Goal: Task Accomplishment & Management: Manage account settings

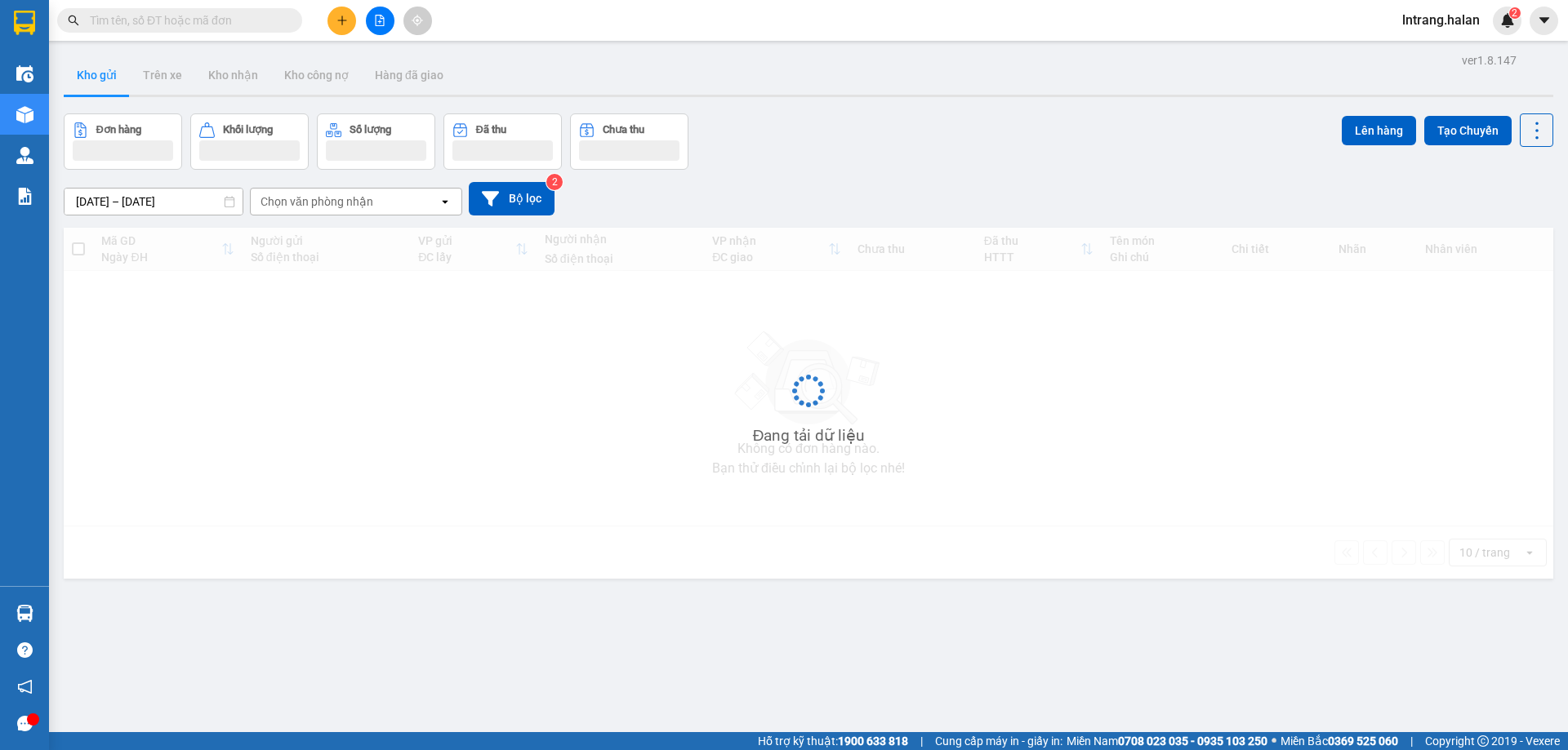
click at [1453, 17] on span "lntrang.halan" at bounding box center [1441, 20] width 104 height 21
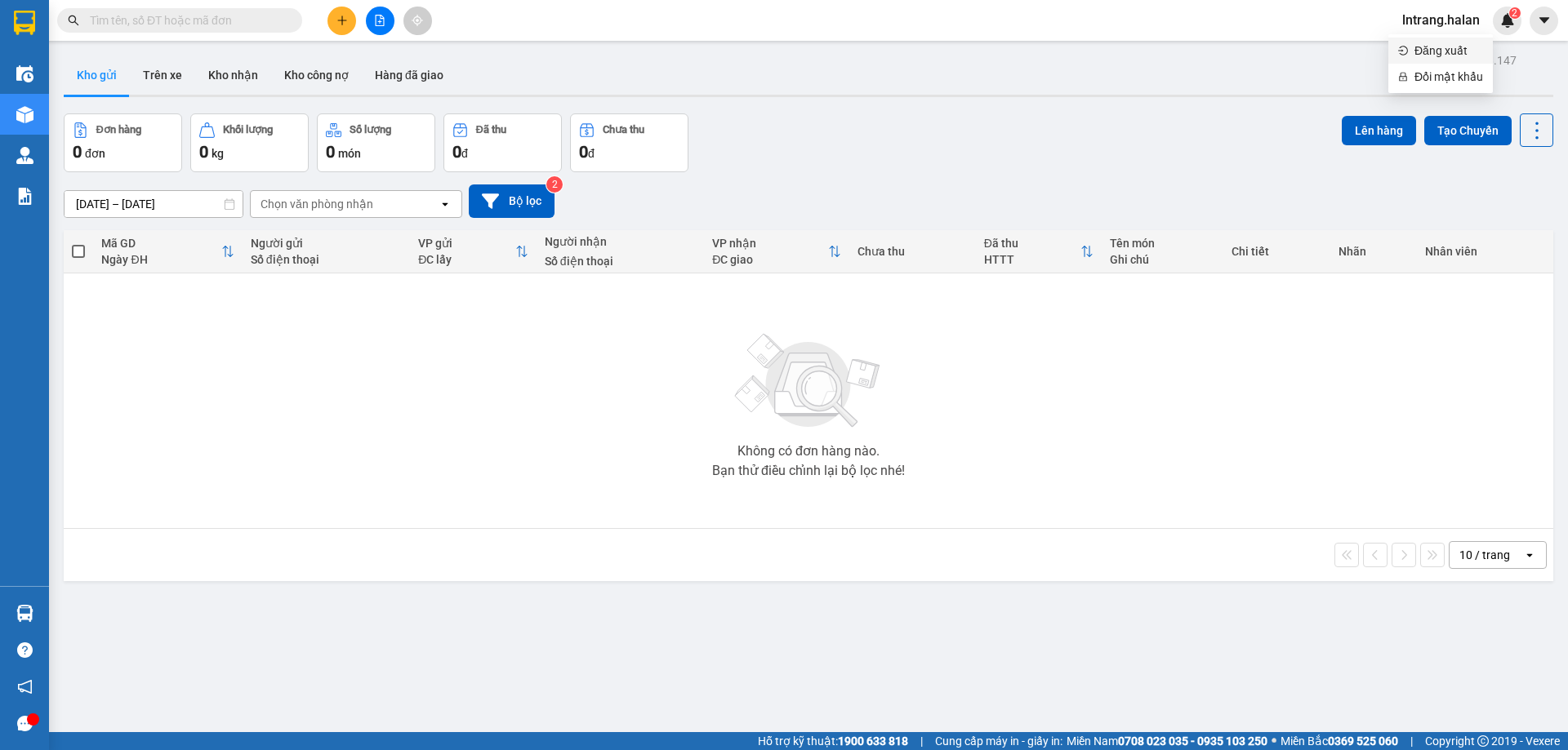
click at [1447, 46] on span "Đăng xuất" at bounding box center [1448, 50] width 69 height 18
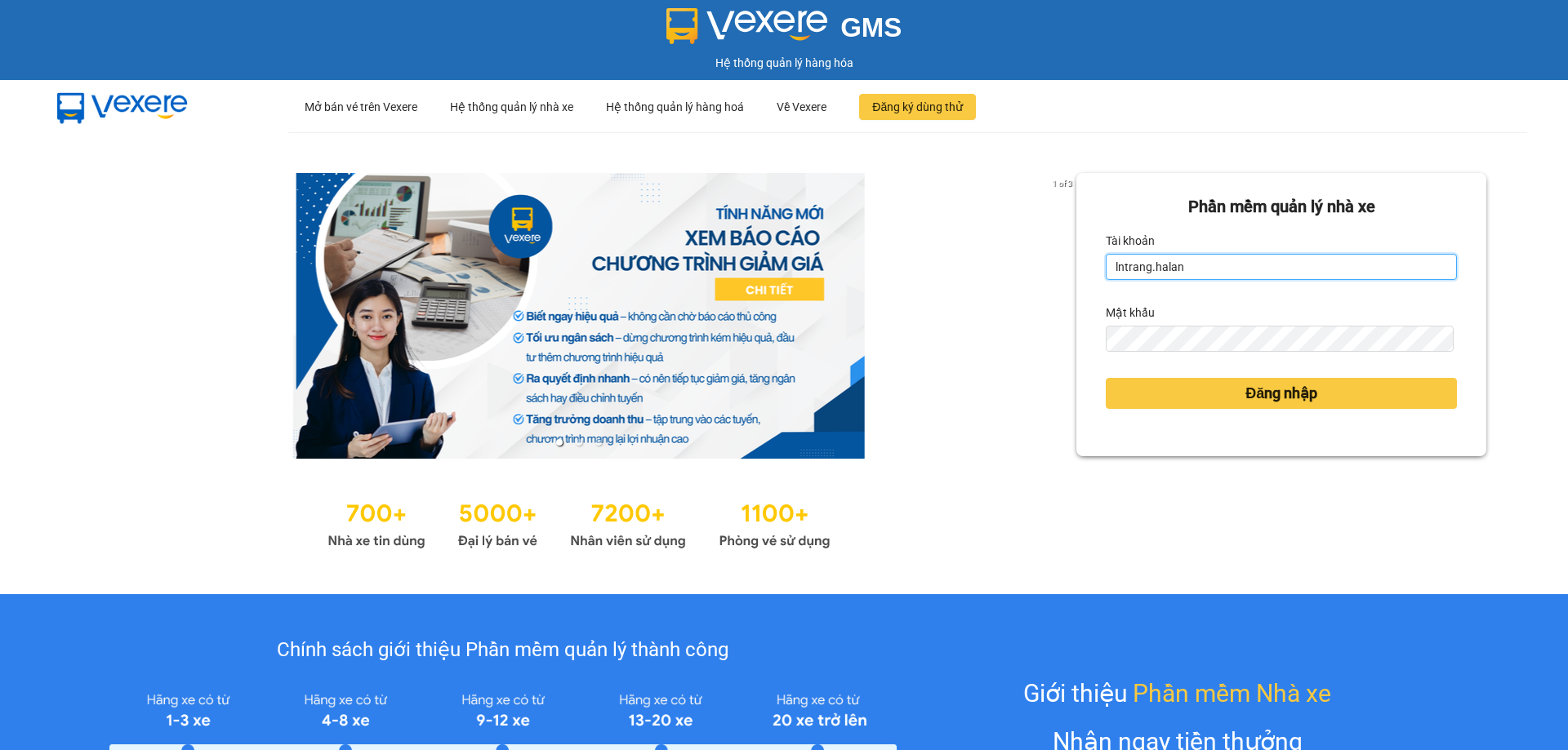
click at [1205, 259] on input "lntrang.halan" at bounding box center [1281, 267] width 351 height 26
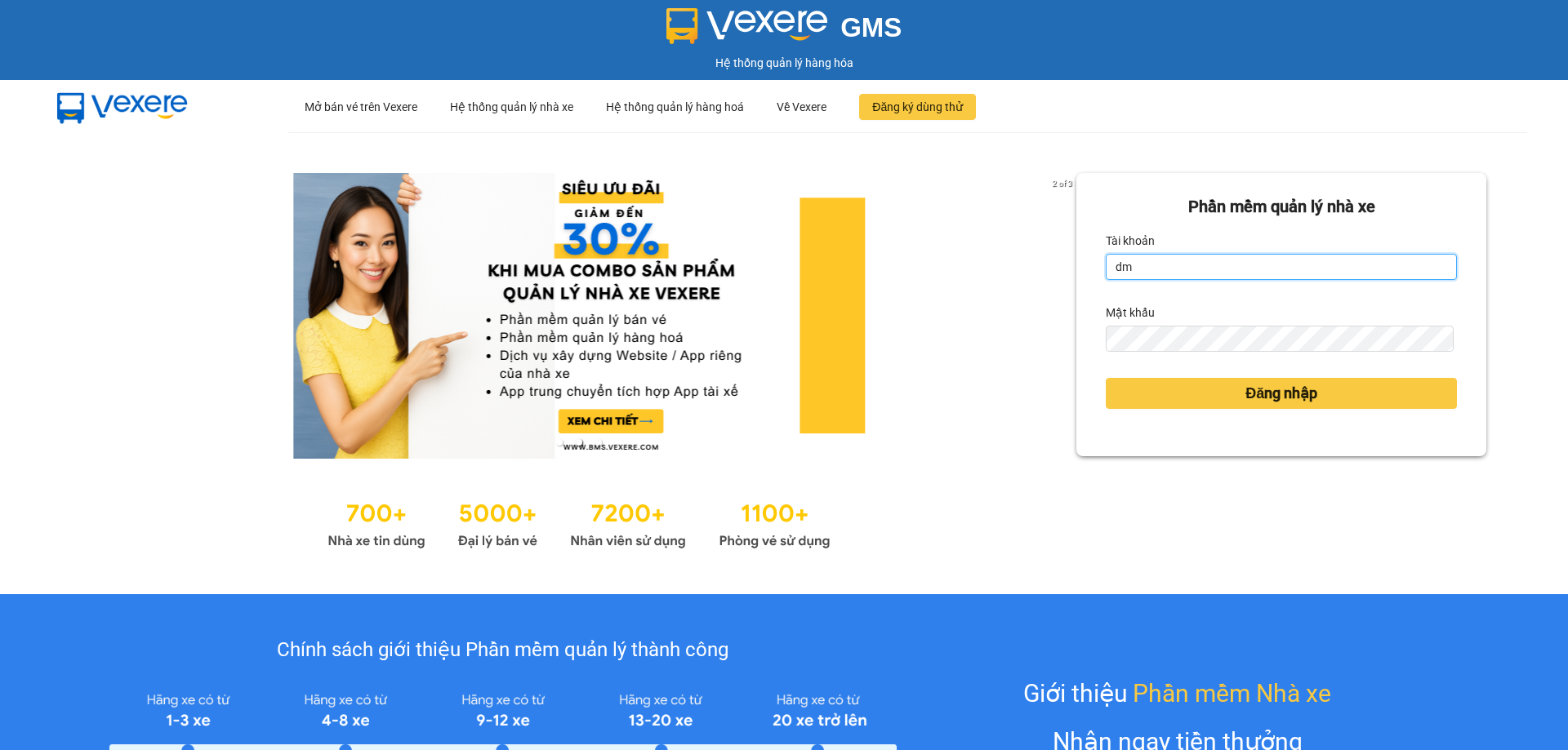
type input "dmcuong.halan"
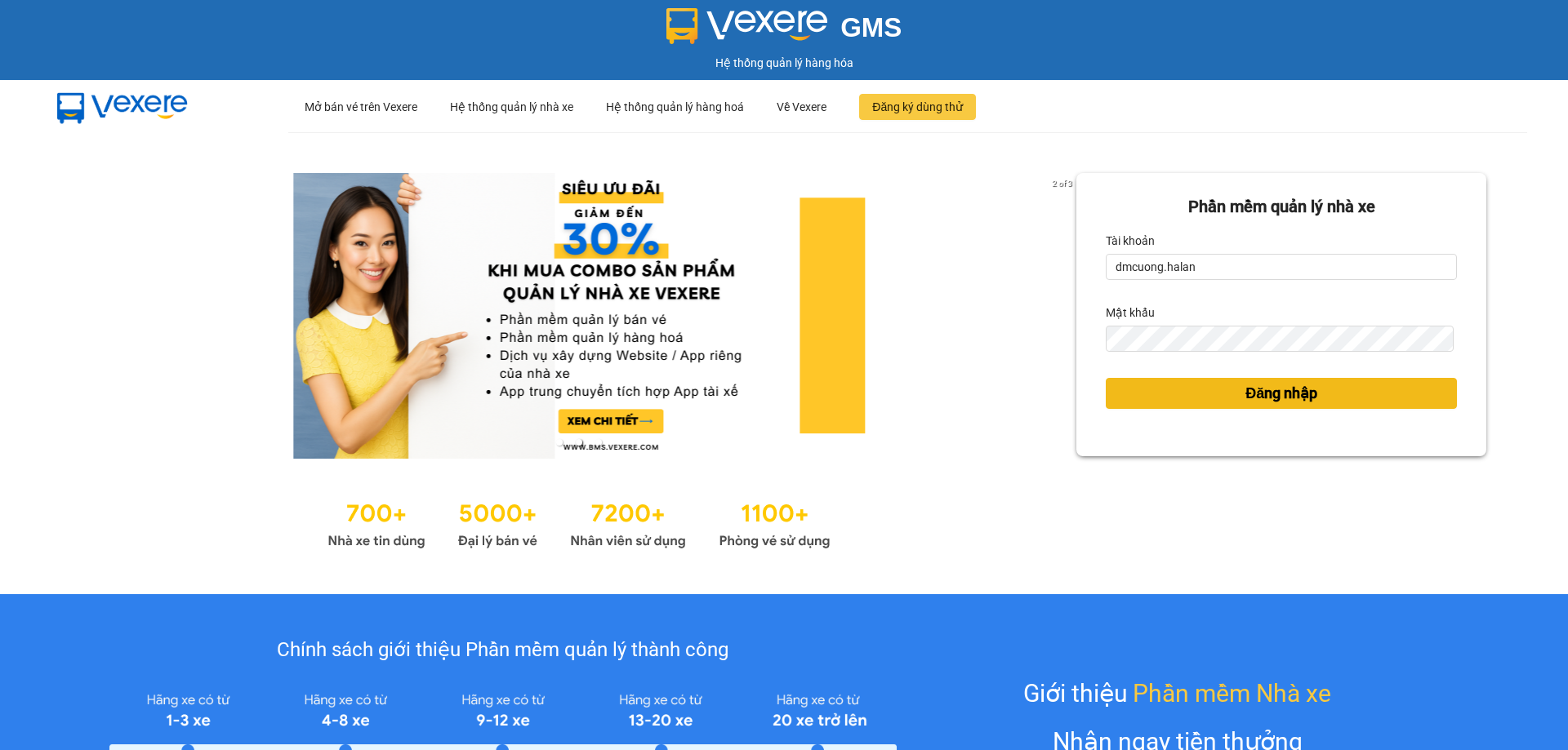
click at [1246, 400] on span "Đăng nhập" at bounding box center [1281, 394] width 72 height 23
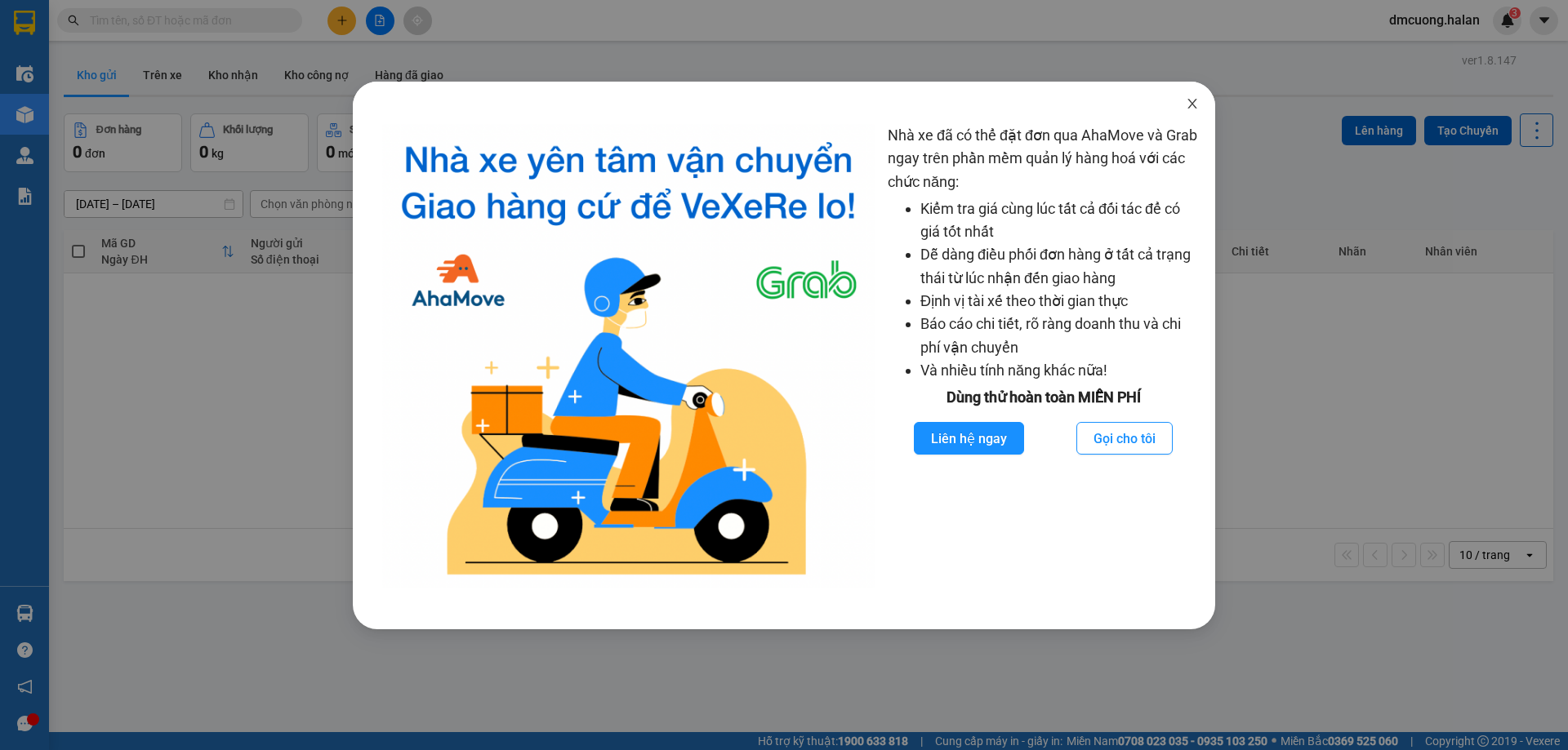
click at [1192, 100] on icon "close" at bounding box center [1192, 103] width 13 height 13
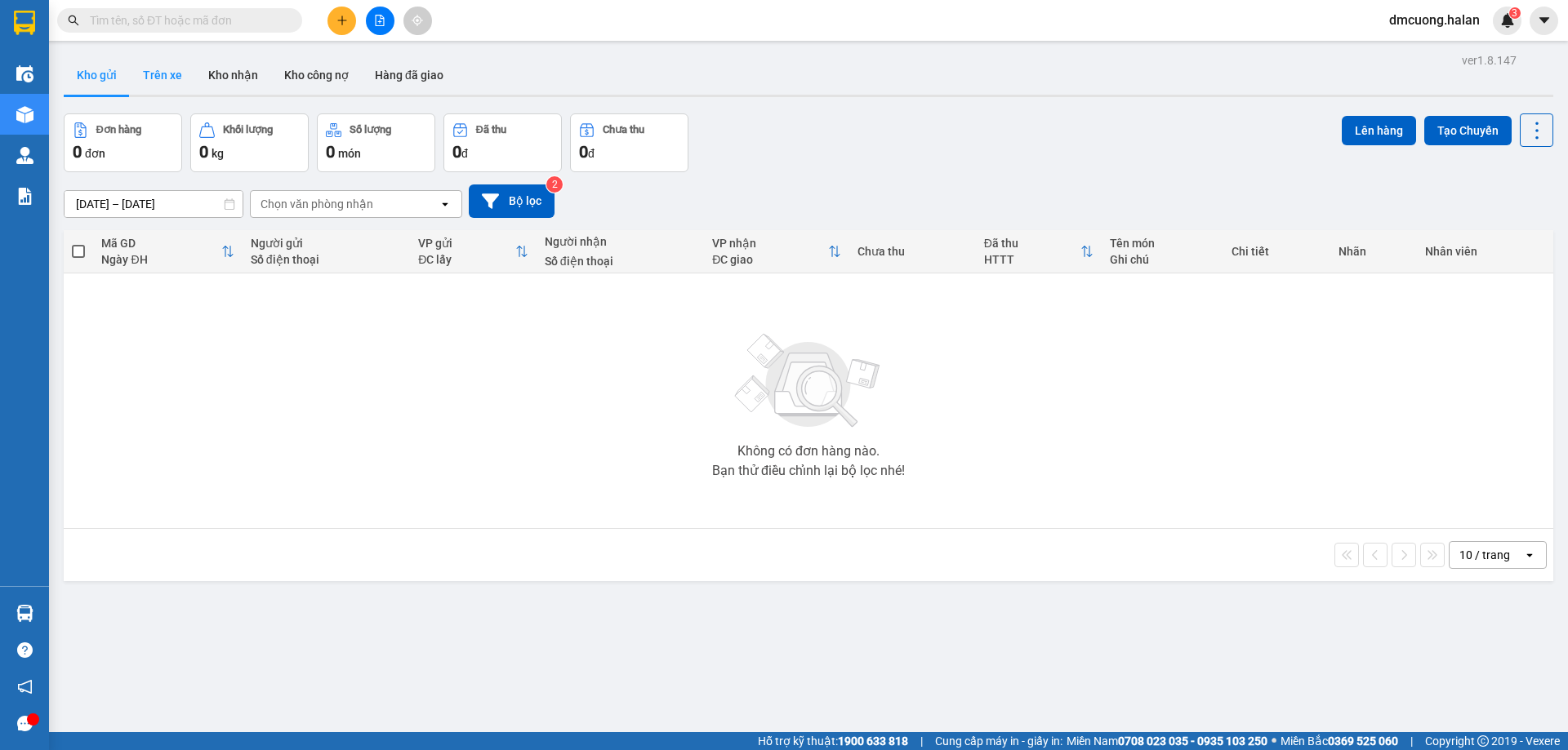
click at [175, 82] on button "Trên xe" at bounding box center [162, 75] width 65 height 39
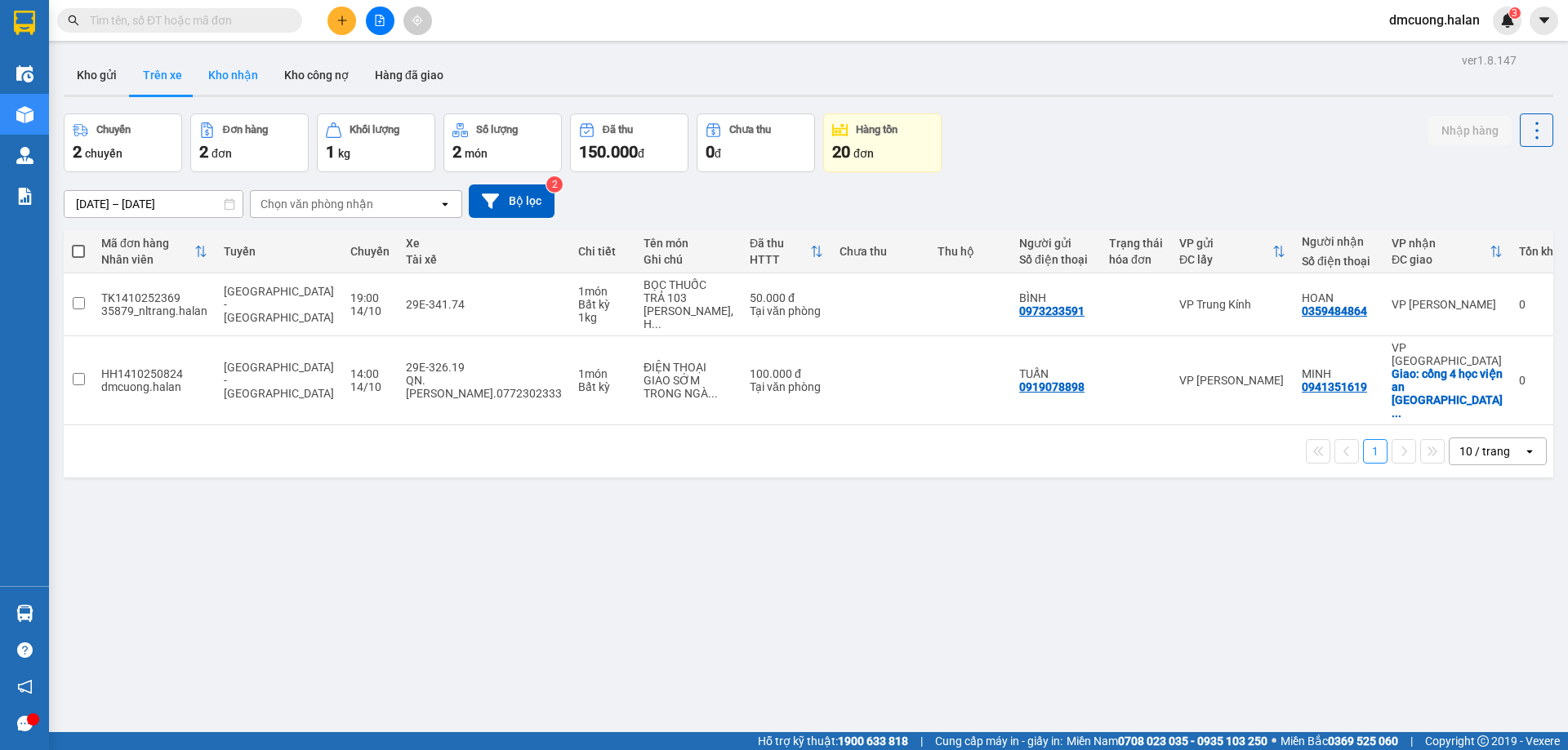
click at [233, 78] on button "Kho nhận" at bounding box center [233, 75] width 76 height 39
type input "17/08/2025 – 15/10/2025"
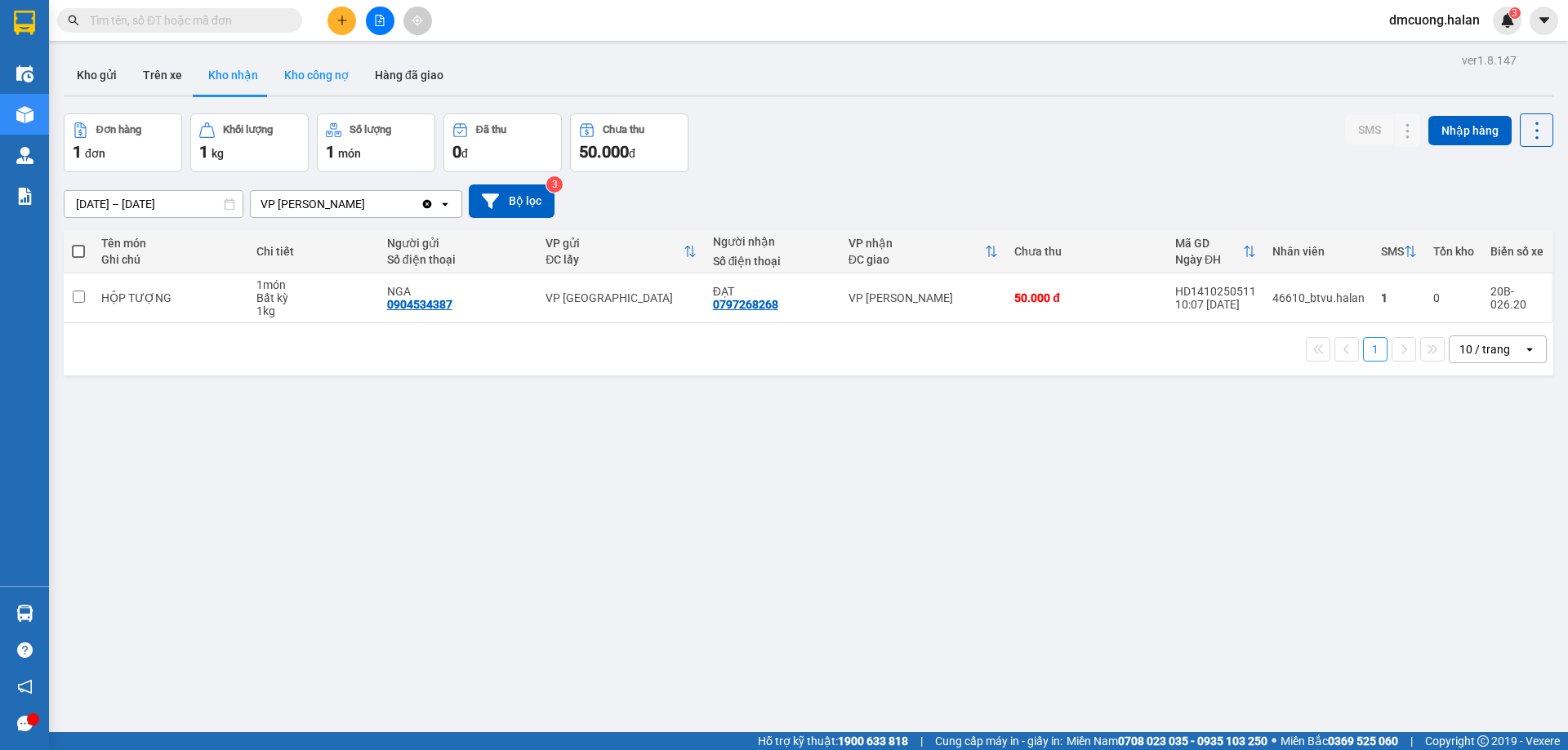
click at [317, 84] on button "Kho công nợ" at bounding box center [317, 75] width 91 height 39
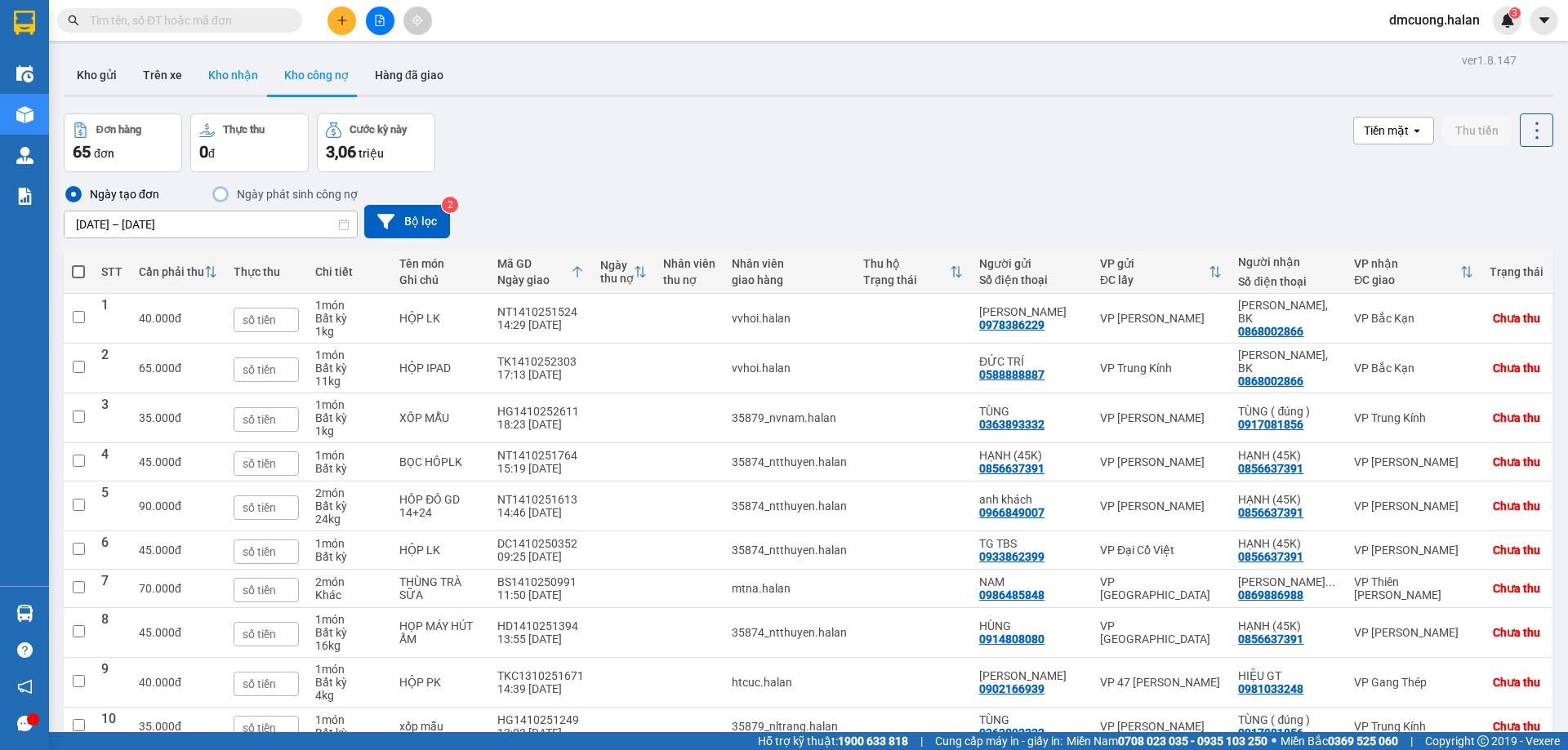
click at [246, 77] on button "Kho nhận" at bounding box center [233, 75] width 76 height 39
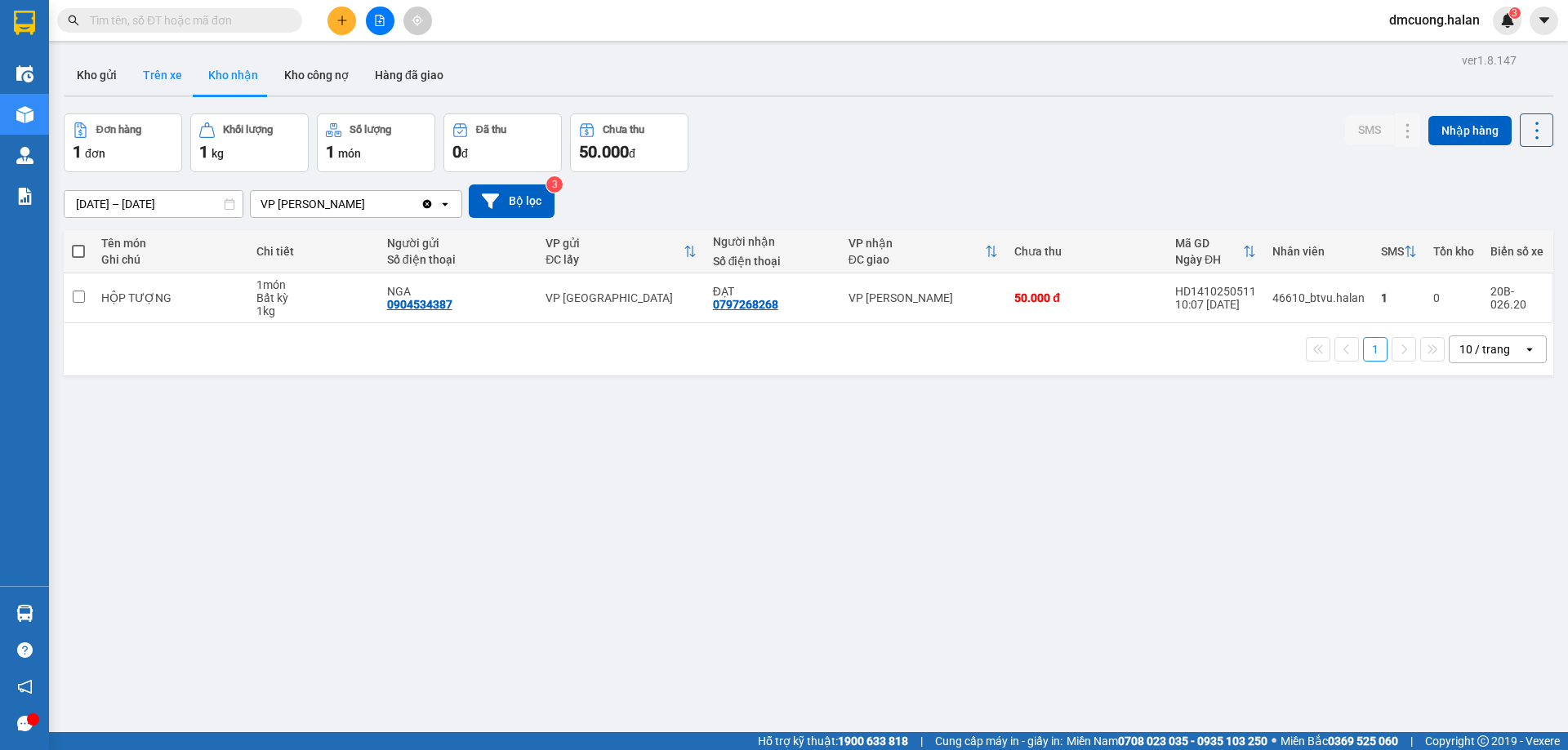
click at [162, 72] on button "Trên xe" at bounding box center [162, 75] width 65 height 39
type input "07/02/2012 – 15/10/2025"
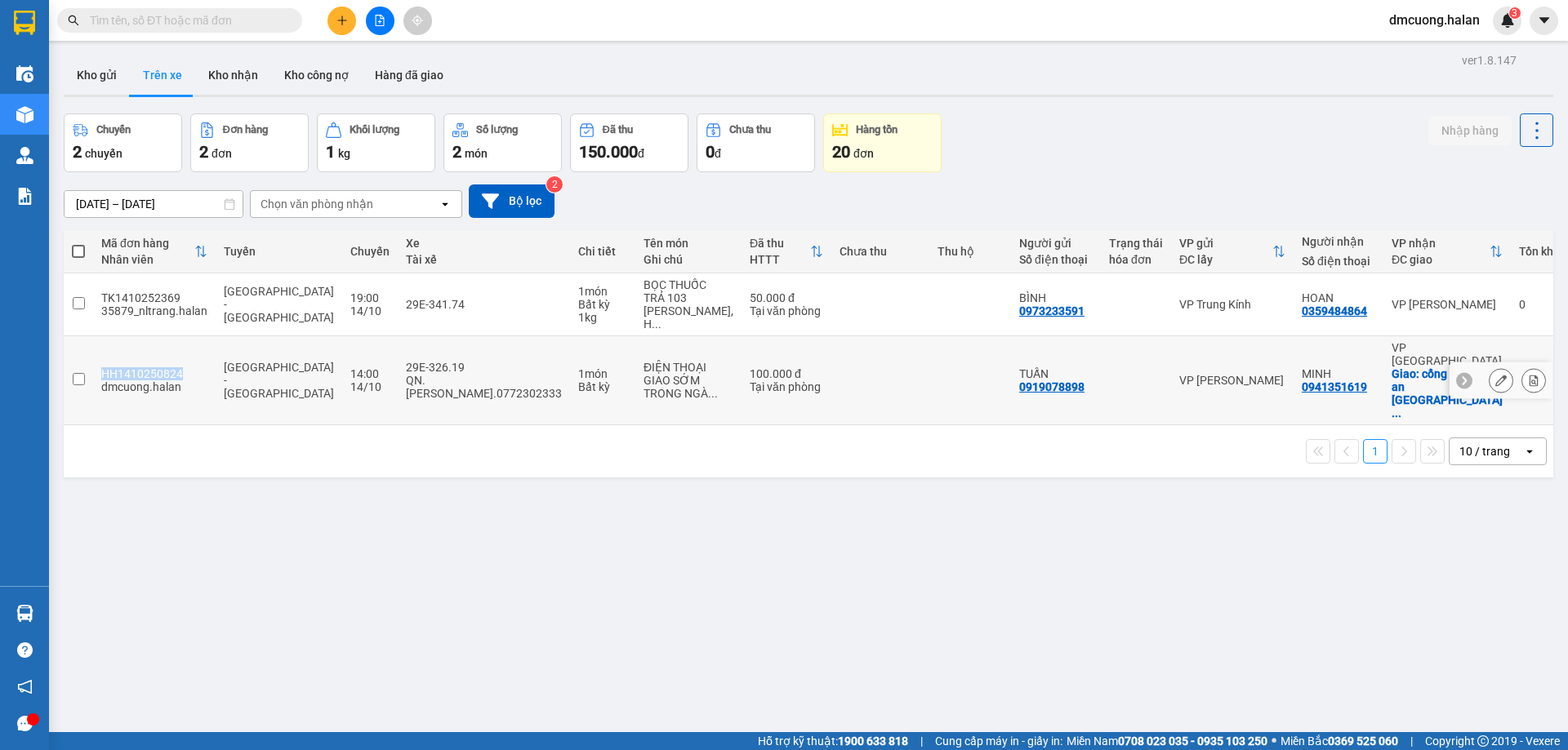
drag, startPoint x: 186, startPoint y: 341, endPoint x: 83, endPoint y: 342, distance: 103.0
click at [83, 342] on tr "HH1410250824 dmcuong.halan Quảng Ninh - Hà Nội 14:00 14/10 29E-326.19 QN.Phạm T…" at bounding box center [816, 381] width 1506 height 89
checkbox input "true"
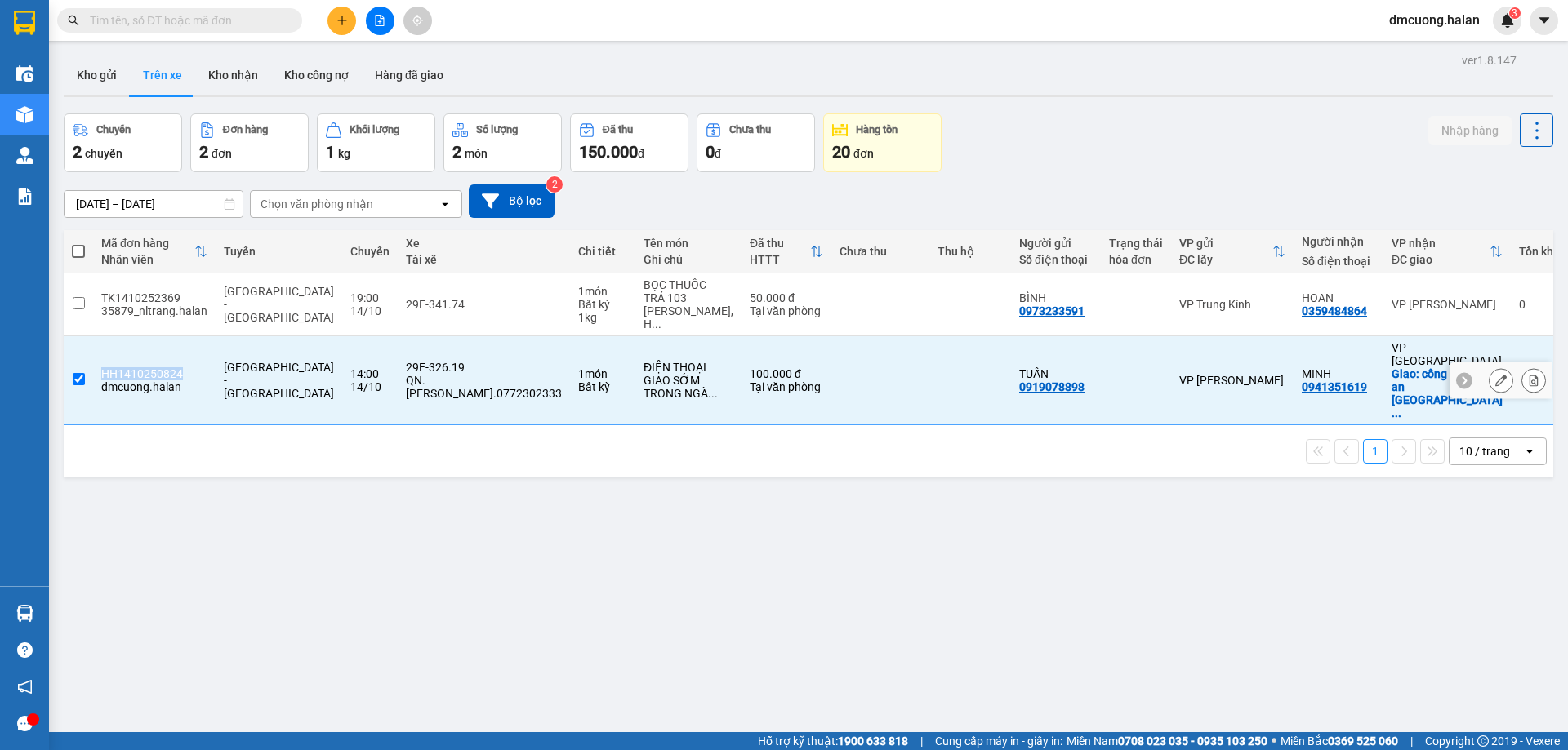
copy tr "HH1410250824"
click at [238, 16] on input "text" at bounding box center [186, 20] width 193 height 18
paste input "HH1410250824"
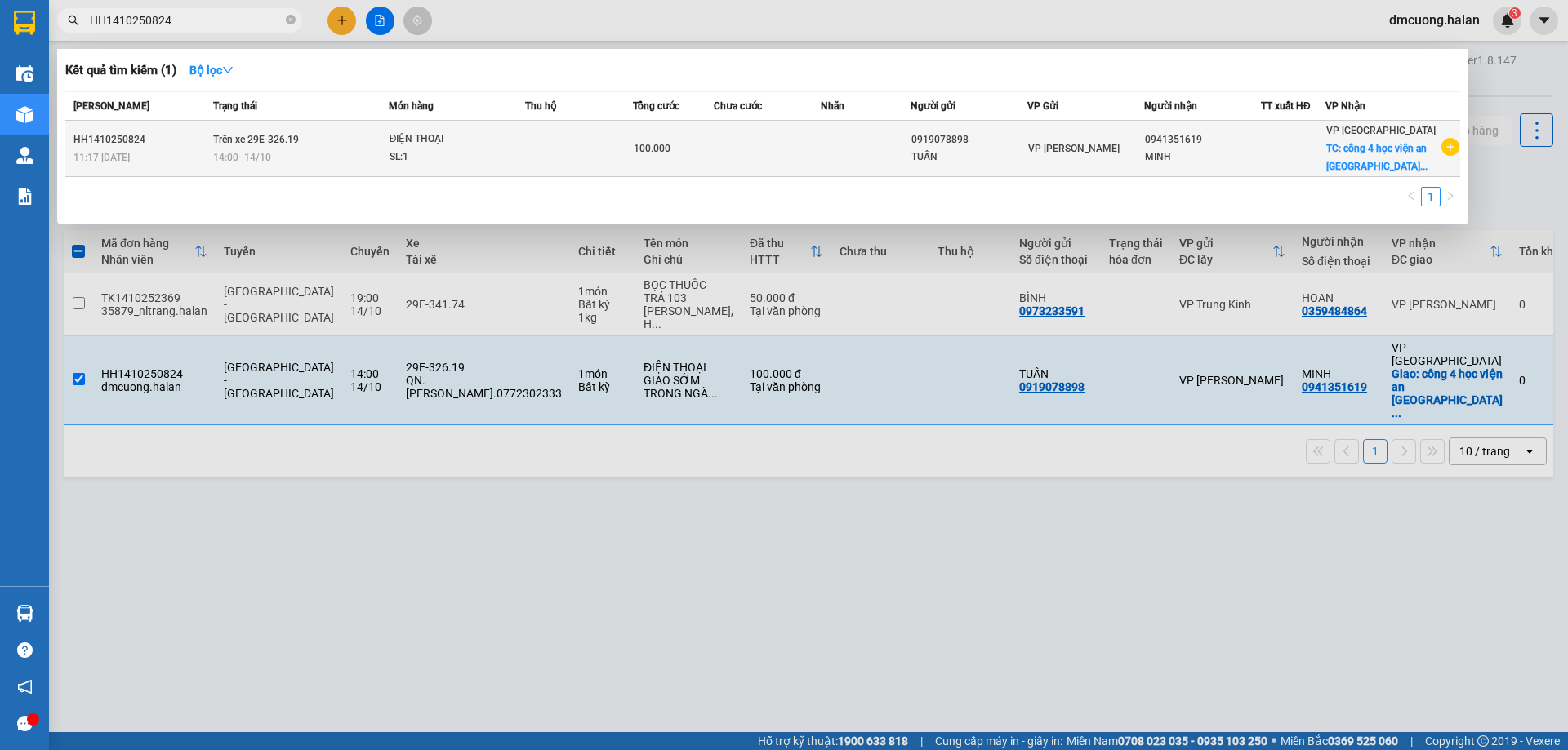
type input "HH1410250824"
click at [259, 142] on span "Trên xe 29E-326.19" at bounding box center [256, 139] width 86 height 11
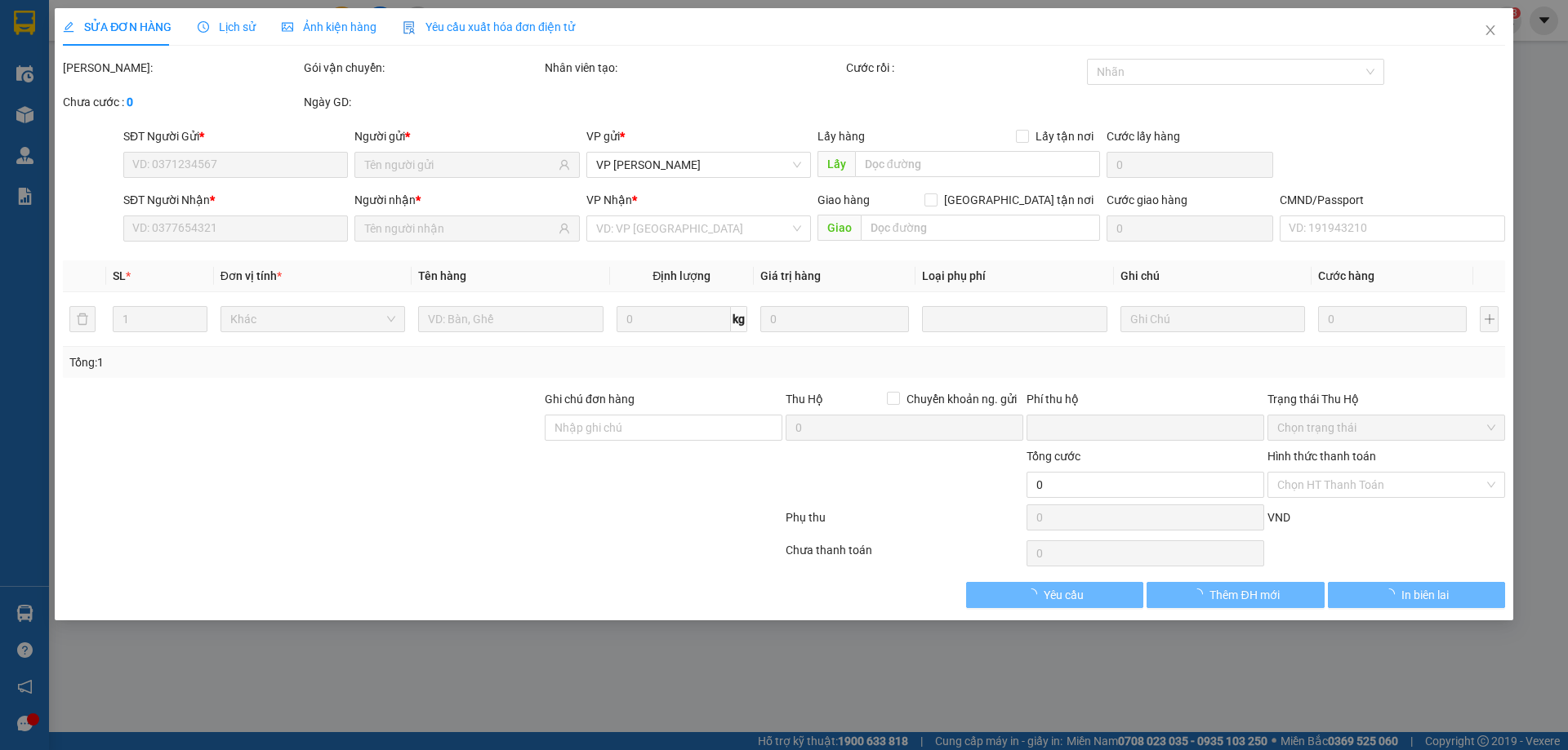
type input "0919078898"
type input "0941351619"
checkbox input "true"
type input "cổng 4 học viện an ninh đường 19 tháng 5"
type input "0"
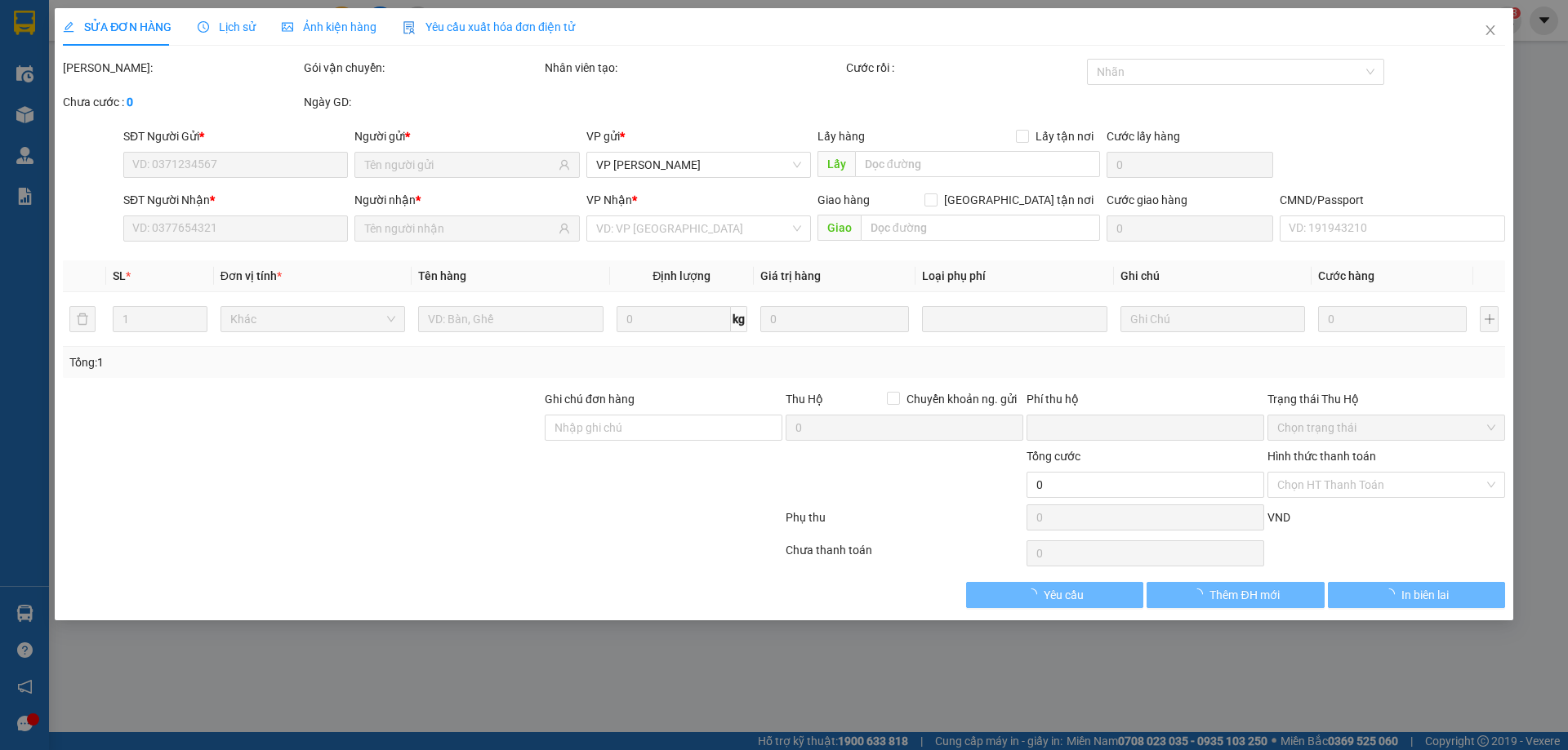
type input "100.000"
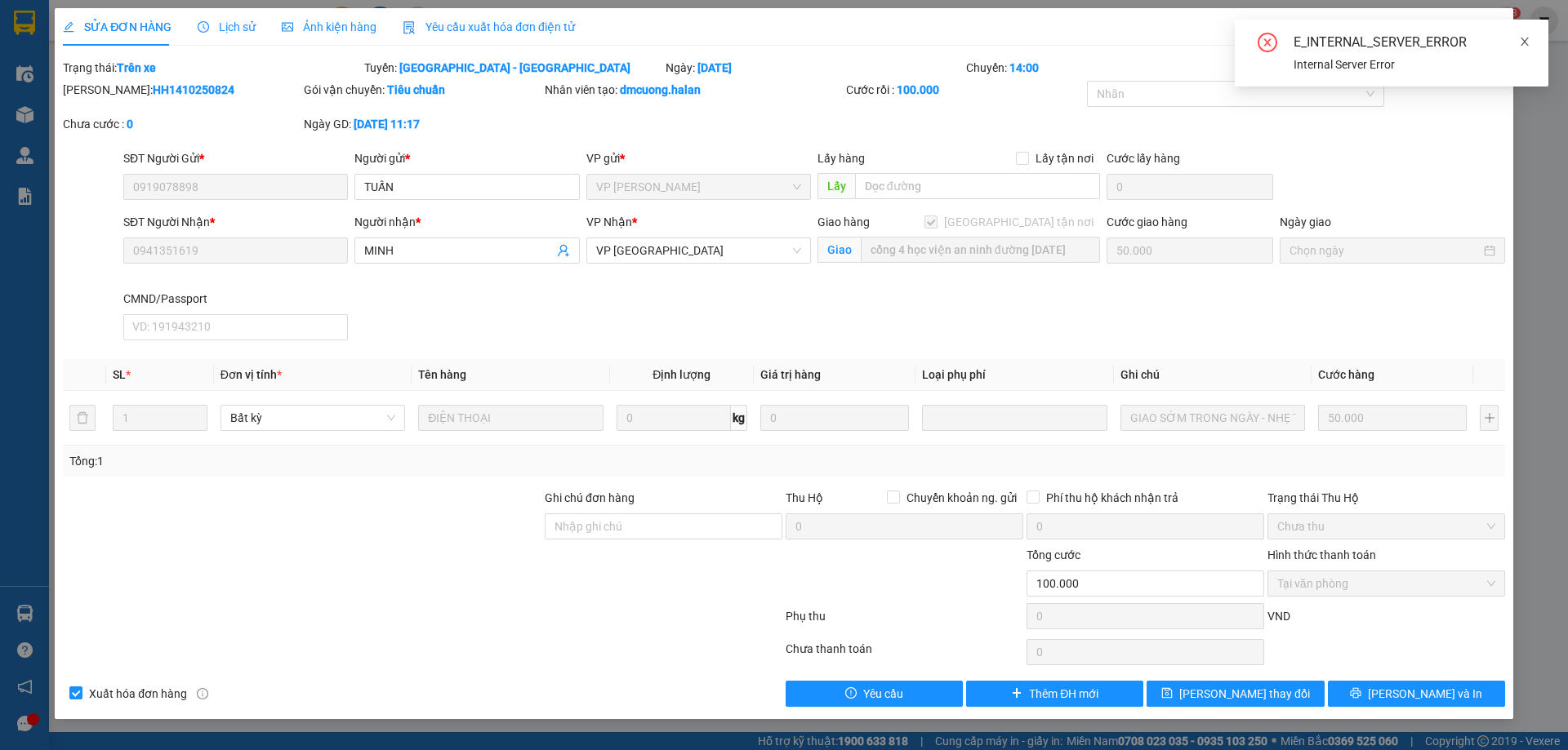
click at [1527, 42] on icon "close" at bounding box center [1524, 41] width 11 height 11
click at [1497, 30] on span "Close" at bounding box center [1490, 30] width 46 height 46
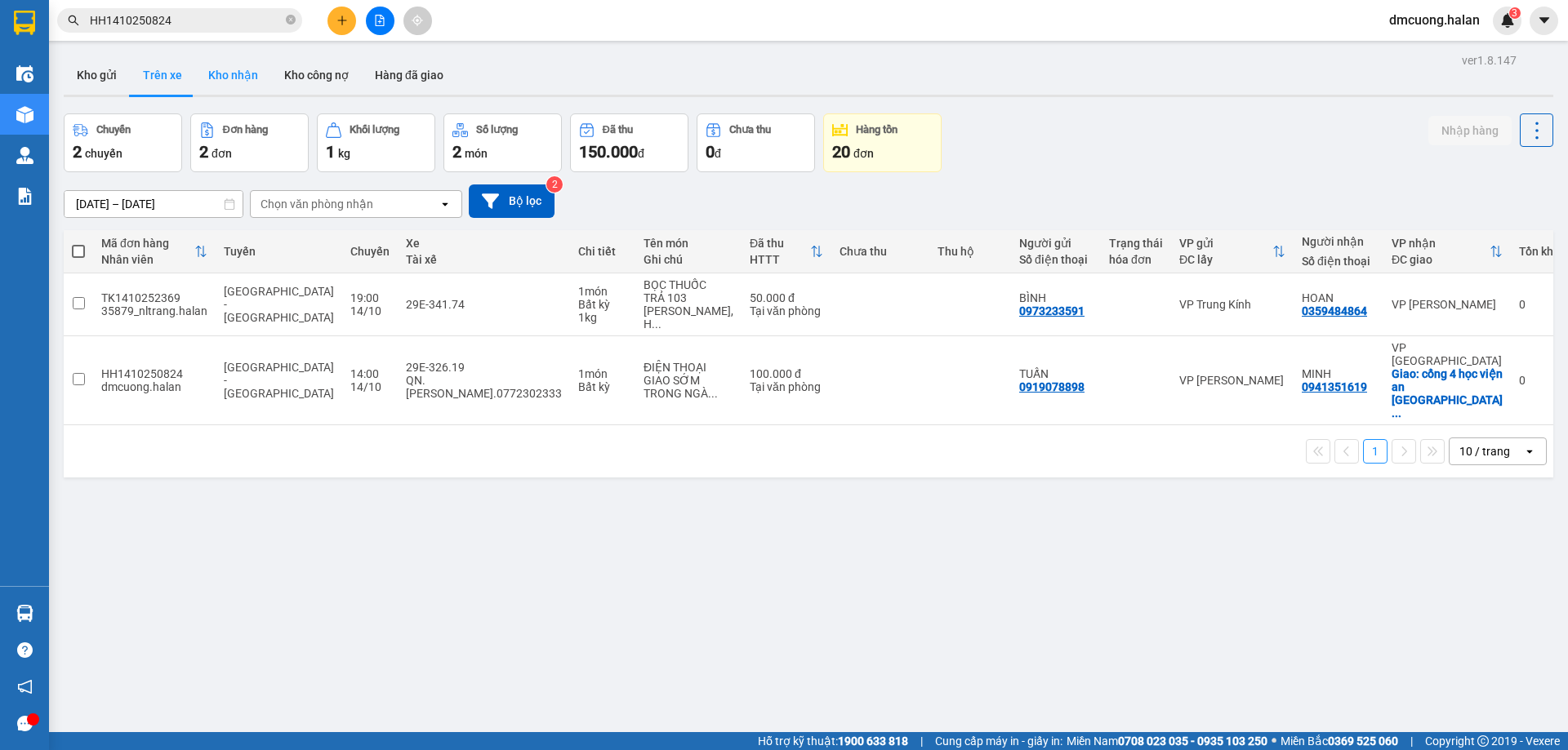
click at [243, 79] on button "Kho nhận" at bounding box center [233, 75] width 76 height 39
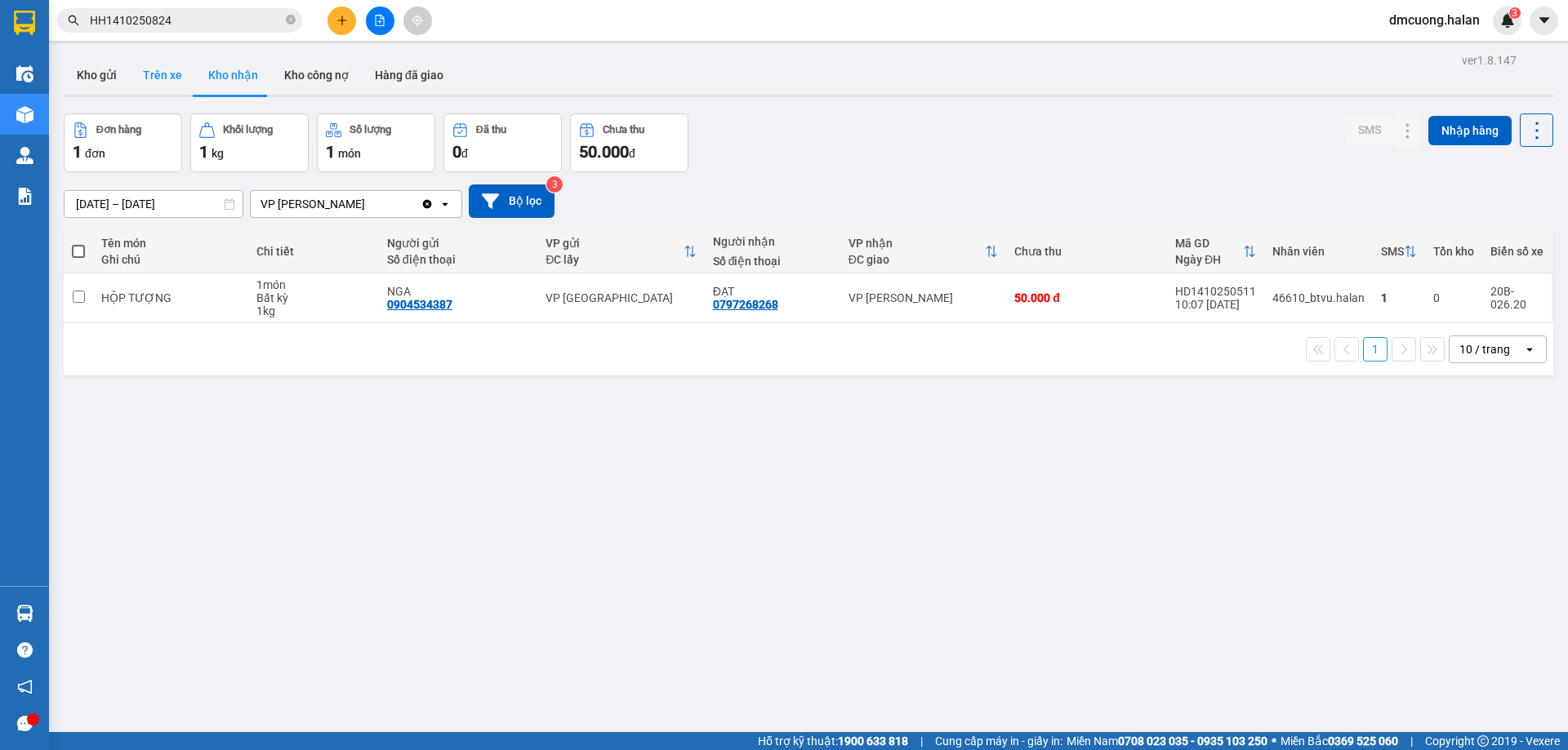
click at [171, 79] on button "Trên xe" at bounding box center [162, 75] width 65 height 39
type input "07/02/2012 – 15/10/2025"
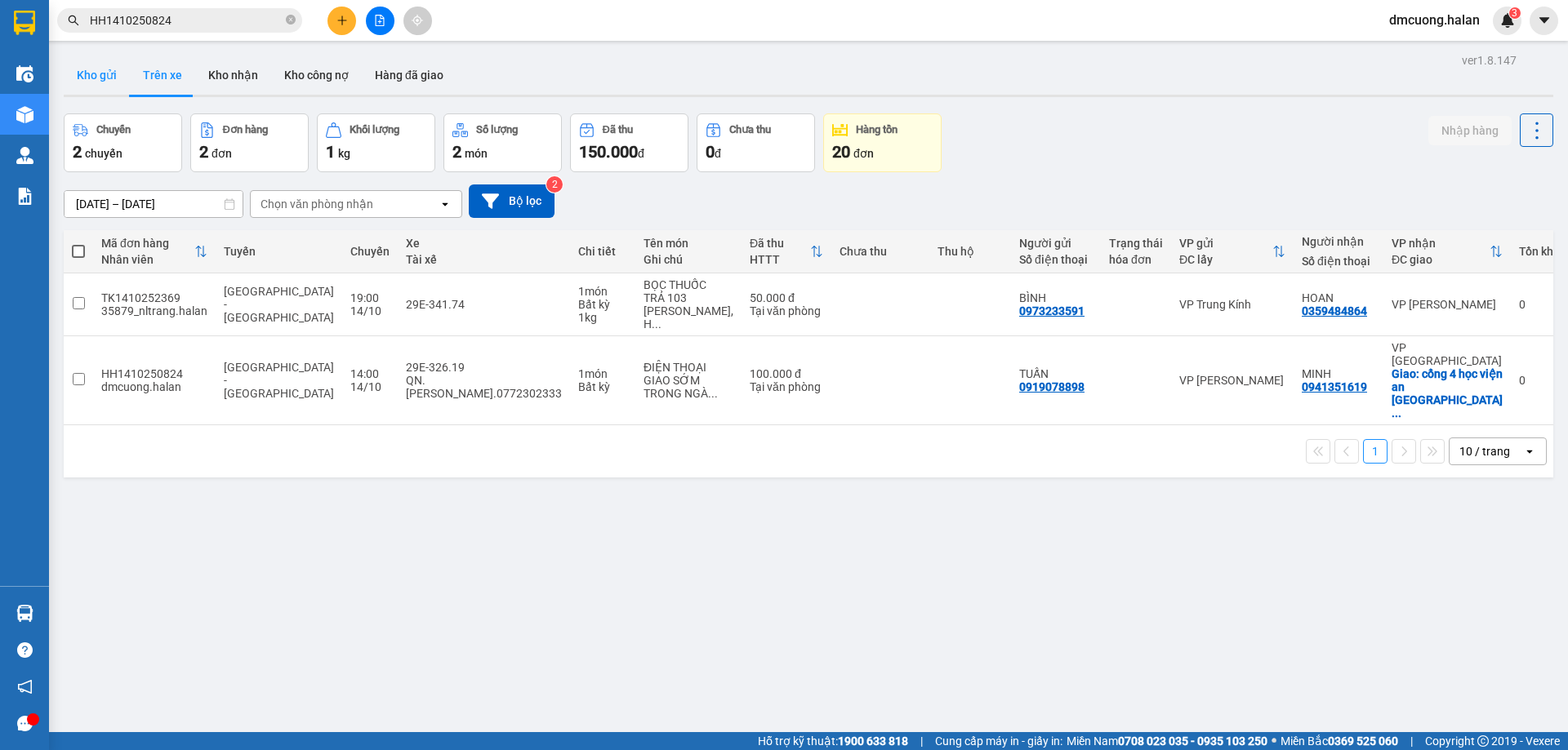
click at [97, 78] on button "Kho gửi" at bounding box center [96, 75] width 66 height 39
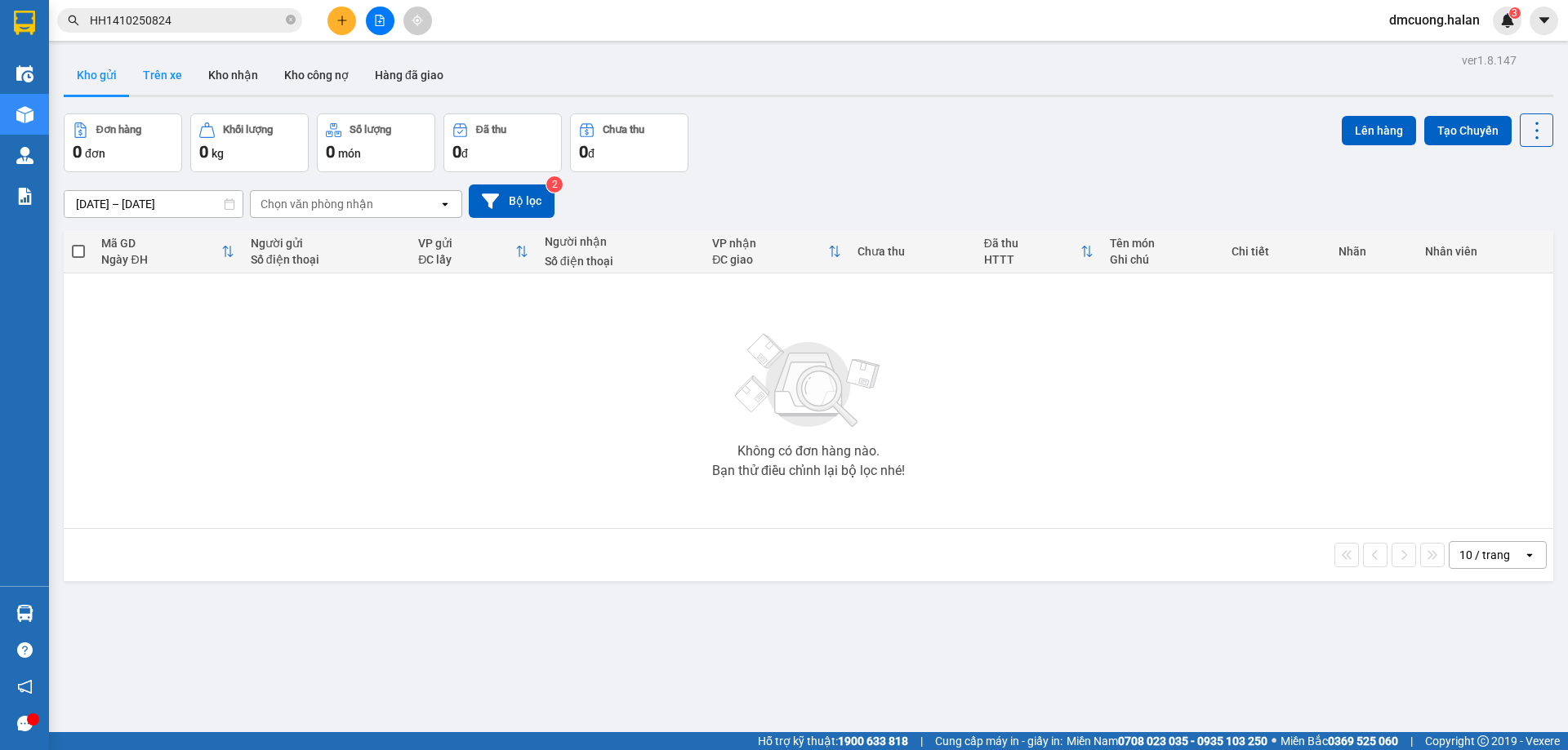
click at [147, 77] on button "Trên xe" at bounding box center [162, 75] width 65 height 39
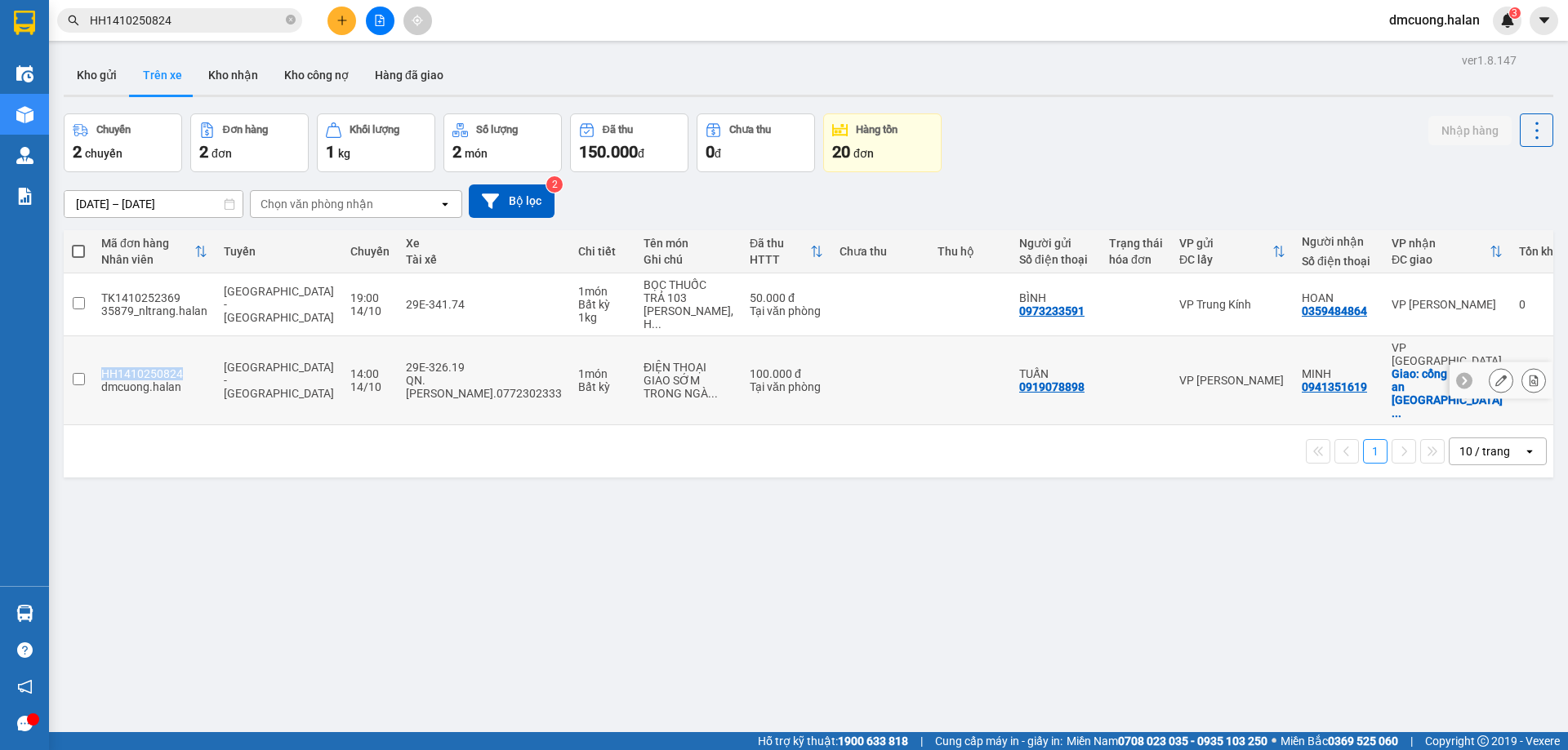
drag, startPoint x: 186, startPoint y: 342, endPoint x: 104, endPoint y: 342, distance: 82.0
click at [104, 368] on div "HH1410250824" at bounding box center [154, 374] width 106 height 13
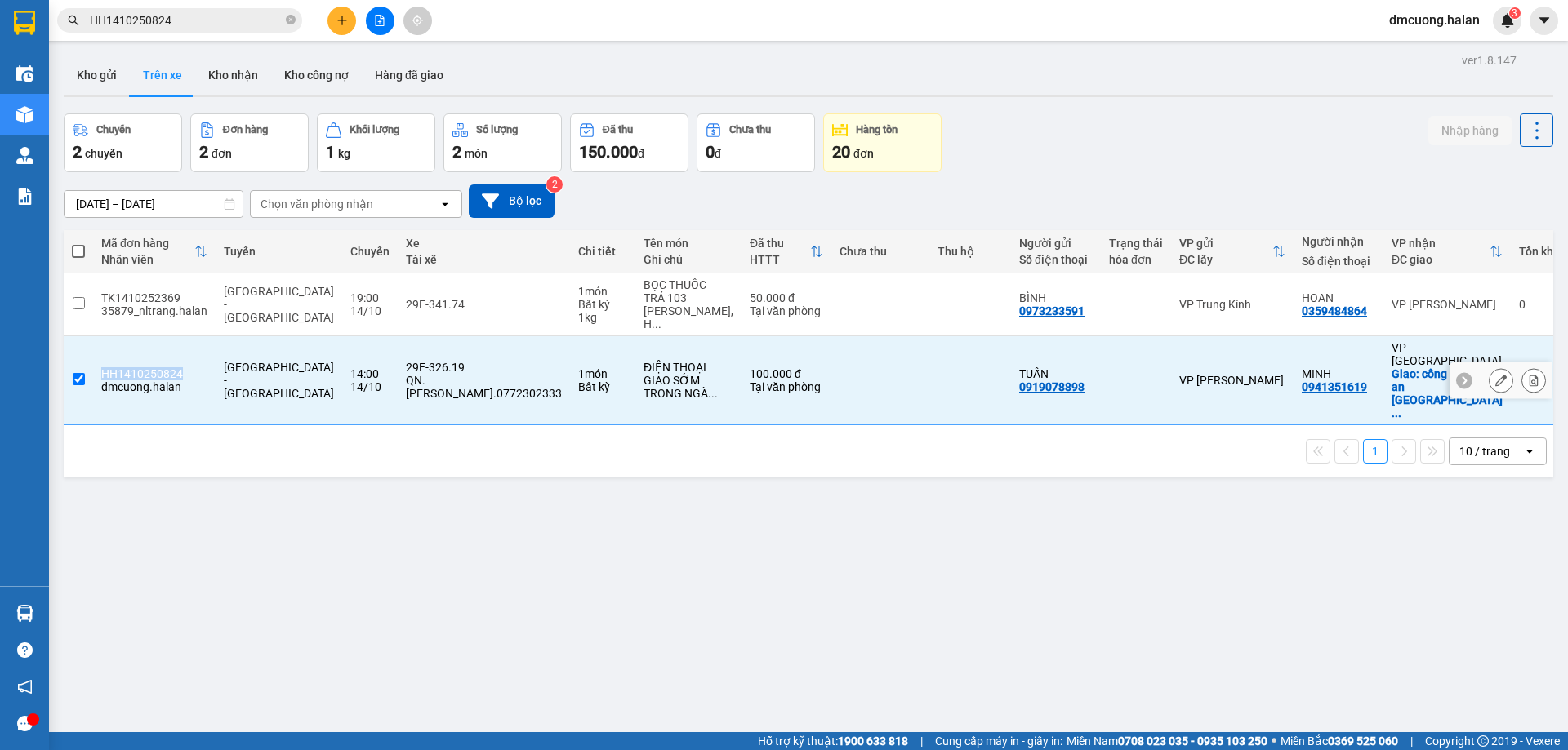
copy div "HH1410250824"
click at [232, 519] on div "ver 1.8.147 Kho gửi Trên xe Kho nhận Kho công nợ Hàng đã giao Chuyến 2 chuyến Đ…" at bounding box center [808, 423] width 1502 height 750
click at [263, 508] on div "ver 1.8.147 Kho gửi Trên xe Kho nhận Kho công nợ Hàng đã giao Chuyến 2 chuyến Đ…" at bounding box center [808, 423] width 1502 height 750
click at [82, 373] on input "checkbox" at bounding box center [79, 379] width 12 height 12
checkbox input "false"
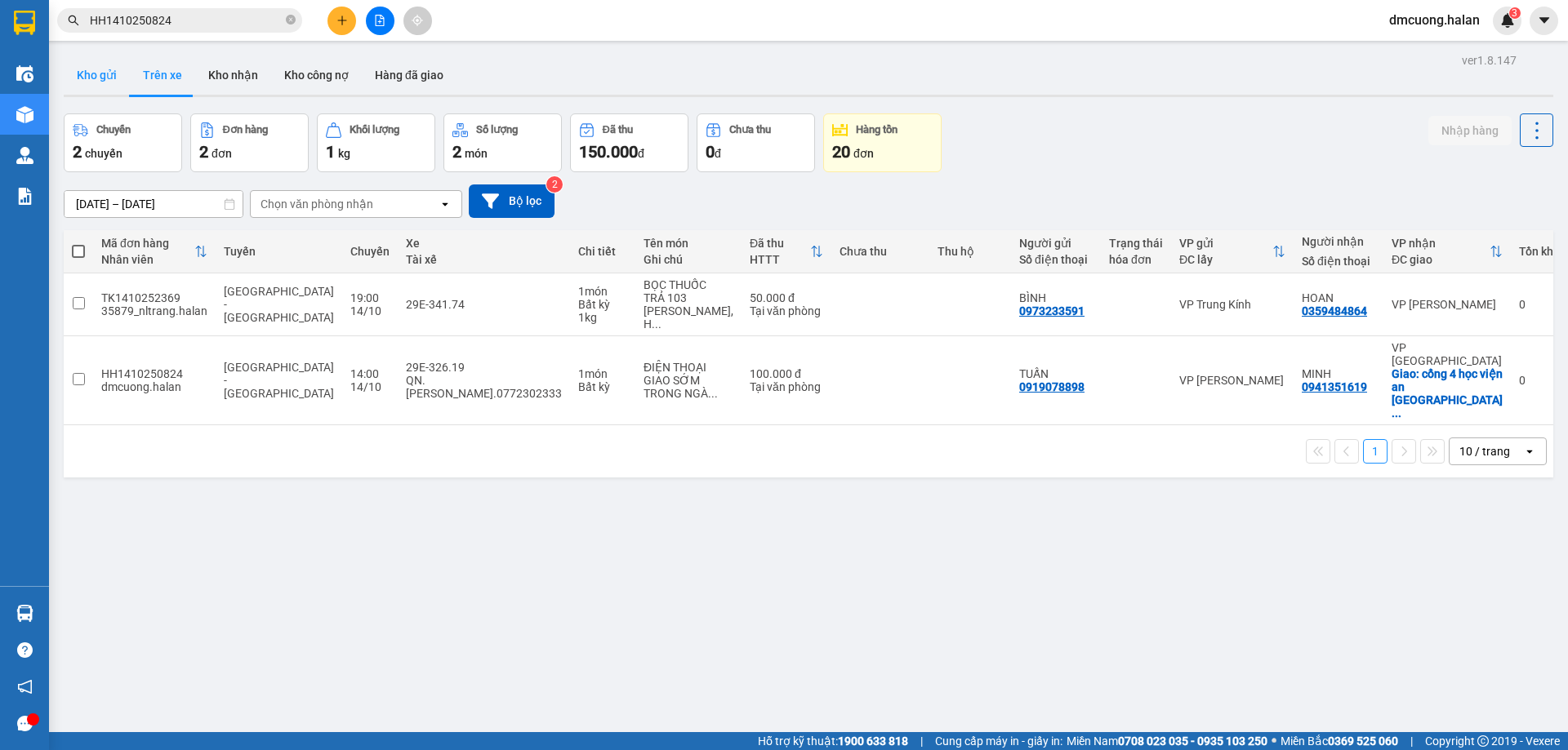
click at [82, 68] on button "Kho gửi" at bounding box center [96, 75] width 66 height 39
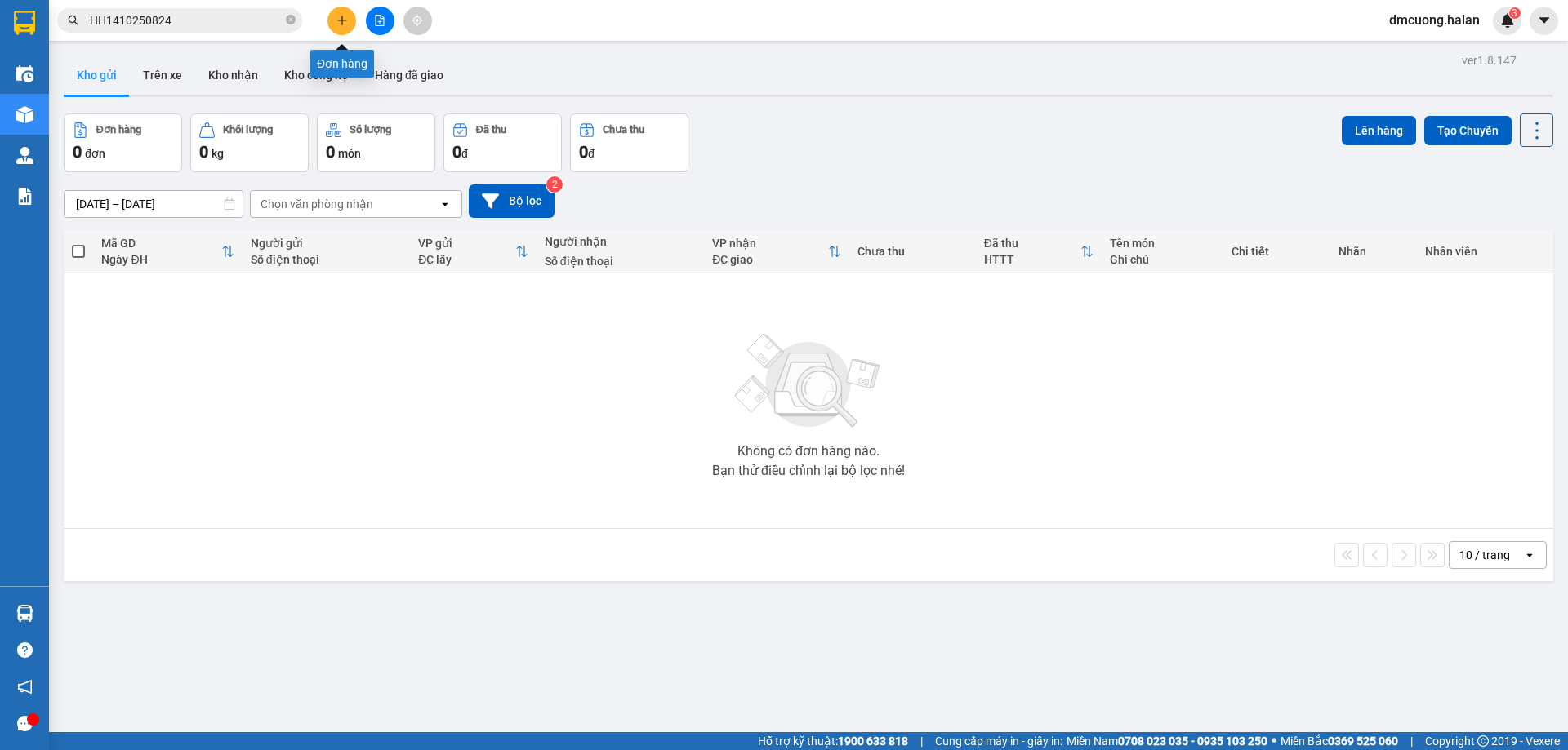
click at [349, 22] on button at bounding box center [342, 21] width 29 height 29
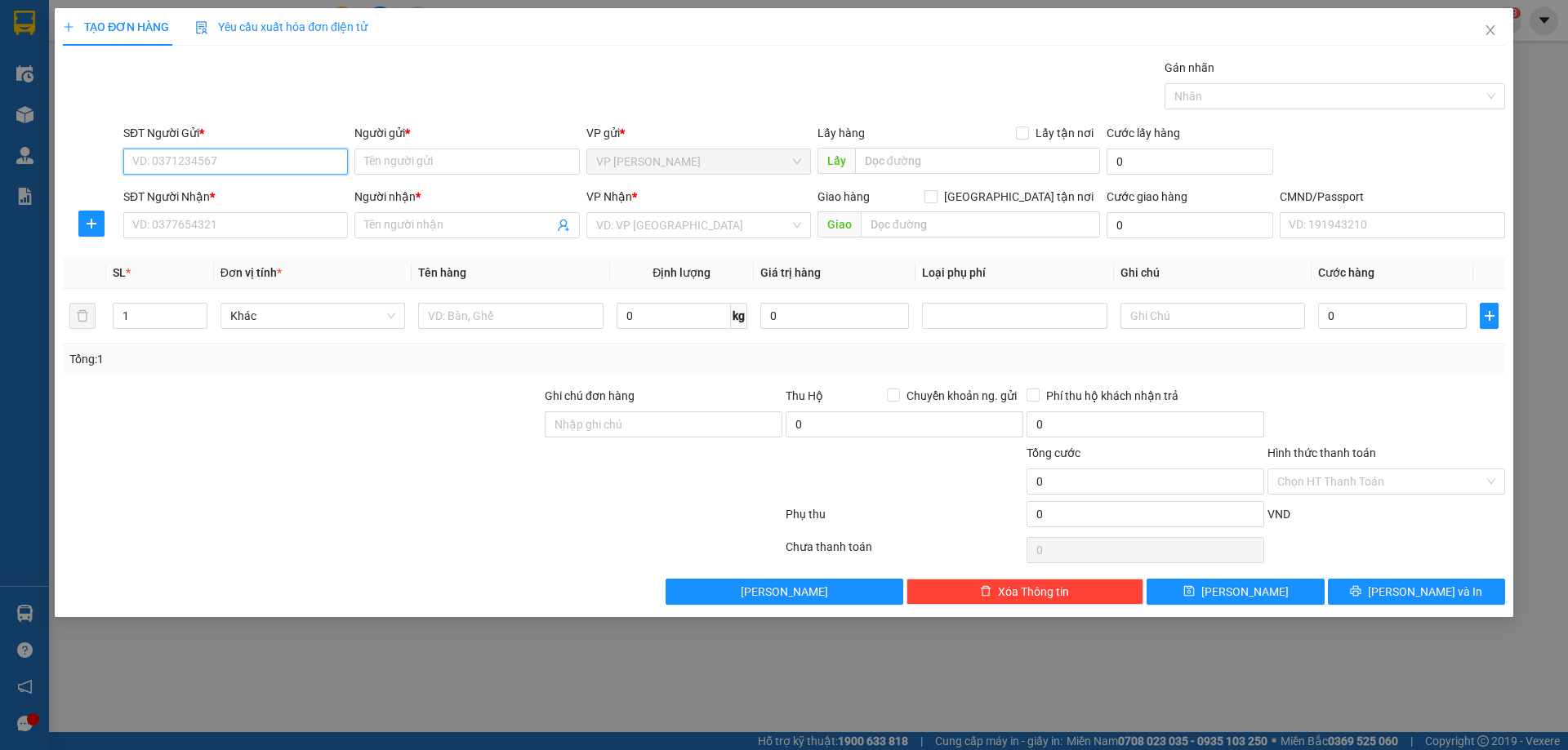
click at [278, 155] on input "SĐT Người Gửi *" at bounding box center [235, 161] width 225 height 26
click at [277, 160] on input "SĐT Người Gửi *" at bounding box center [235, 161] width 225 height 26
paste input "0934468999"
type input "0934468999"
click at [414, 160] on input "Người gửi *" at bounding box center [467, 161] width 225 height 26
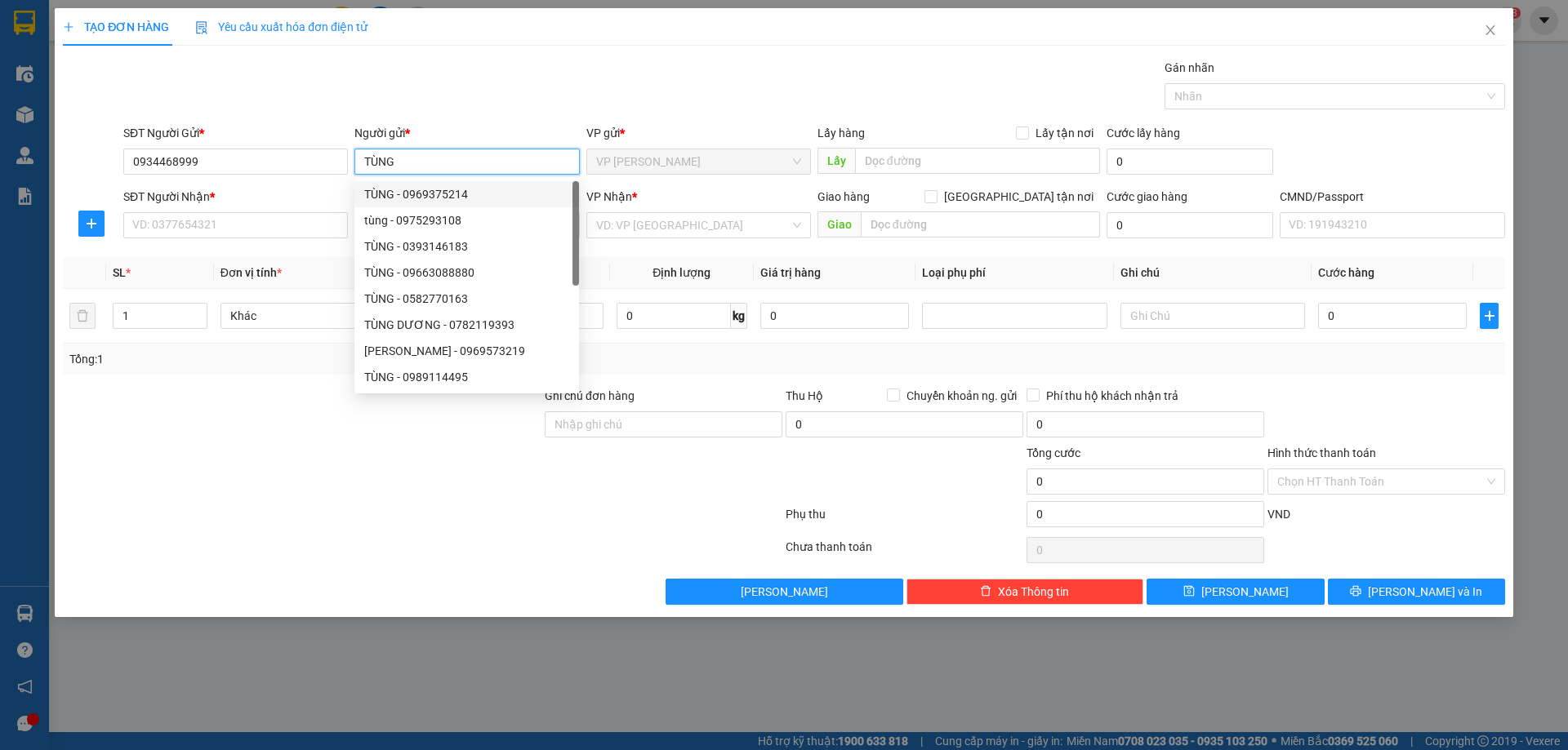
click at [482, 167] on input "TÙNG" at bounding box center [467, 161] width 225 height 26
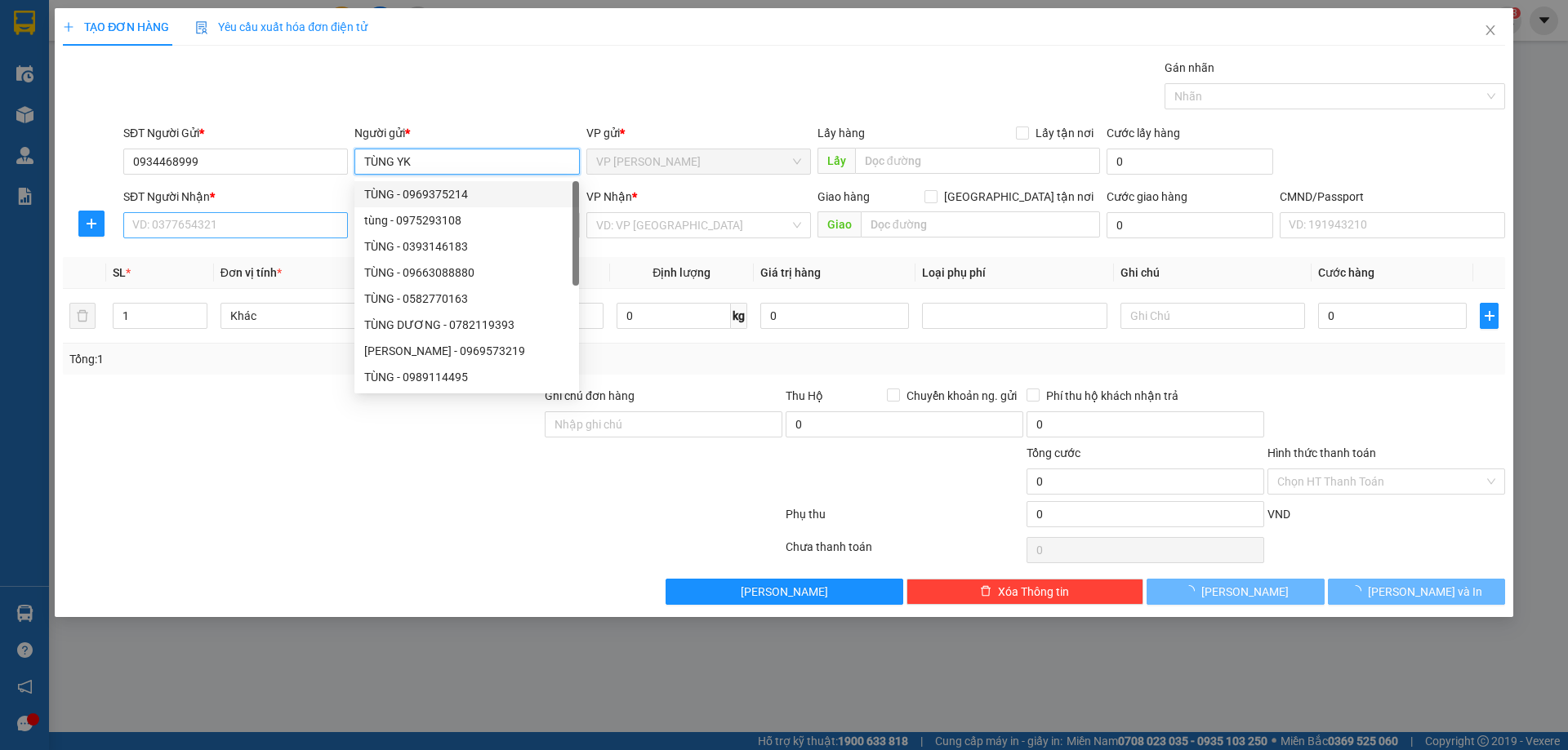
type input "TÙNG YK"
click at [252, 218] on input "SĐT Người Nhận *" at bounding box center [235, 225] width 225 height 26
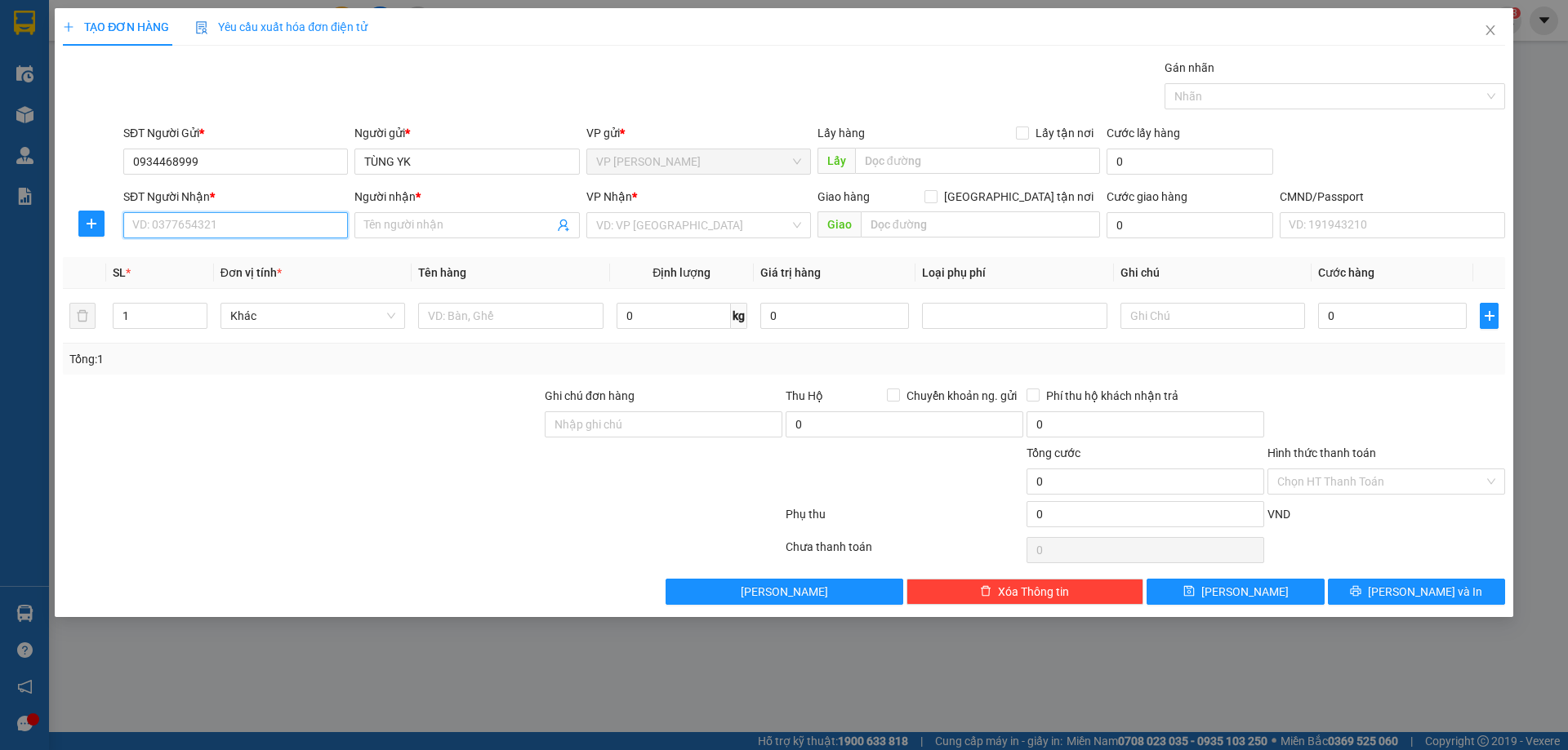
click at [226, 220] on input "SĐT Người Nhận *" at bounding box center [235, 225] width 225 height 26
paste input "086 9069558"
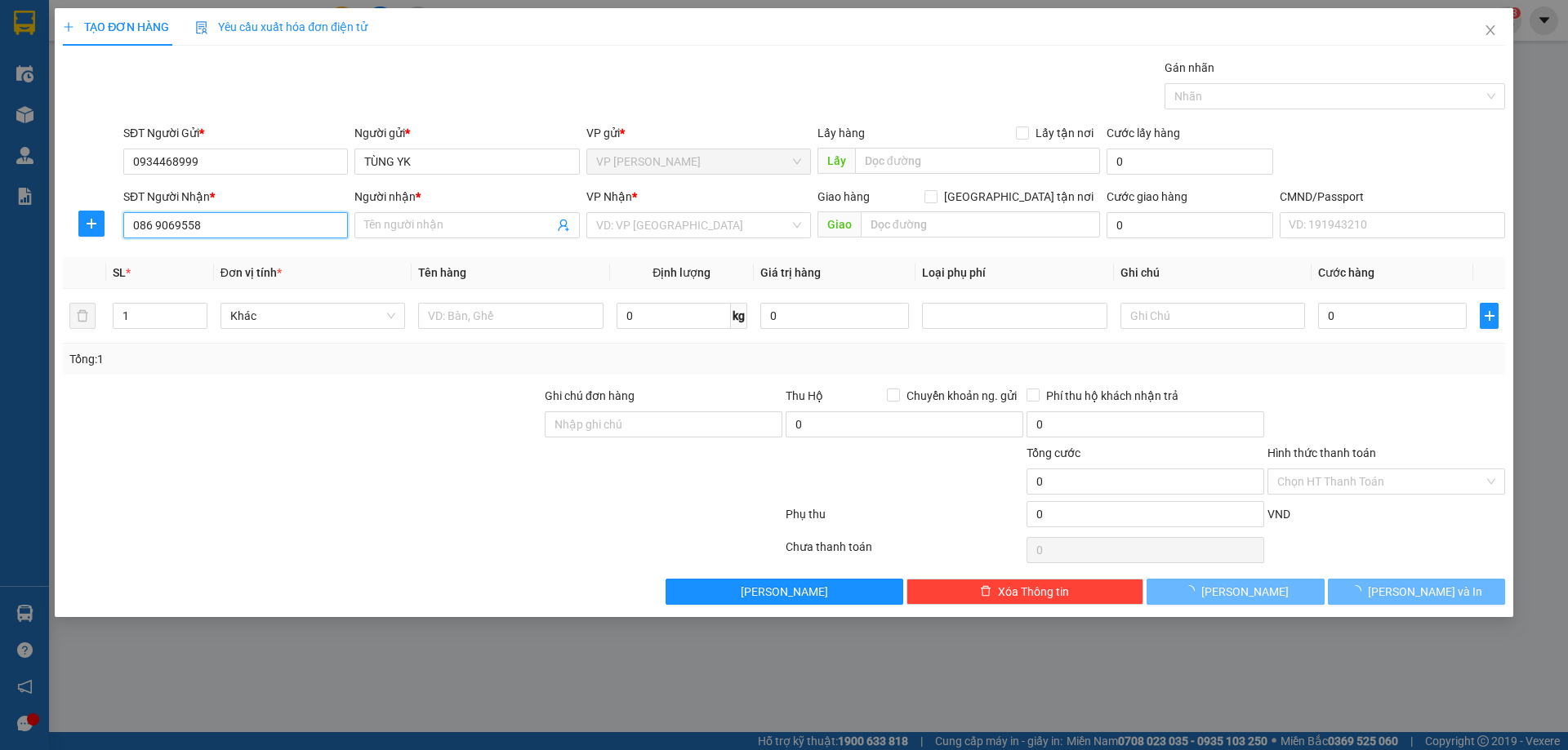
click at [155, 224] on input "086 9069558" at bounding box center [235, 225] width 225 height 26
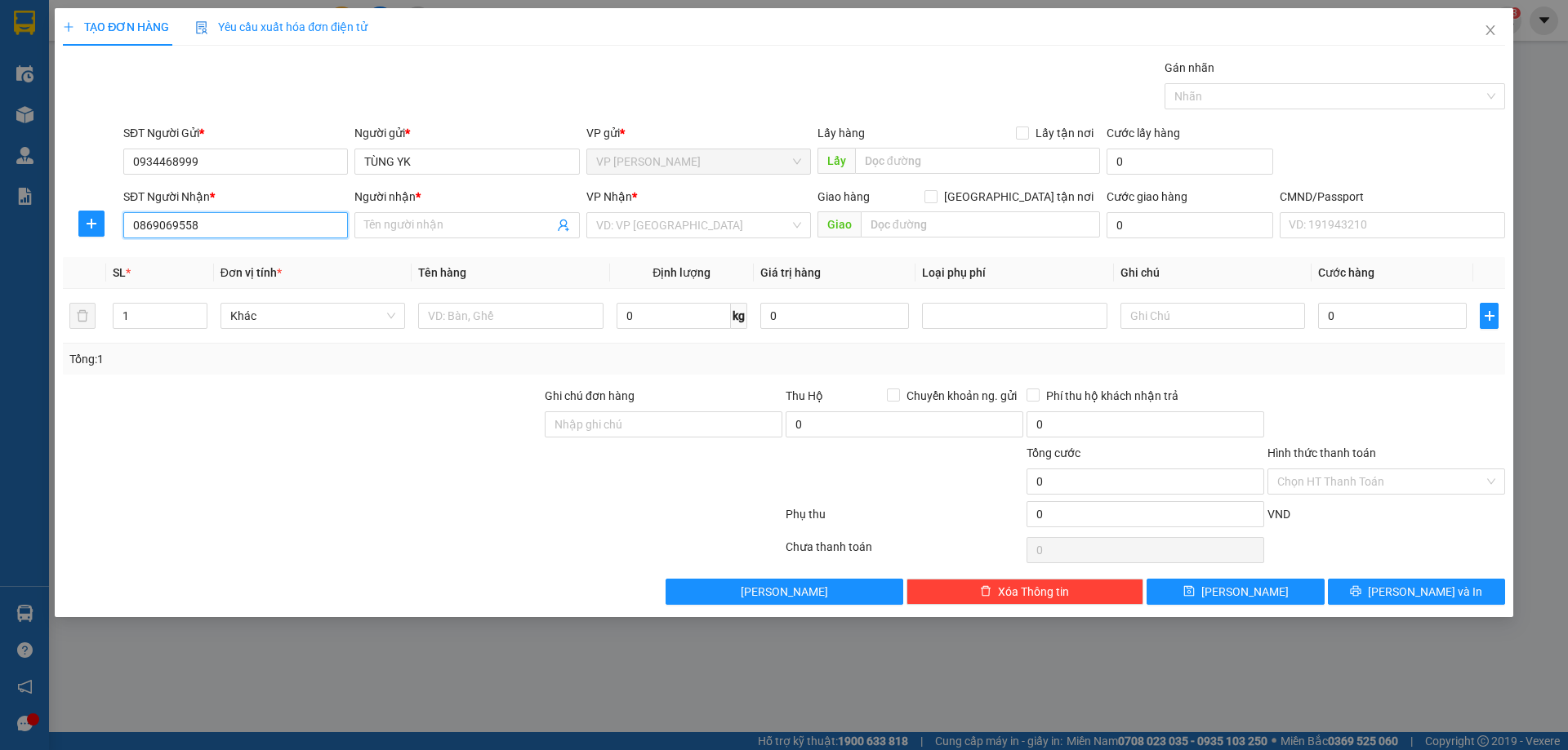
type input "0869069558"
click at [434, 226] on input "Người nhận *" at bounding box center [458, 225] width 188 height 18
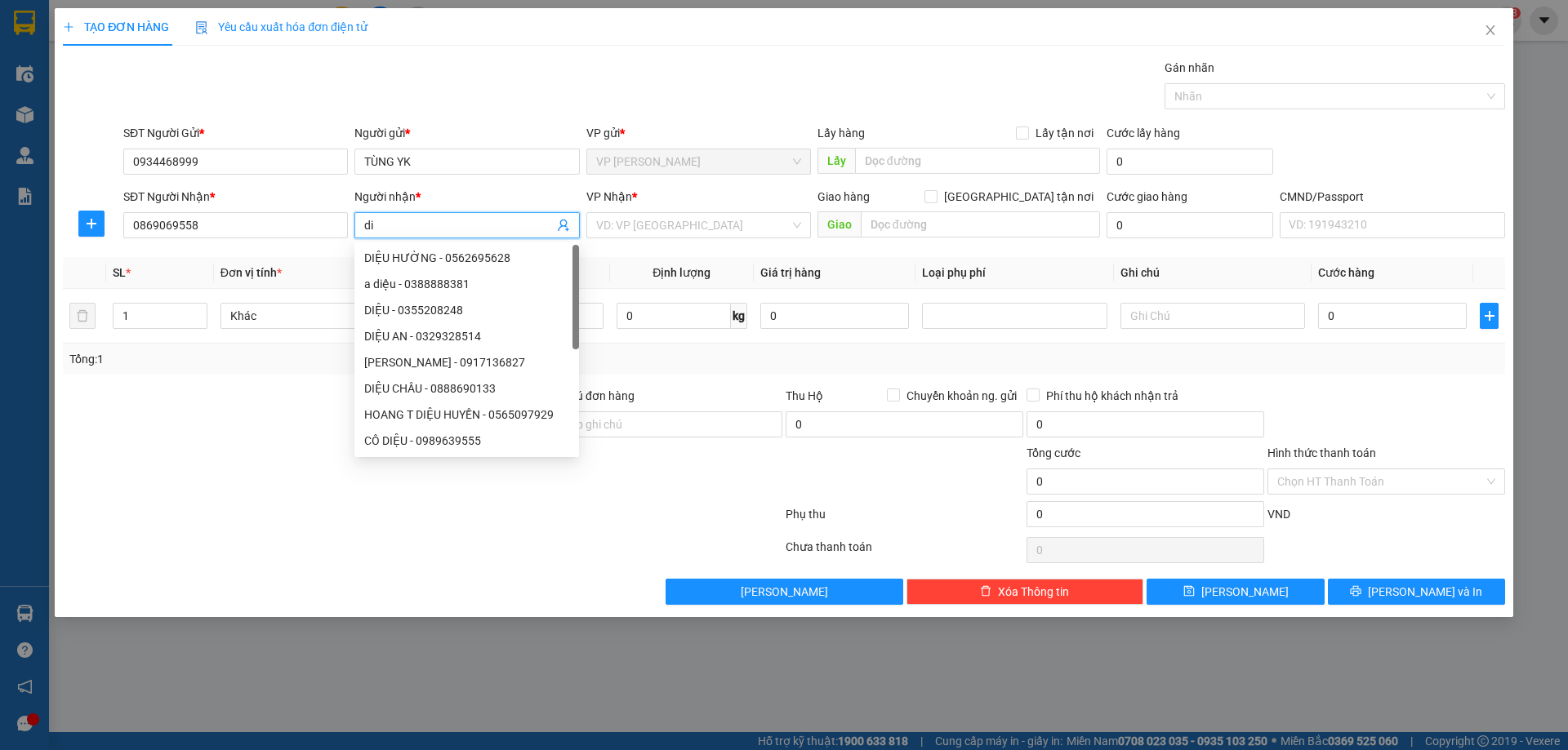
type input "d"
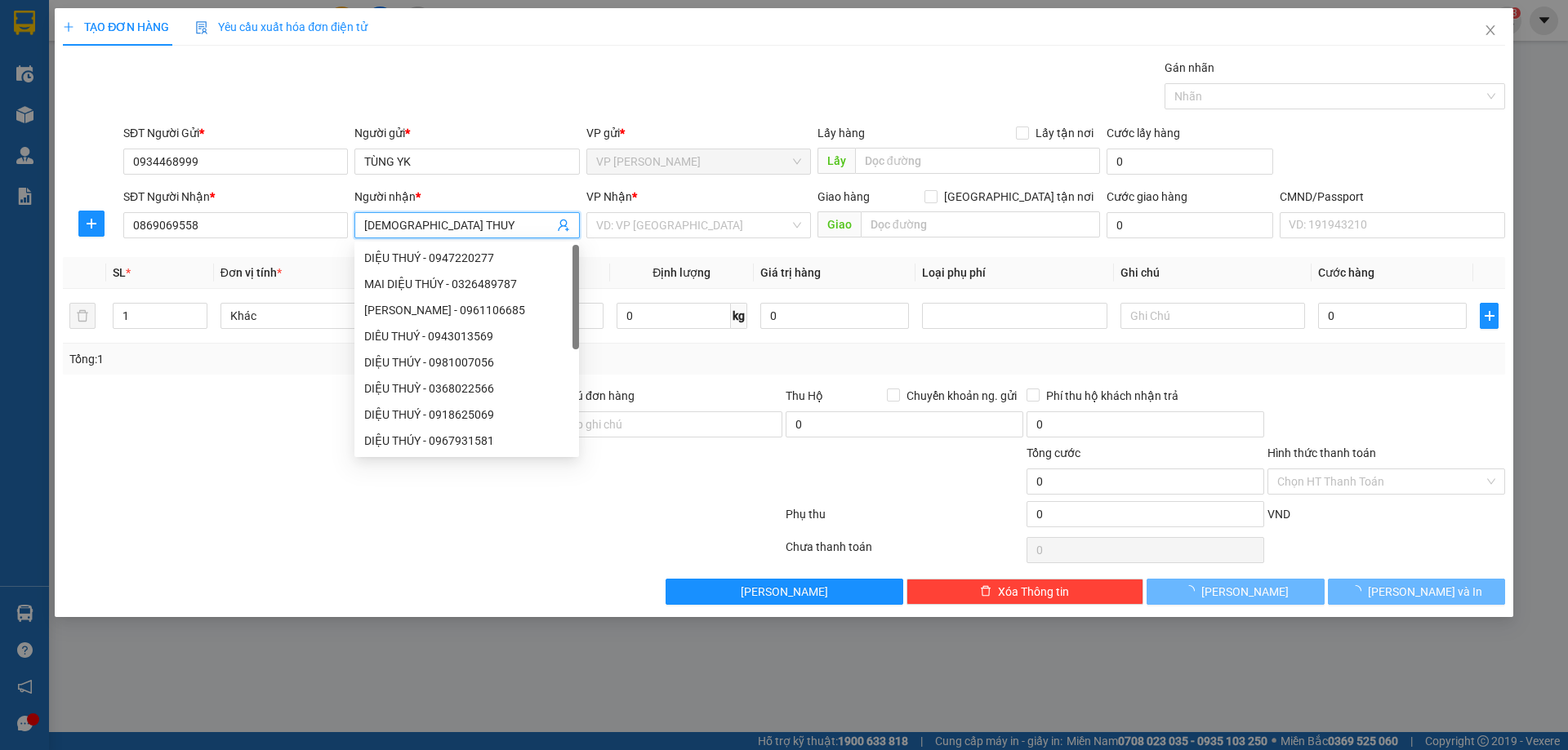
type input "DIEU THUY"
click at [534, 182] on form "SĐT Người Gửi * 0934468999 Người gửi * TÙNG YK VP gửi * VP Hồng Hà Lấy hàng Lấy…" at bounding box center [783, 184] width 1442 height 121
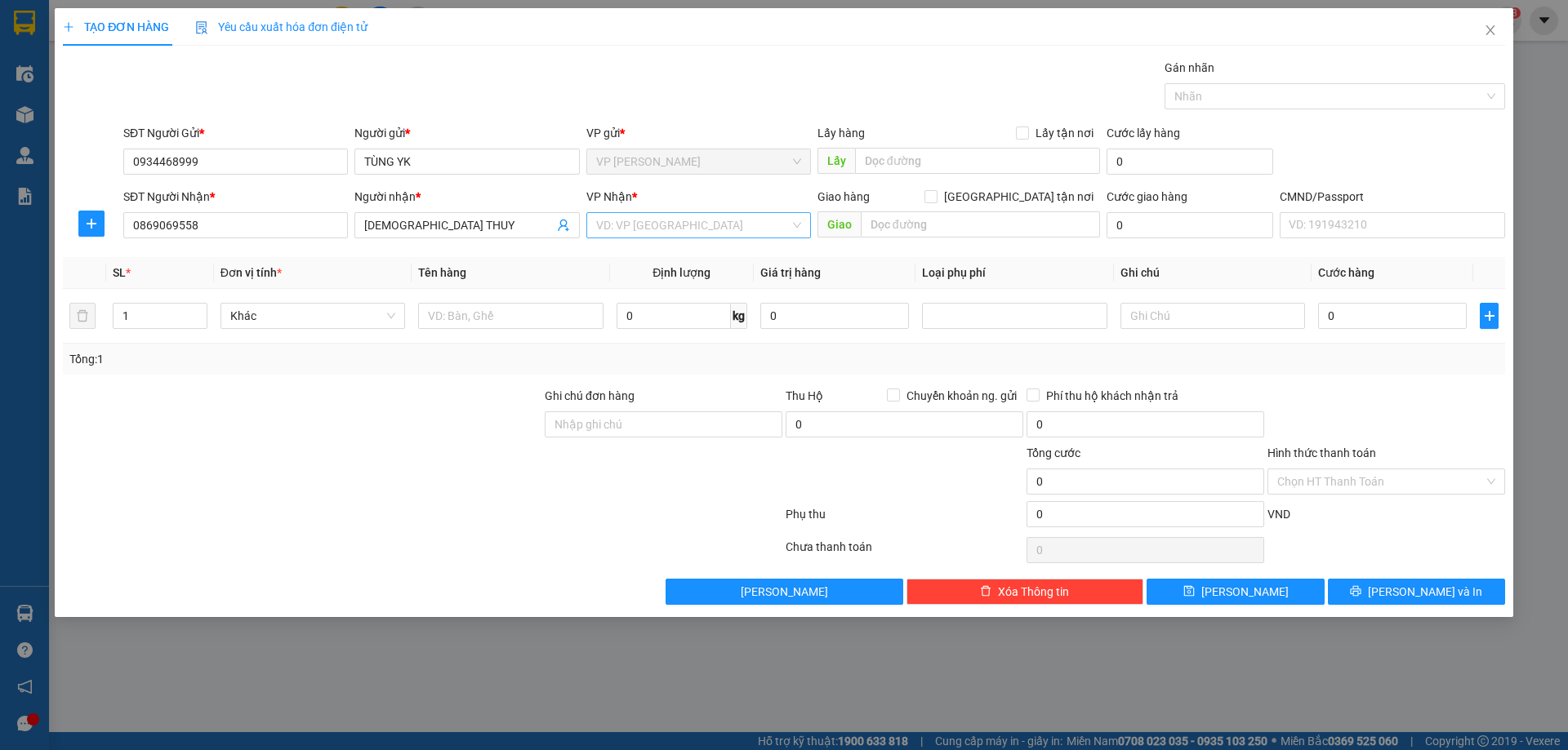
click at [619, 228] on input "search" at bounding box center [692, 225] width 193 height 24
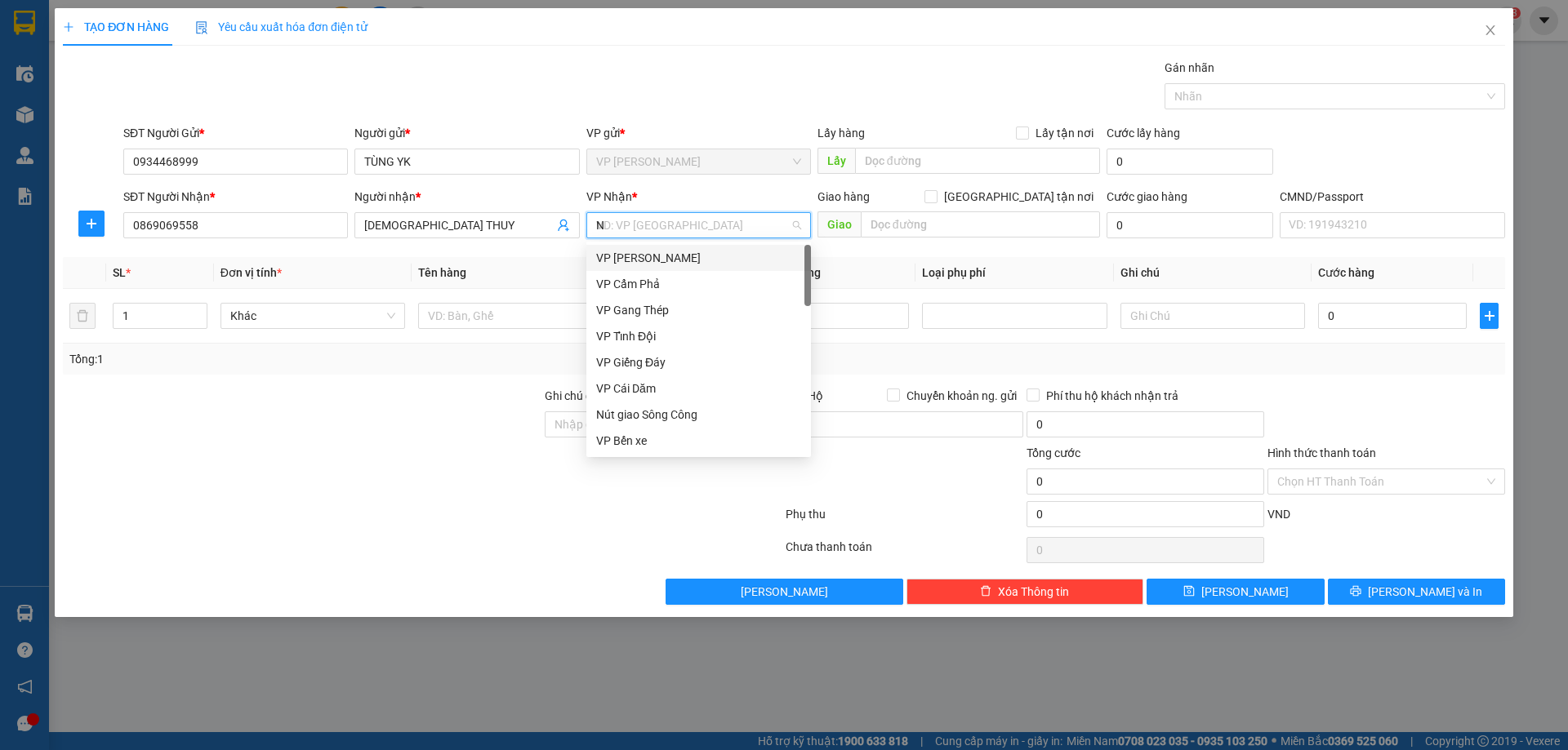
type input "NT"
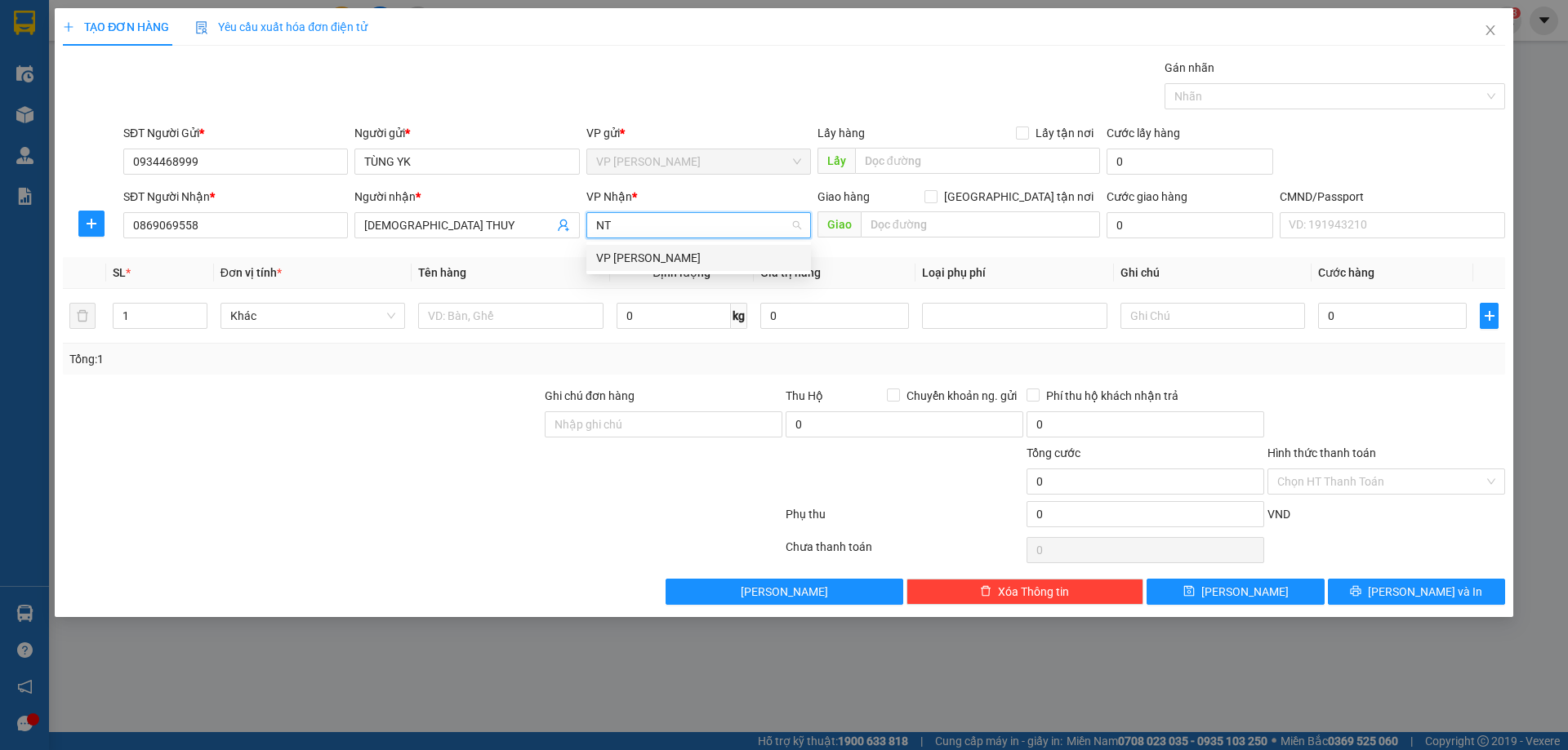
click at [622, 254] on div "VP Nguyễn Trãi" at bounding box center [698, 258] width 205 height 18
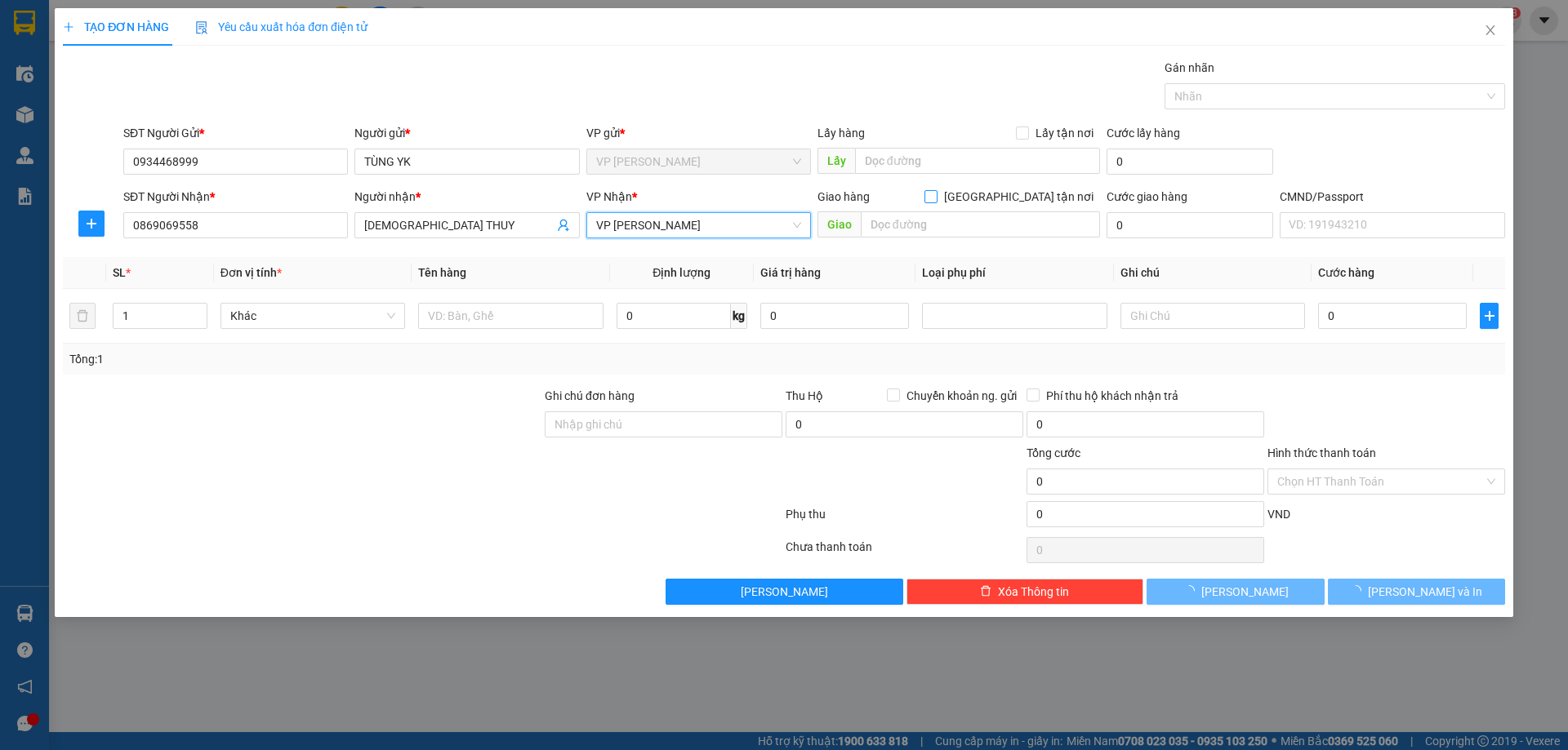
click at [938, 192] on span at bounding box center [931, 196] width 13 height 13
click at [936, 192] on input "[GEOGRAPHIC_DATA] tận nơi" at bounding box center [930, 195] width 11 height 11
checkbox input "true"
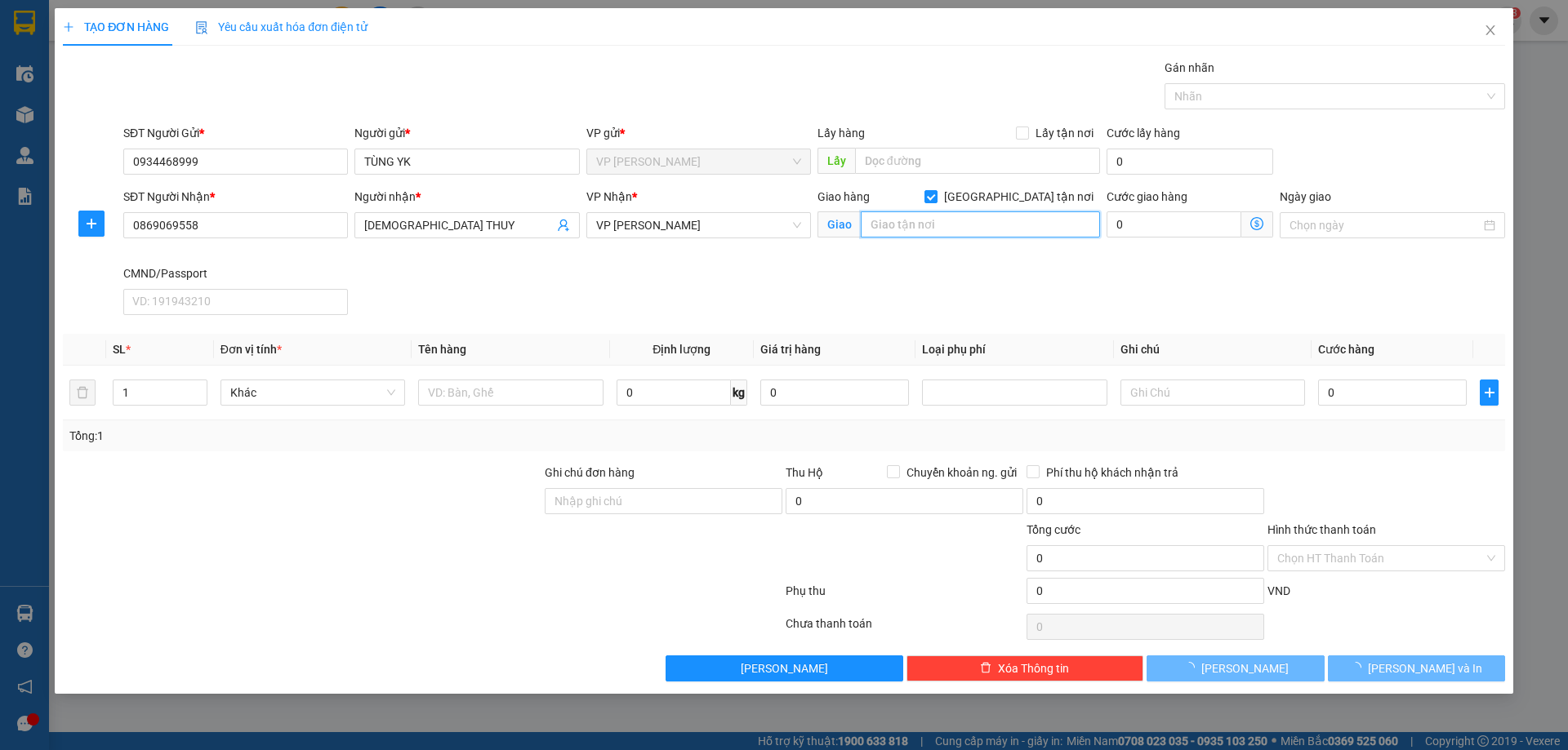
click at [989, 218] on input "text" at bounding box center [980, 225] width 239 height 26
paste input "212 Đ. Kim Giang, Đại Kim, Hoàng Mai, Hà Nội, Việt Nam"
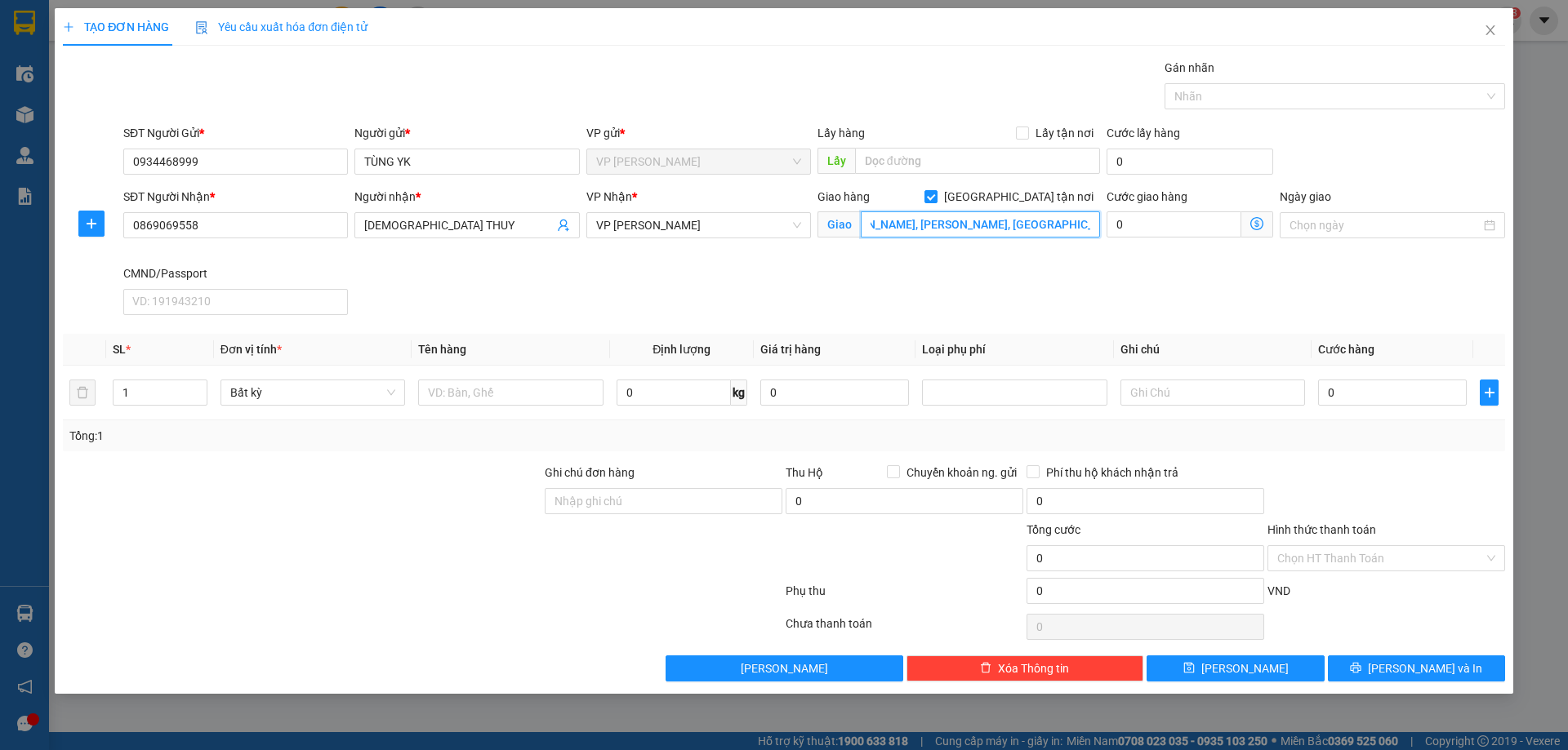
click at [989, 218] on input "212 Đ. Kim Giang, Đại Kim, Hoàng Mai, Hà Nội, Việt Nam" at bounding box center [980, 225] width 239 height 26
type input "212 Đ. Kim Giang, Đại Kim, Hoàng Mai, Hà Nội, Việt Nam"
click at [1125, 224] on input "0" at bounding box center [1173, 225] width 134 height 26
type input "5"
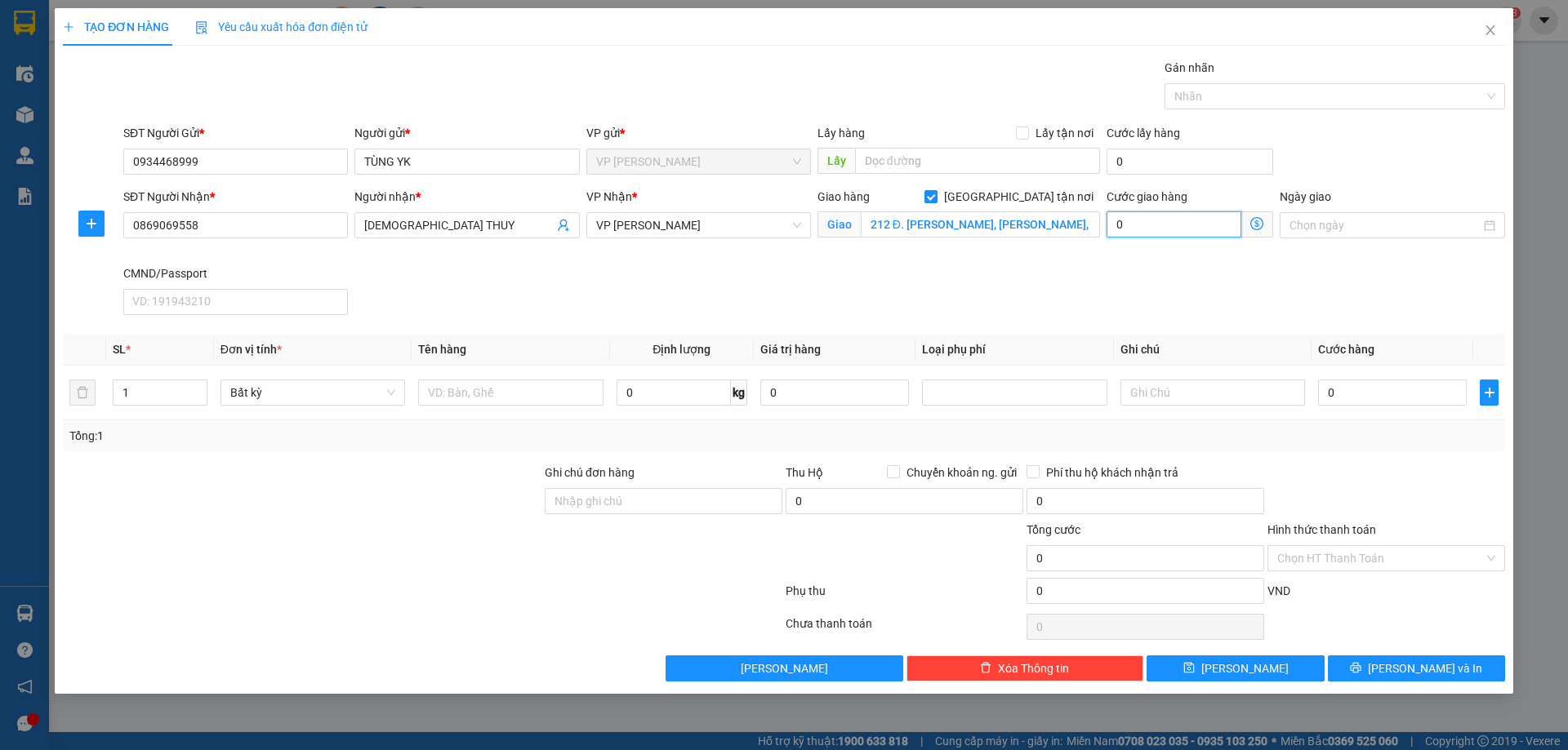
type input "5"
type input "50"
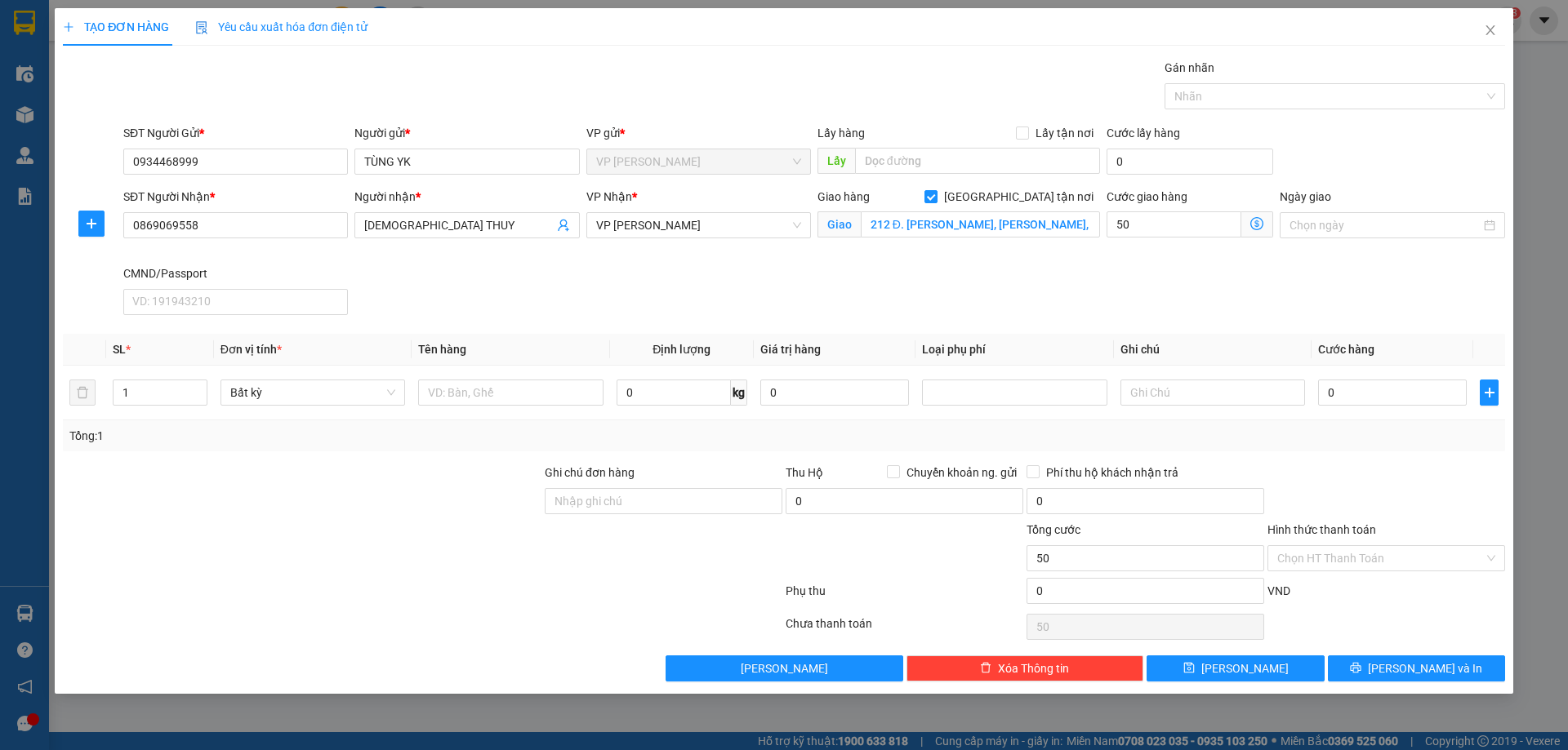
type input "50.000"
click at [1034, 278] on div "SĐT Người Nhận * 0869069558 Người nhận * DIEU THUY VP Nhận * VP Nguyễn Trãi Gia…" at bounding box center [813, 255] width 1388 height 134
click at [498, 395] on input "text" at bounding box center [510, 393] width 185 height 26
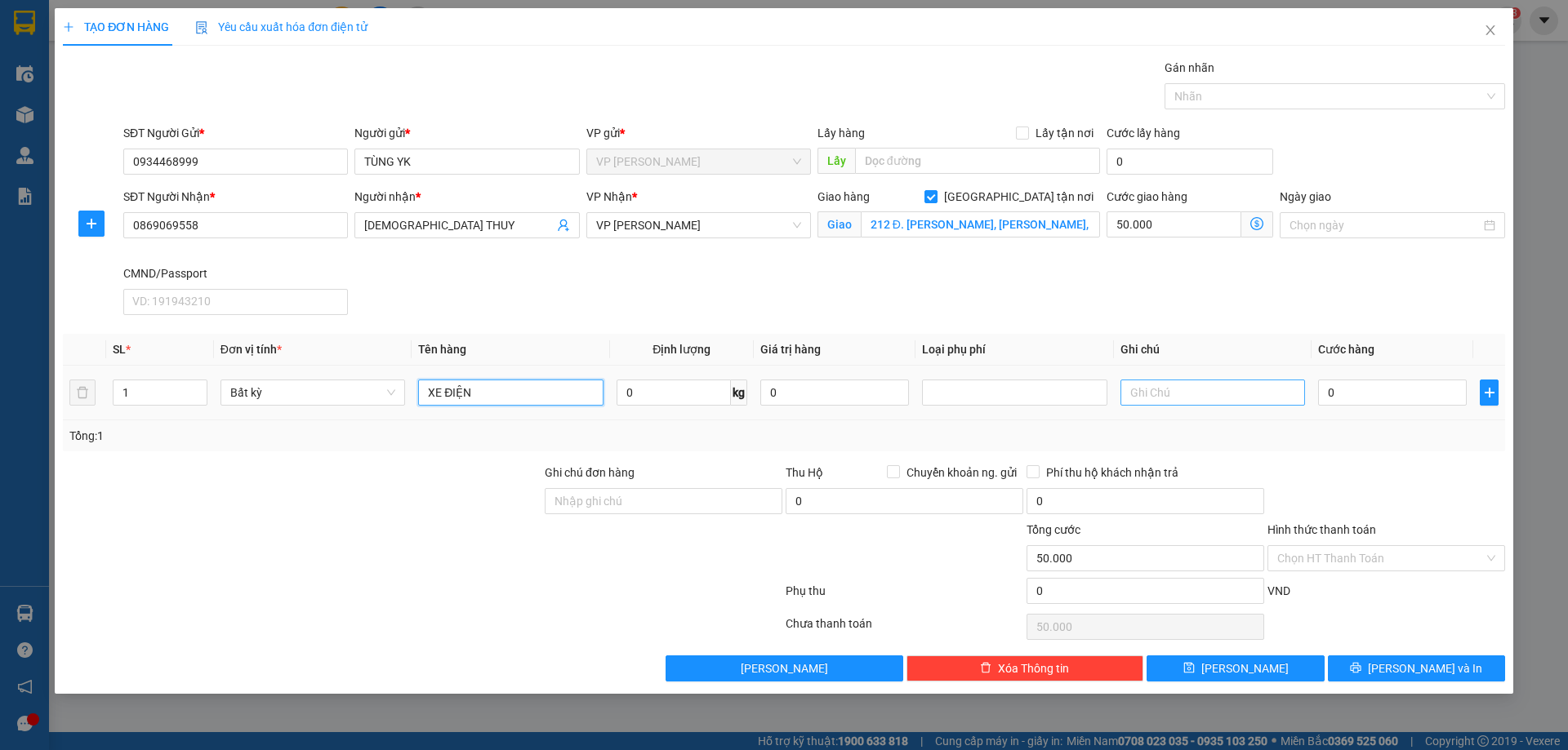
type input "XE ĐIỆN"
click at [1206, 383] on input "text" at bounding box center [1212, 393] width 185 height 26
click at [1369, 397] on input "0" at bounding box center [1391, 393] width 148 height 26
type input "2"
type input "50.002"
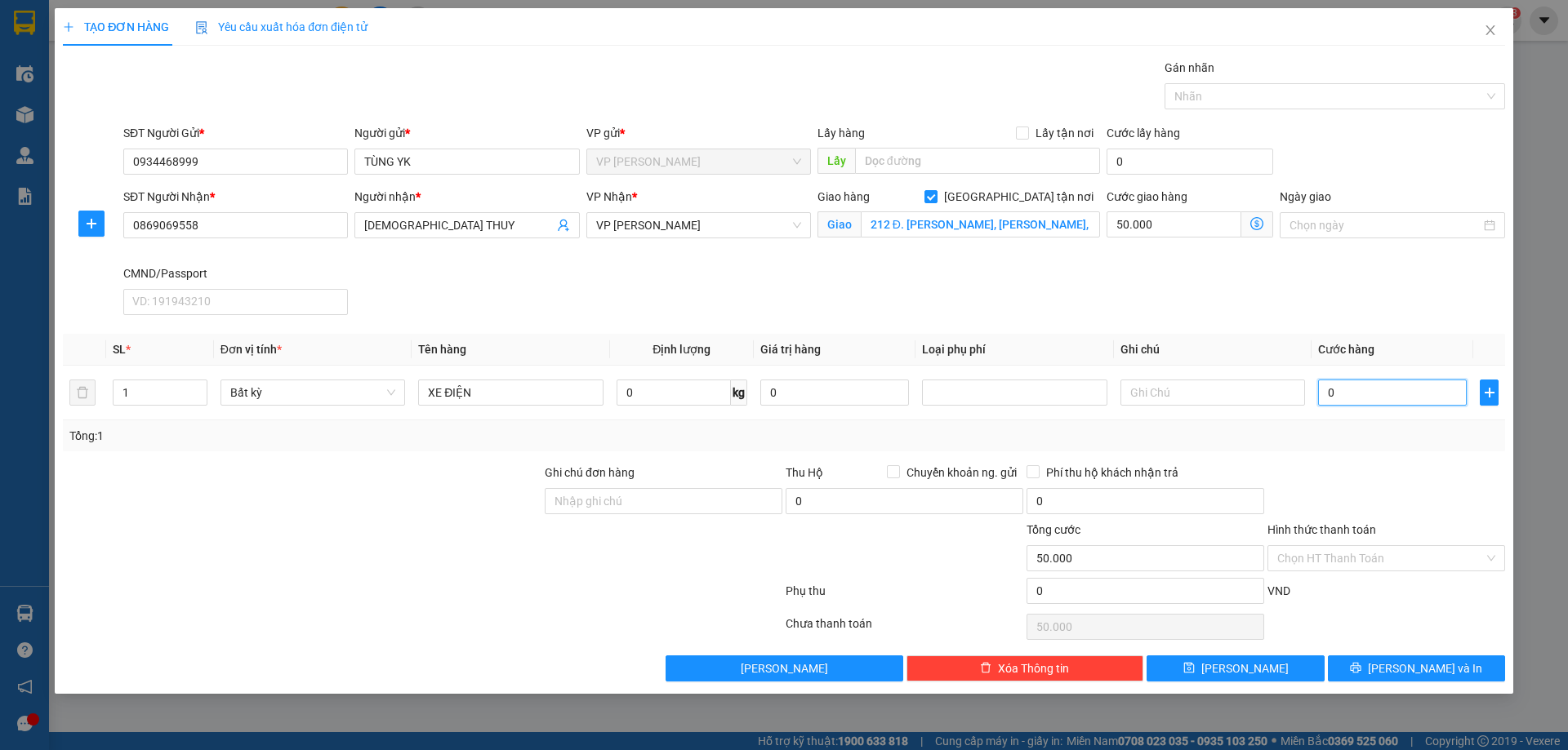
type input "50.002"
type input "25"
type input "50.025"
type input "250"
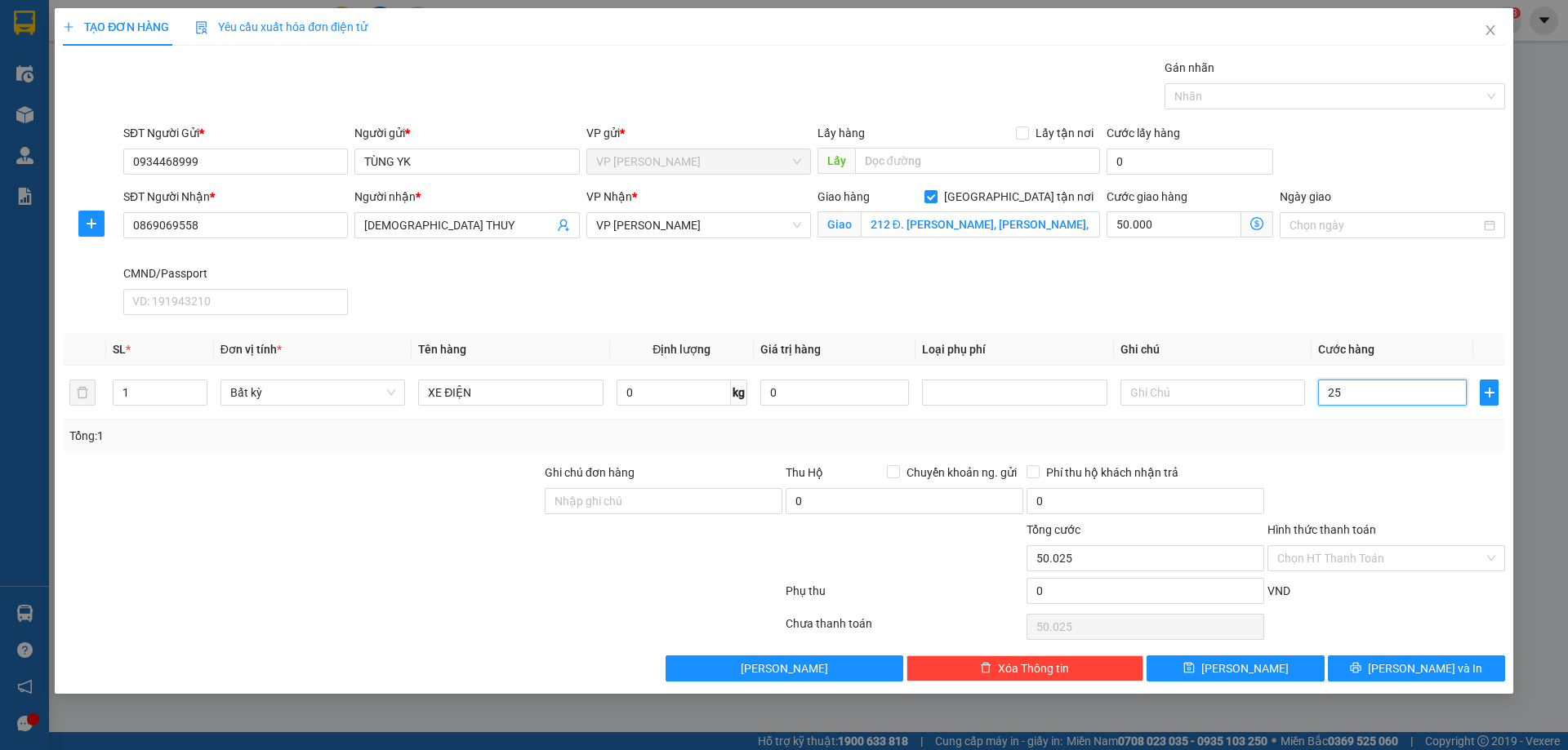
type input "50.250"
type input "250.000"
type input "300.000"
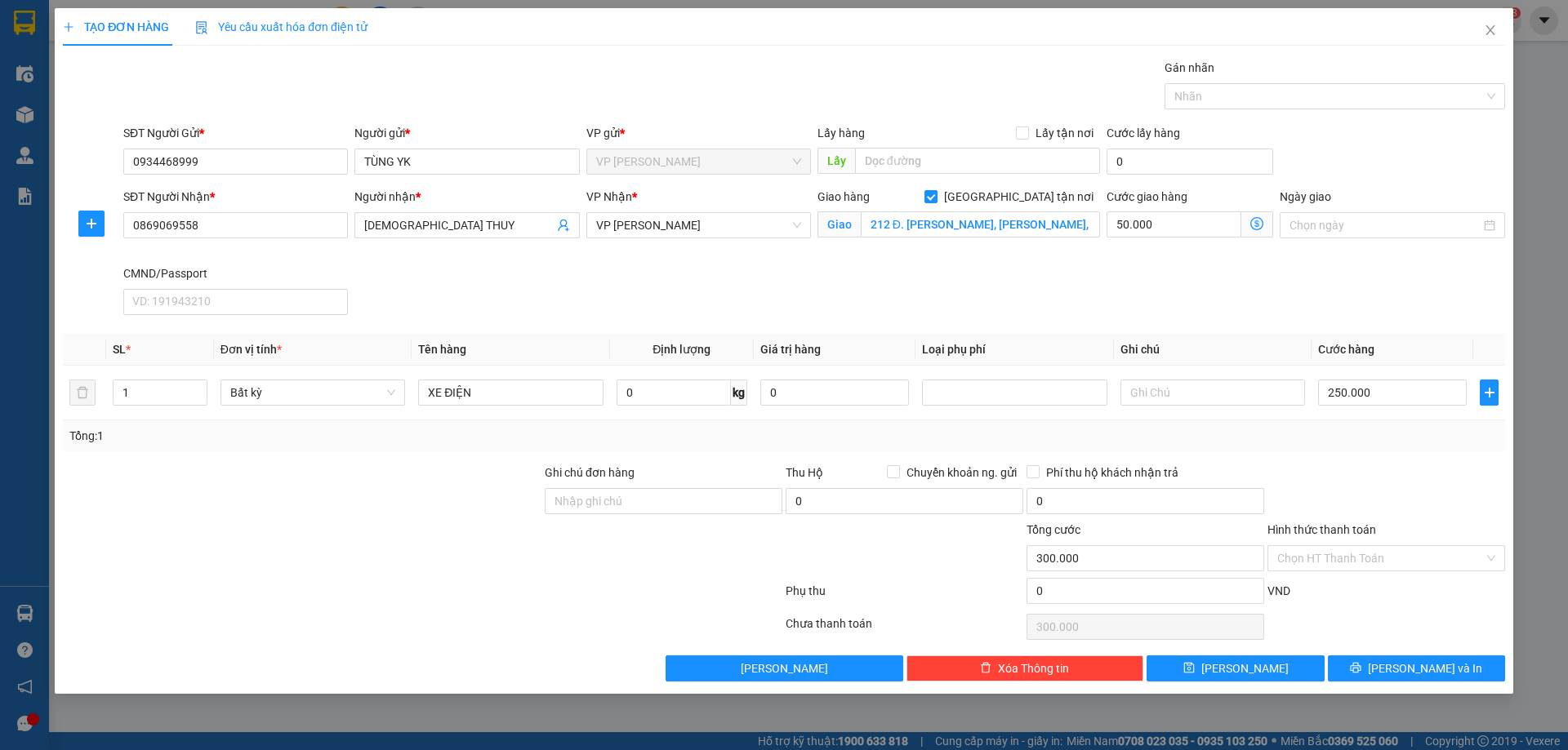
click at [1362, 286] on div "SĐT Người Nhận * 0869069558 Người nhận * DIEU THUY VP Nhận * VP Nguyễn Trãi Gia…" at bounding box center [813, 255] width 1388 height 134
click at [1208, 394] on input "text" at bounding box center [1212, 393] width 185 height 26
type input "D"
type input "ĐÃ TV KHÁCH LẤY MẶT ĐƯỜNG"
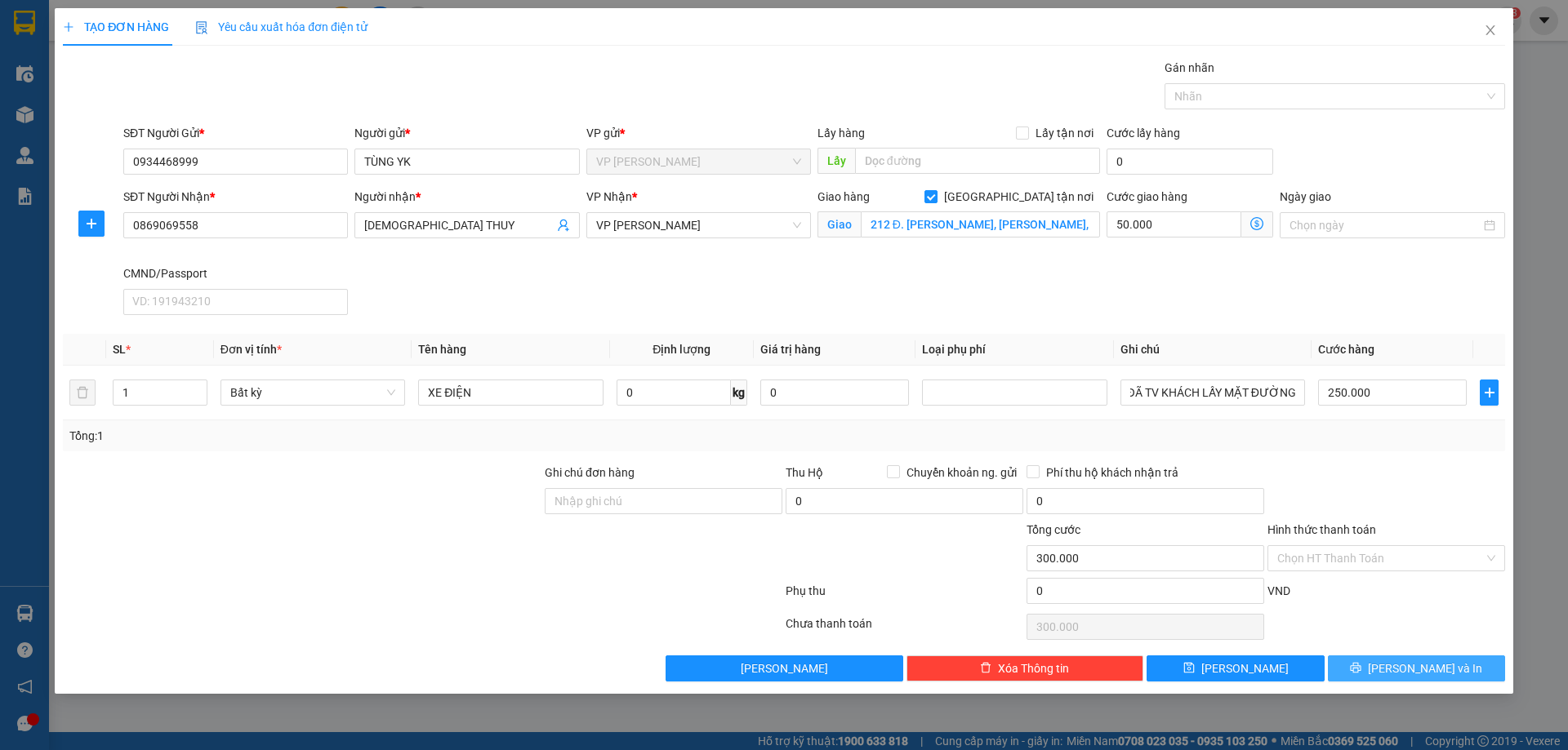
click at [1457, 668] on button "[PERSON_NAME] và In" at bounding box center [1416, 668] width 177 height 26
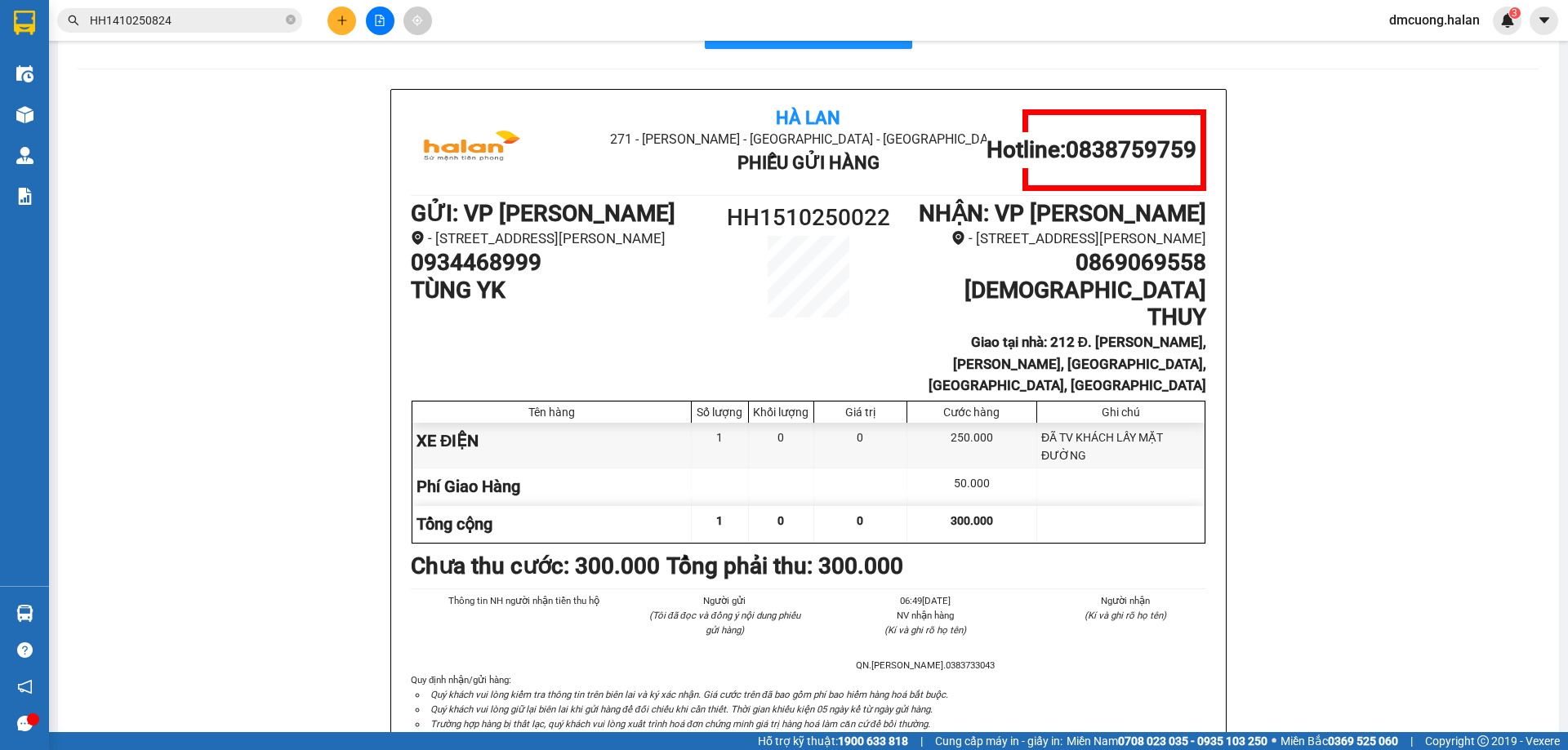
scroll to position [82, 0]
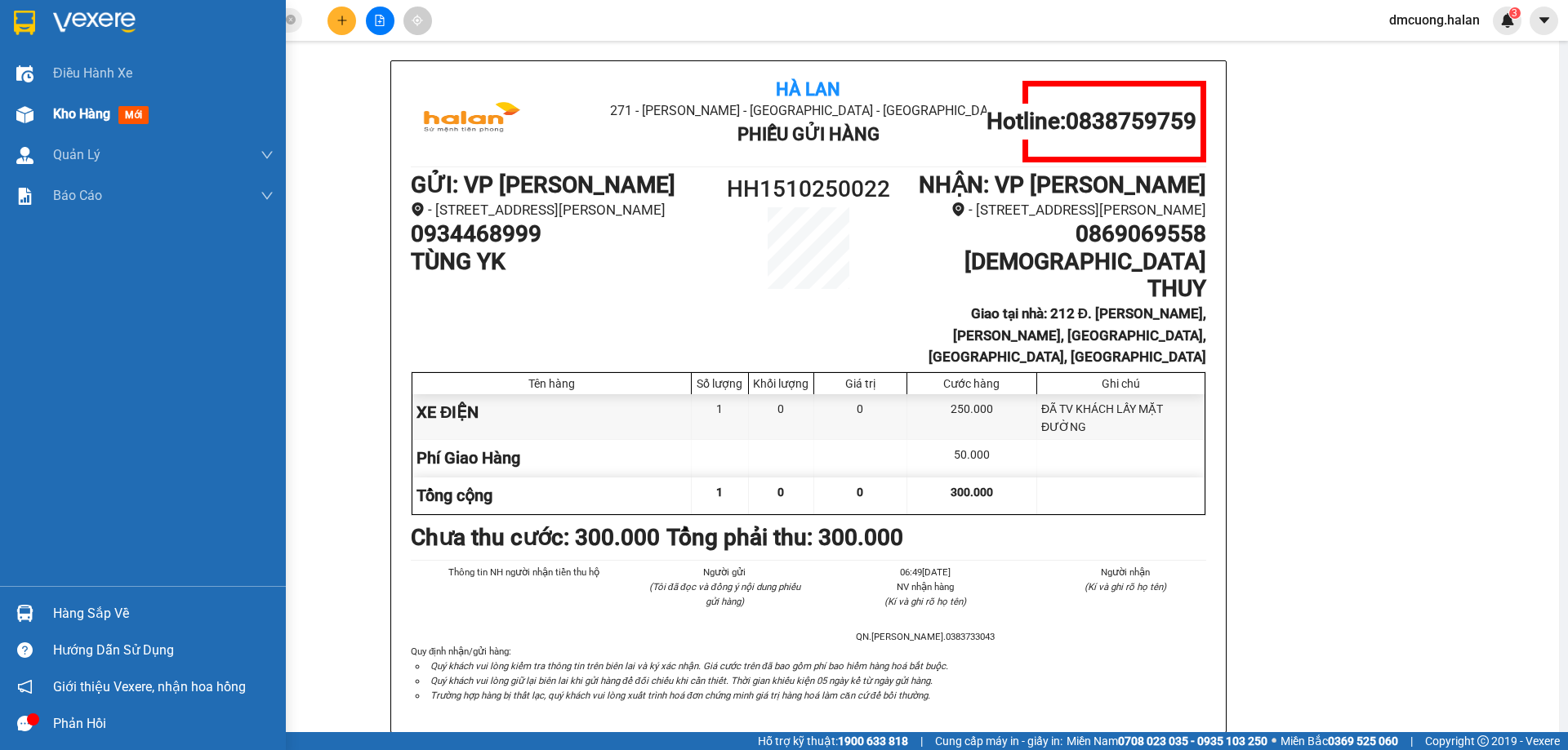
click at [114, 121] on div "Kho hàng mới" at bounding box center [104, 114] width 102 height 21
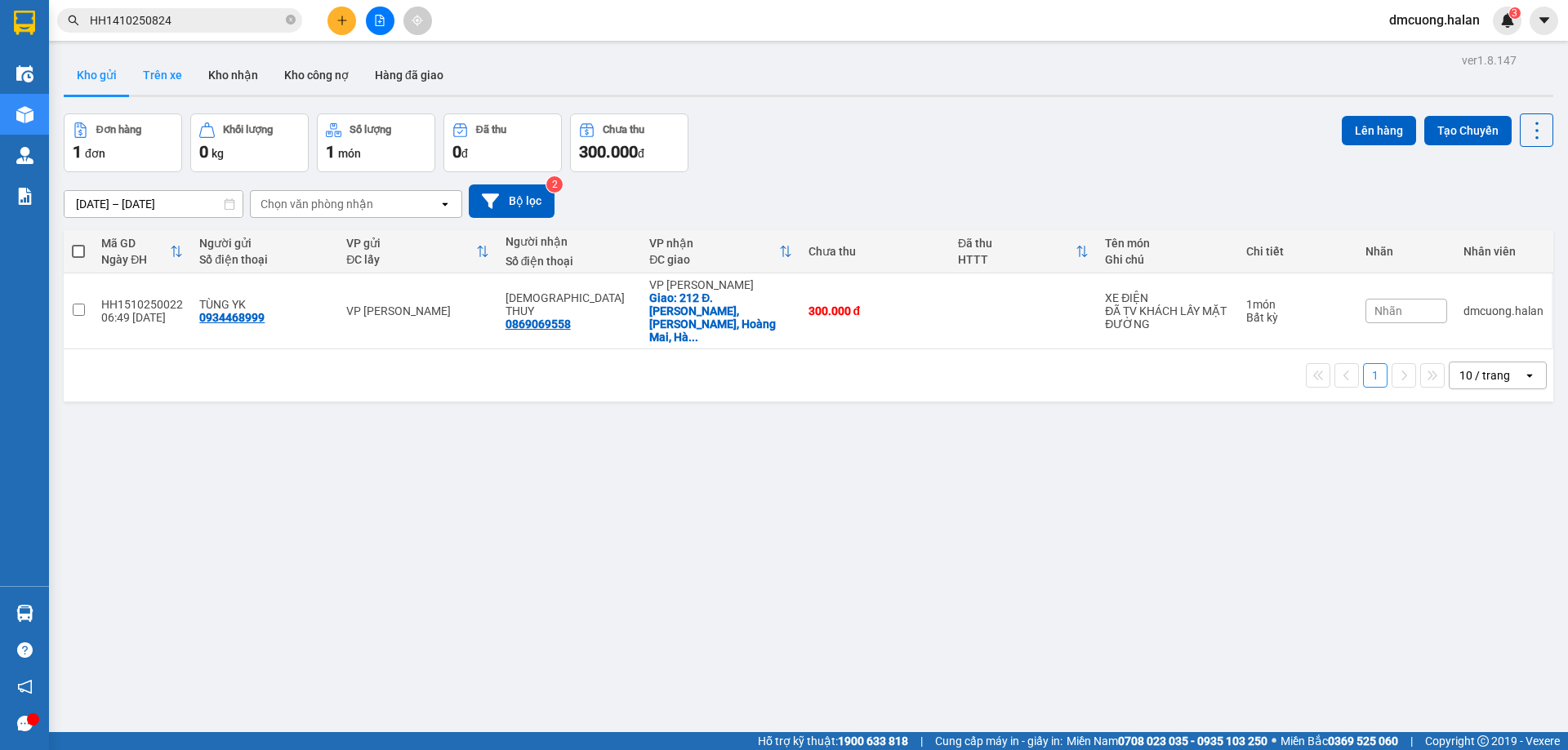
click at [160, 74] on button "Trên xe" at bounding box center [162, 75] width 65 height 39
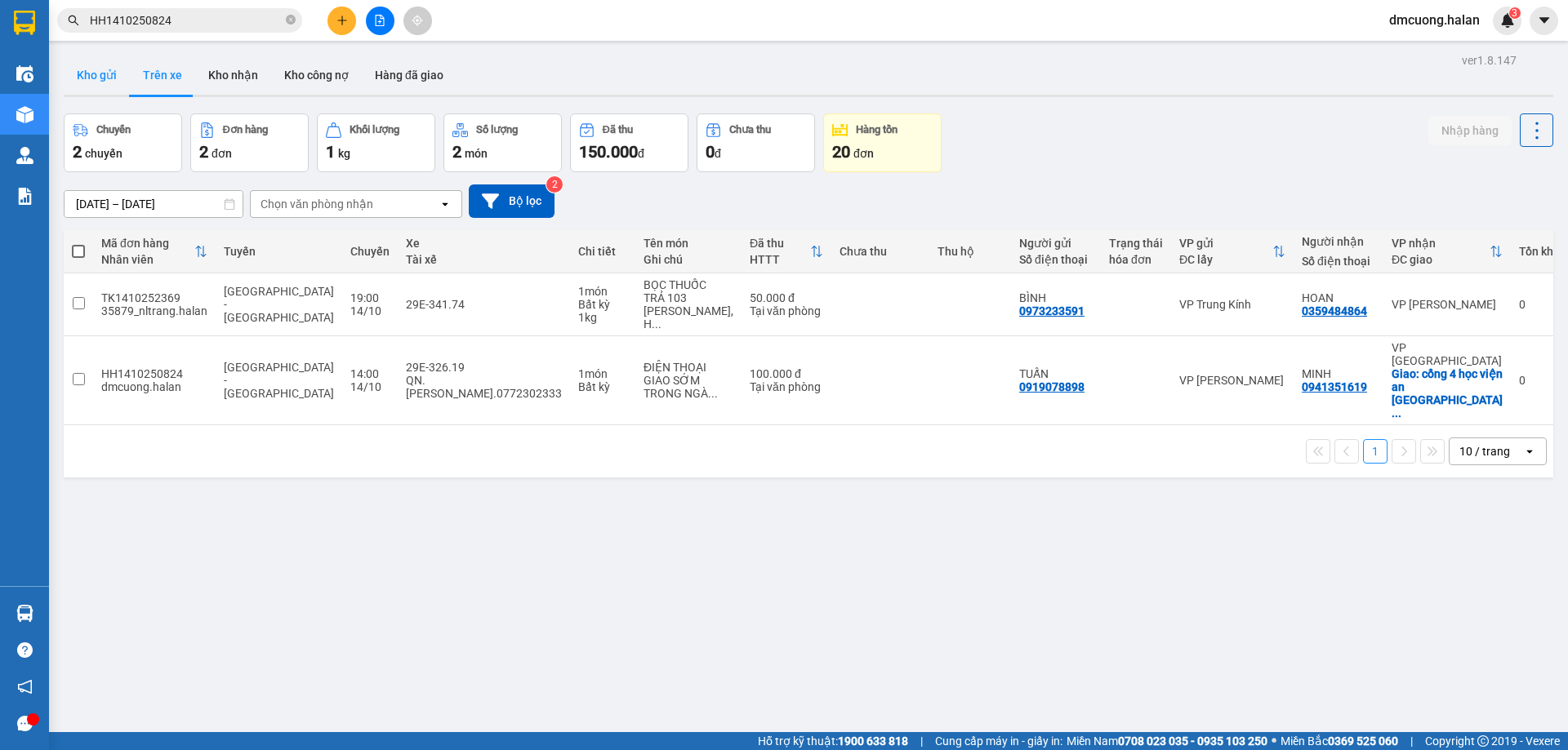
click at [120, 75] on button "Kho gửi" at bounding box center [96, 75] width 66 height 39
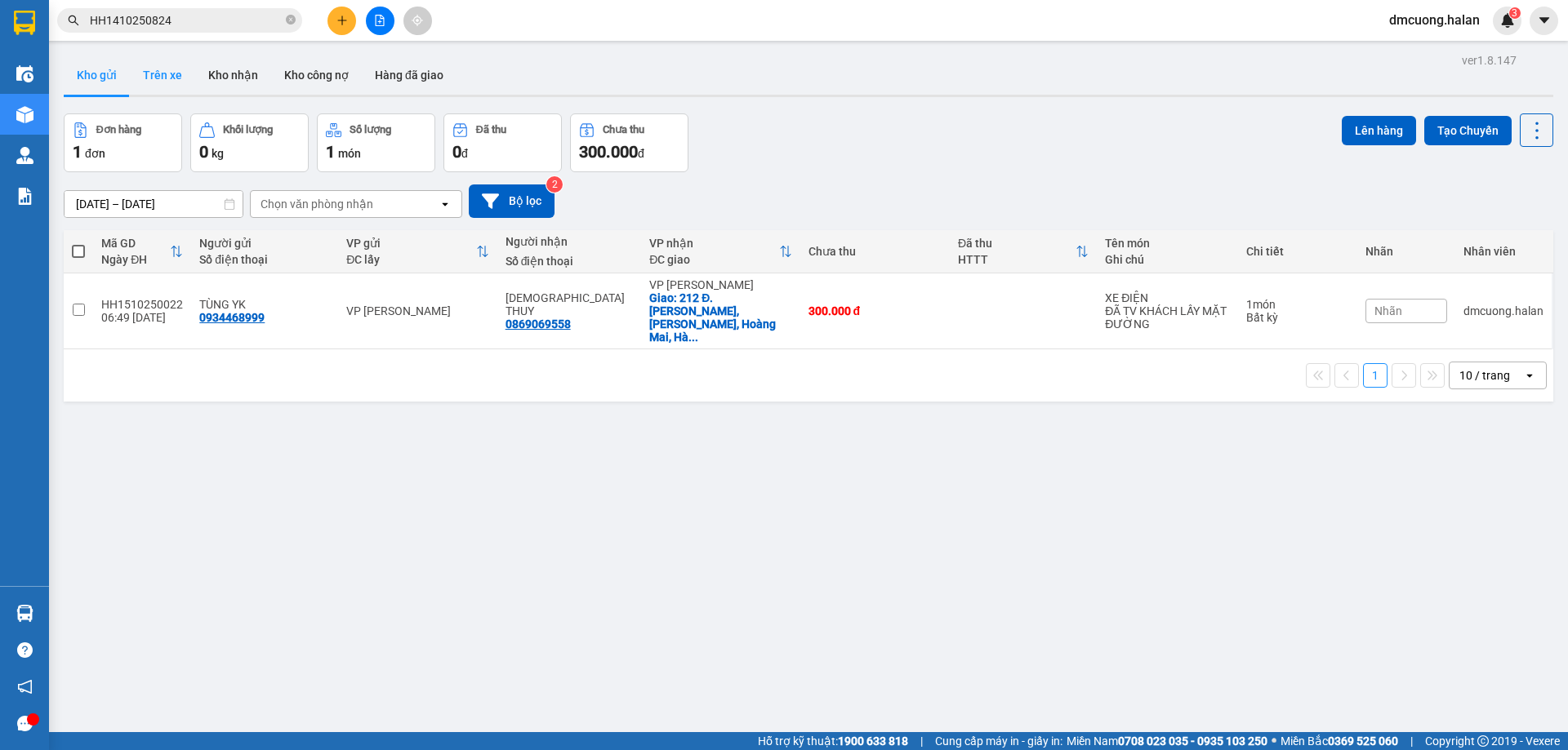
click at [165, 74] on button "Trên xe" at bounding box center [162, 75] width 65 height 39
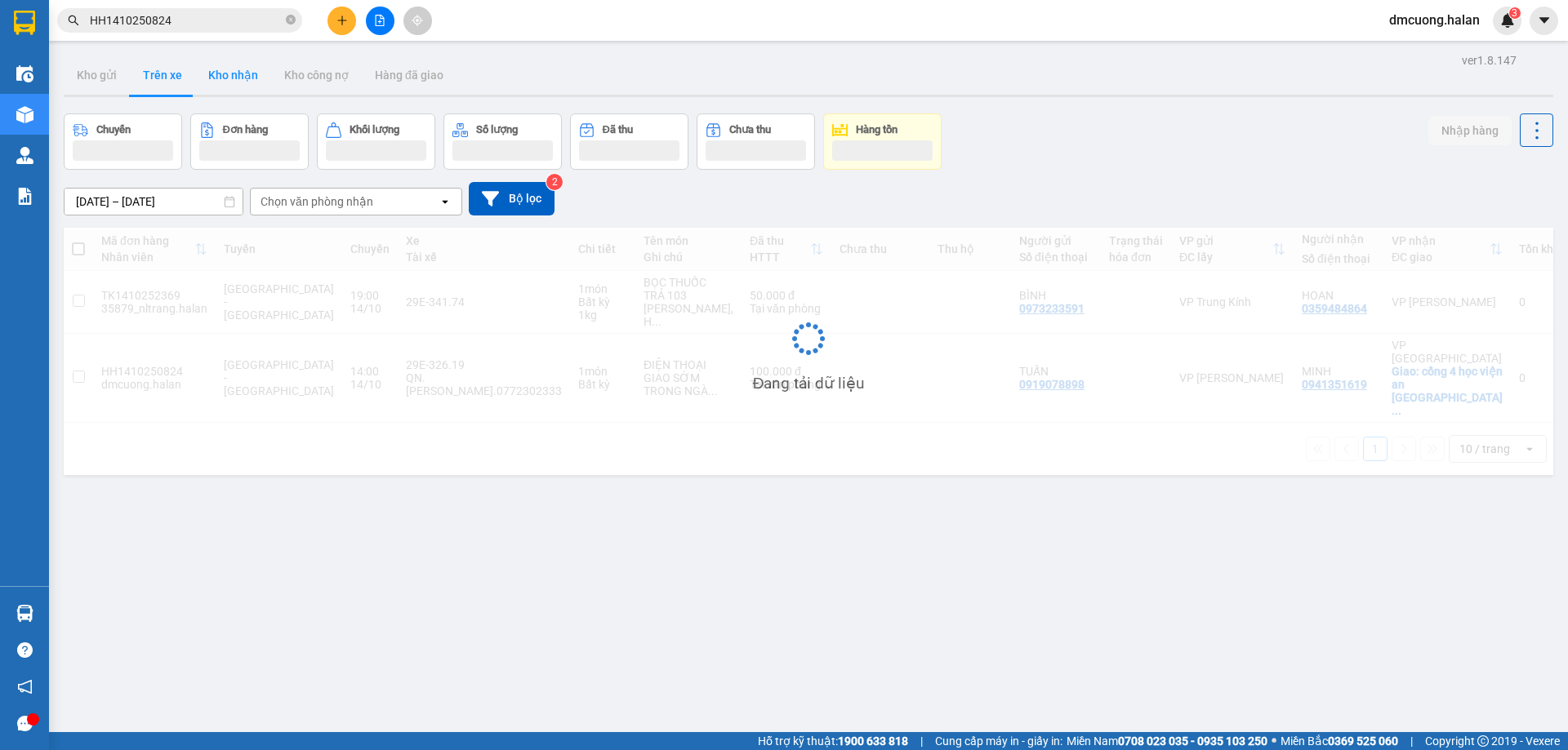
click at [238, 76] on button "Kho nhận" at bounding box center [233, 75] width 76 height 39
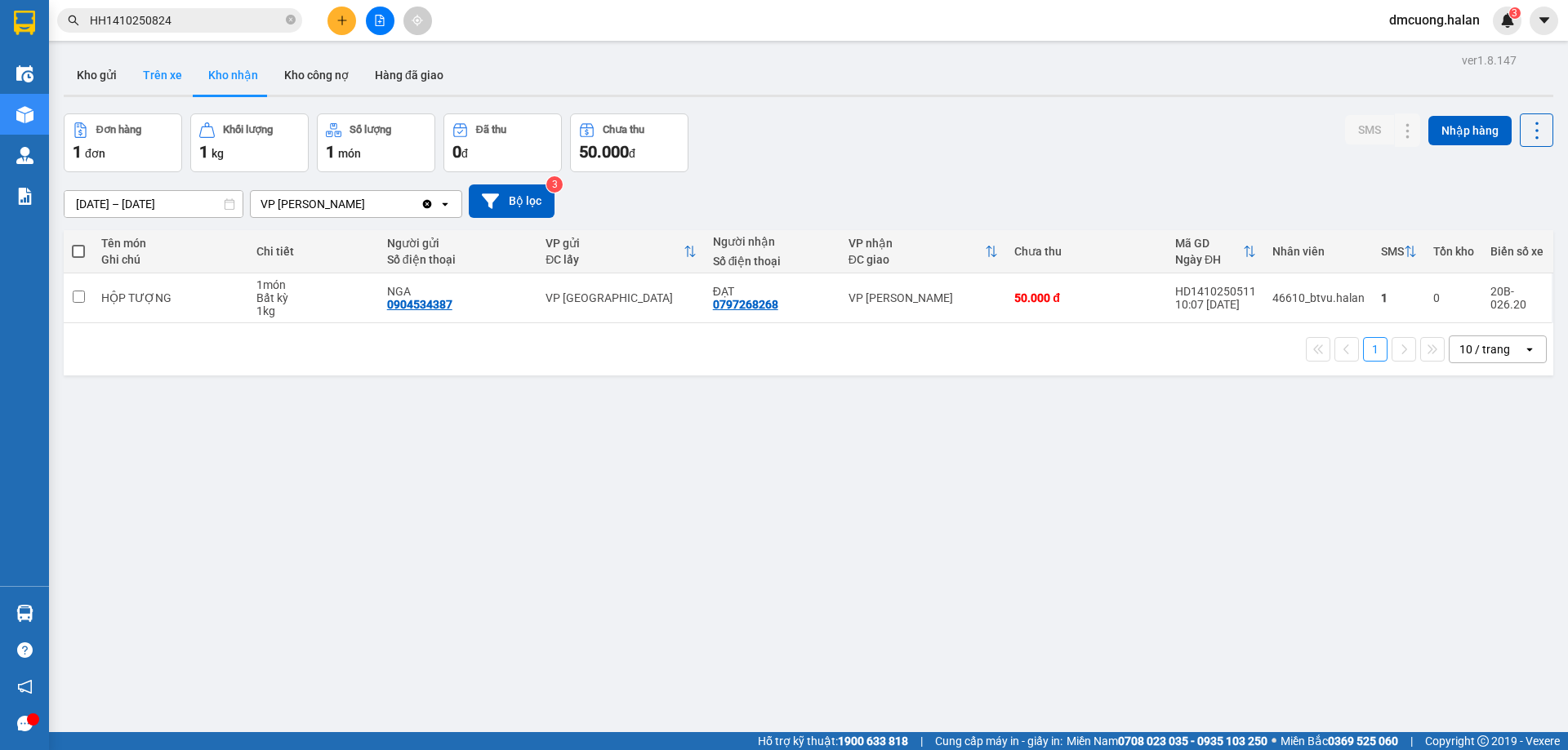
click at [182, 79] on button "Trên xe" at bounding box center [162, 75] width 65 height 39
type input "07/02/2012 – 15/10/2025"
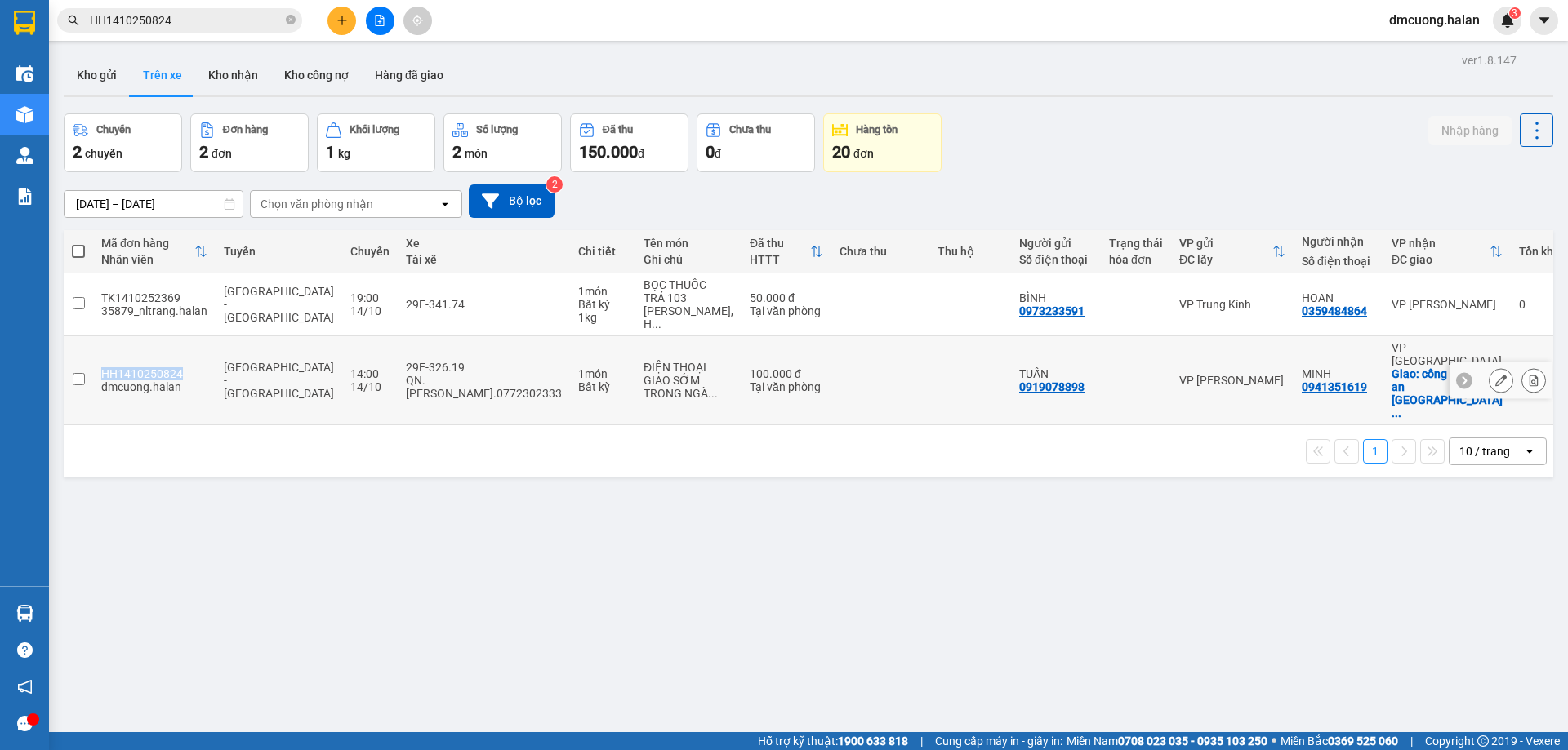
drag, startPoint x: 182, startPoint y: 338, endPoint x: 88, endPoint y: 341, distance: 94.0
click at [88, 341] on tr "HH1410250824 dmcuong.halan Quảng Ninh - Hà Nội 14:00 14/10 29E-326.19 QN.Phạm T…" at bounding box center [816, 381] width 1506 height 89
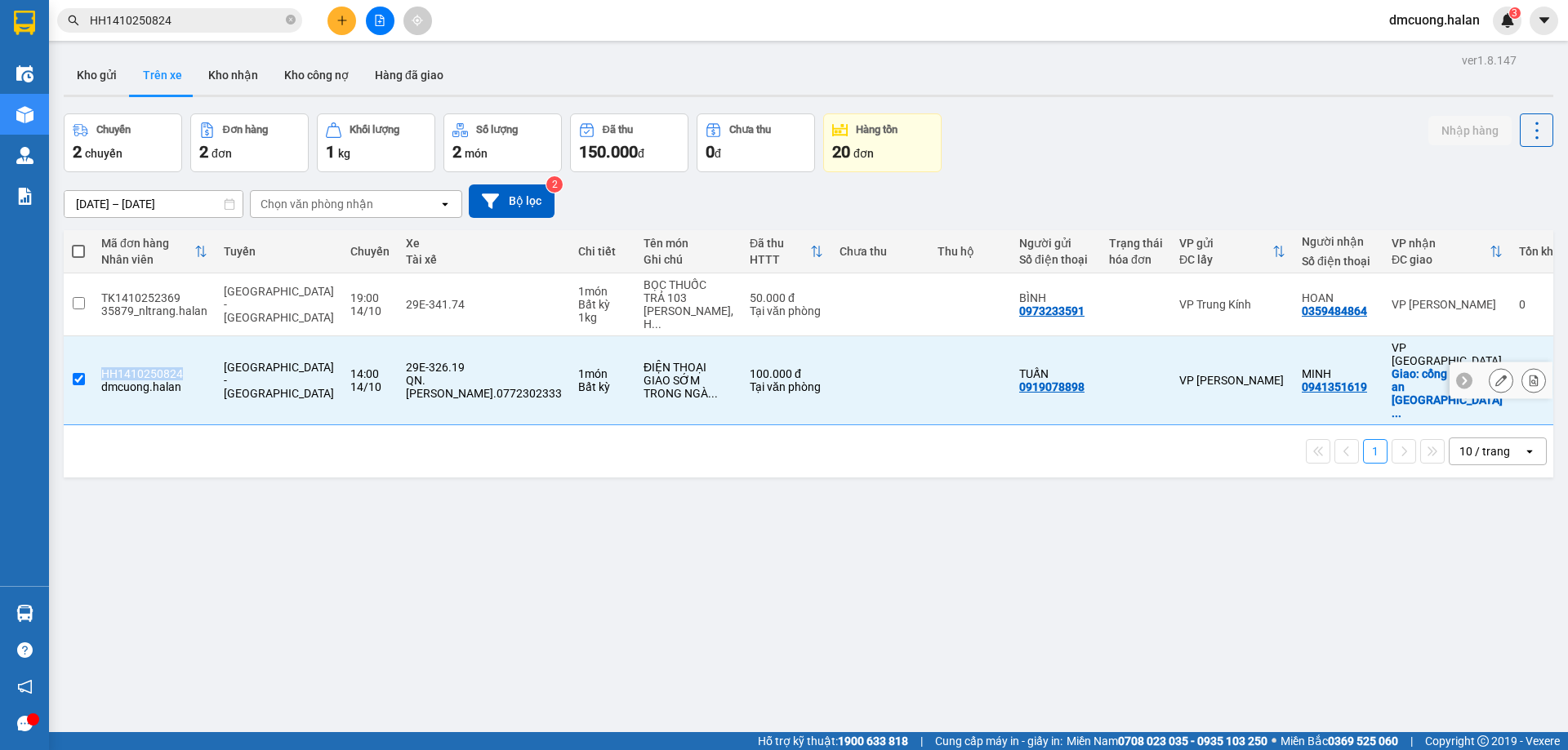
copy tr "HH1410250824"
click at [408, 539] on div "ver 1.8.147 Kho gửi Trên xe Kho nhận Kho công nợ Hàng đã giao Chuyến 2 chuyến Đ…" at bounding box center [808, 423] width 1502 height 750
click at [80, 373] on input "checkbox" at bounding box center [79, 379] width 12 height 12
checkbox input "false"
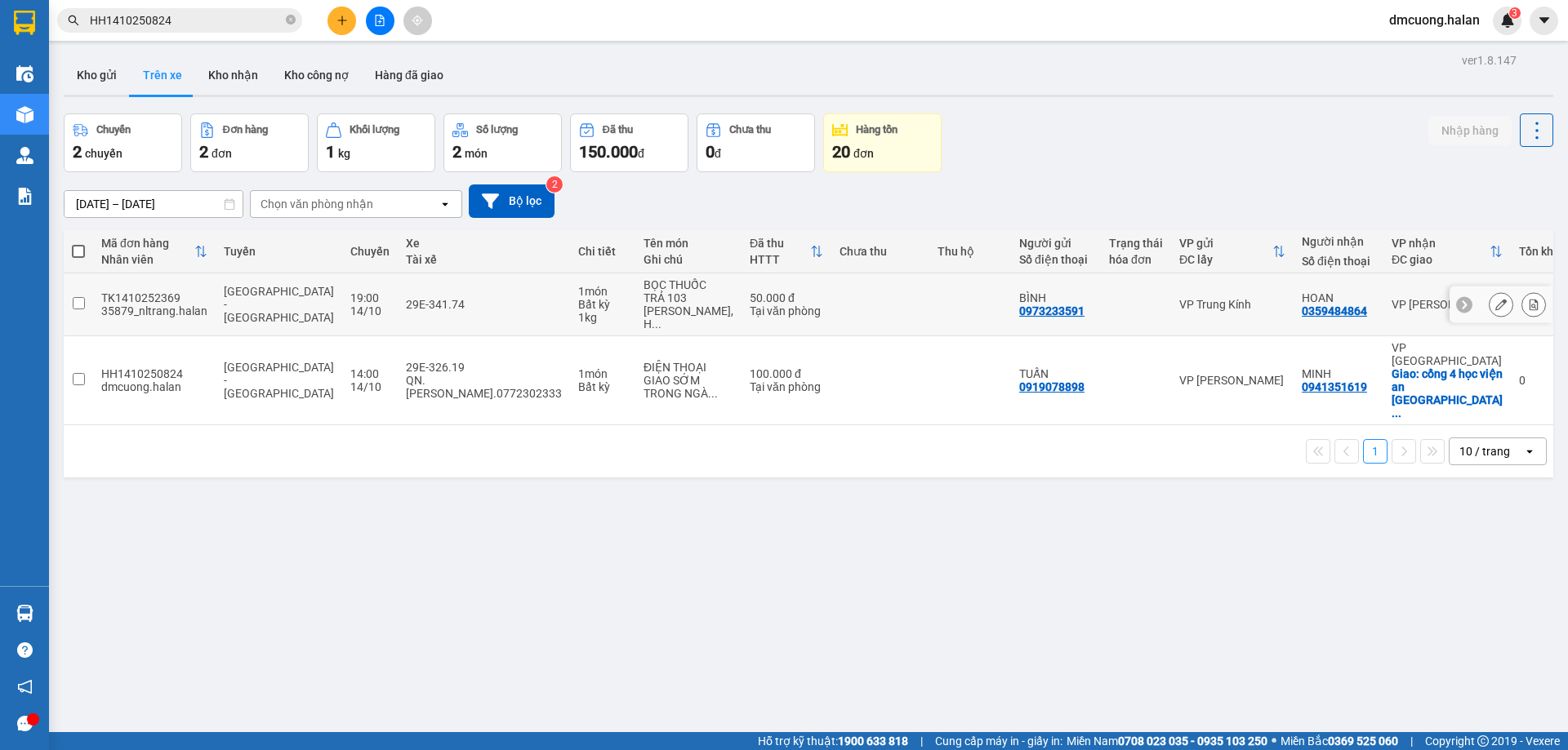
click at [434, 301] on div "29E-341.74" at bounding box center [484, 304] width 156 height 13
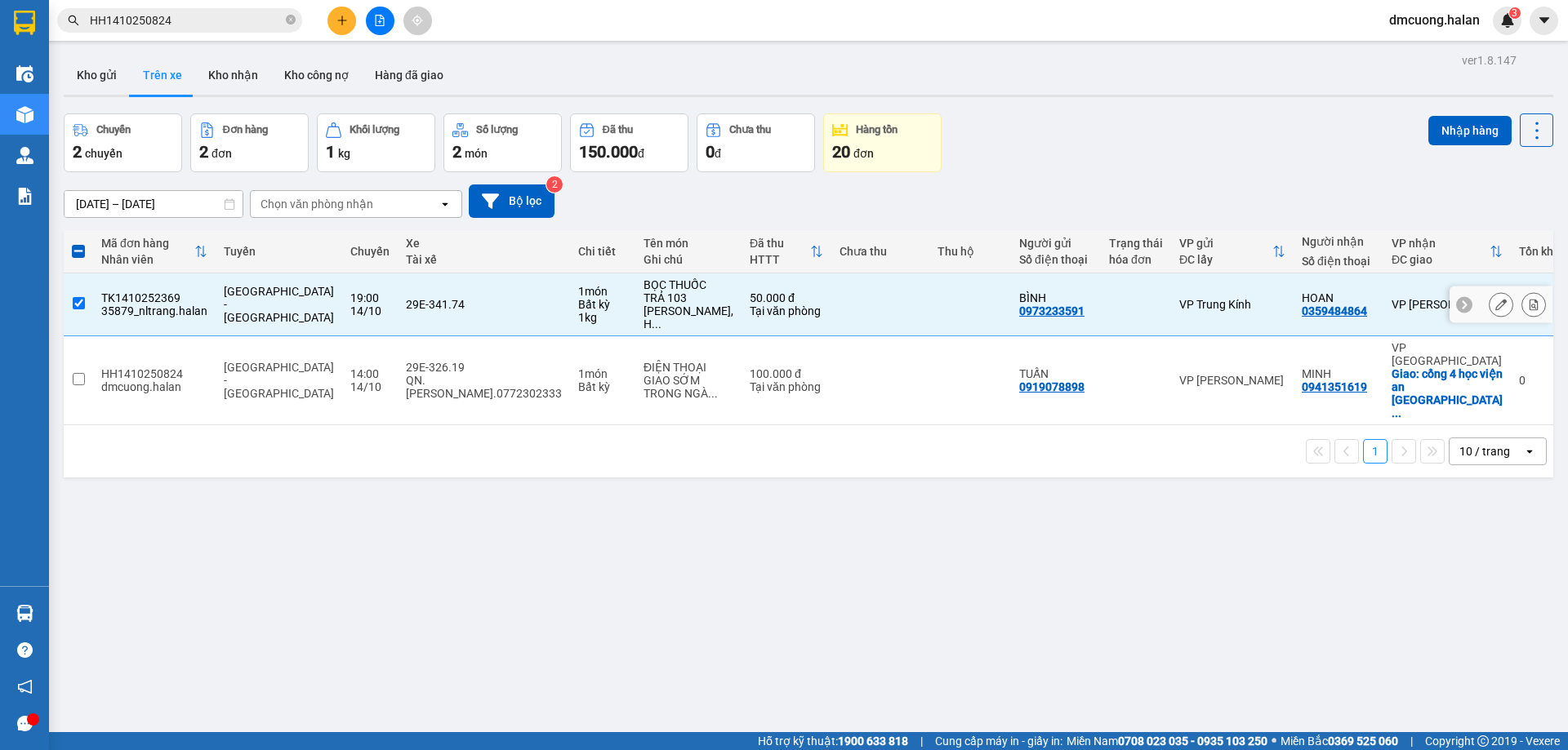
click at [434, 301] on div "29E-341.74" at bounding box center [484, 304] width 156 height 13
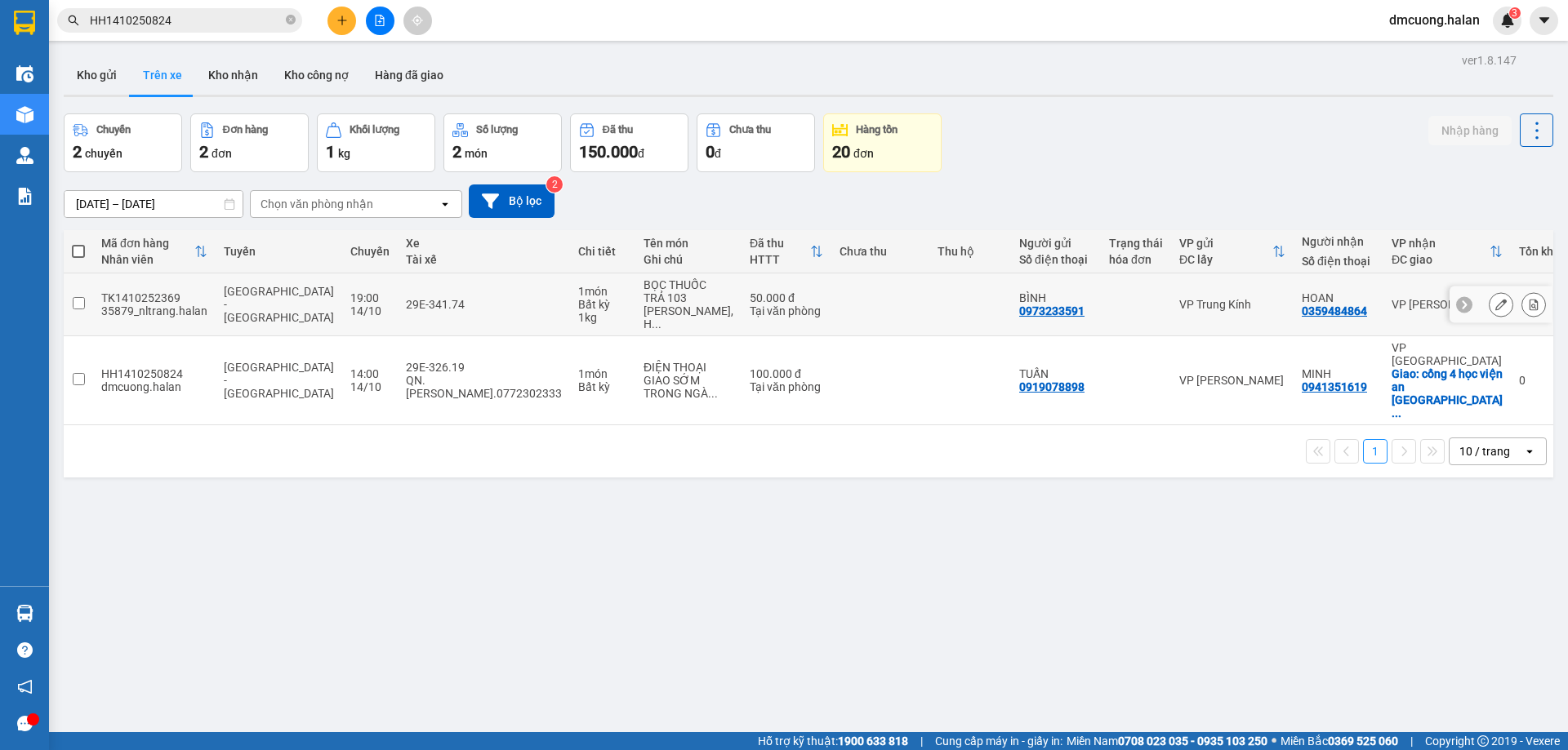
click at [226, 304] on span "[GEOGRAPHIC_DATA] - [GEOGRAPHIC_DATA]" at bounding box center [278, 304] width 110 height 39
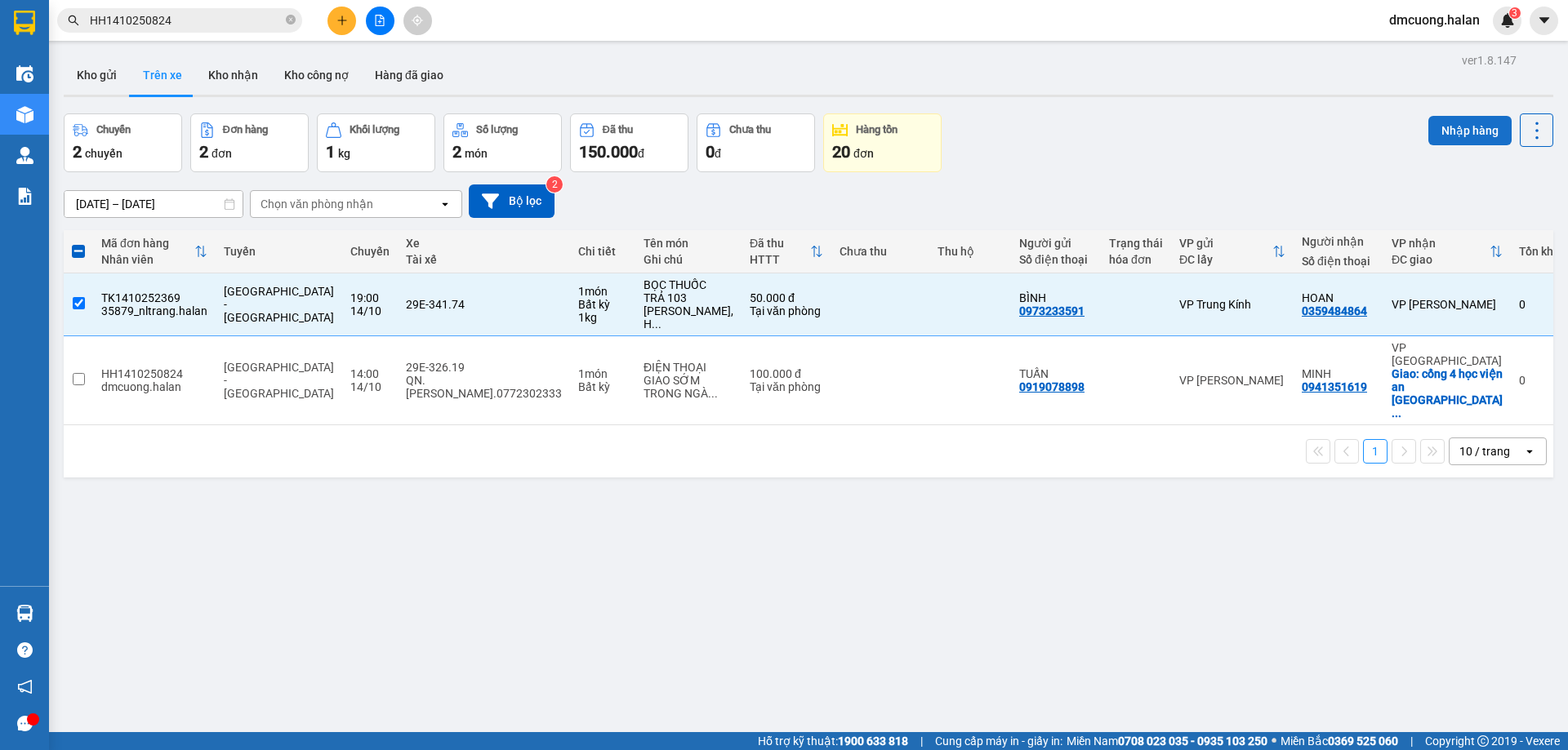
click at [1454, 127] on button "Nhập hàng" at bounding box center [1470, 131] width 83 height 29
checkbox input "false"
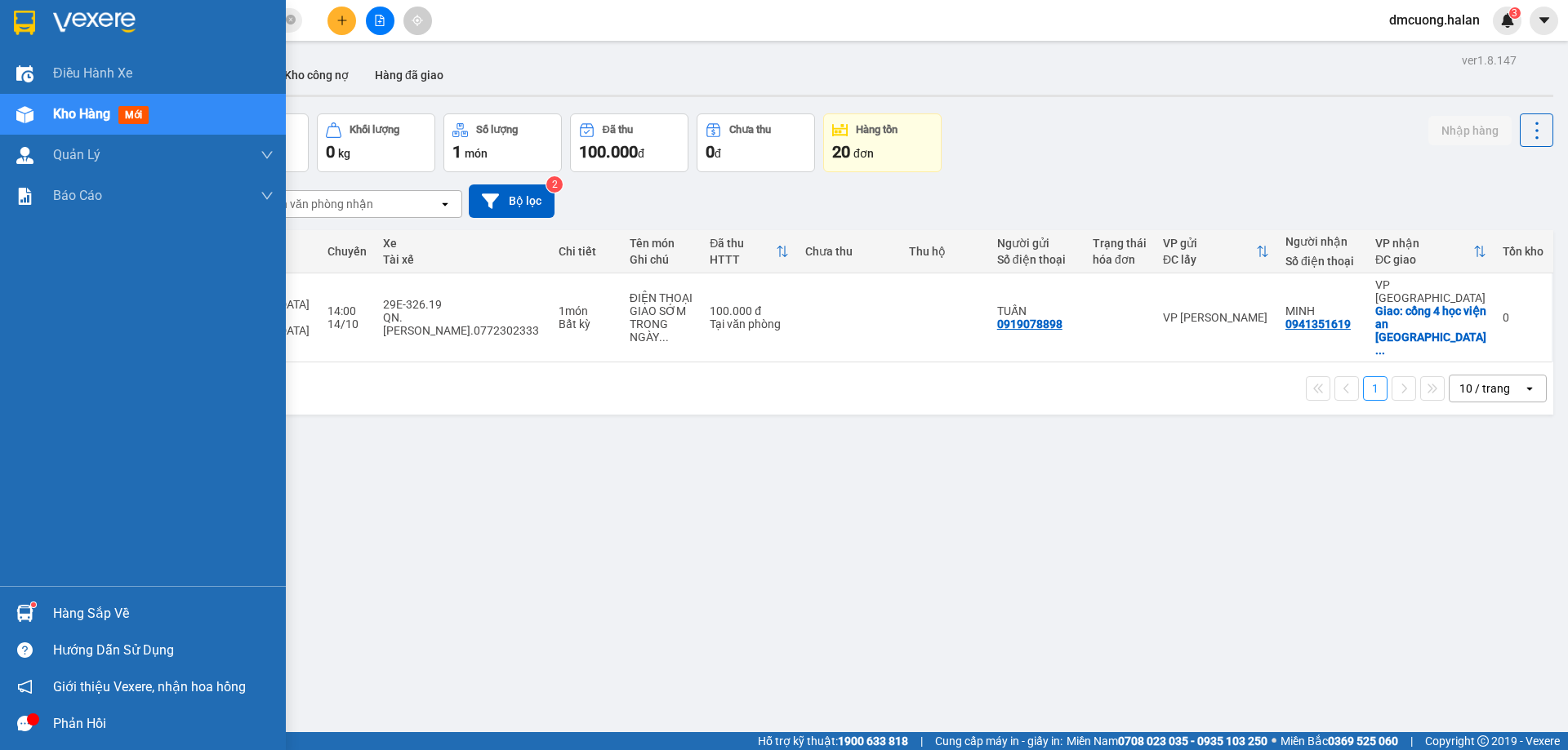
click at [101, 609] on div "Hàng sắp về" at bounding box center [163, 614] width 220 height 24
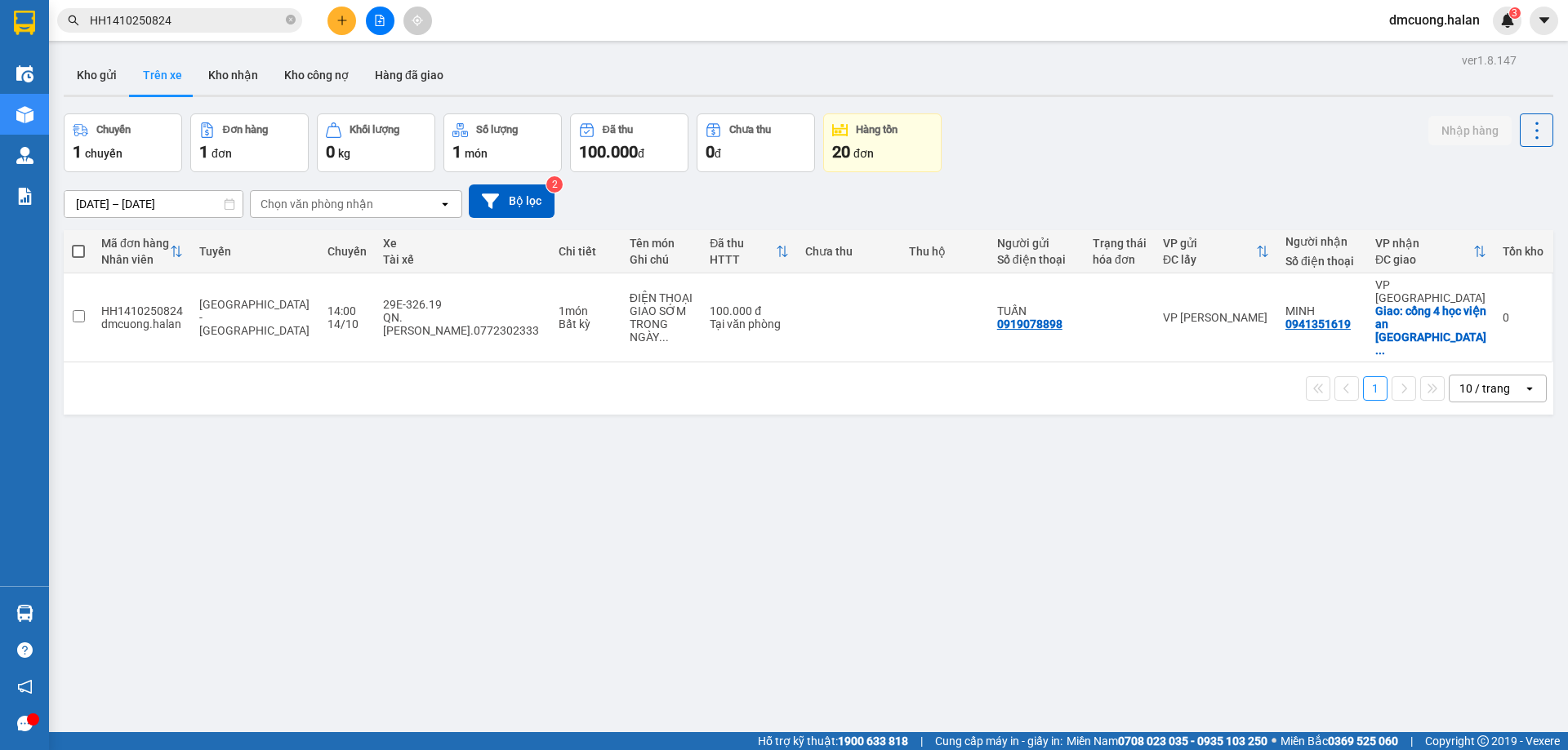
click at [658, 432] on section "Kết quả tìm kiếm ( 1 ) Bộ lọc Mã ĐH Trạng thái Món hàng Thu hộ Tổng cước Chưa c…" at bounding box center [784, 375] width 1568 height 750
click at [71, 62] on button "Kho gửi" at bounding box center [96, 75] width 66 height 39
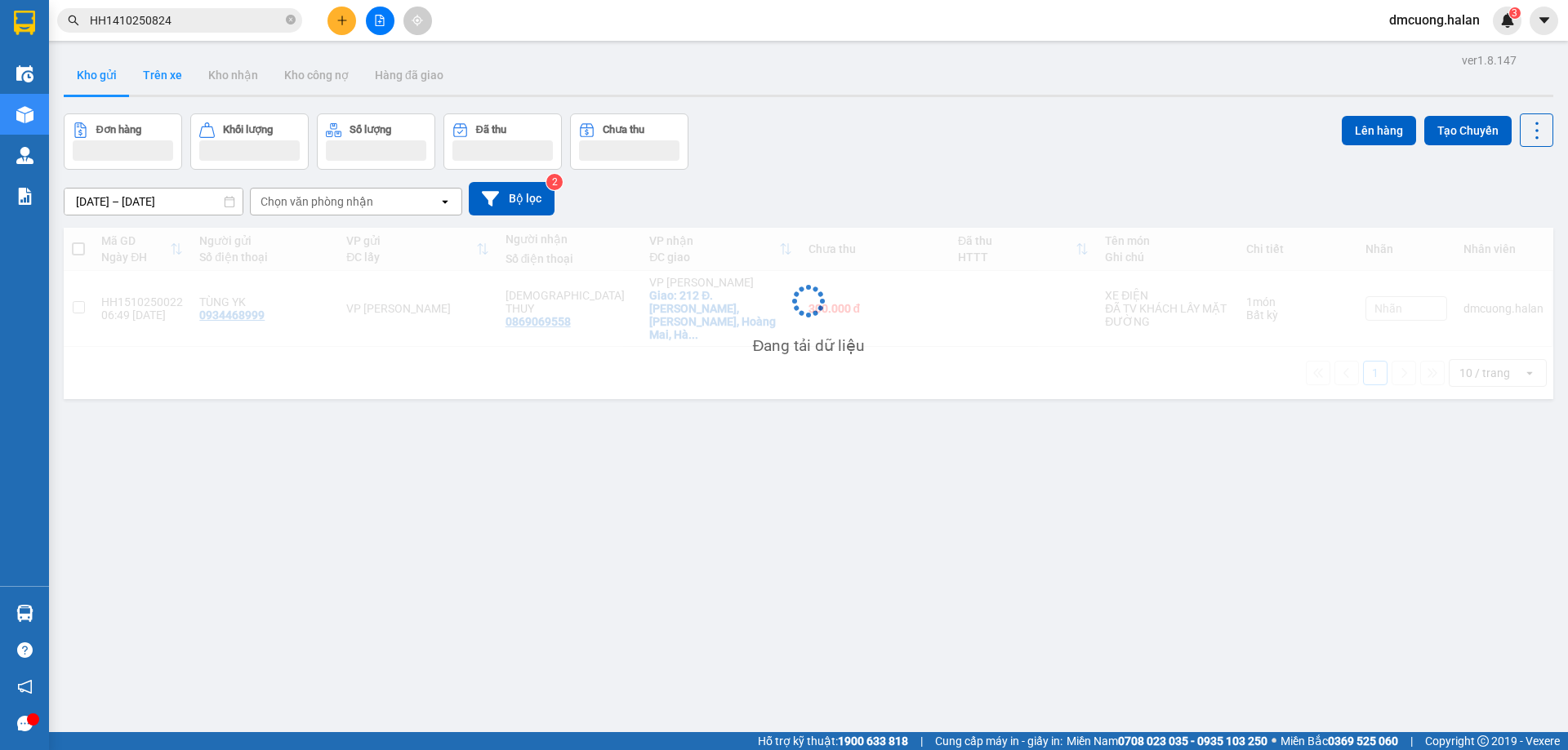
click at [178, 72] on button "Trên xe" at bounding box center [162, 75] width 65 height 39
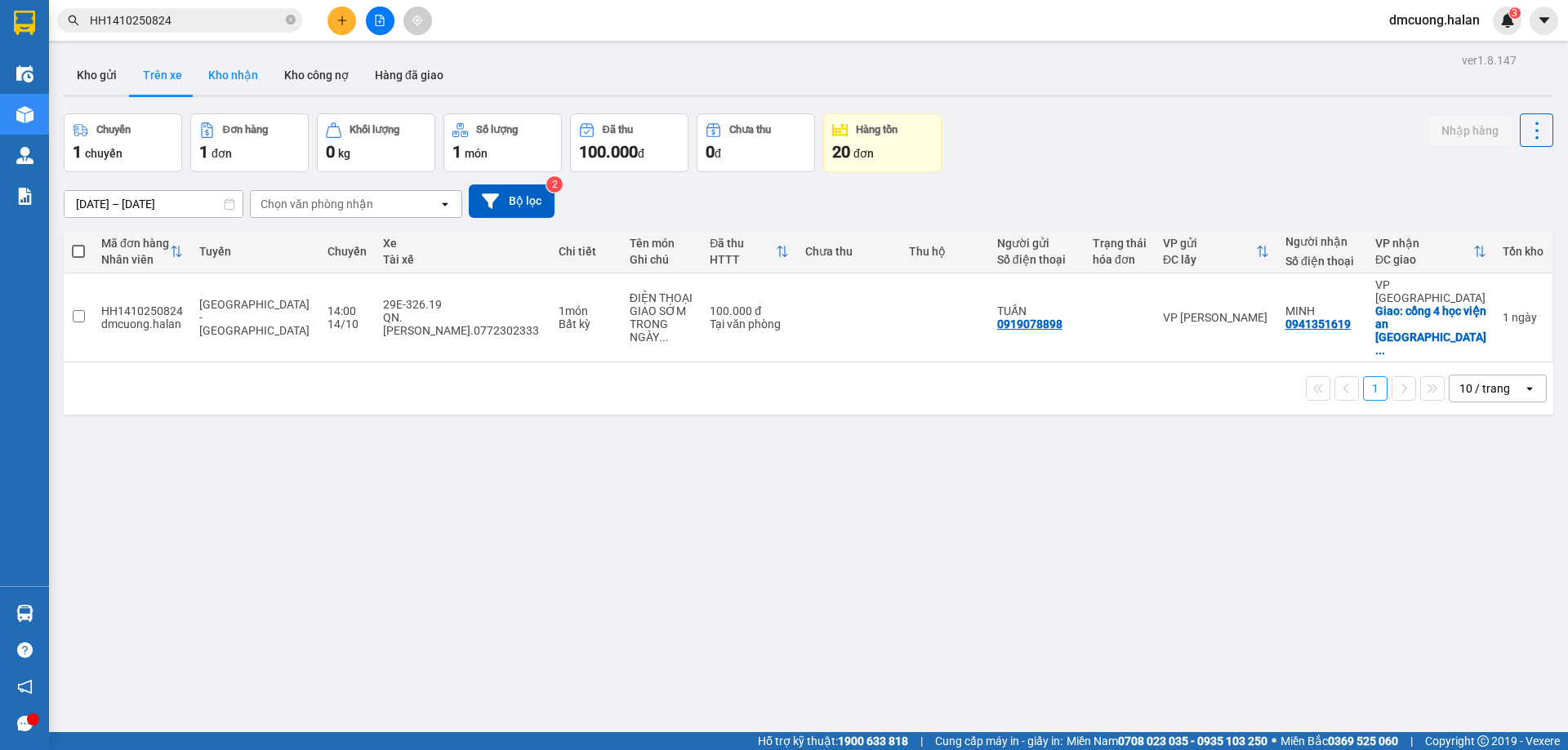
click at [225, 72] on button "Kho nhận" at bounding box center [233, 75] width 76 height 39
type input "17/08/2025 – 15/10/2025"
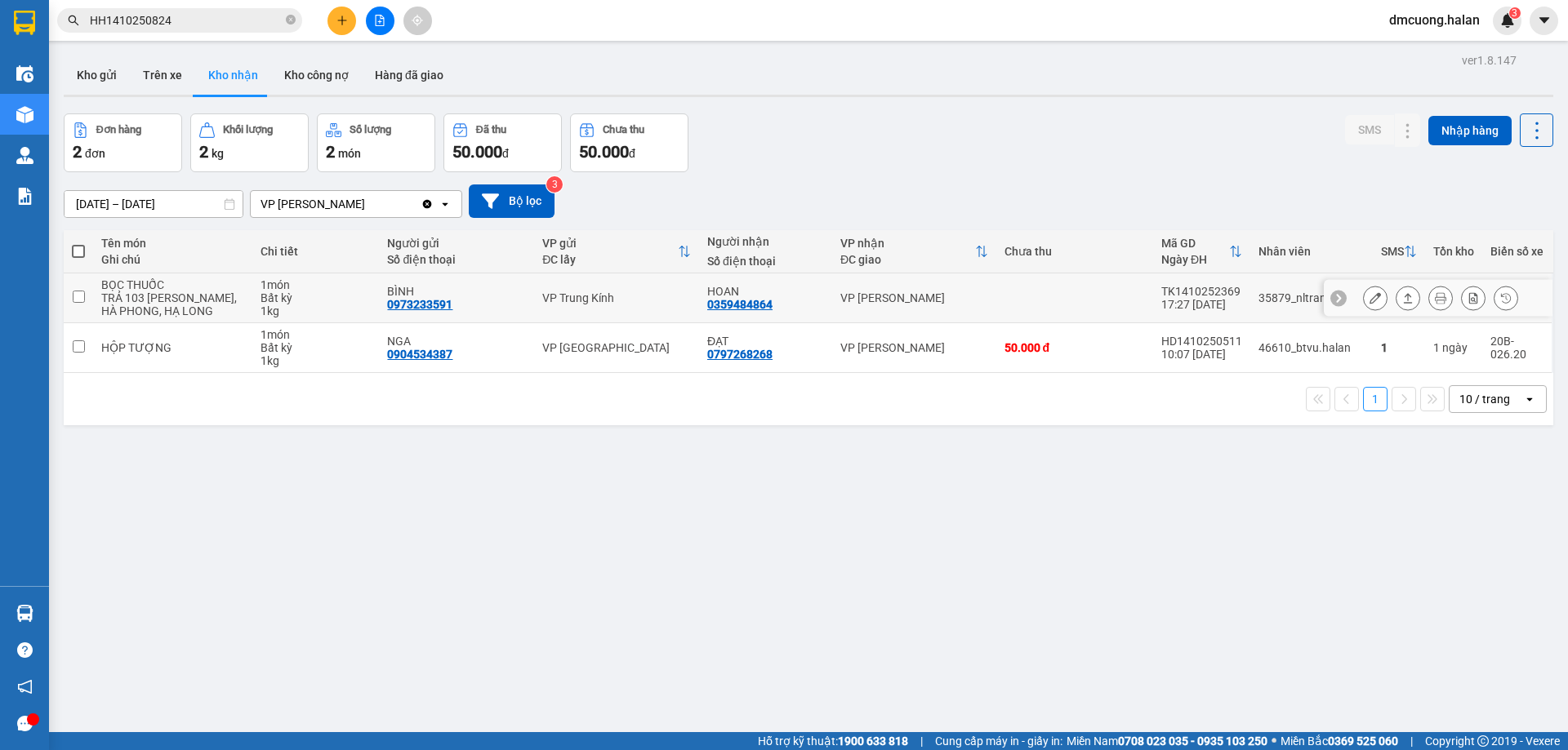
click at [955, 300] on div "VP [PERSON_NAME]" at bounding box center [913, 297] width 147 height 13
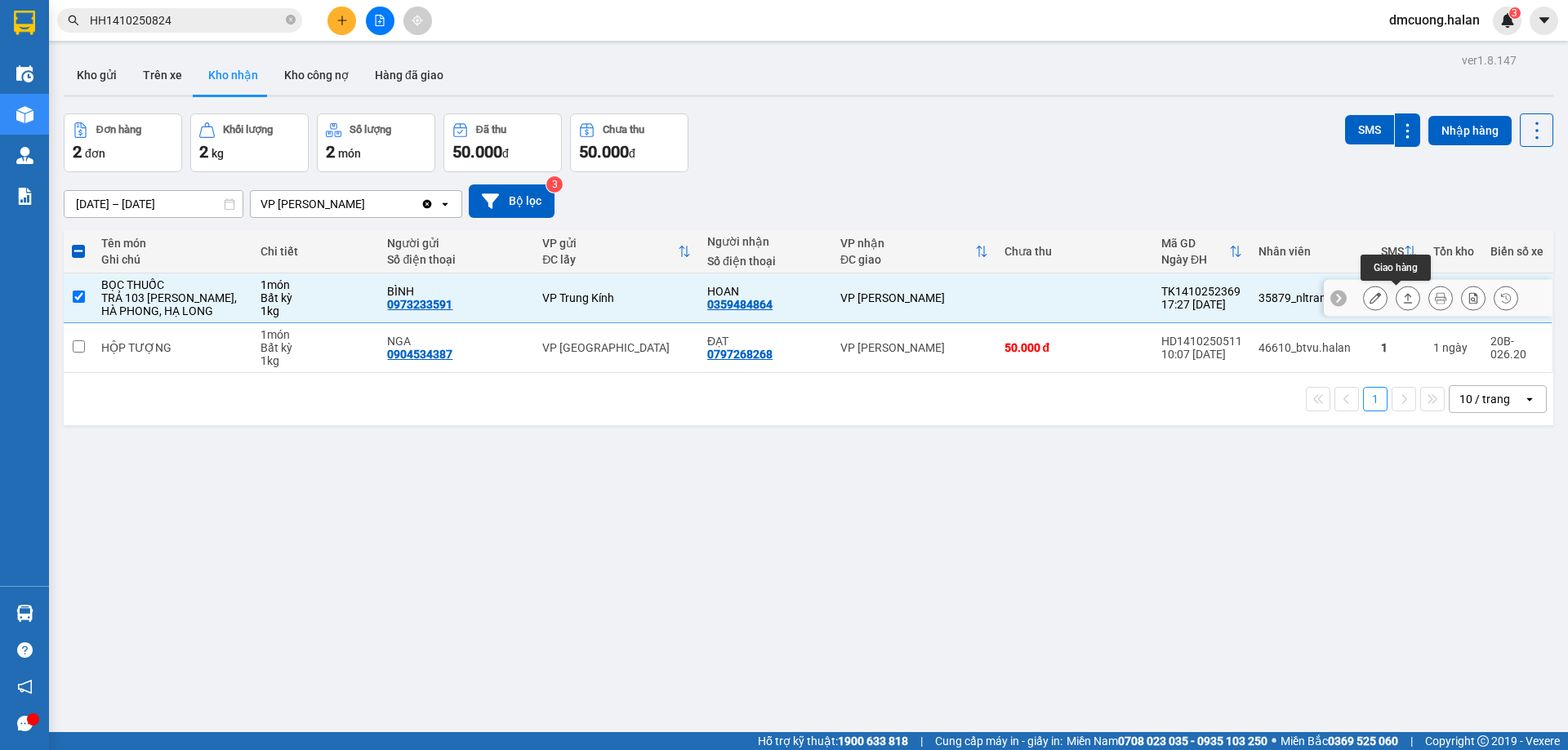
click at [1403, 296] on icon at bounding box center [1408, 297] width 9 height 10
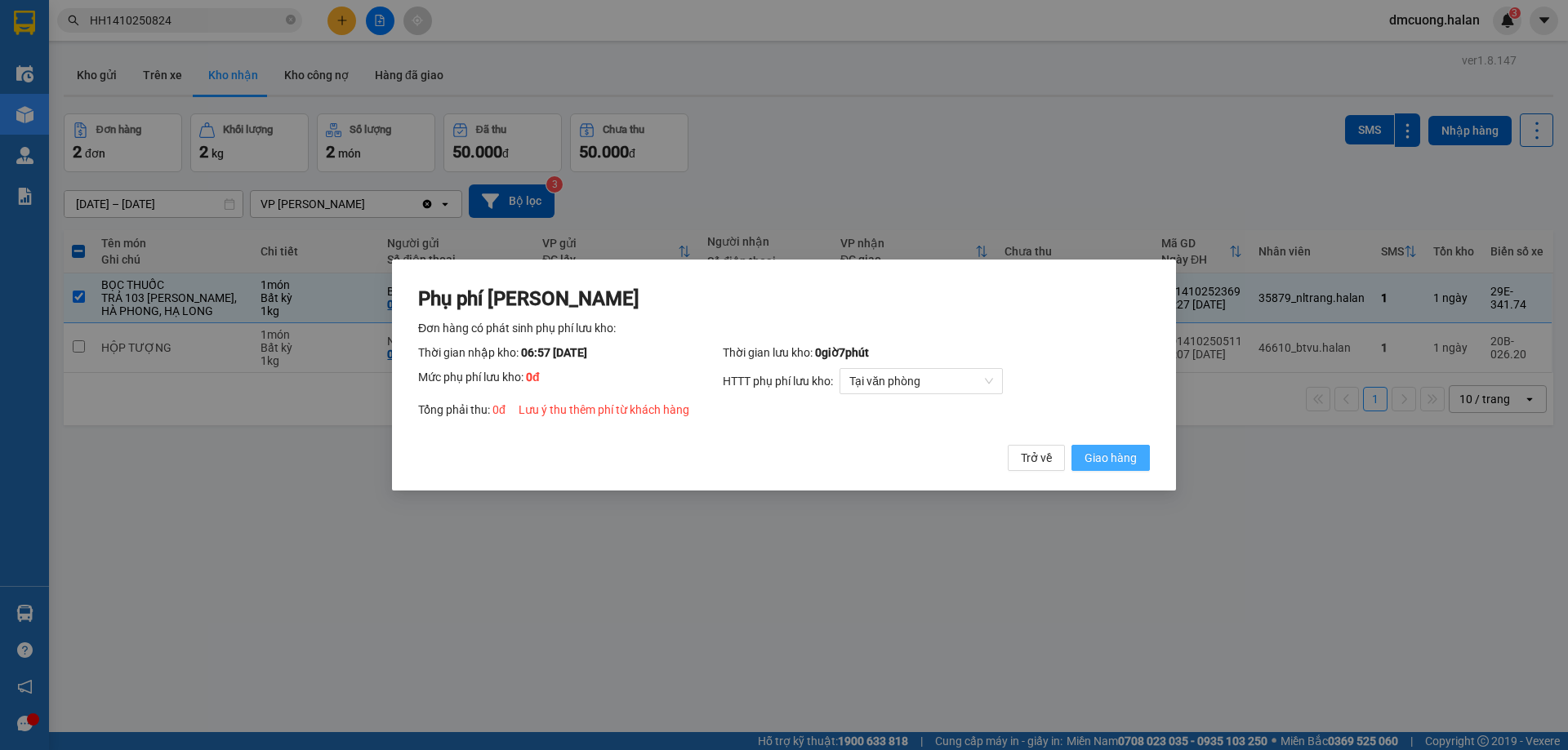
click at [1136, 453] on span "Giao hàng" at bounding box center [1110, 458] width 52 height 18
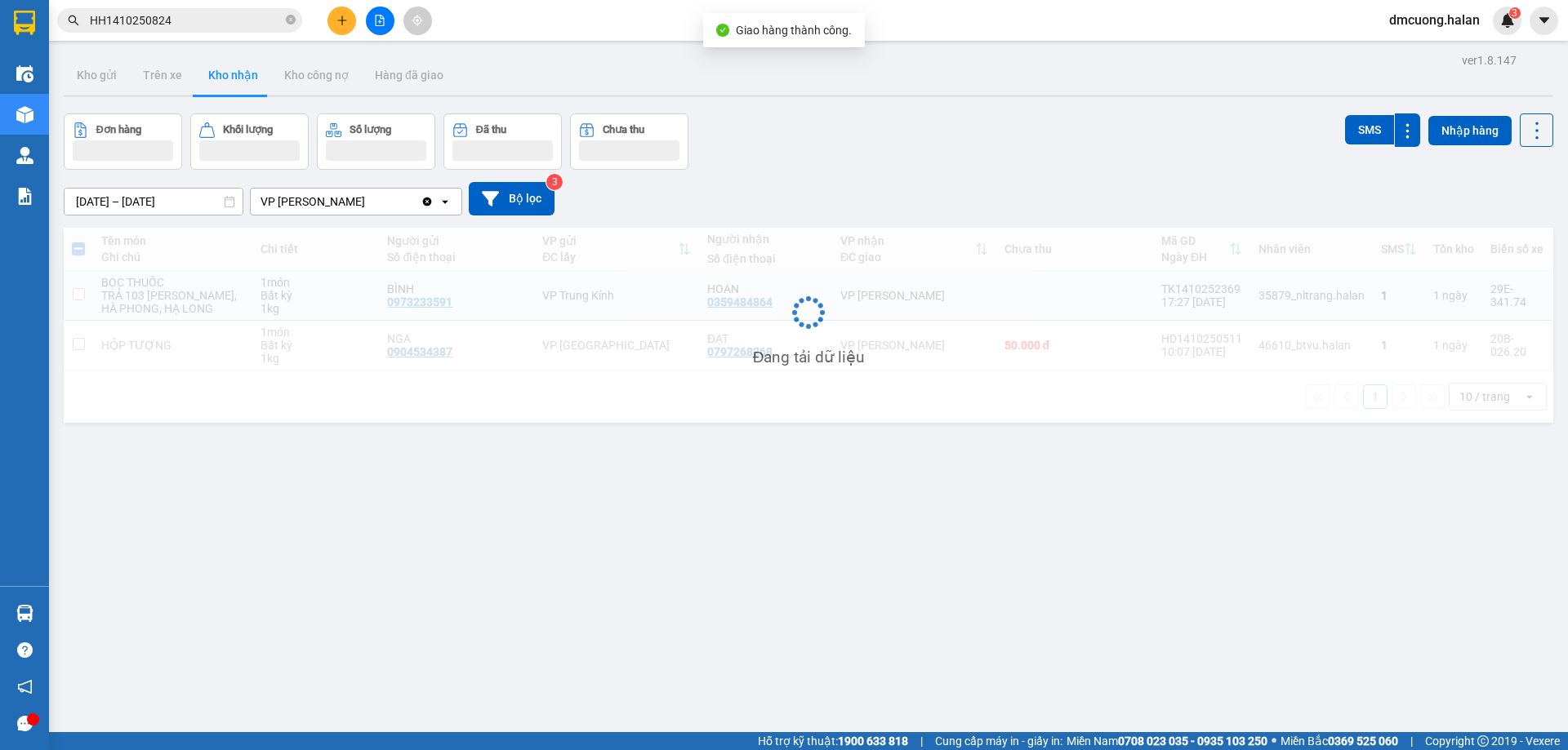
checkbox input "false"
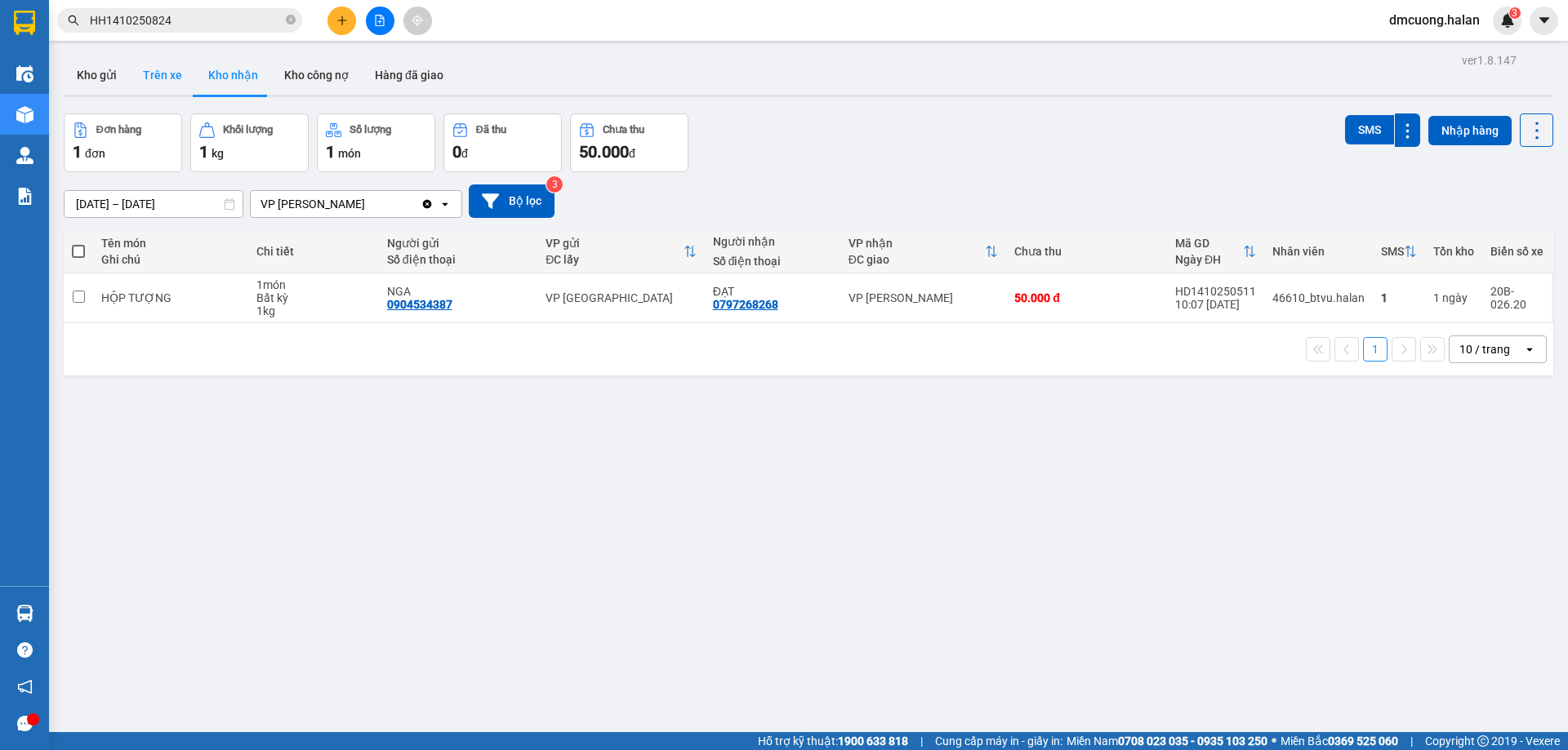
click at [154, 87] on button "Trên xe" at bounding box center [162, 75] width 65 height 39
type input "07/02/2012 – 15/10/2025"
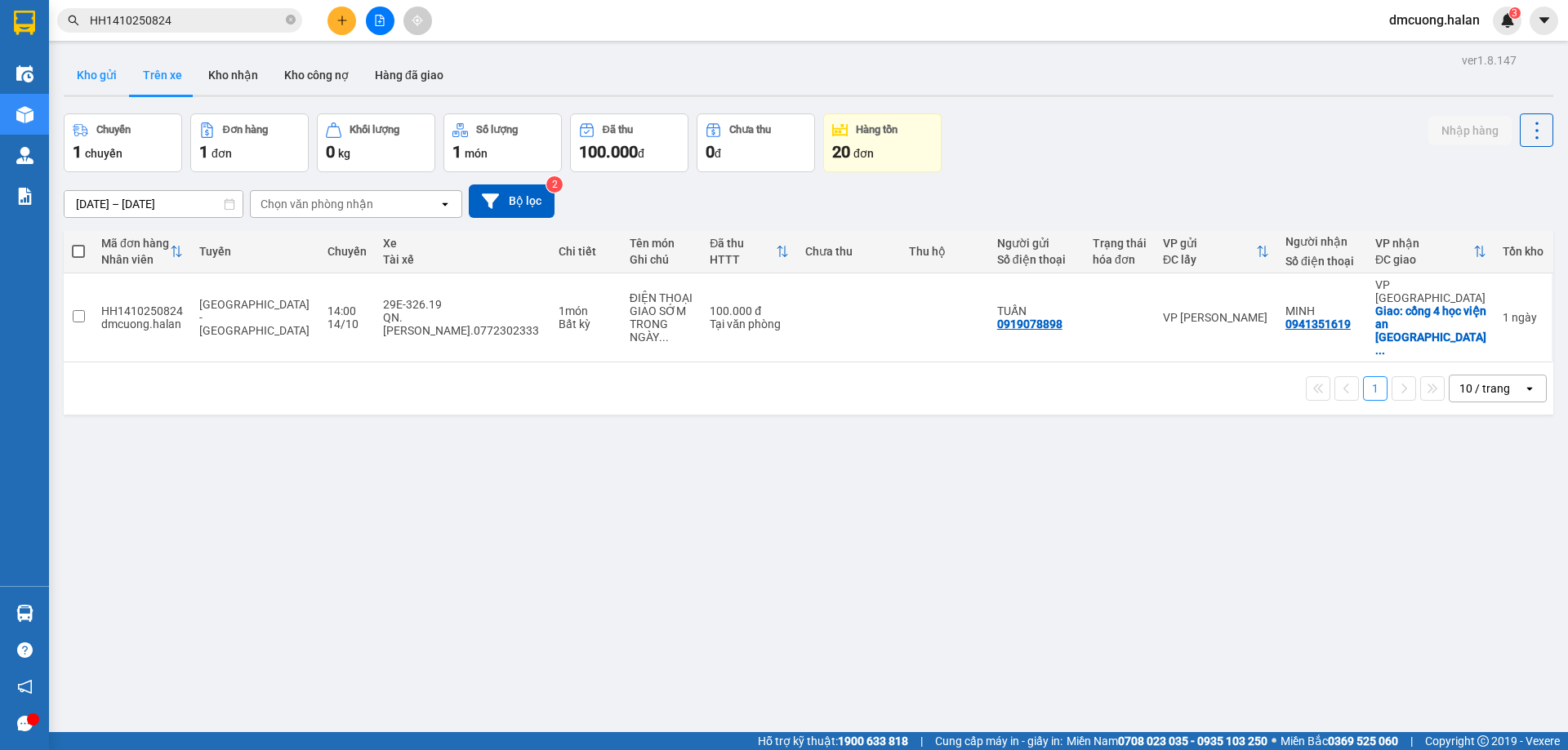
click at [93, 68] on button "Kho gửi" at bounding box center [96, 75] width 66 height 39
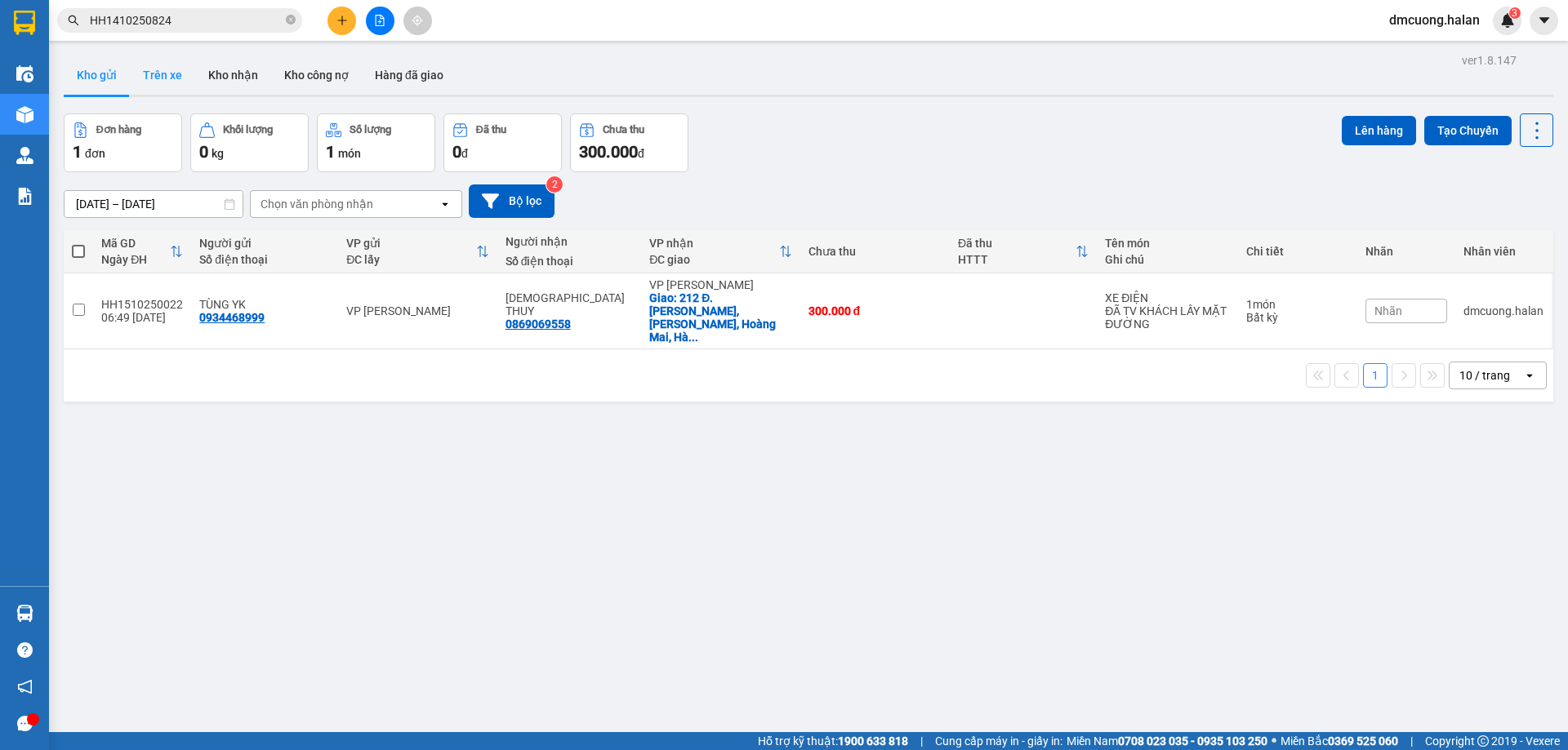
click at [165, 75] on button "Trên xe" at bounding box center [162, 75] width 65 height 39
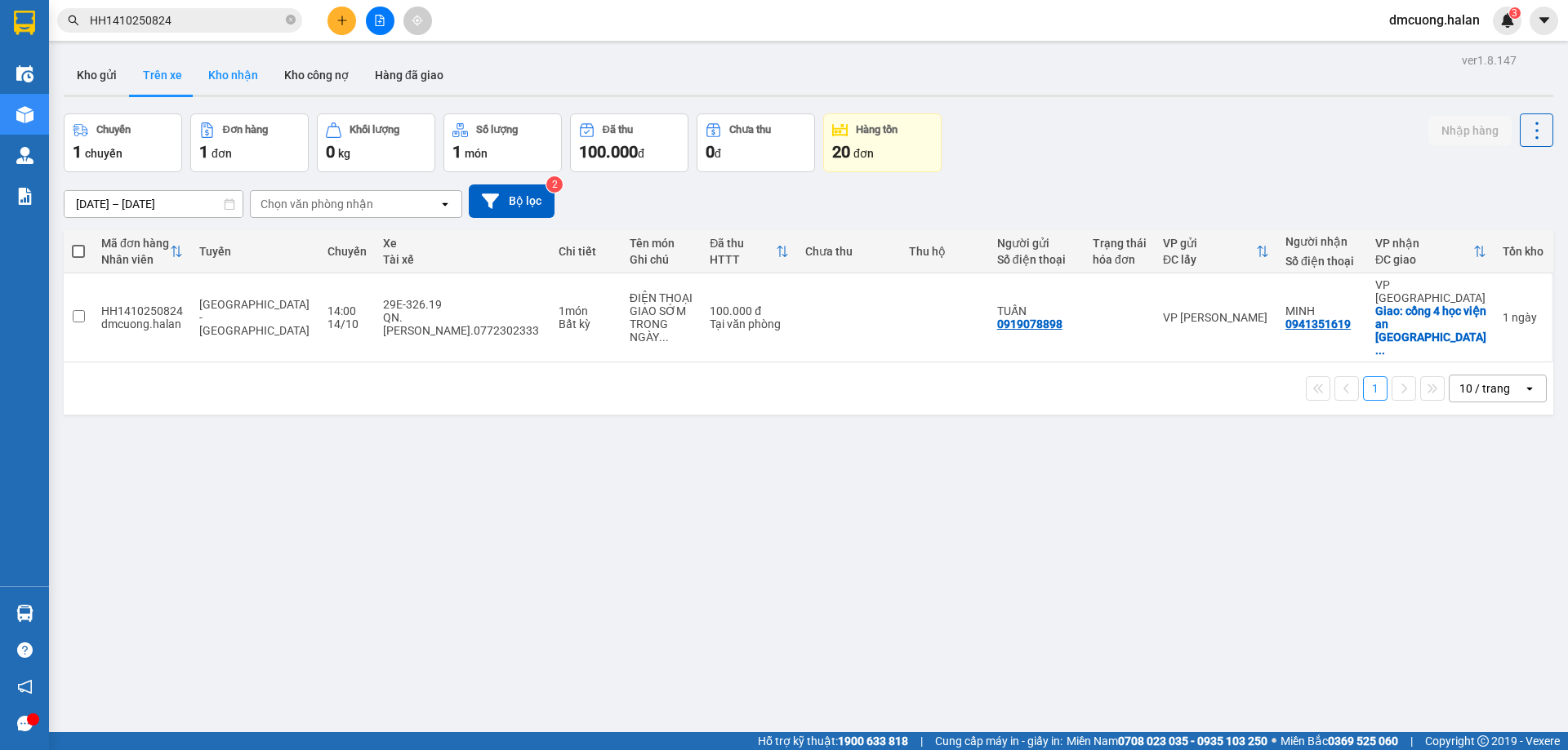
click at [258, 75] on button "Kho nhận" at bounding box center [233, 75] width 76 height 39
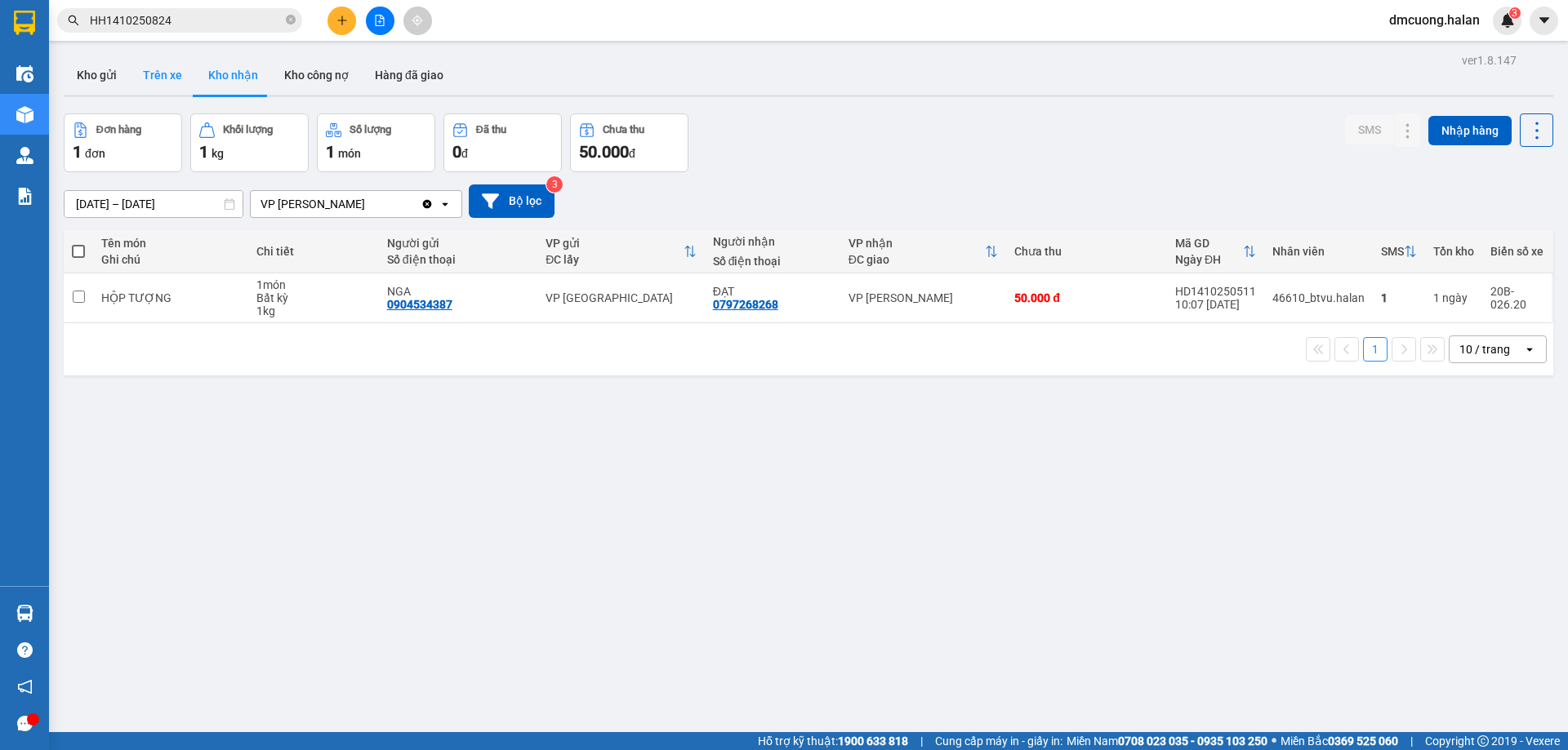
click at [155, 75] on button "Trên xe" at bounding box center [162, 75] width 65 height 39
type input "07/02/2012 – 15/10/2025"
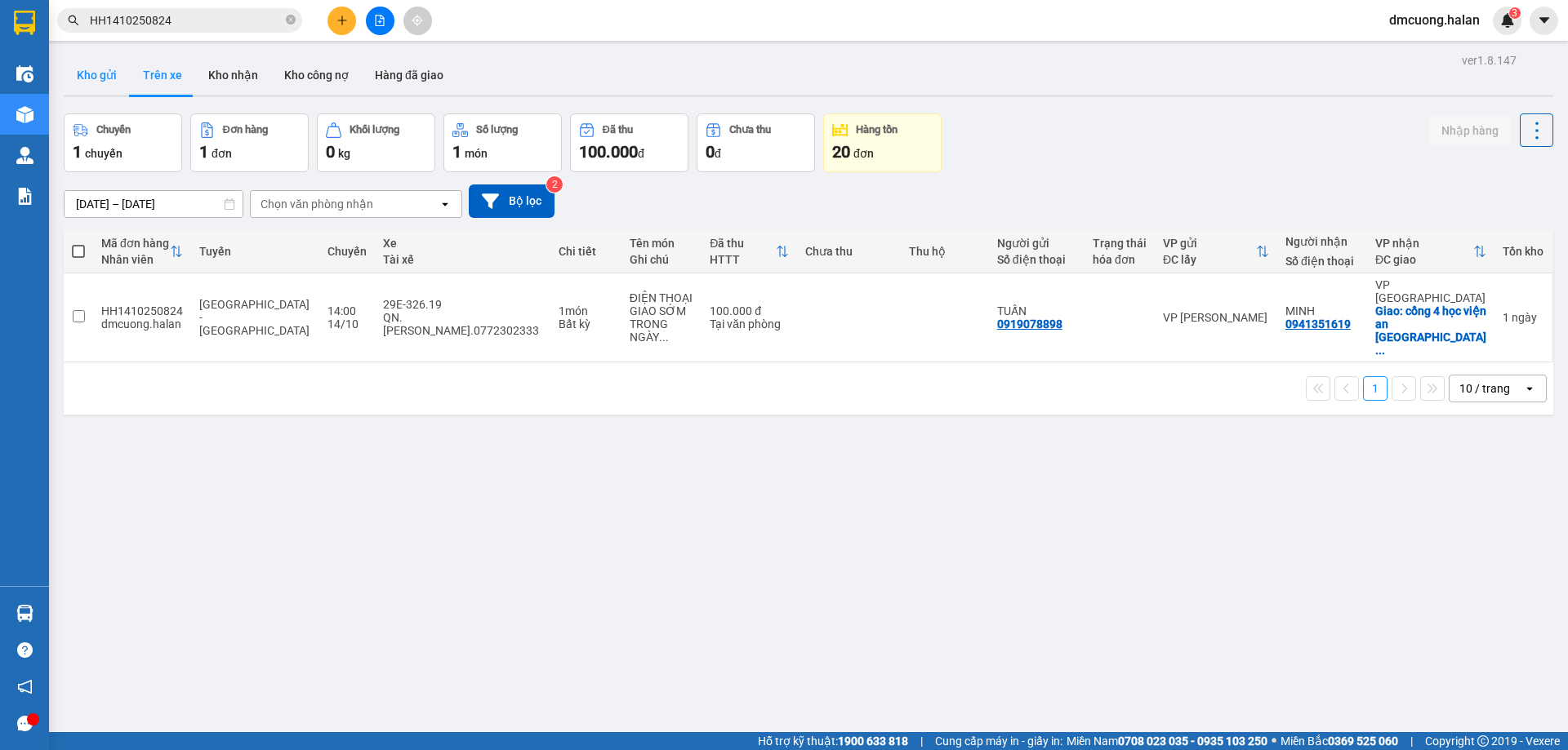
click at [88, 68] on button "Kho gửi" at bounding box center [96, 75] width 66 height 39
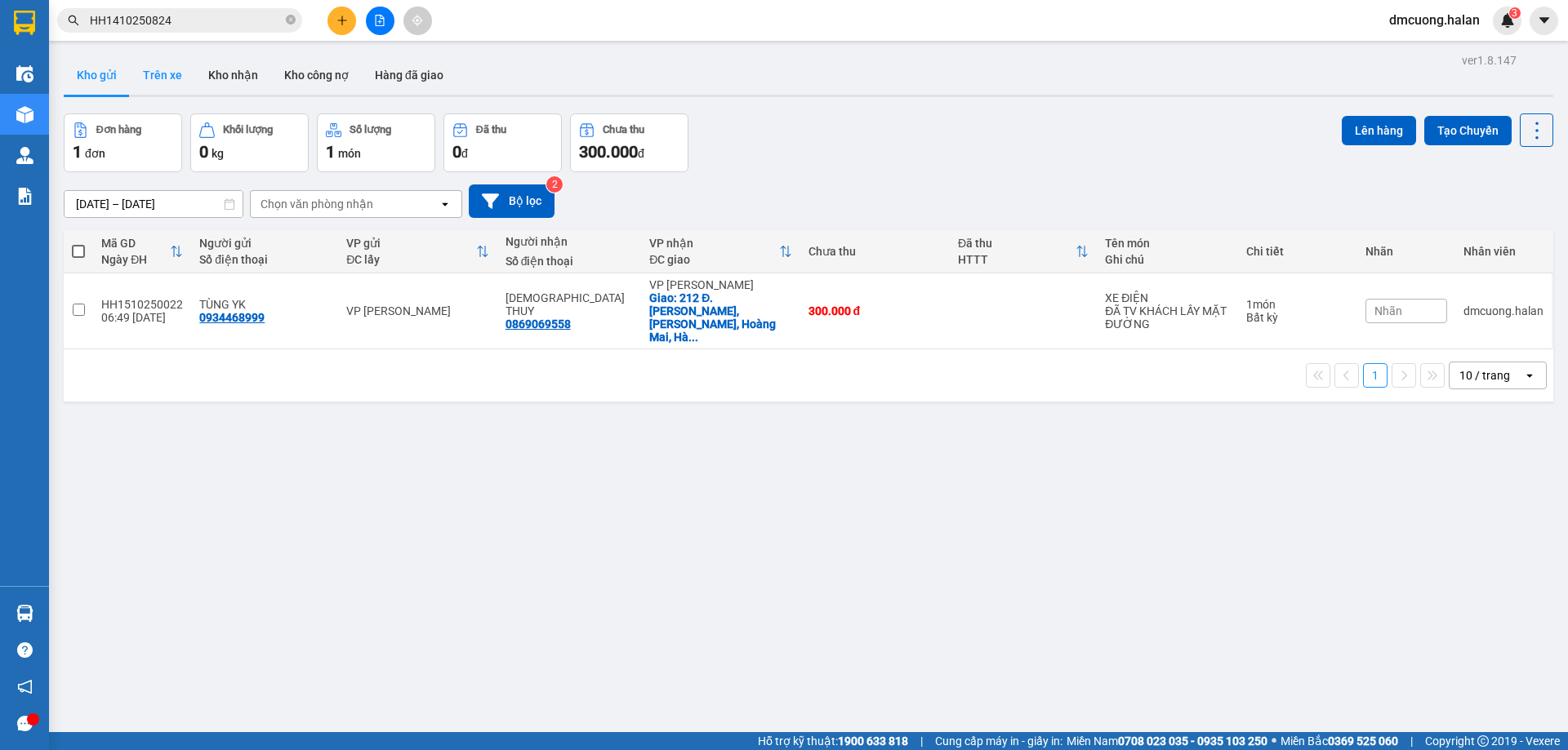
click at [158, 62] on button "Trên xe" at bounding box center [162, 75] width 65 height 39
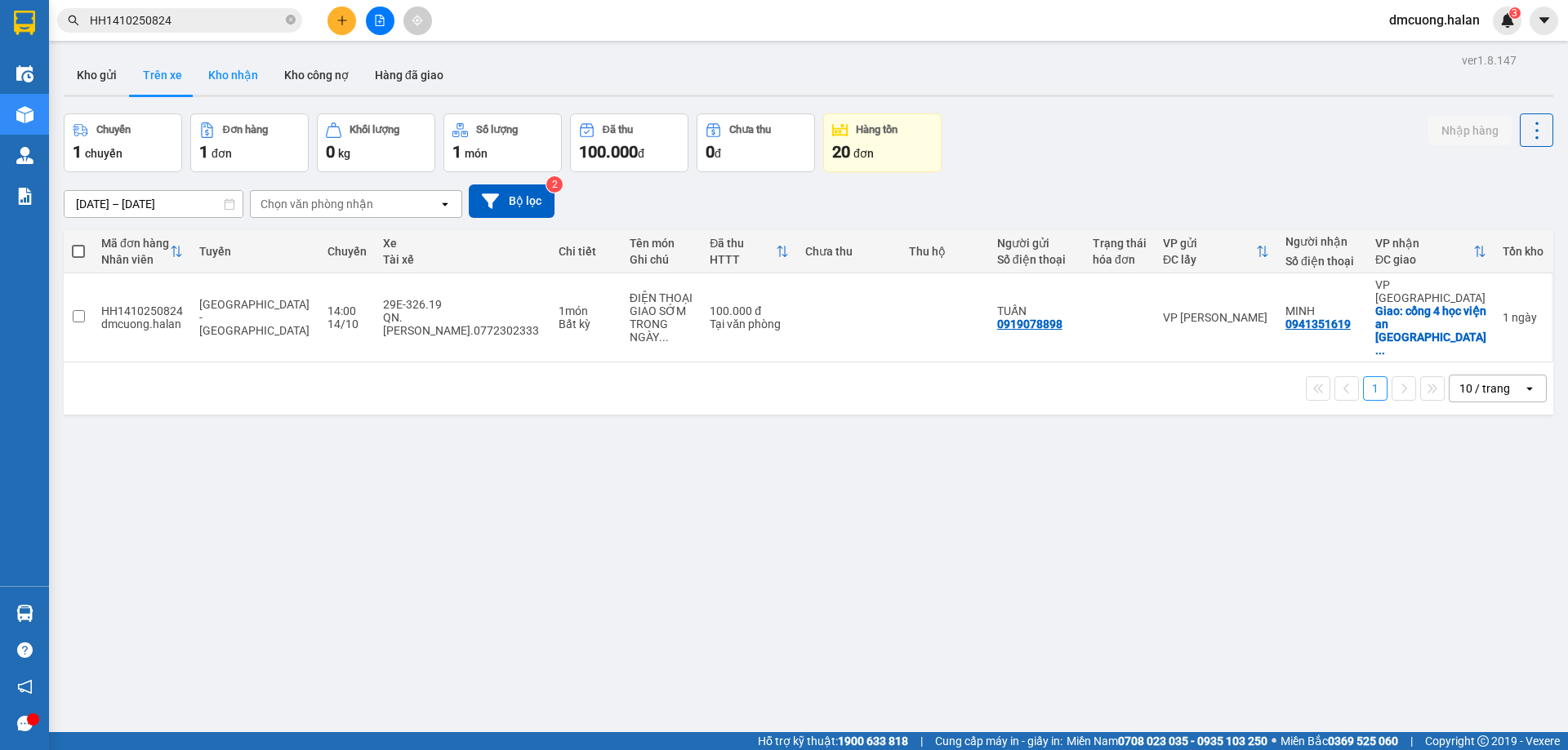
click at [251, 67] on button "Kho nhận" at bounding box center [233, 75] width 76 height 39
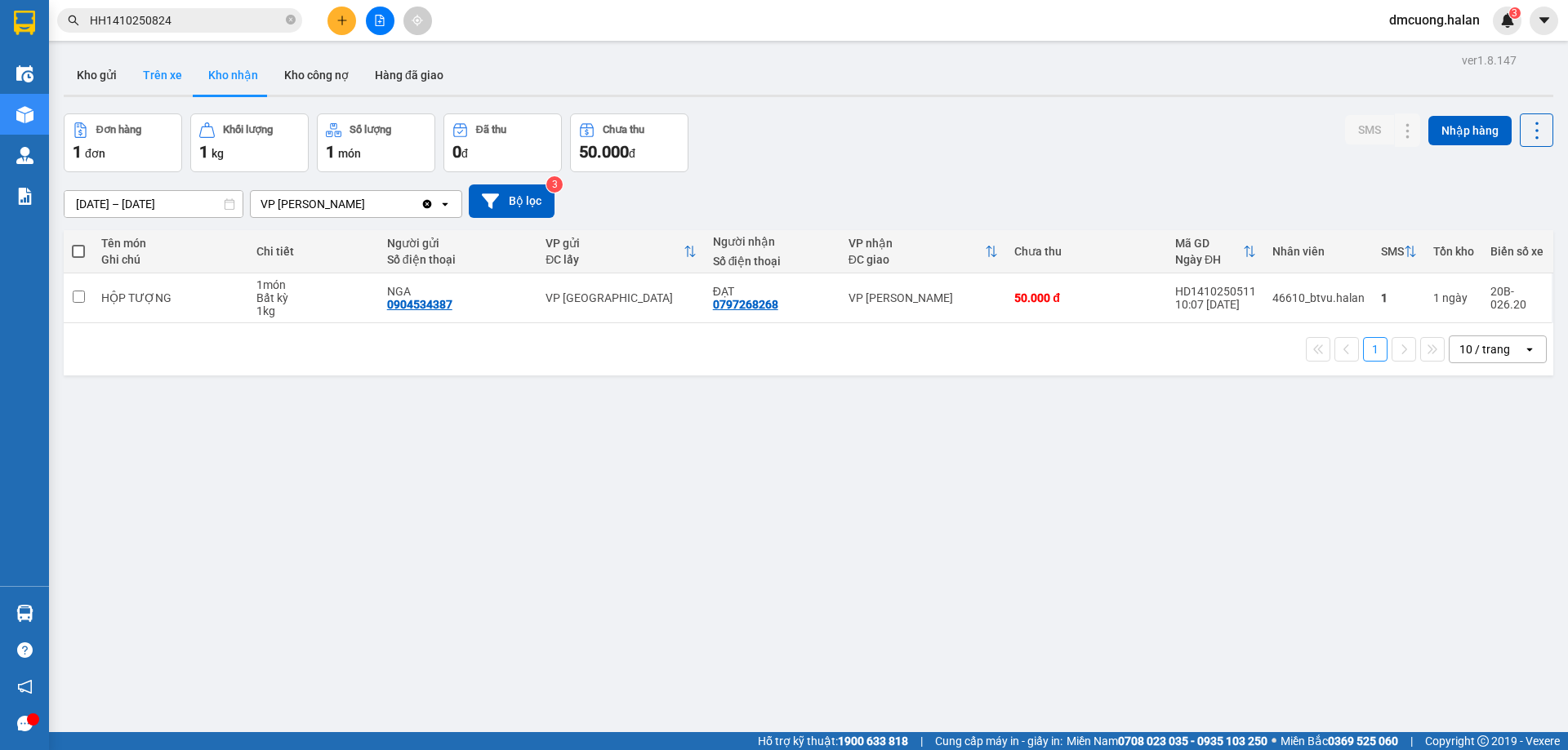
click at [173, 75] on button "Trên xe" at bounding box center [162, 75] width 65 height 39
type input "07/02/2012 – 15/10/2025"
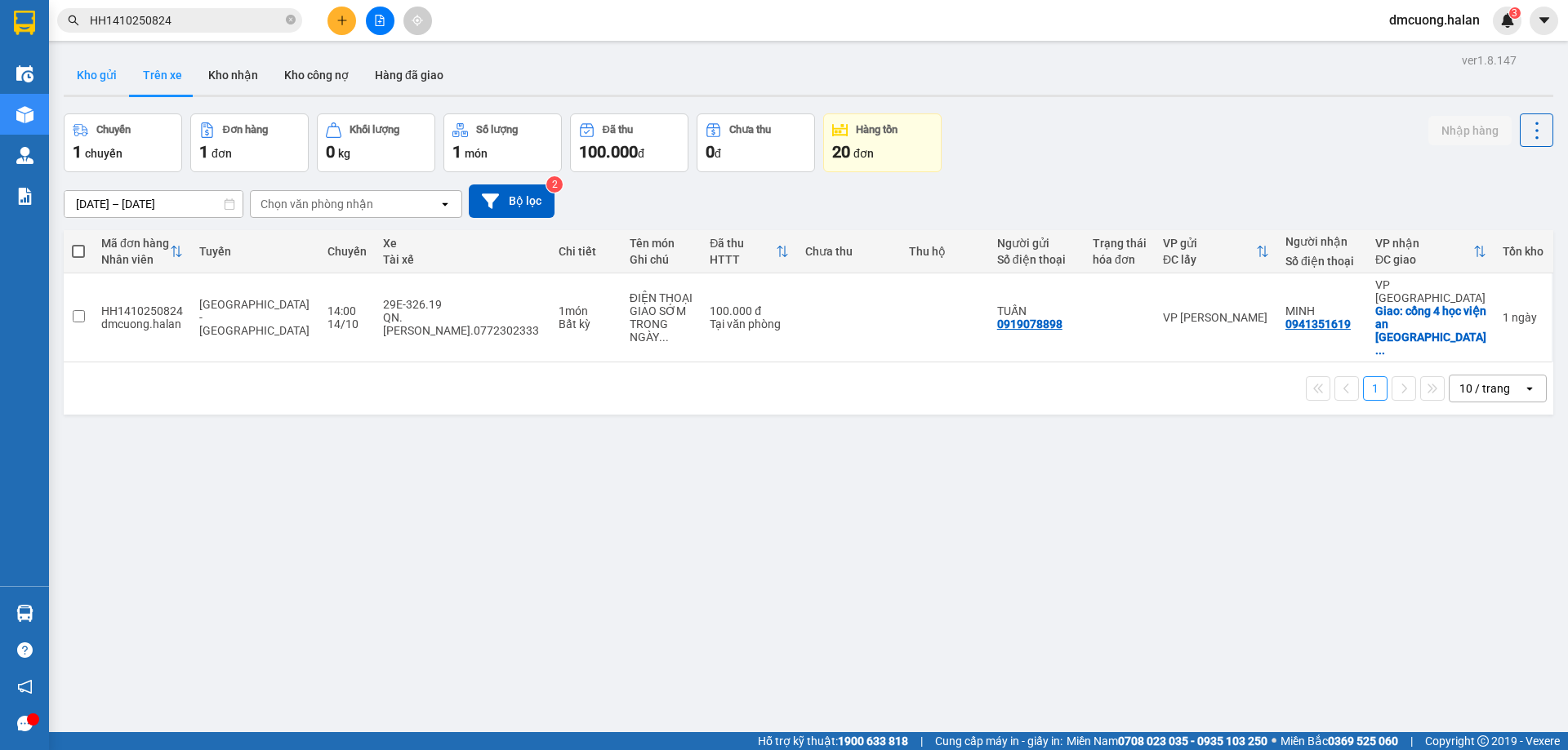
click at [110, 88] on button "Kho gửi" at bounding box center [96, 75] width 66 height 39
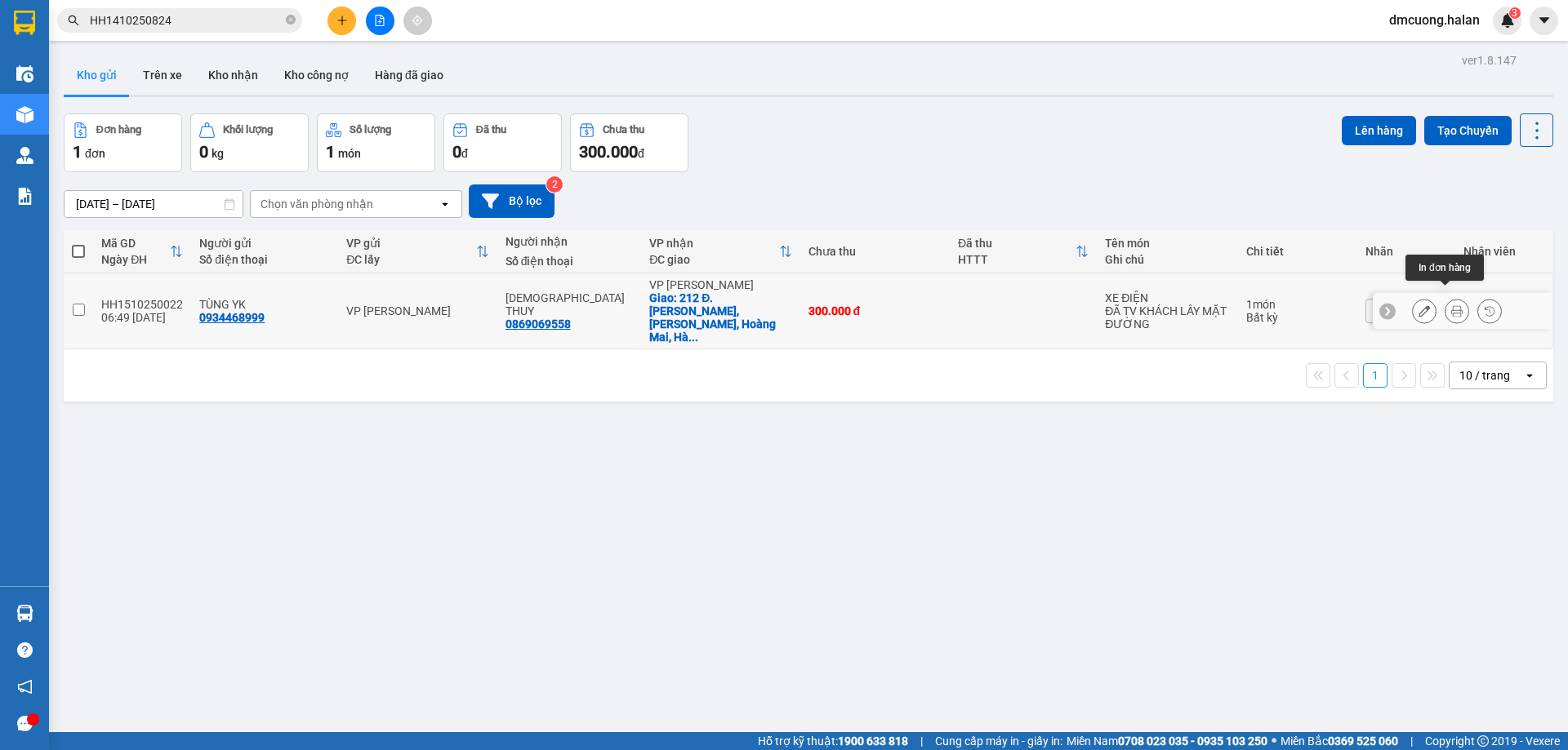
click at [1413, 300] on button at bounding box center [1424, 311] width 23 height 29
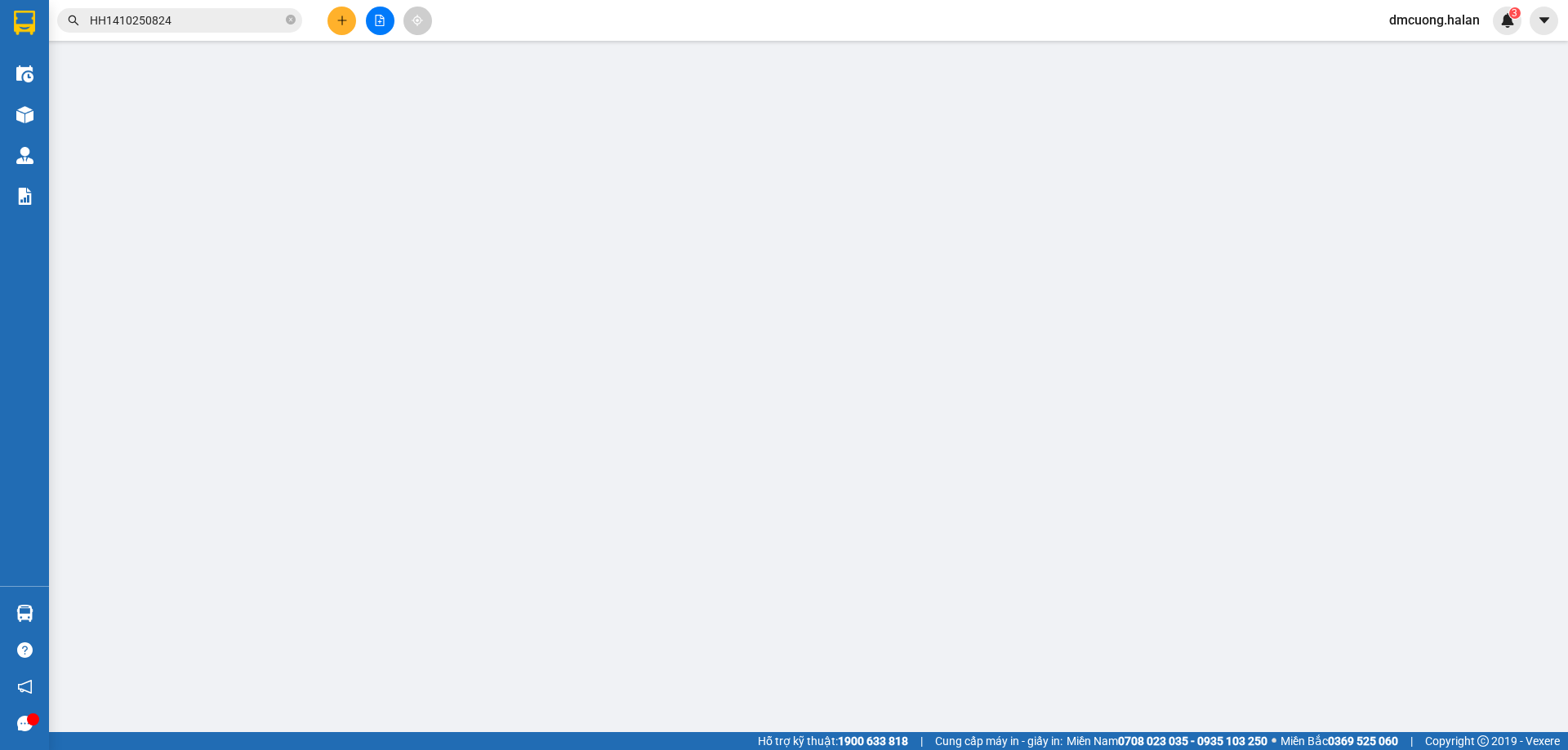
type input "0934468999"
type input "0869069558"
checkbox input "true"
type input "212 Đ. Kim Giang, Đại Kim, Hoàng Mai, Hà Nội, Việt Nam"
type input "0"
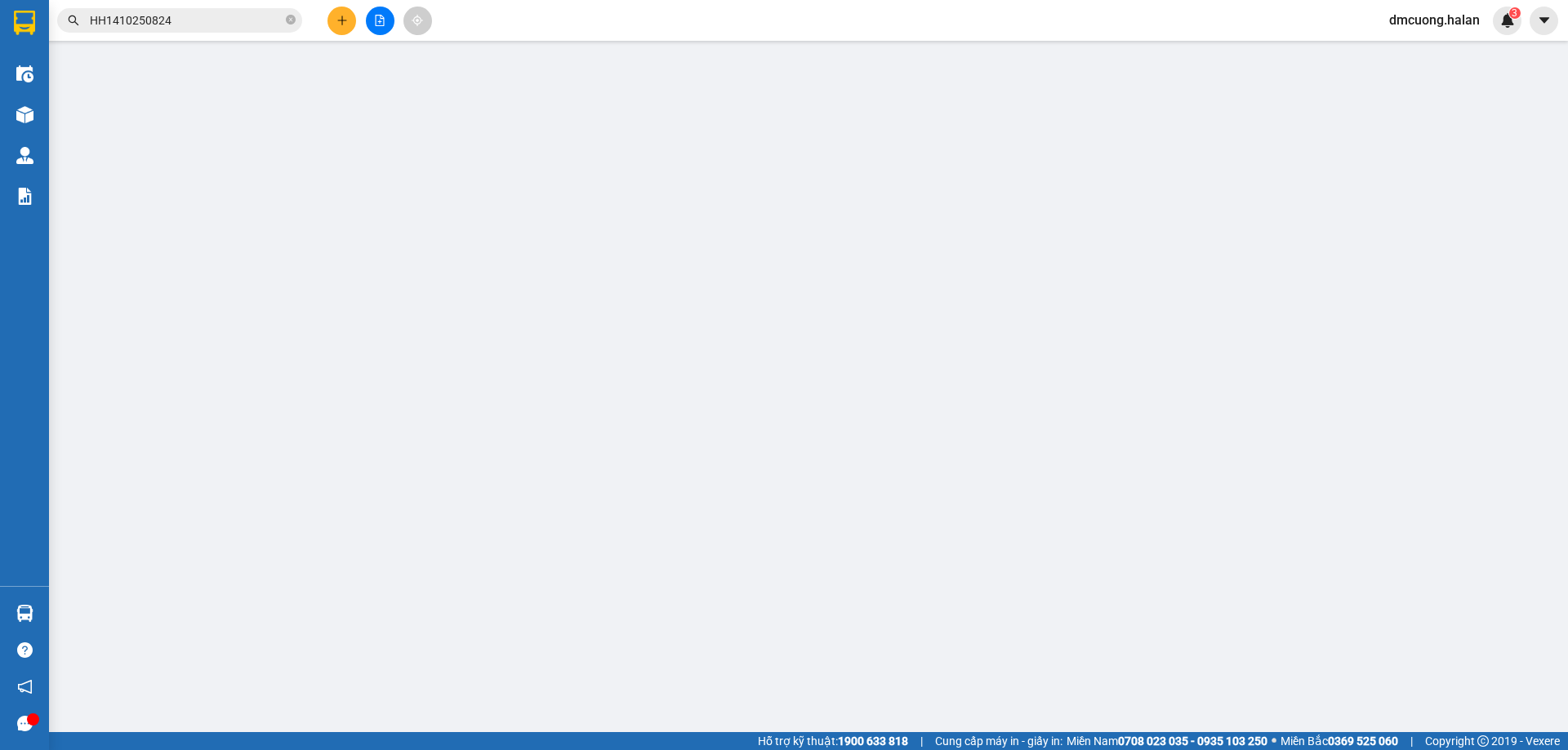
type input "300.000"
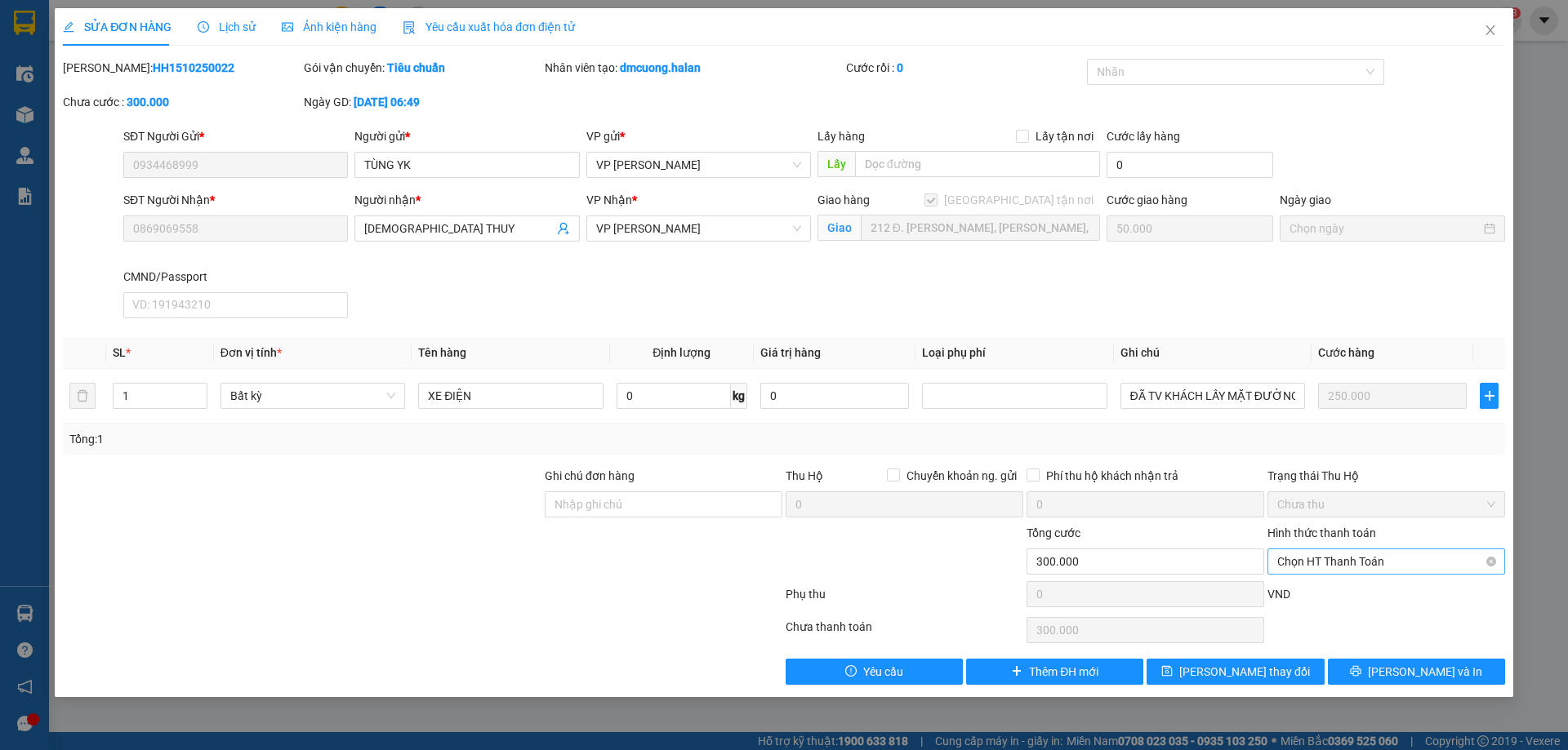
click at [1342, 558] on span "Chọn HT Thanh Toán" at bounding box center [1385, 562] width 218 height 24
click at [1329, 371] on div "Tại văn phòng" at bounding box center [1385, 372] width 218 height 18
type input "0"
click at [1427, 669] on span "[PERSON_NAME] và In" at bounding box center [1425, 671] width 114 height 18
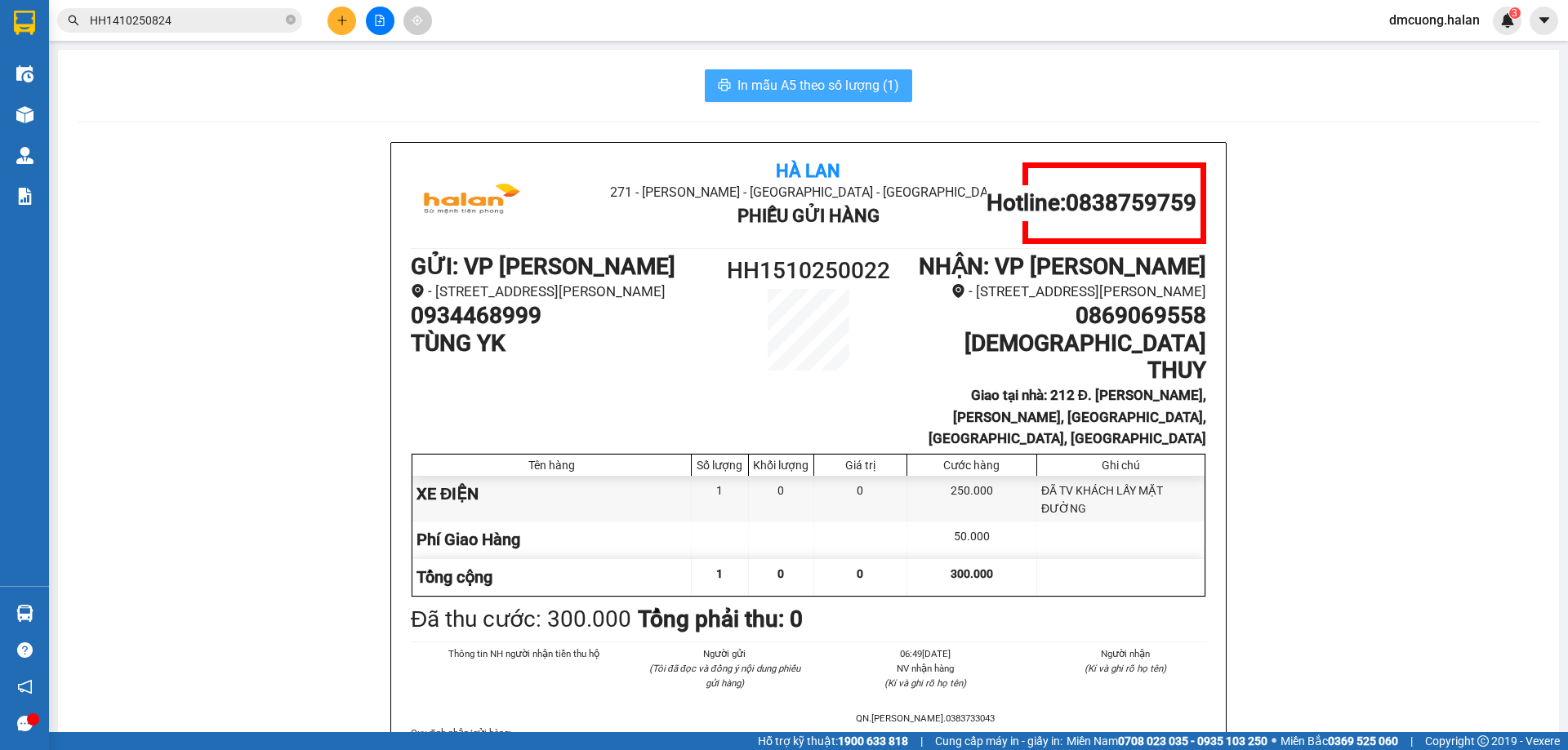
click at [872, 95] on span "In mẫu A5 theo số lượng (1)" at bounding box center [818, 86] width 161 height 21
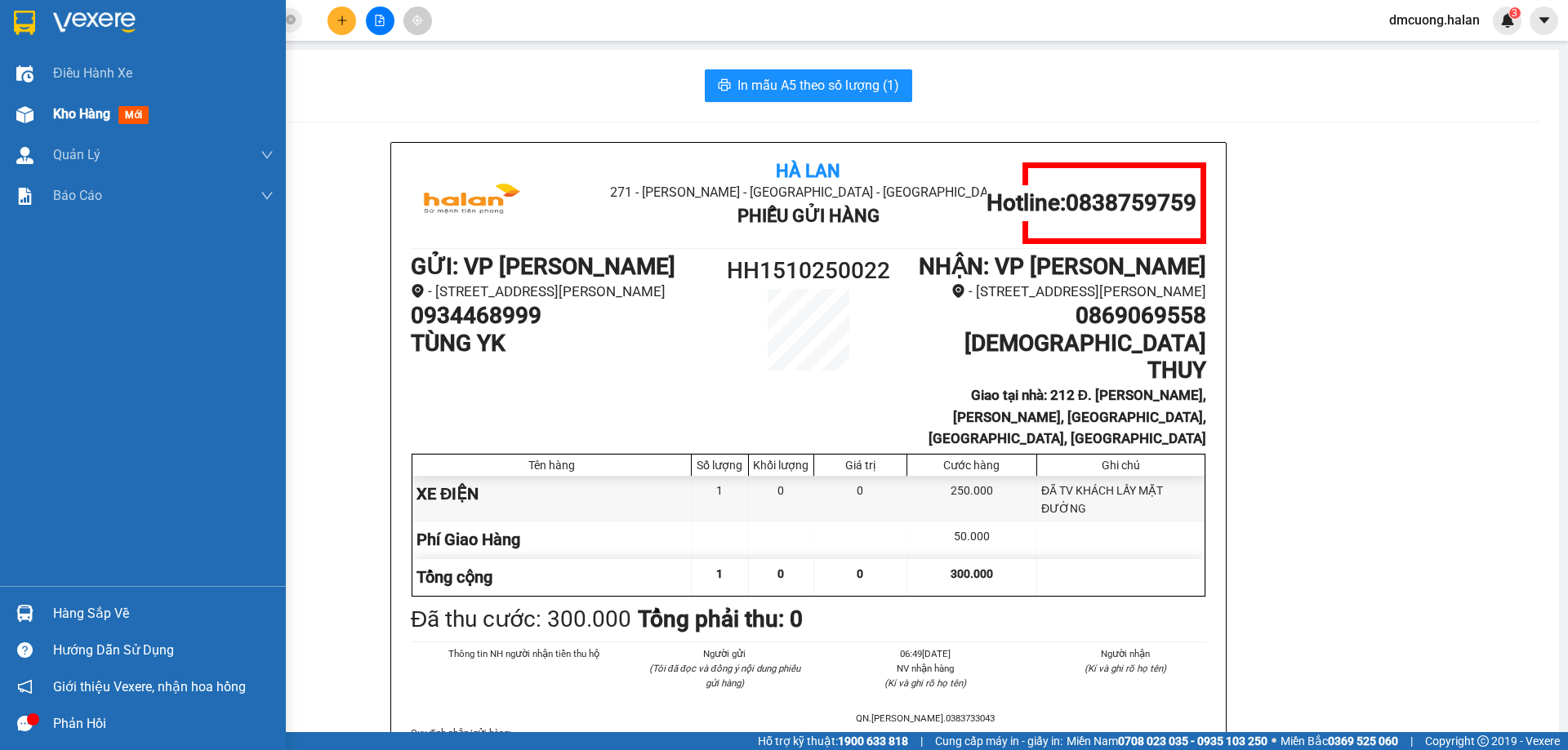
click at [98, 117] on span "Kho hàng" at bounding box center [82, 114] width 57 height 16
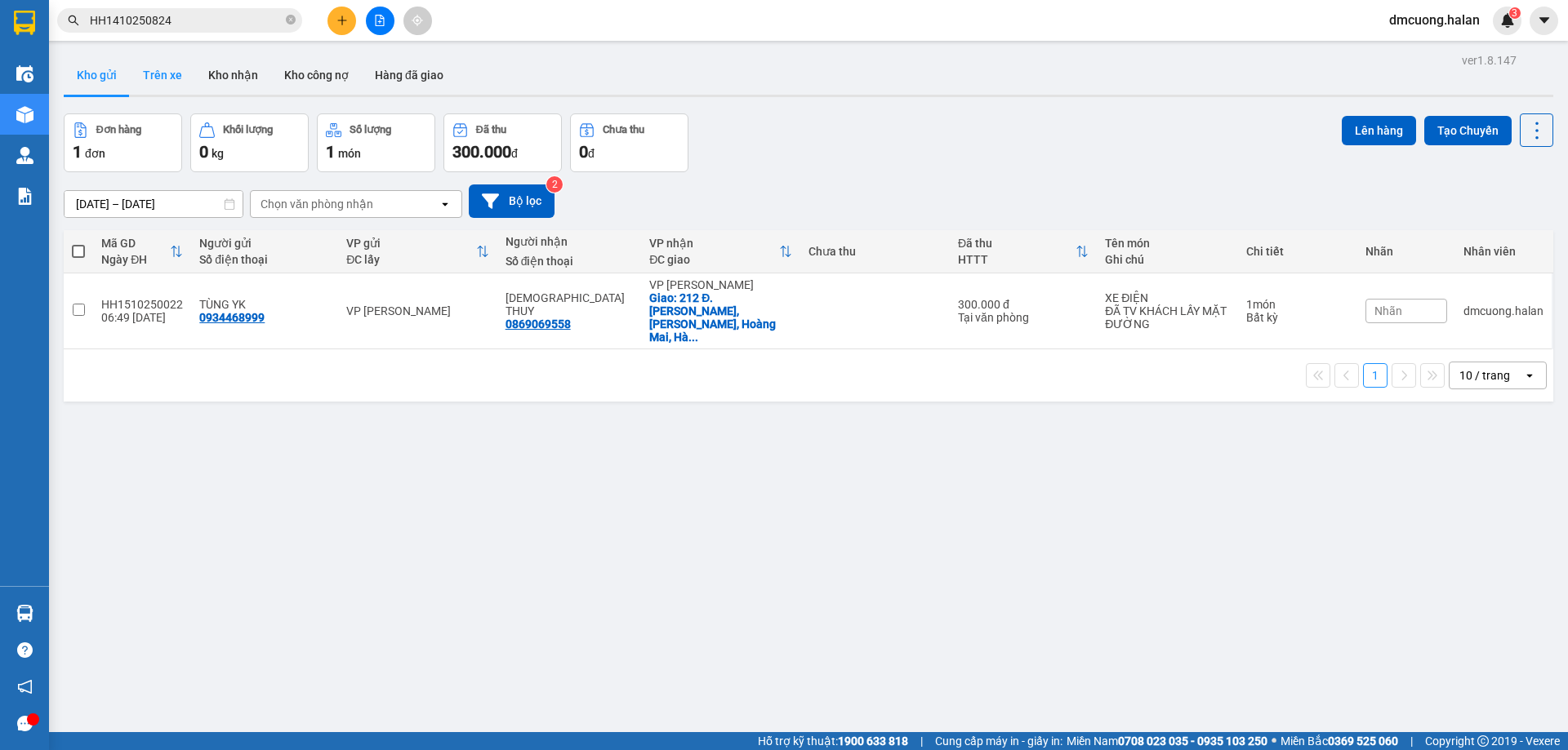
click at [185, 65] on button "Trên xe" at bounding box center [162, 75] width 65 height 39
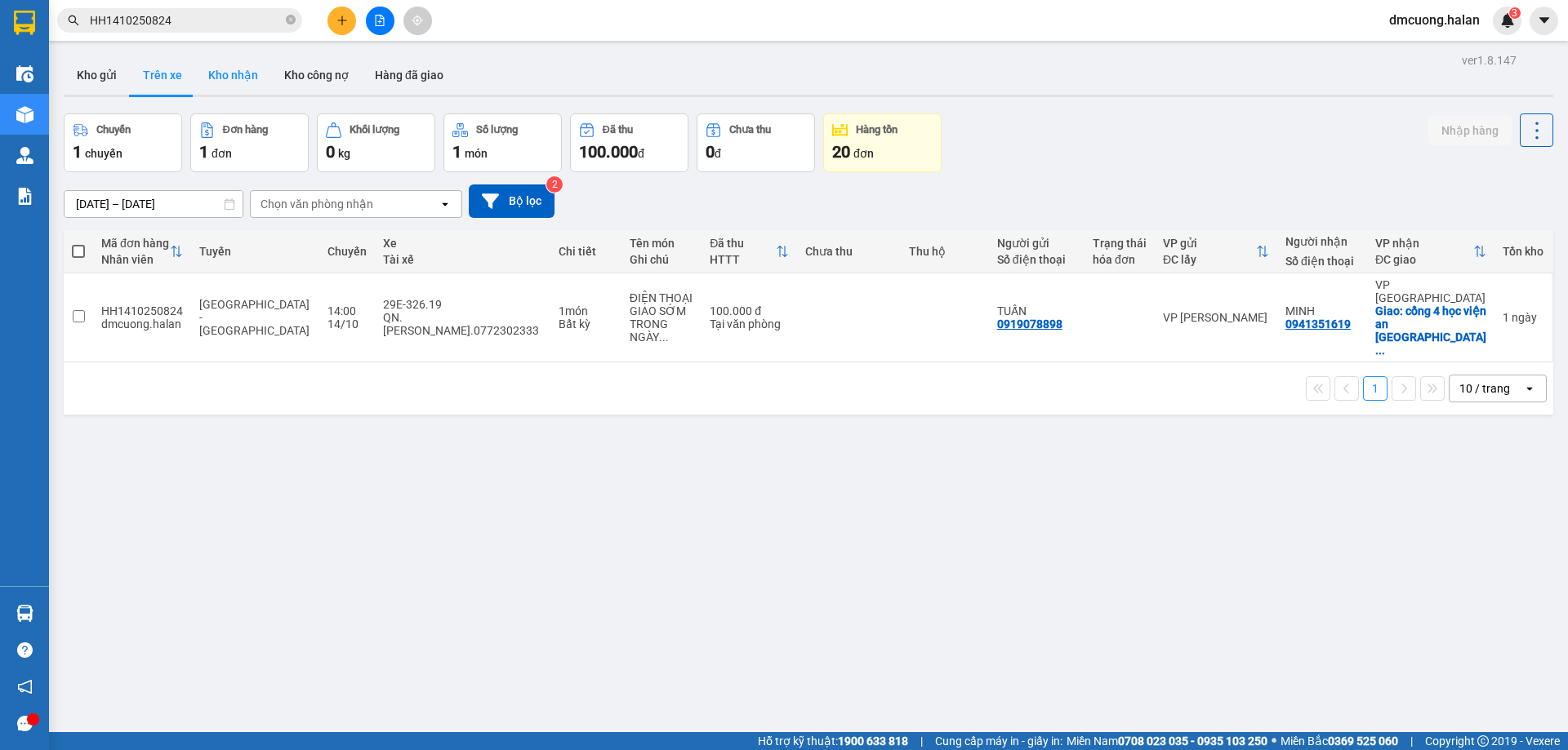
click at [252, 76] on button "Kho nhận" at bounding box center [233, 75] width 76 height 39
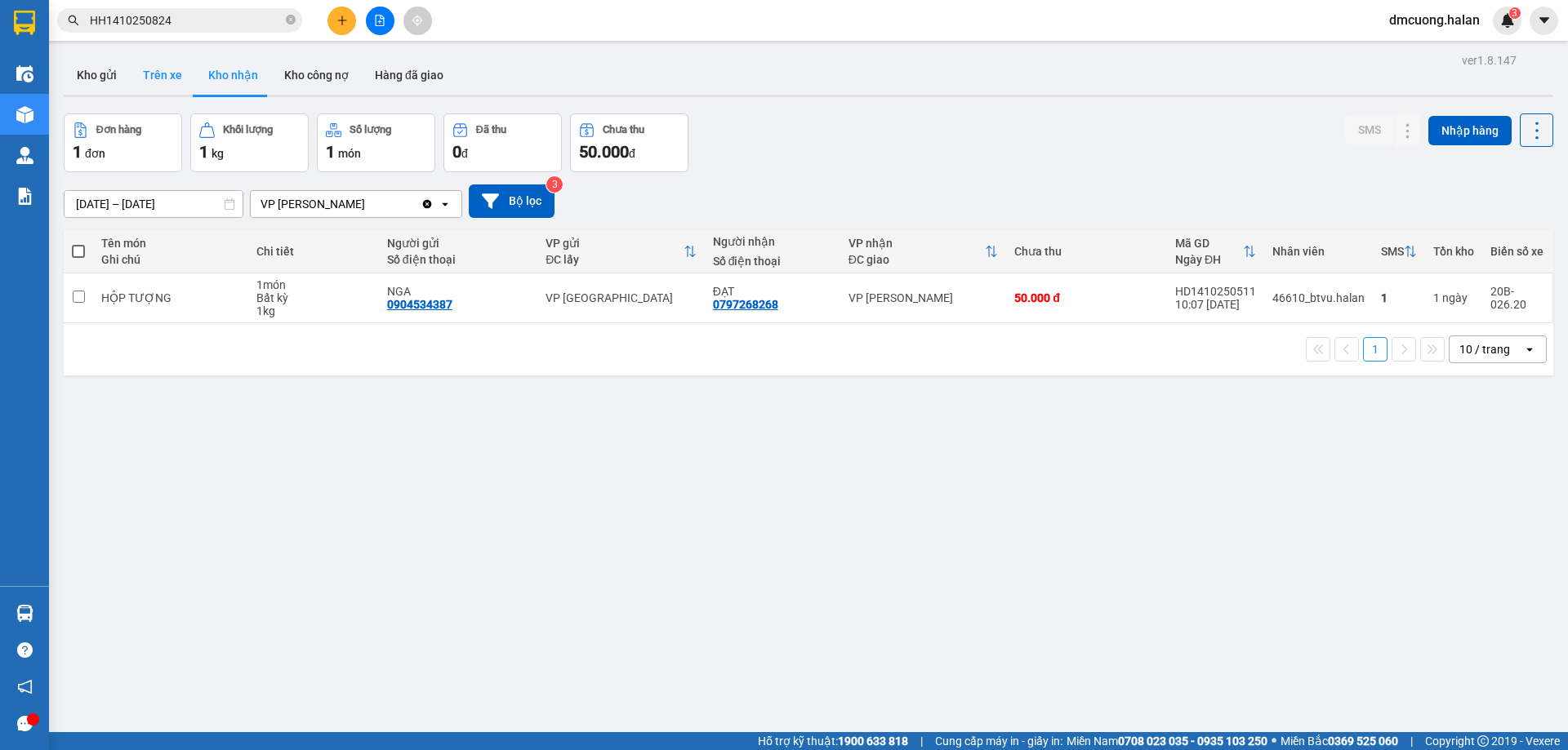
click at [179, 82] on button "Trên xe" at bounding box center [162, 75] width 65 height 39
type input "07/02/2012 – 15/10/2025"
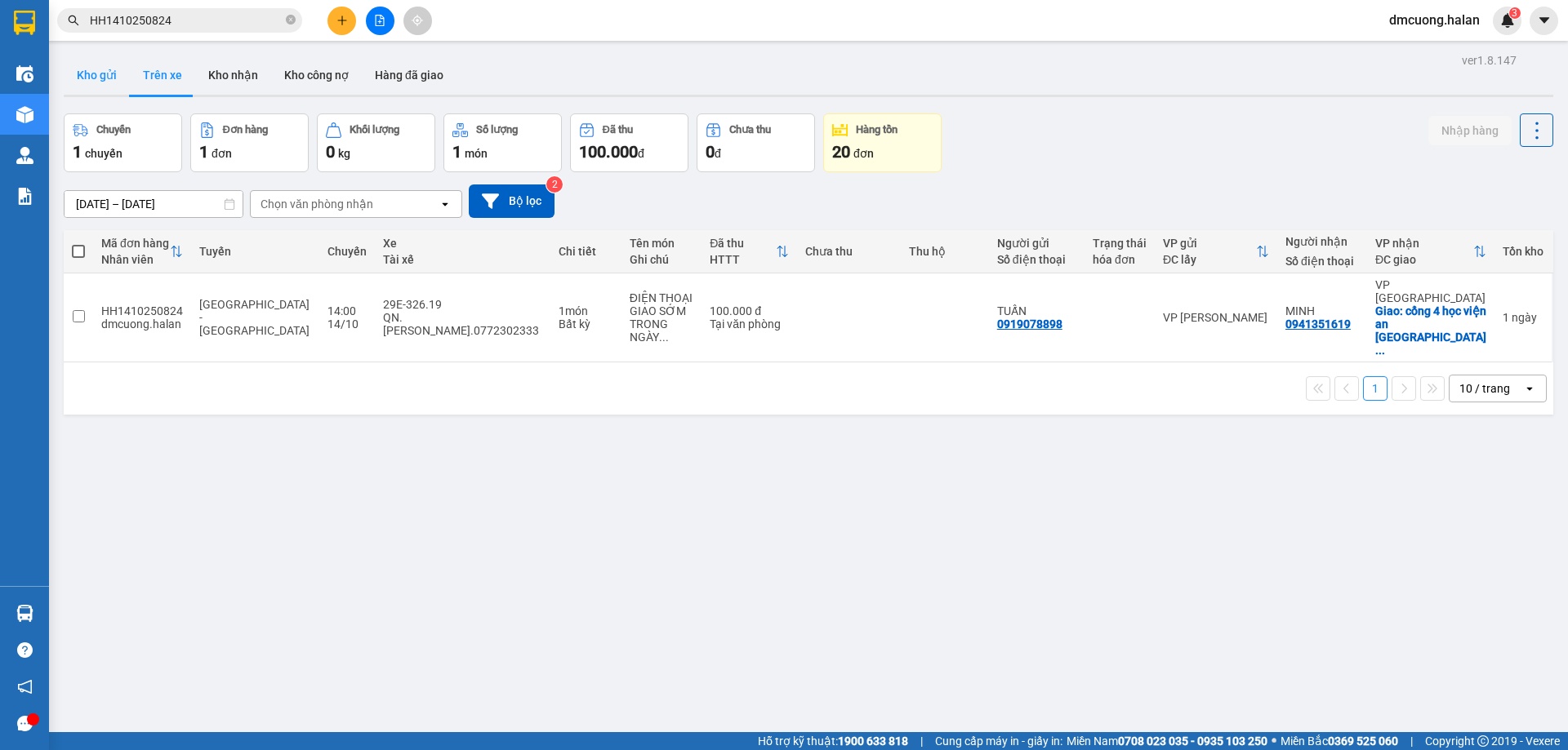
click at [117, 82] on button "Kho gửi" at bounding box center [96, 75] width 66 height 39
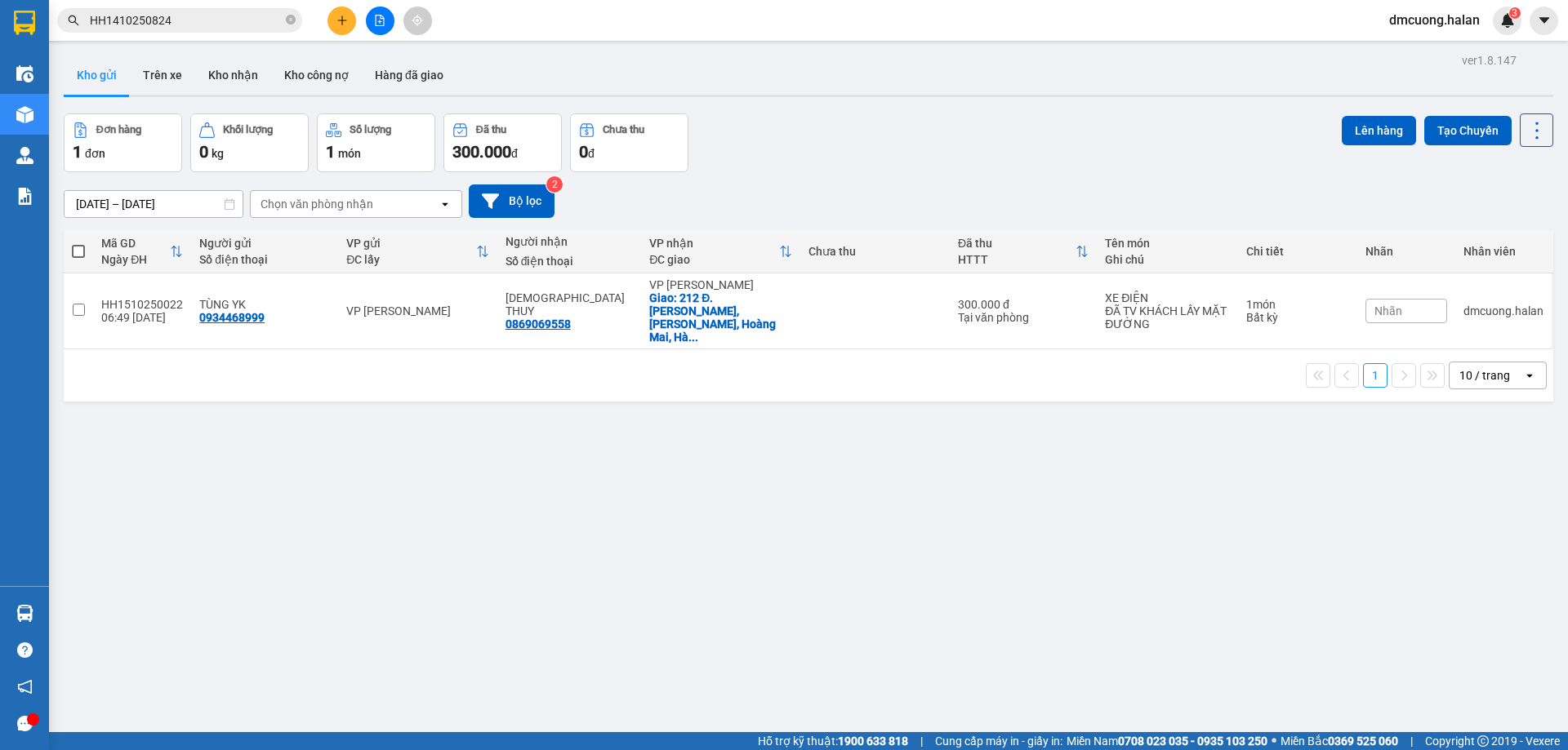
click at [101, 80] on button "Kho gửi" at bounding box center [96, 75] width 66 height 39
click at [147, 80] on button "Trên xe" at bounding box center [162, 75] width 65 height 39
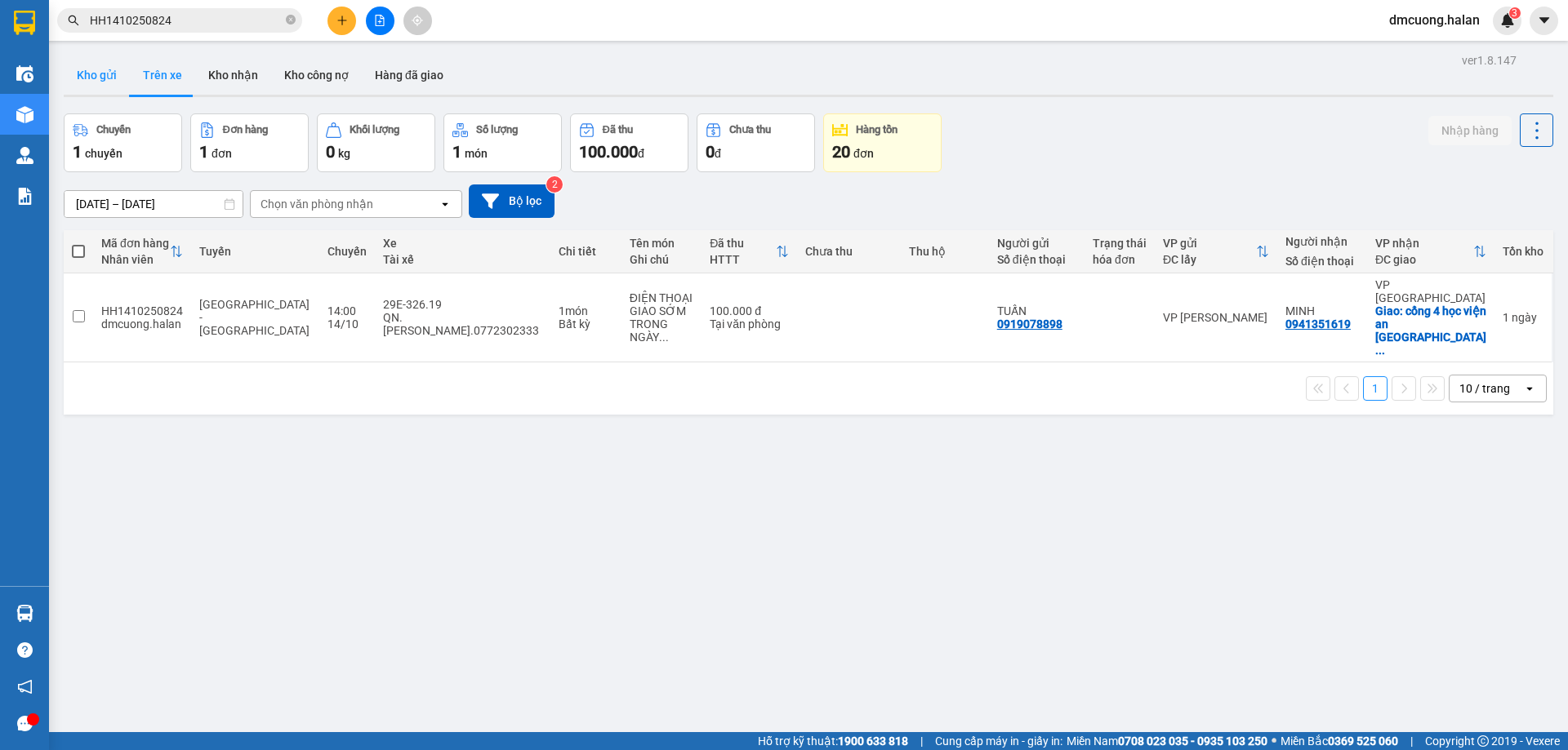
click at [113, 80] on button "Kho gửi" at bounding box center [96, 75] width 66 height 39
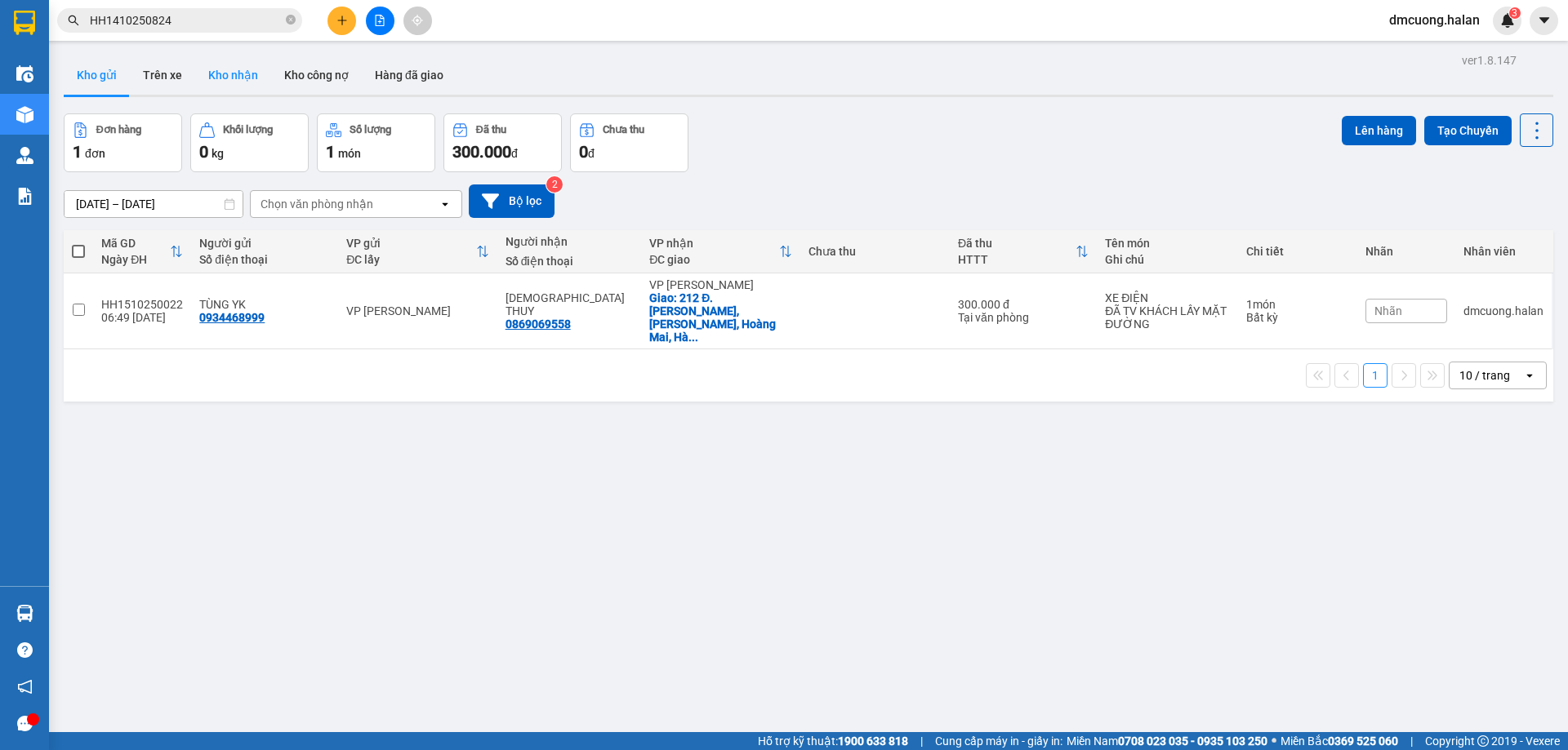
click at [209, 62] on button "Kho nhận" at bounding box center [233, 75] width 76 height 39
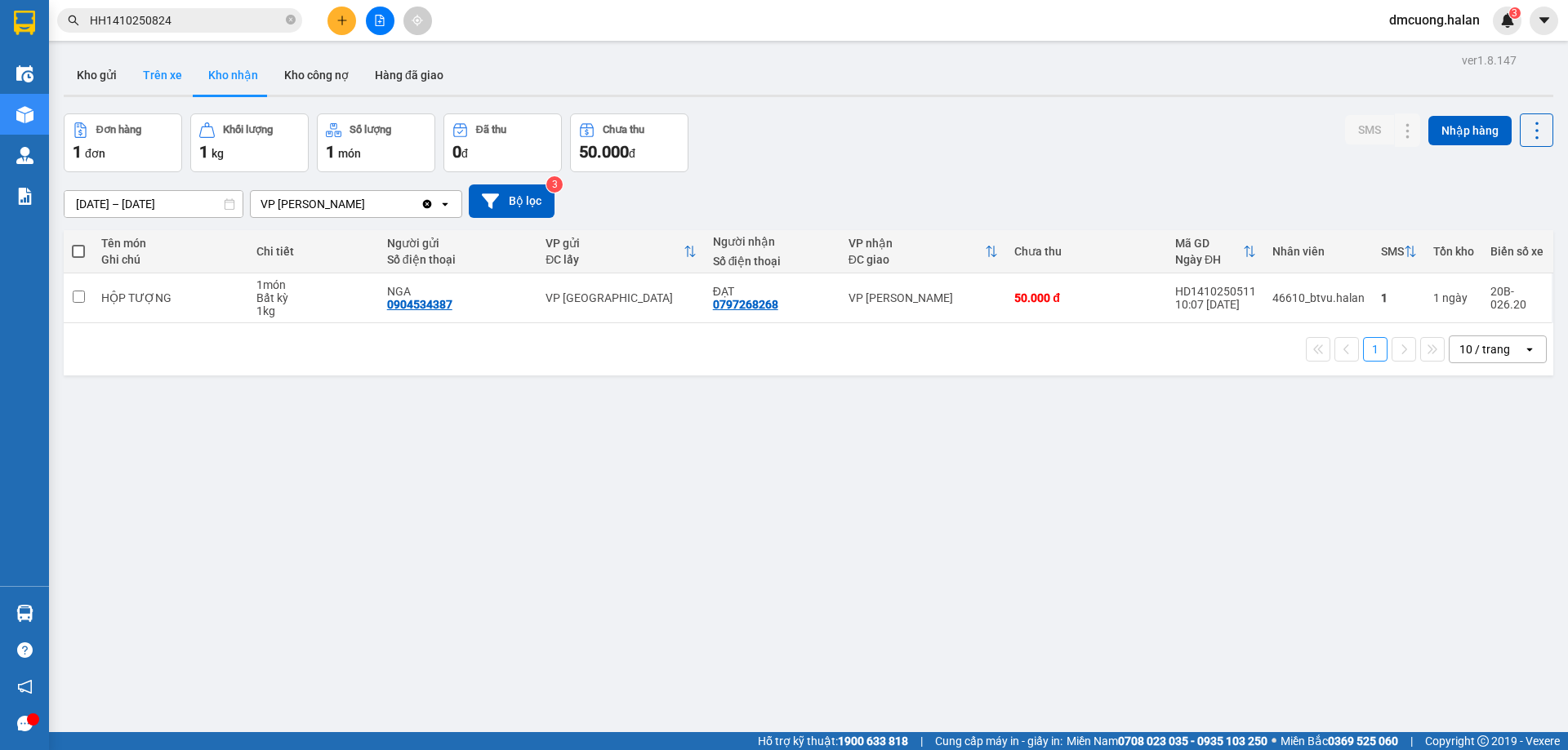
click at [162, 71] on button "Trên xe" at bounding box center [162, 75] width 65 height 39
type input "07/02/2012 – 15/10/2025"
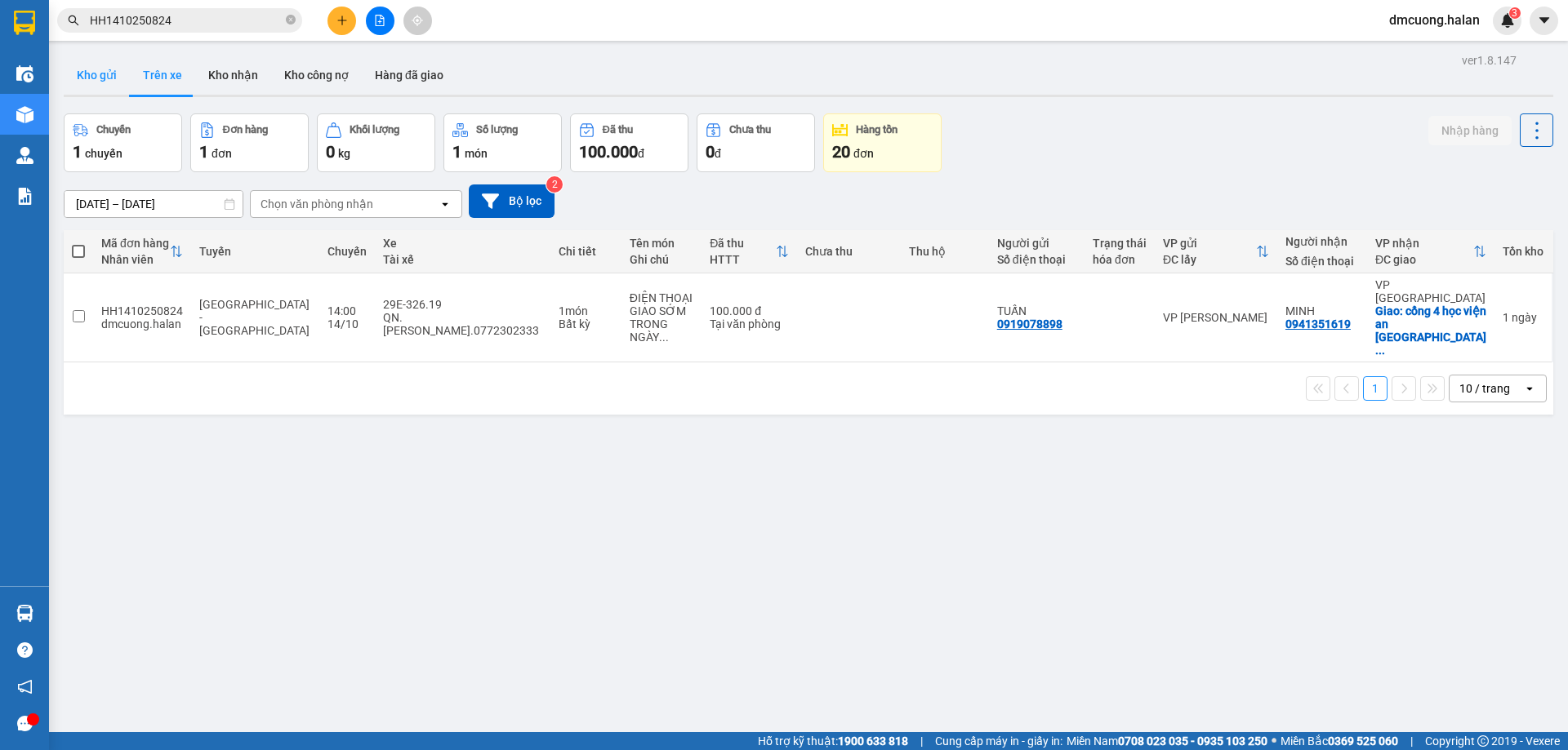
click at [107, 73] on button "Kho gửi" at bounding box center [96, 75] width 66 height 39
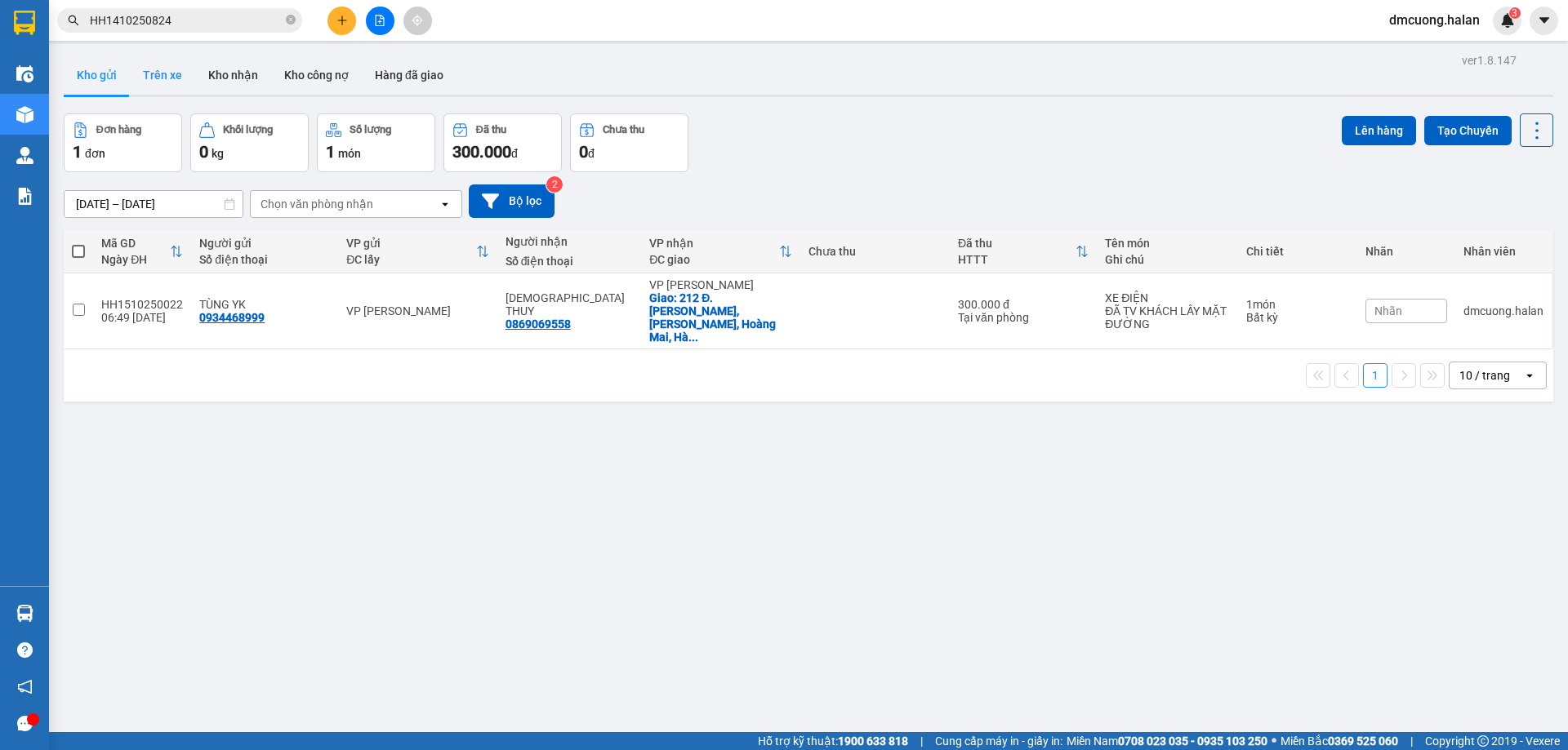
click at [157, 85] on button "Trên xe" at bounding box center [162, 75] width 65 height 39
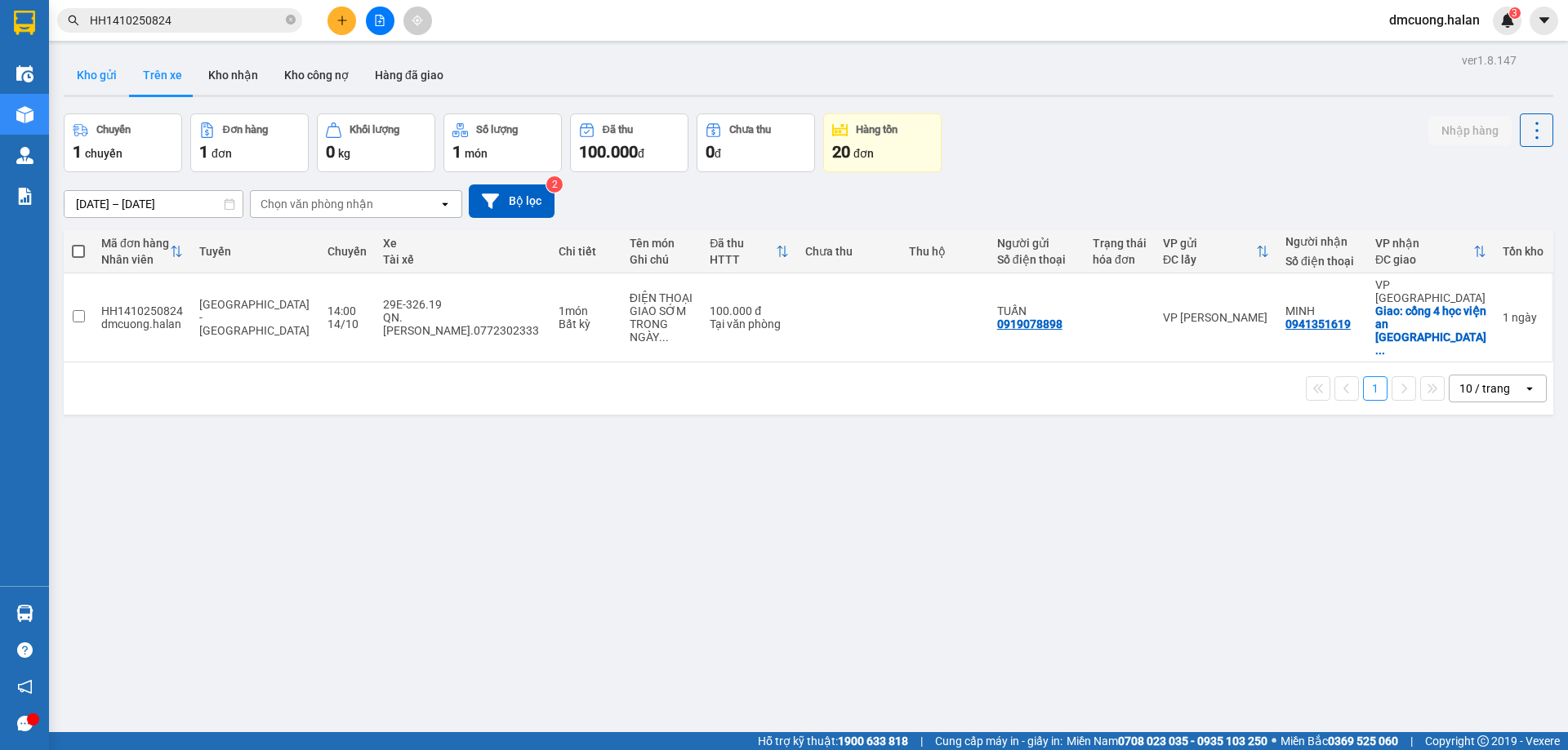
click at [70, 83] on button "Kho gửi" at bounding box center [96, 75] width 66 height 39
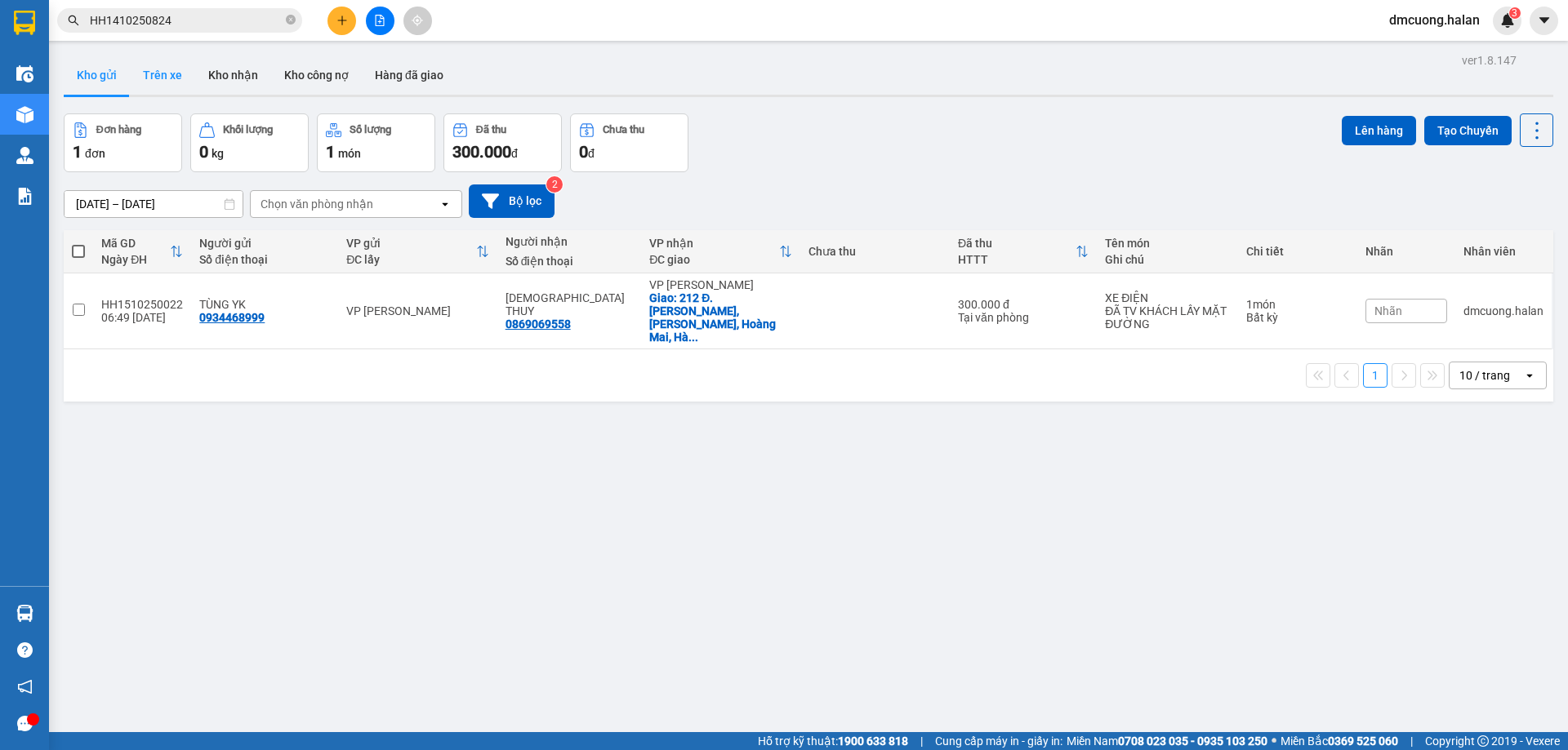
click at [162, 65] on button "Trên xe" at bounding box center [162, 75] width 65 height 39
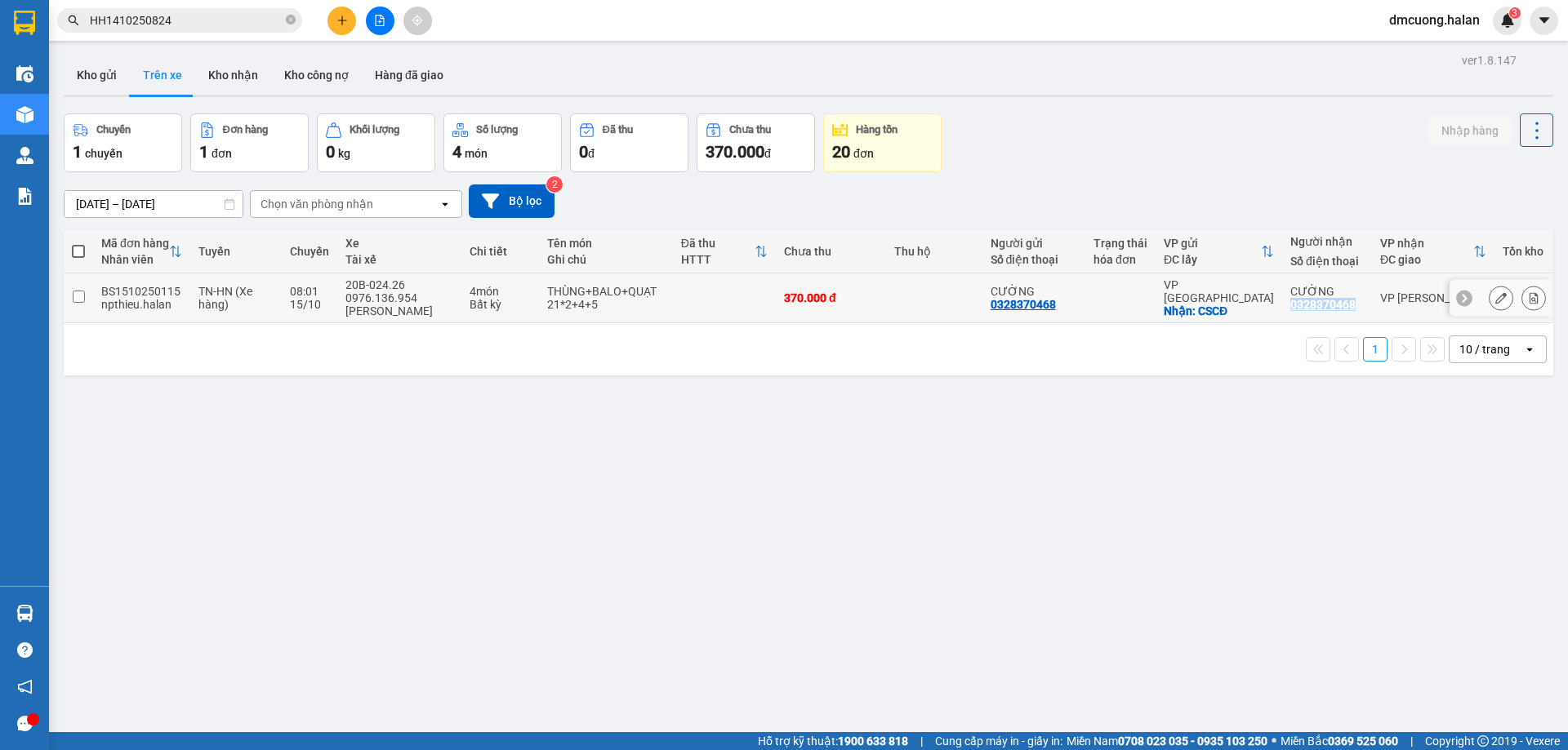
drag, startPoint x: 1348, startPoint y: 305, endPoint x: 1271, endPoint y: 304, distance: 77.0
click at [1282, 304] on td "CƯỜNG 0328370468" at bounding box center [1327, 297] width 90 height 49
checkbox input "true"
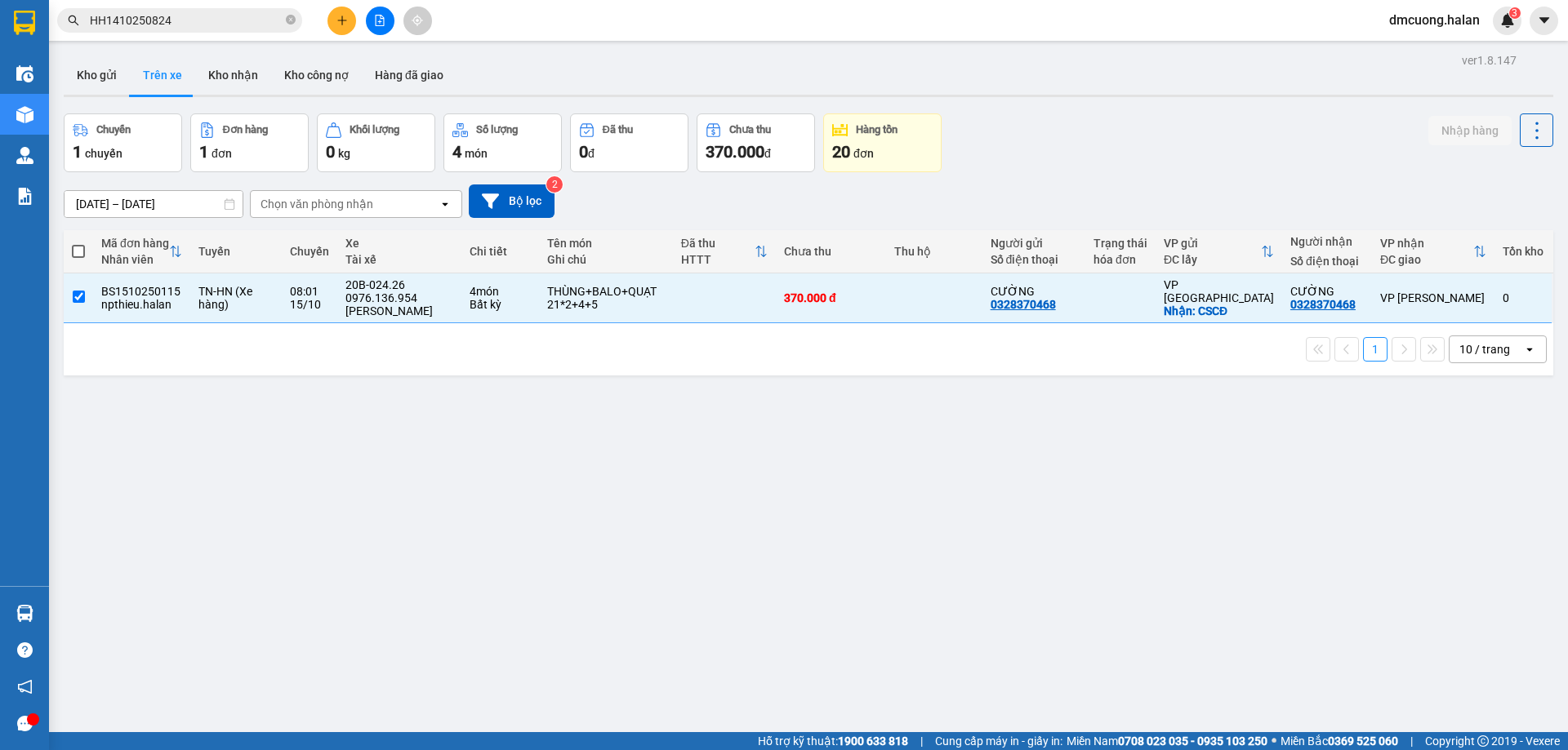
click at [1250, 507] on div "ver 1.8.147 Kho gửi Trên xe Kho nhận Kho công nợ Hàng đã giao Chuyến 1 chuyến Đ…" at bounding box center [808, 423] width 1502 height 750
click at [1529, 298] on icon at bounding box center [1533, 297] width 9 height 11
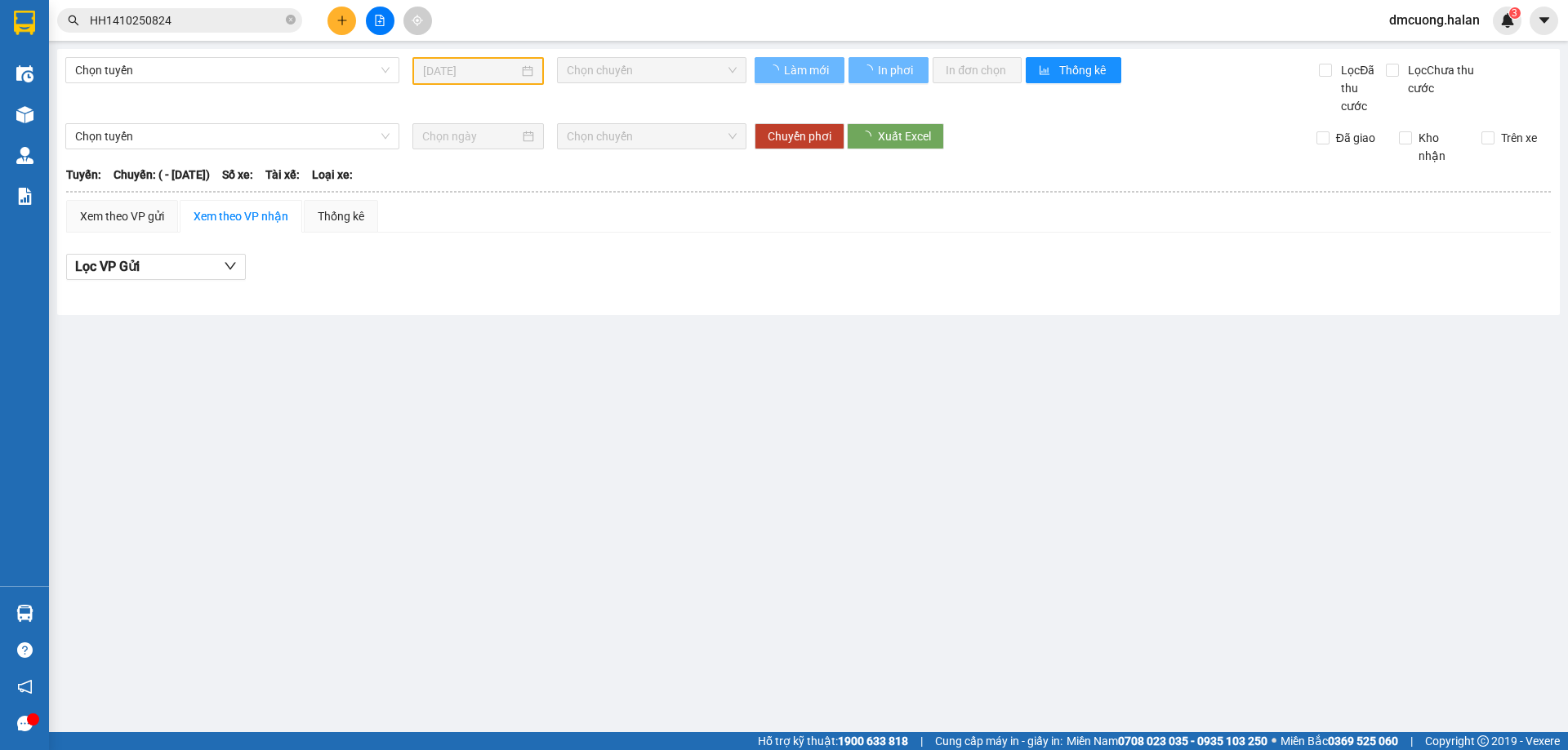
type input "[DATE]"
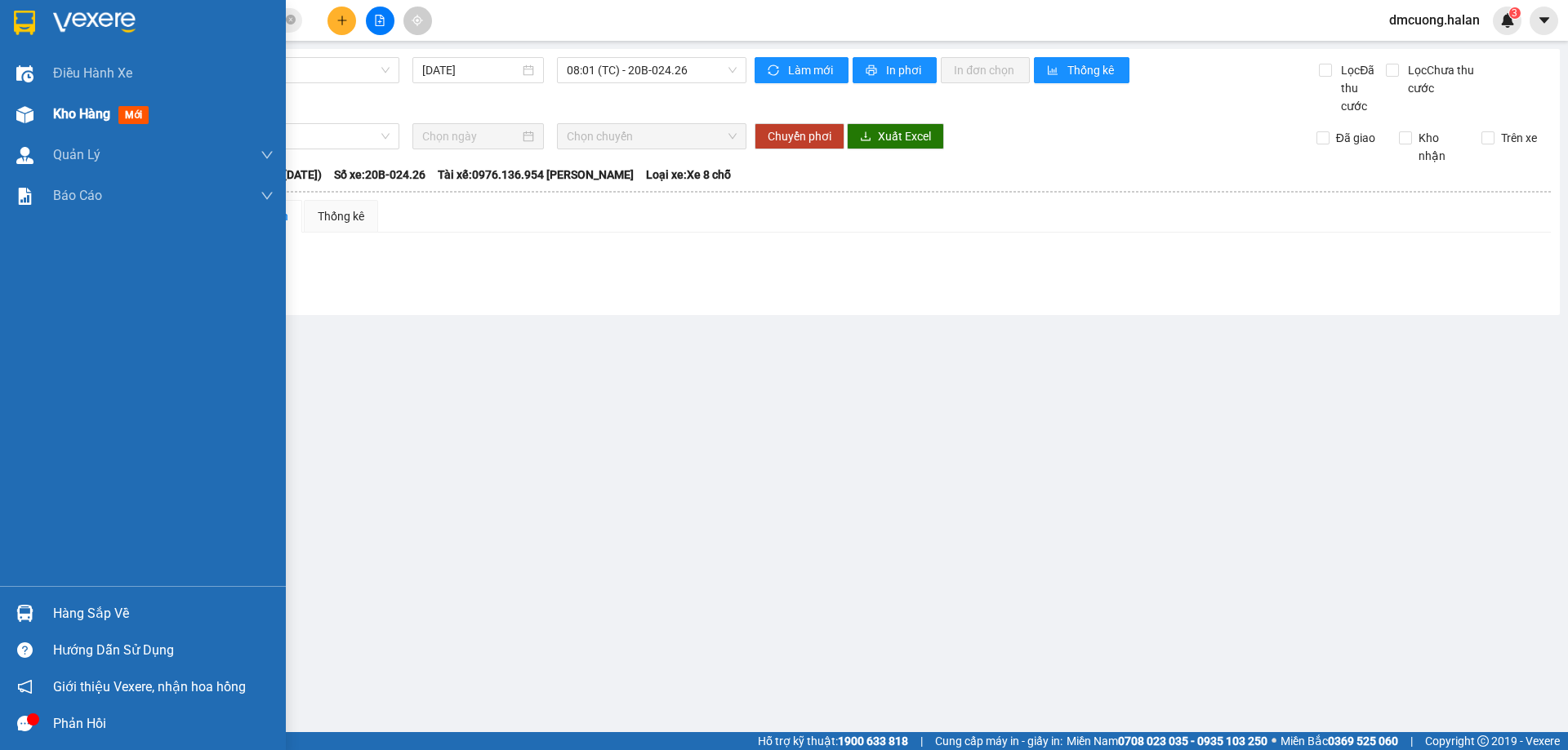
click at [100, 121] on span "Kho hàng" at bounding box center [82, 114] width 57 height 16
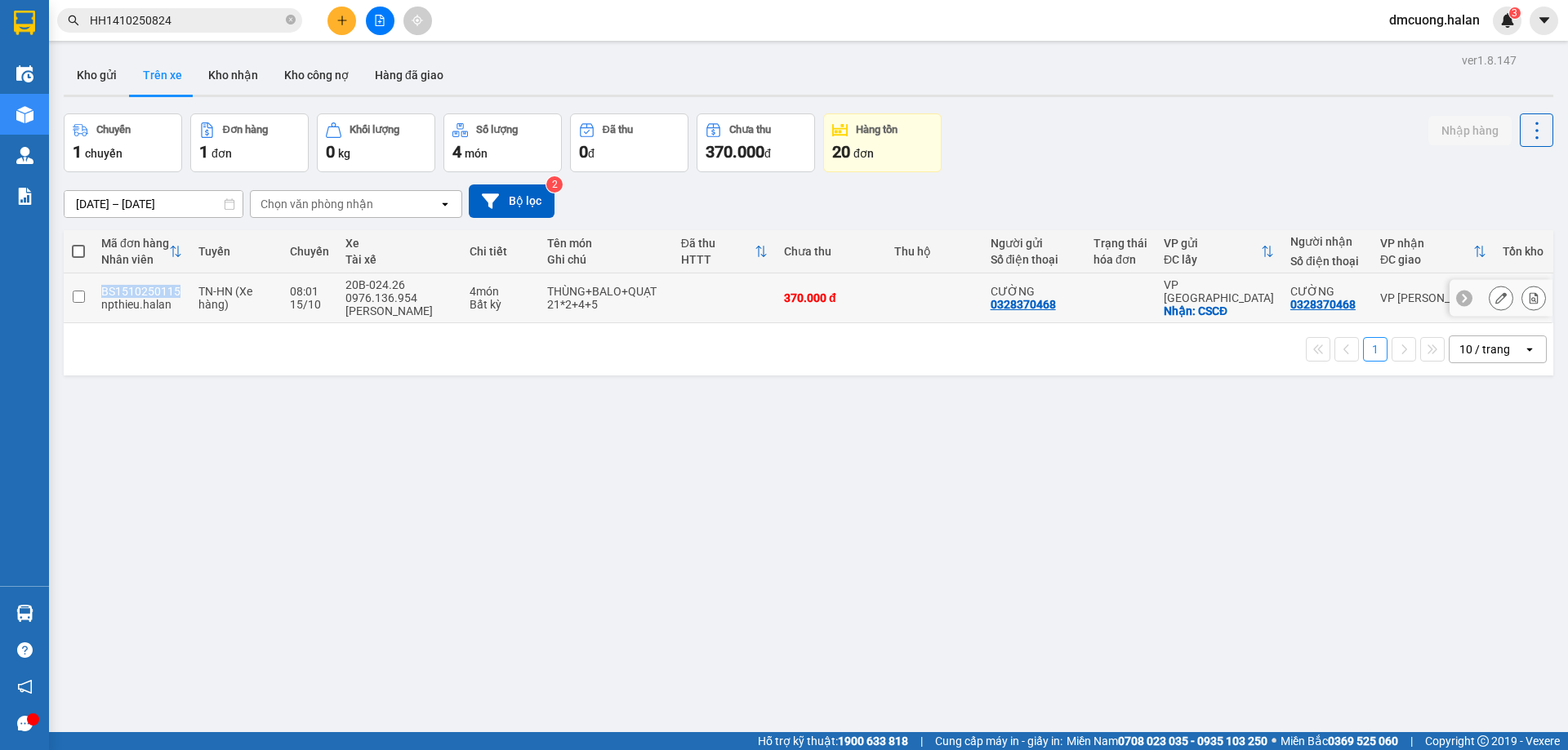
drag, startPoint x: 179, startPoint y: 290, endPoint x: 102, endPoint y: 296, distance: 77.2
click at [102, 296] on div "BS1510250115" at bounding box center [141, 291] width 81 height 13
checkbox input "true"
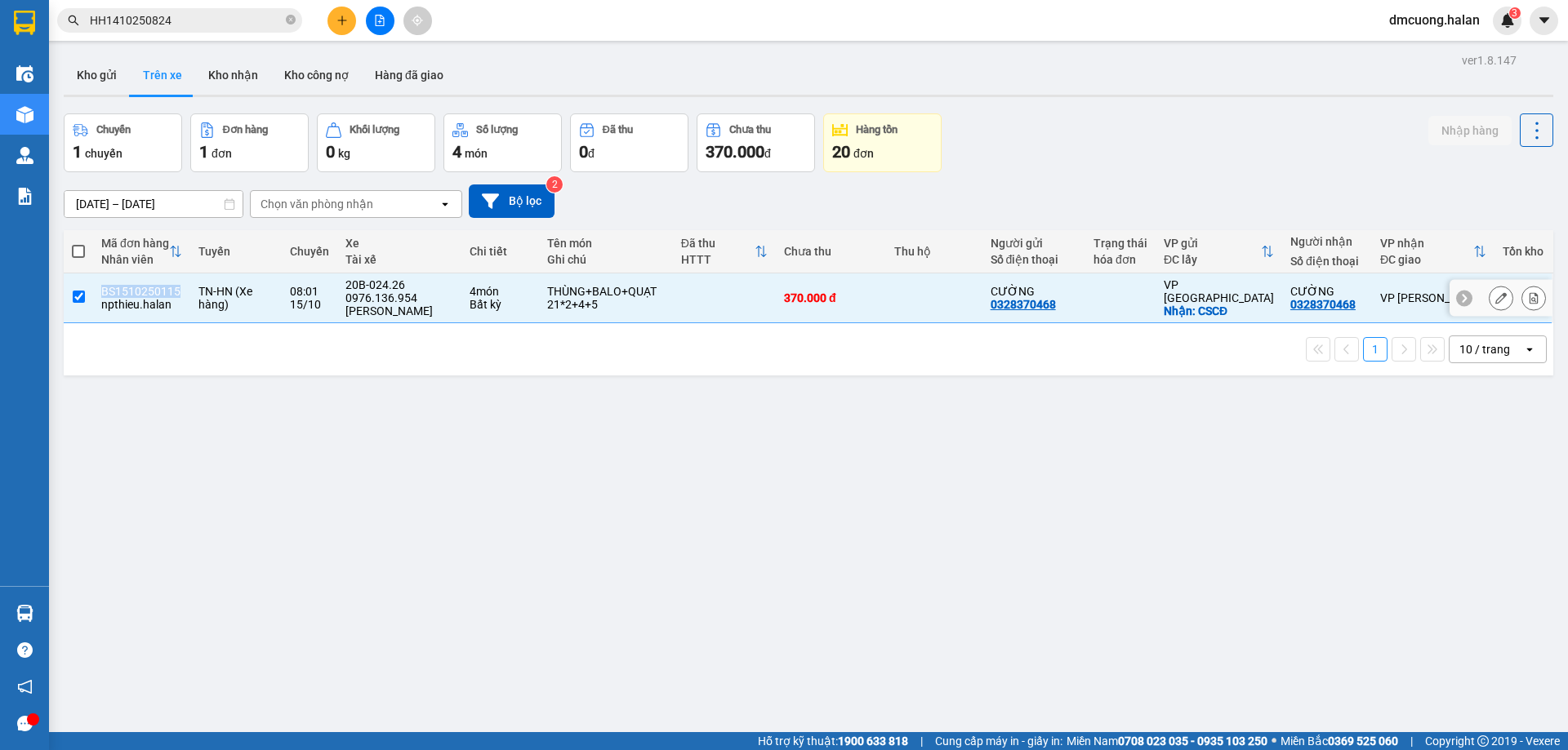
copy div "BS1510250115"
click at [288, 23] on icon "close-circle" at bounding box center [291, 19] width 10 height 10
click at [253, 18] on input "text" at bounding box center [186, 20] width 193 height 18
paste input "BS1510250115"
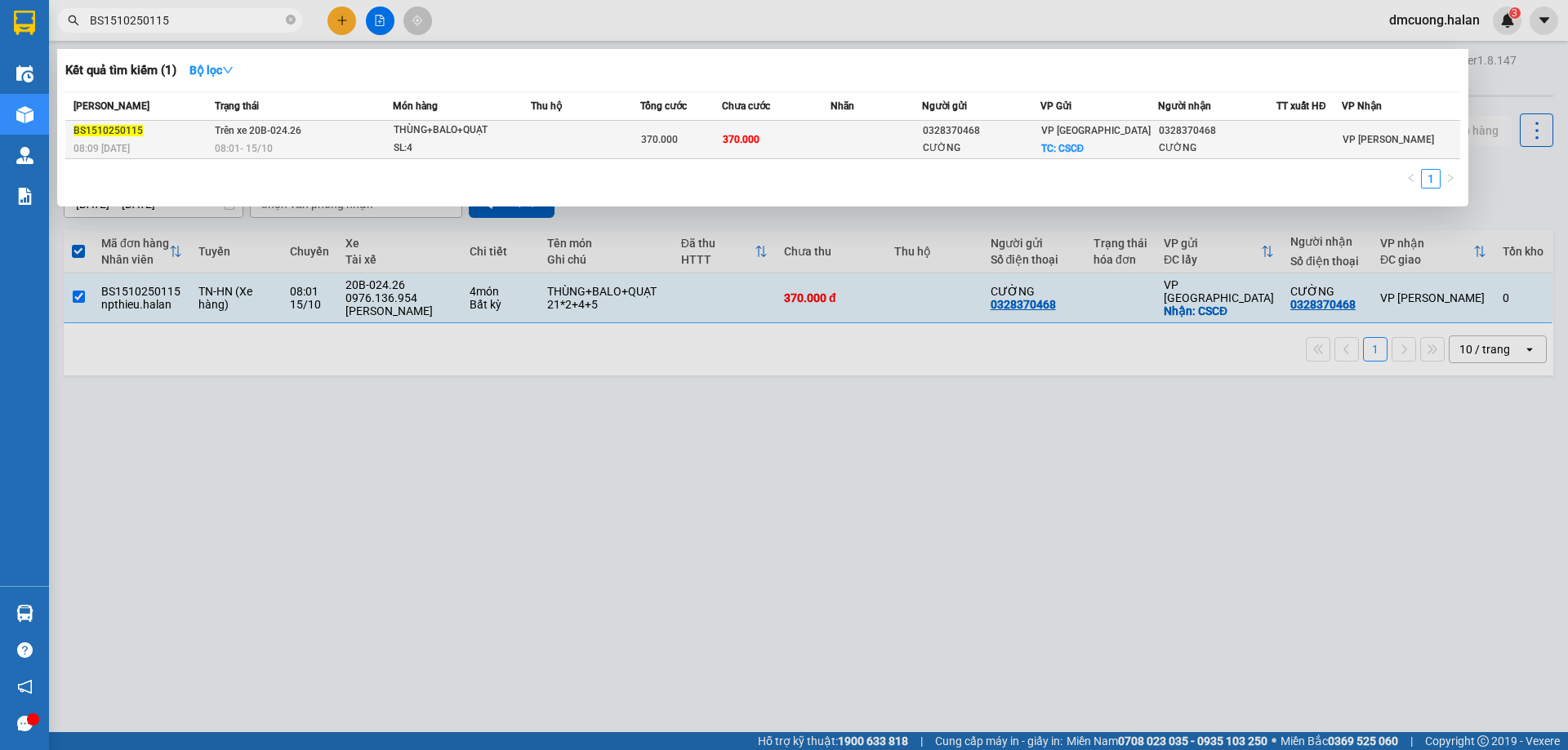
type input "BS1510250115"
click at [317, 134] on td "Trên xe 20B-024.26 08:01 - 15/10" at bounding box center [302, 140] width 182 height 38
click at [1082, 146] on div "VP Bắc Sơn TC: CSCĐ" at bounding box center [1099, 139] width 117 height 36
click at [1103, 140] on div "VP Bắc Sơn TC: CSCĐ" at bounding box center [1099, 139] width 117 height 36
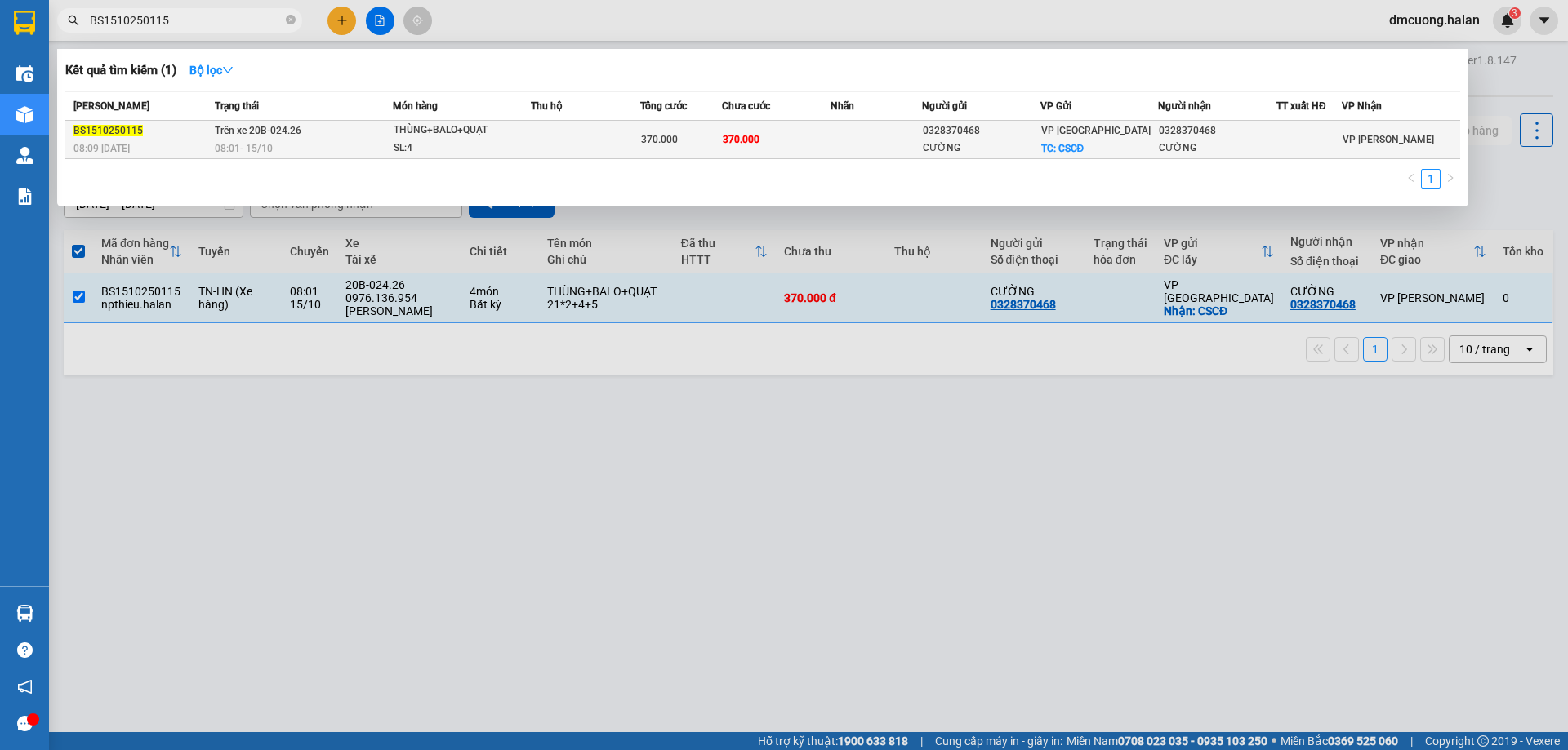
click at [1105, 140] on div "VP Bắc Sơn TC: CSCĐ" at bounding box center [1099, 139] width 117 height 36
click at [853, 144] on td at bounding box center [875, 140] width 91 height 38
click at [852, 144] on td at bounding box center [875, 140] width 91 height 38
click at [416, 138] on div "THÙNG+BALO+QUẠT" at bounding box center [454, 130] width 122 height 18
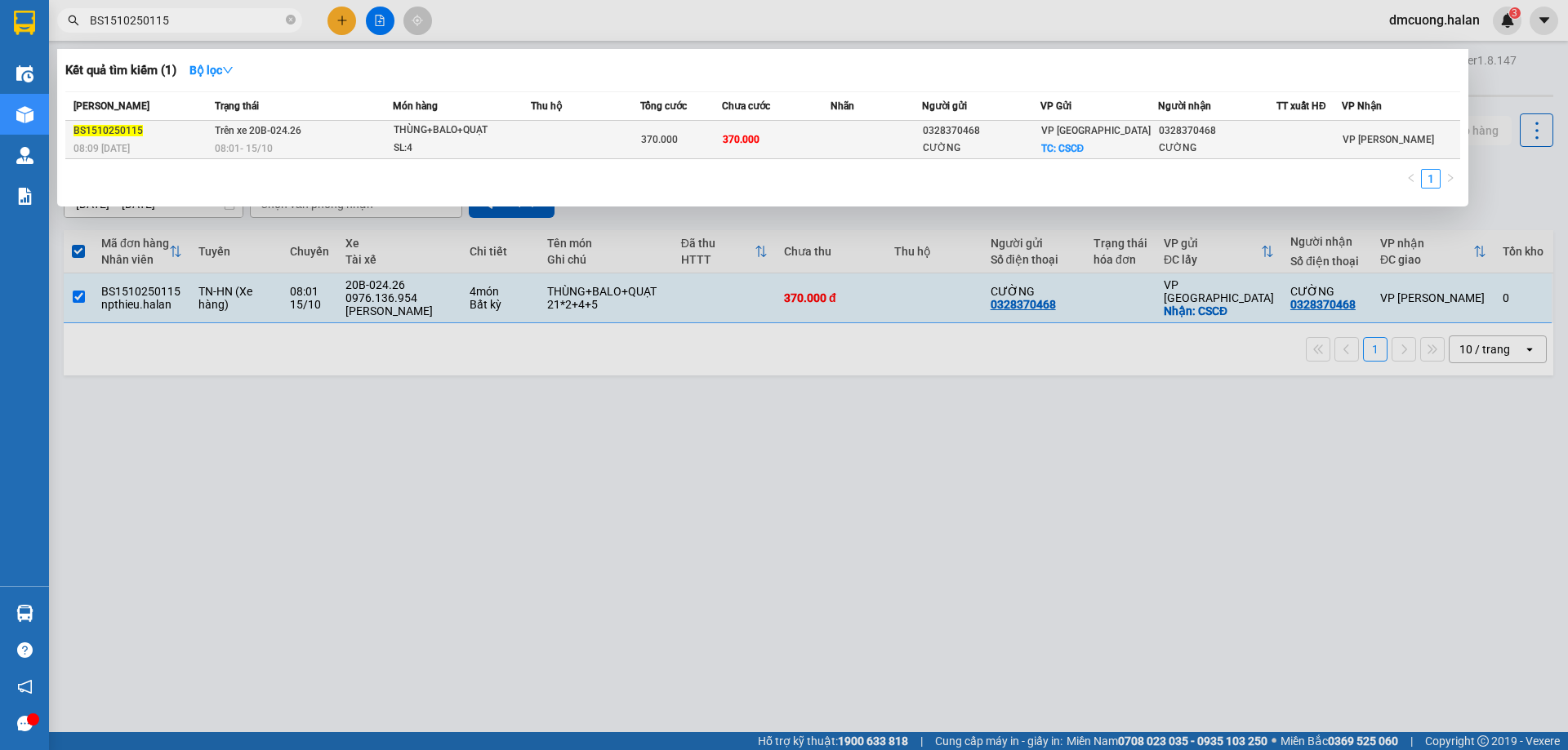
click at [481, 129] on div "THÙNG+BALO+QUẠT" at bounding box center [454, 130] width 122 height 18
click at [284, 134] on span "Trên xe 20B-024.26" at bounding box center [258, 130] width 87 height 11
click at [332, 134] on td "Trên xe 20B-024.26 08:01 - 15/10" at bounding box center [302, 140] width 182 height 38
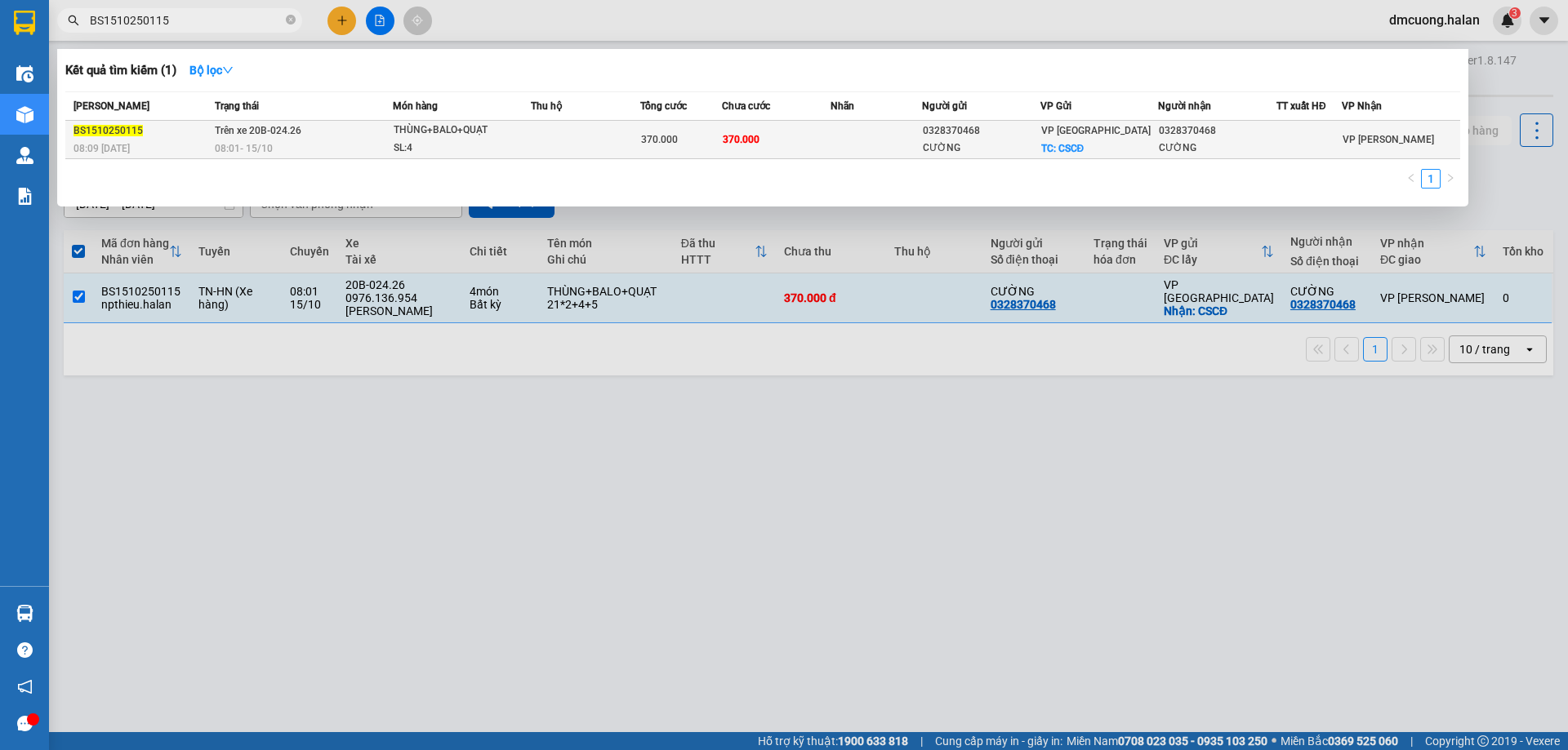
click at [1268, 146] on div "CƯỜNG" at bounding box center [1217, 148] width 117 height 17
click at [1267, 146] on div "CƯỜNG" at bounding box center [1217, 148] width 117 height 17
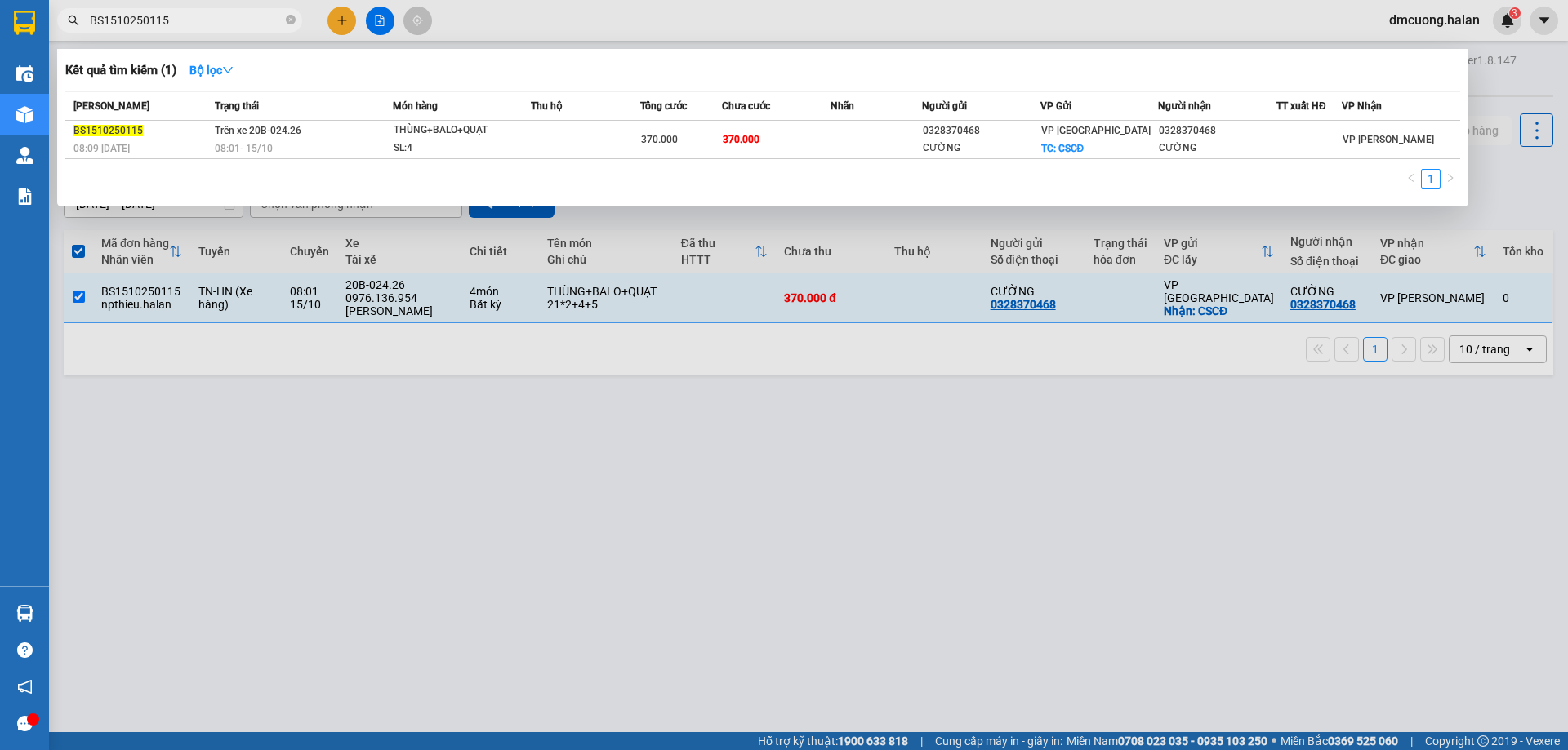
click at [1225, 472] on div at bounding box center [784, 375] width 1568 height 750
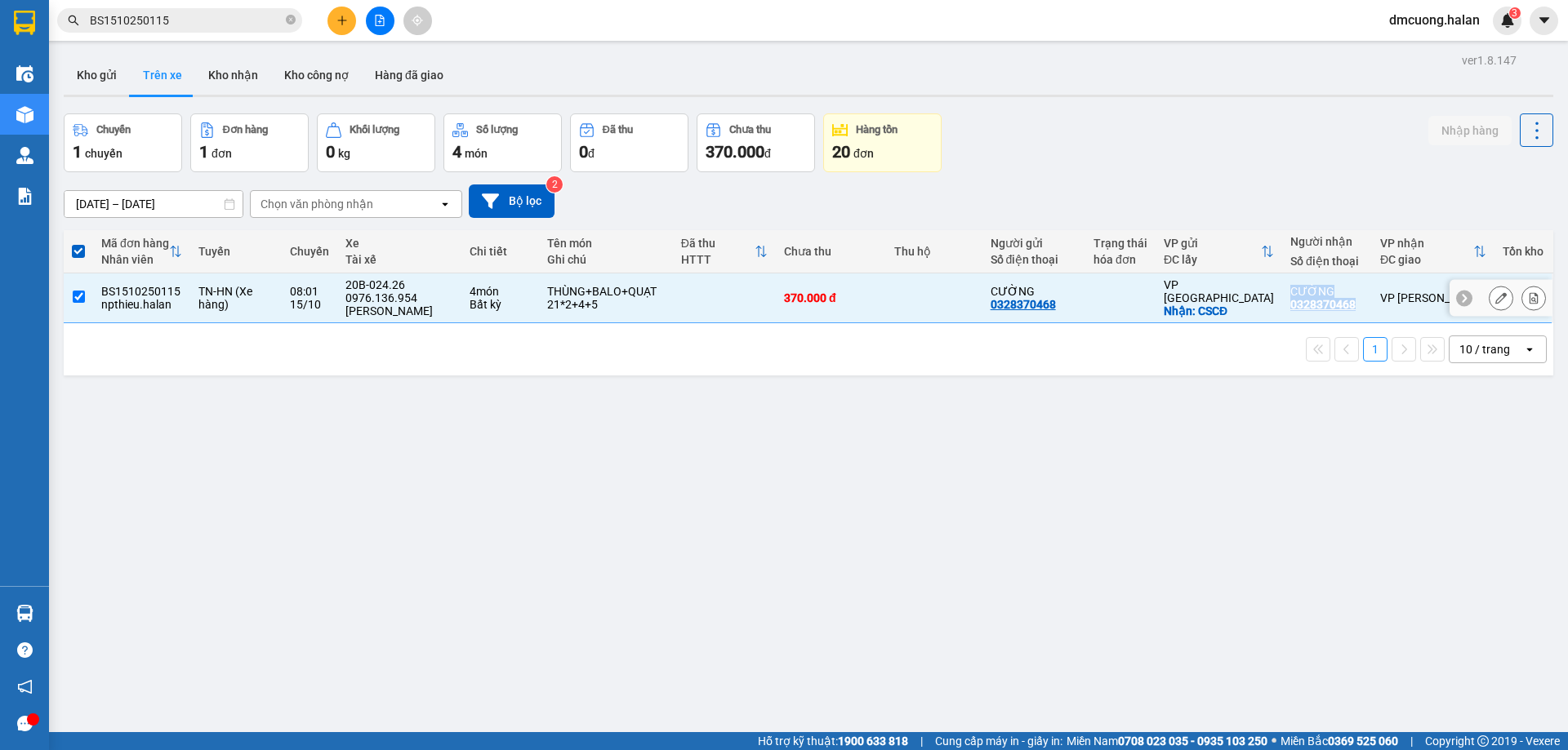
drag, startPoint x: 1347, startPoint y: 308, endPoint x: 1266, endPoint y: 310, distance: 81.0
click at [1266, 310] on tr "BS1510250115 npthieu.halan TN-HN (Xe hàng) 08:01 15/10 20B-024.26 0976.136.954 …" at bounding box center [807, 297] width 1489 height 49
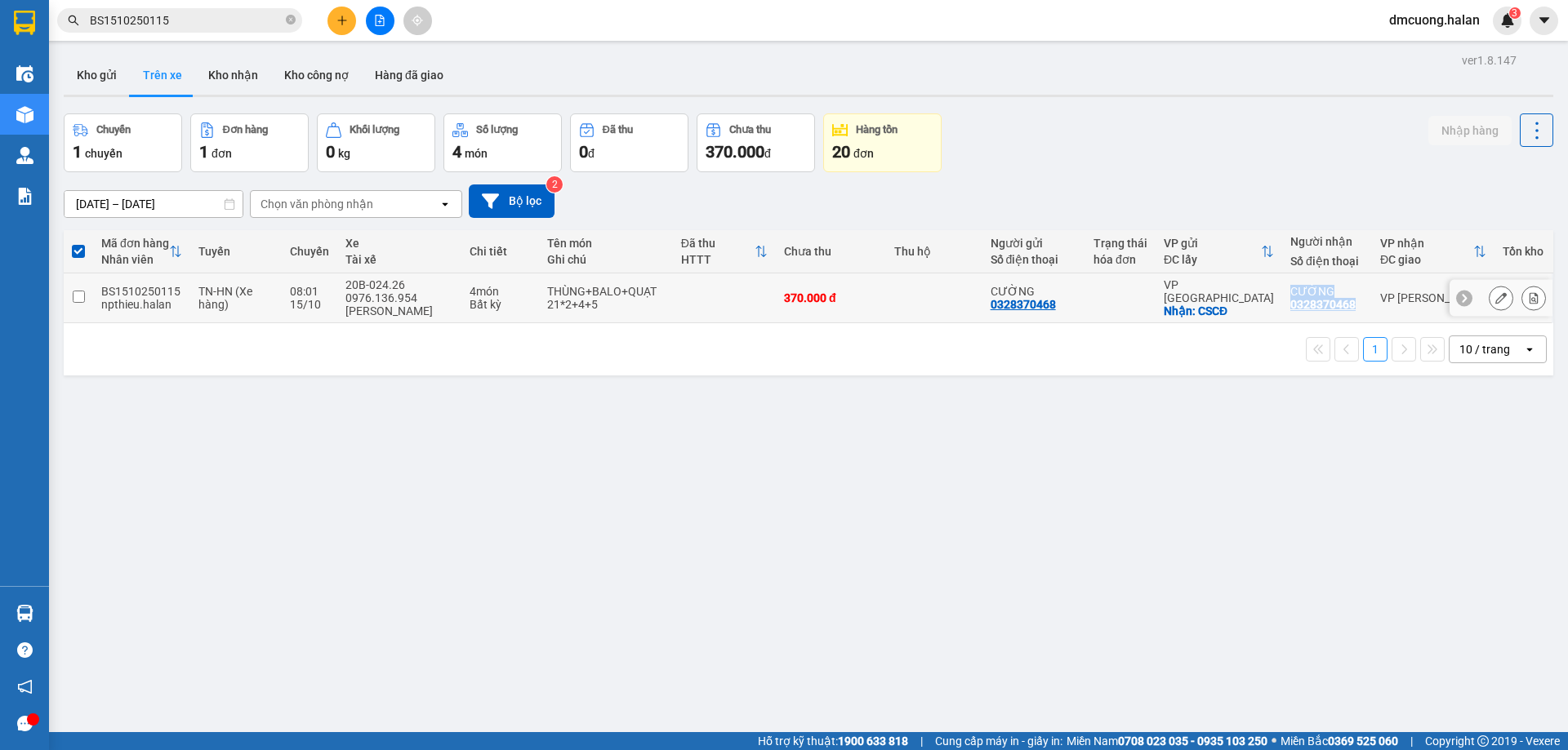
copy tr "CƯỜNG 0328370468"
click at [1265, 422] on div "ver 1.8.147 Kho gửi Trên xe Kho nhận Kho công nợ Hàng đã giao Chuyến 1 chuyến Đ…" at bounding box center [808, 423] width 1502 height 750
drag, startPoint x: 1343, startPoint y: 304, endPoint x: 1272, endPoint y: 314, distance: 71.7
click at [1282, 314] on td "CƯỜNG 0328370468" at bounding box center [1327, 297] width 90 height 49
copy div "0328370468"
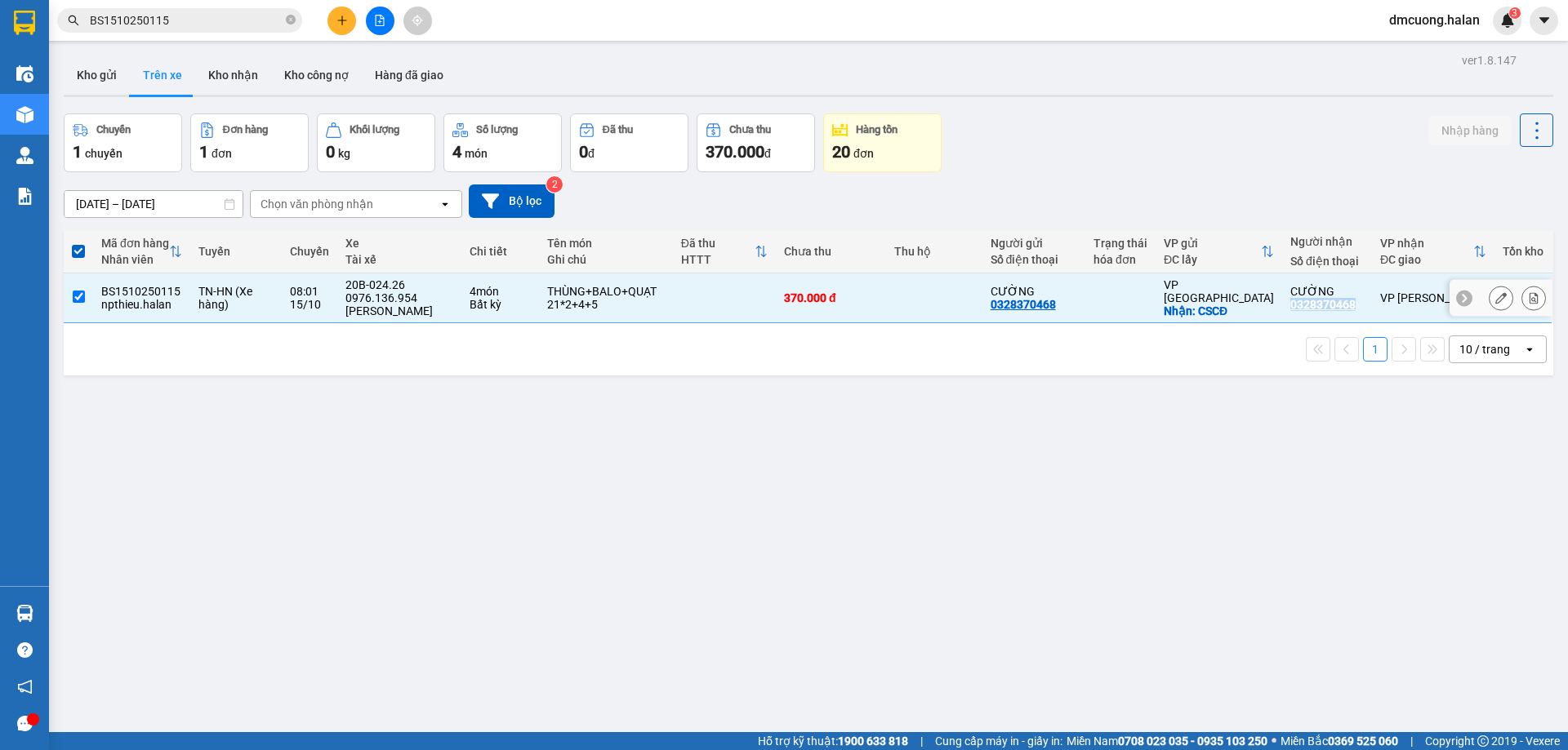
click at [80, 301] on input "checkbox" at bounding box center [79, 297] width 12 height 12
checkbox input "false"
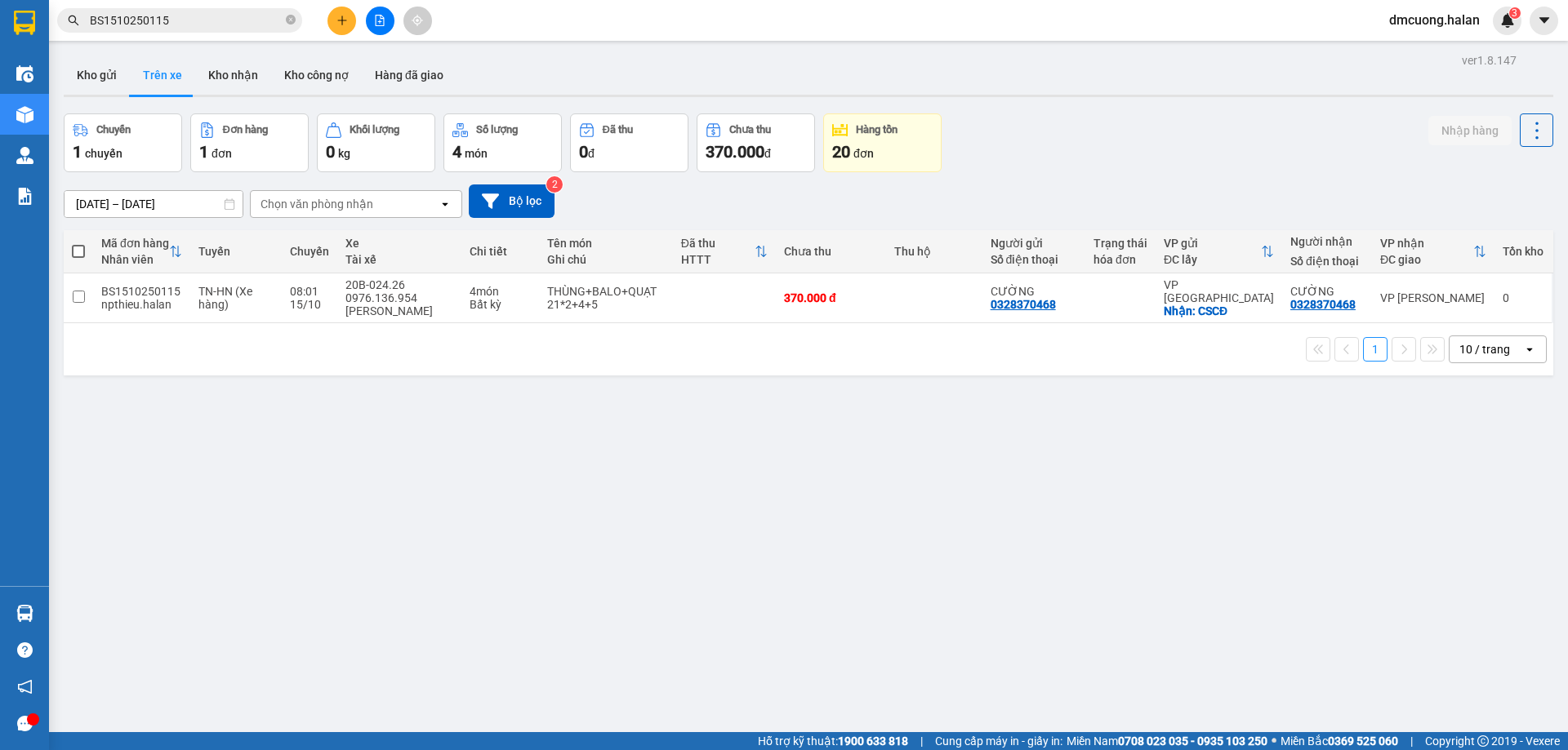
click at [227, 388] on div "ver 1.8.147 Kho gửi Trên xe Kho nhận Kho công nợ Hàng đã giao Chuyến 1 chuyến Đ…" at bounding box center [808, 423] width 1502 height 750
drag, startPoint x: 123, startPoint y: 75, endPoint x: 111, endPoint y: 75, distance: 12.0
click at [121, 75] on button "Kho gửi" at bounding box center [96, 75] width 66 height 39
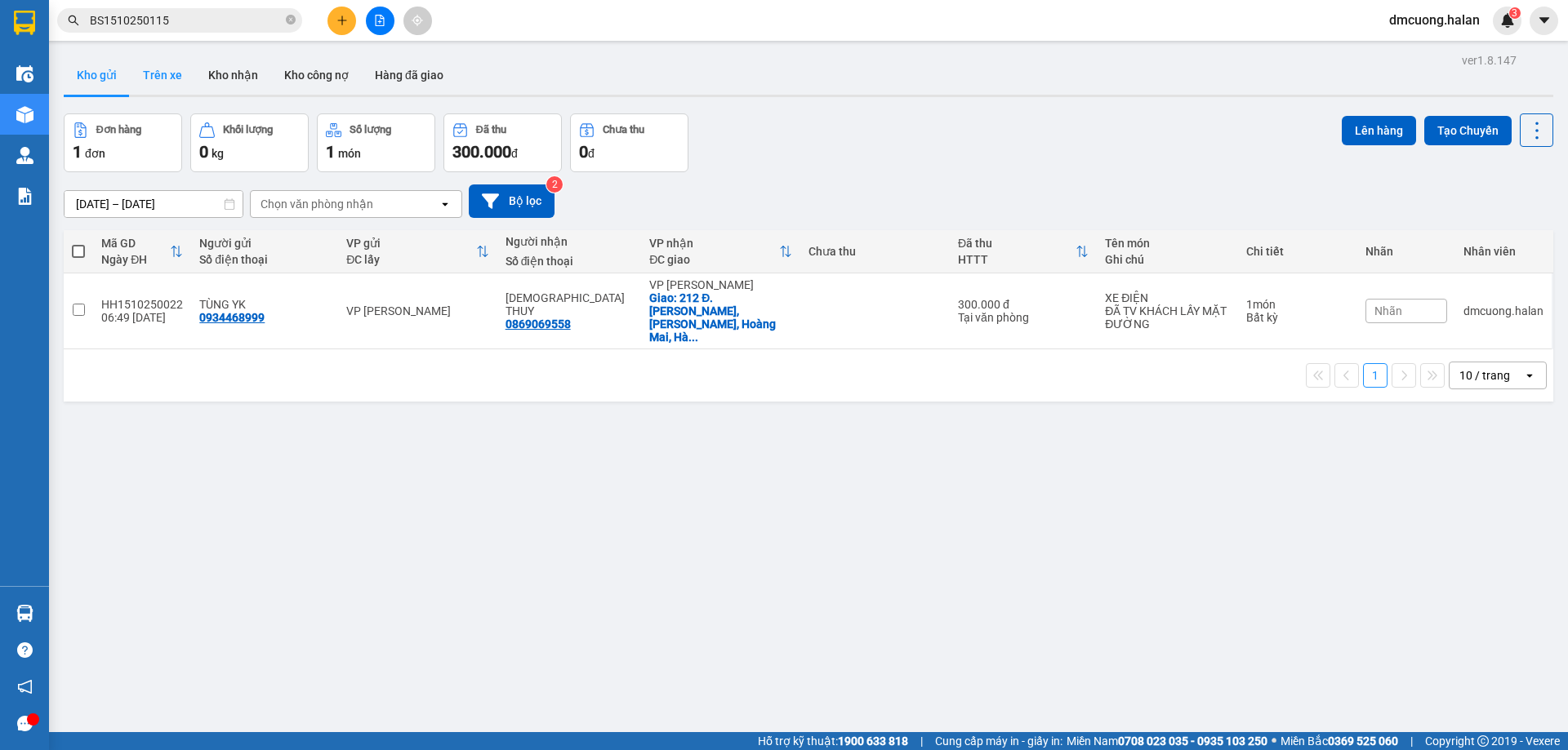
click at [177, 79] on button "Trên xe" at bounding box center [162, 75] width 65 height 39
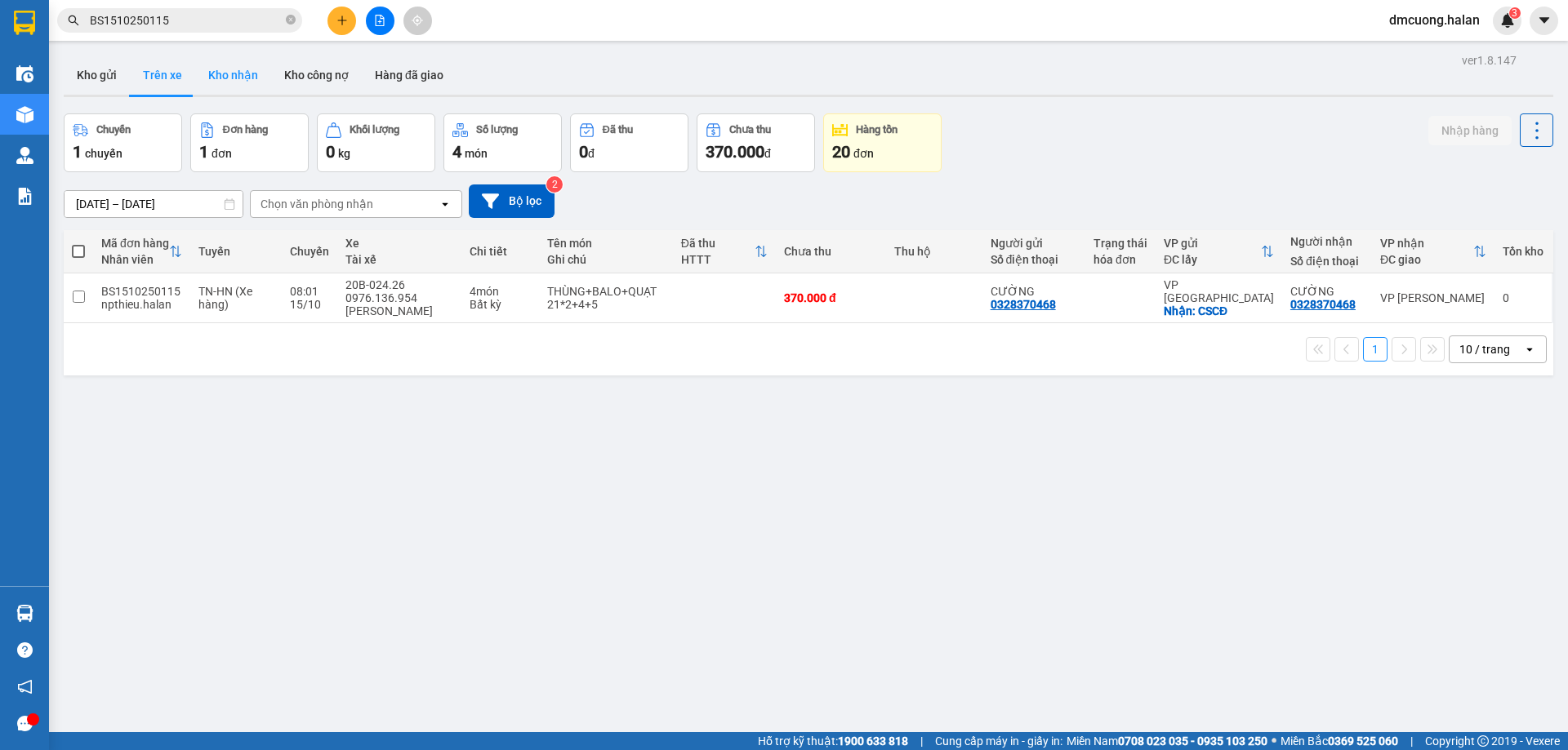
click at [249, 71] on button "Kho nhận" at bounding box center [233, 75] width 76 height 39
type input "17/08/2025 – 15/10/2025"
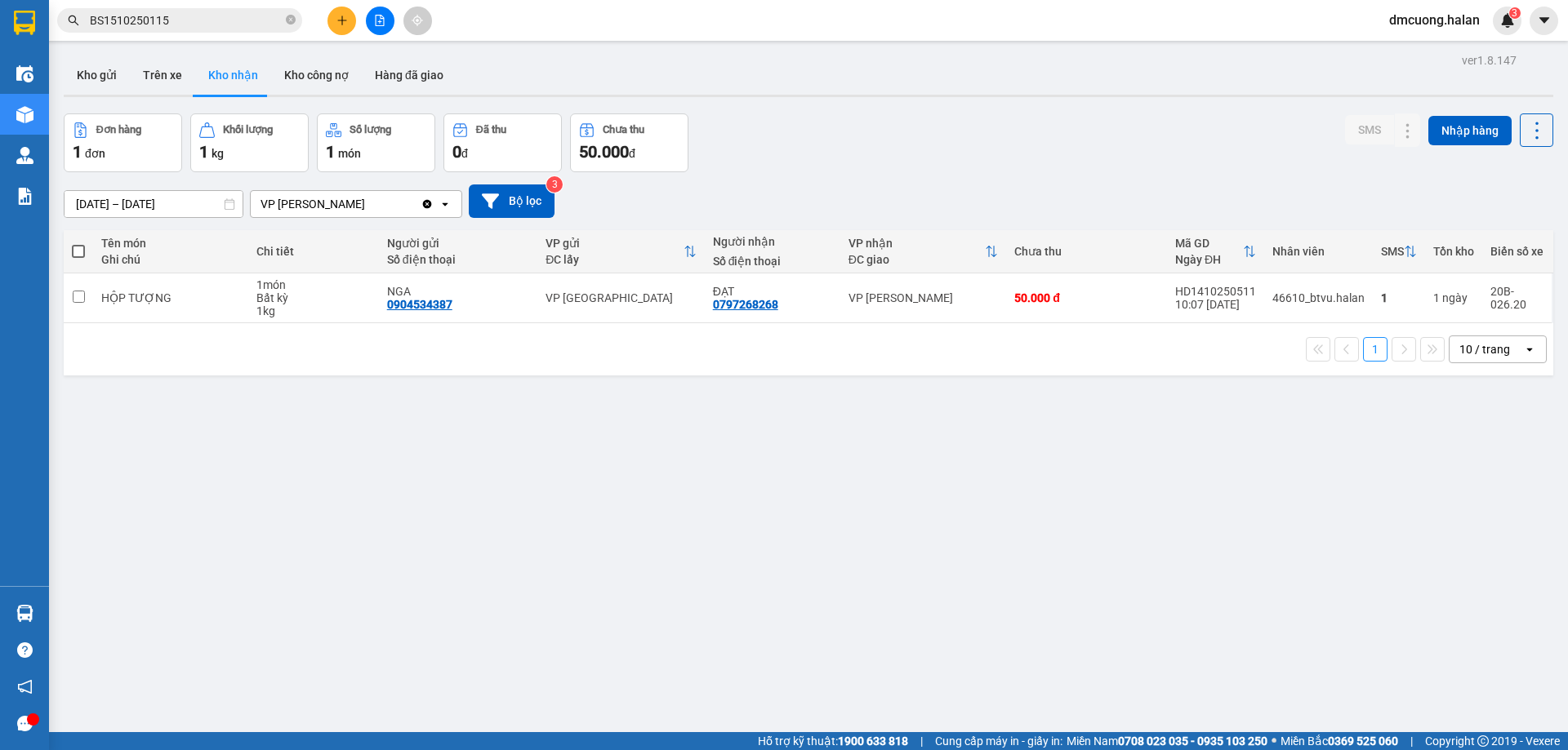
click at [249, 71] on button "Kho nhận" at bounding box center [233, 75] width 76 height 39
click at [315, 74] on button "Kho công nợ" at bounding box center [317, 75] width 91 height 39
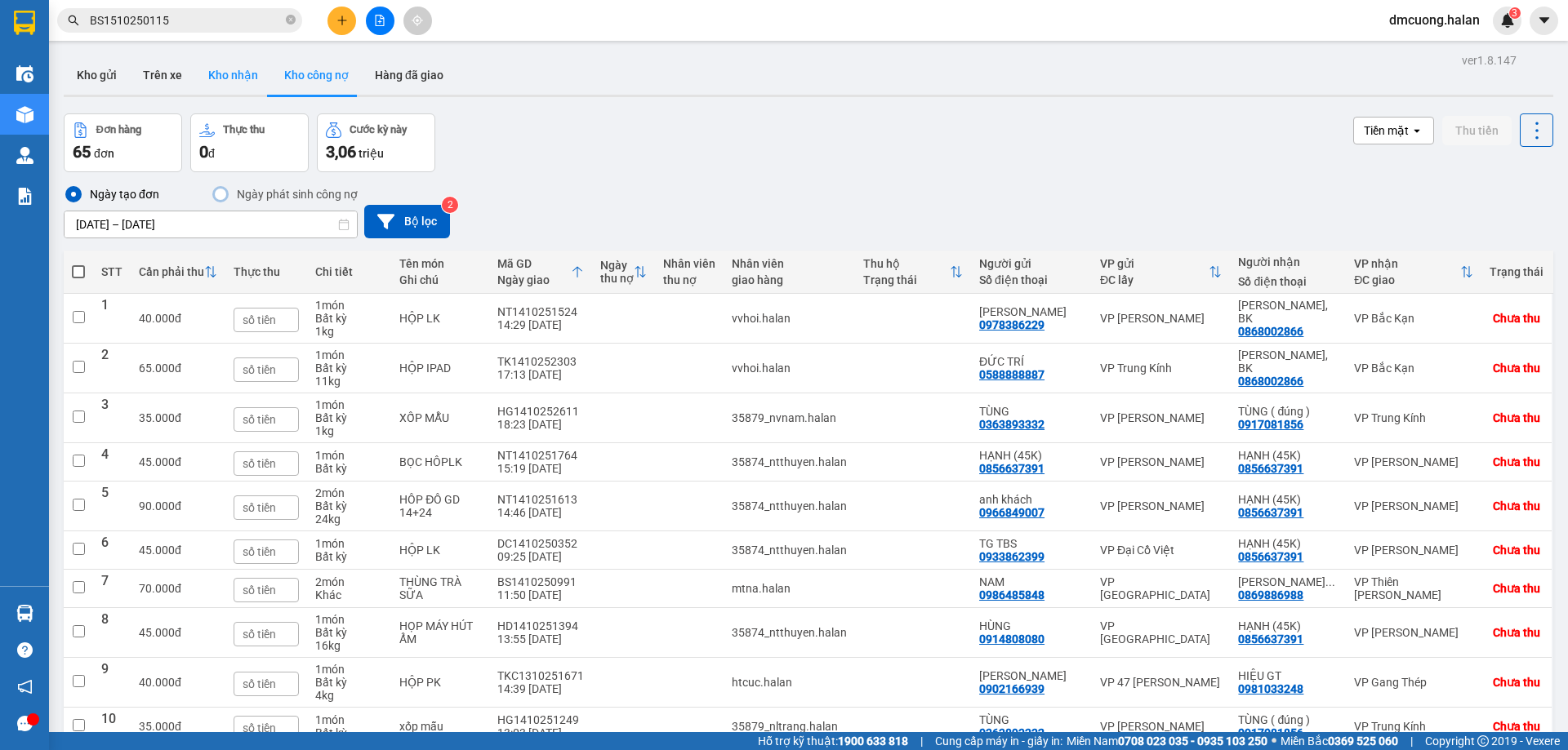
click at [206, 75] on button "Kho nhận" at bounding box center [233, 75] width 76 height 39
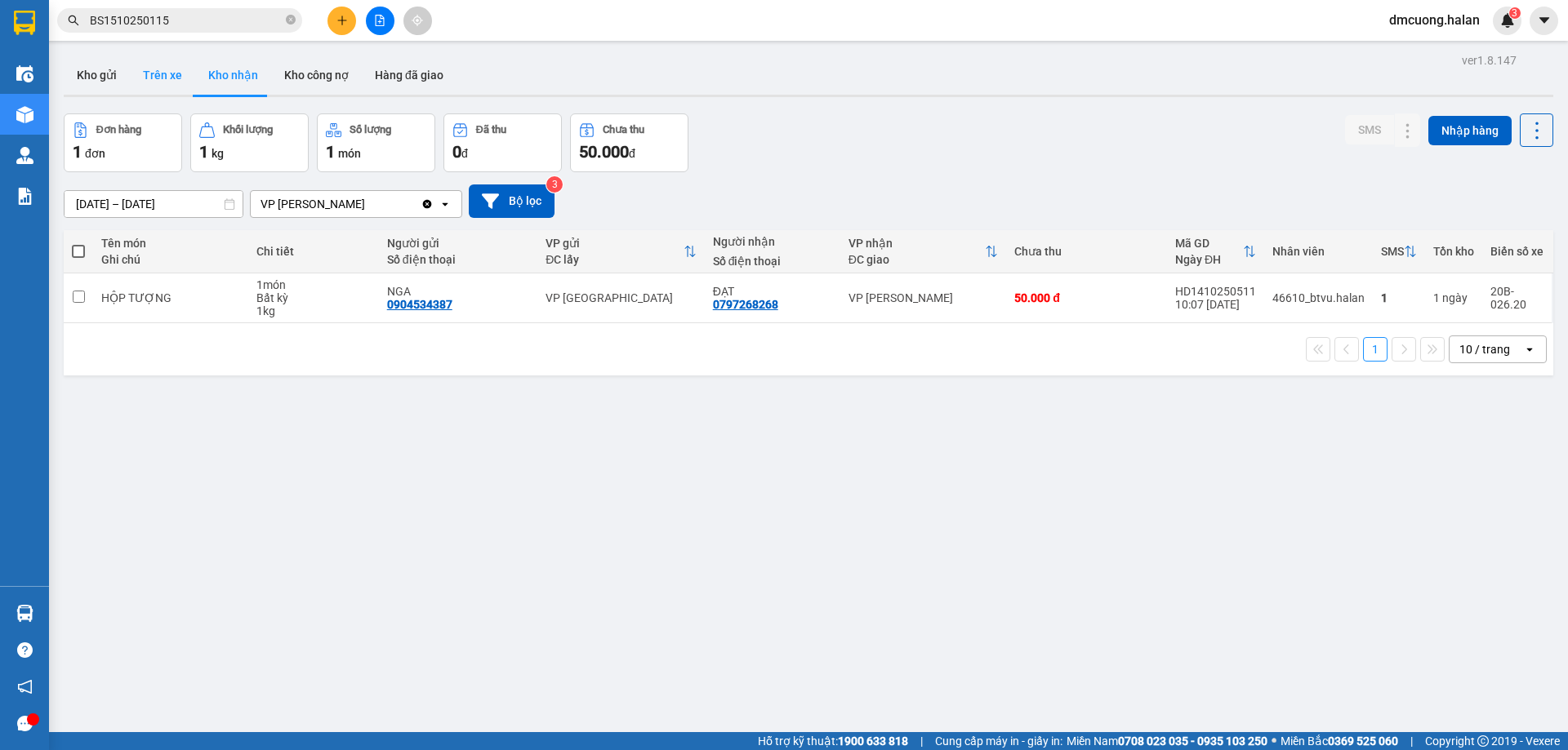
click at [178, 65] on button "Trên xe" at bounding box center [162, 75] width 65 height 39
type input "07/02/2012 – 15/10/2025"
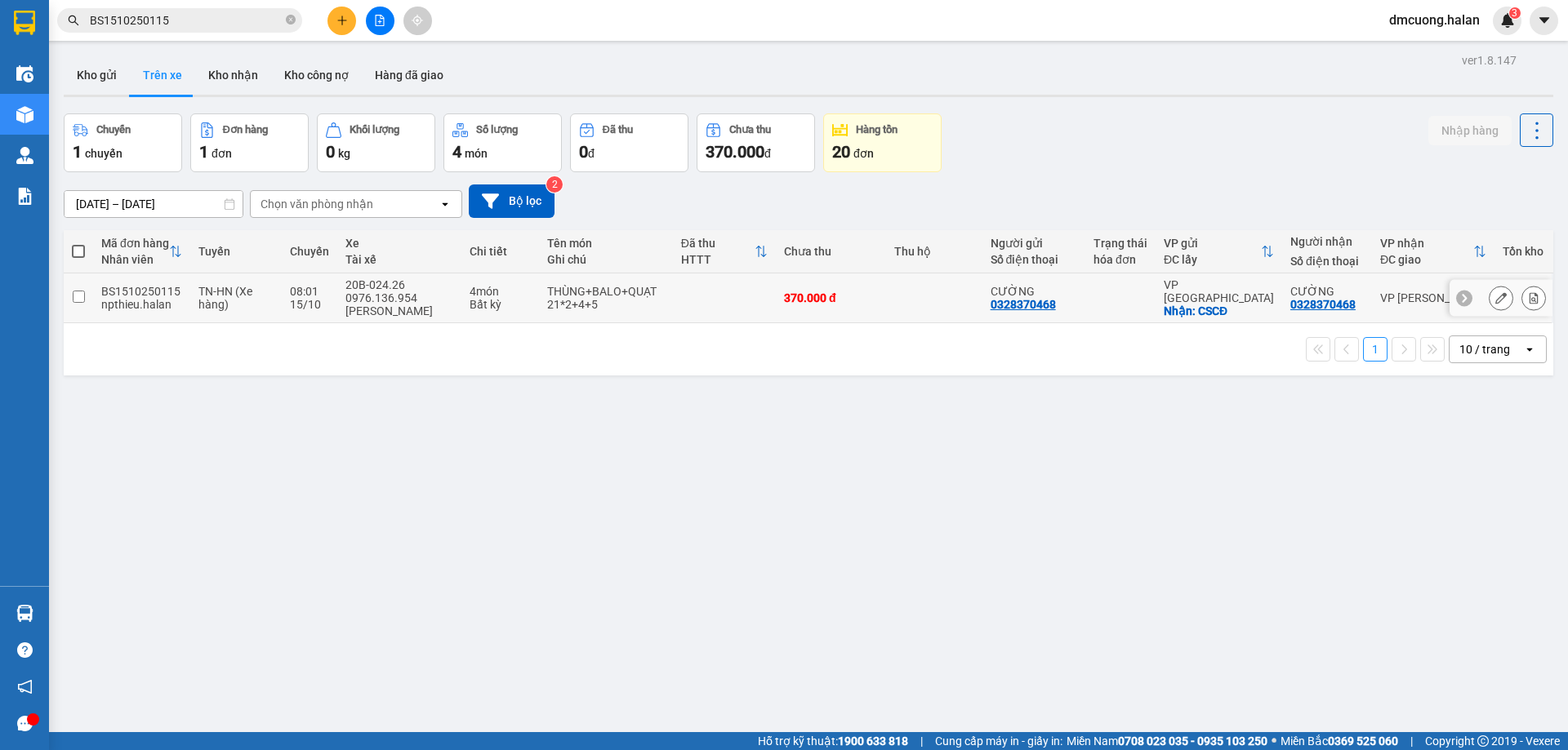
click at [1198, 309] on div "Nhận: CSCĐ" at bounding box center [1218, 310] width 110 height 13
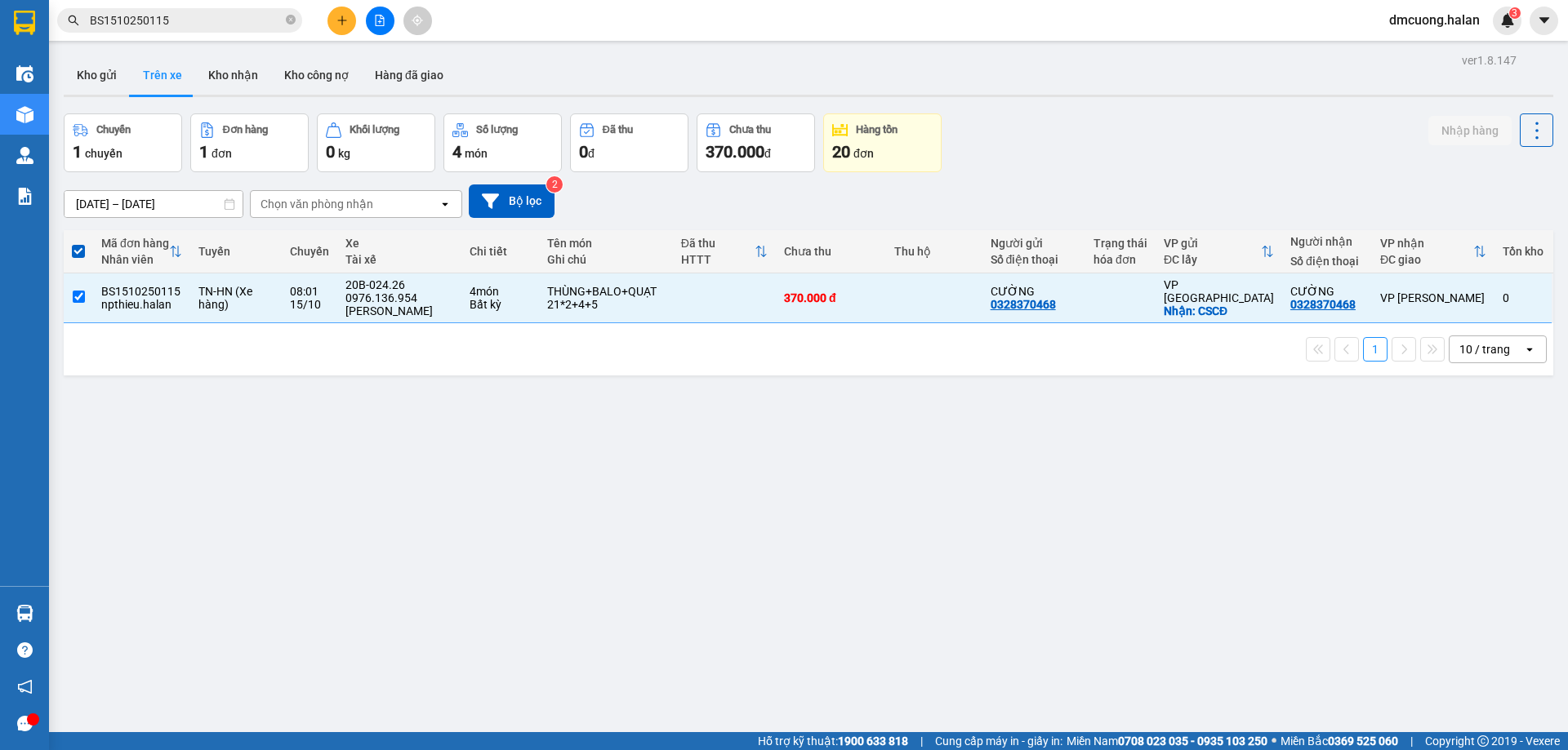
click at [242, 3] on div "Kết quả tìm kiếm ( 1 ) Bộ lọc Mã ĐH Trạng thái Món hàng Thu hộ Tổng cước Chưa c…" at bounding box center [784, 20] width 1568 height 41
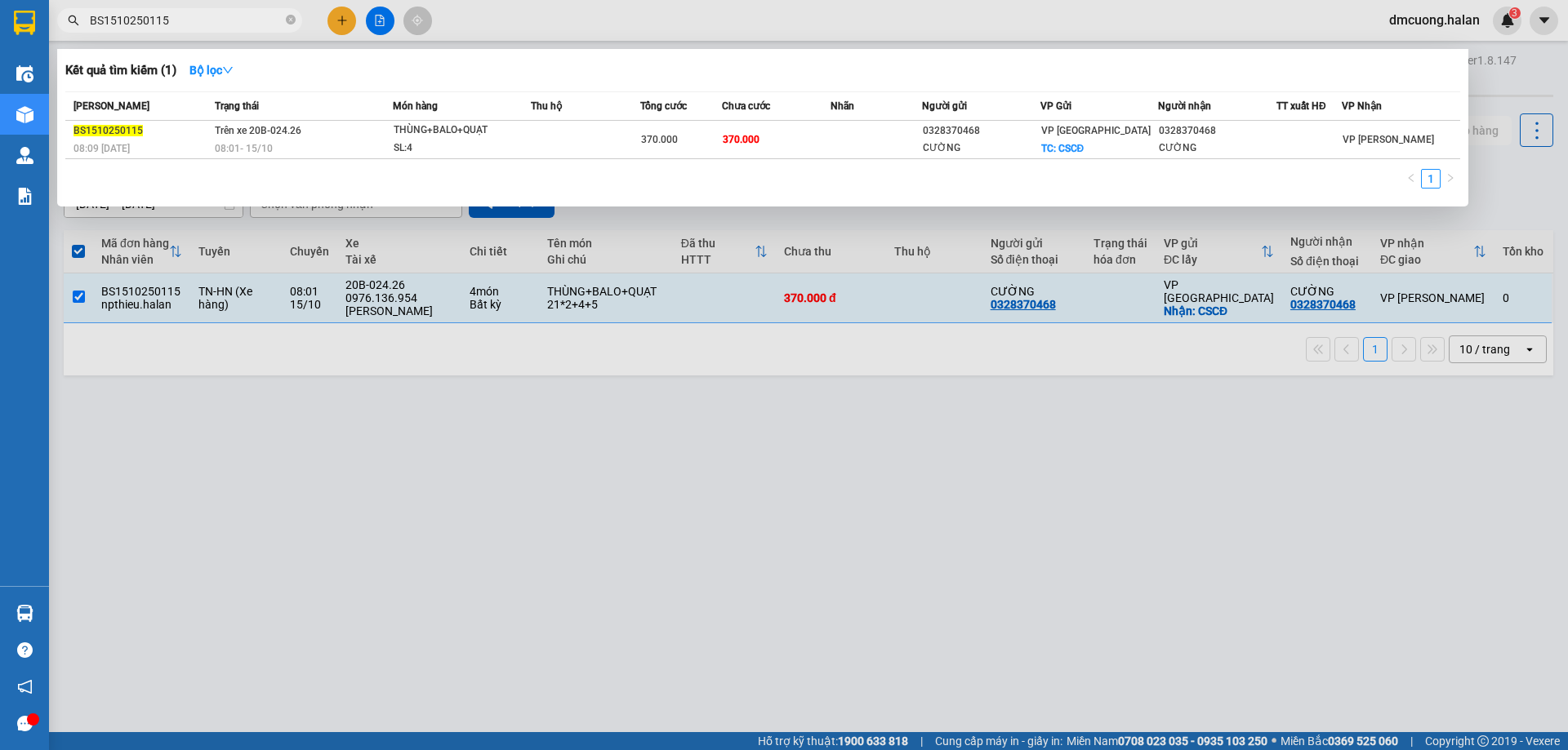
click at [233, 26] on input "BS1510250115" at bounding box center [186, 20] width 193 height 18
click at [250, 117] on th "Trạng thái" at bounding box center [302, 106] width 182 height 29
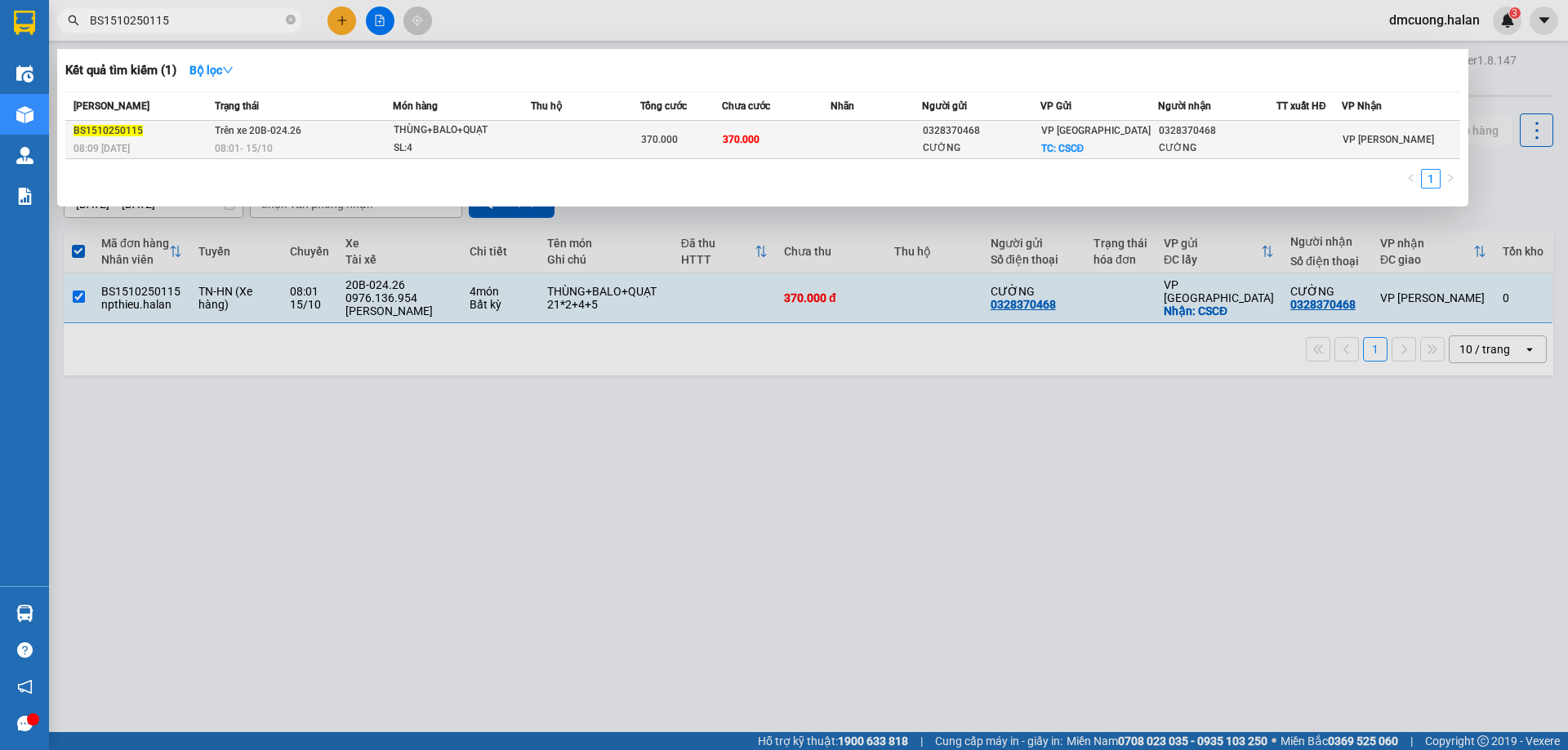
click at [256, 133] on span "Trên xe 20B-024.26" at bounding box center [258, 130] width 87 height 11
click at [264, 133] on span "Trên xe 20B-024.26" at bounding box center [258, 130] width 87 height 11
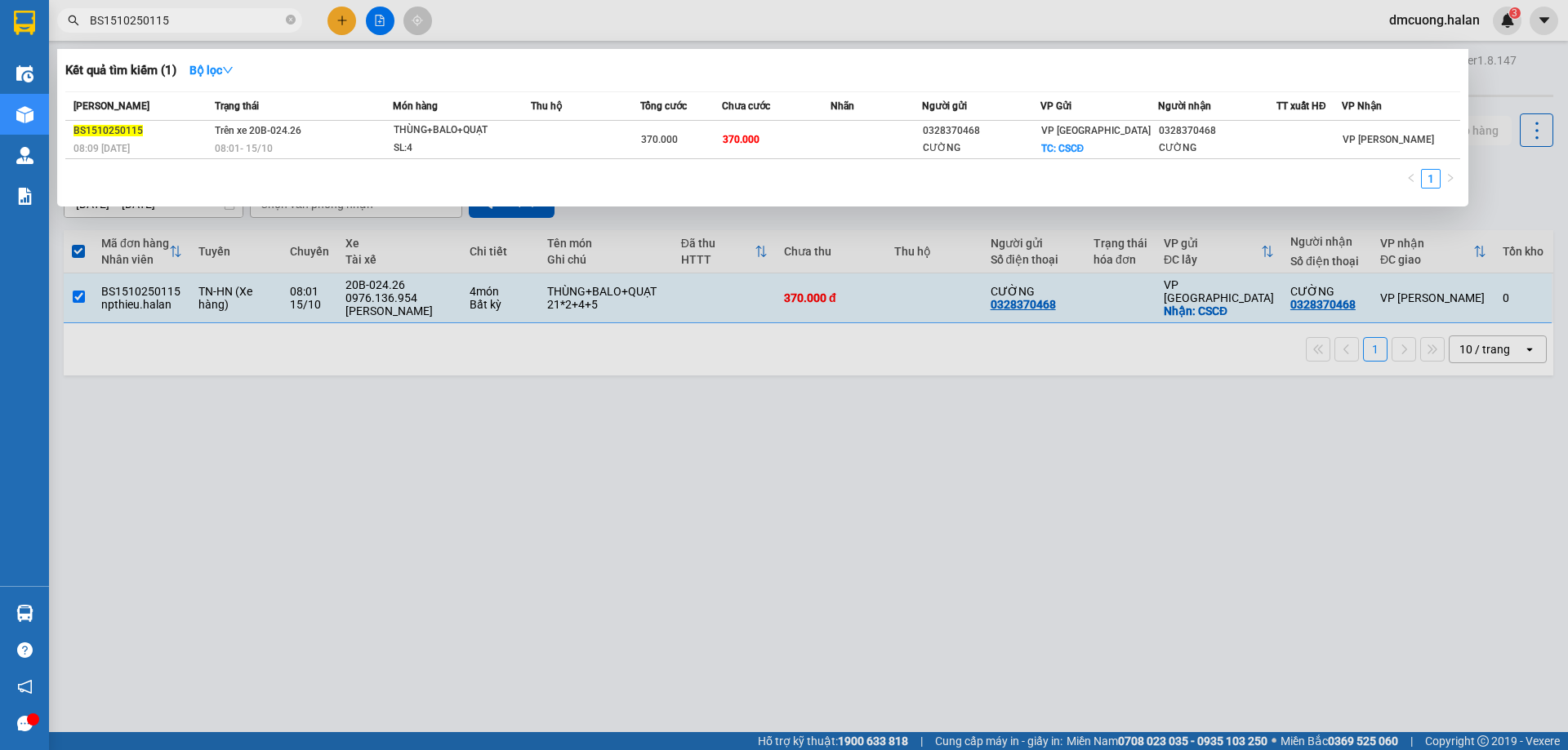
click at [1148, 551] on div at bounding box center [784, 375] width 1568 height 750
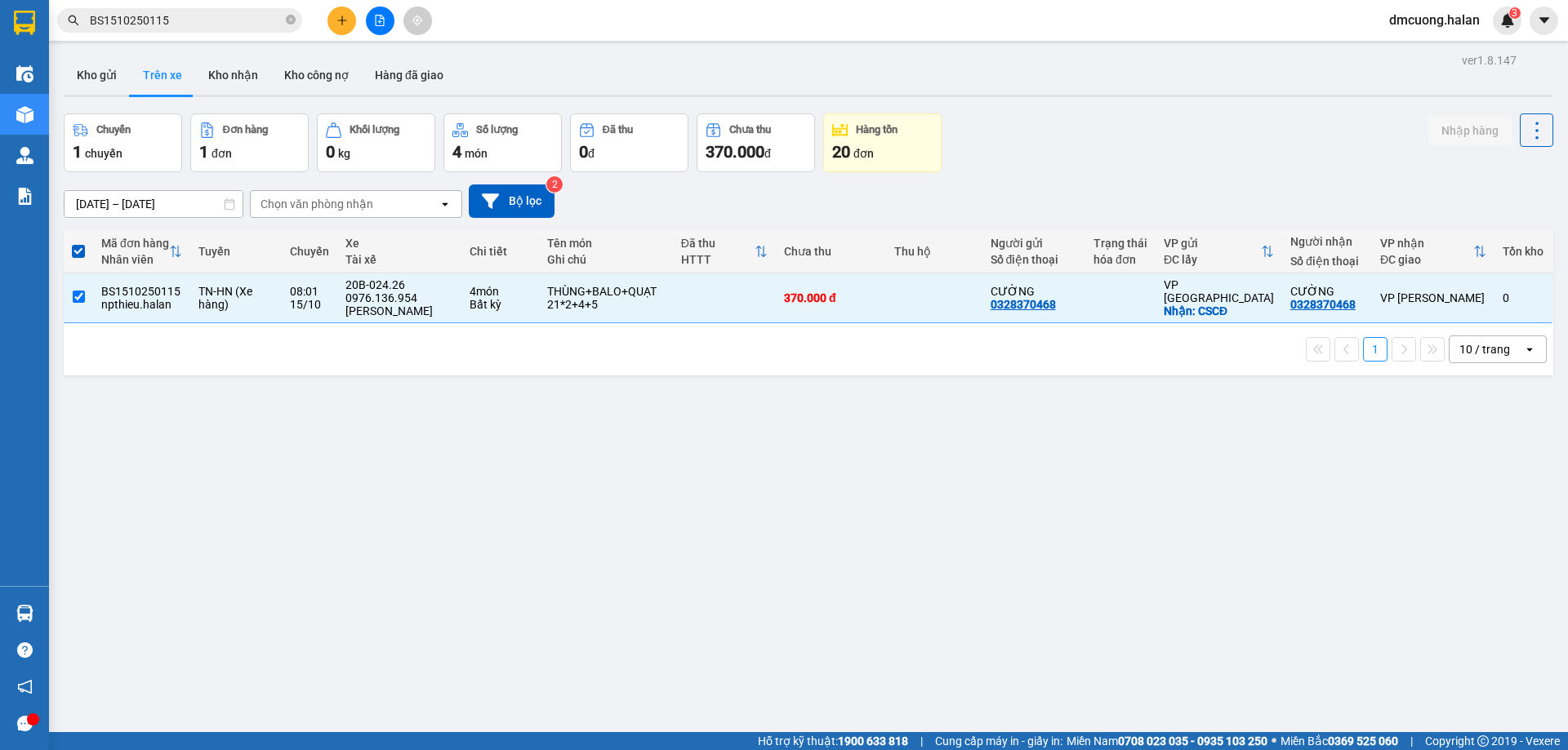
click at [304, 451] on div "ver 1.8.147 Kho gửi Trên xe Kho nhận Kho công nợ Hàng đã giao Chuyến 1 chuyến Đ…" at bounding box center [808, 423] width 1502 height 750
click at [85, 305] on td at bounding box center [78, 297] width 29 height 49
checkbox input "false"
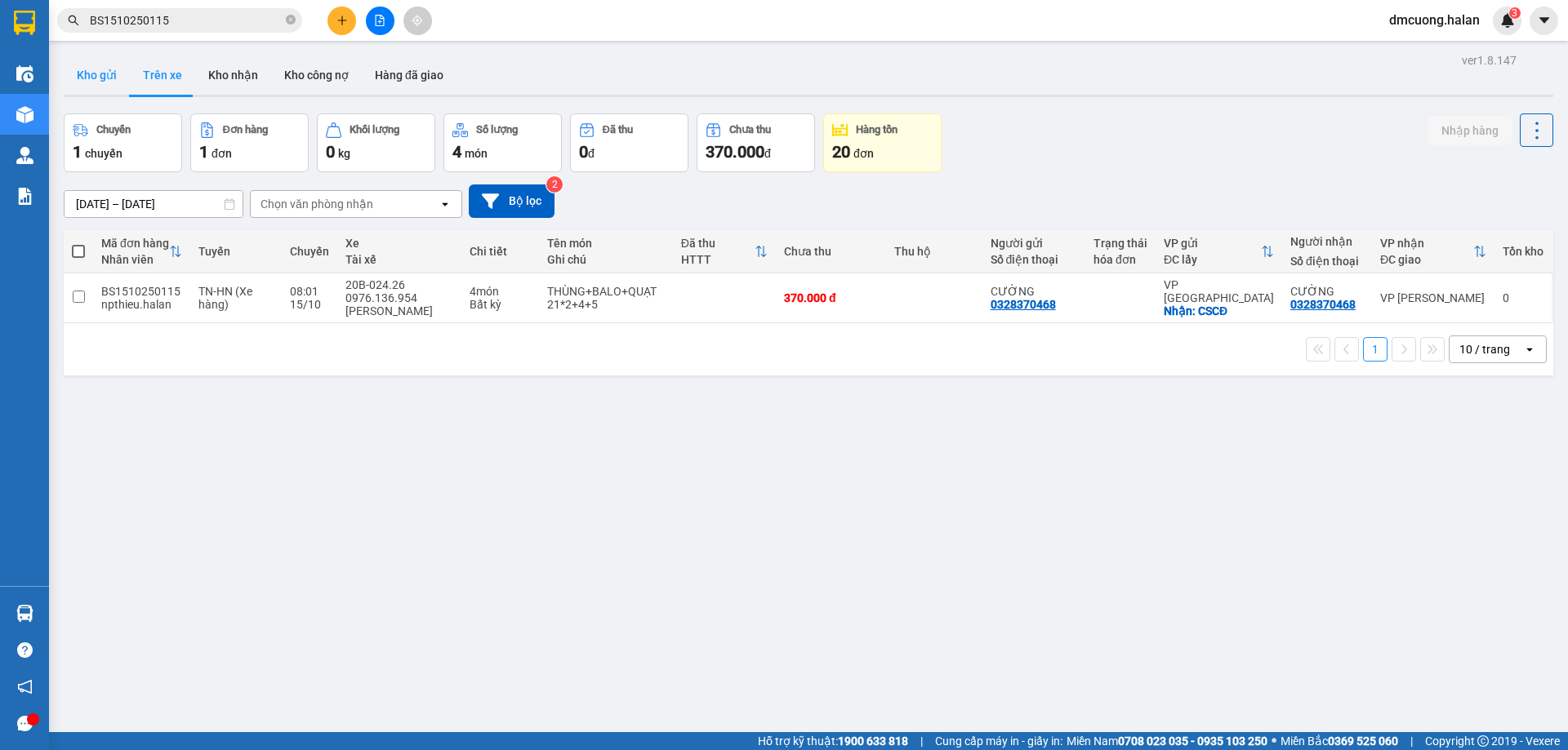
click at [108, 78] on button "Kho gửi" at bounding box center [96, 75] width 66 height 39
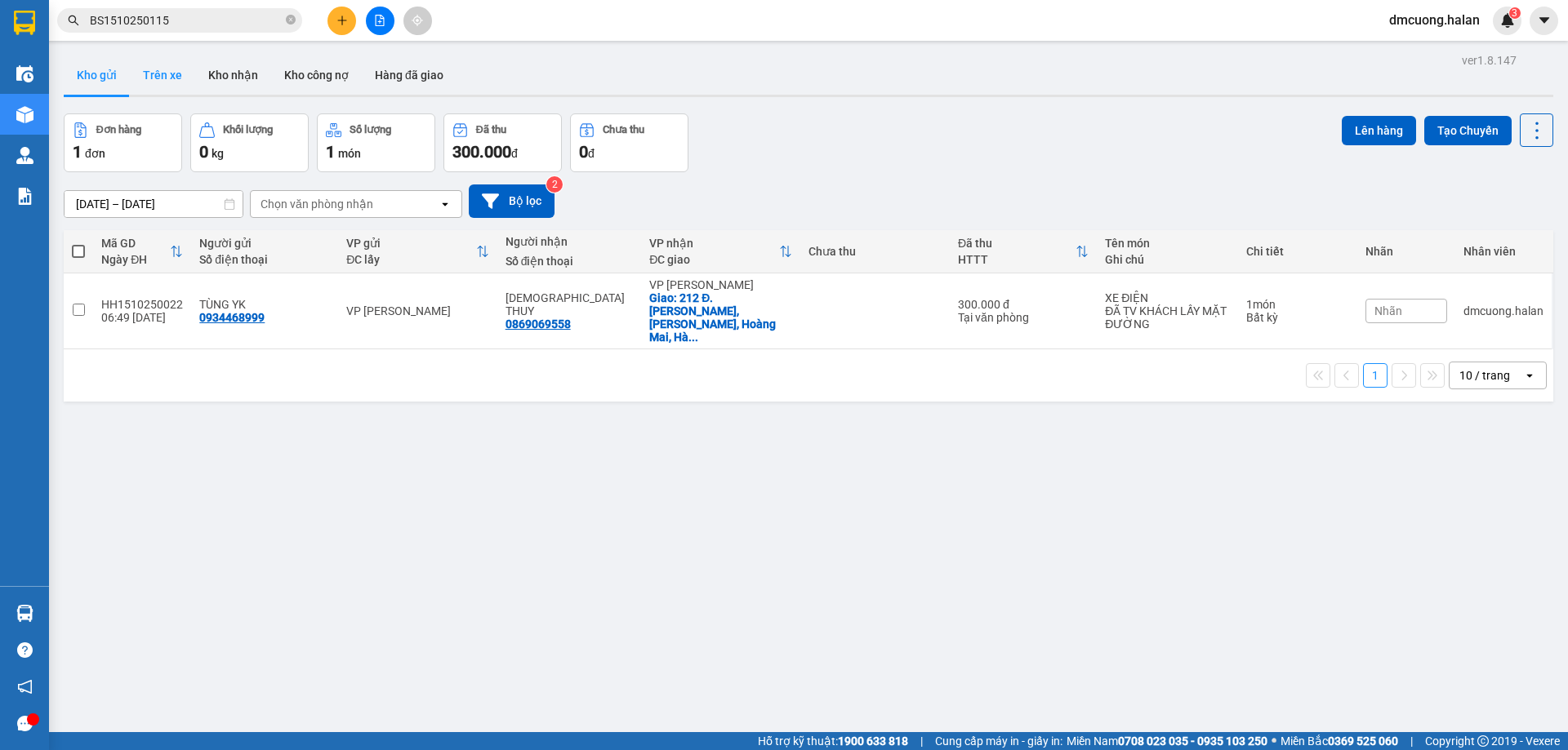
click at [146, 76] on button "Trên xe" at bounding box center [162, 75] width 65 height 39
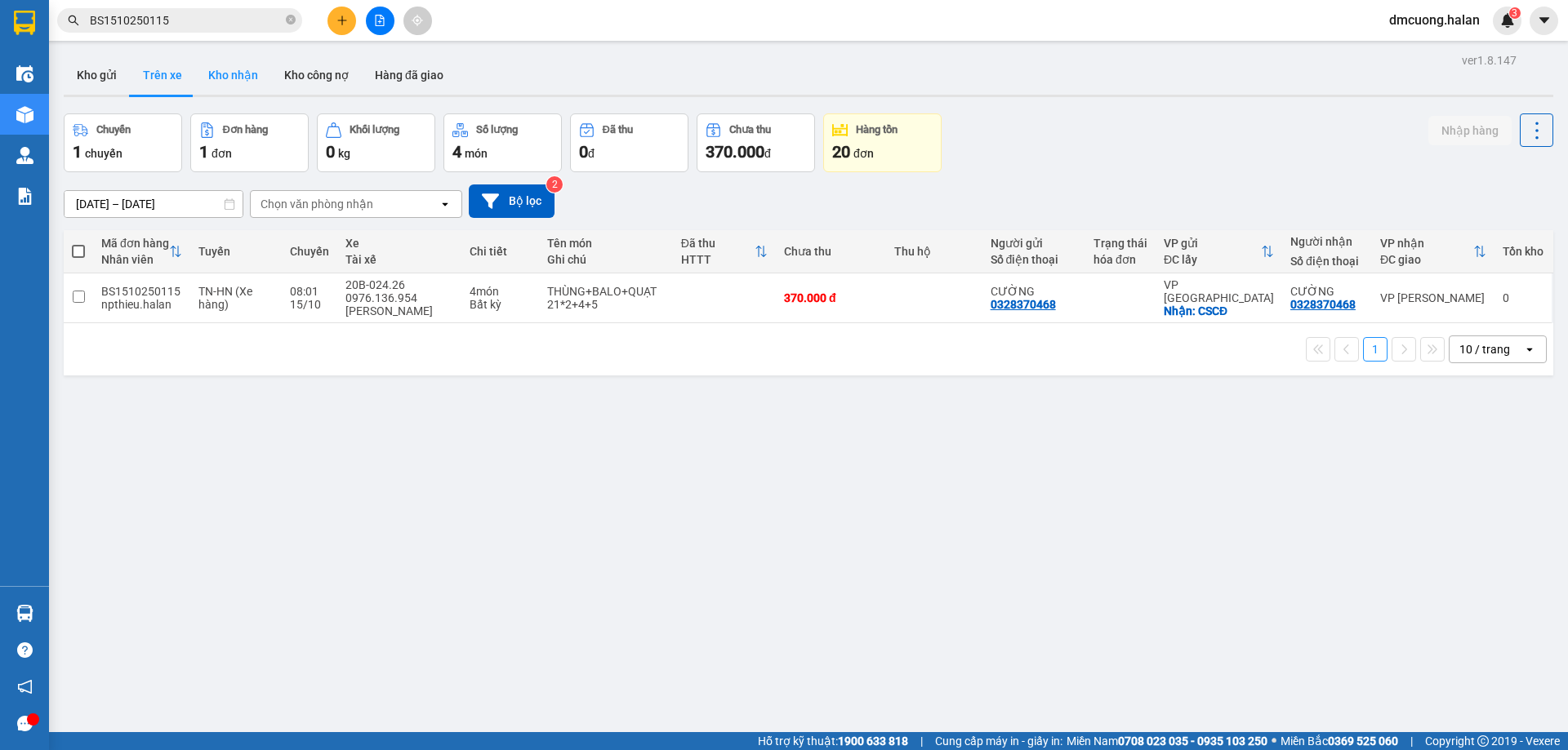
click at [241, 75] on button "Kho nhận" at bounding box center [233, 75] width 76 height 39
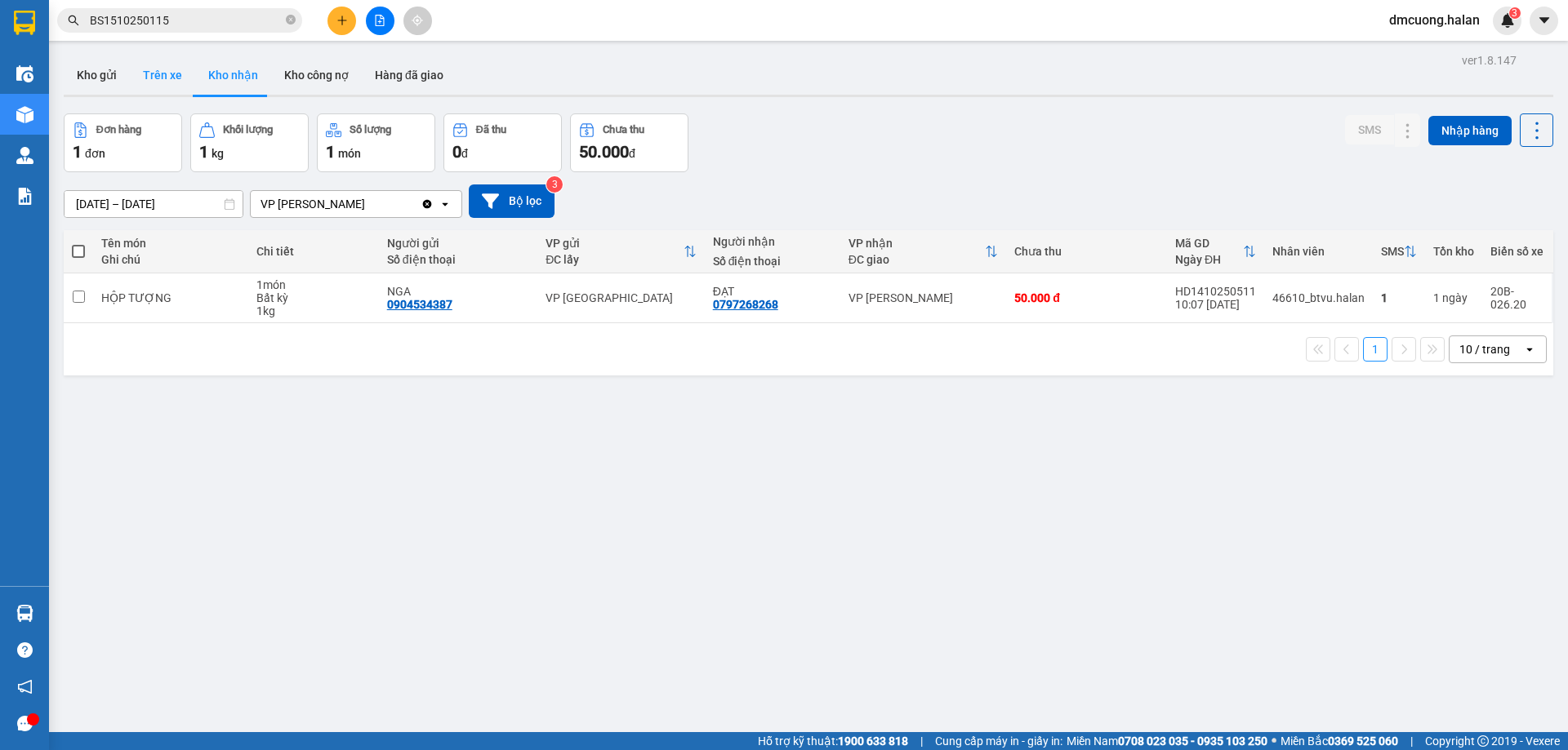
click at [164, 75] on button "Trên xe" at bounding box center [162, 75] width 65 height 39
type input "07/02/2012 – 15/10/2025"
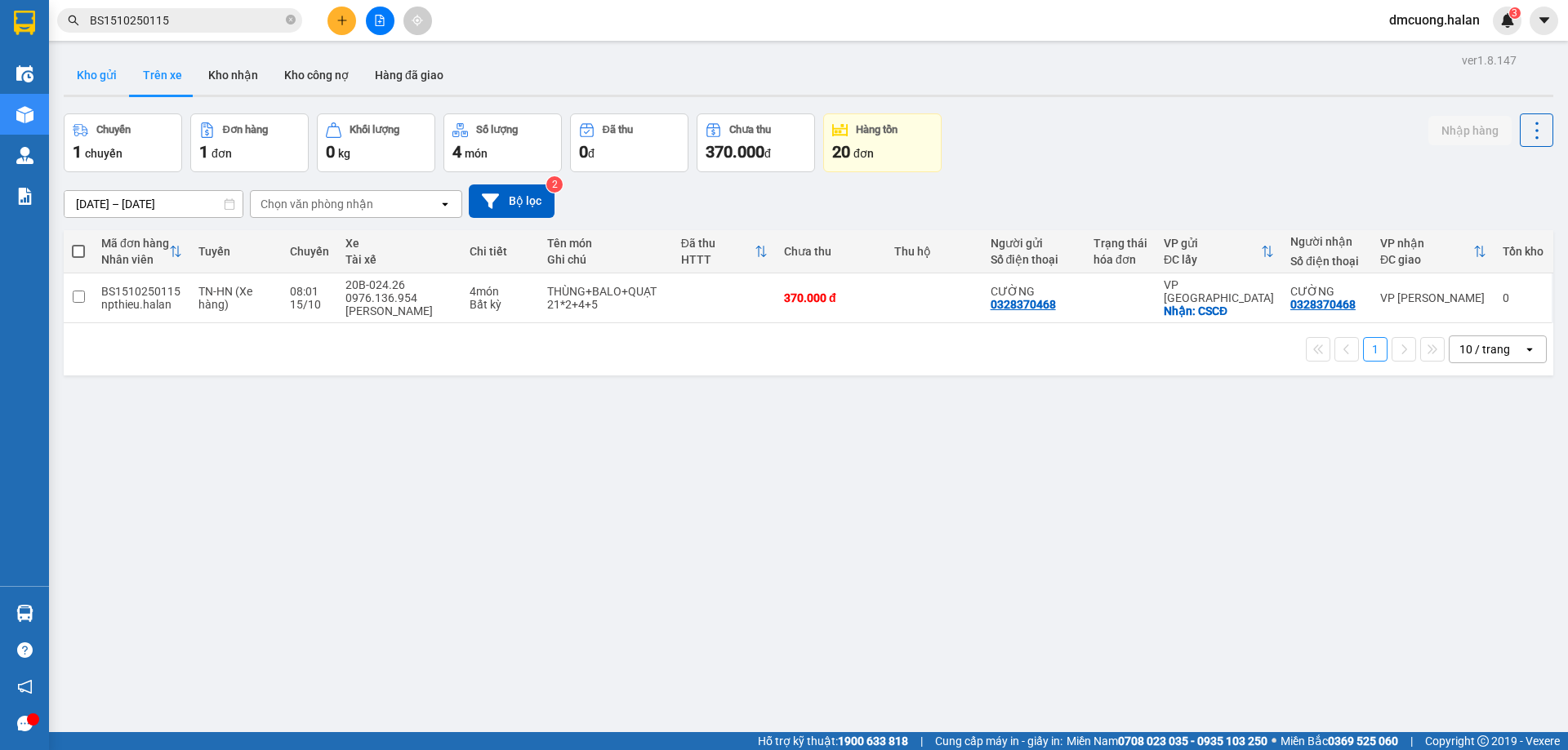
click at [101, 64] on button "Kho gửi" at bounding box center [96, 75] width 66 height 39
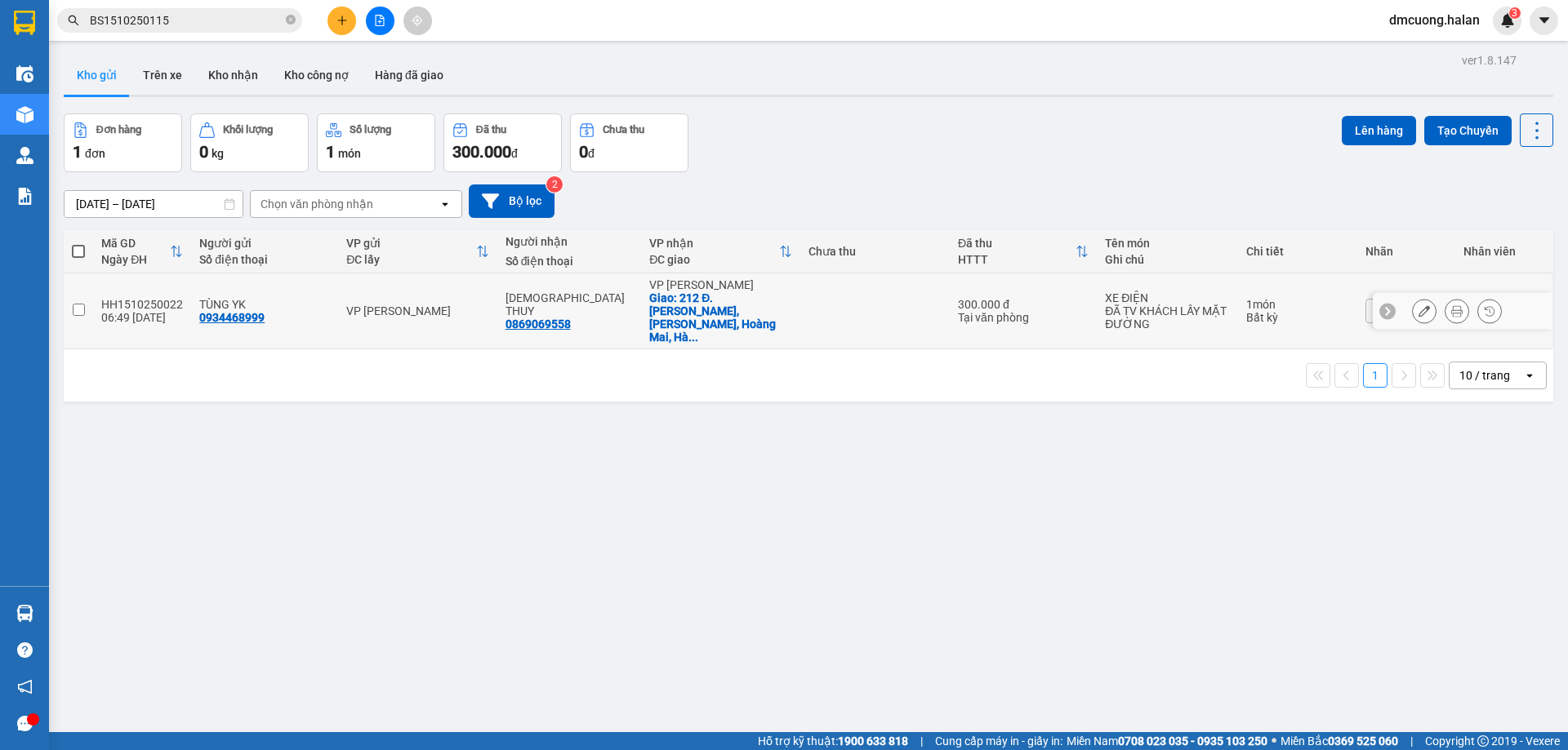
click at [436, 290] on td "VP [PERSON_NAME]" at bounding box center [417, 311] width 159 height 76
checkbox input "true"
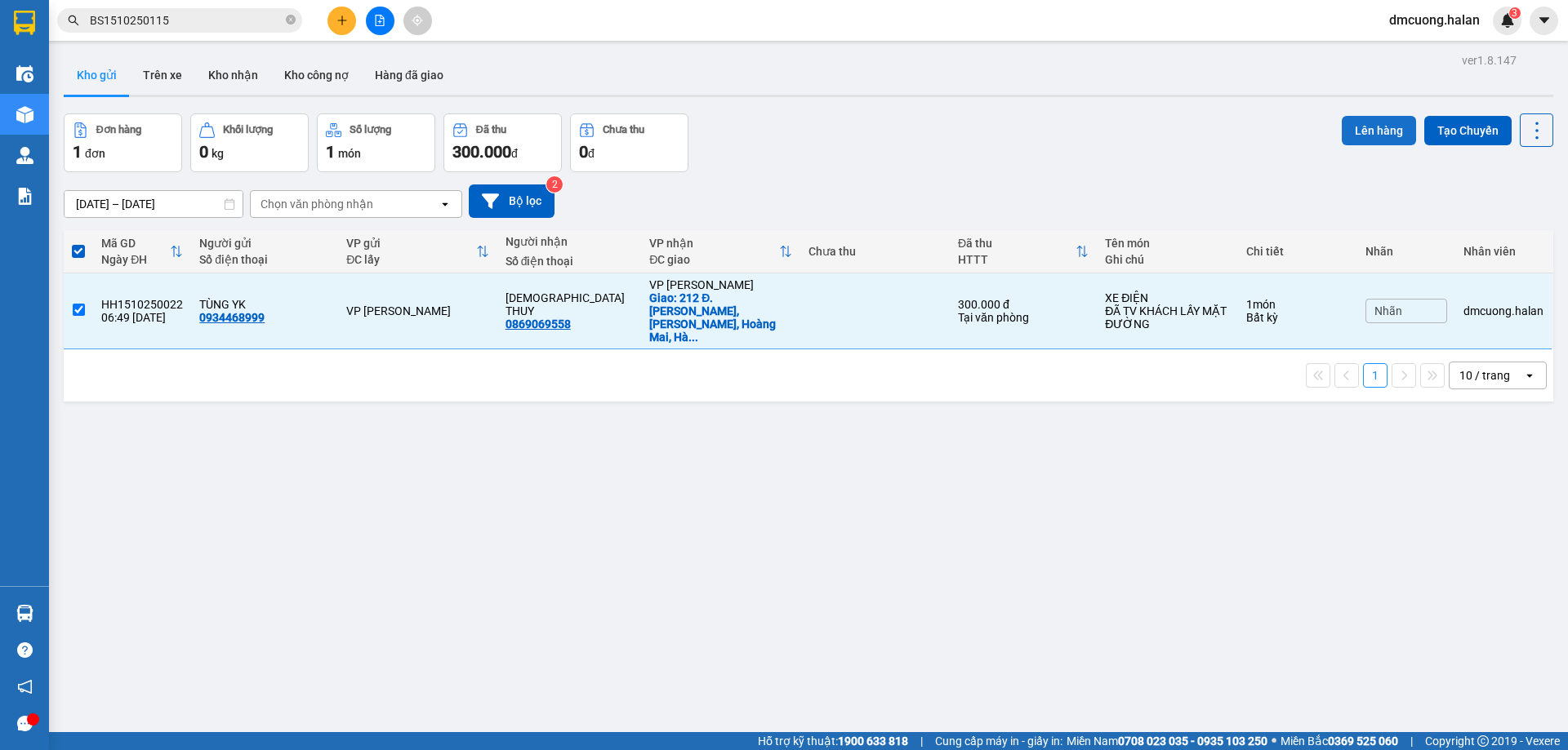
click at [1354, 134] on button "Lên hàng" at bounding box center [1379, 131] width 75 height 29
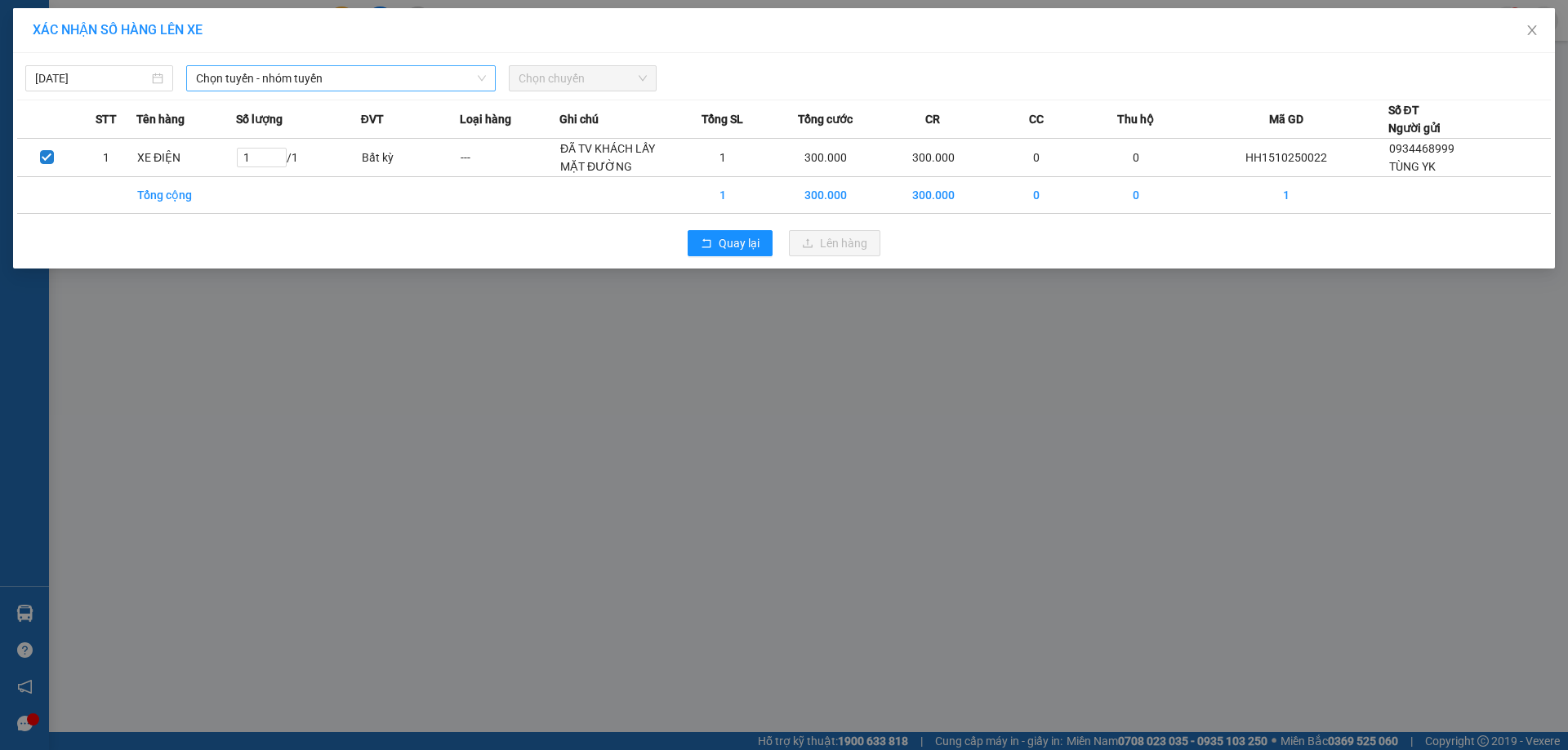
click at [342, 73] on span "Chọn tuyến - nhóm tuyến" at bounding box center [341, 78] width 290 height 24
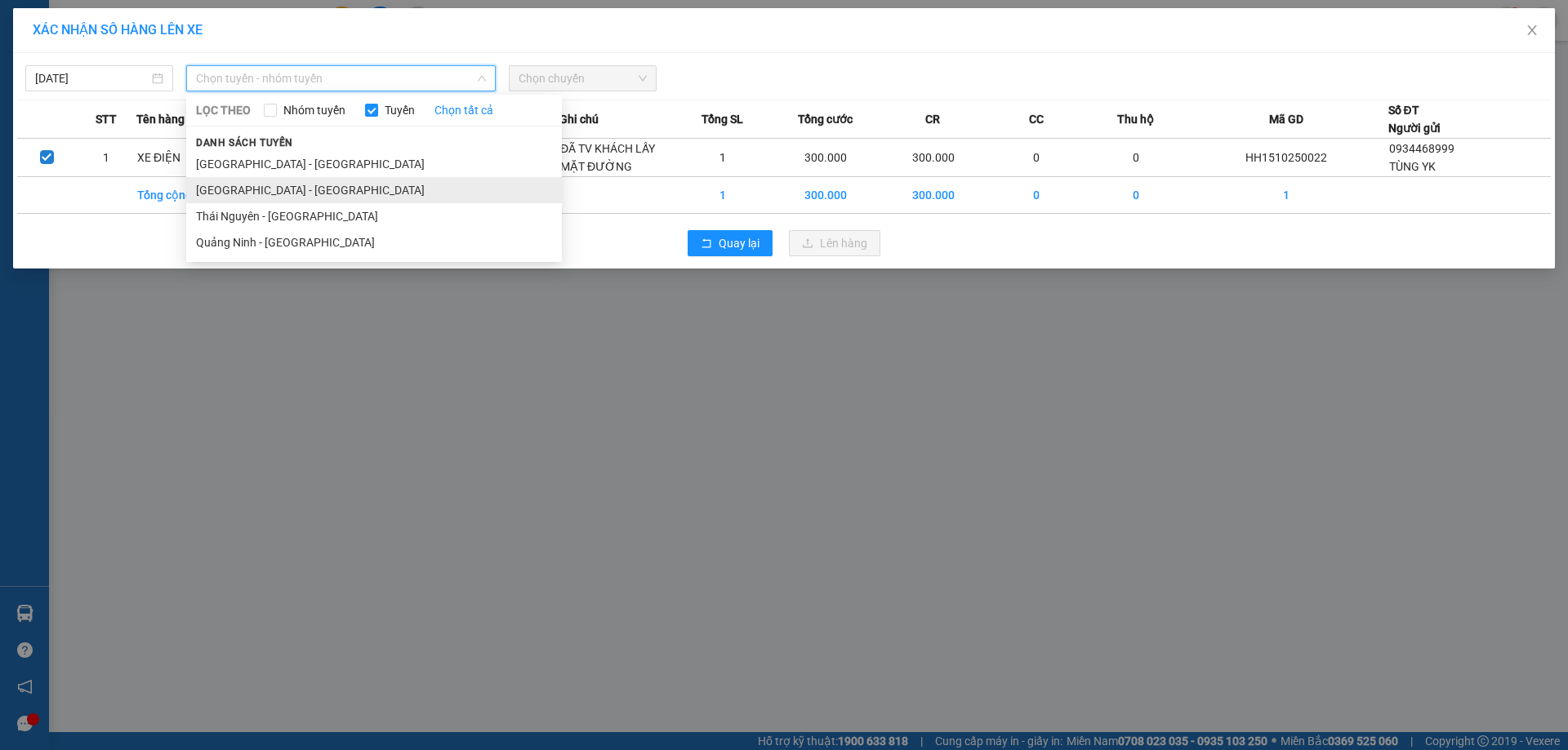
click at [280, 178] on li "Quảng Ninh - Hà Nội" at bounding box center [374, 190] width 376 height 26
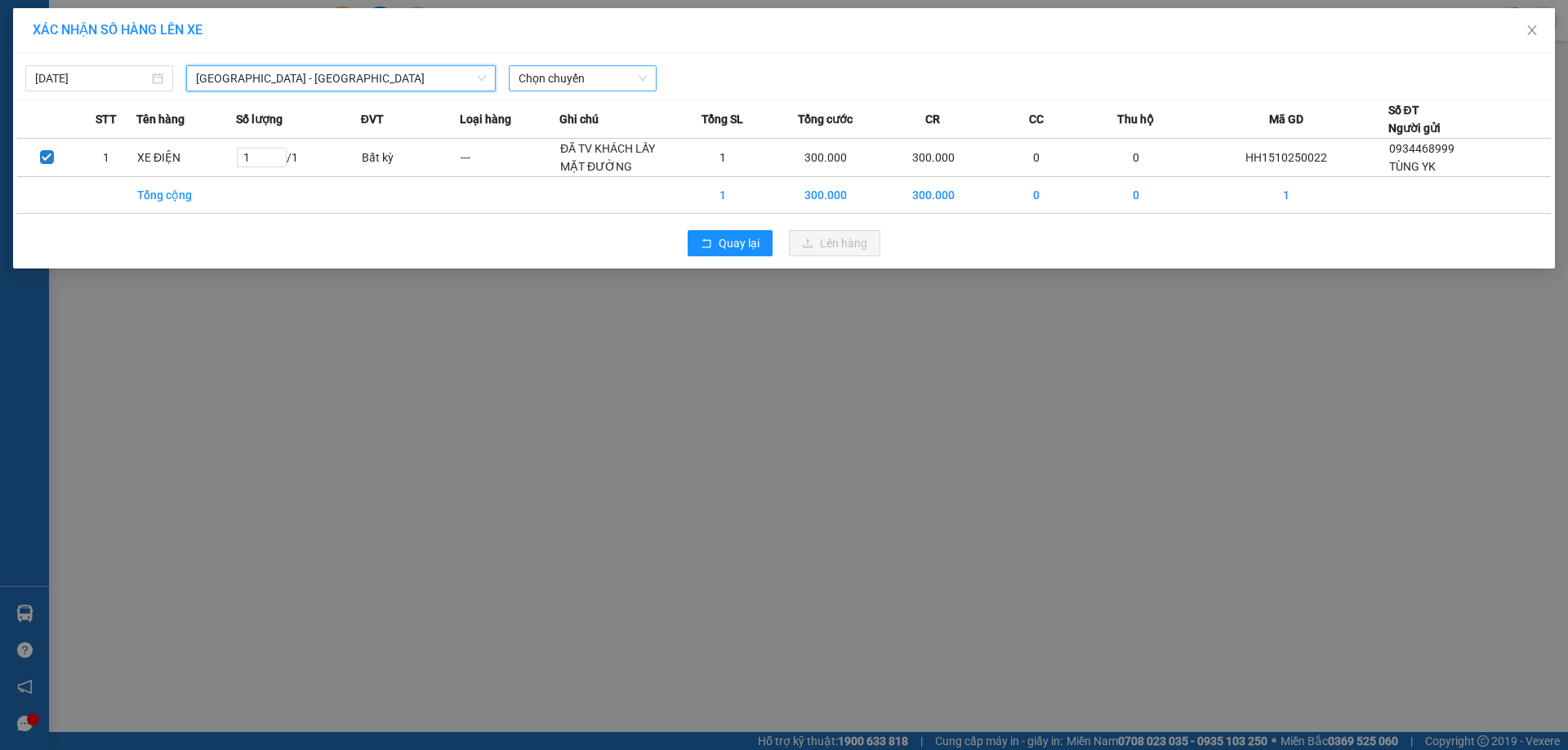
click at [608, 70] on span "Chọn chuyến" at bounding box center [583, 78] width 128 height 24
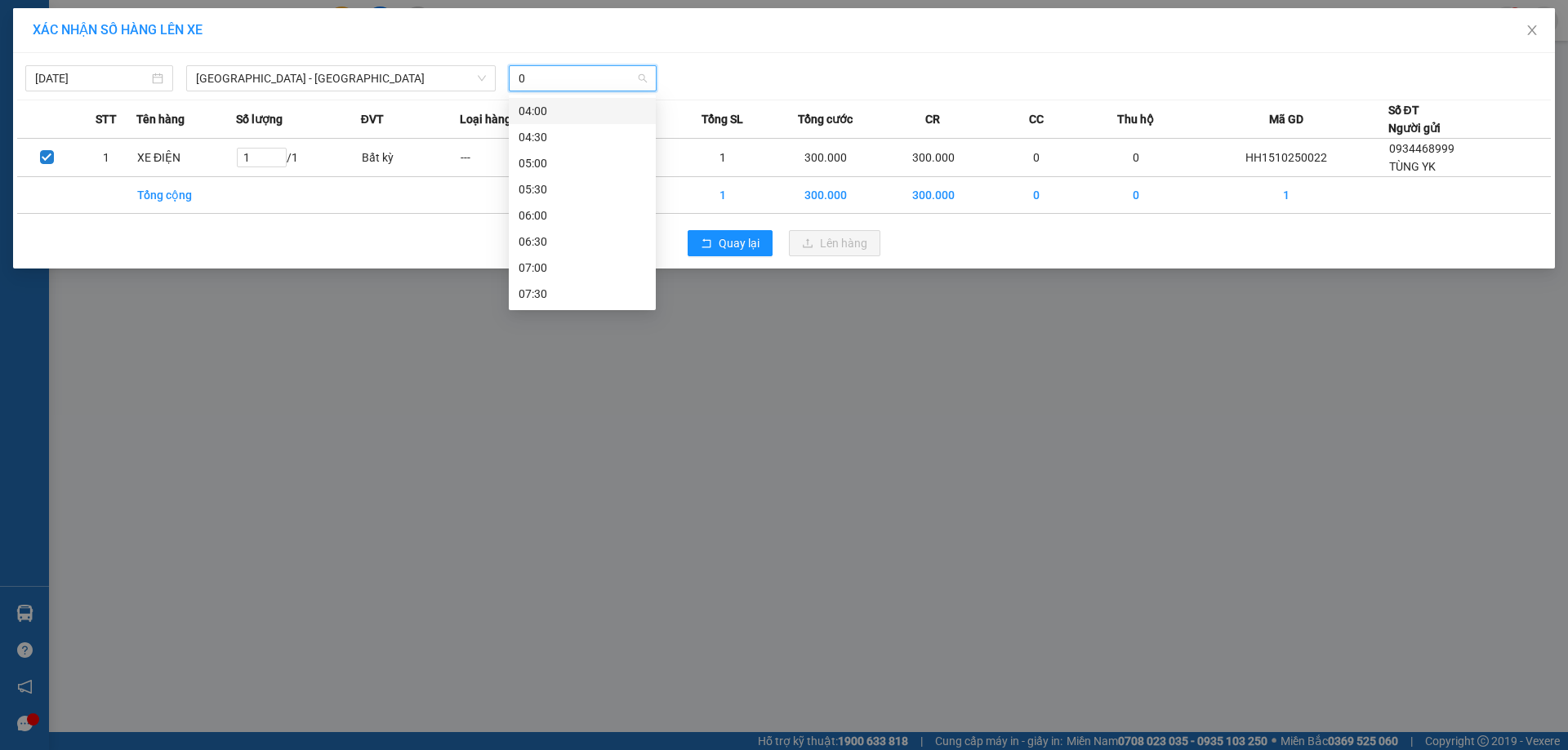
type input "09"
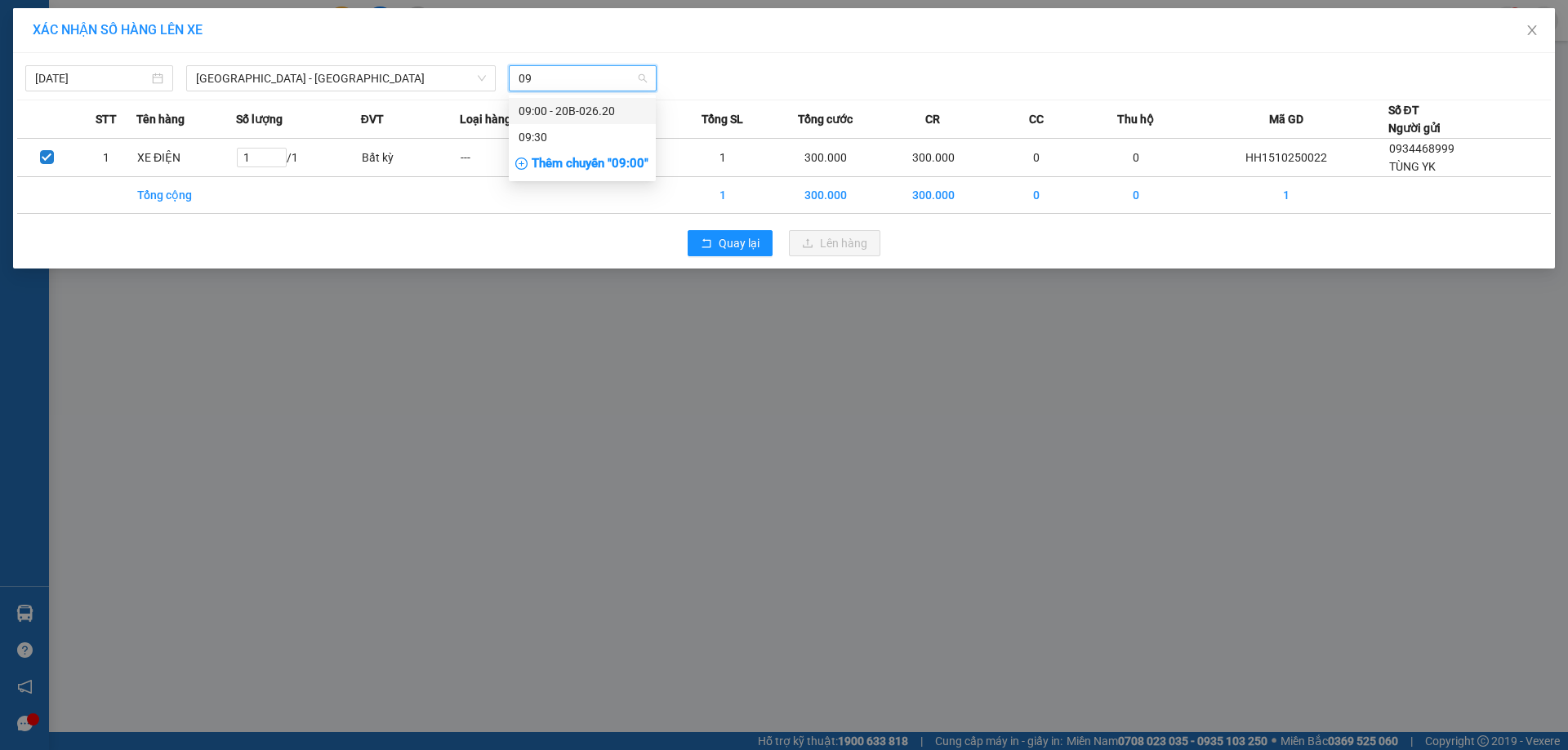
click at [585, 109] on div "09:00 - 20B-026.20" at bounding box center [582, 111] width 127 height 18
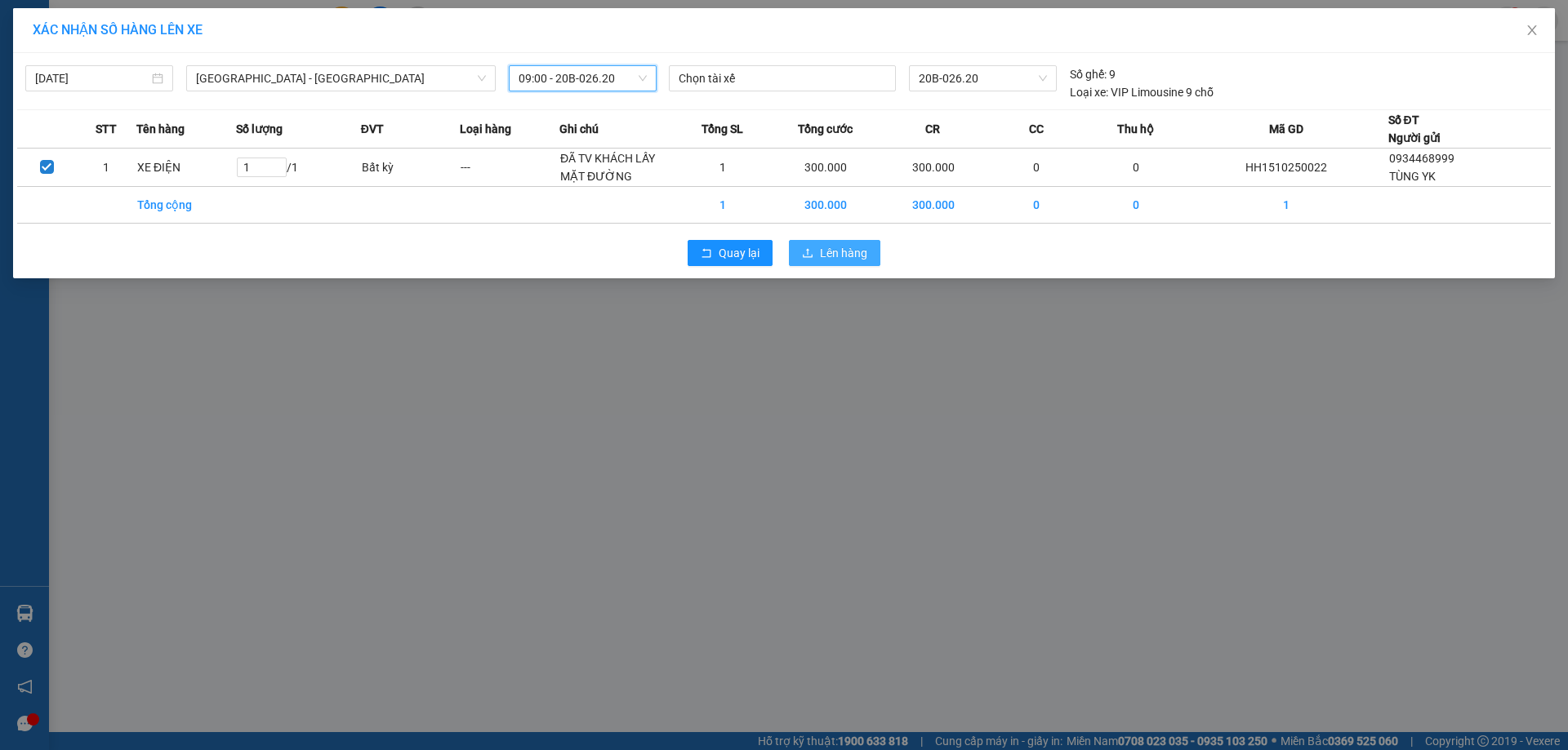
click at [818, 249] on button "Lên hàng" at bounding box center [833, 253] width 91 height 26
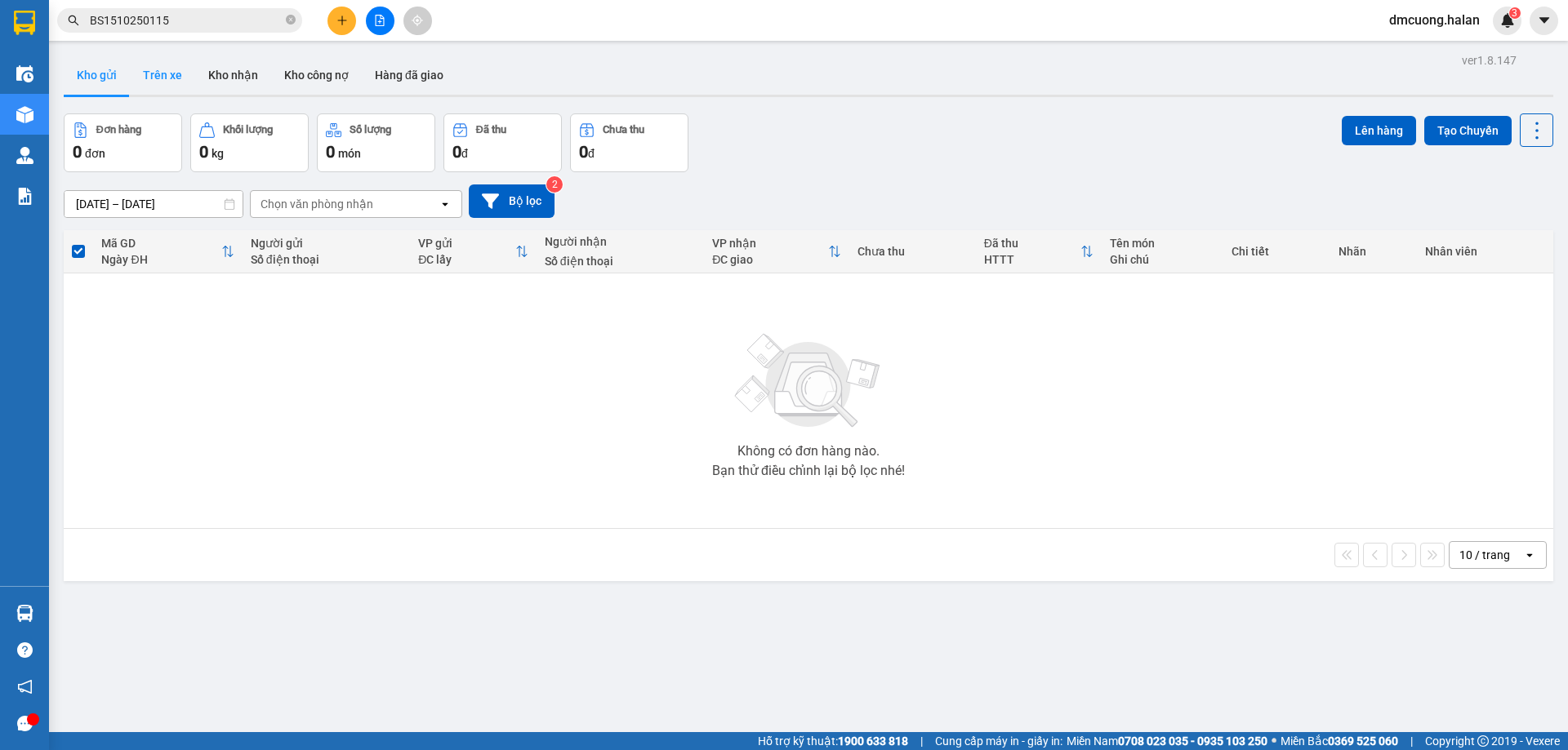
click at [166, 76] on button "Trên xe" at bounding box center [162, 75] width 65 height 39
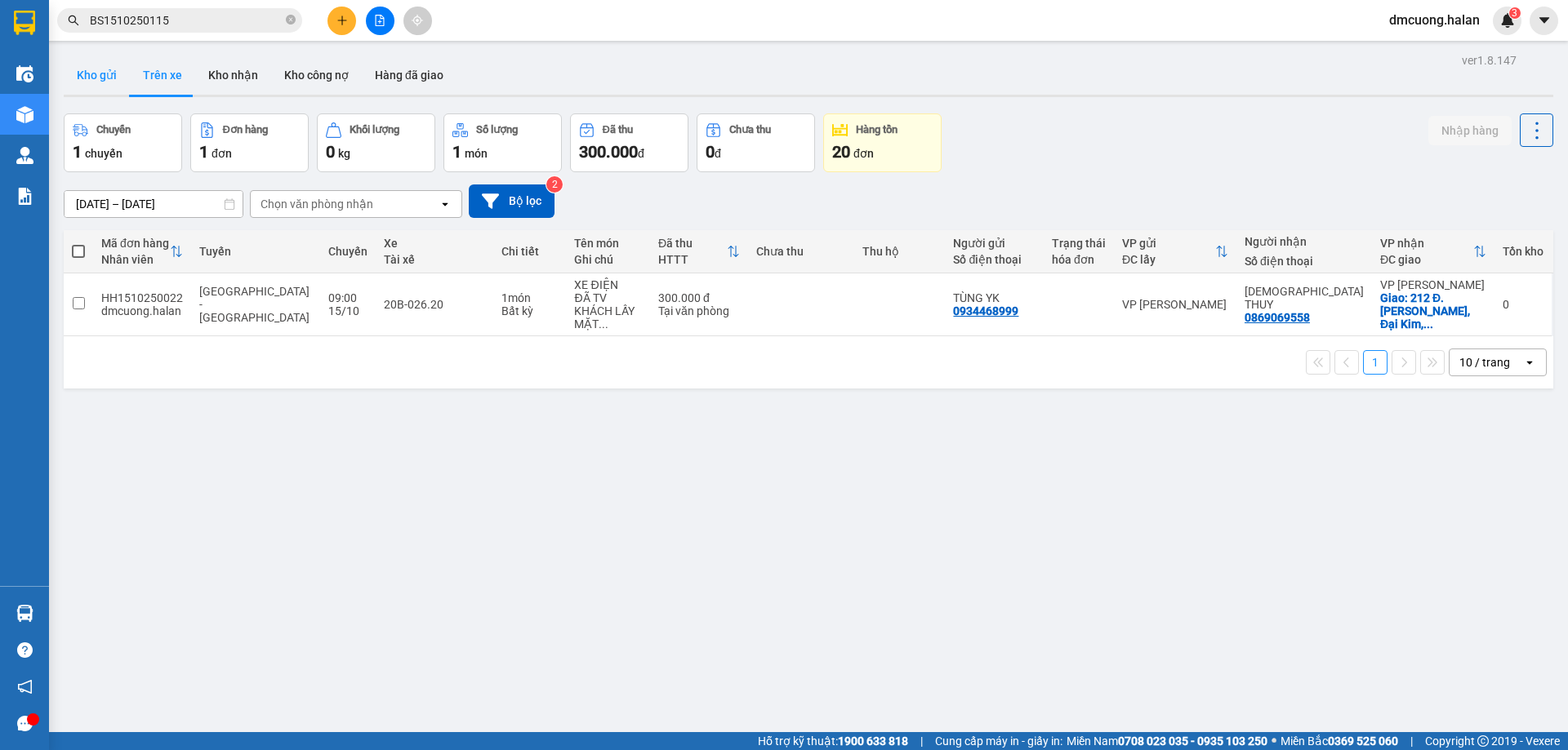
click at [109, 68] on button "Kho gửi" at bounding box center [96, 75] width 66 height 39
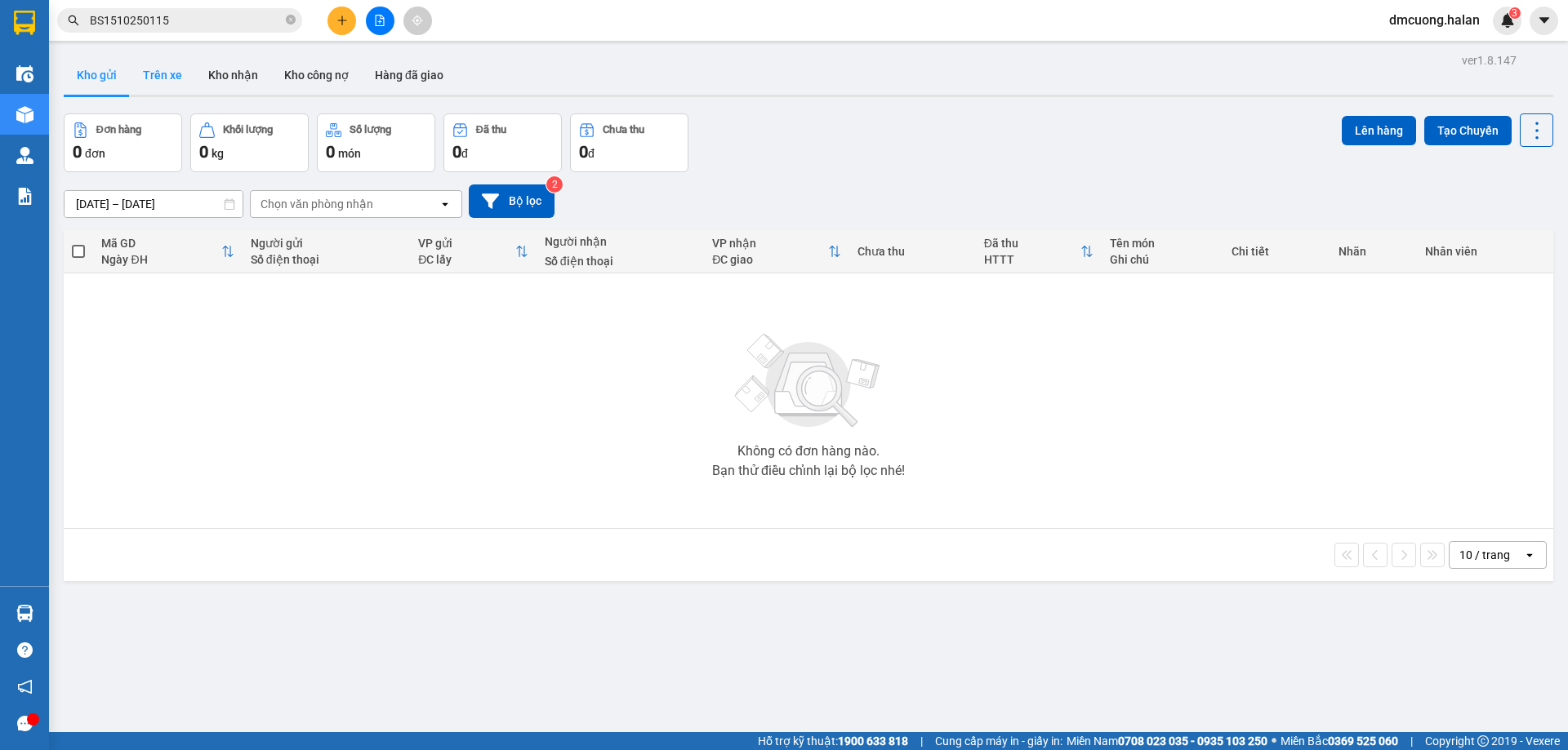
click at [160, 71] on button "Trên xe" at bounding box center [162, 75] width 65 height 39
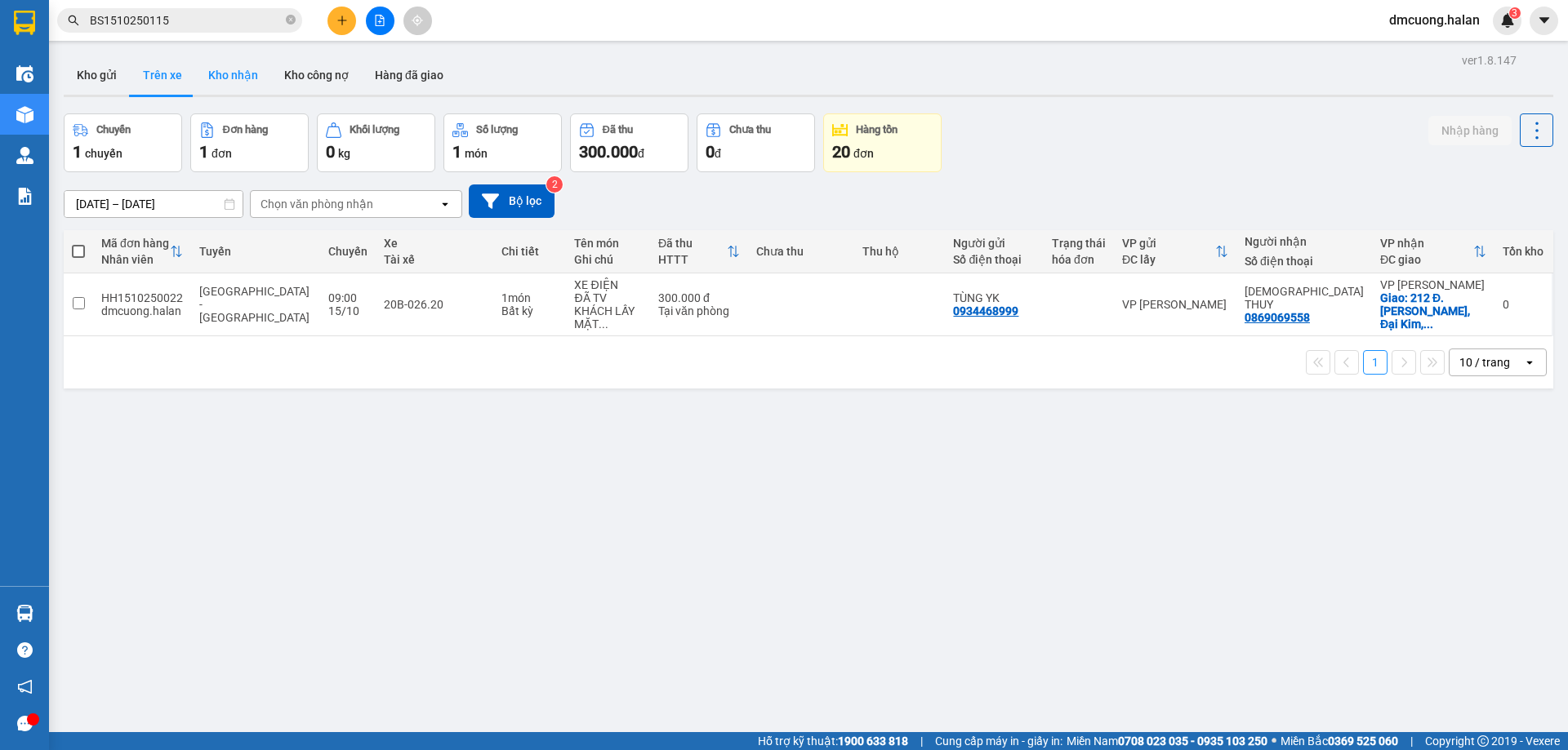
click at [232, 75] on button "Kho nhận" at bounding box center [233, 75] width 76 height 39
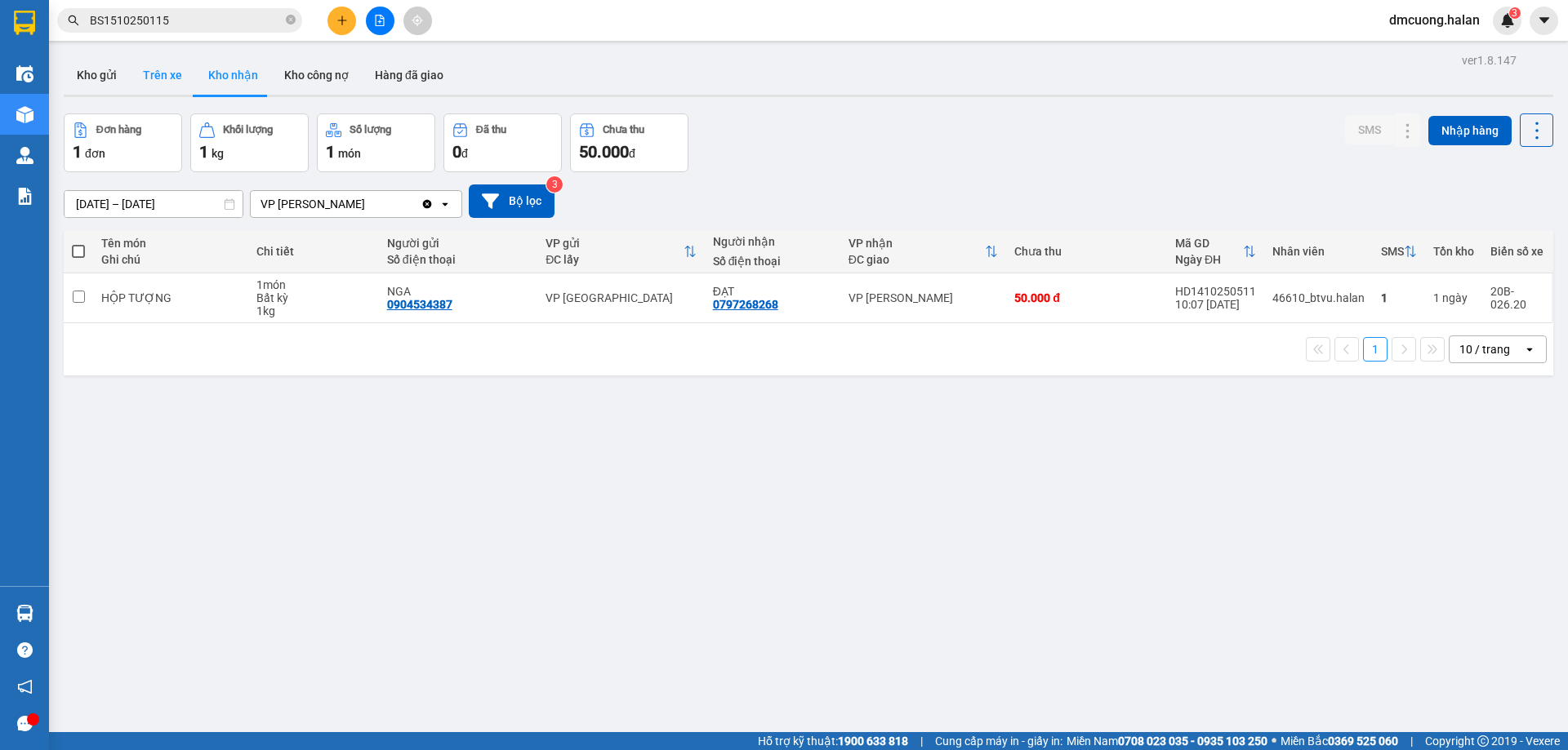
click at [183, 82] on button "Trên xe" at bounding box center [162, 75] width 65 height 39
type input "07/02/2012 – 15/10/2025"
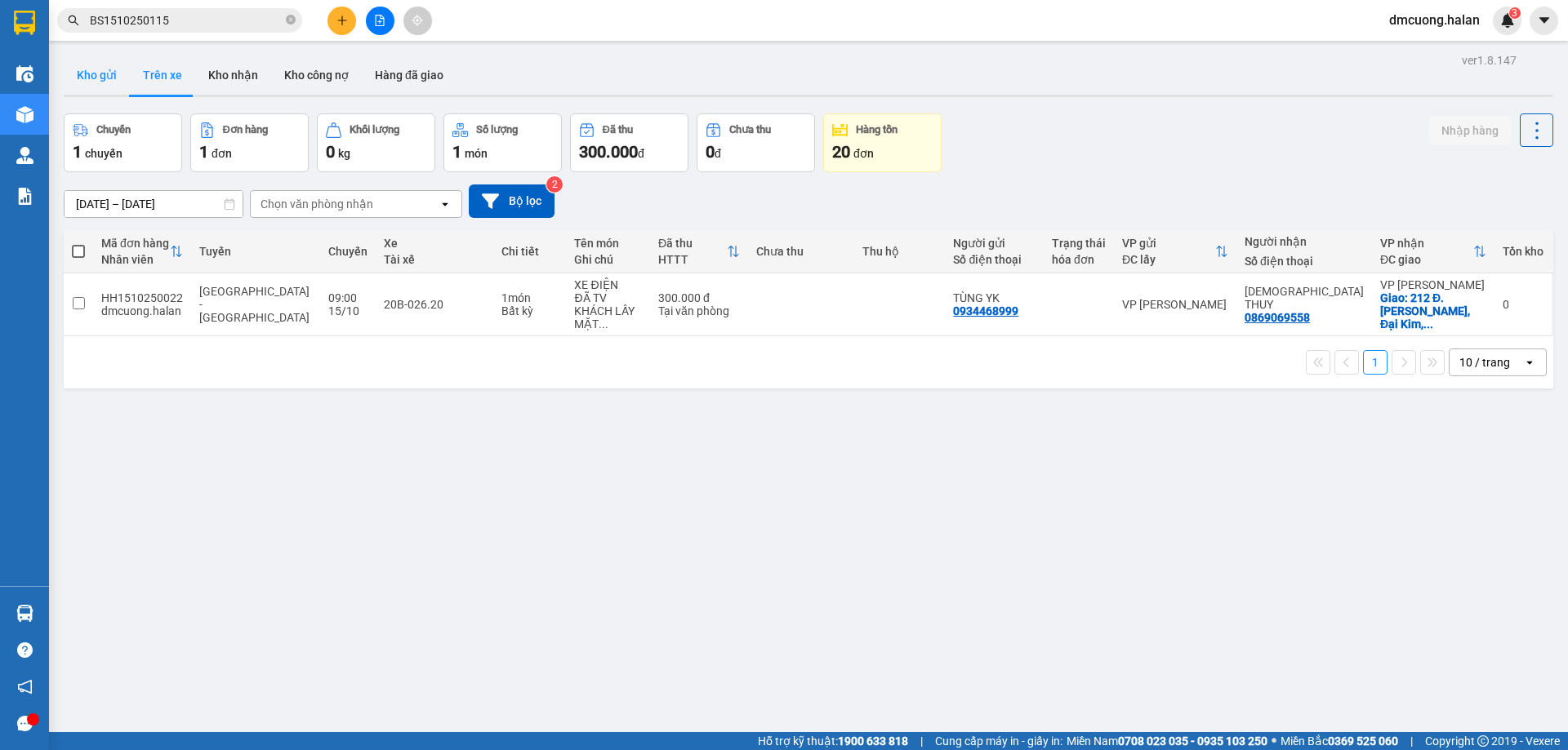
click at [91, 82] on button "Kho gửi" at bounding box center [96, 75] width 66 height 39
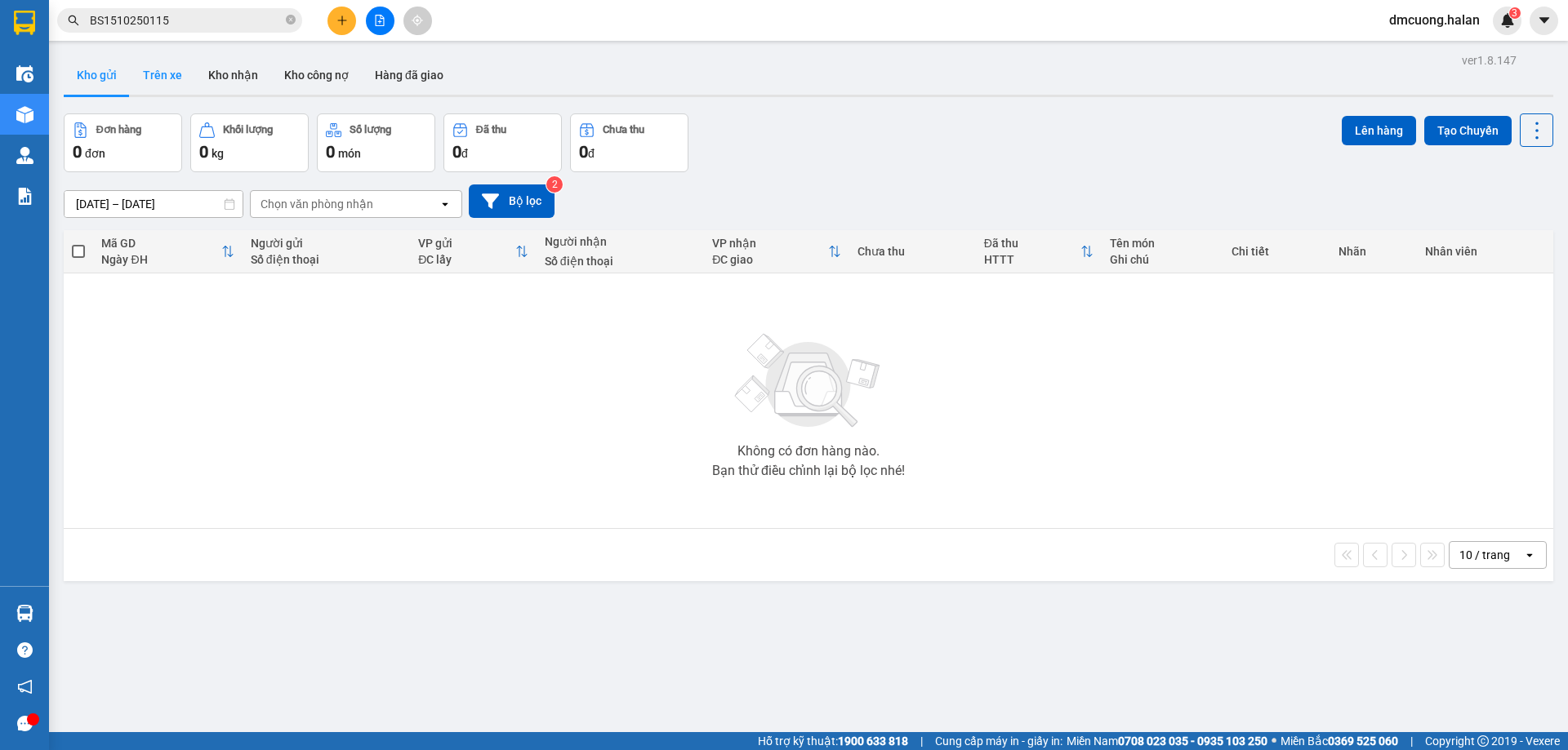
click at [156, 90] on button "Trên xe" at bounding box center [162, 75] width 65 height 39
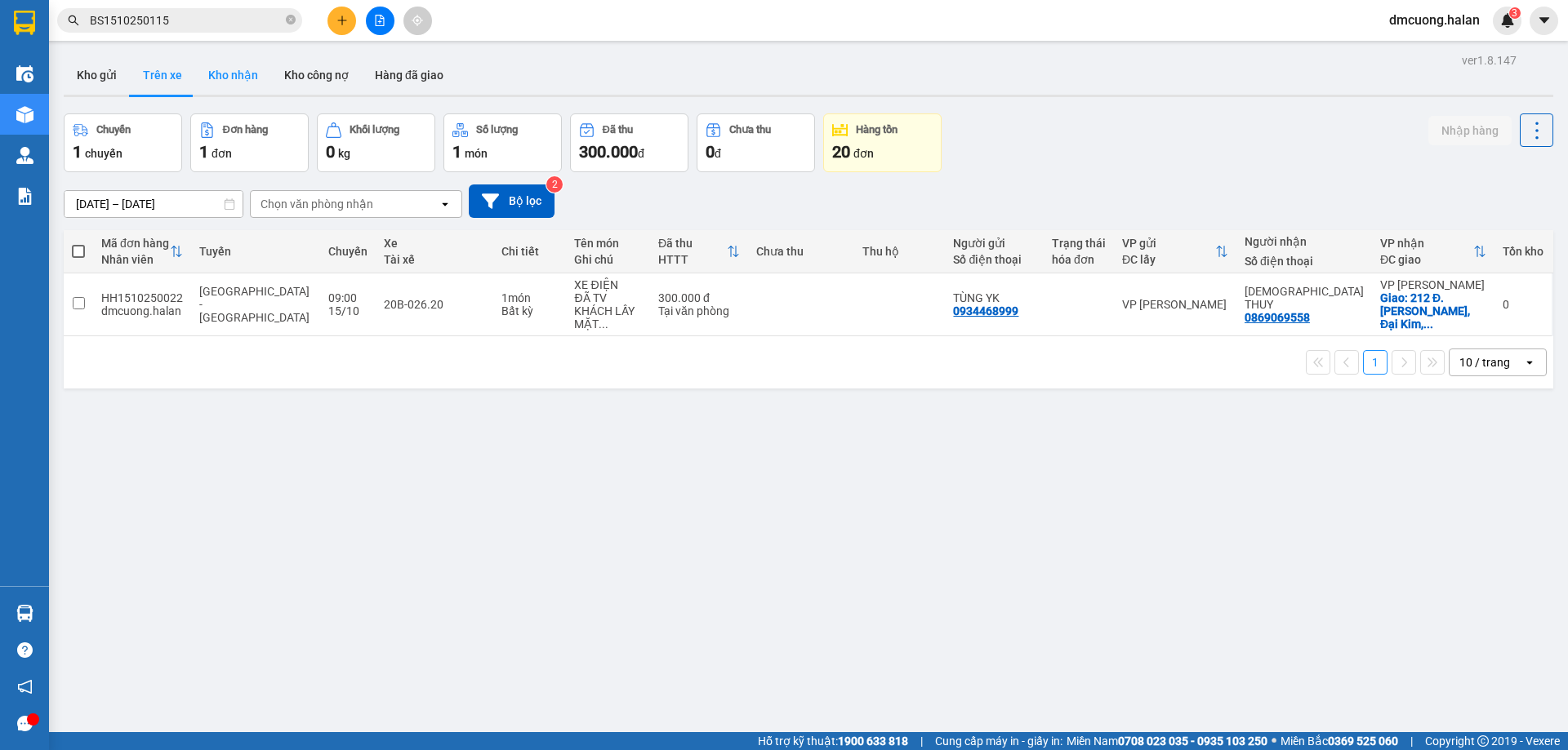
click at [226, 81] on button "Kho nhận" at bounding box center [233, 75] width 76 height 39
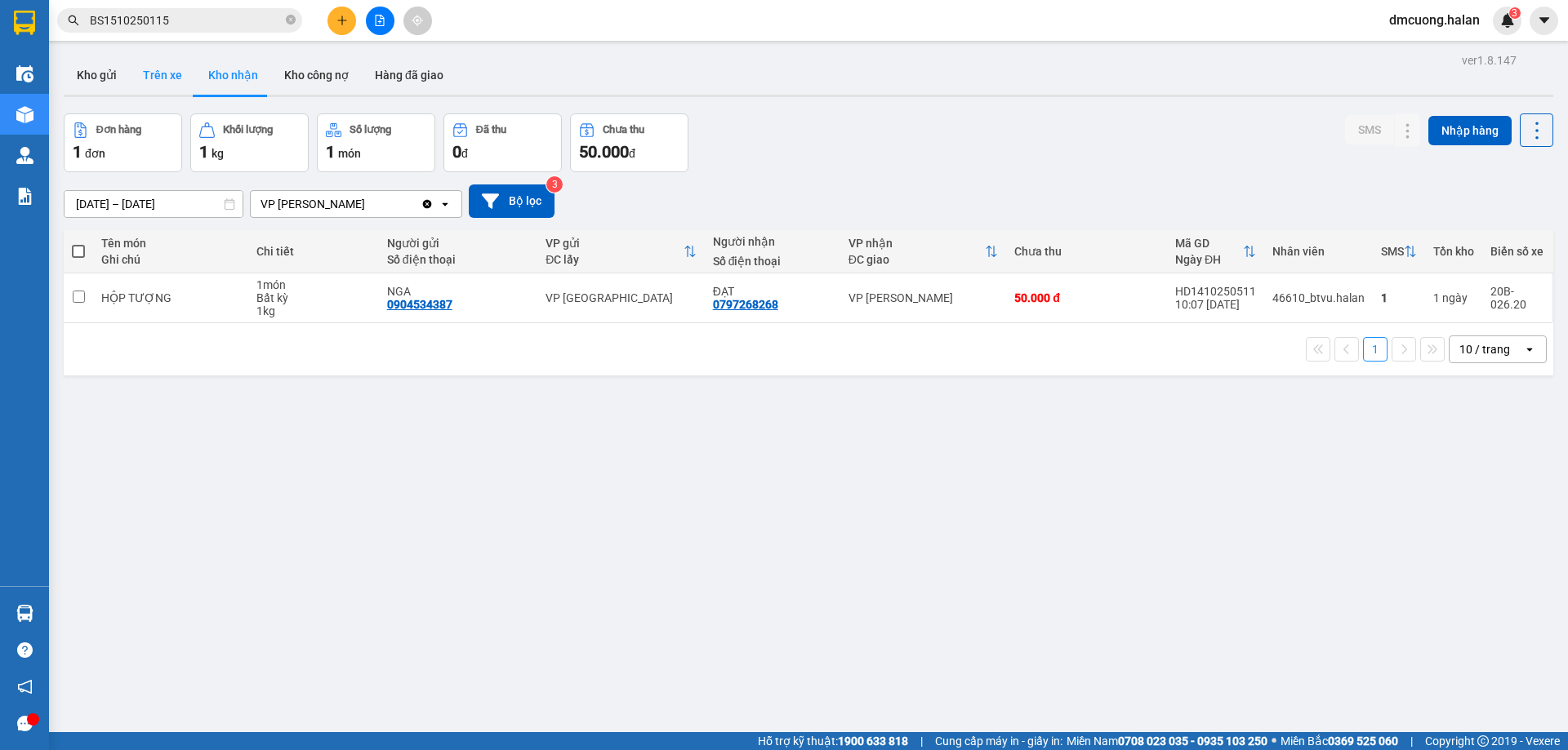
click at [174, 73] on button "Trên xe" at bounding box center [162, 75] width 65 height 39
type input "07/02/2012 – 15/10/2025"
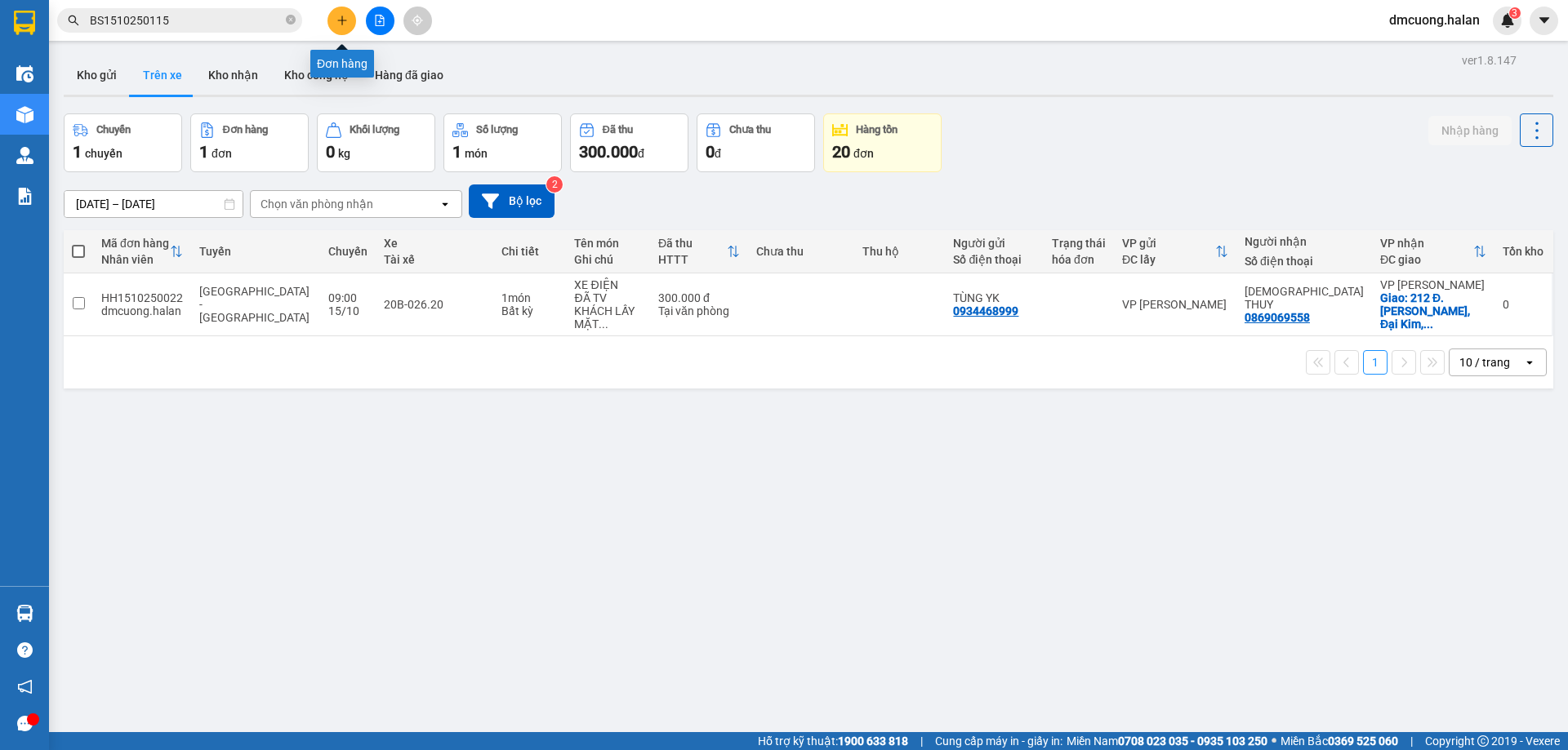
click at [350, 12] on button at bounding box center [342, 21] width 29 height 29
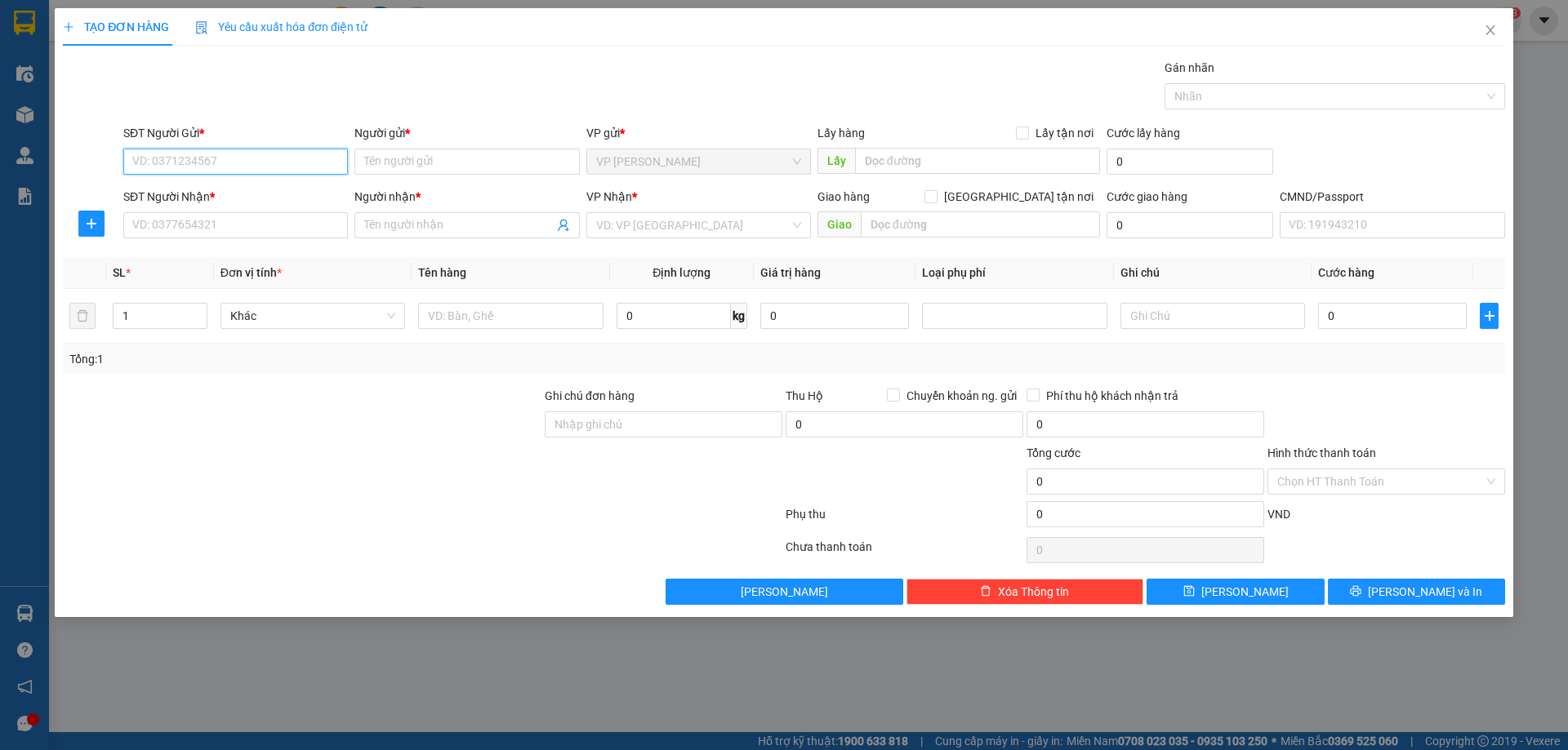
click at [317, 163] on input "SĐT Người Gửi *" at bounding box center [235, 161] width 225 height 26
type input "0338323483"
click at [462, 162] on input "Người gửi *" at bounding box center [467, 161] width 225 height 26
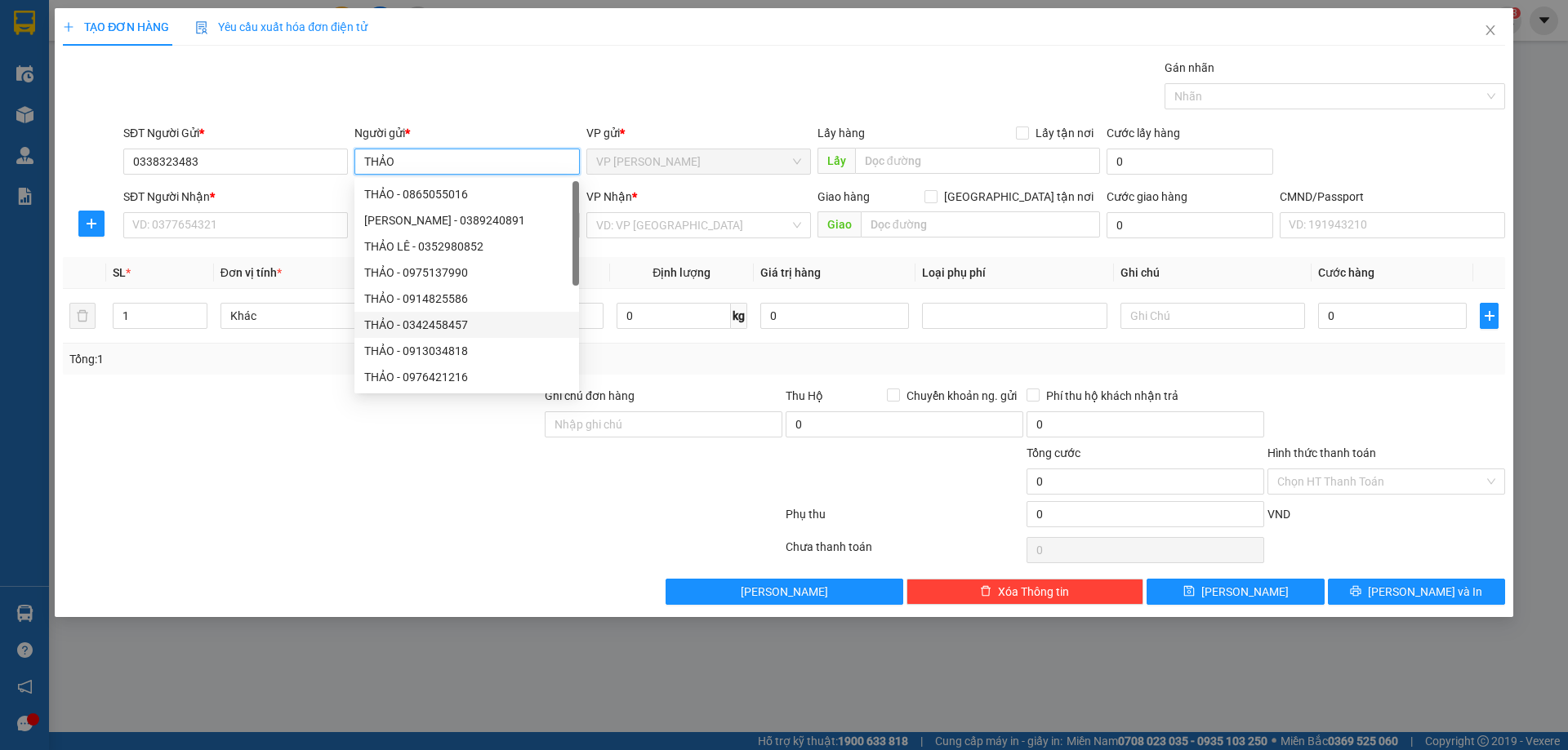
type input "THẢO"
click at [339, 479] on div at bounding box center [302, 473] width 481 height 57
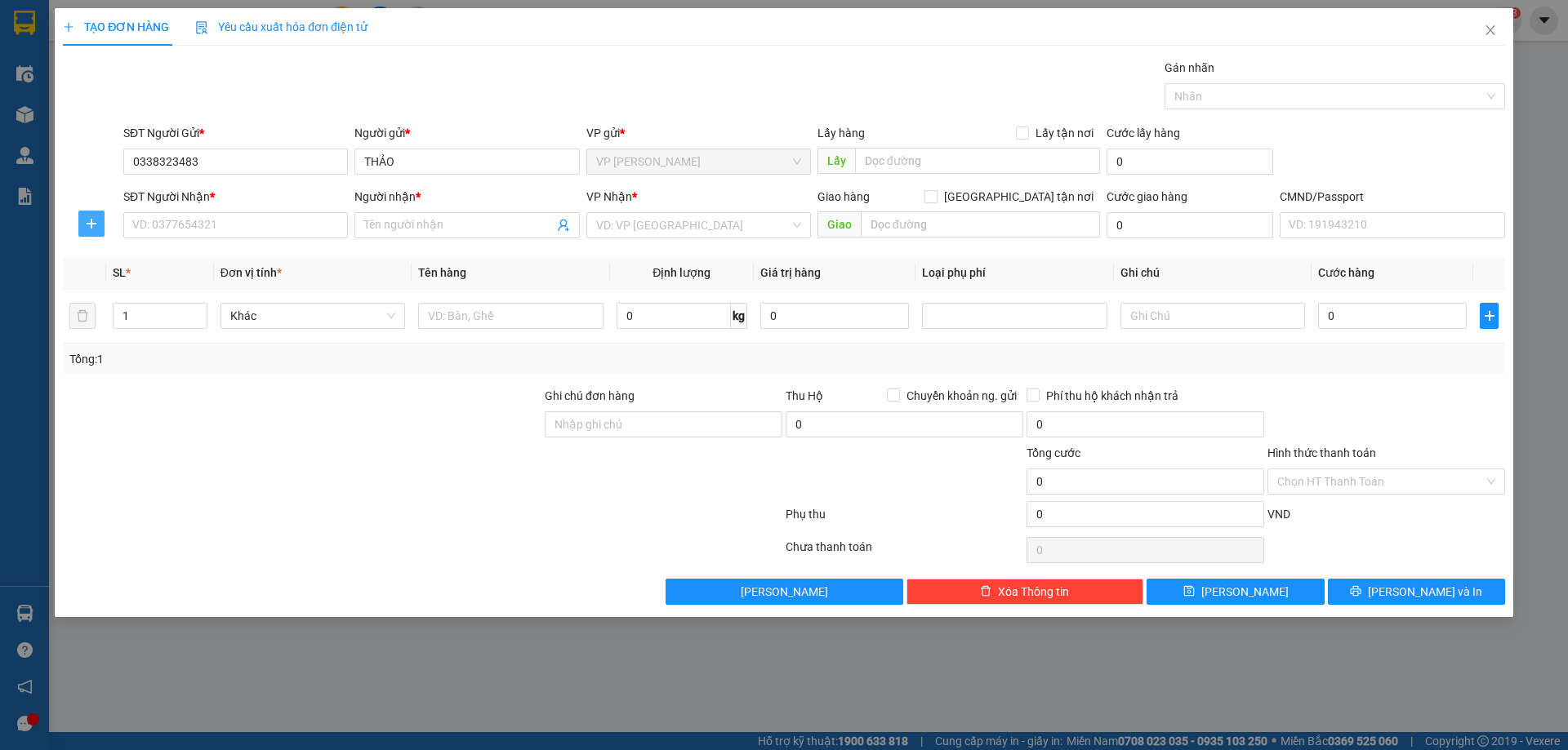
click at [87, 224] on icon "plus" at bounding box center [91, 223] width 10 height 1
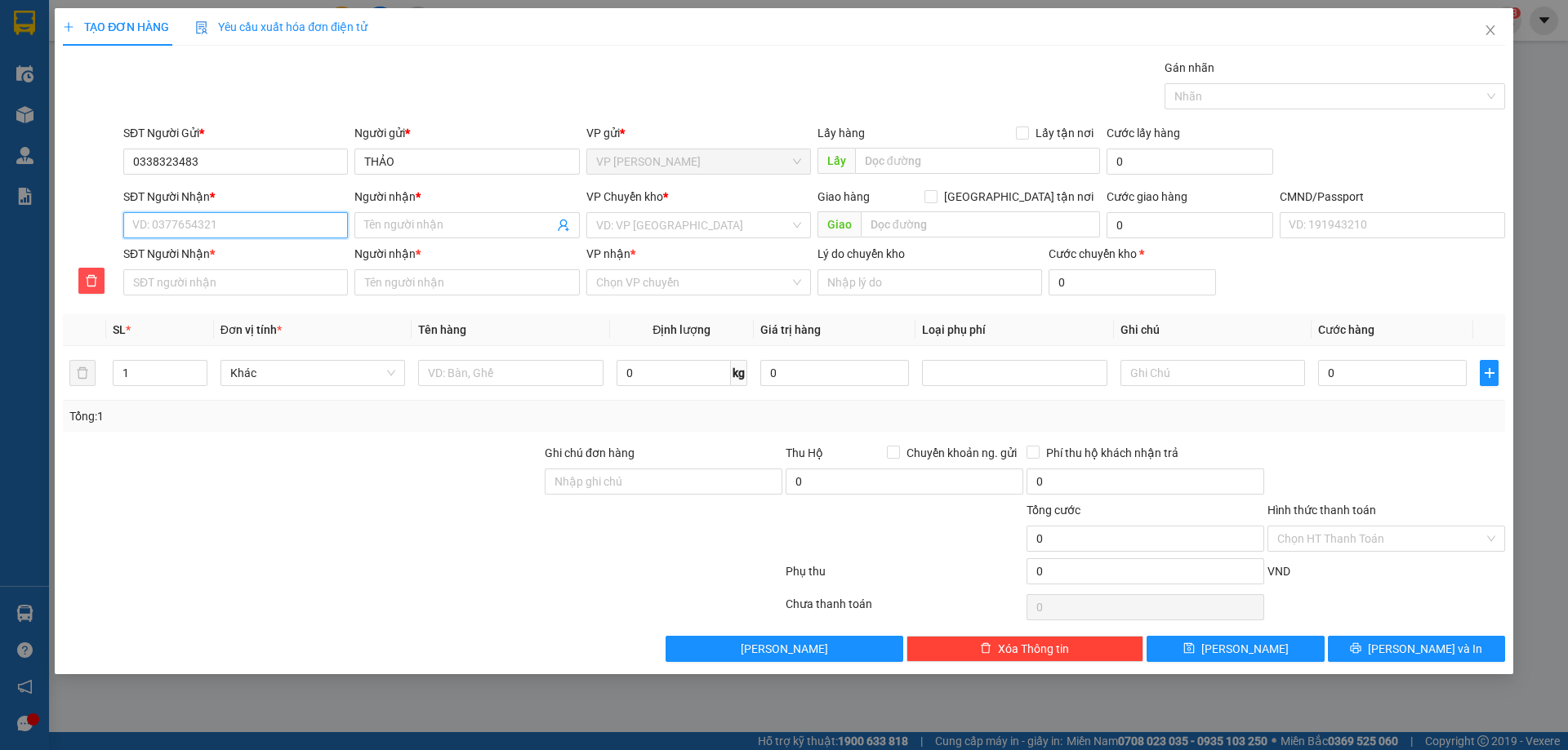
click at [259, 222] on input "SĐT Người Nhận *" at bounding box center [235, 225] width 225 height 26
click at [256, 225] on input "SĐT Người Nhận *" at bounding box center [235, 225] width 225 height 26
type input "0"
type input "09"
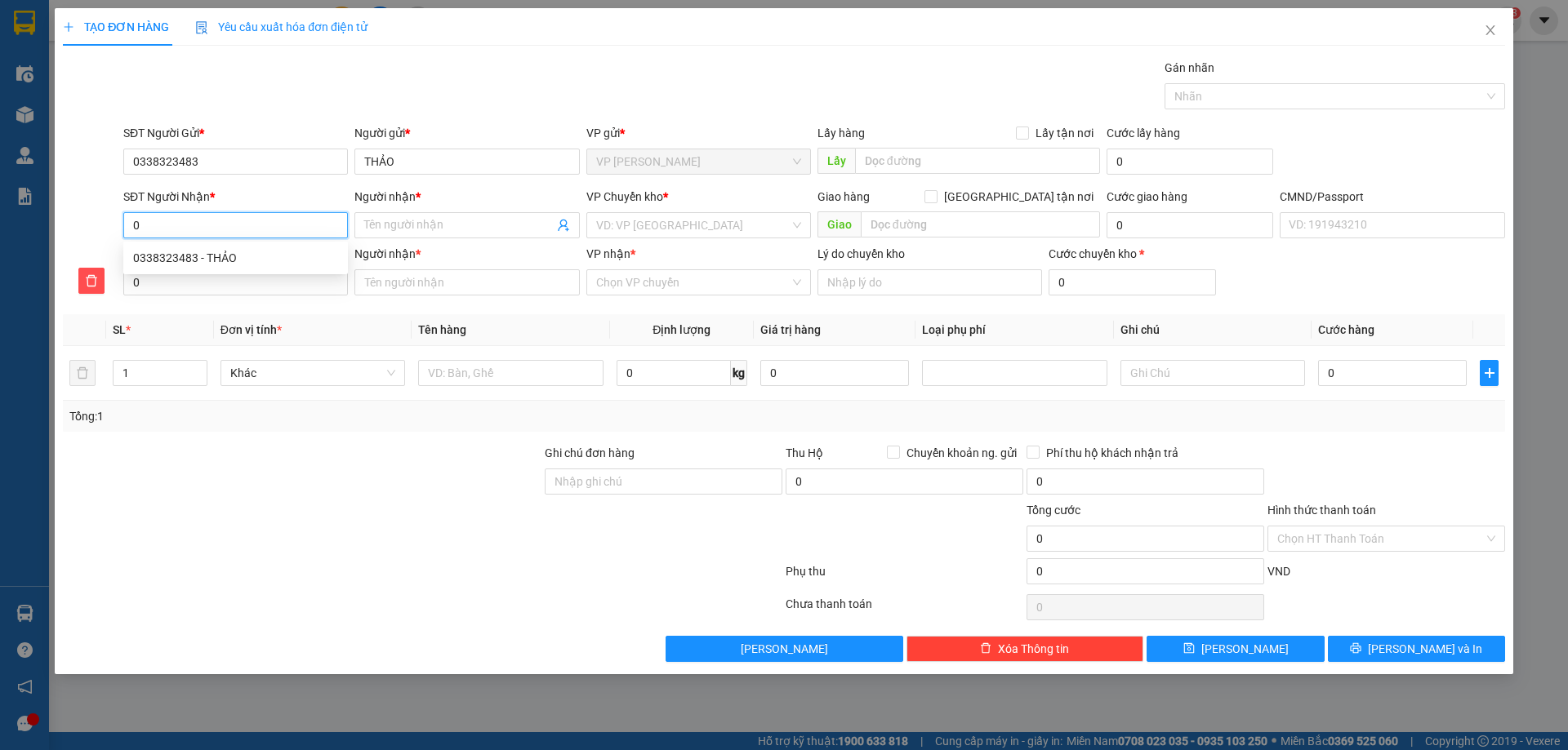
type input "09"
type input "094"
type input "0944"
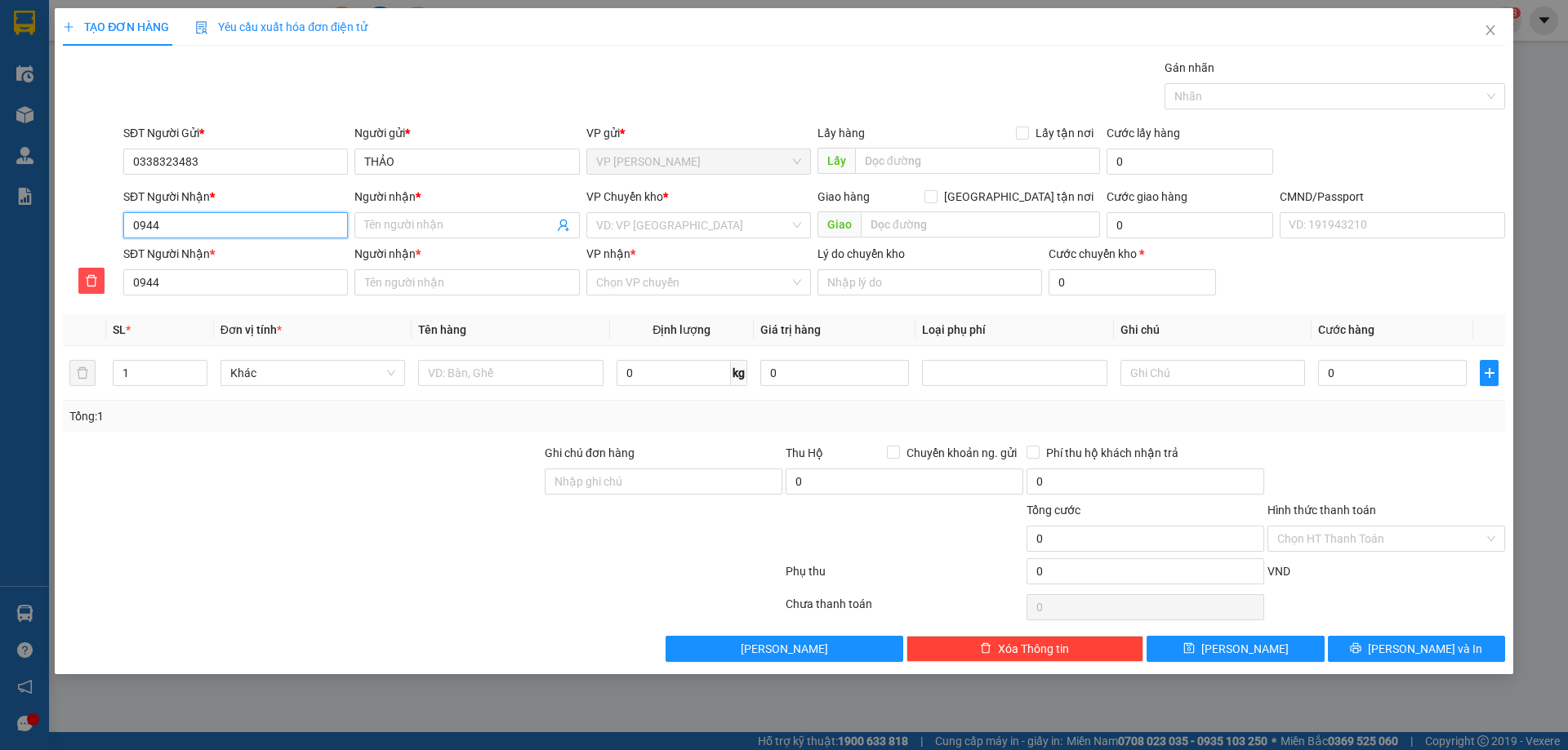
type input "09448"
type input "094487"
type input "0944870"
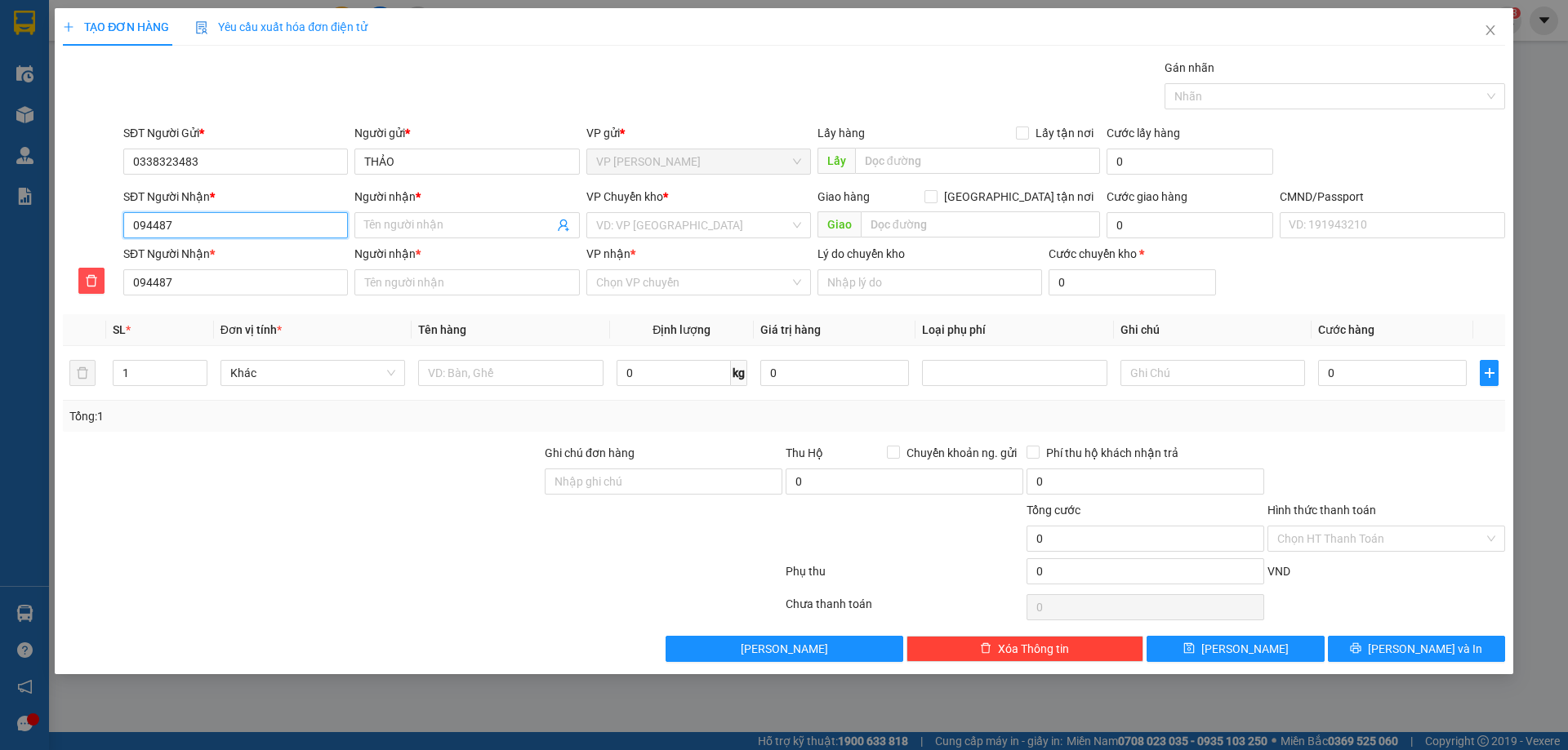
type input "0944870"
type input "09448708"
type input "094487082"
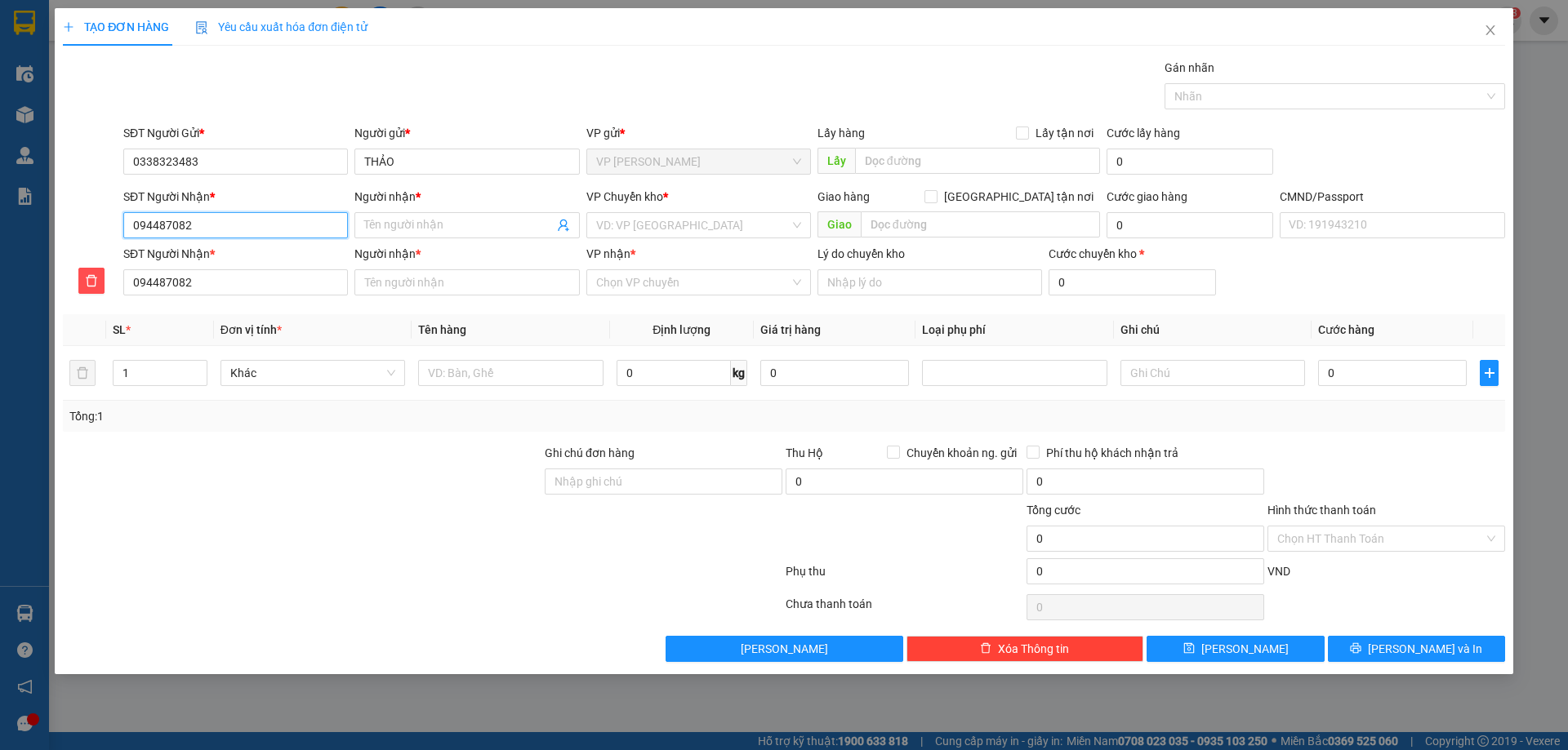
type input "0944870826"
click at [445, 228] on input "Người nhận *" at bounding box center [458, 225] width 188 height 18
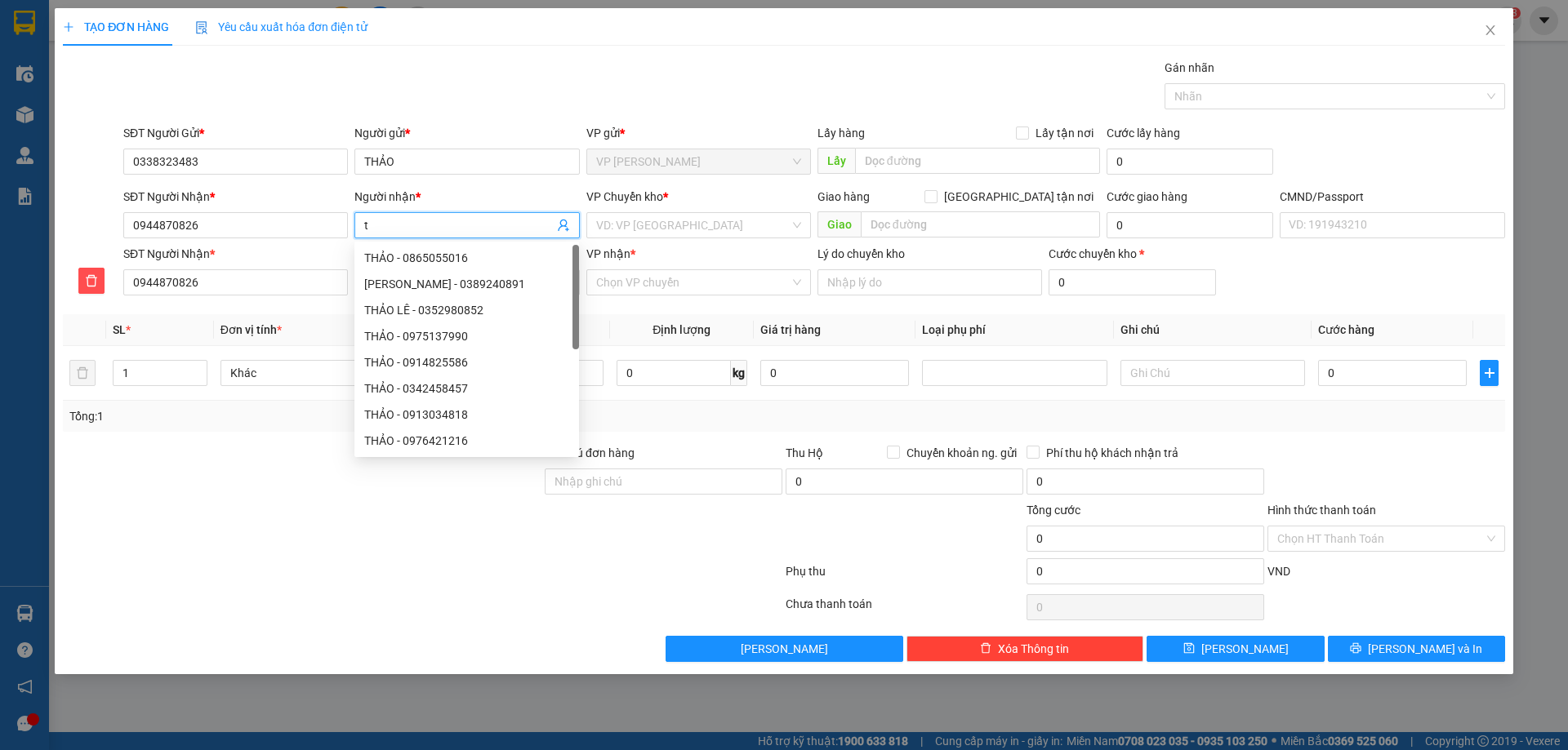
type input "t"
type input "th"
type input "thu"
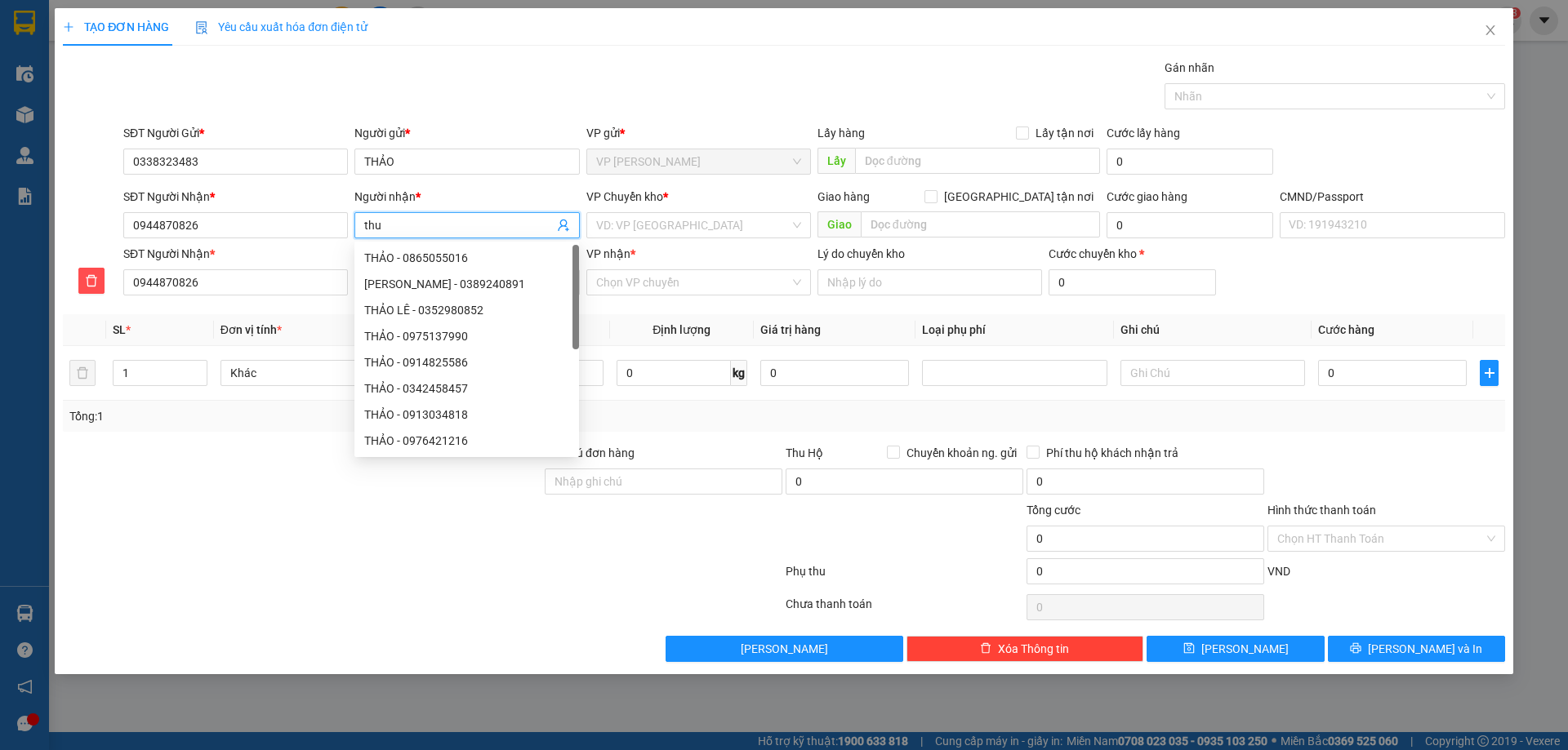
type input "thu"
type input "thủy"
type input "thủ"
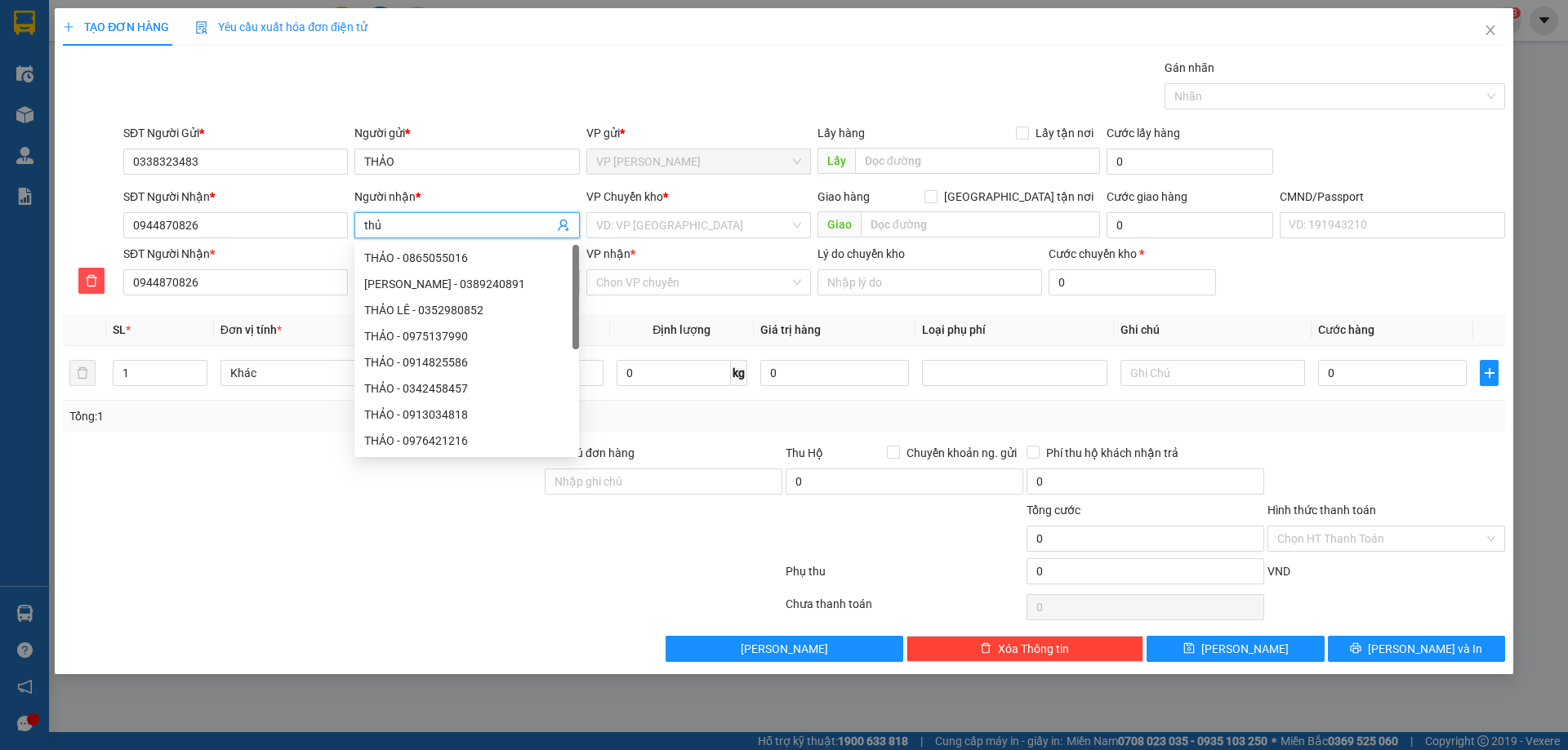
type input "th"
type input "t"
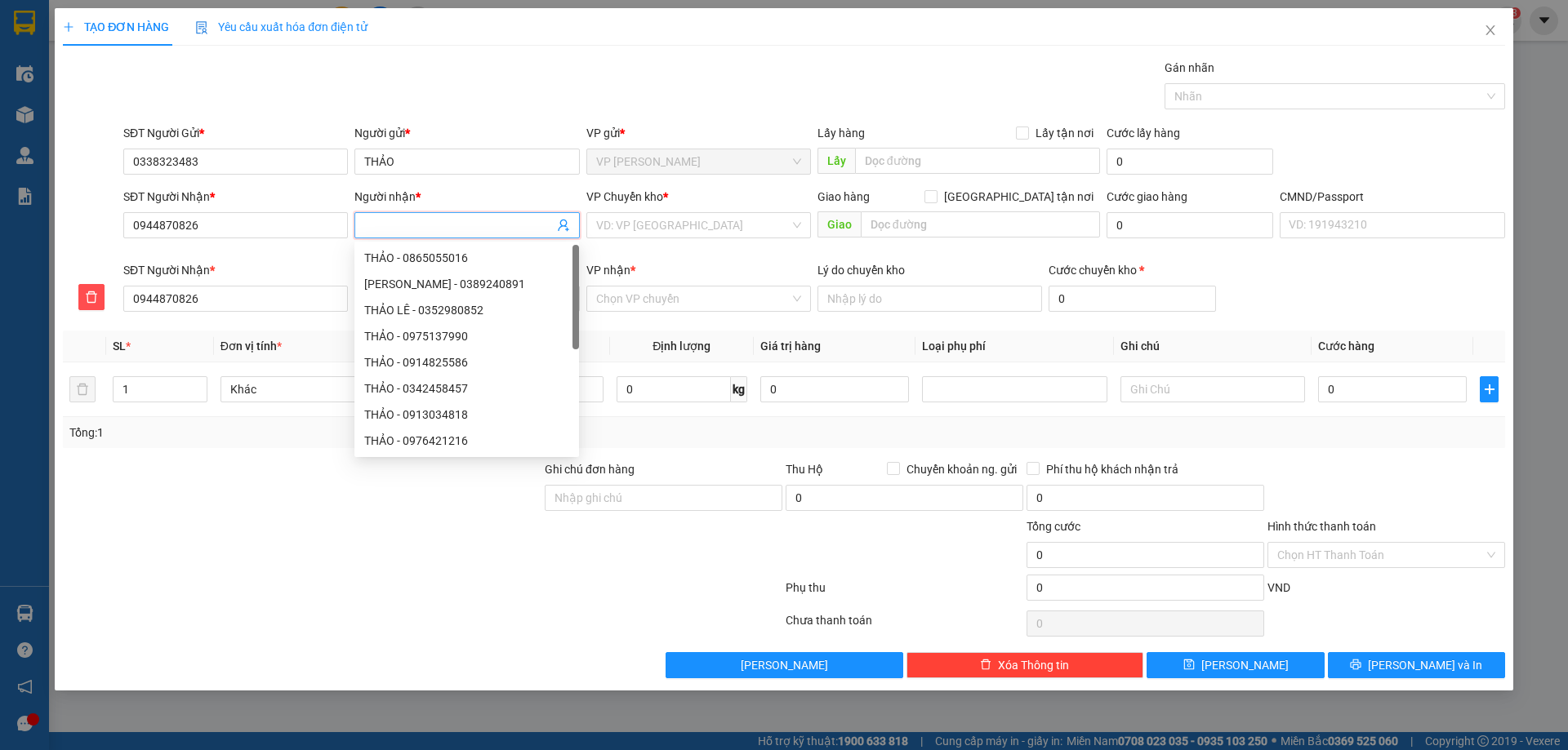
type input "T"
type input "TH"
type input "THU"
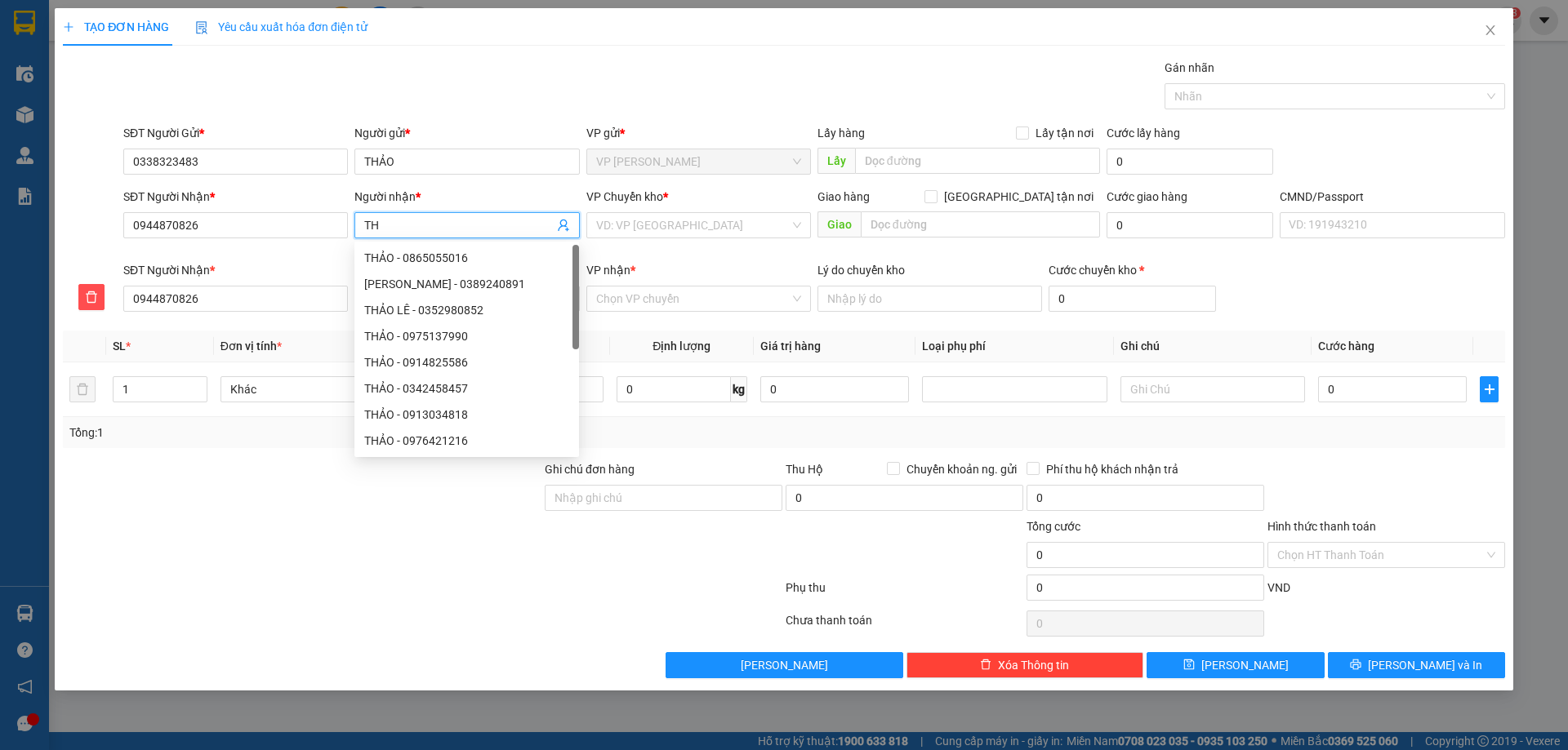
type input "THU"
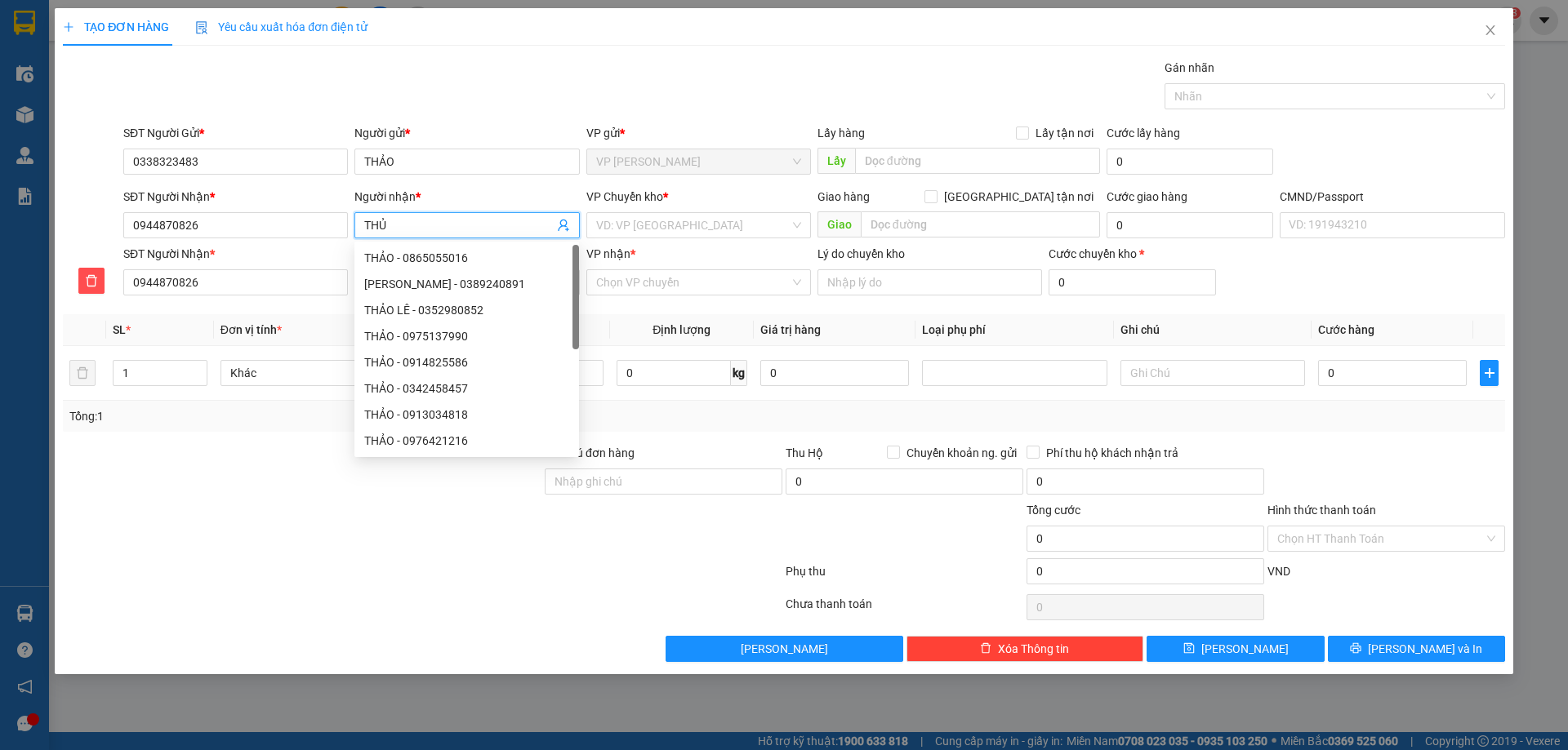
type input "THỦY"
click at [656, 231] on input "search" at bounding box center [692, 225] width 193 height 24
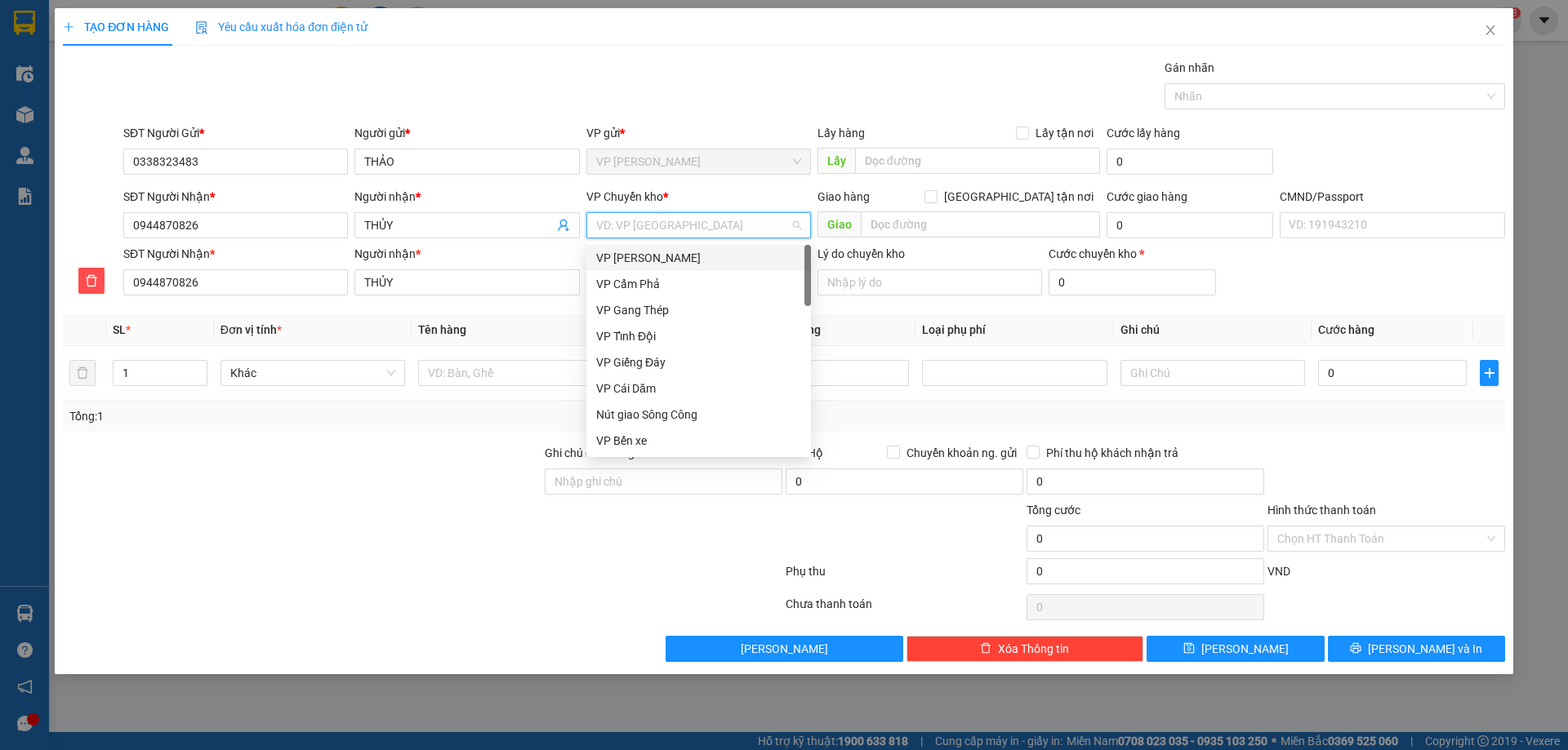
click at [708, 235] on input "search" at bounding box center [692, 225] width 193 height 24
click at [663, 257] on div "VP [PERSON_NAME]" at bounding box center [698, 258] width 205 height 18
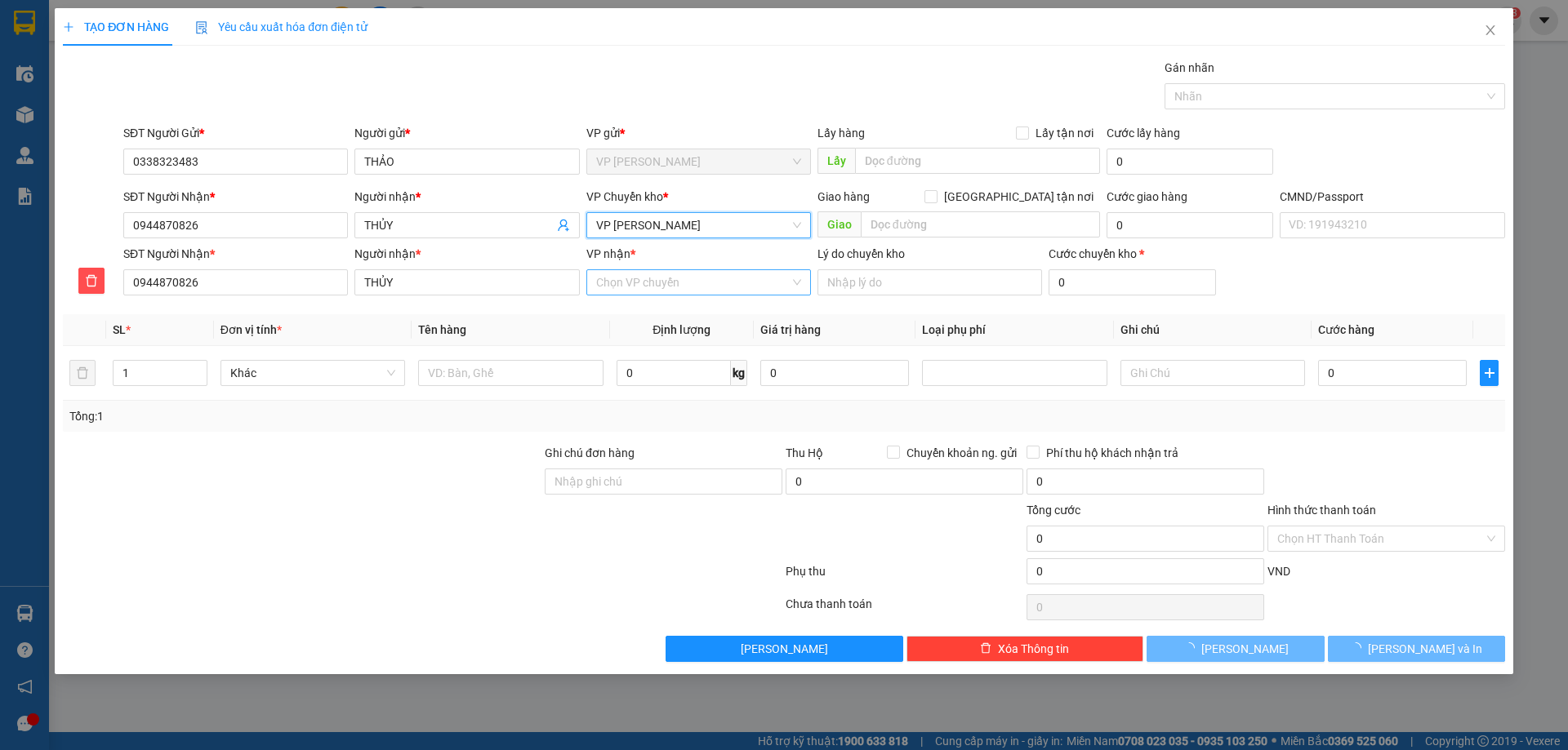
click at [689, 287] on input "VP nhận *" at bounding box center [692, 283] width 193 height 24
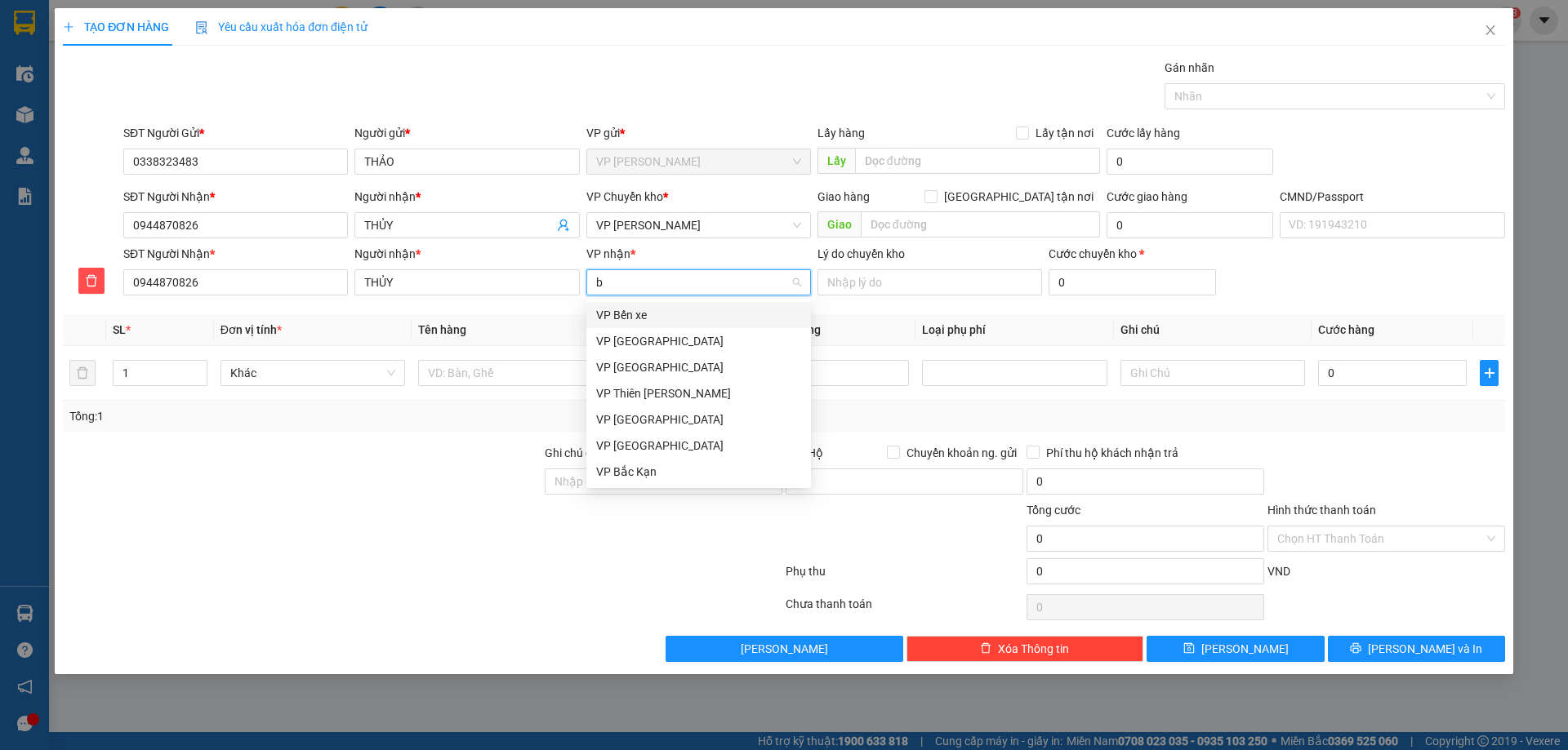
type input "ba"
click at [669, 317] on div "VP [GEOGRAPHIC_DATA]" at bounding box center [698, 315] width 205 height 18
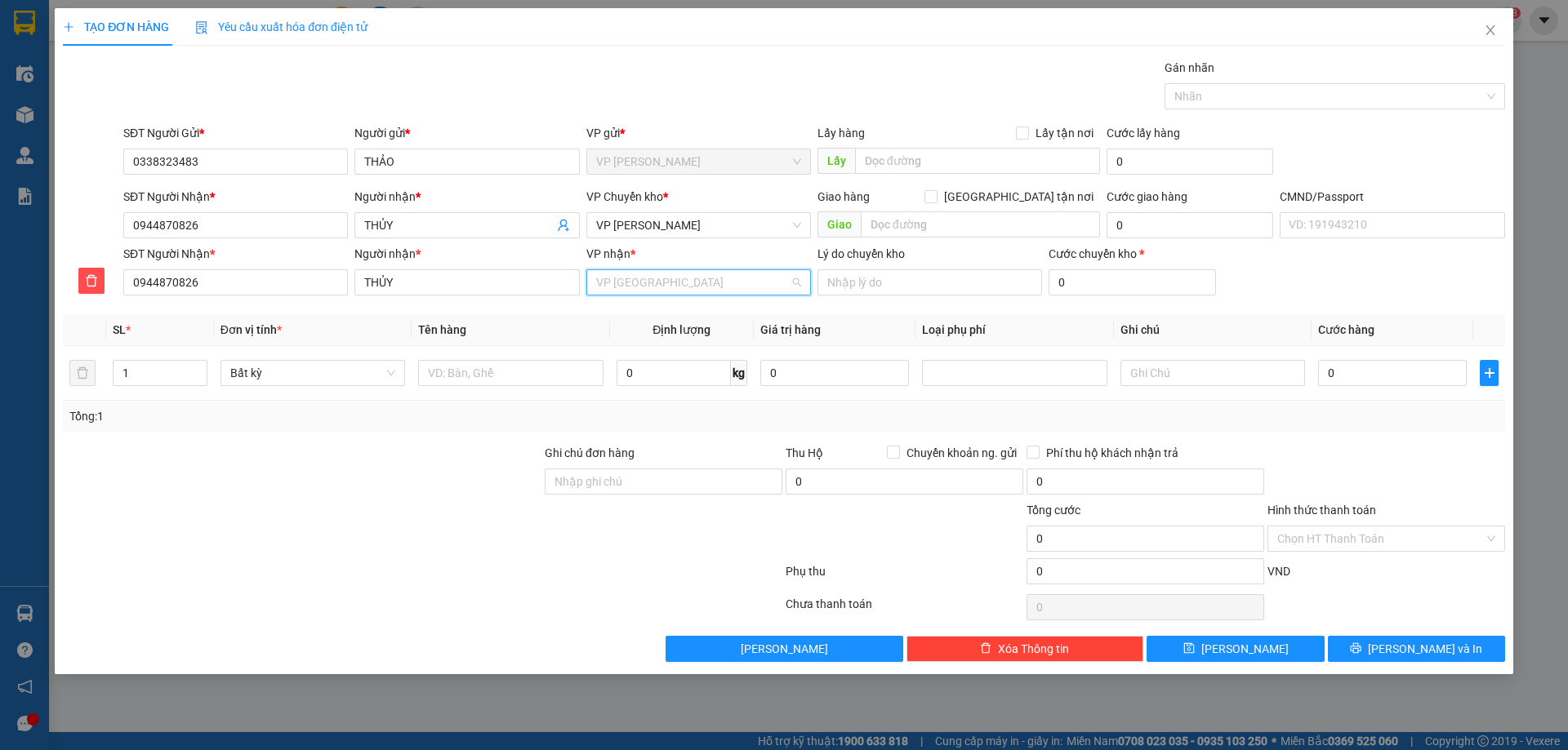
scroll to position [78, 0]
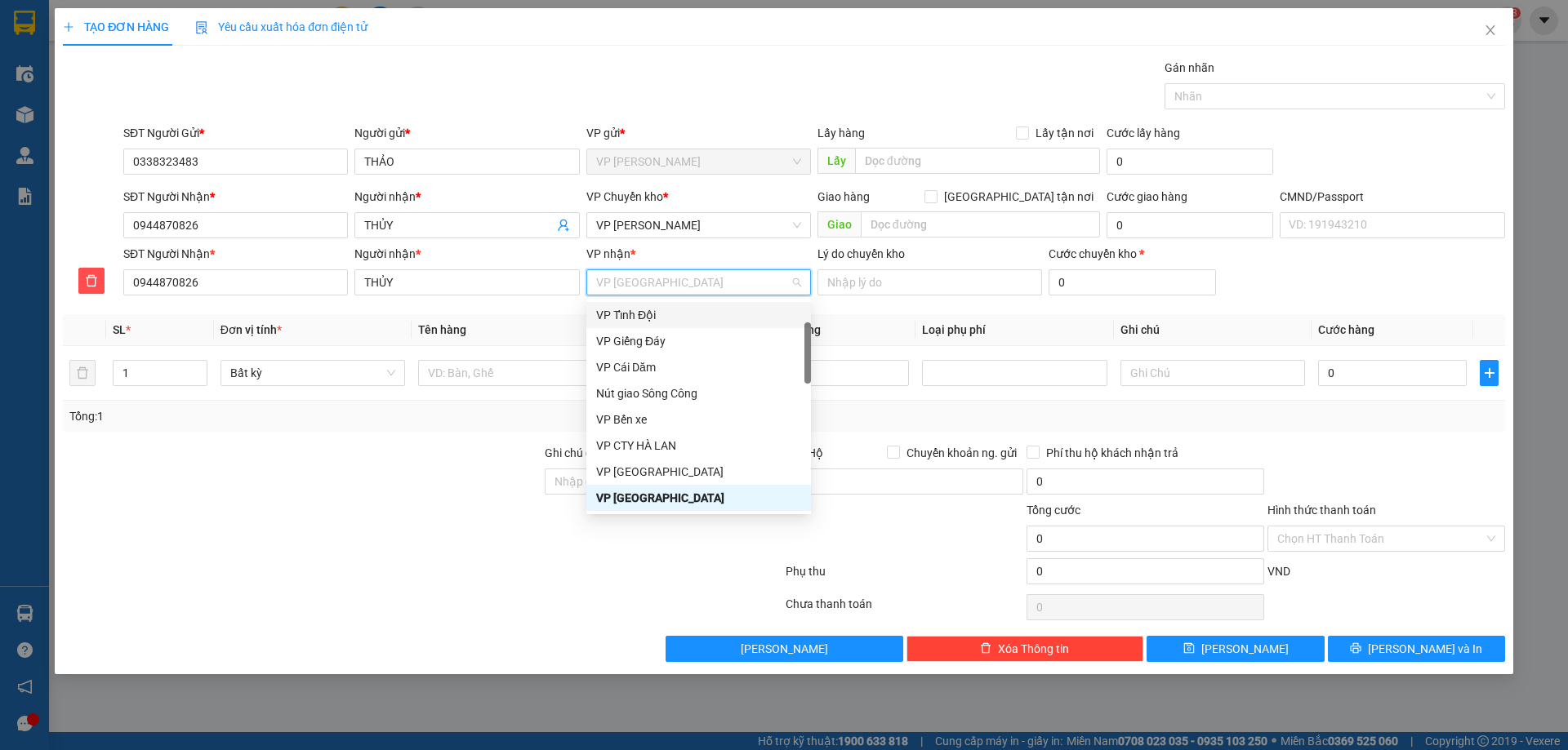
click at [693, 286] on span "VP [GEOGRAPHIC_DATA]" at bounding box center [698, 283] width 205 height 24
click at [928, 306] on div "Transit Pickup Surcharge Ids Transit Deliver Surcharge Ids Transit Deliver Surc…" at bounding box center [783, 361] width 1442 height 603
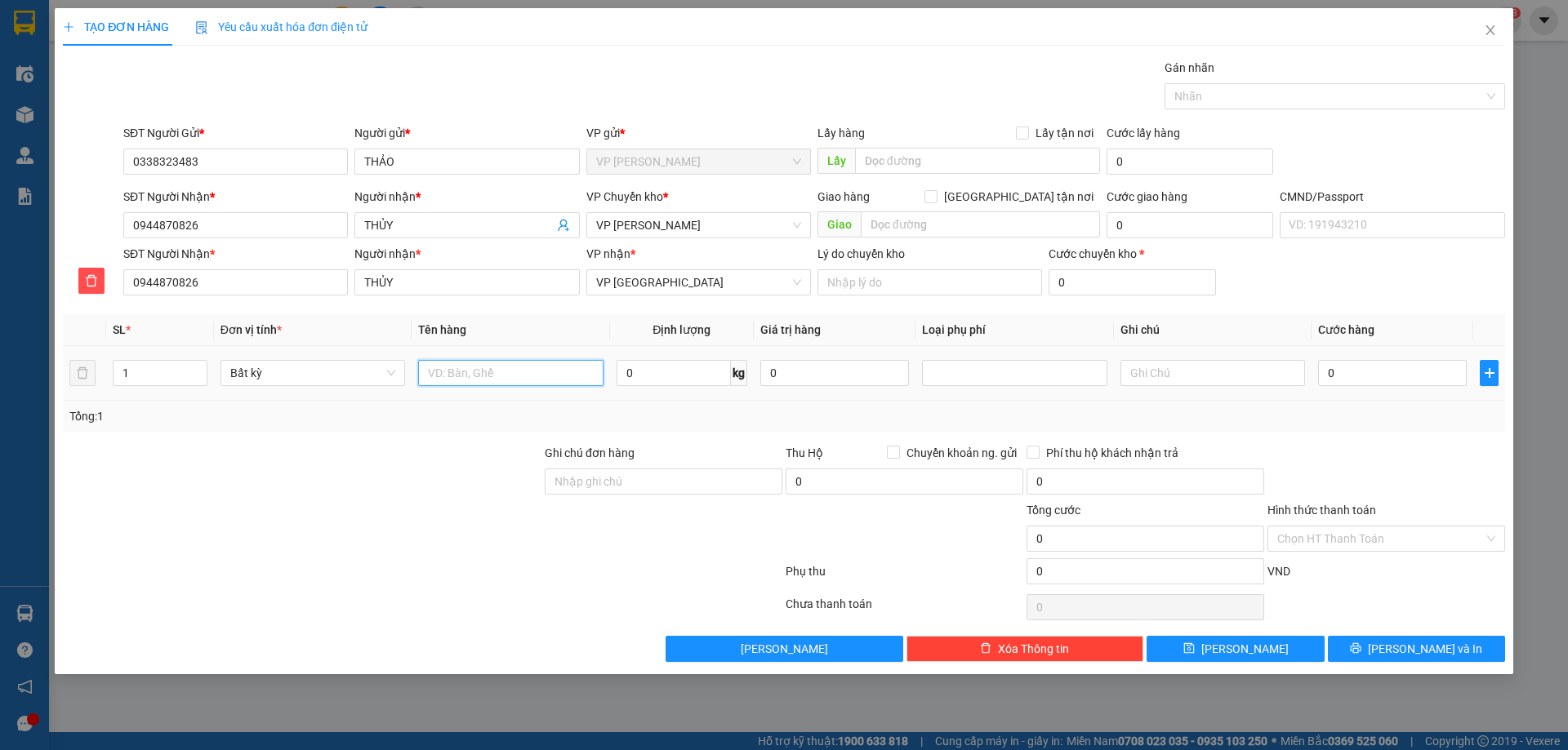
click at [511, 373] on input "text" at bounding box center [510, 373] width 185 height 26
type input "MT"
click at [1382, 382] on input "0" at bounding box center [1391, 373] width 148 height 26
type input "5"
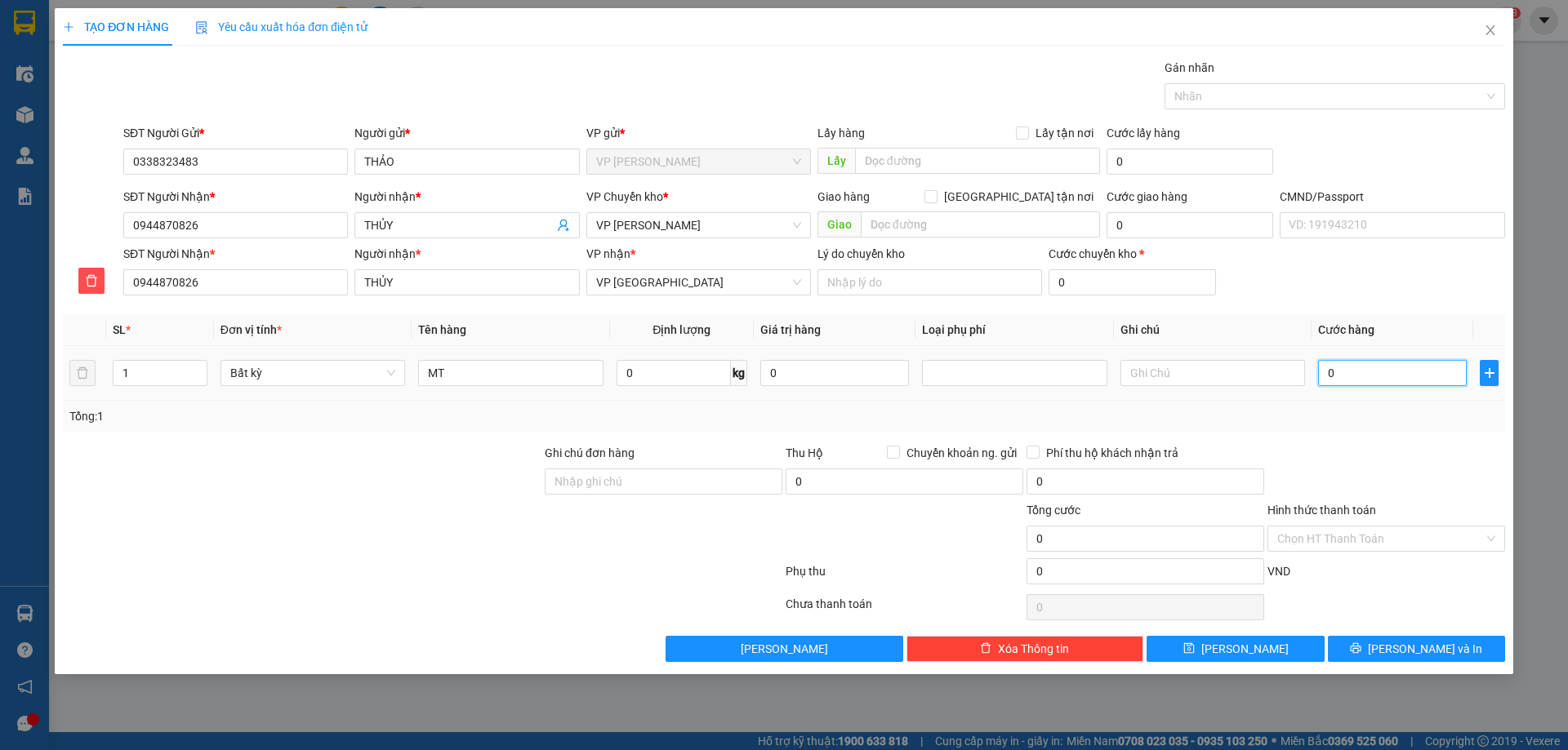
type input "5"
type input "50"
type input "50.000"
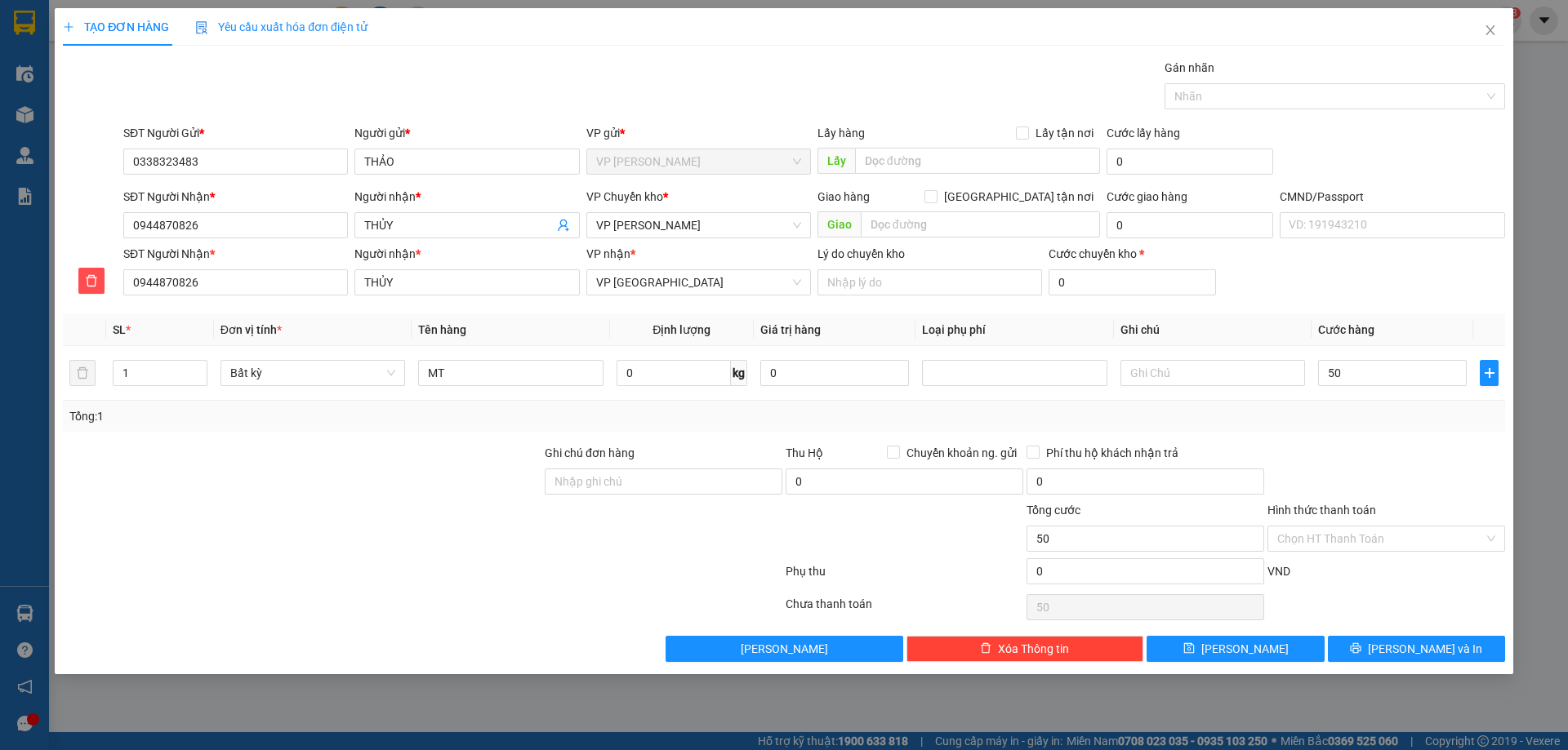
type input "50.000"
click at [1310, 429] on div "Tổng: 1" at bounding box center [783, 416] width 1442 height 31
click at [1211, 366] on input "text" at bounding box center [1212, 373] width 185 height 26
type input "d"
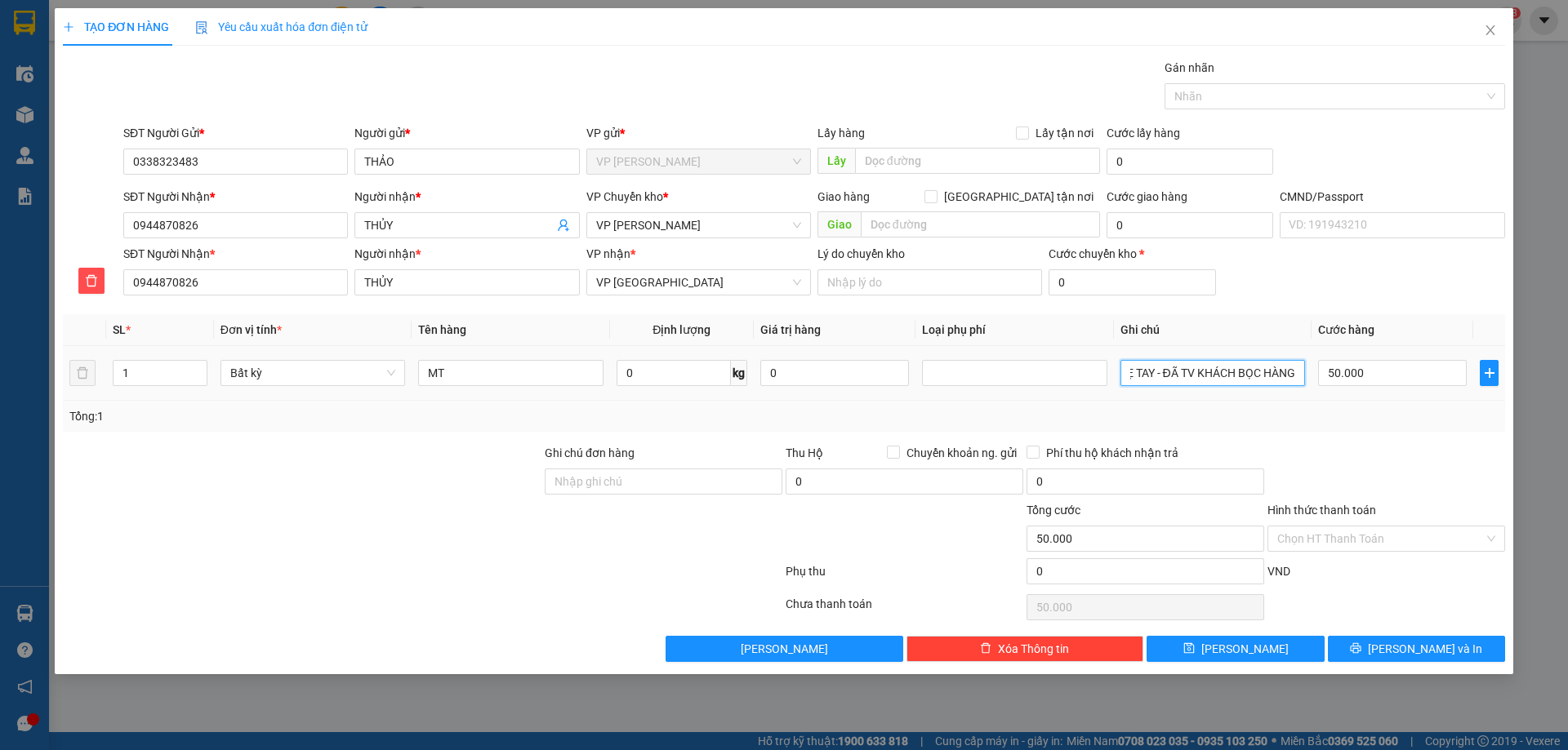
scroll to position [0, 69]
type input "DỄ VỠ - NHẸ TAY - ĐÃ TV KHÁCH BỌC HÀNG"
click at [1349, 545] on input "Hình thức thanh toán" at bounding box center [1380, 538] width 206 height 24
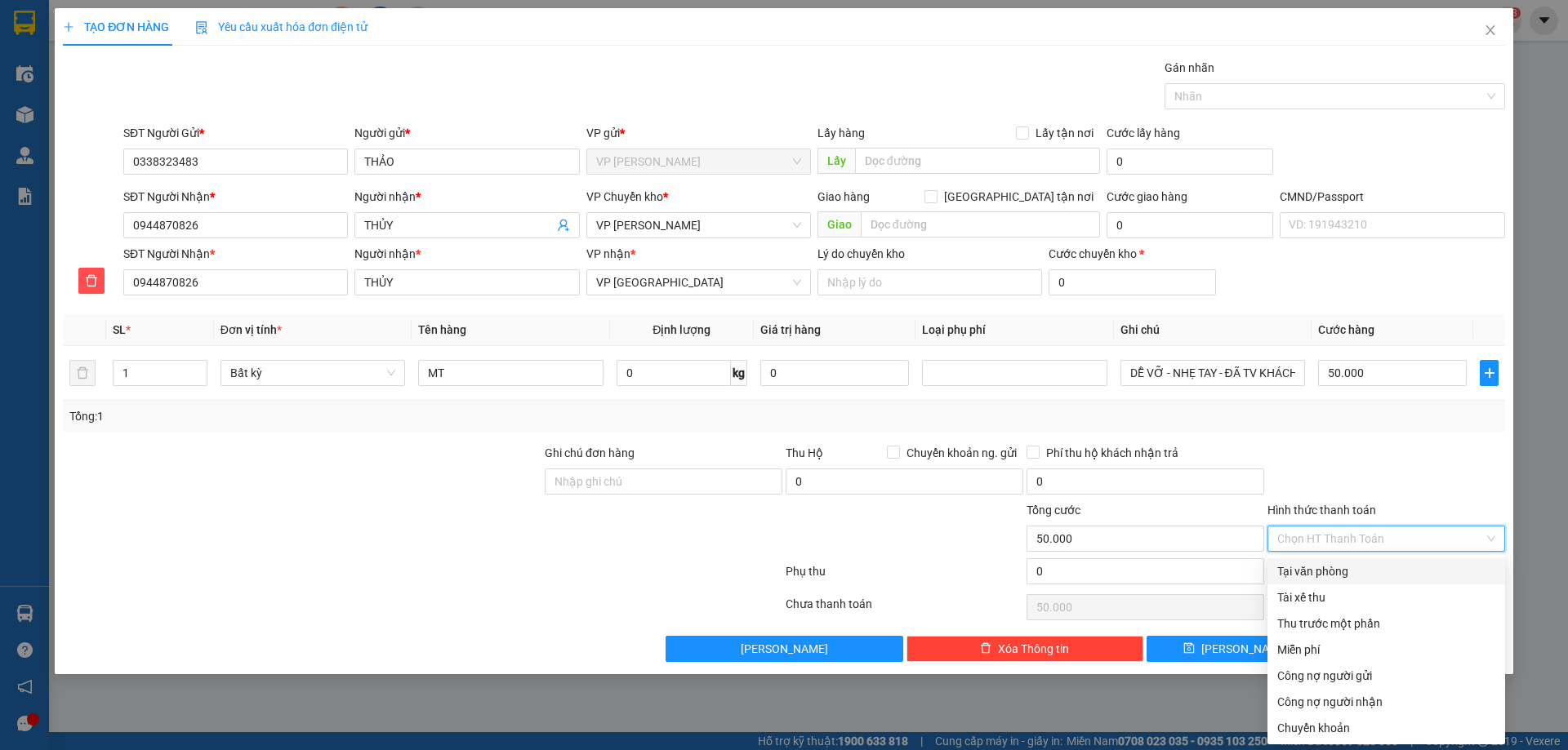
click at [1330, 569] on div "Tại văn phòng" at bounding box center [1385, 571] width 218 height 18
type input "0"
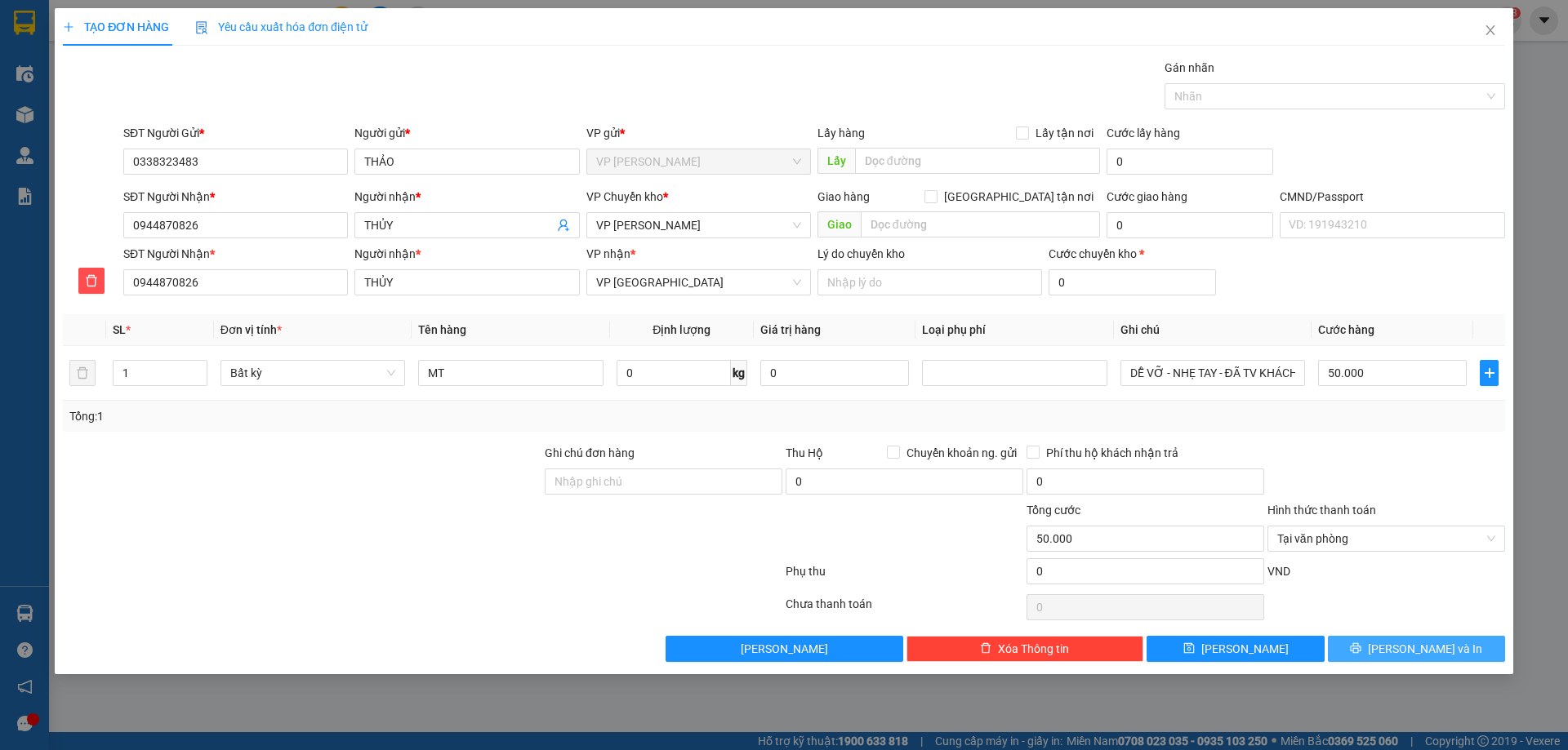
click at [1421, 645] on span "[PERSON_NAME] và In" at bounding box center [1425, 649] width 114 height 18
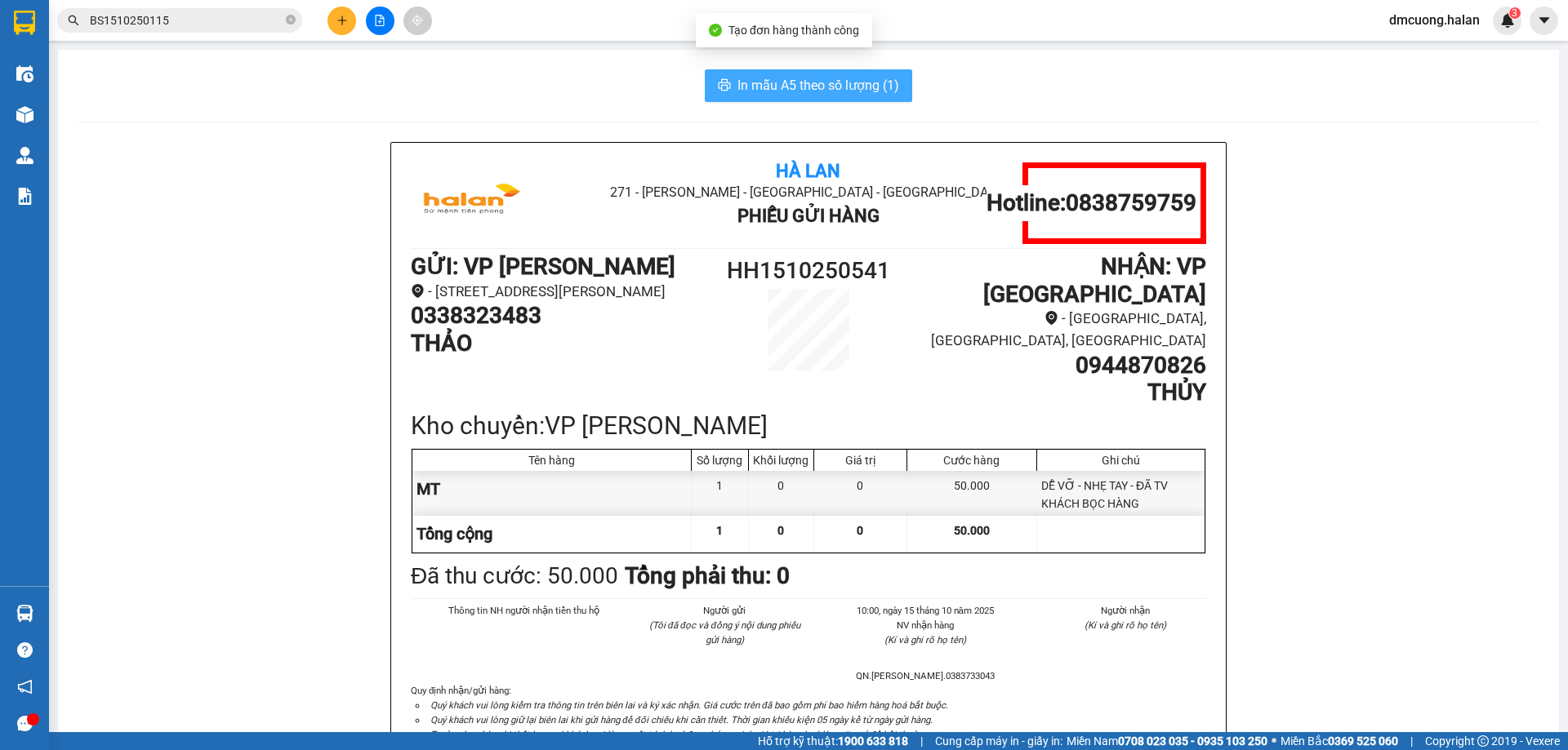
click at [856, 101] on button "In mẫu A5 theo số lượng (1)" at bounding box center [807, 86] width 207 height 33
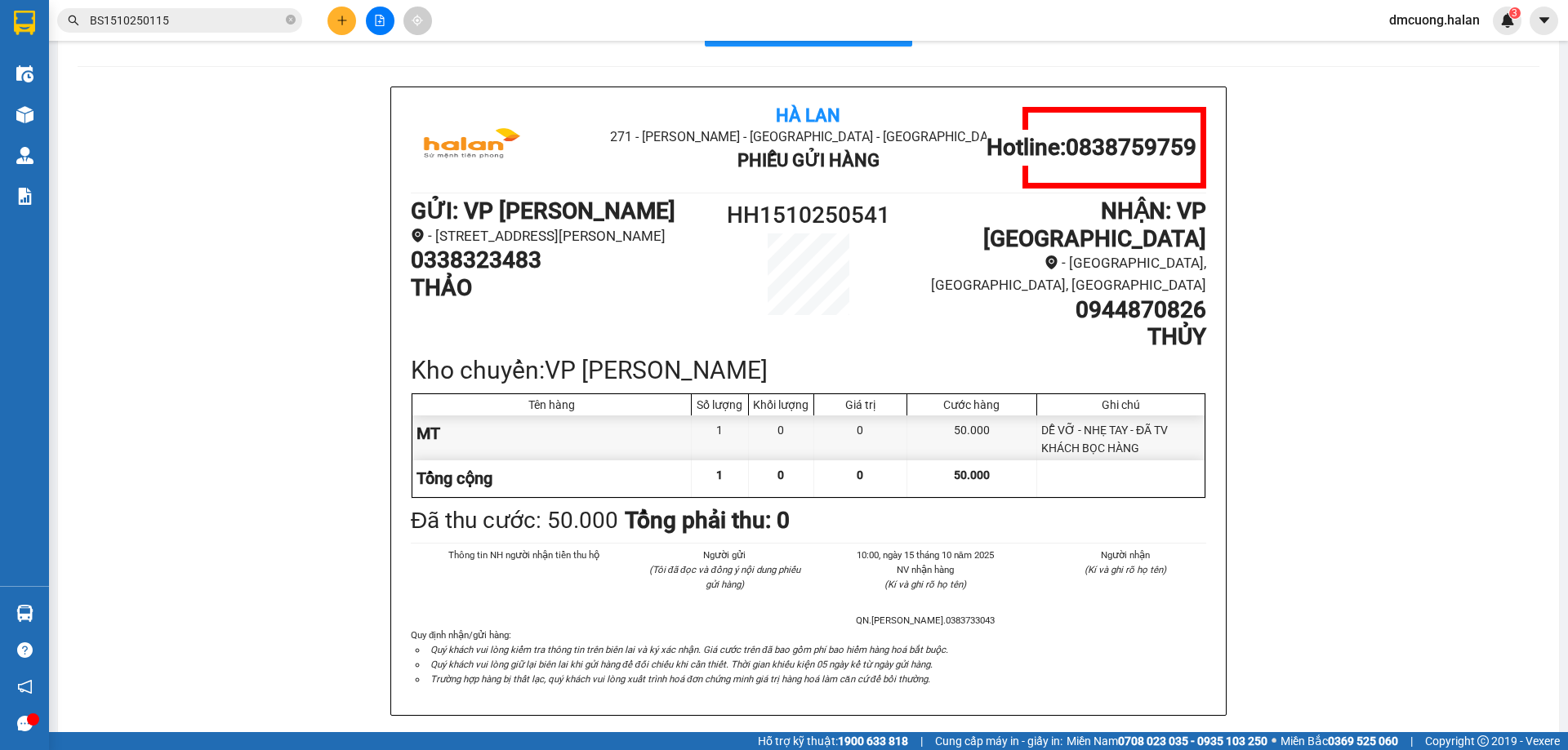
scroll to position [82, 0]
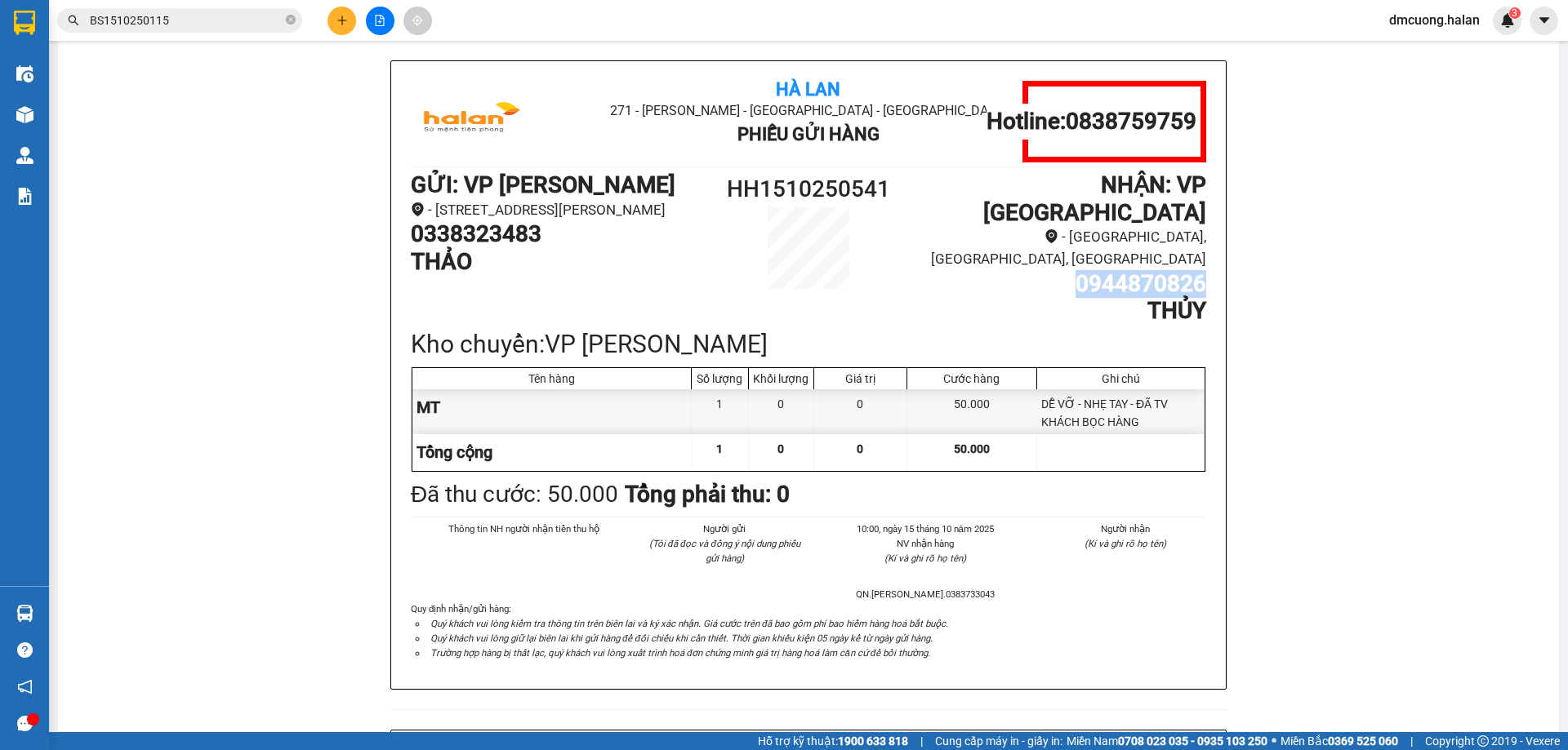
drag, startPoint x: 1203, startPoint y: 259, endPoint x: 1049, endPoint y: 258, distance: 154.0
click at [1049, 258] on div "Hà Lan 271 - Dương Tự Minh - Phường Tân Long - Thái Nguyên Phiếu Gửi Hàng Hotli…" at bounding box center [808, 375] width 834 height 628
copy h1 "0944870826"
drag, startPoint x: 545, startPoint y: 252, endPoint x: 397, endPoint y: 253, distance: 148.0
click at [397, 253] on div "Hà Lan 271 - Dương Tự Minh - Phường Tân Long - Thái Nguyên Phiếu Gửi Hàng Hotli…" at bounding box center [808, 375] width 834 height 628
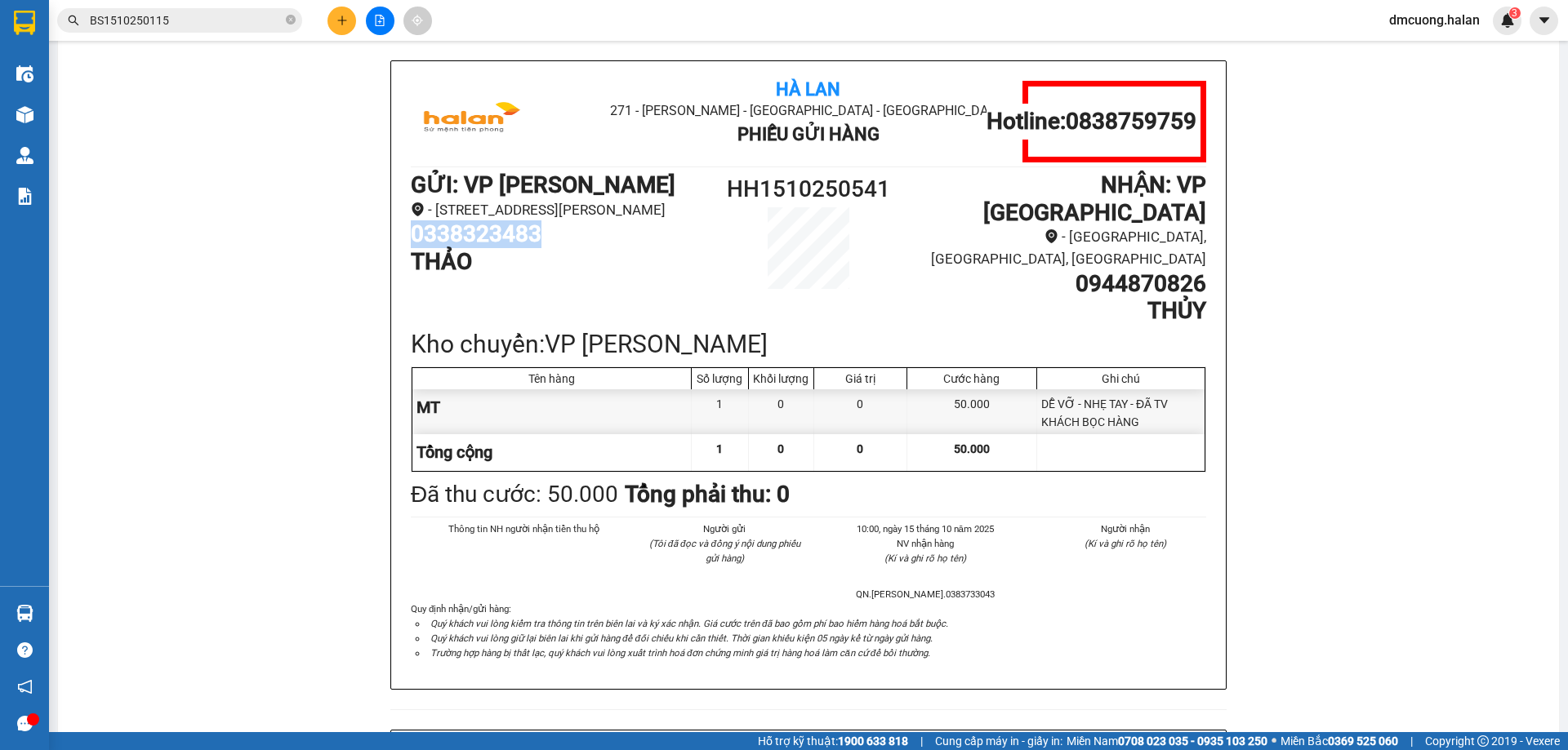
copy h1 "0338323483"
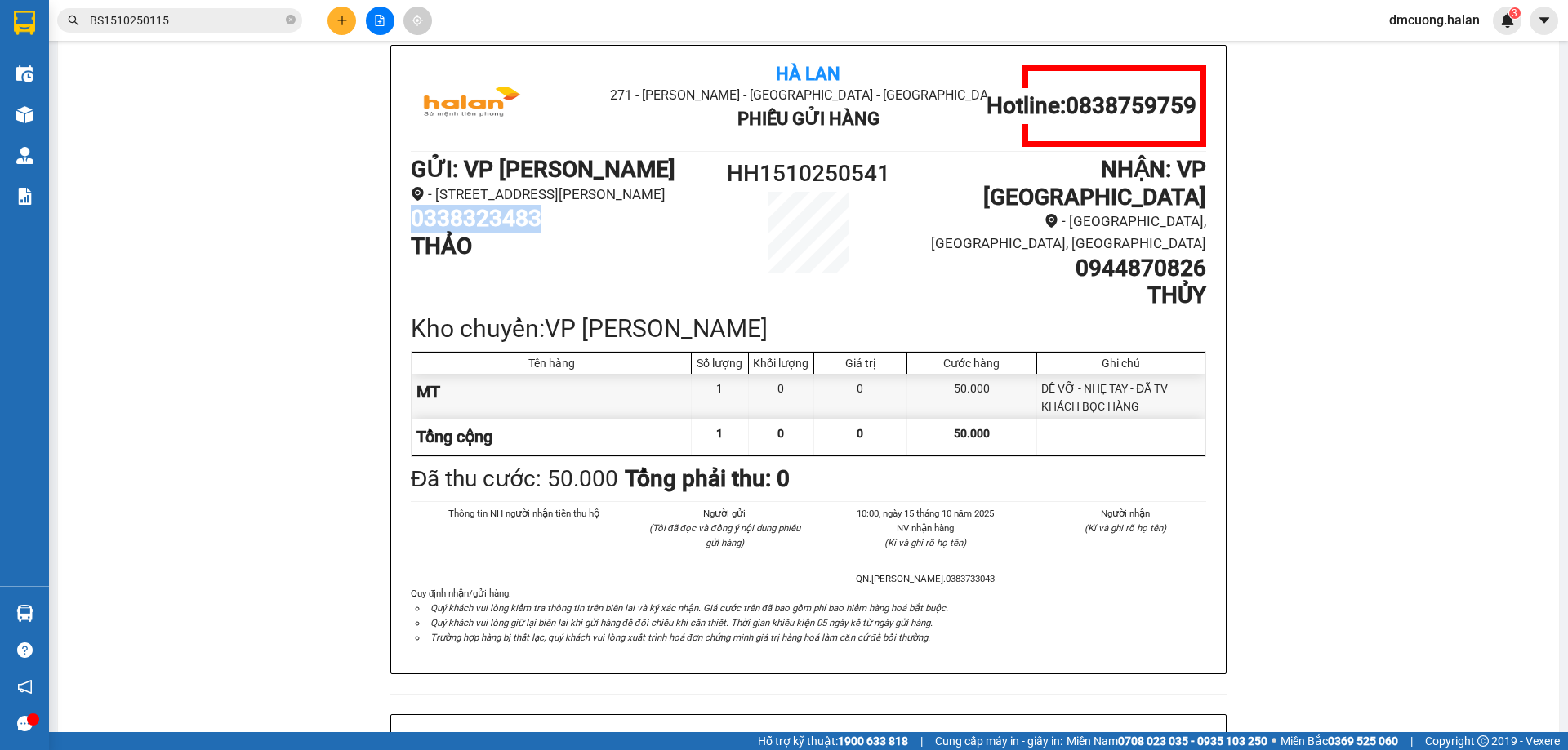
scroll to position [0, 0]
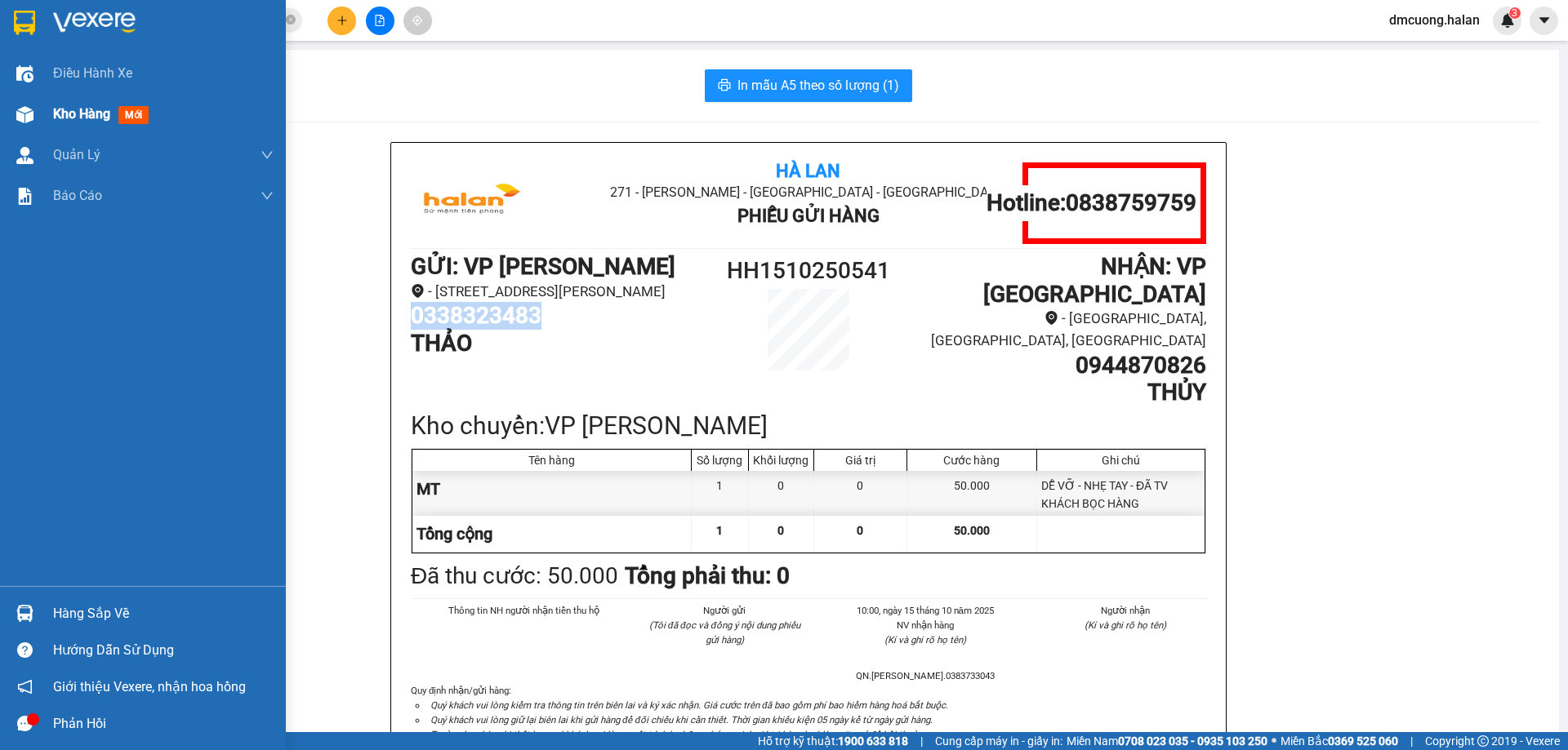
click at [88, 97] on div "Kho hàng mới" at bounding box center [163, 114] width 220 height 41
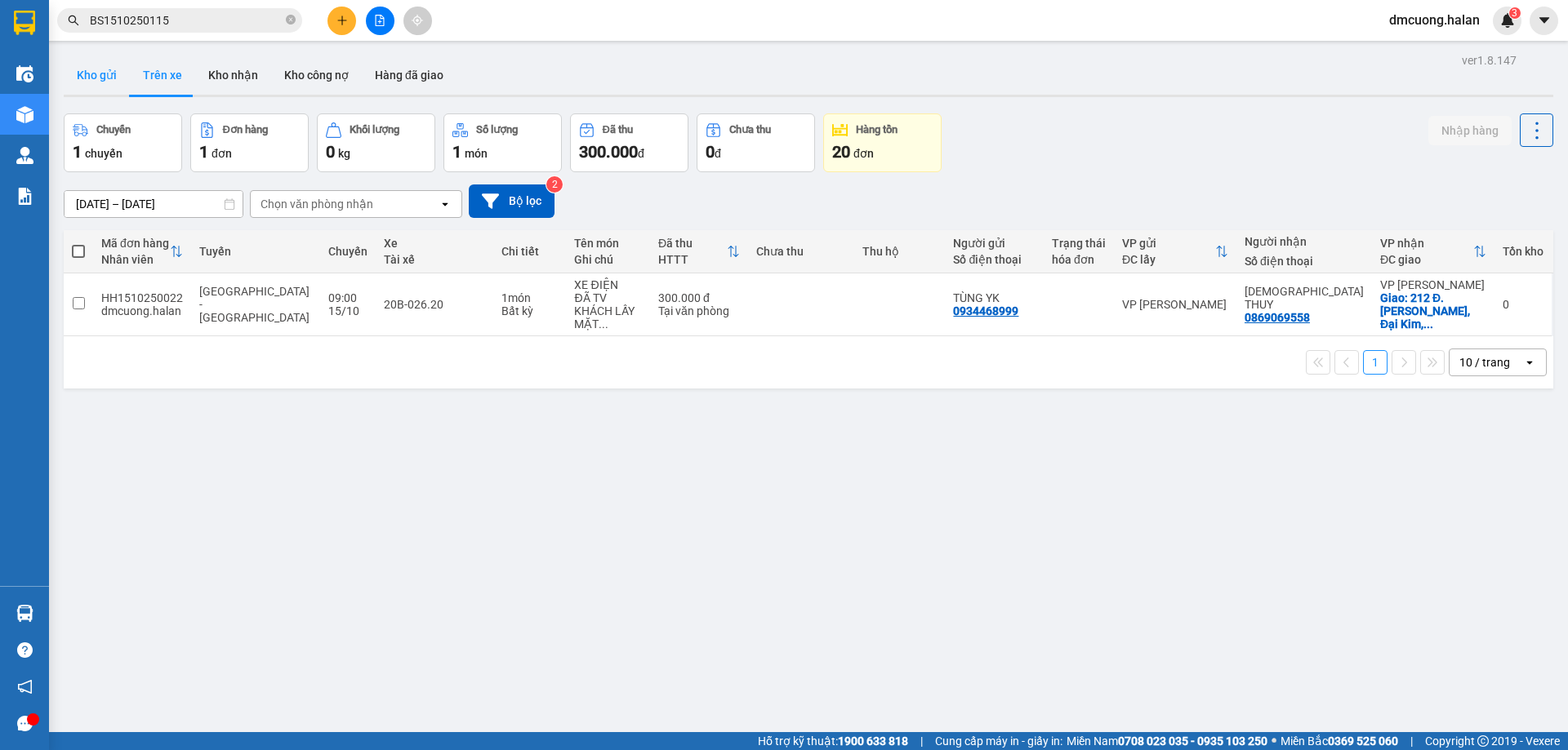
click at [119, 86] on button "Kho gửi" at bounding box center [96, 75] width 66 height 39
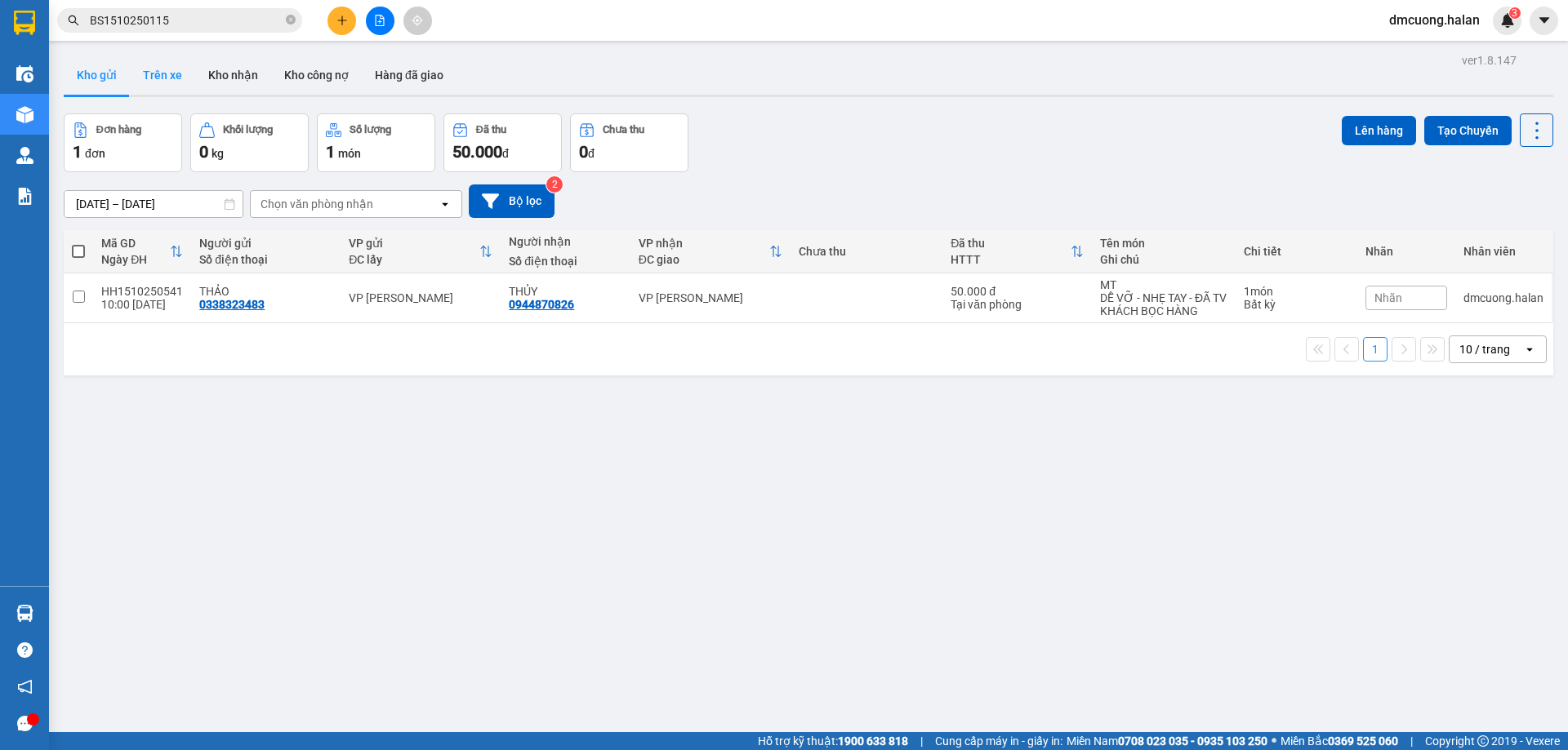
click at [162, 83] on button "Trên xe" at bounding box center [162, 75] width 65 height 39
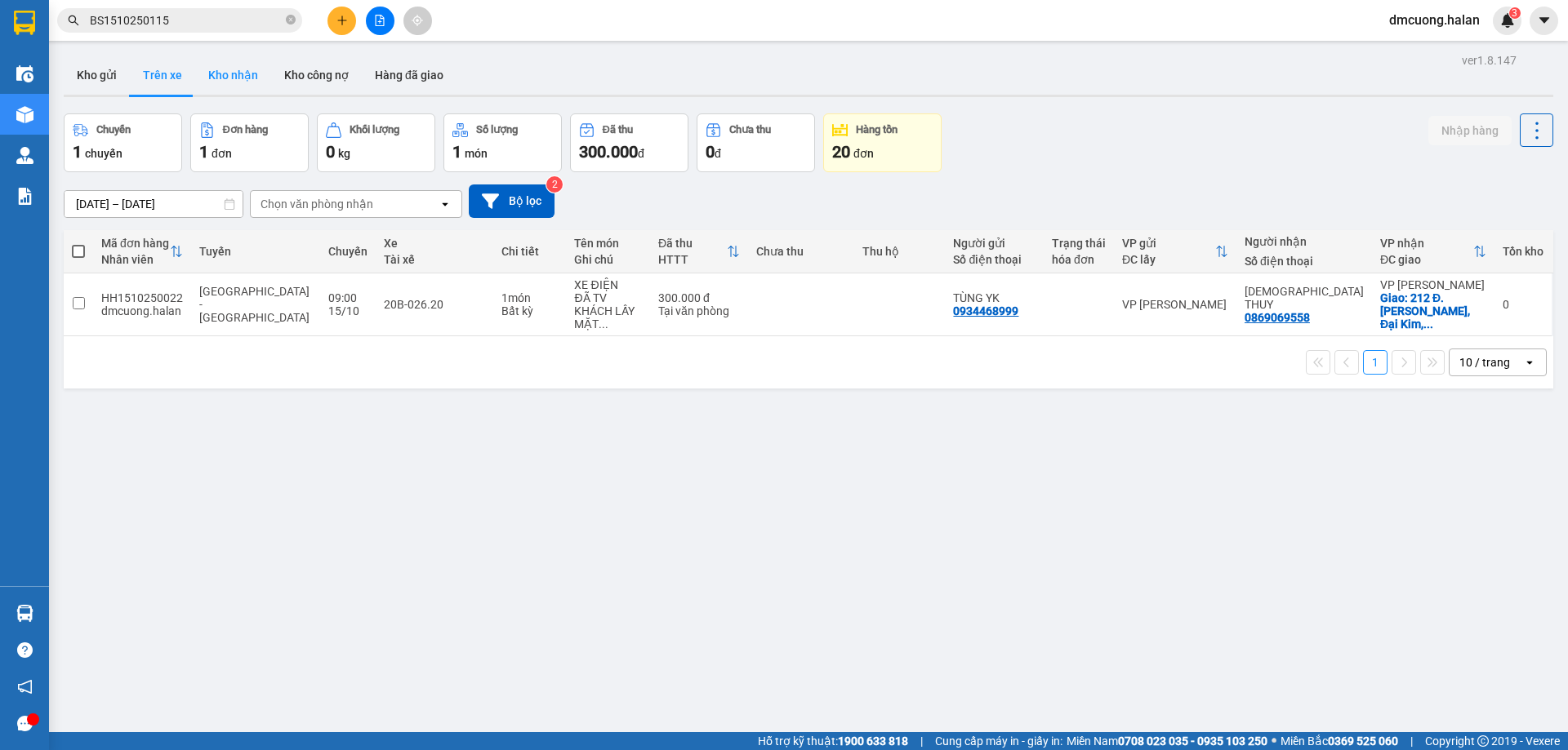
click at [252, 82] on button "Kho nhận" at bounding box center [233, 75] width 76 height 39
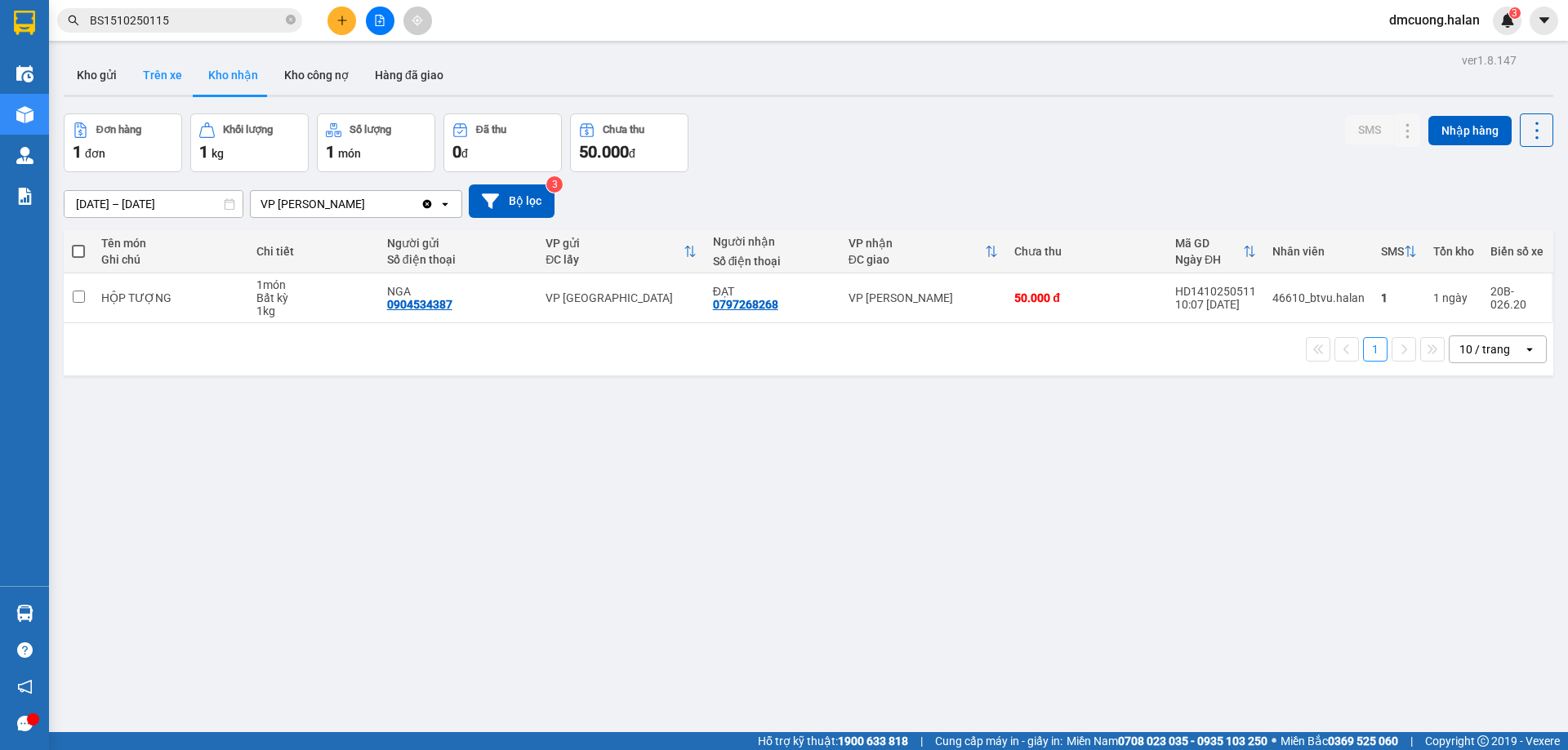
click at [173, 78] on button "Trên xe" at bounding box center [162, 75] width 65 height 39
type input "07/02/2012 – 15/10/2025"
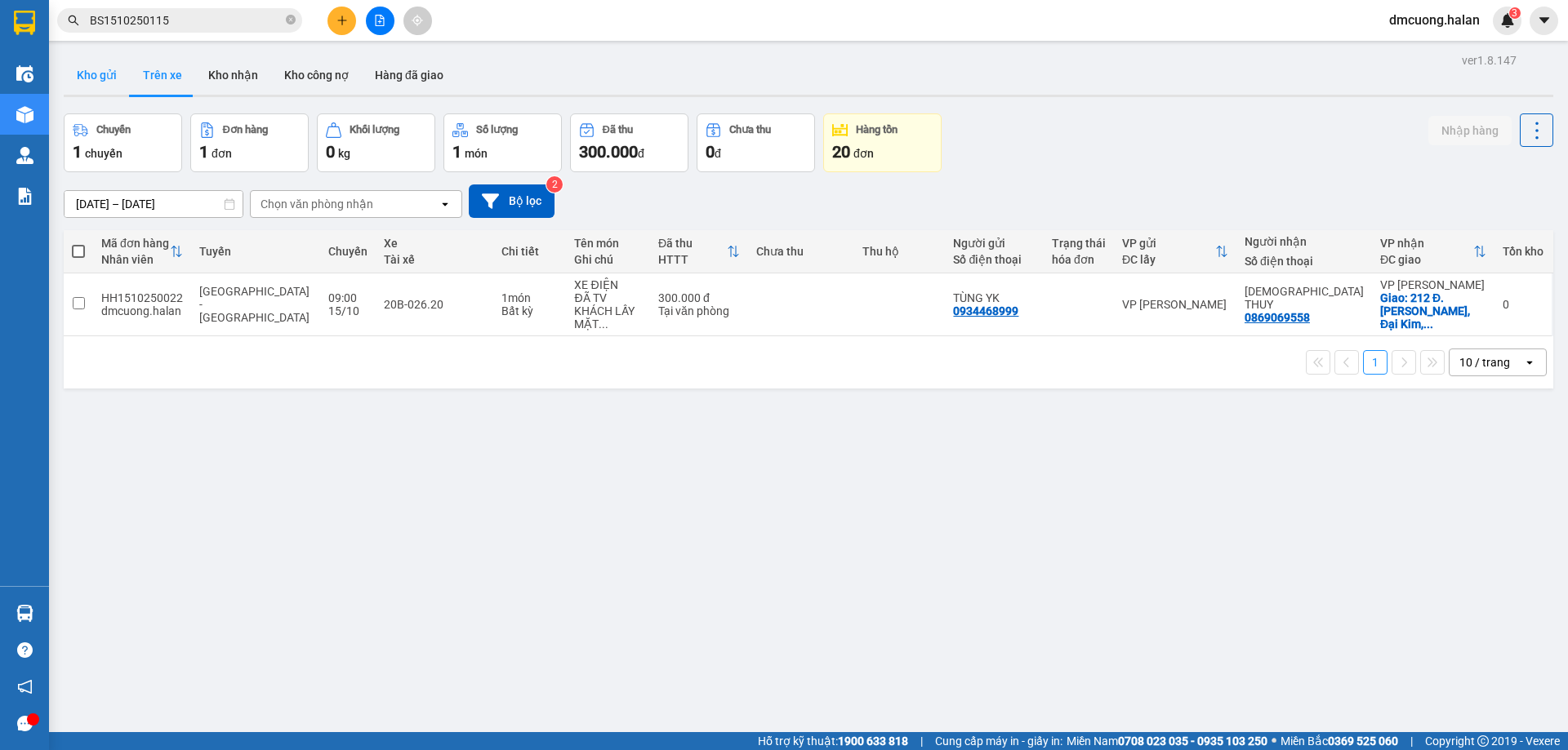
click at [105, 68] on button "Kho gửi" at bounding box center [96, 75] width 66 height 39
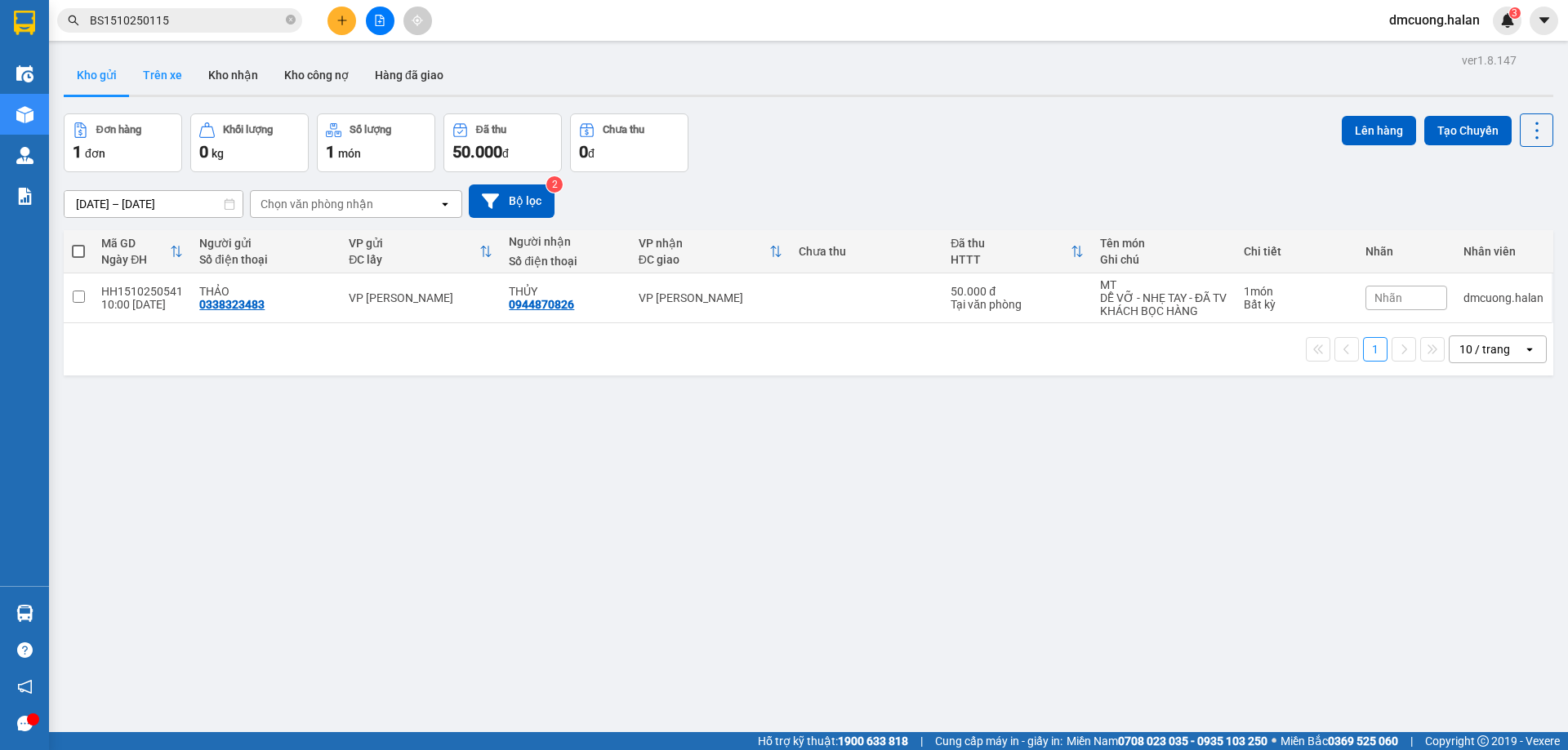
click at [156, 72] on button "Trên xe" at bounding box center [162, 75] width 65 height 39
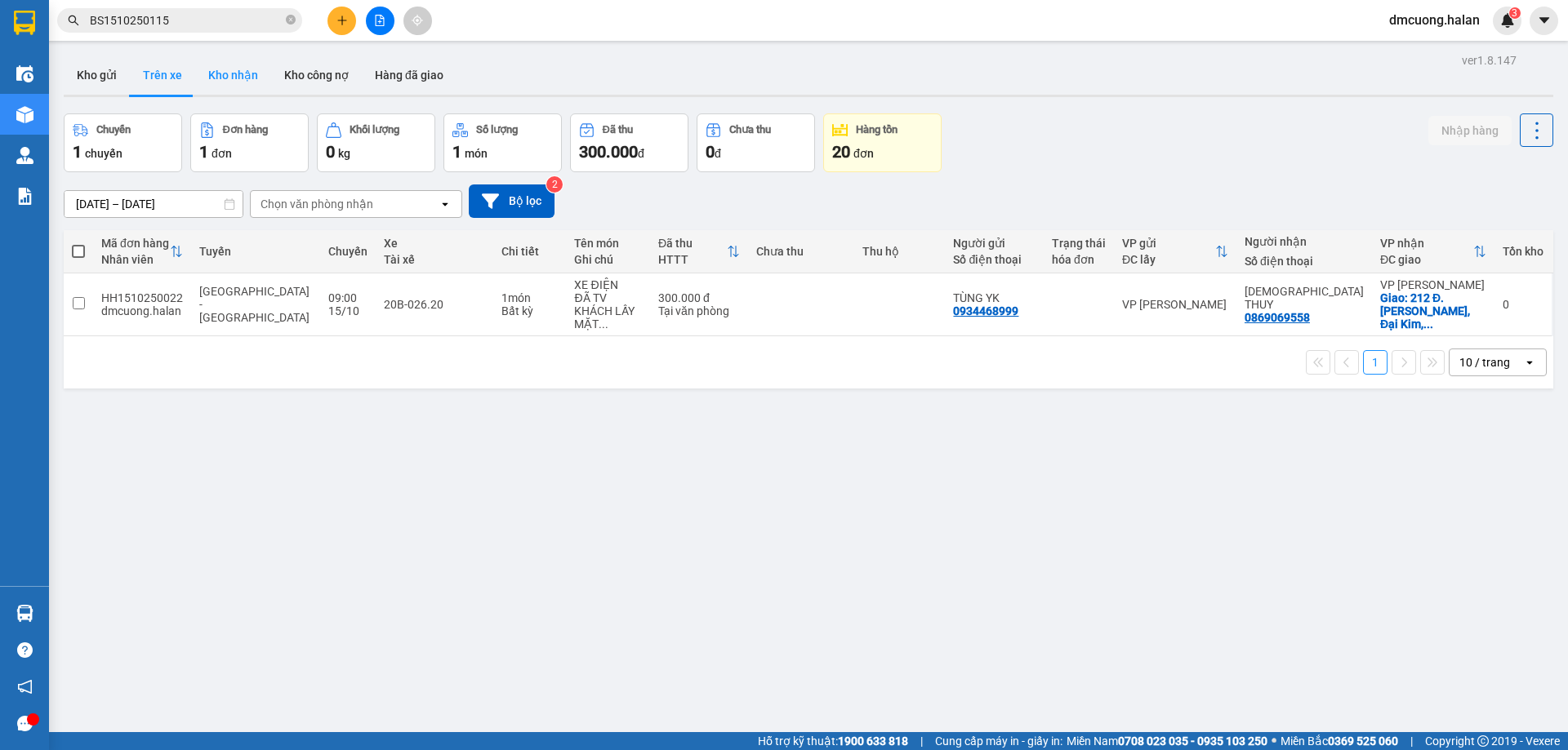
click at [219, 72] on button "Kho nhận" at bounding box center [233, 75] width 76 height 39
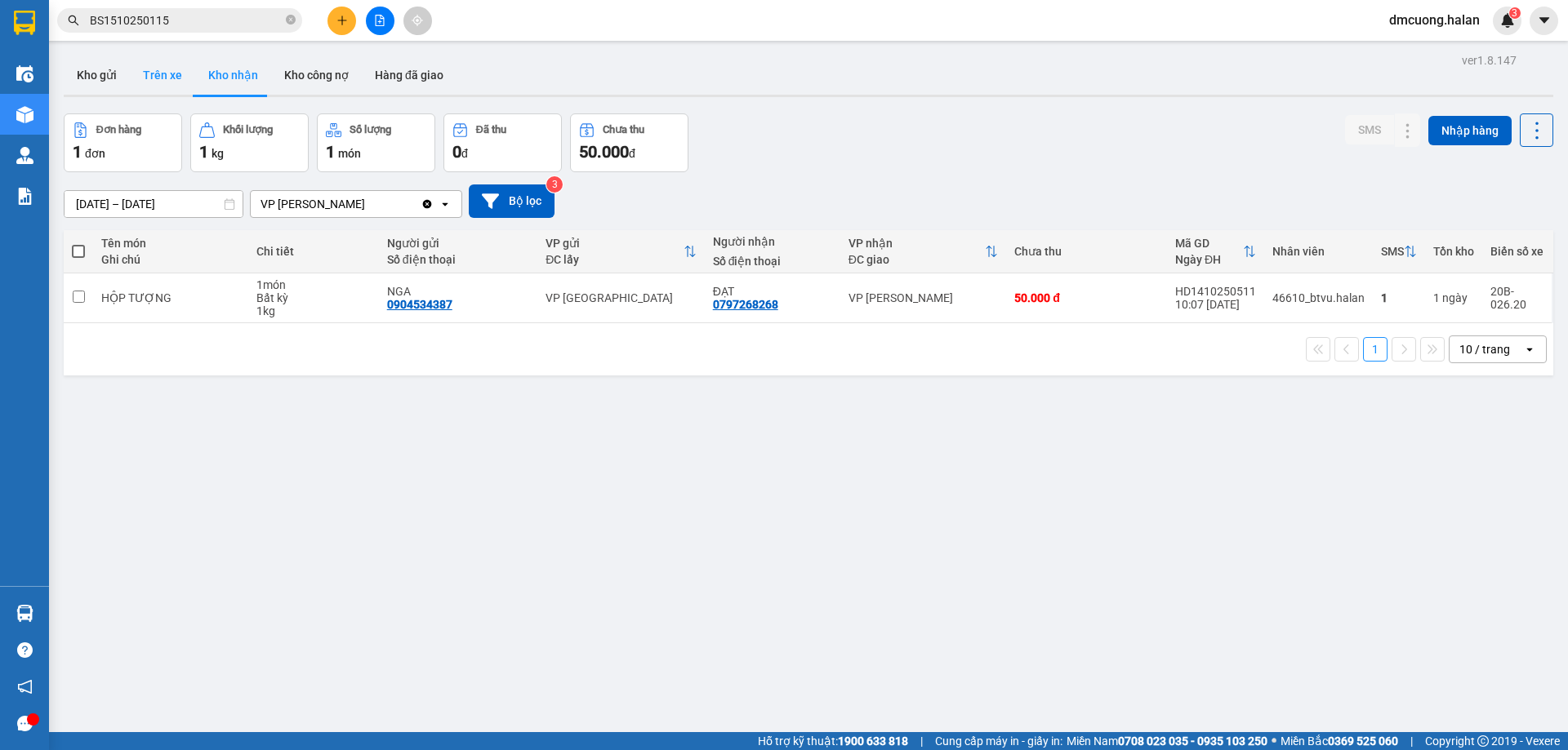
click at [188, 75] on button "Trên xe" at bounding box center [162, 75] width 65 height 39
type input "07/02/2012 – 15/10/2025"
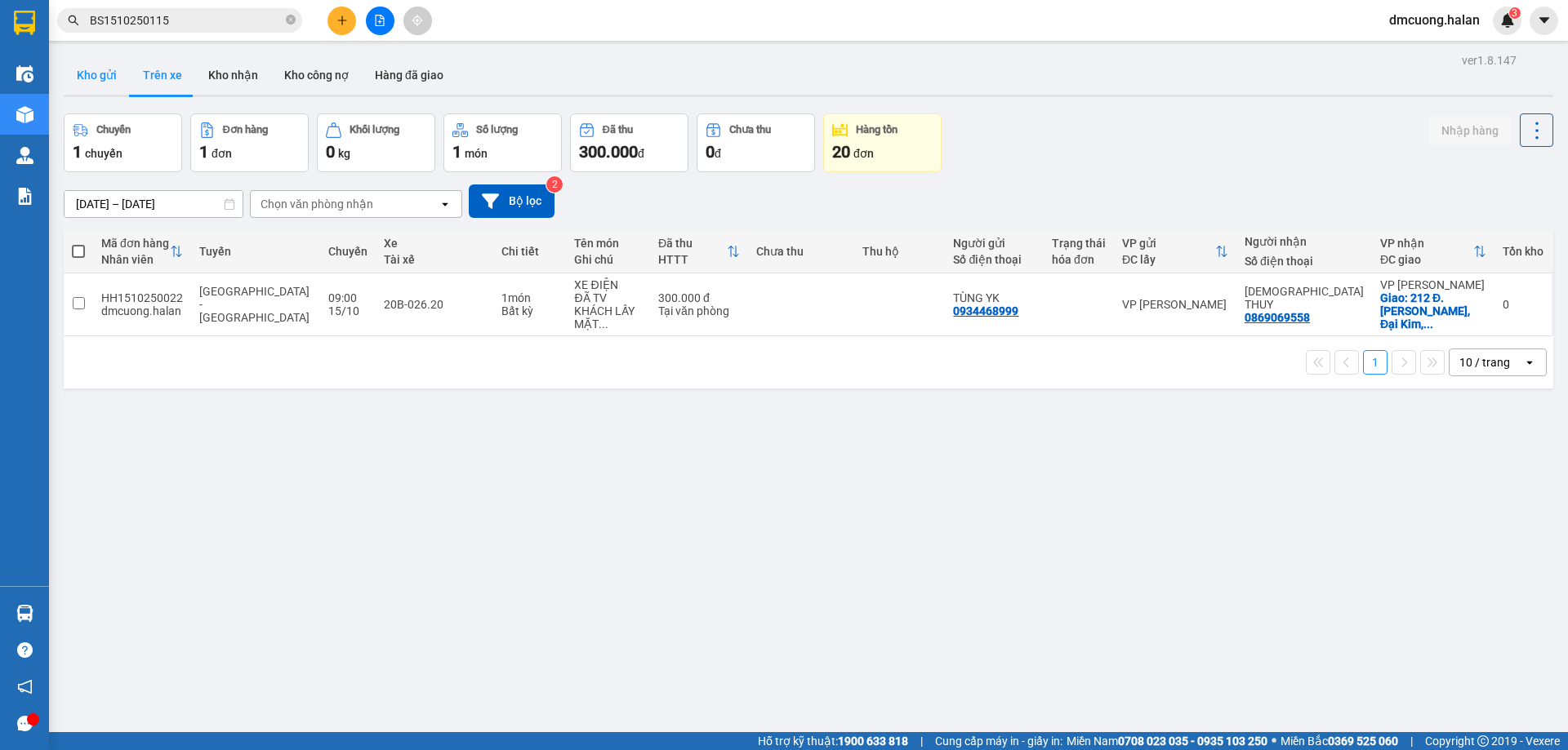
click at [92, 62] on button "Kho gửi" at bounding box center [96, 75] width 66 height 39
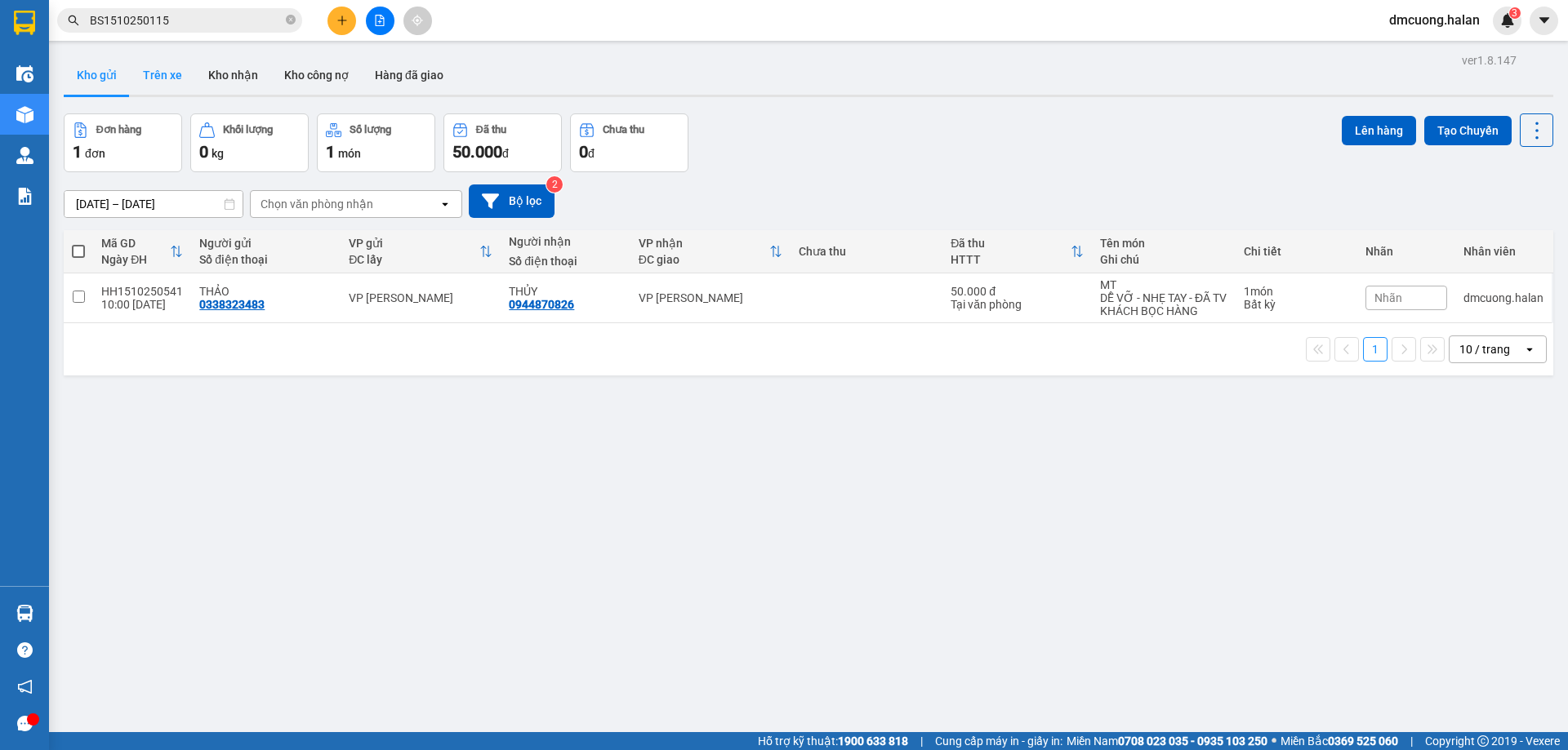
click at [155, 72] on button "Trên xe" at bounding box center [162, 75] width 65 height 39
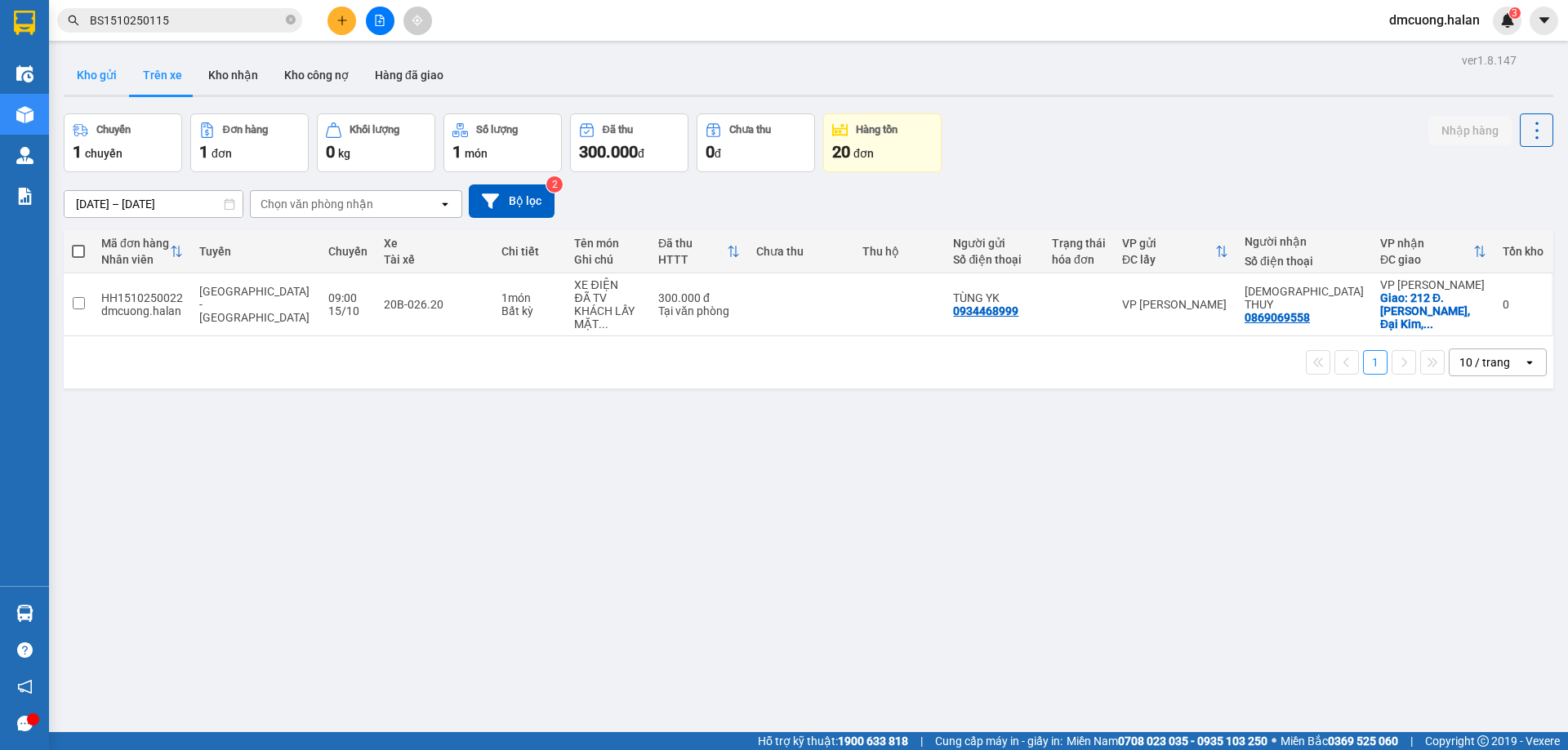
click at [122, 66] on button "Kho gửi" at bounding box center [96, 75] width 66 height 39
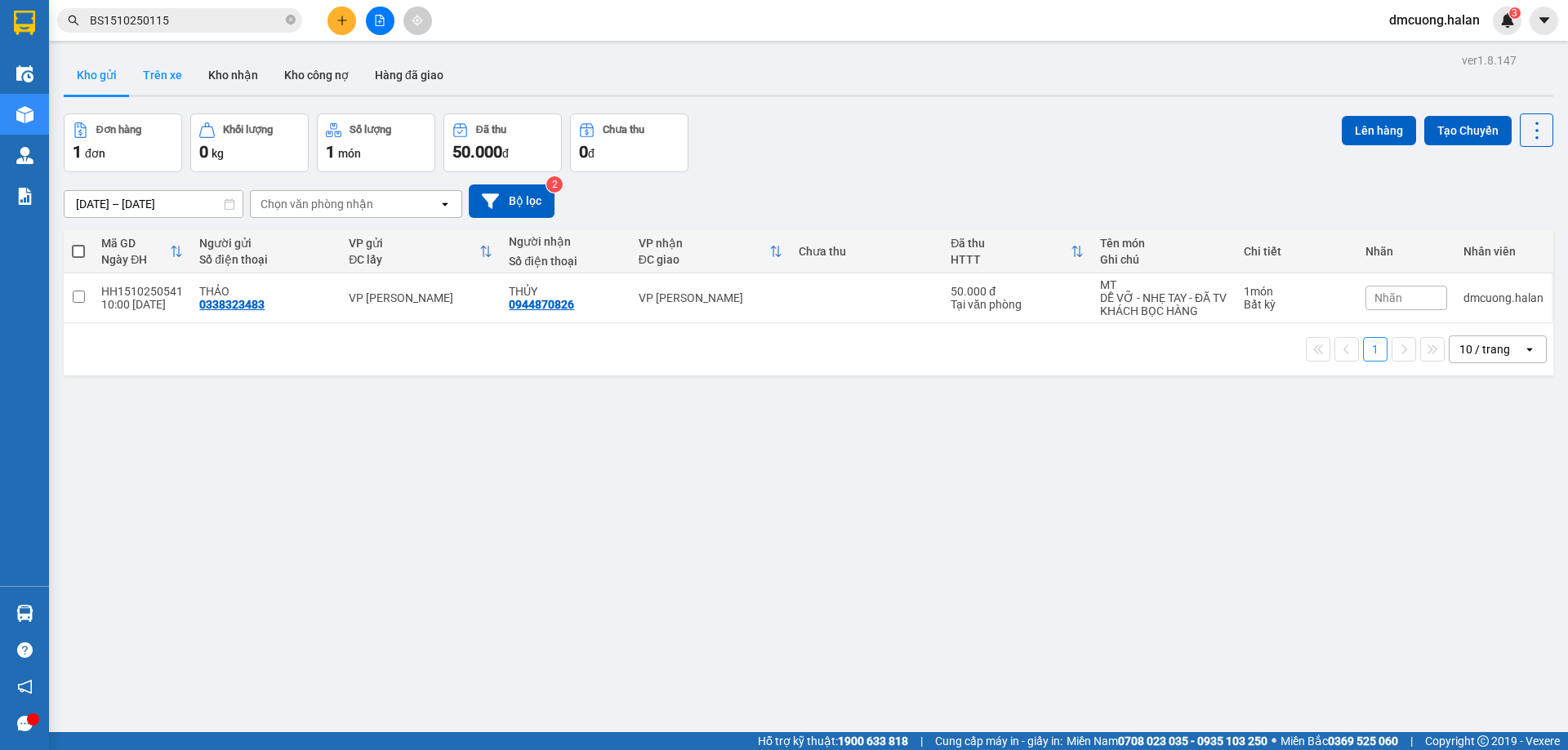
click at [160, 66] on button "Trên xe" at bounding box center [162, 75] width 65 height 39
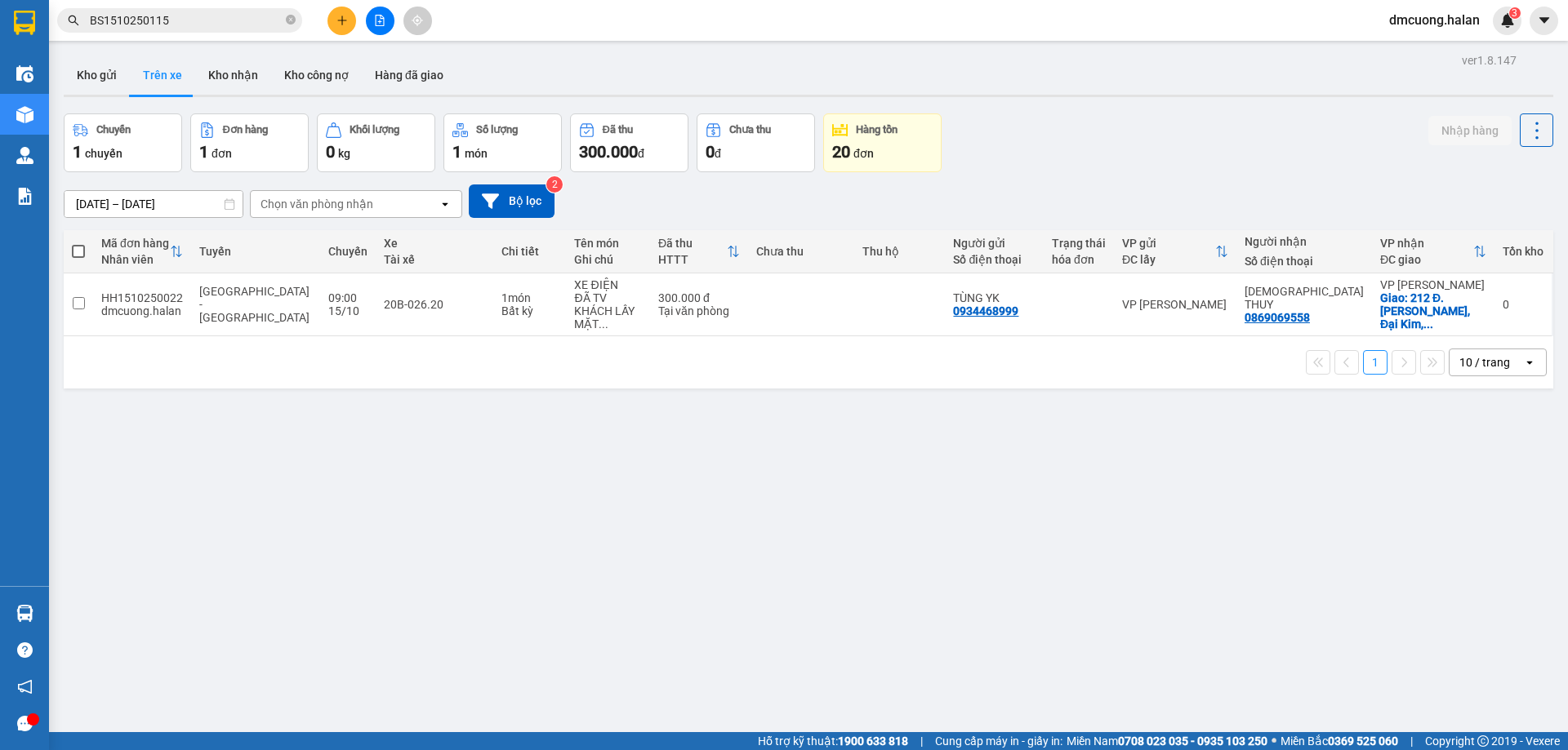
click at [797, 575] on div "ver 1.8.147 Kho gửi Trên xe Kho nhận Kho công nợ Hàng đã giao Chuyến 1 chuyến Đ…" at bounding box center [808, 423] width 1502 height 750
click at [944, 551] on div "ver 1.8.147 Kho gửi Trên xe Kho nhận Kho công nợ Hàng đã giao Chuyến 1 chuyến Đ…" at bounding box center [808, 423] width 1502 height 750
click at [90, 62] on button "Kho gửi" at bounding box center [96, 75] width 66 height 39
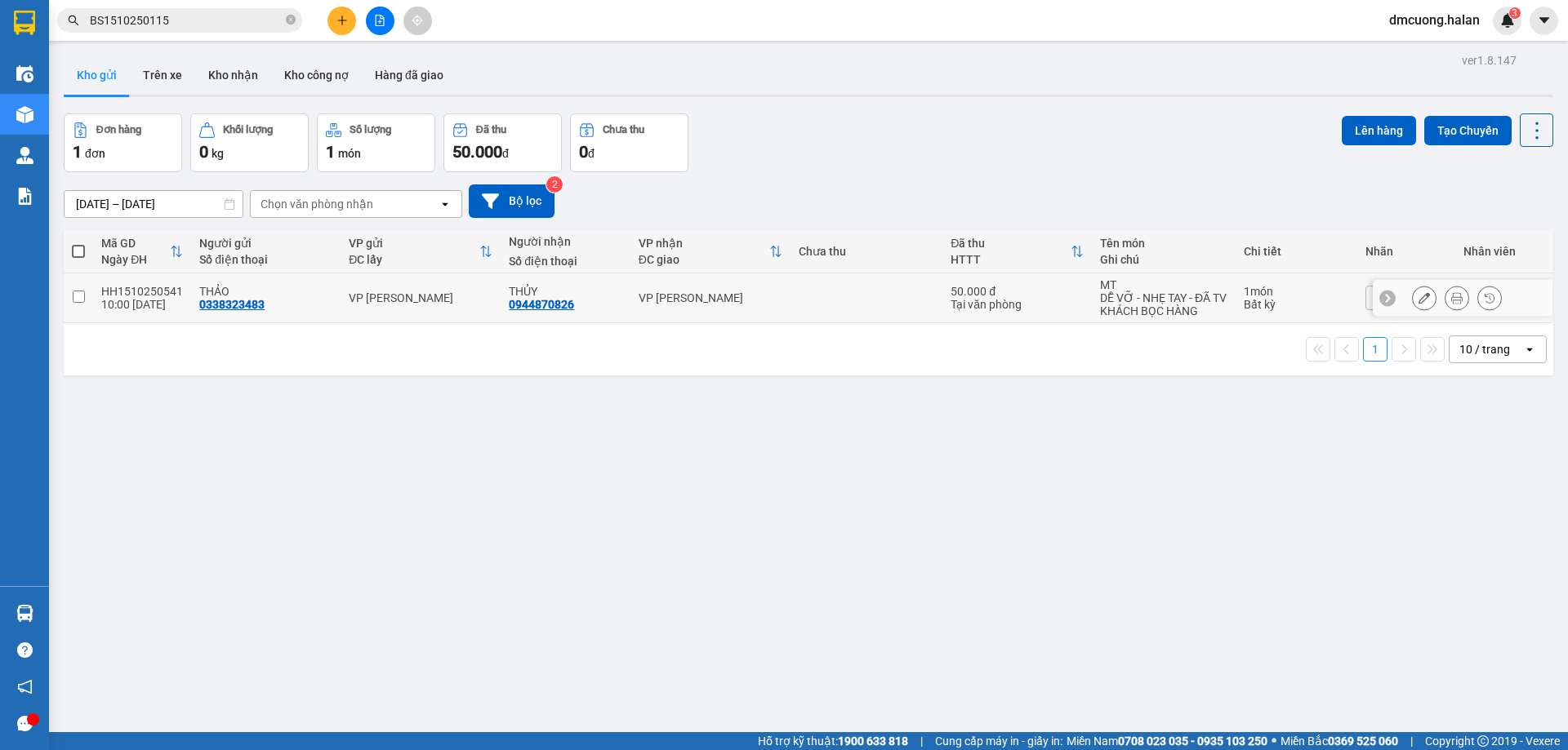
click at [1418, 299] on icon at bounding box center [1423, 297] width 11 height 11
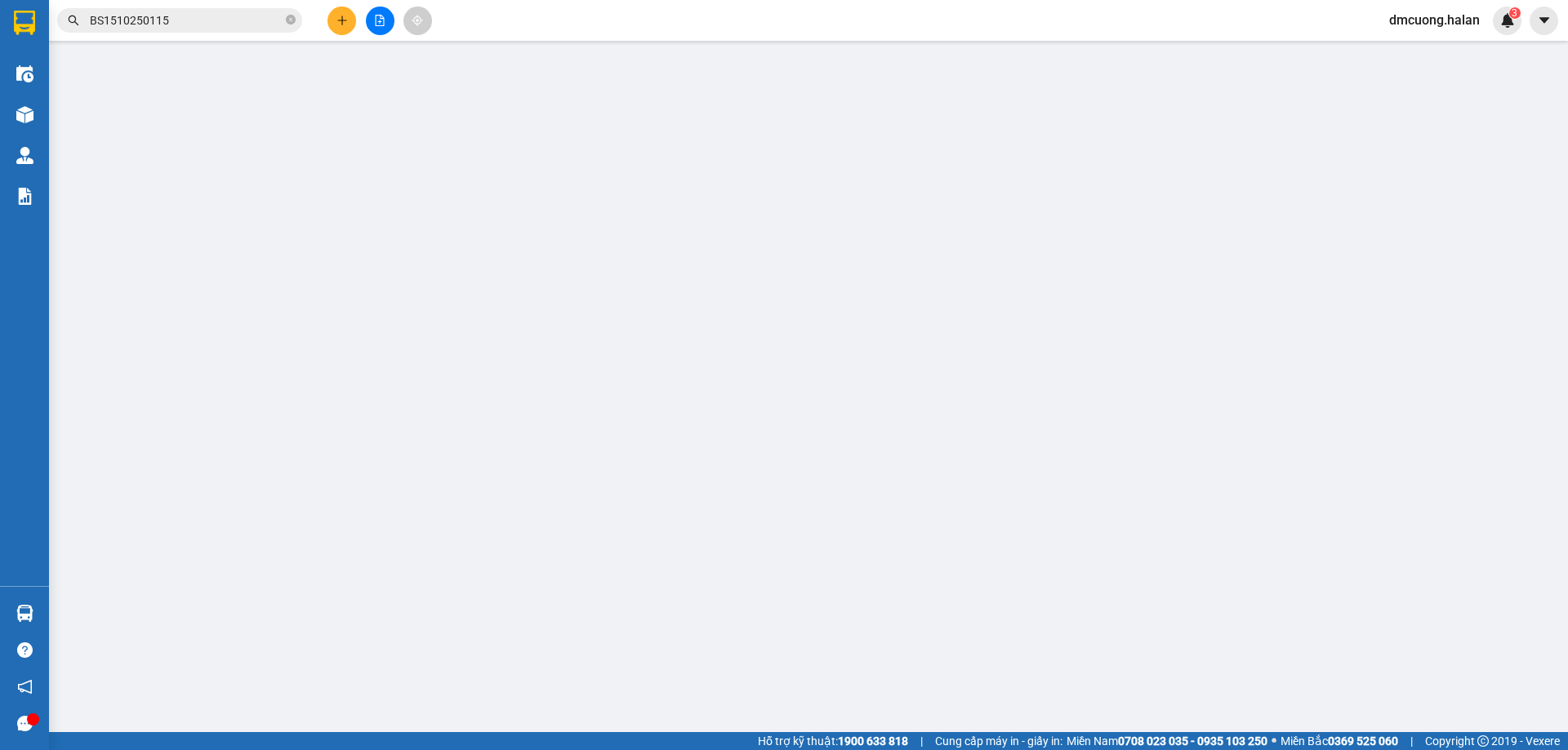
type input "0338323483"
type input "0944870826"
type input "0"
type input "50.000"
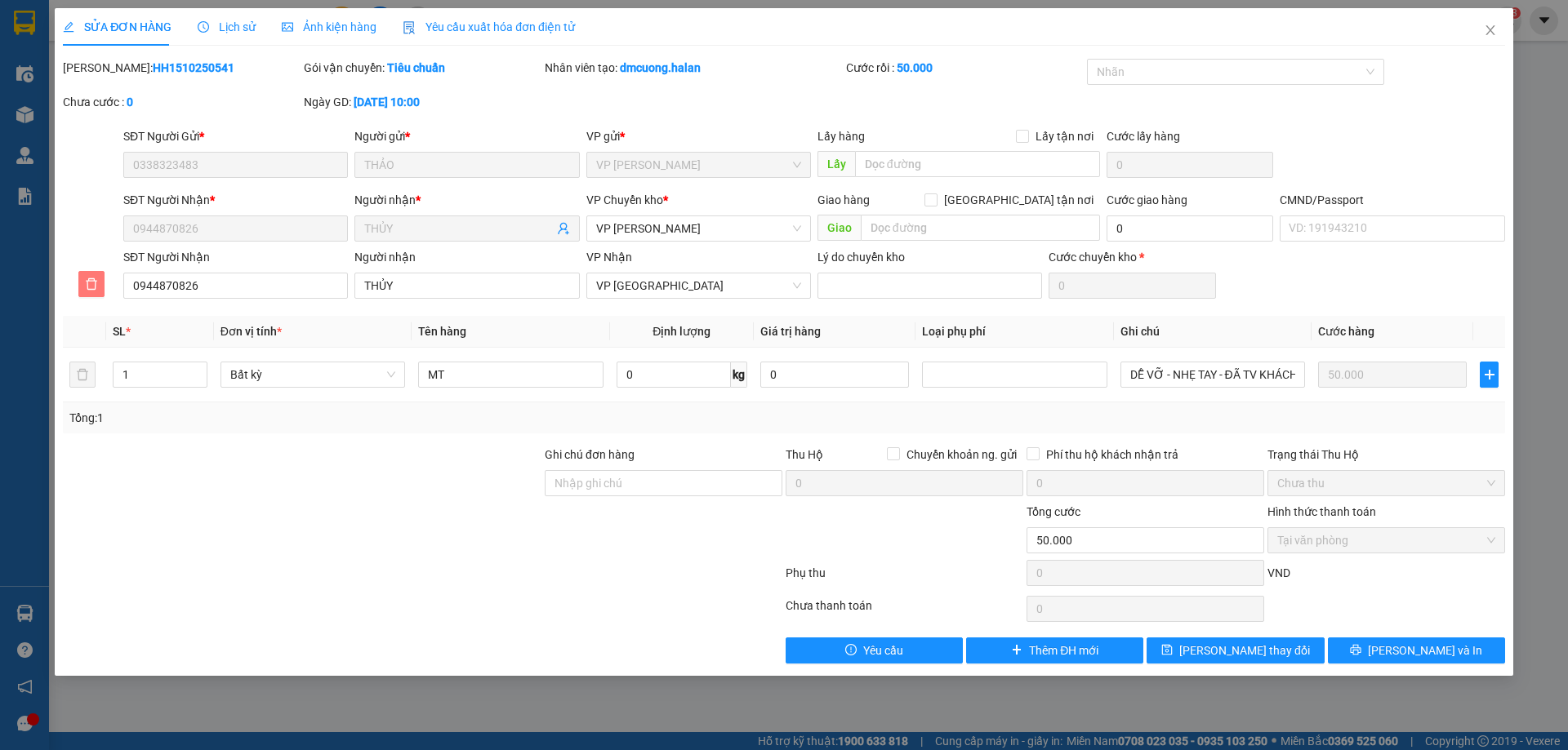
click at [98, 281] on icon "delete" at bounding box center [91, 284] width 13 height 13
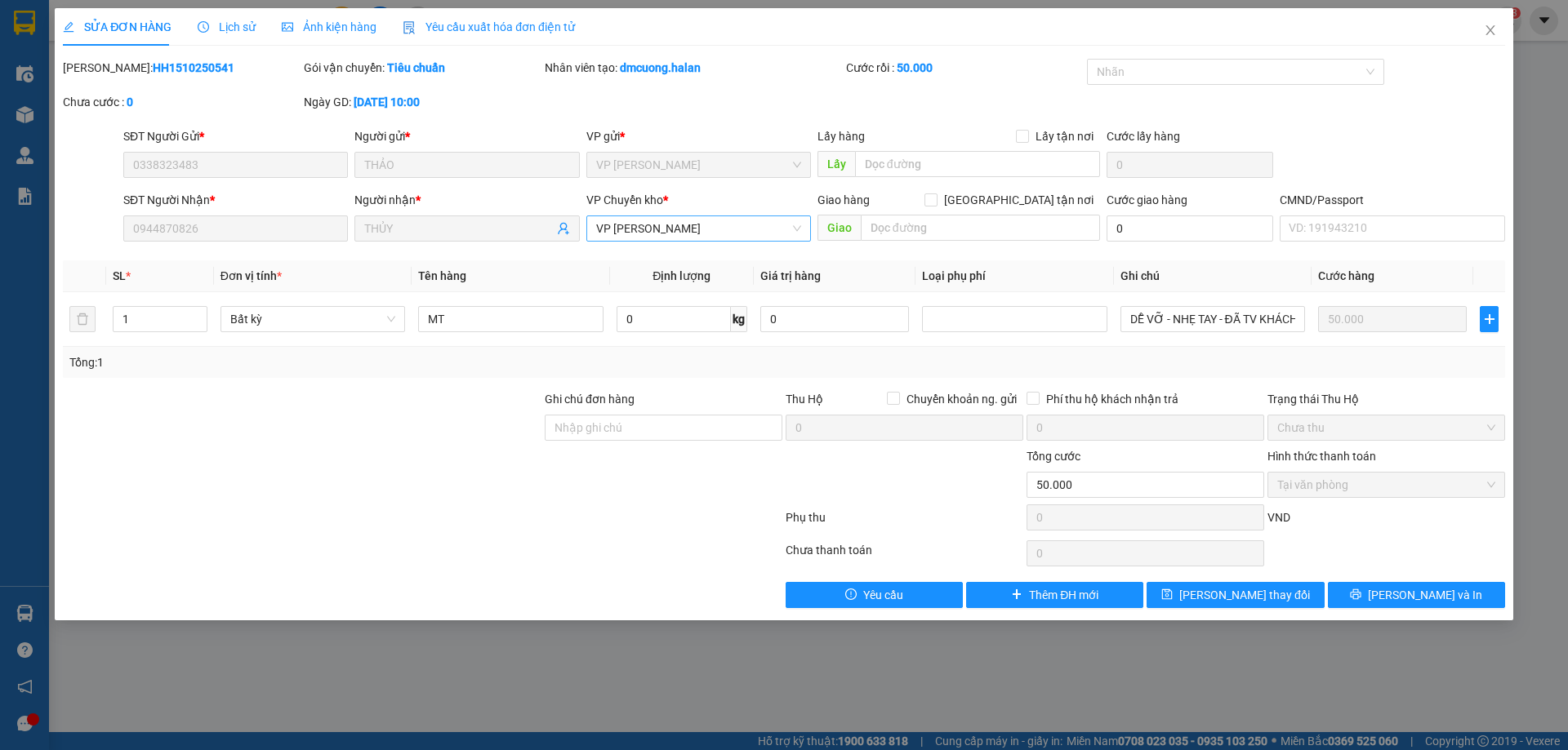
click at [726, 235] on span "VP [PERSON_NAME]" at bounding box center [698, 228] width 205 height 24
type input "bắc"
click at [657, 261] on div "VP [GEOGRAPHIC_DATA]" at bounding box center [698, 261] width 205 height 18
click at [1380, 600] on button "[PERSON_NAME] và In" at bounding box center [1416, 595] width 177 height 26
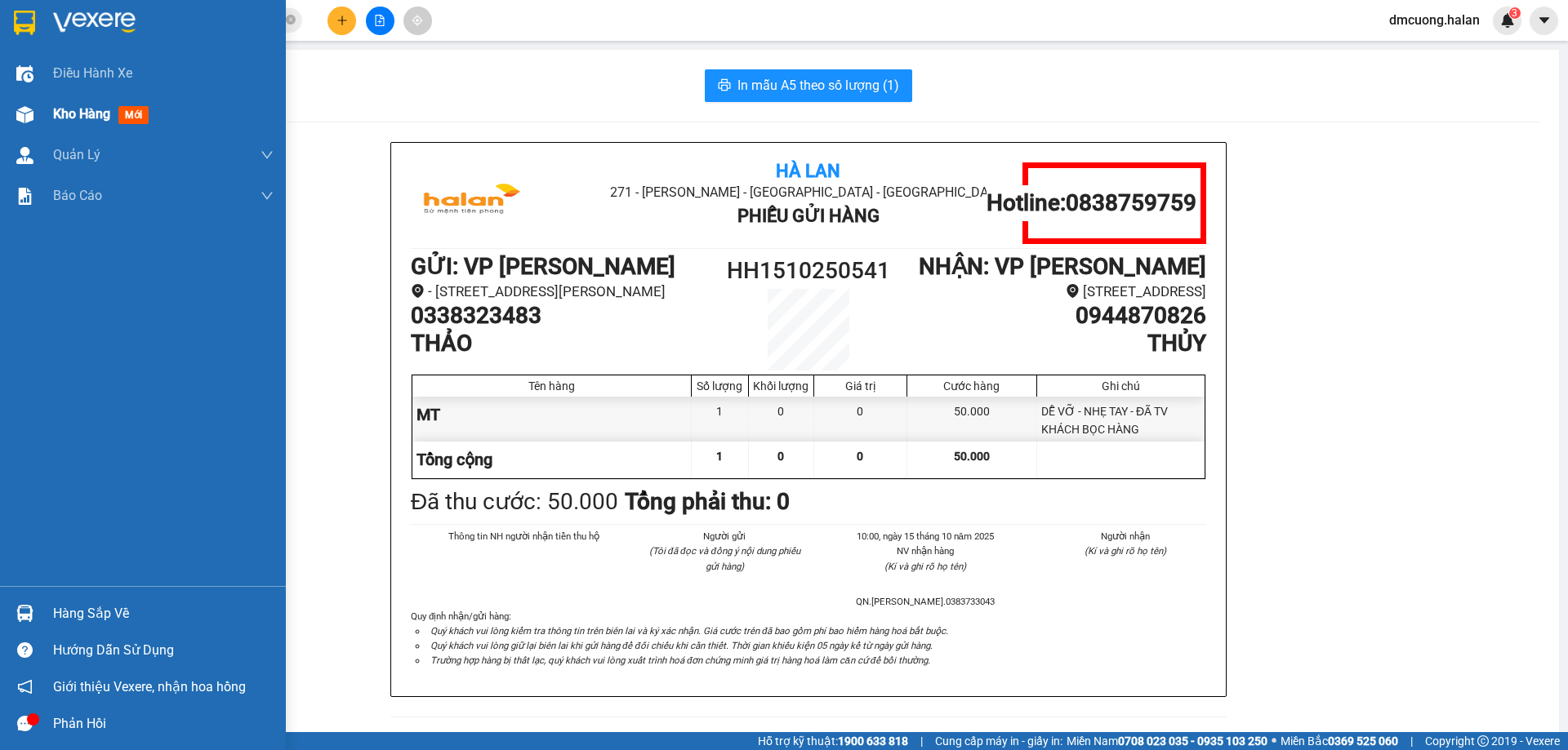
click at [73, 103] on div "Kho hàng mới" at bounding box center [163, 114] width 220 height 41
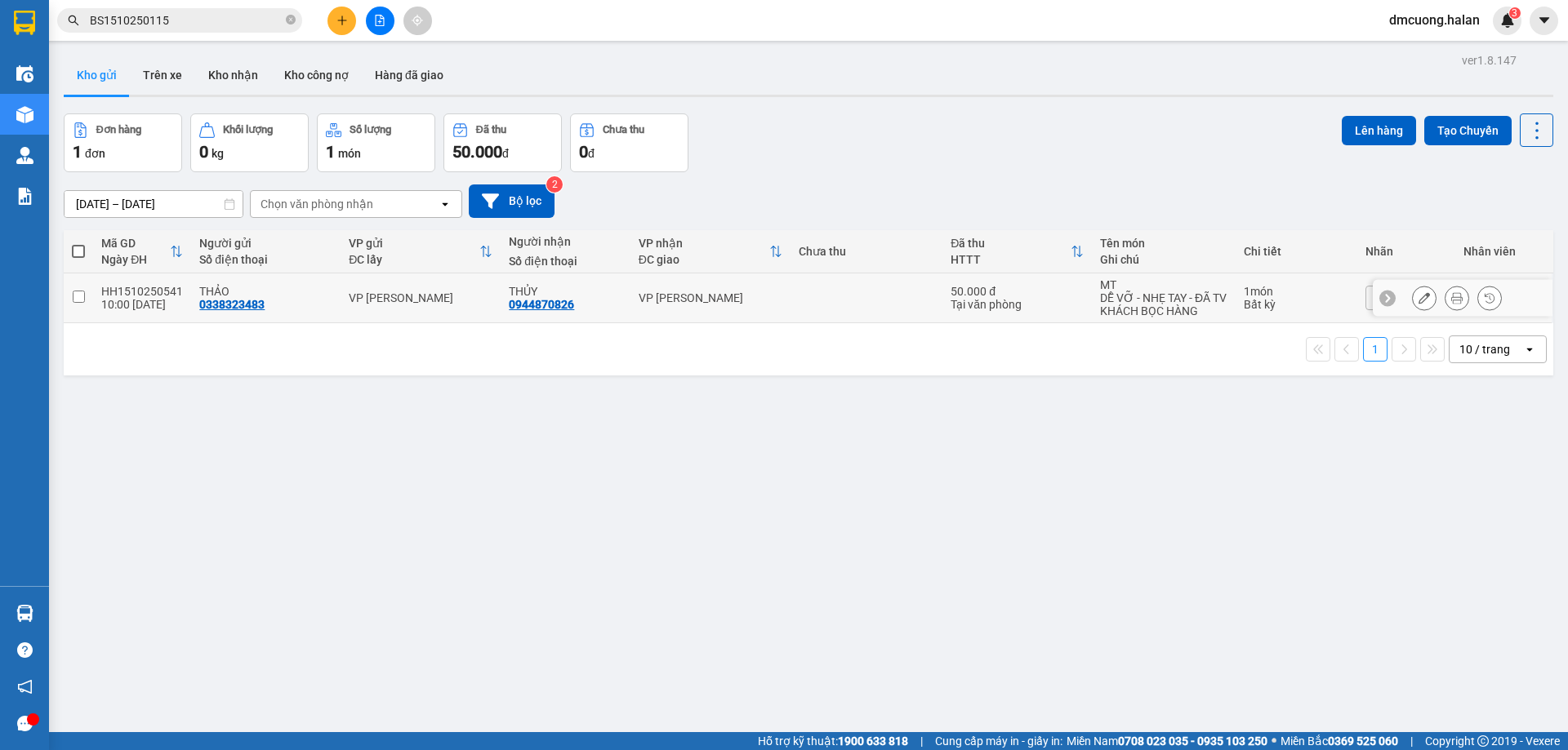
click at [853, 292] on td at bounding box center [866, 297] width 152 height 49
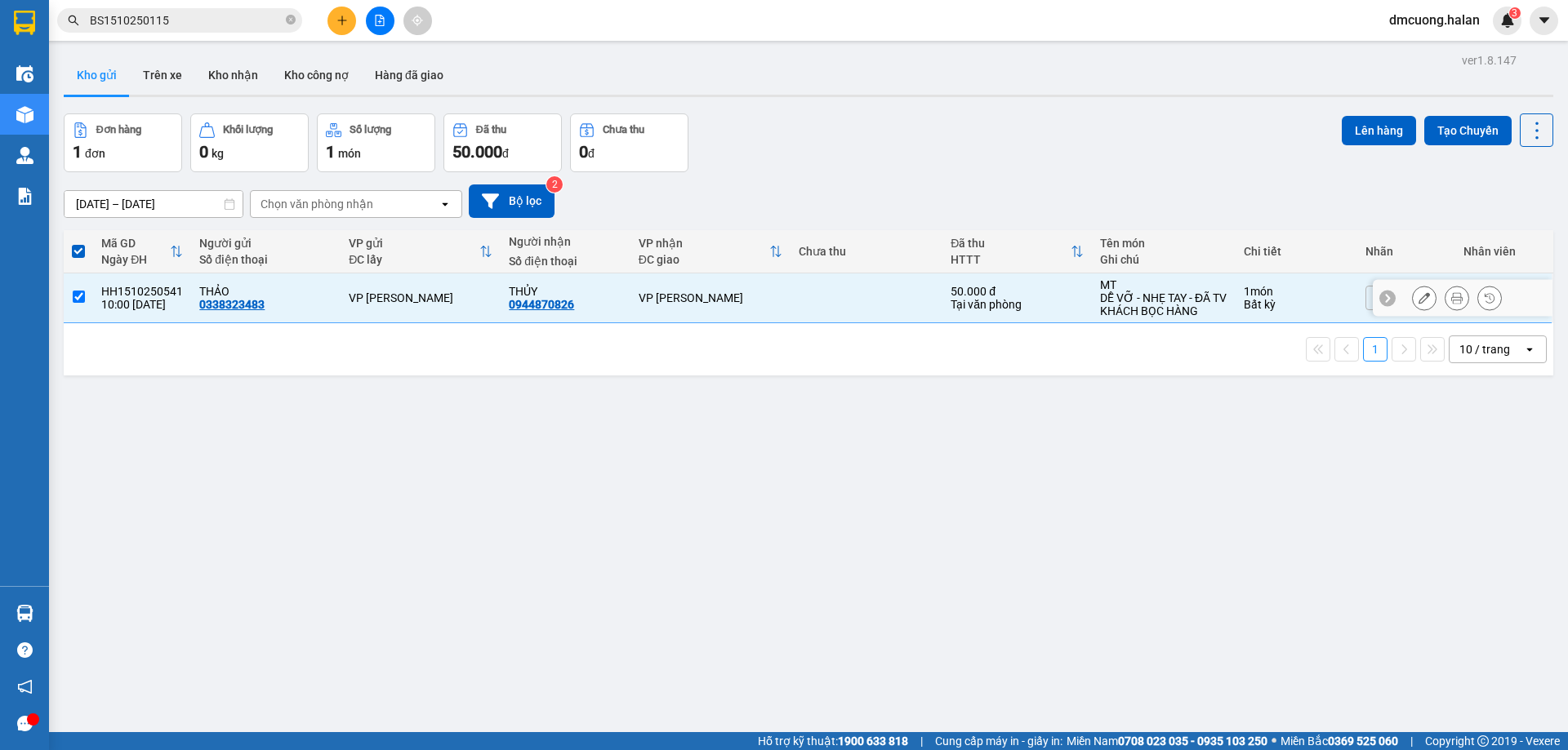
click at [853, 292] on td at bounding box center [866, 297] width 152 height 49
checkbox input "false"
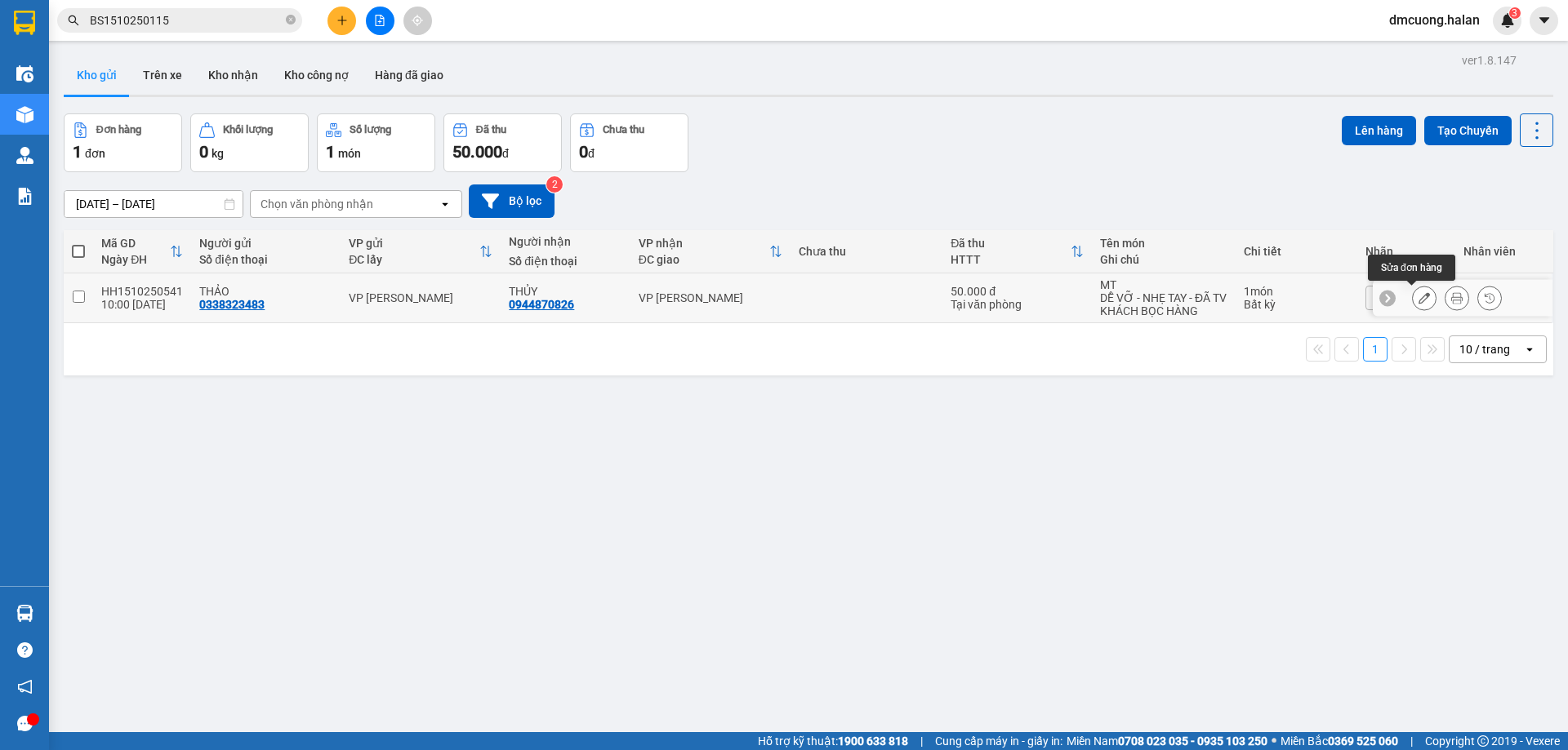
click at [1417, 301] on button at bounding box center [1424, 298] width 23 height 29
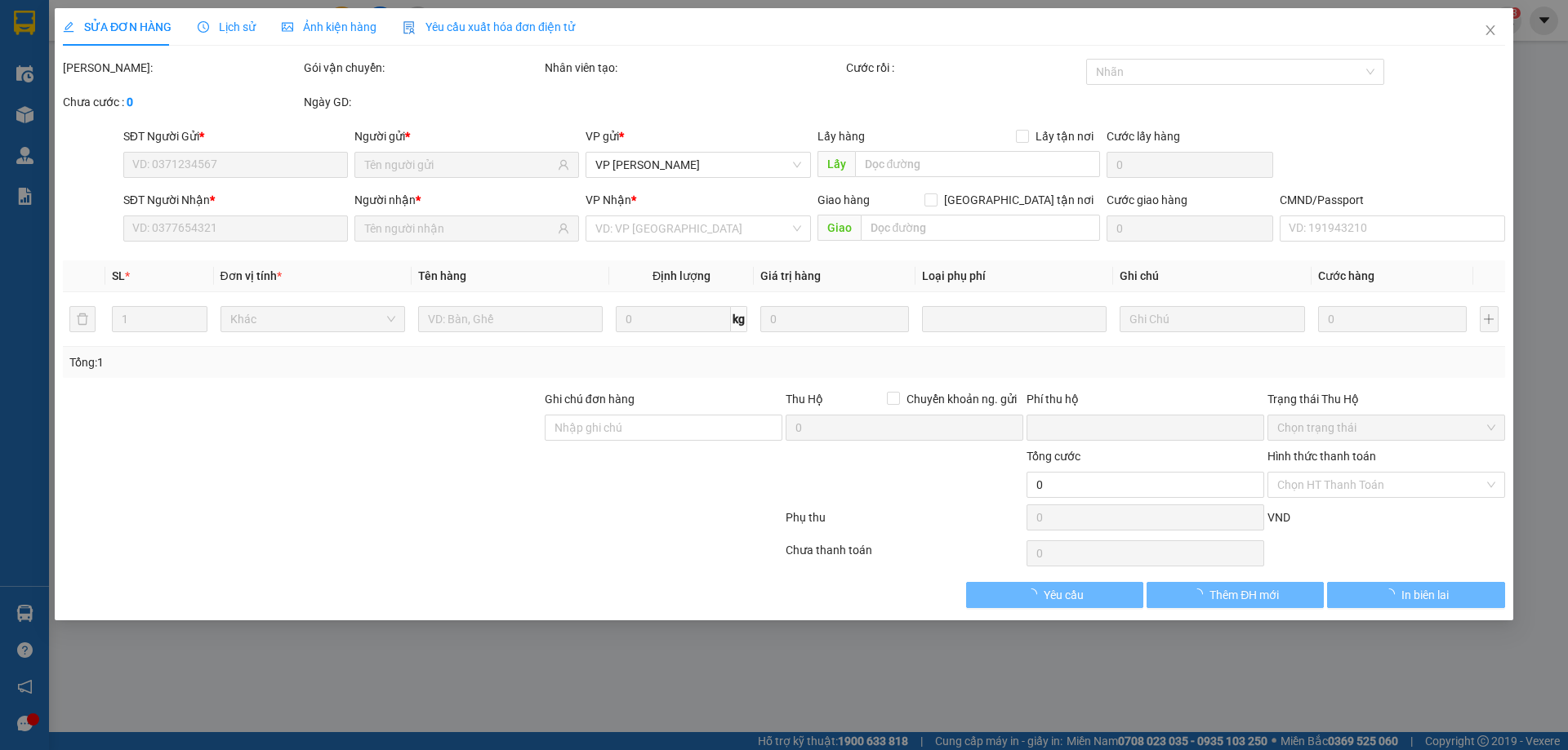
type input "0338323483"
type input "0944870826"
type input "0"
type input "50.000"
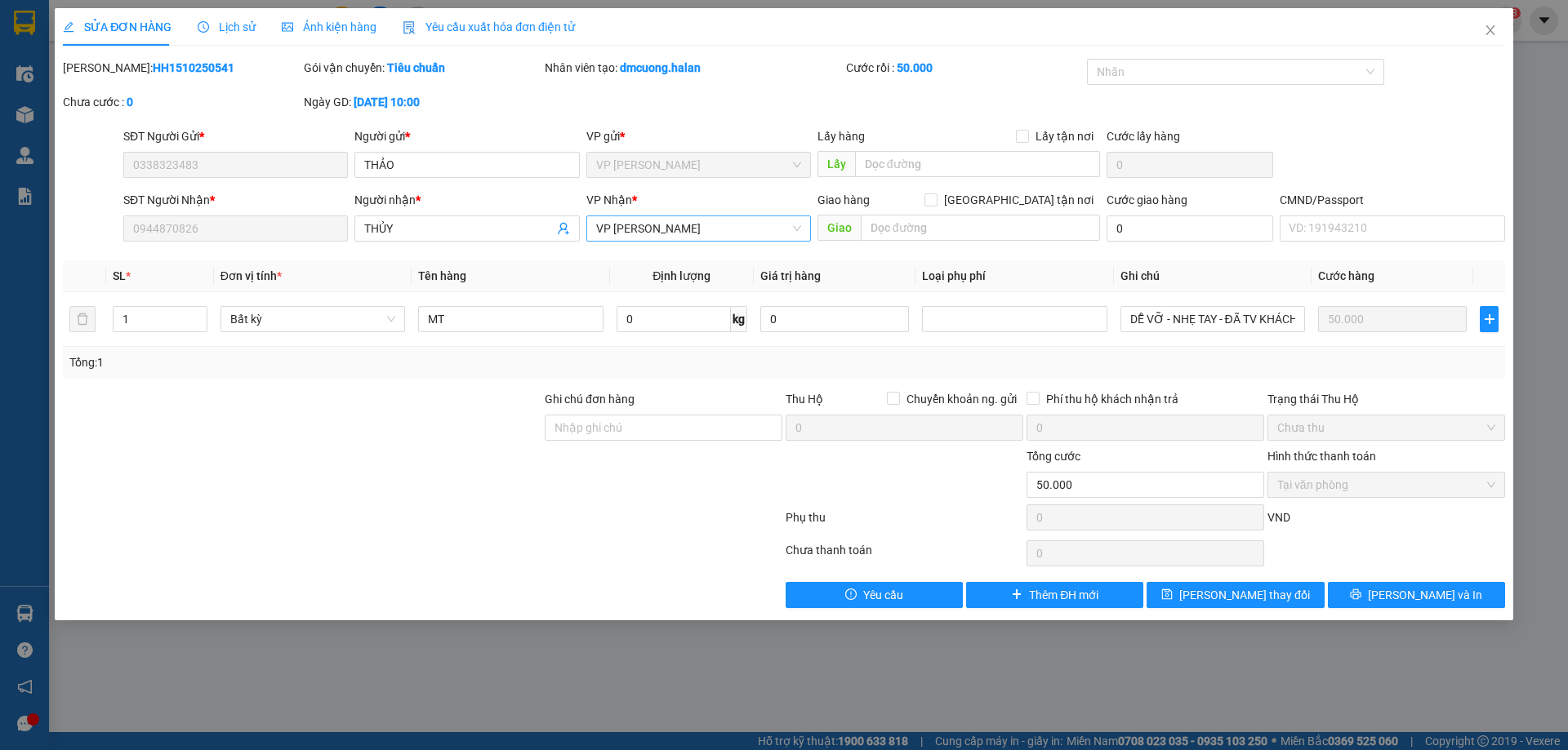
click at [680, 233] on span "VP [PERSON_NAME]" at bounding box center [698, 228] width 205 height 24
type input "Bá"
click at [670, 256] on div "VP [GEOGRAPHIC_DATA]" at bounding box center [698, 261] width 205 height 18
click at [828, 270] on th "Giá trị hàng" at bounding box center [834, 276] width 161 height 32
click at [1440, 578] on div "Total Paid Fee 50.000 Total UnPaid Fee 0 Cash Collection Total Fee Mã ĐH: HH151…" at bounding box center [783, 334] width 1442 height 550
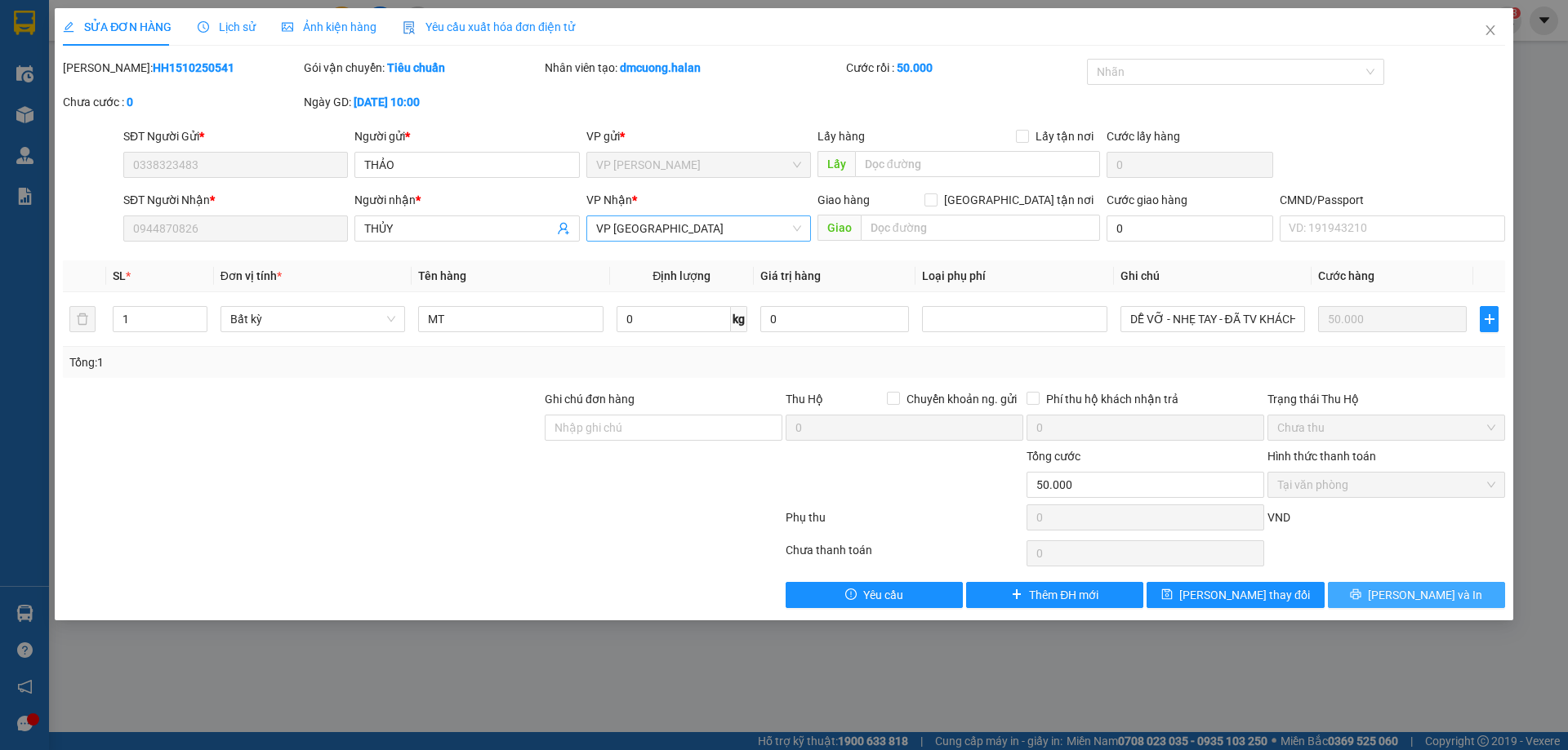
click at [1441, 584] on button "[PERSON_NAME] và In" at bounding box center [1416, 595] width 177 height 26
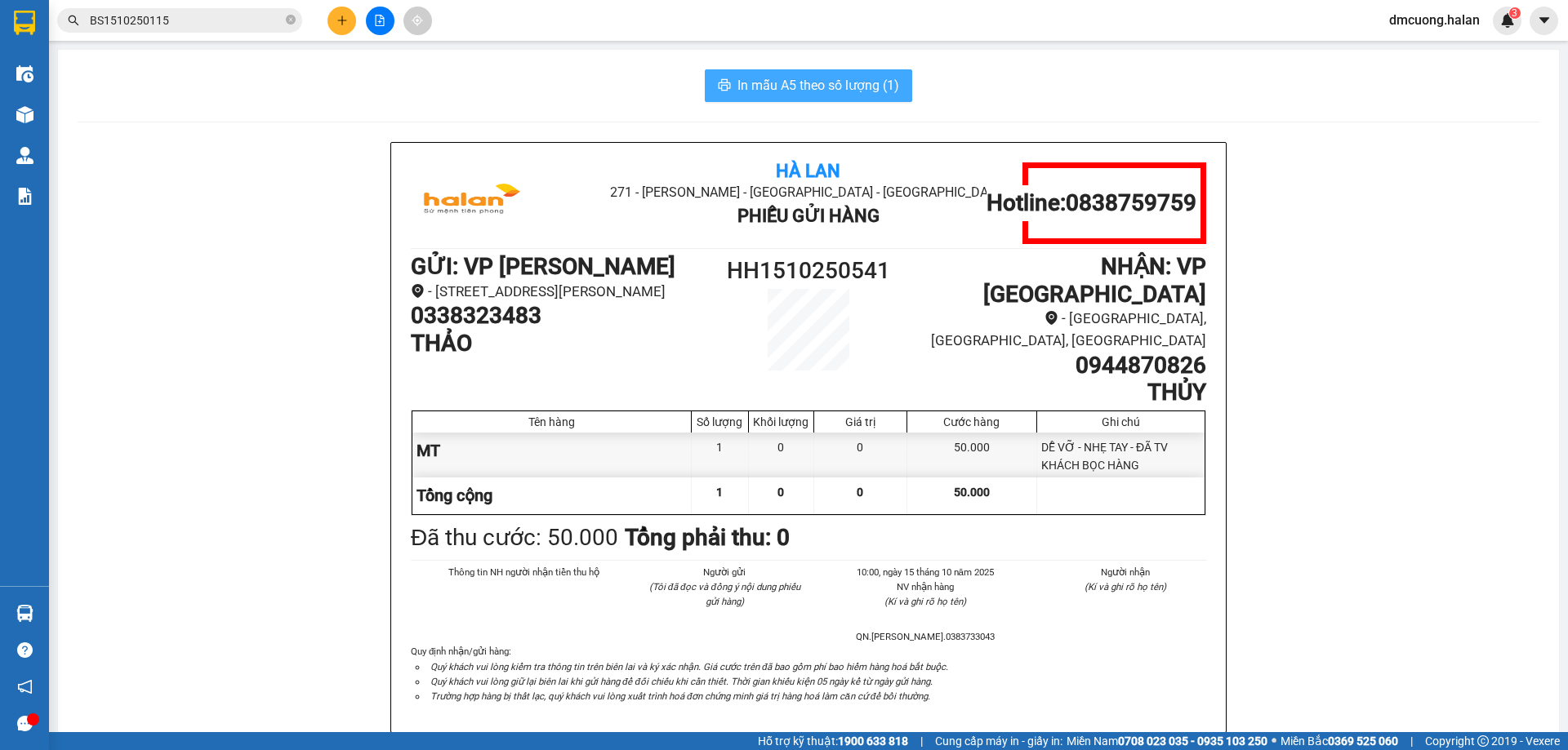
click at [820, 84] on span "In mẫu A5 theo số lượng (1)" at bounding box center [818, 86] width 161 height 21
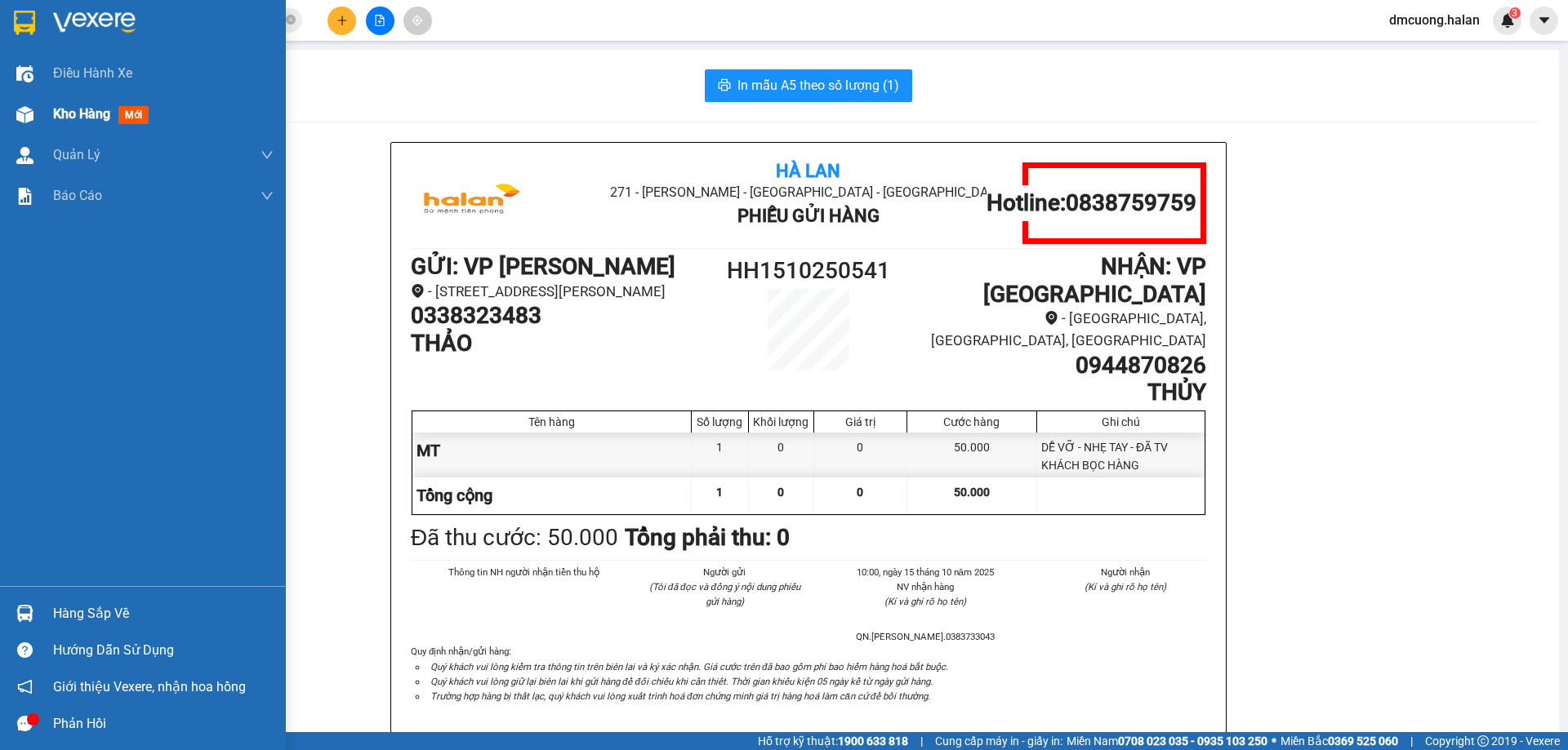
click at [89, 110] on span "Kho hàng" at bounding box center [82, 114] width 57 height 16
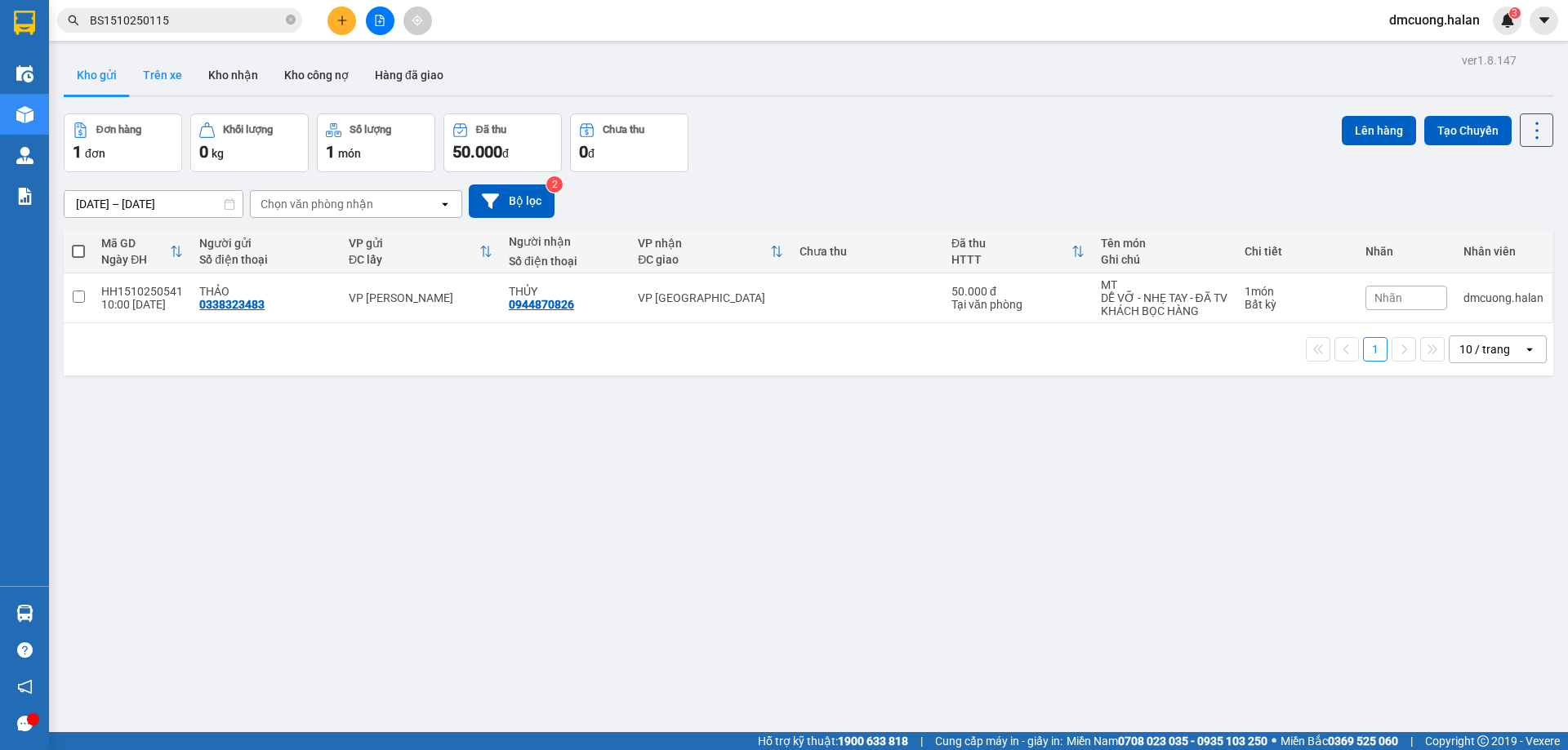
click at [180, 77] on button "Trên xe" at bounding box center [162, 75] width 65 height 39
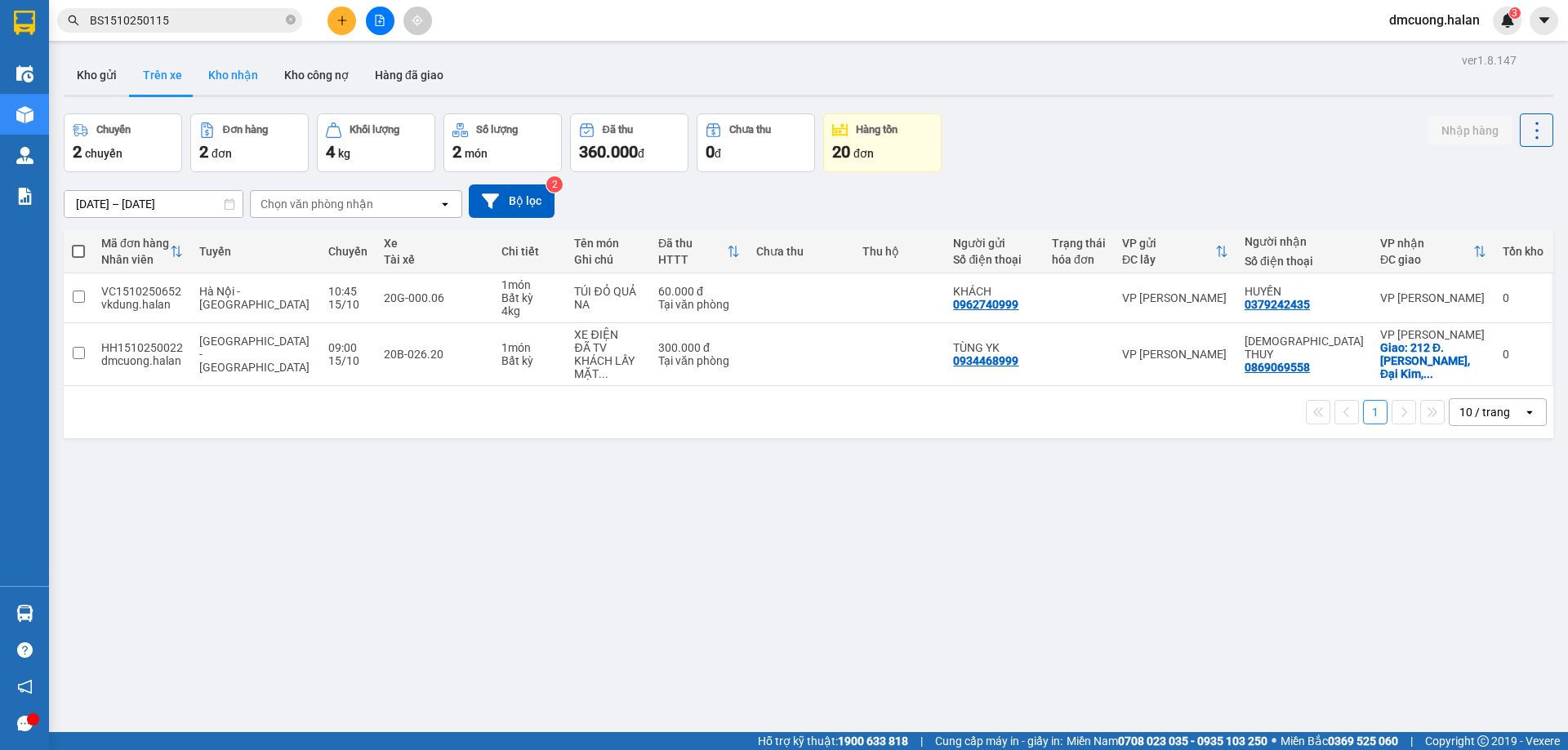
click at [209, 60] on button "Kho nhận" at bounding box center [233, 75] width 76 height 39
type input "17/08/2025 – 15/10/2025"
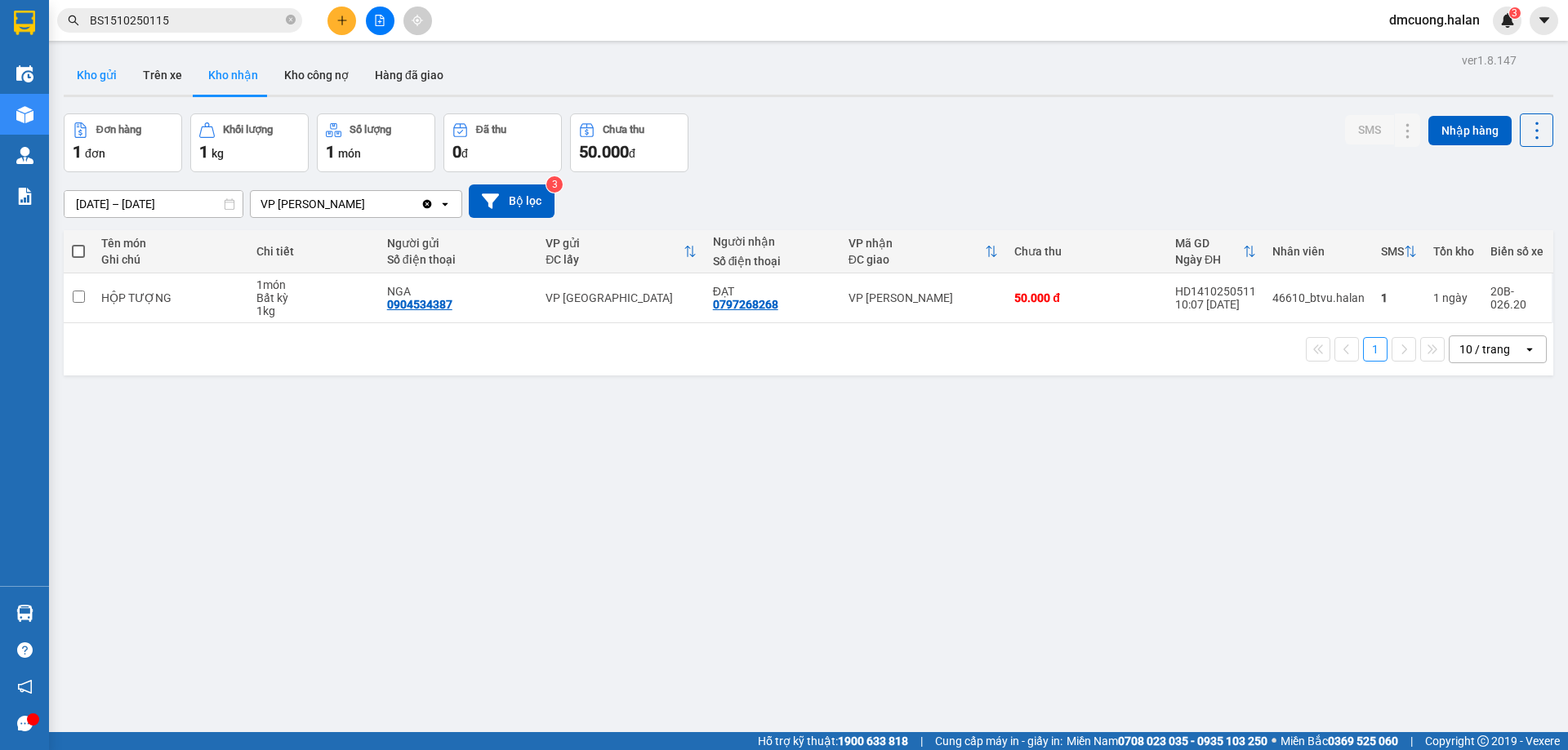
click at [114, 86] on button "Kho gửi" at bounding box center [96, 75] width 66 height 39
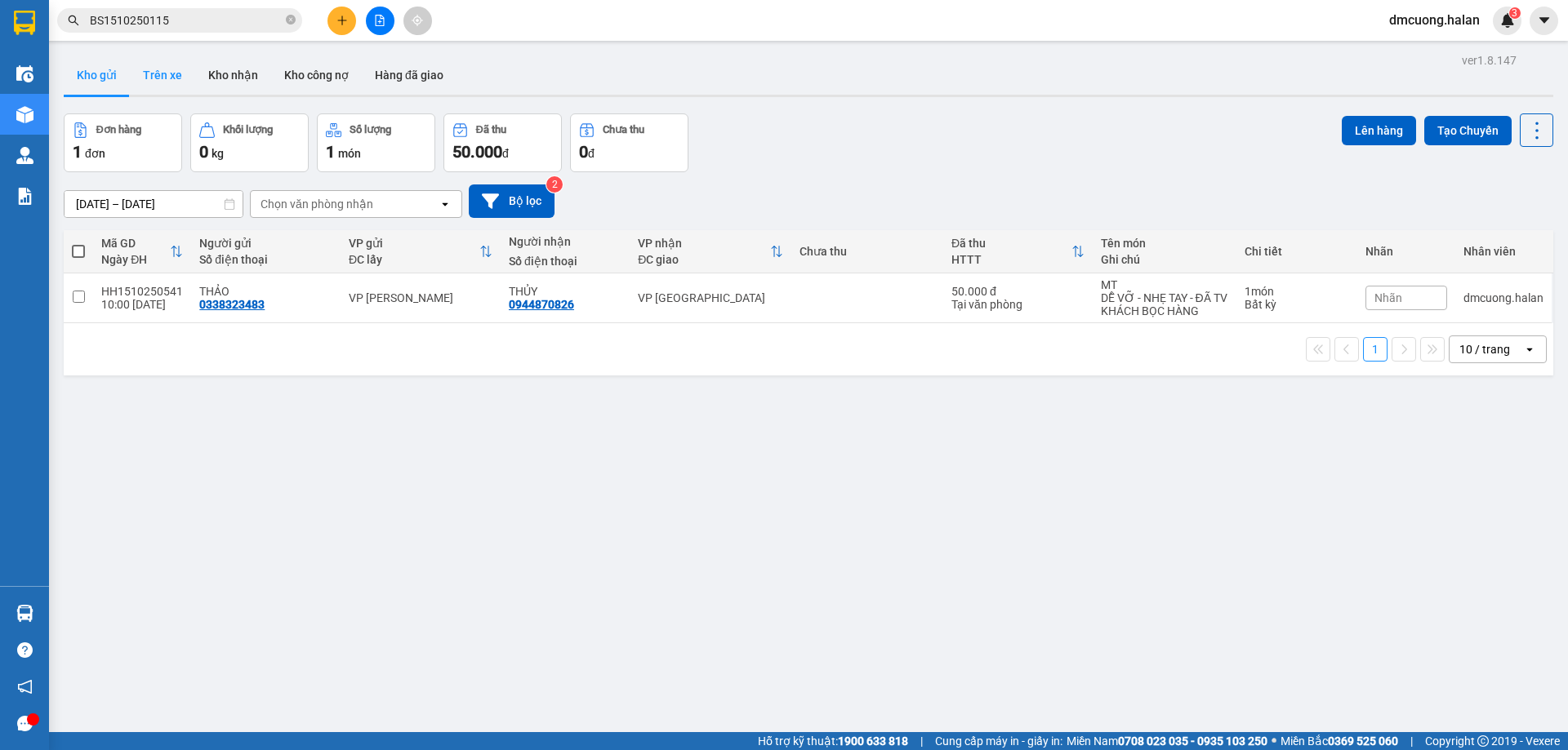
click at [174, 81] on button "Trên xe" at bounding box center [162, 75] width 65 height 39
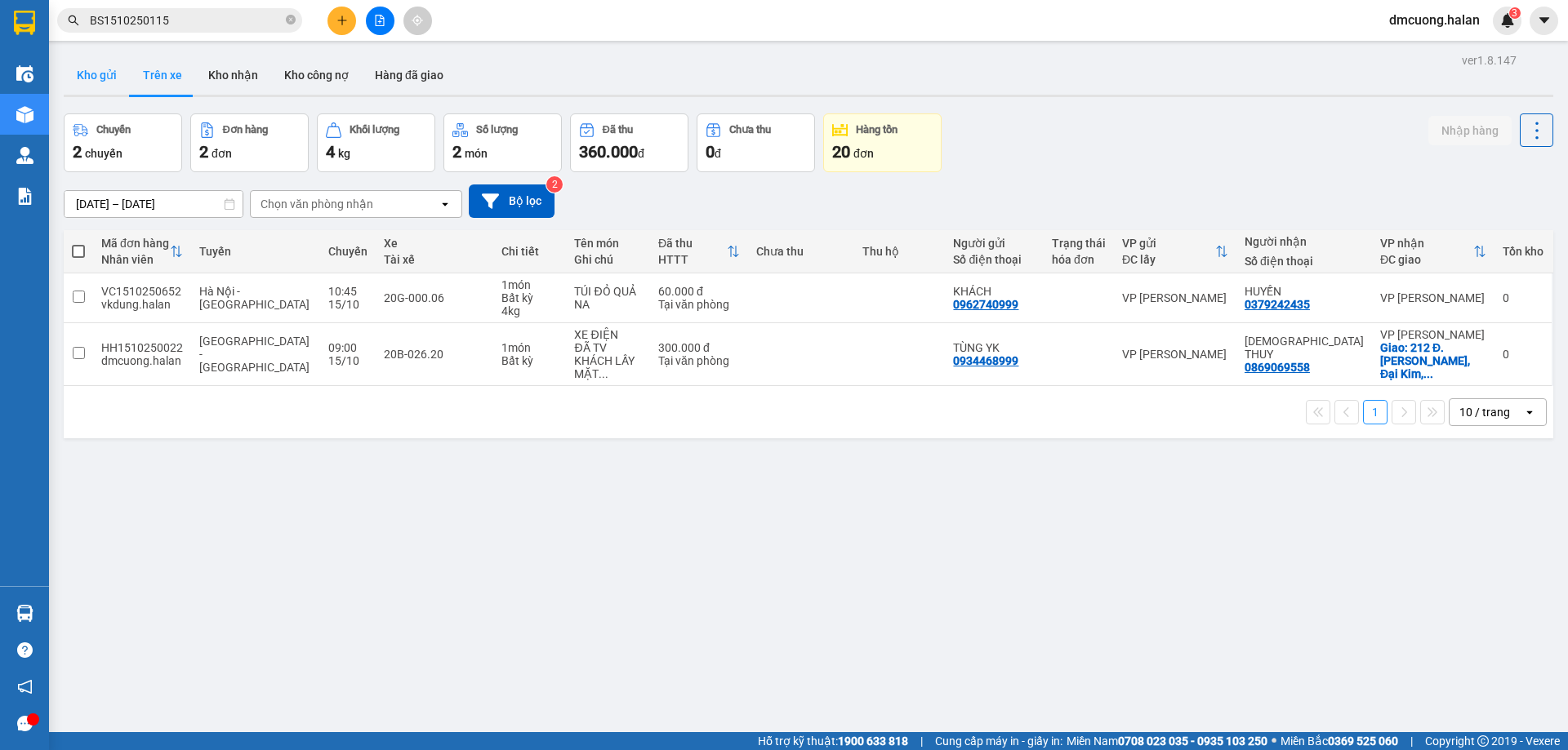
click at [110, 69] on button "Kho gửi" at bounding box center [96, 75] width 66 height 39
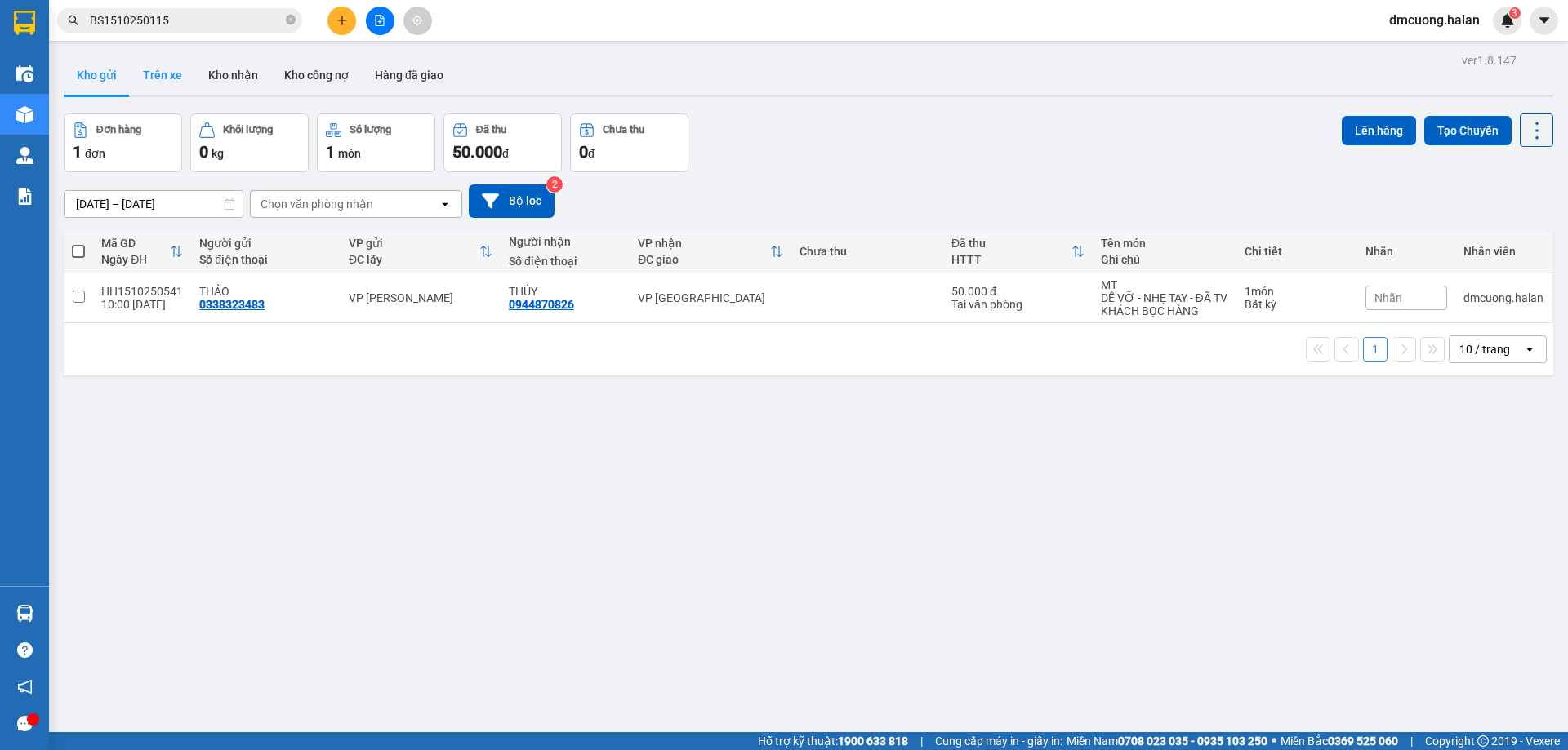
click at [135, 67] on button "Trên xe" at bounding box center [162, 75] width 65 height 39
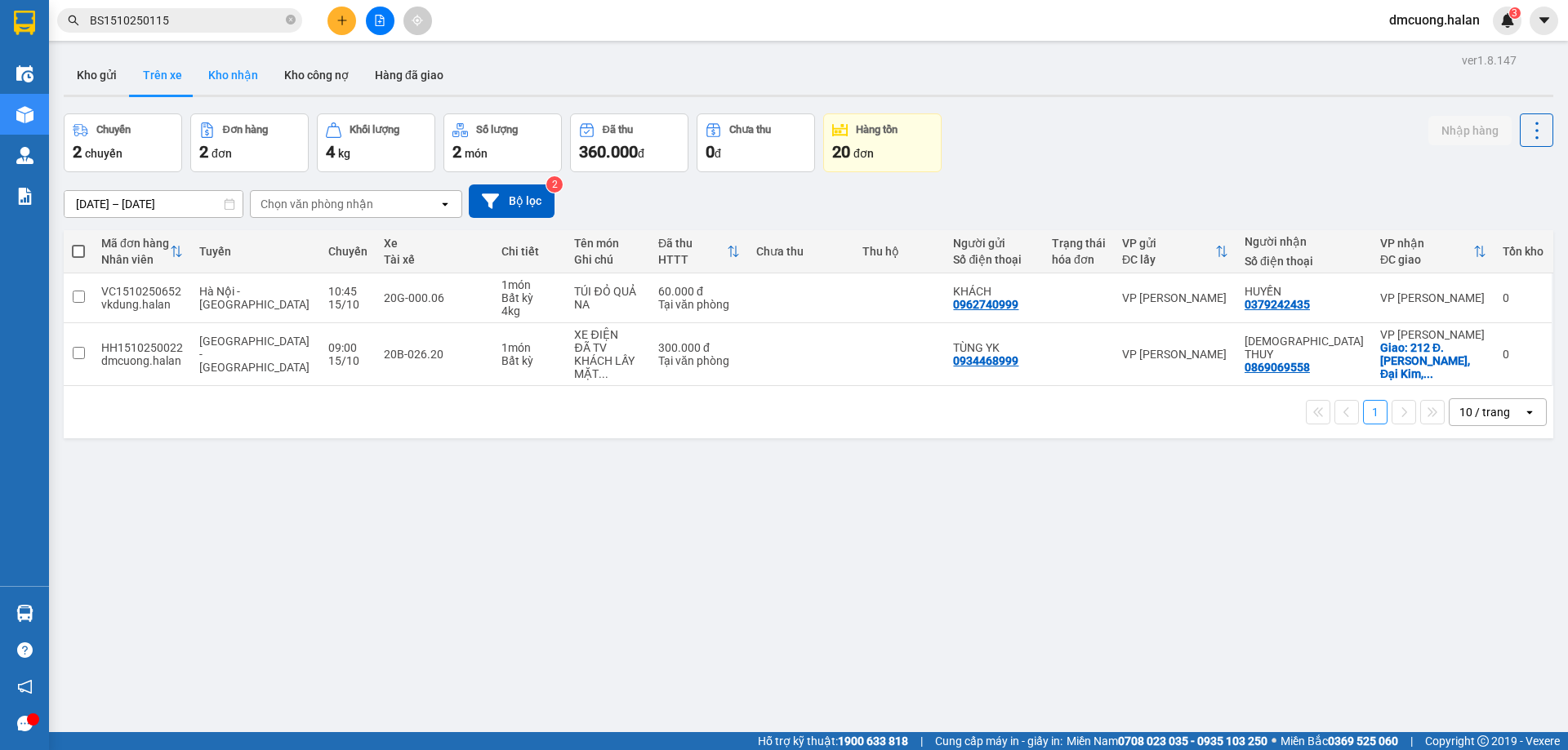
click at [244, 71] on button "Kho nhận" at bounding box center [233, 75] width 76 height 39
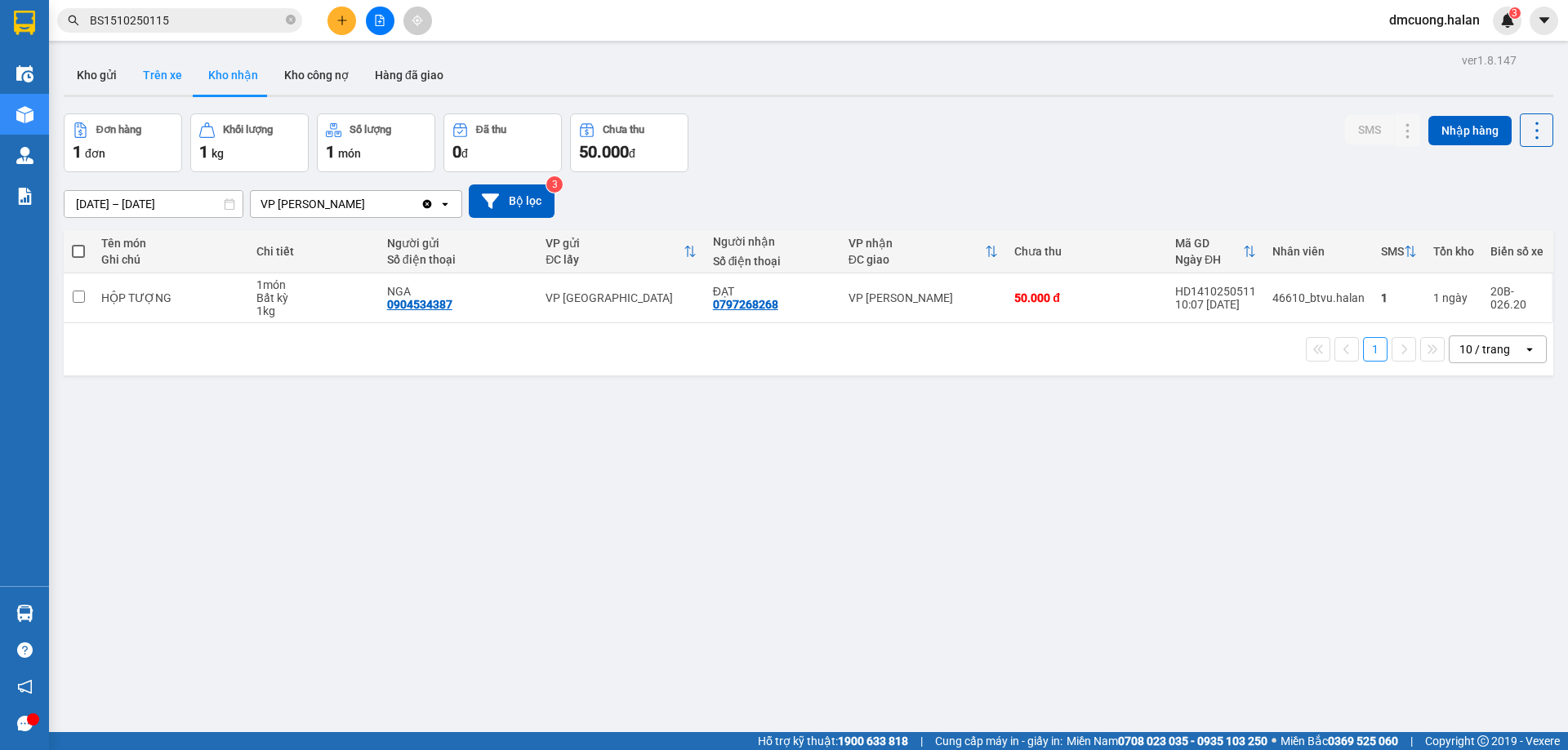
click at [180, 82] on button "Trên xe" at bounding box center [162, 75] width 65 height 39
type input "07/02/2012 – 15/10/2025"
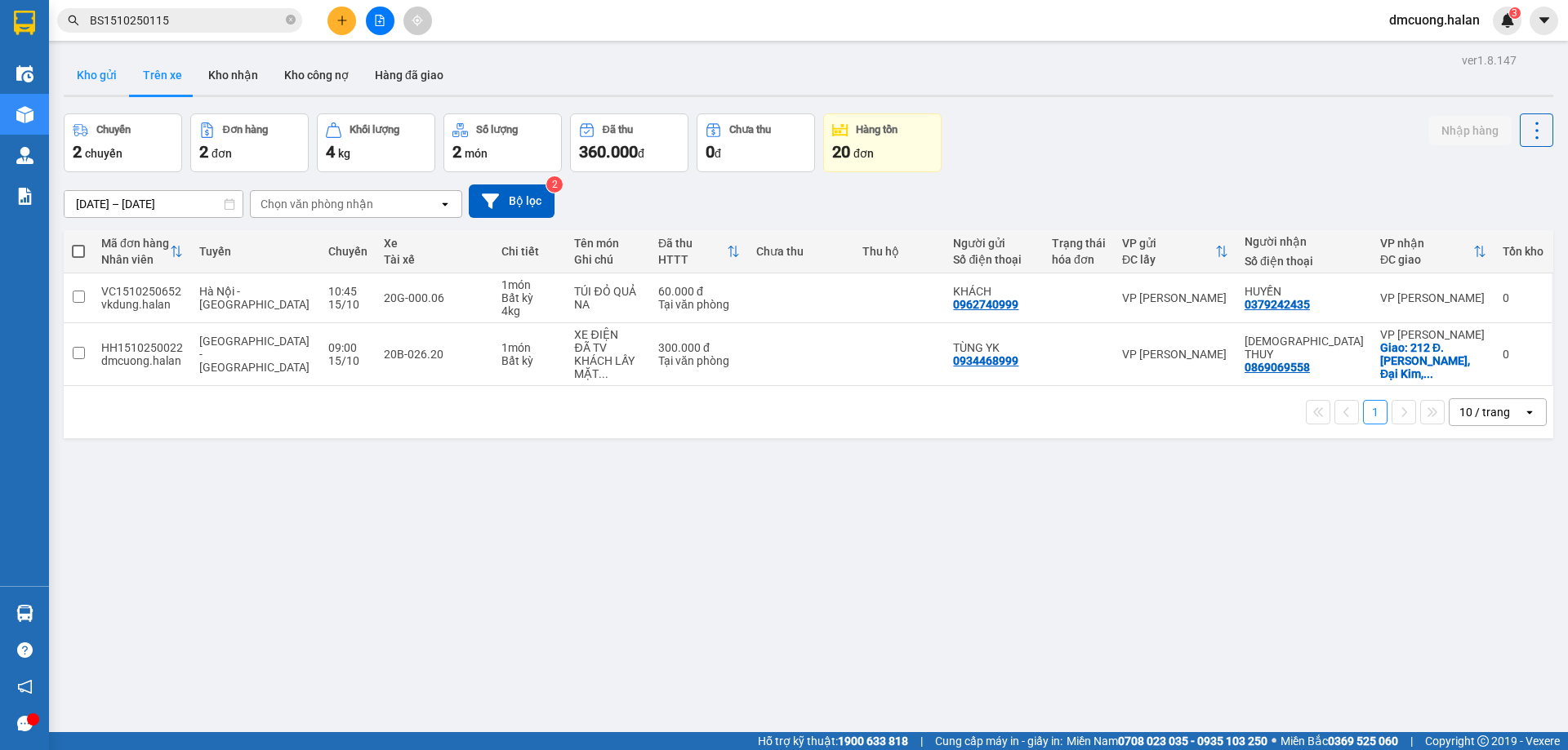
click at [94, 84] on button "Kho gửi" at bounding box center [96, 75] width 66 height 39
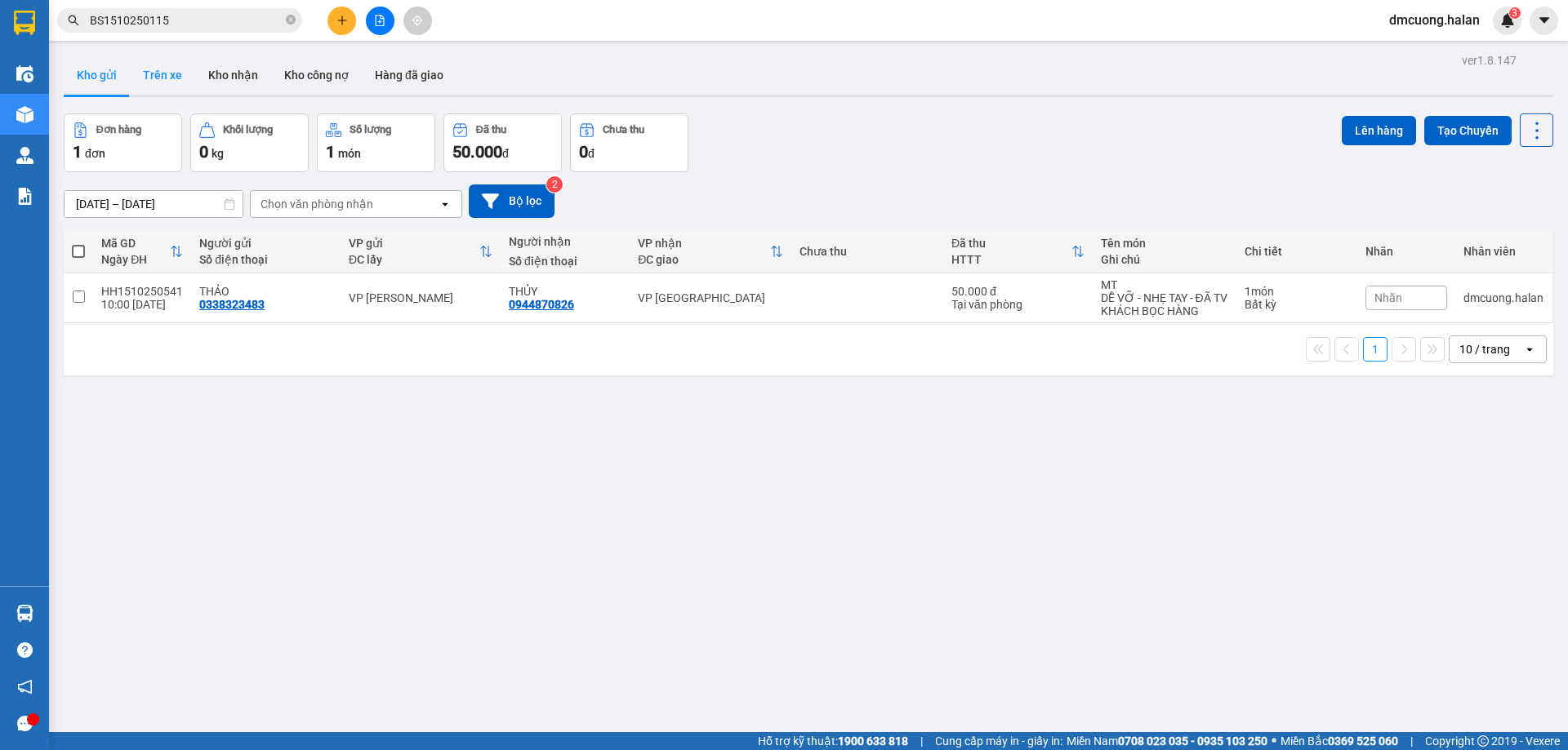
click at [168, 84] on button "Trên xe" at bounding box center [162, 75] width 65 height 39
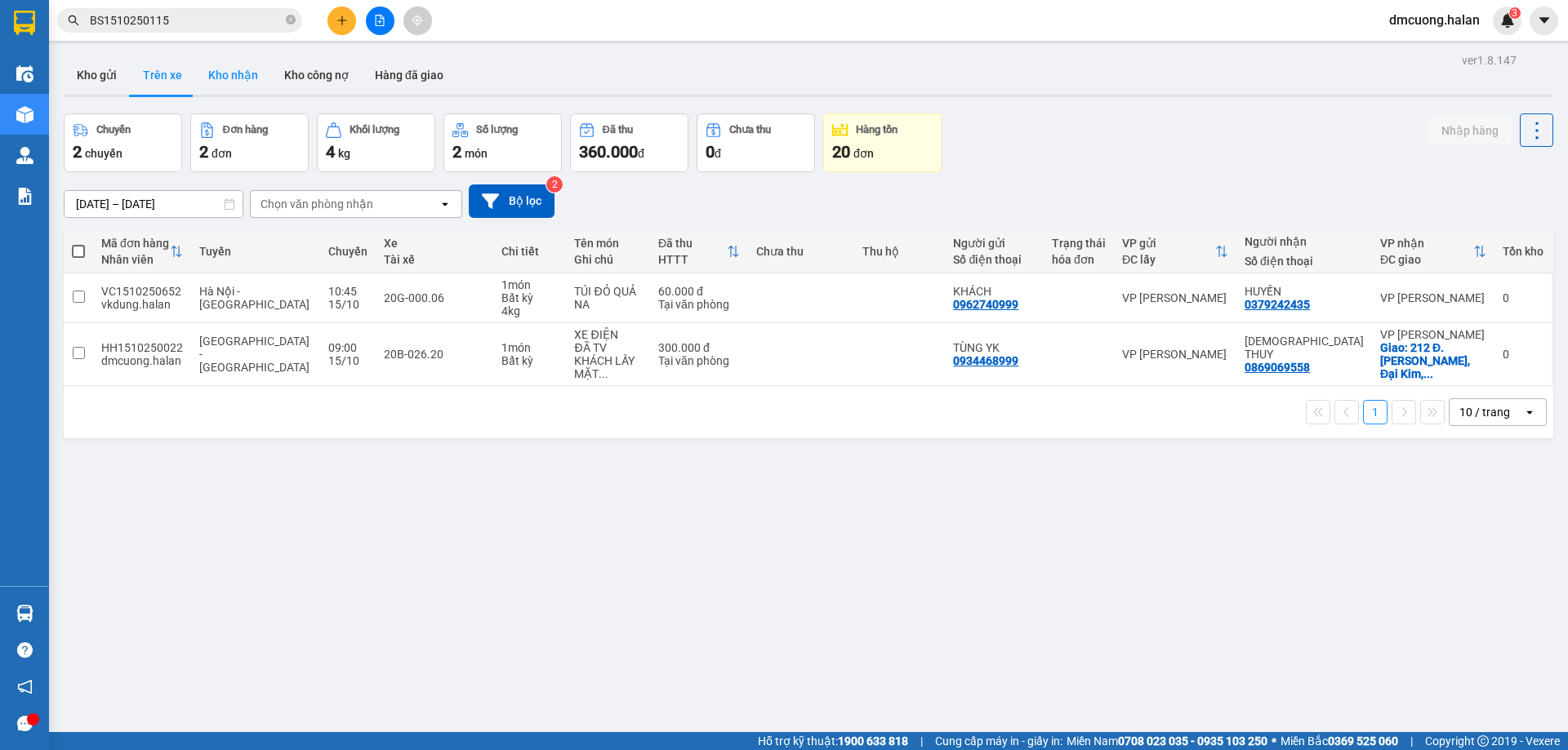
click at [219, 84] on button "Kho nhận" at bounding box center [233, 75] width 76 height 39
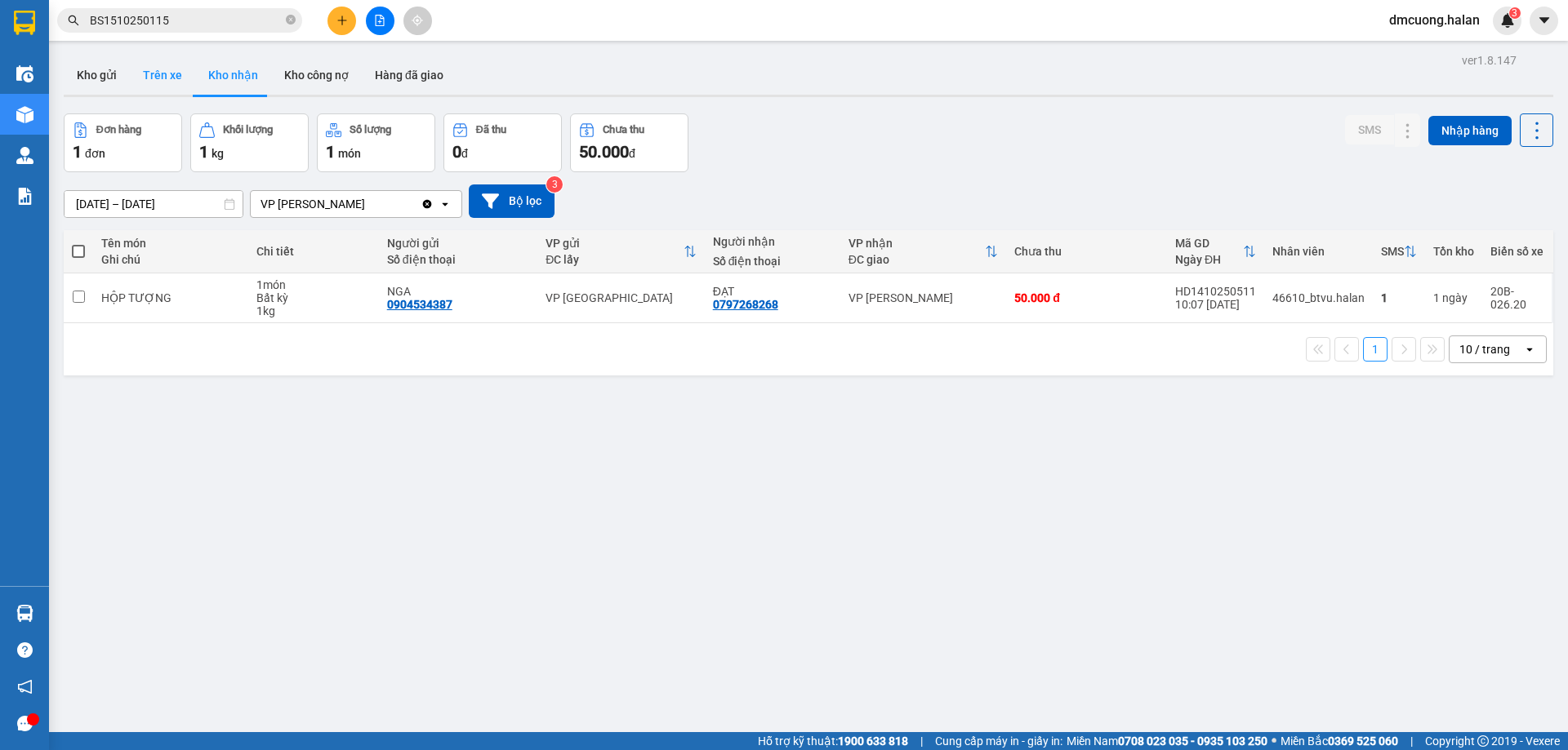
click at [160, 82] on button "Trên xe" at bounding box center [162, 75] width 65 height 39
type input "07/02/2012 – 15/10/2025"
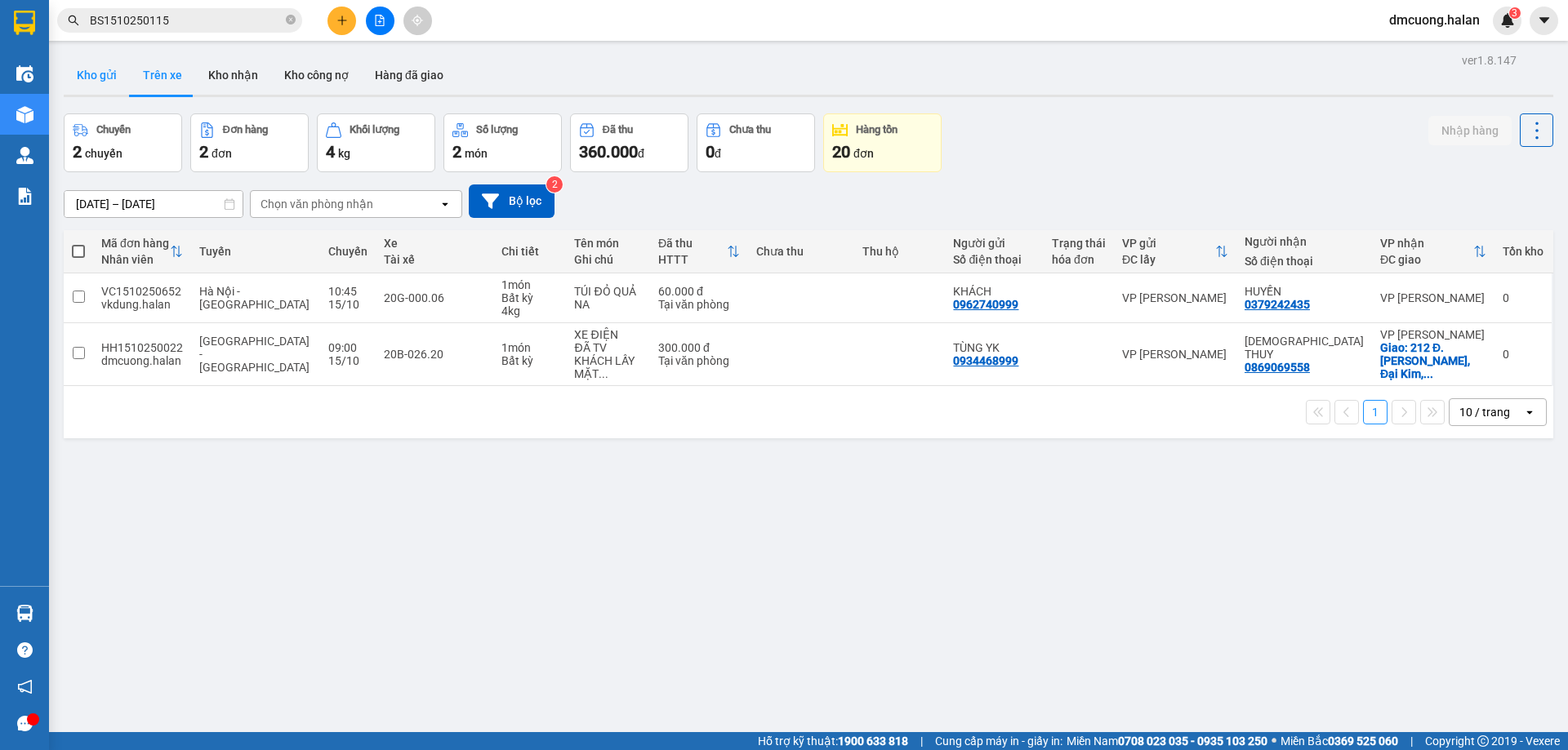
click at [101, 72] on button "Kho gửi" at bounding box center [96, 75] width 66 height 39
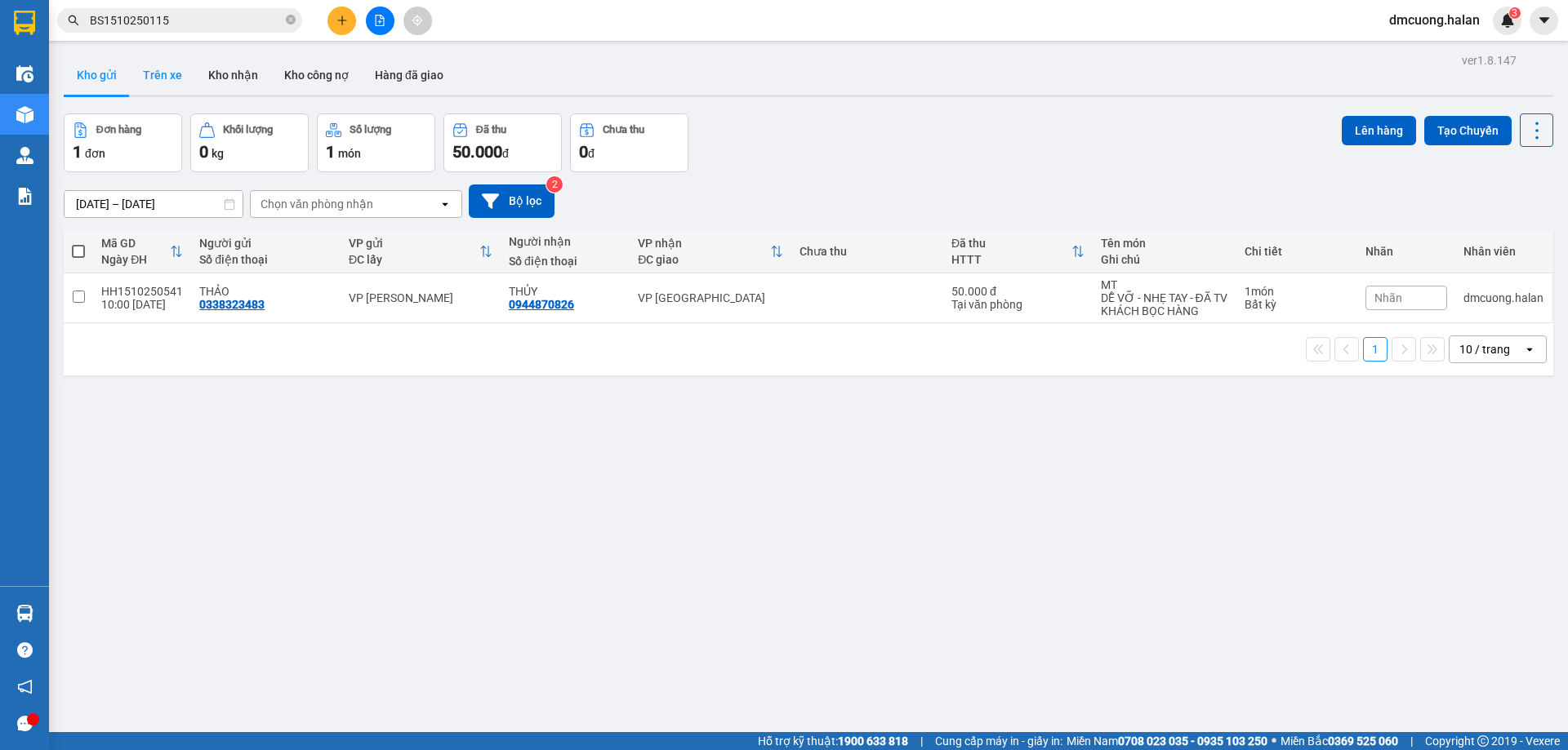
click at [164, 72] on button "Trên xe" at bounding box center [162, 75] width 65 height 39
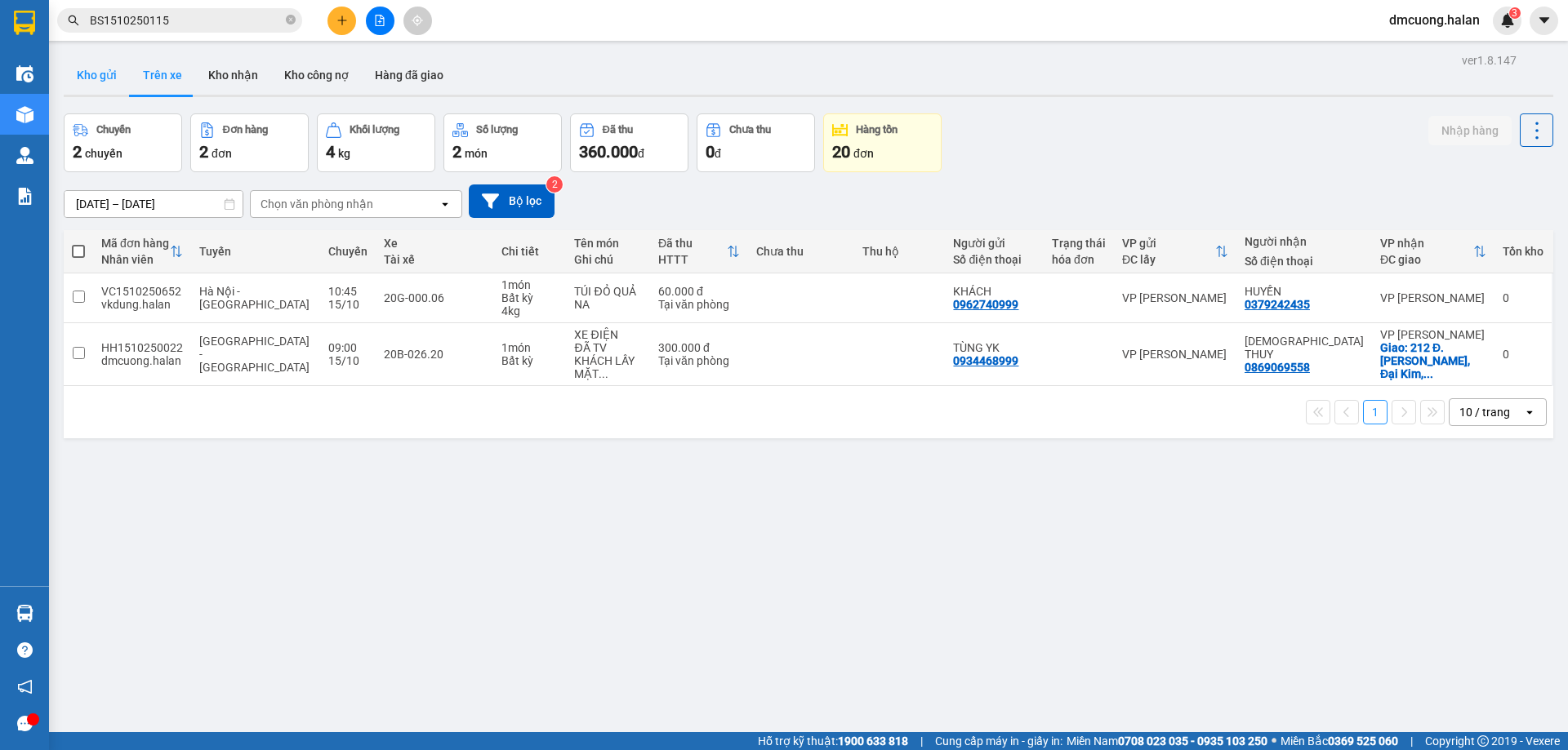
click at [96, 73] on button "Kho gửi" at bounding box center [96, 75] width 66 height 39
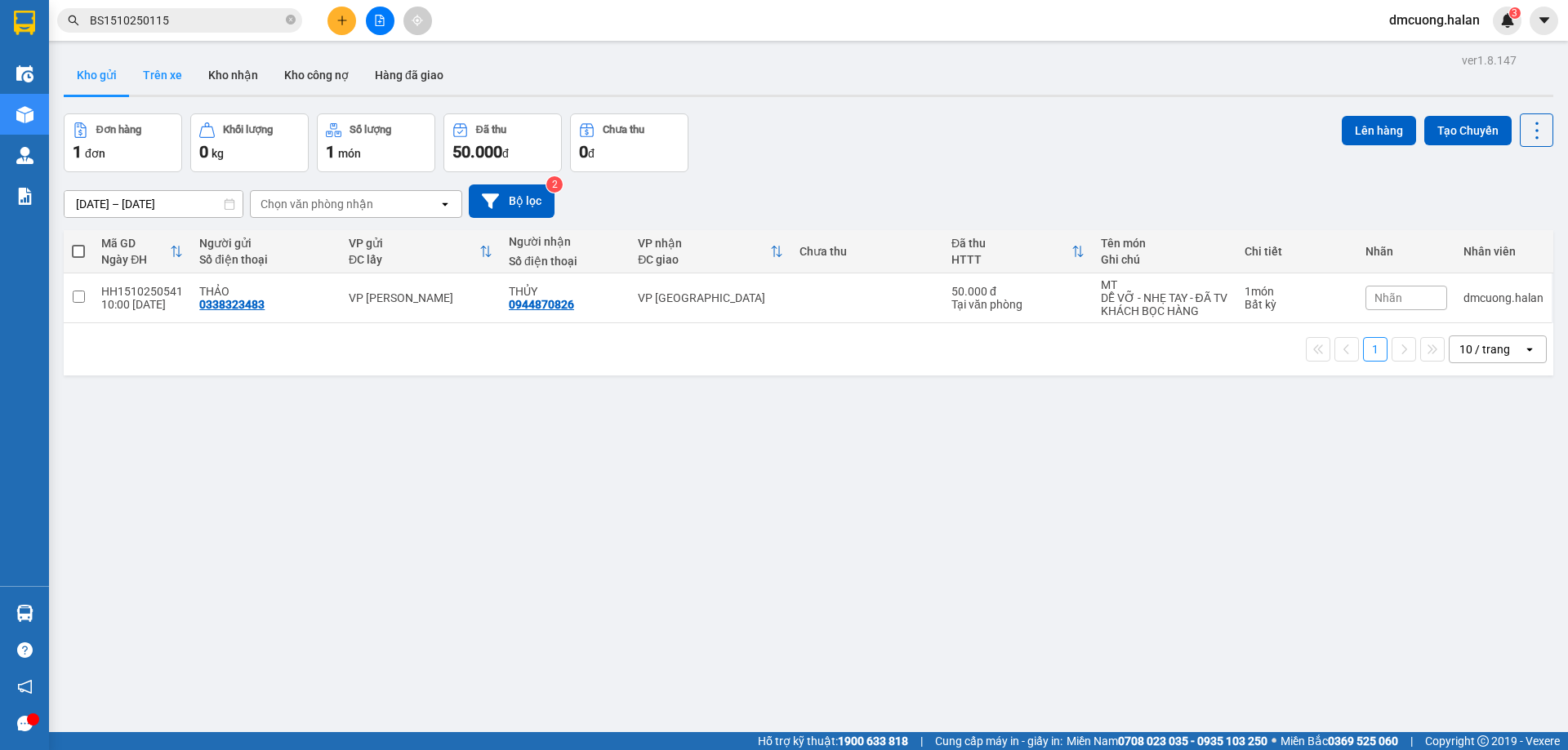
click at [150, 73] on button "Trên xe" at bounding box center [162, 75] width 65 height 39
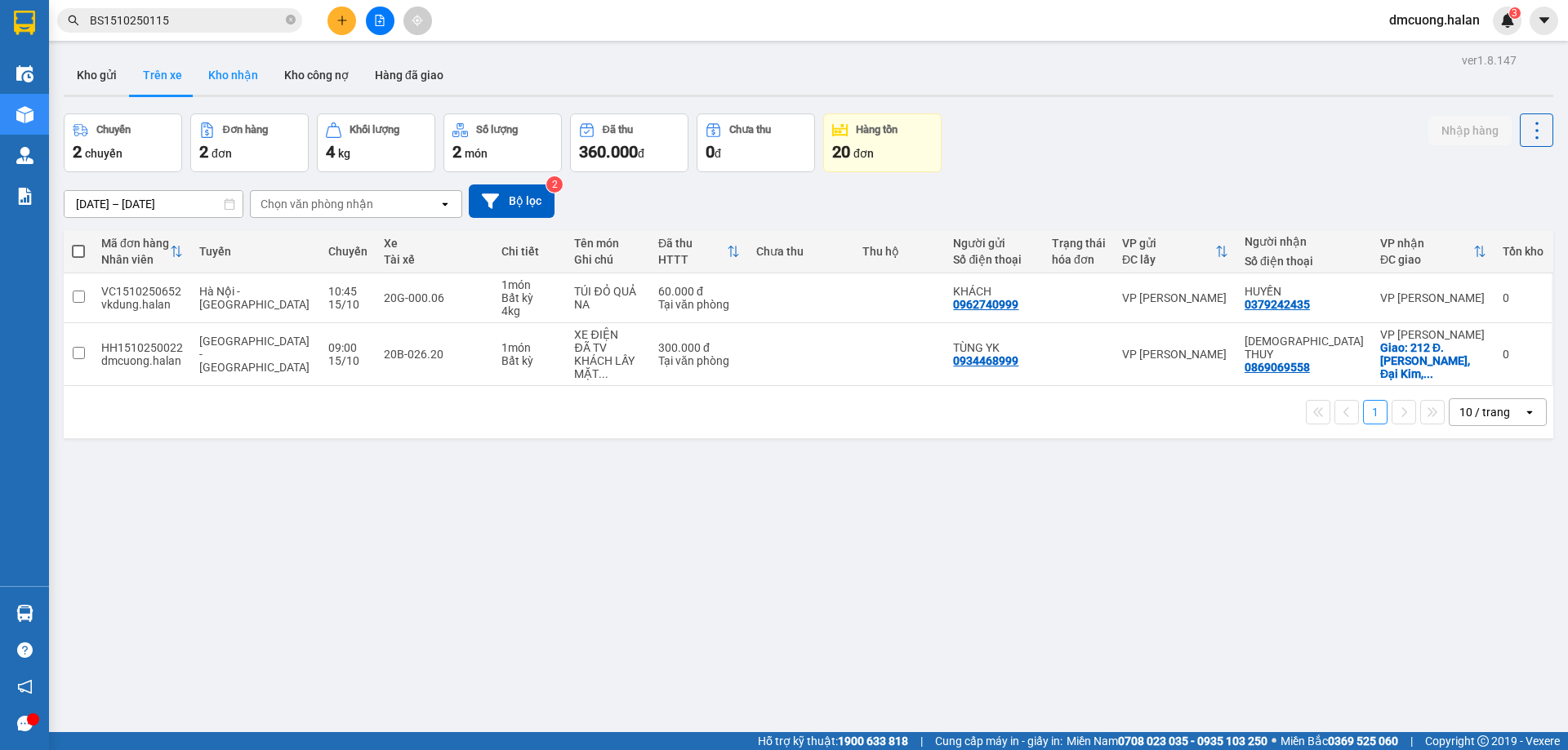
click at [223, 81] on button "Kho nhận" at bounding box center [233, 75] width 76 height 39
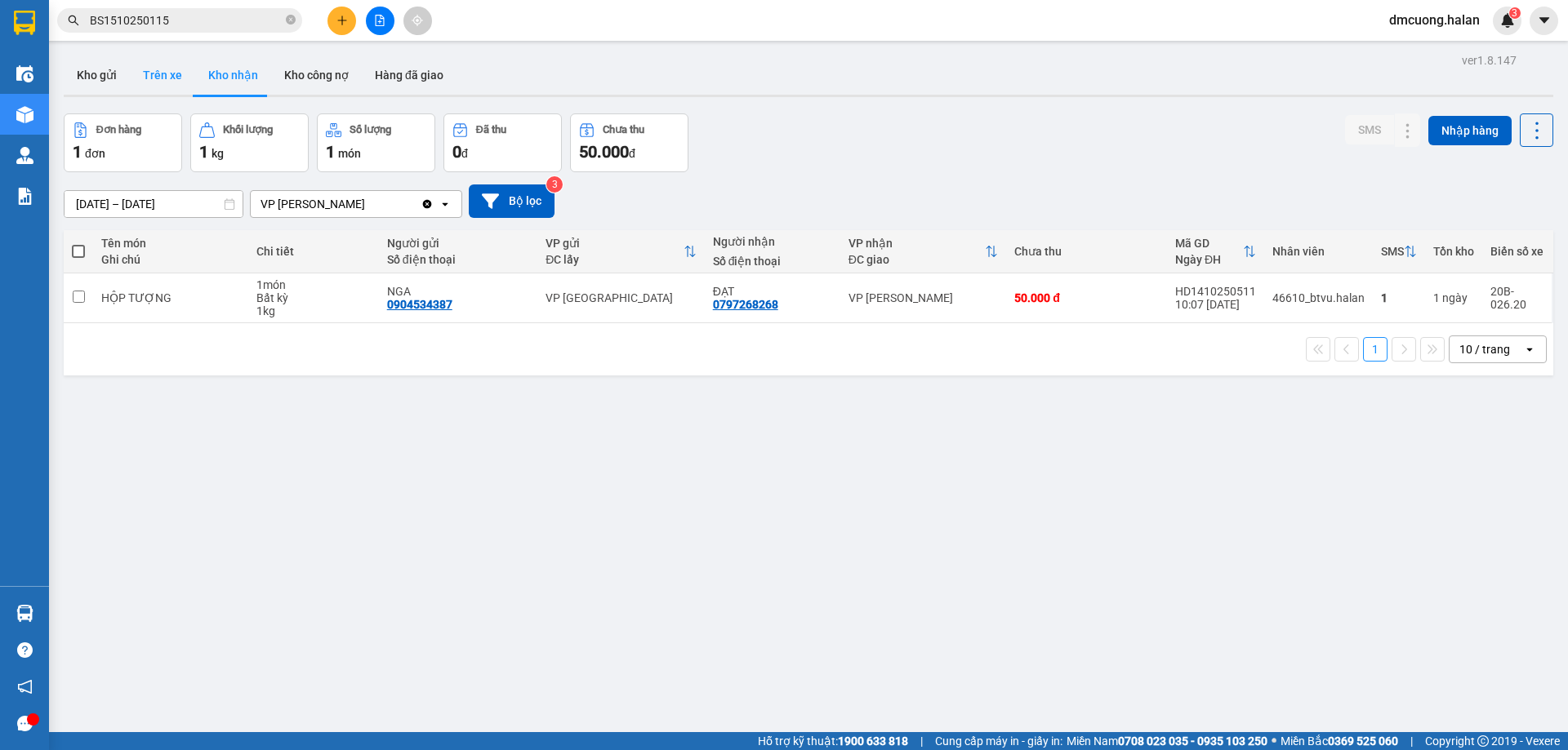
click at [151, 75] on button "Trên xe" at bounding box center [162, 75] width 65 height 39
type input "07/02/2012 – 15/10/2025"
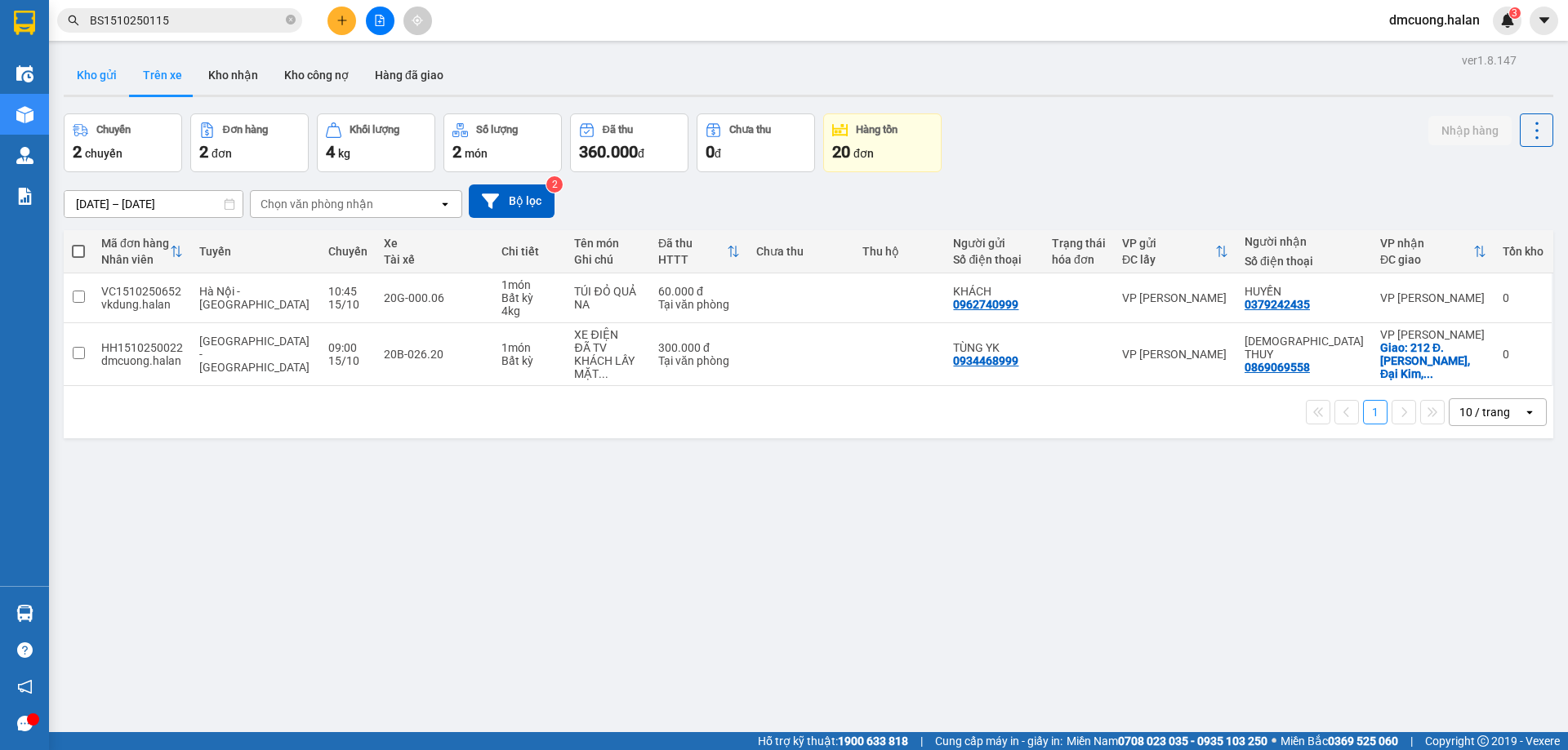
click at [87, 74] on button "Kho gửi" at bounding box center [96, 75] width 66 height 39
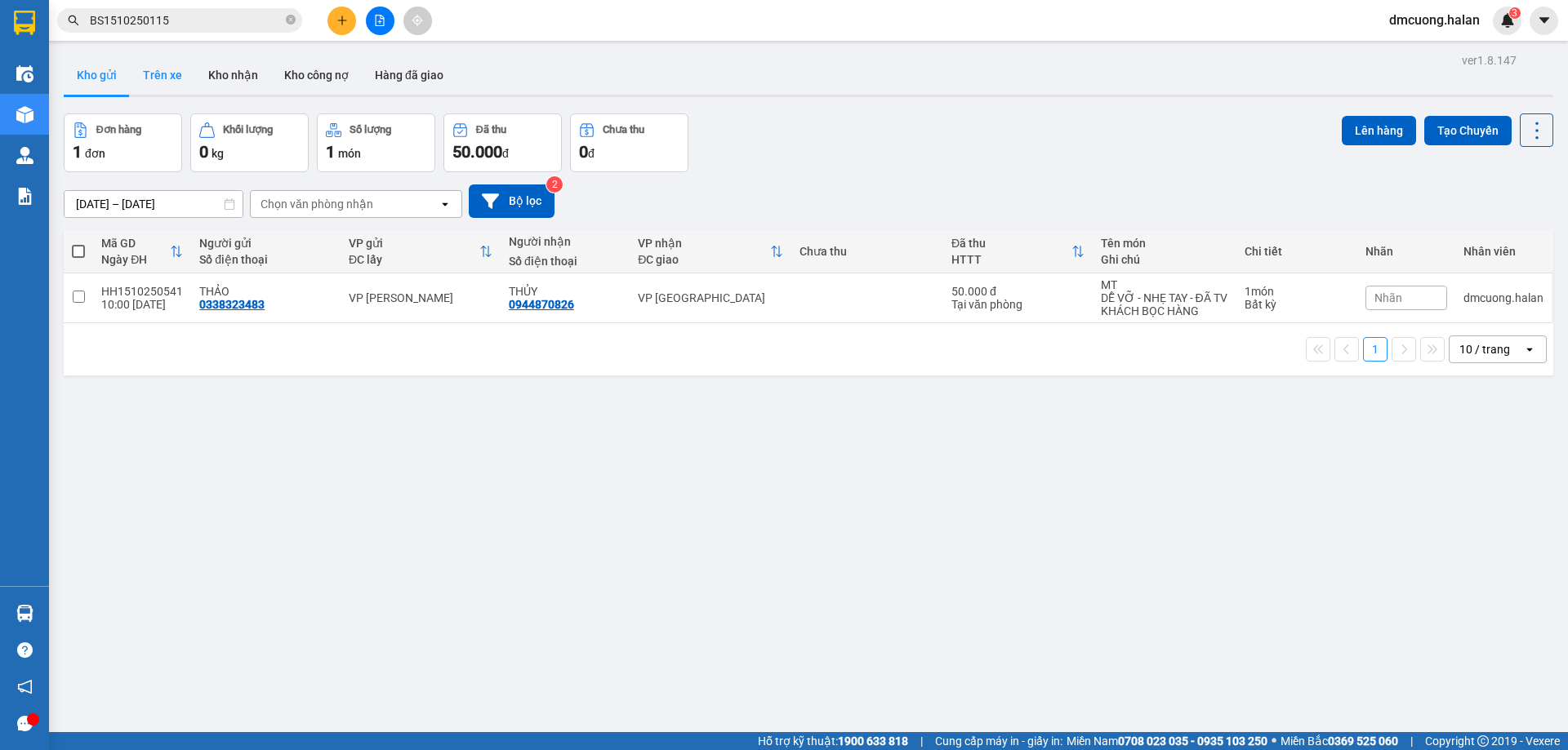
click at [173, 74] on button "Trên xe" at bounding box center [162, 75] width 65 height 39
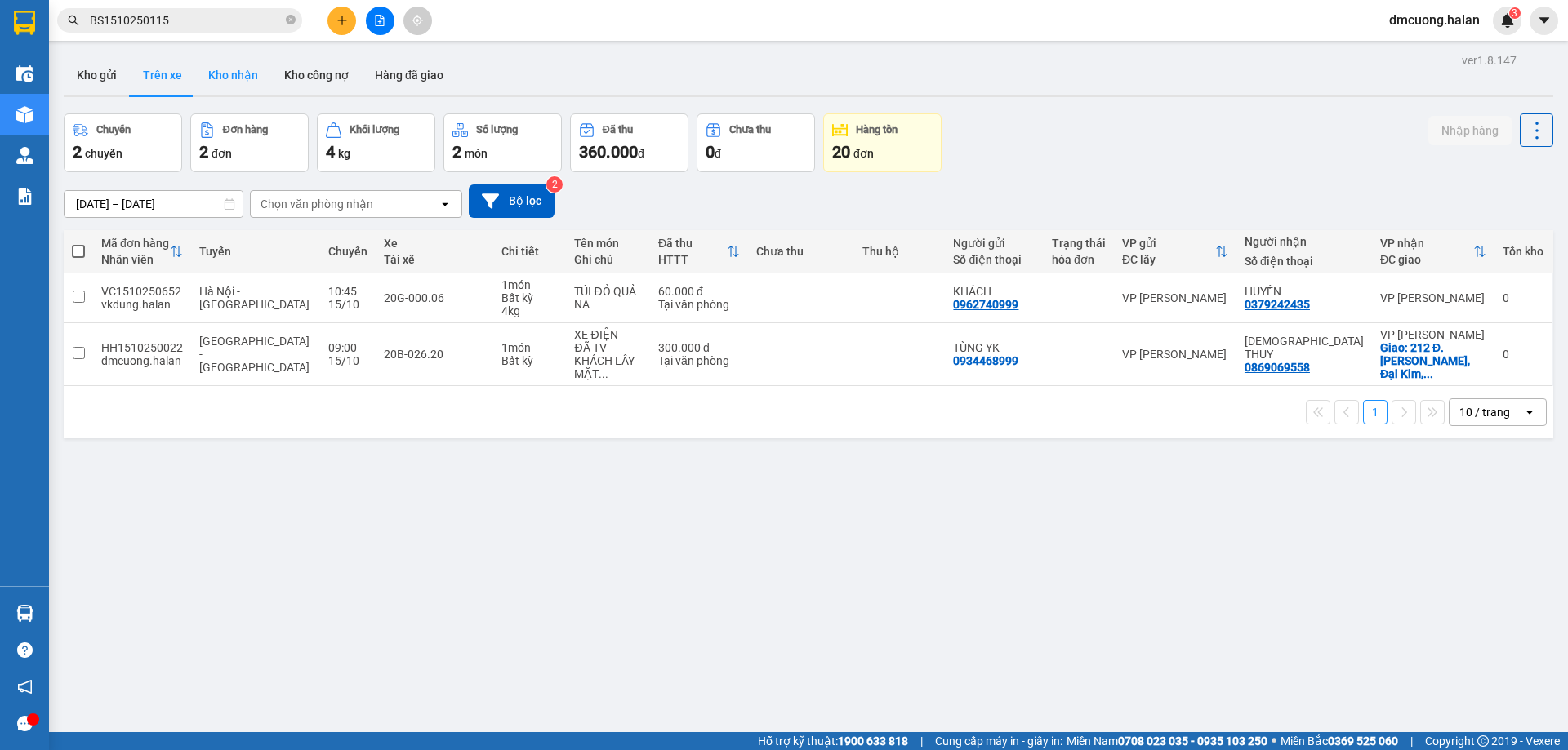
click at [247, 76] on button "Kho nhận" at bounding box center [233, 75] width 76 height 39
type input "17/08/2025 – 15/10/2025"
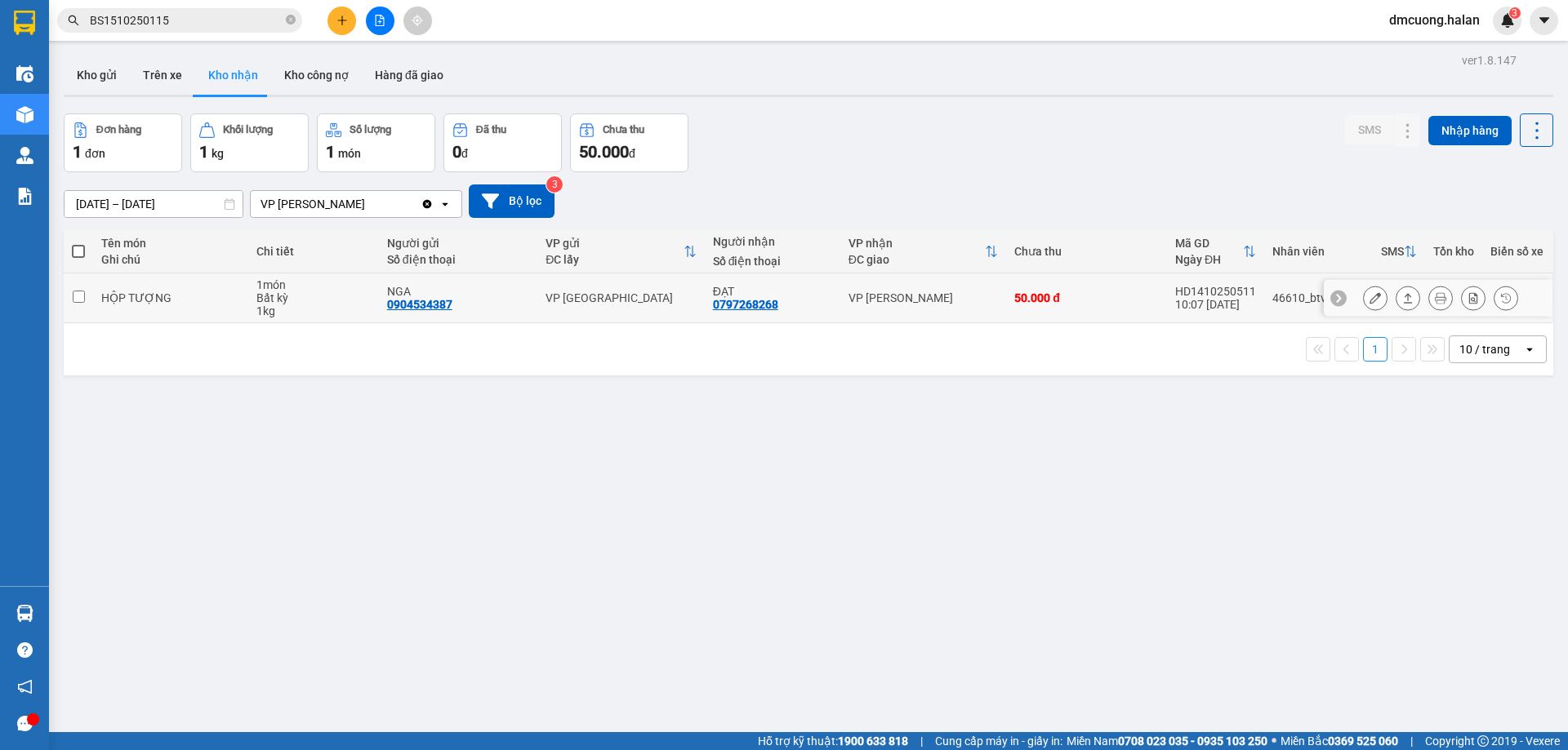
click at [452, 296] on div "NGA" at bounding box center [458, 291] width 142 height 13
checkbox input "true"
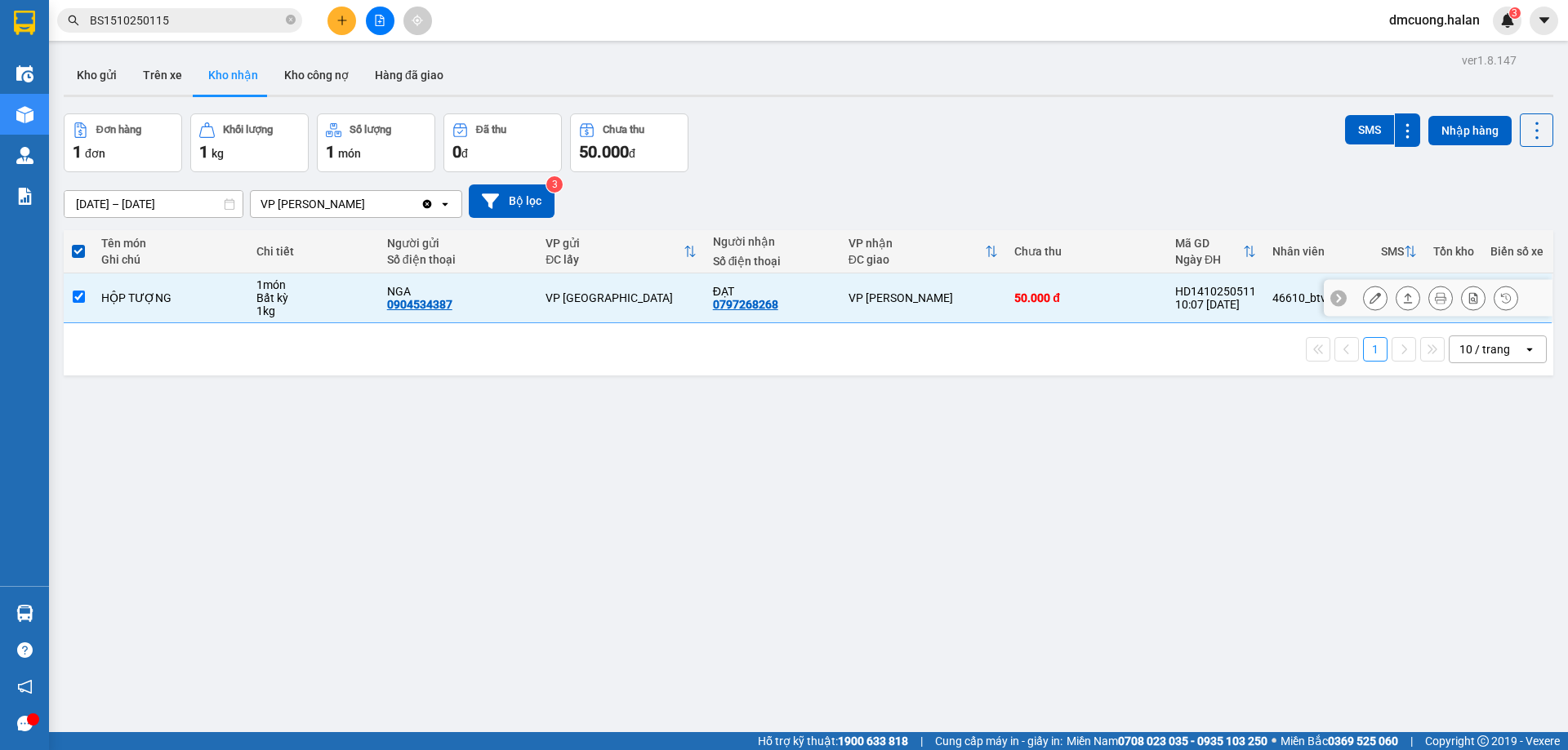
click at [1401, 300] on icon at bounding box center [1407, 297] width 11 height 11
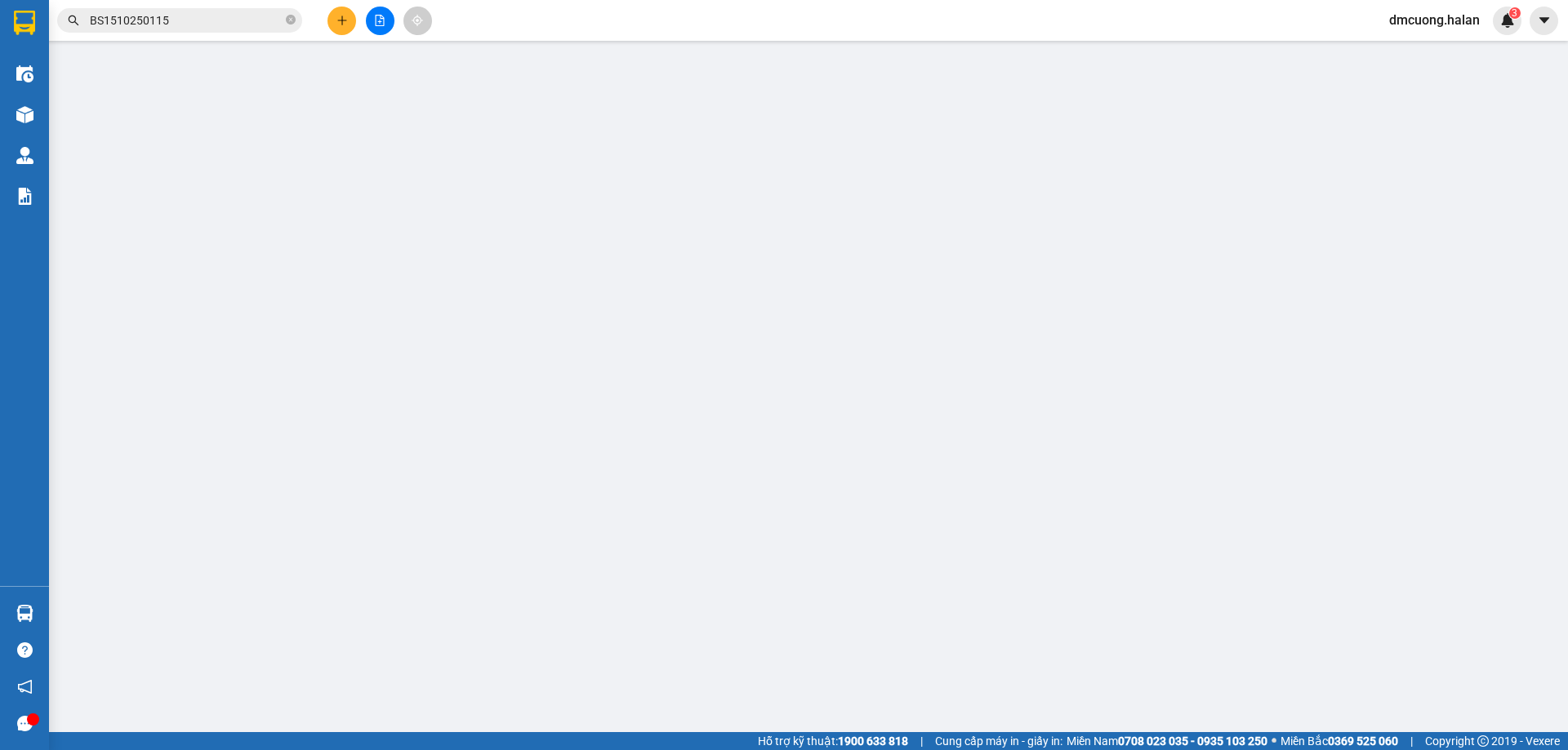
type input "0904534387"
type input "NGA"
type input "0797268268"
type input "ĐẠT"
type input "0"
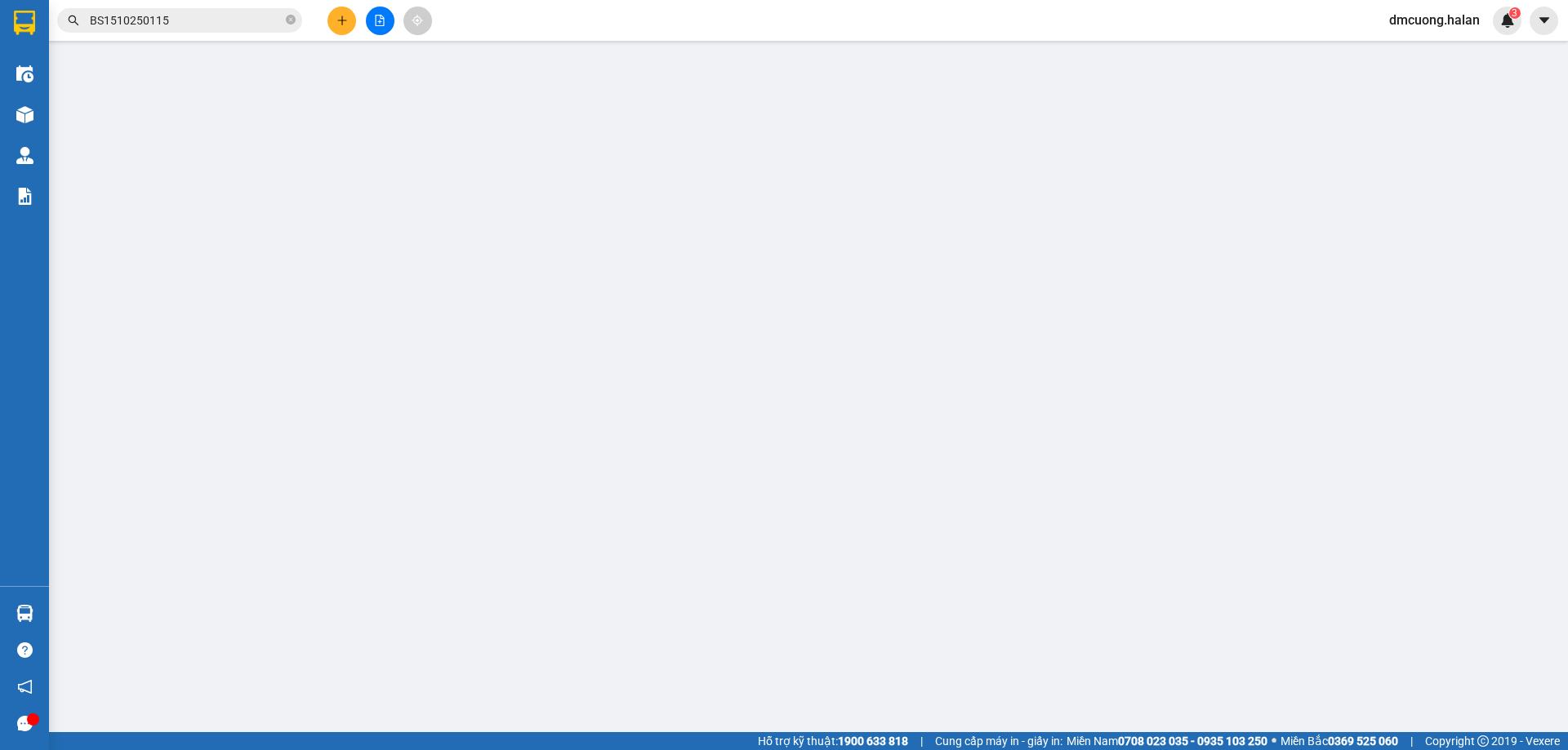
type input "50.000"
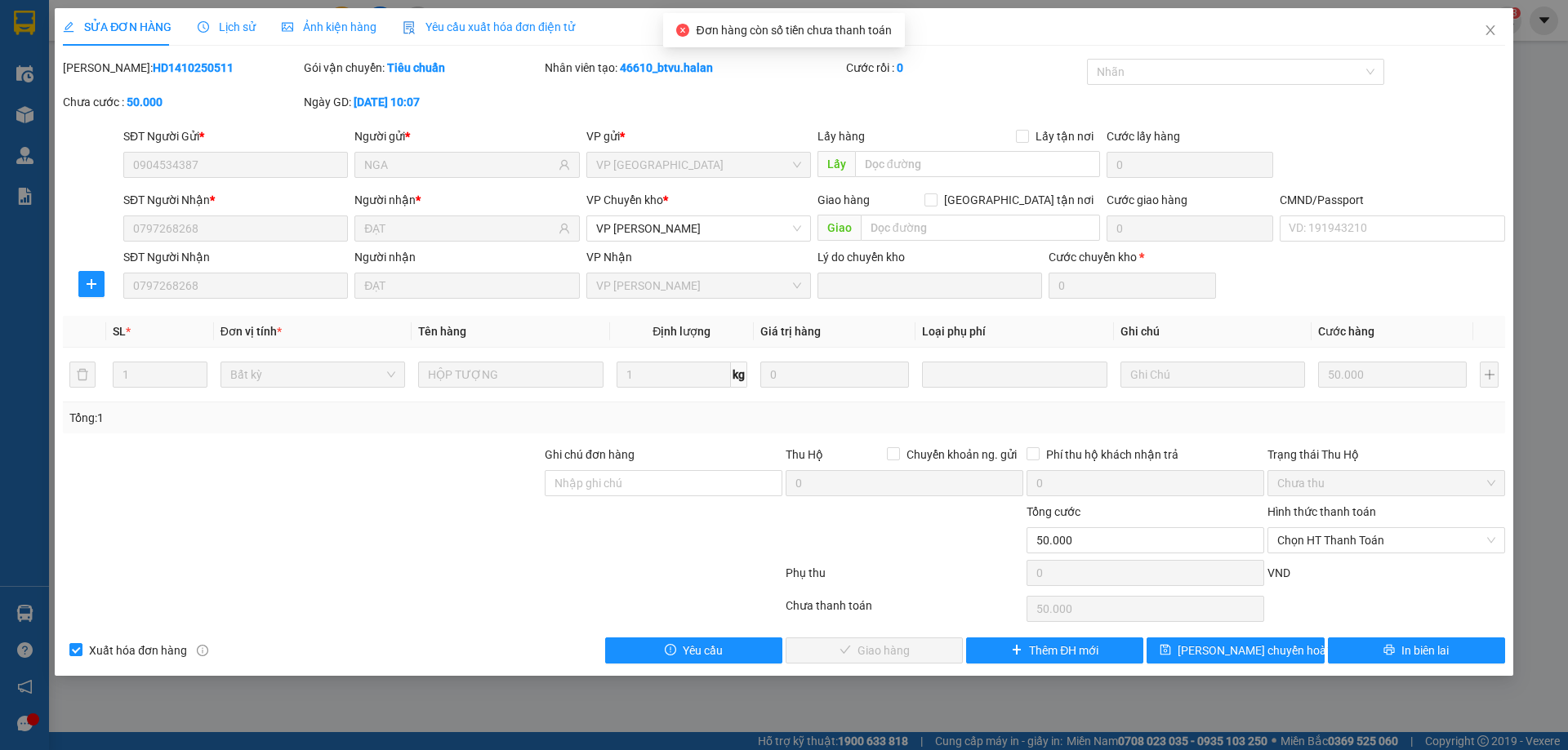
click at [1352, 558] on div "Hình thức thanh toán Chọn HT Thanh Toán" at bounding box center [1386, 532] width 238 height 57
click at [1364, 547] on span "Chọn HT Thanh Toán" at bounding box center [1385, 540] width 218 height 24
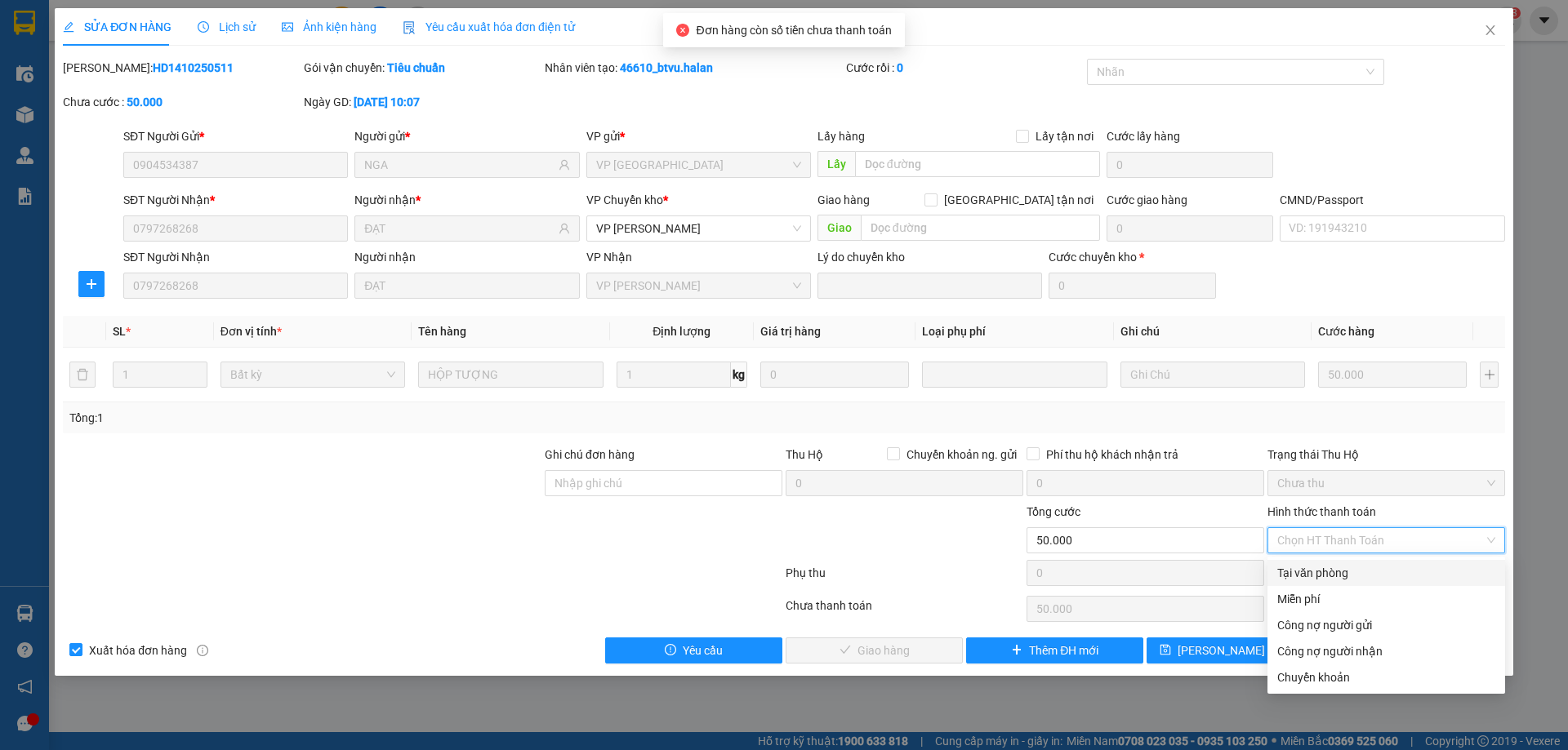
click at [1341, 570] on div "Tại văn phòng" at bounding box center [1385, 573] width 218 height 18
type input "0"
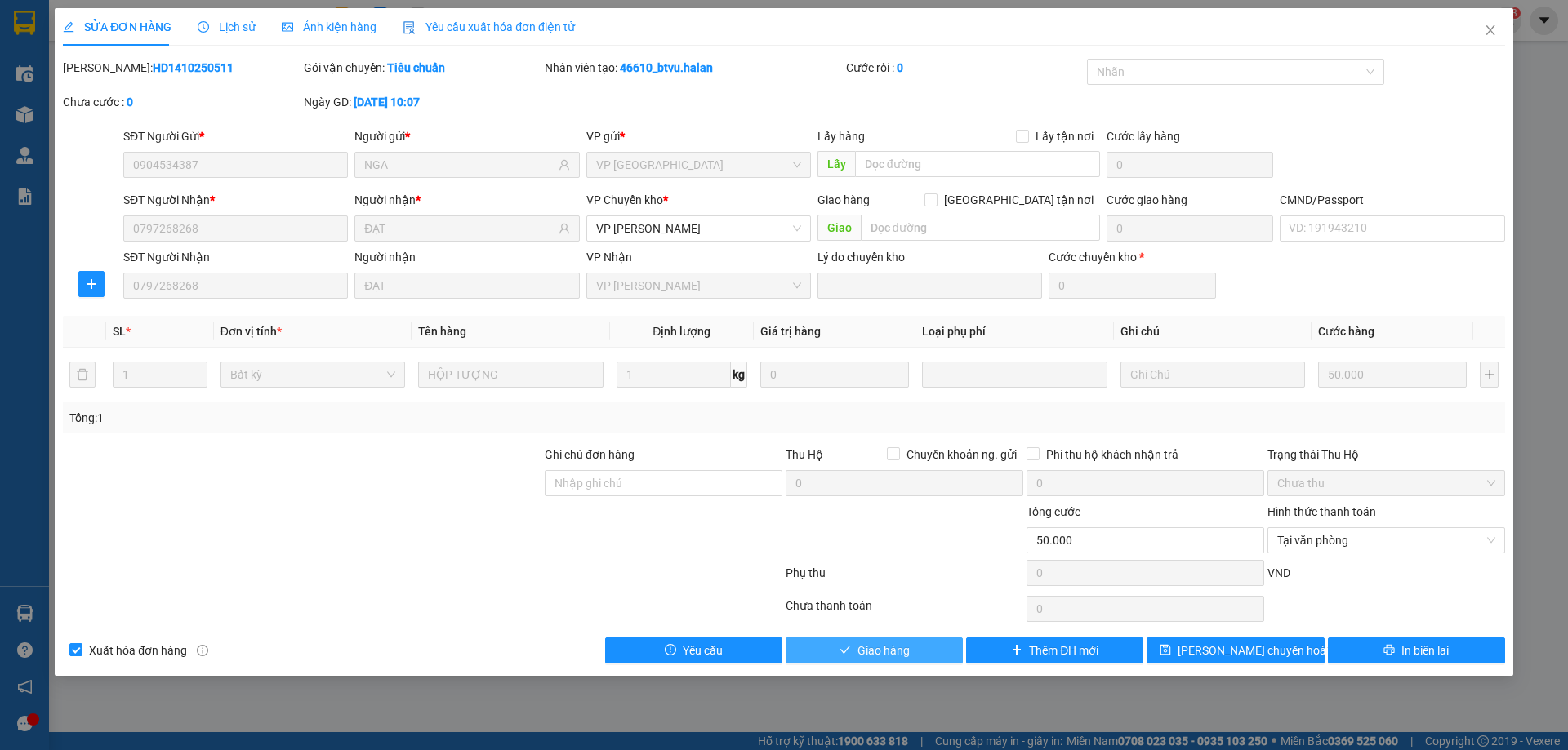
click at [905, 657] on span "Giao hàng" at bounding box center [884, 650] width 52 height 18
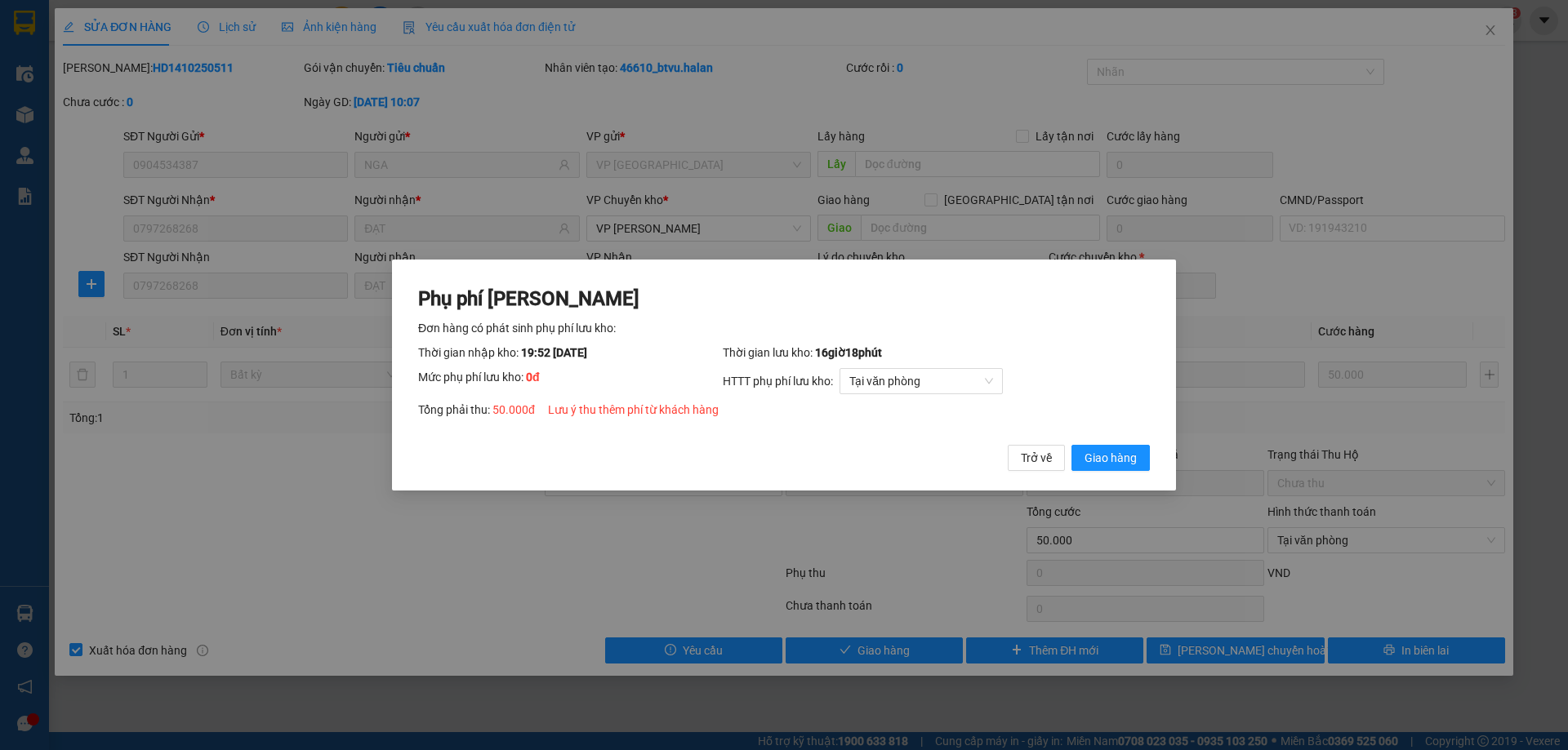
click at [1094, 442] on div "Phụ phí Lưu kho Đơn hàng có phát sinh phụ phí lưu kho: Thời gian nhập kho: 19:5…" at bounding box center [784, 379] width 732 height 186
click at [1104, 454] on span "Giao hàng" at bounding box center [1110, 458] width 52 height 18
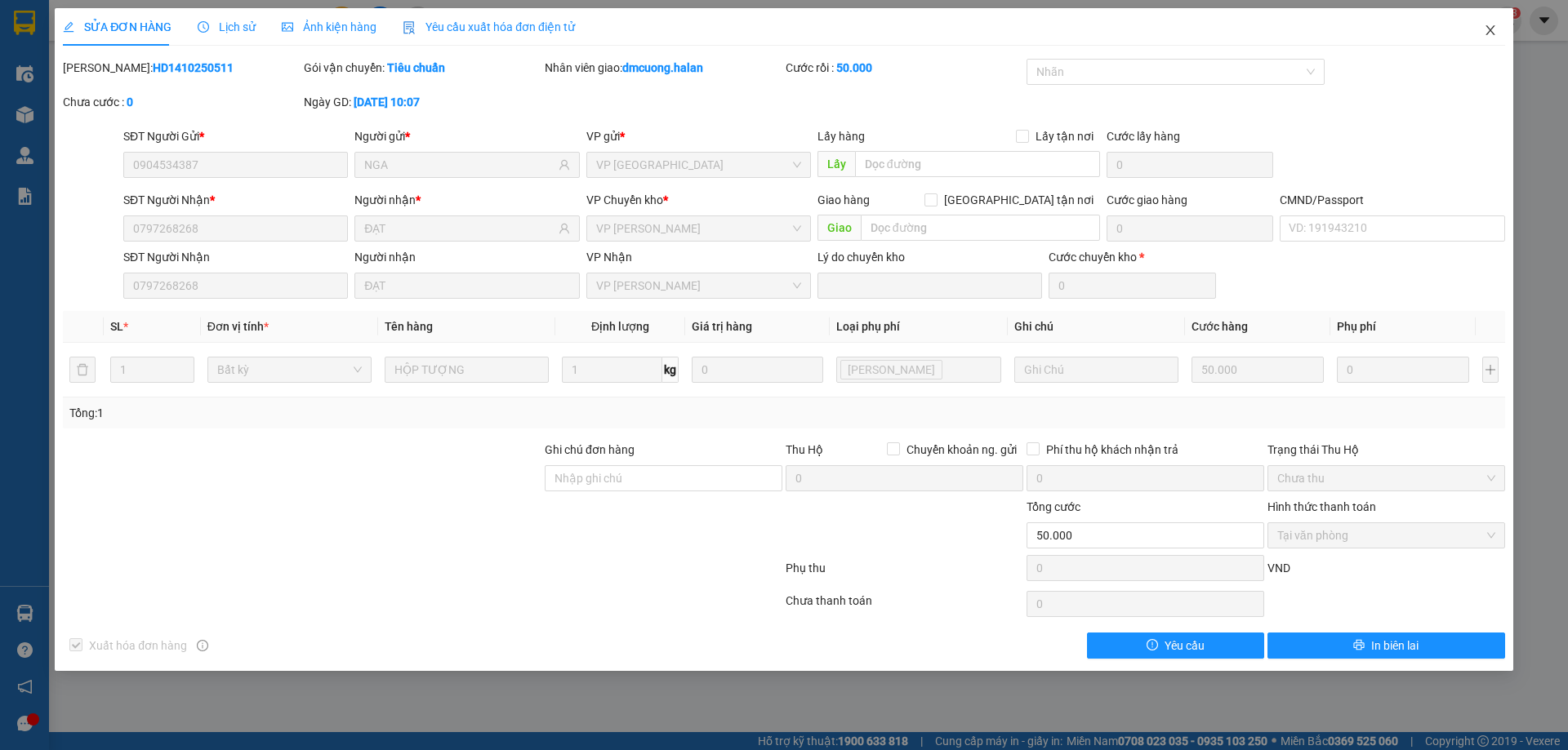
click at [1477, 36] on span "Close" at bounding box center [1490, 30] width 46 height 46
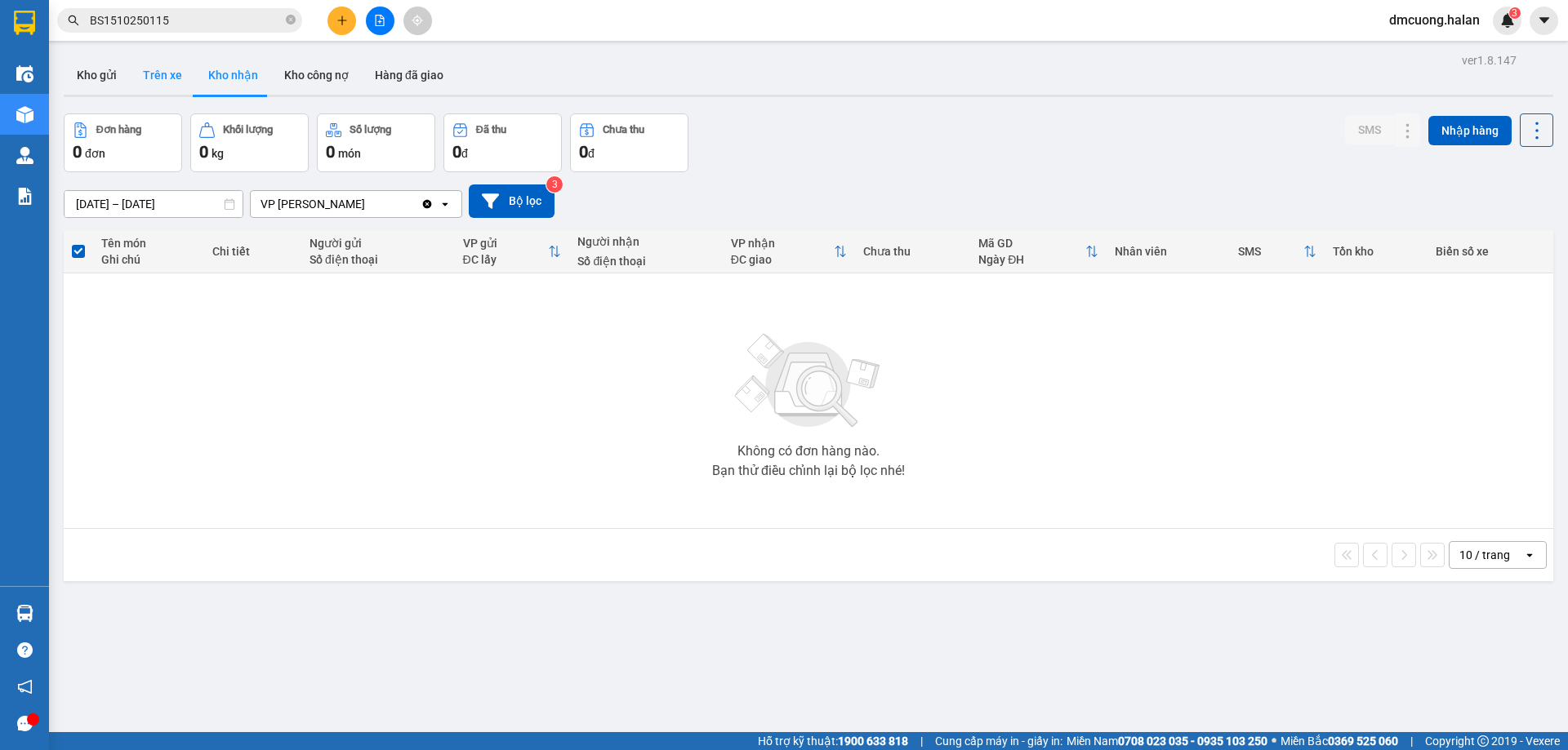
click at [175, 69] on button "Trên xe" at bounding box center [162, 75] width 65 height 39
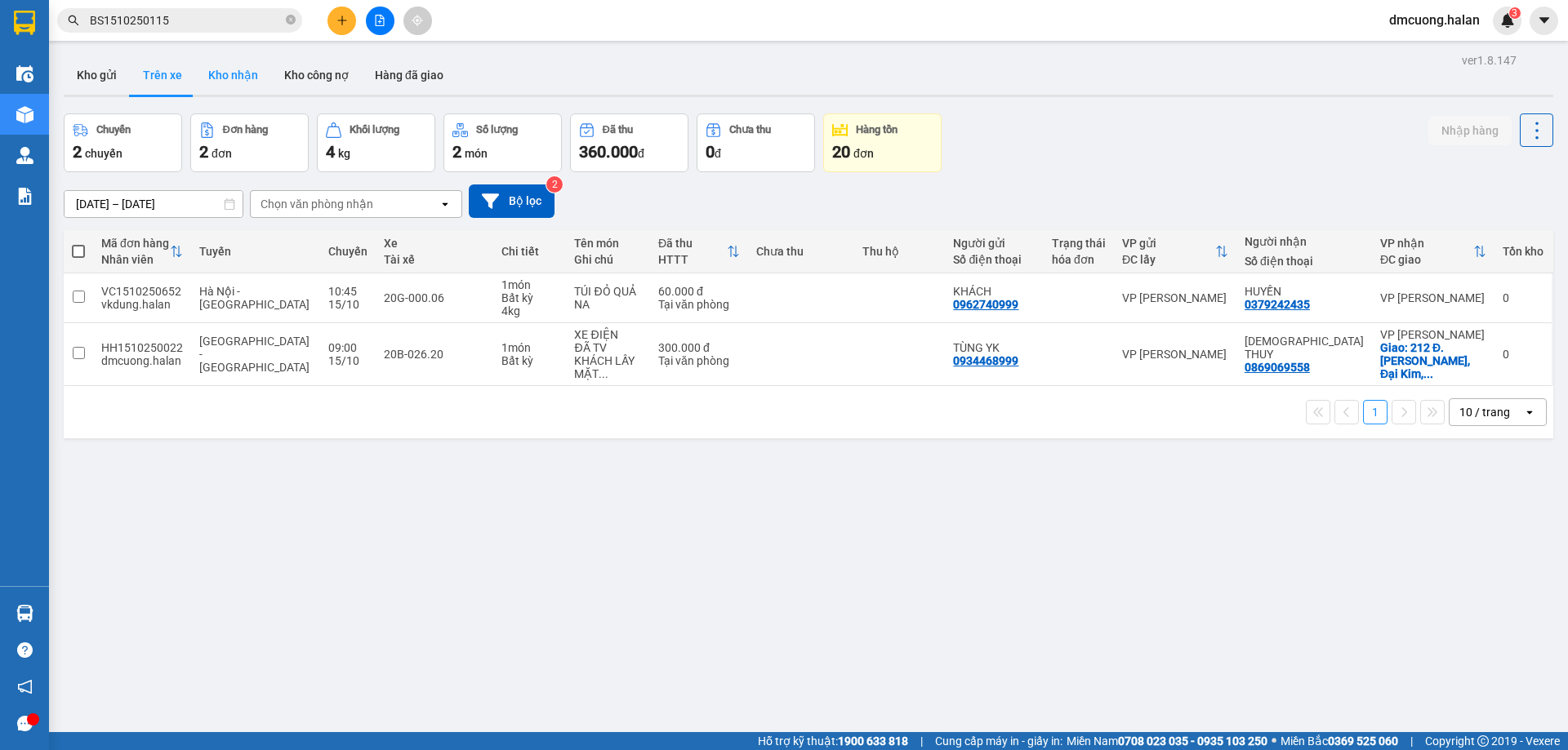
click at [234, 72] on button "Kho nhận" at bounding box center [233, 75] width 76 height 39
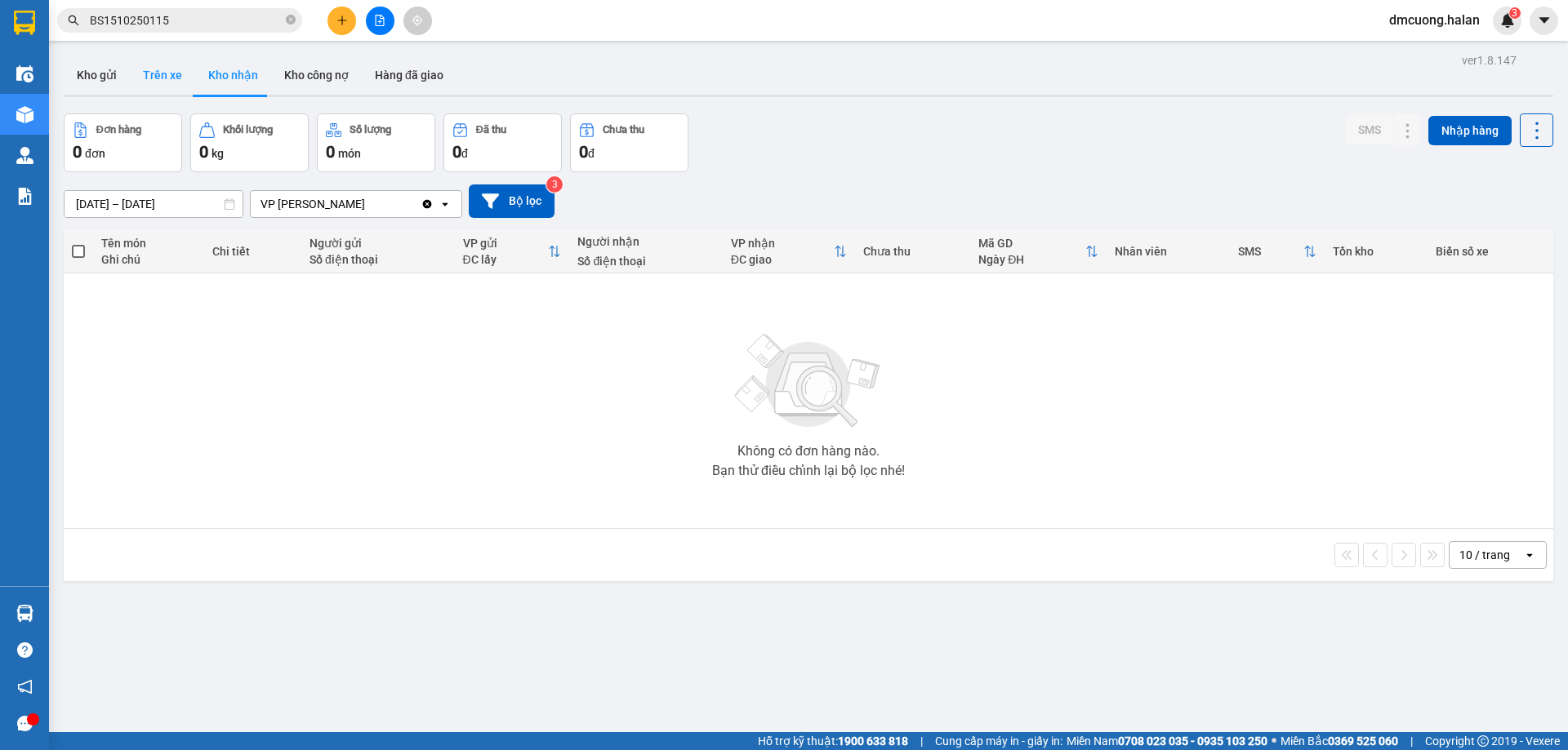
click at [167, 75] on button "Trên xe" at bounding box center [162, 75] width 65 height 39
type input "07/02/2012 – 15/10/2025"
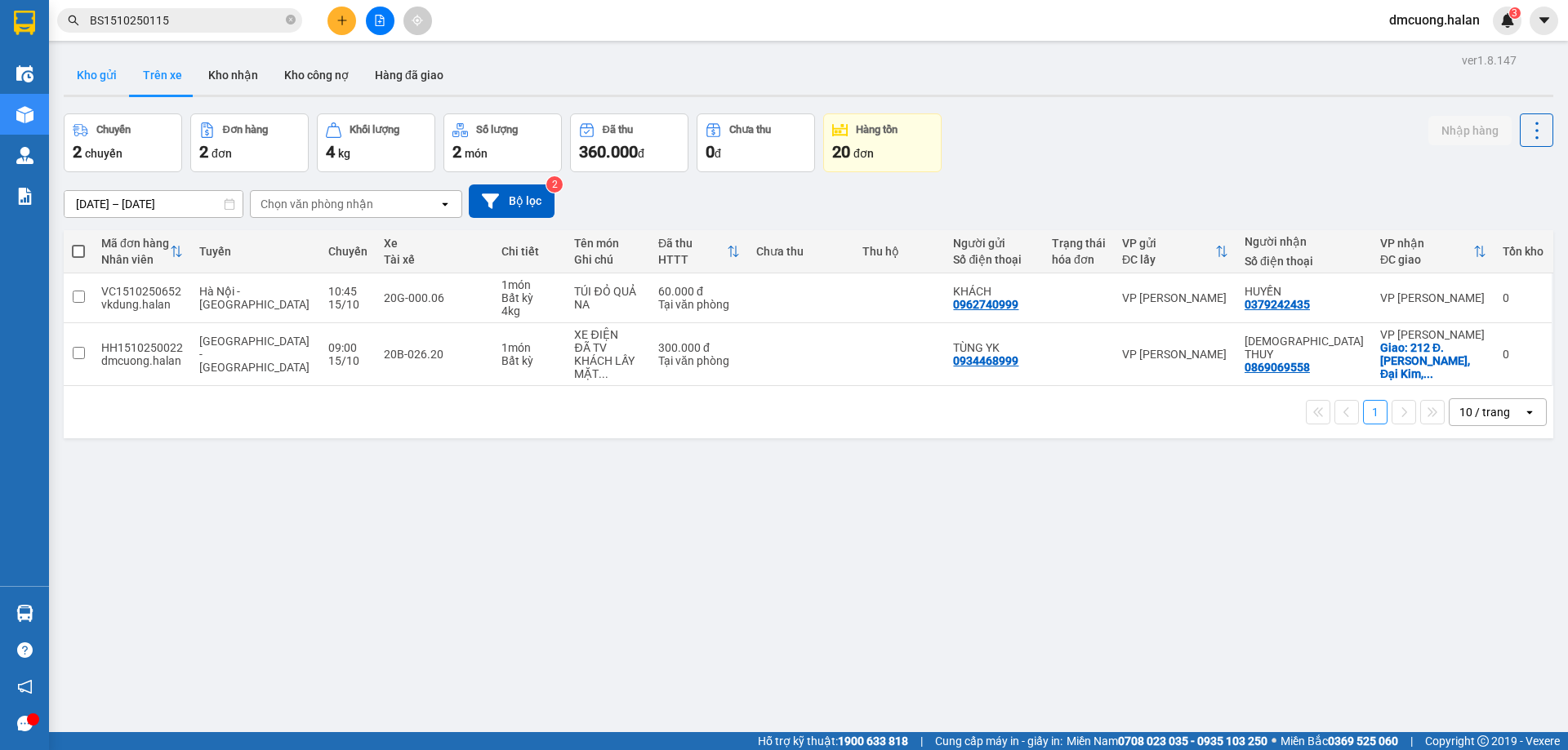
click at [101, 72] on button "Kho gửi" at bounding box center [96, 75] width 66 height 39
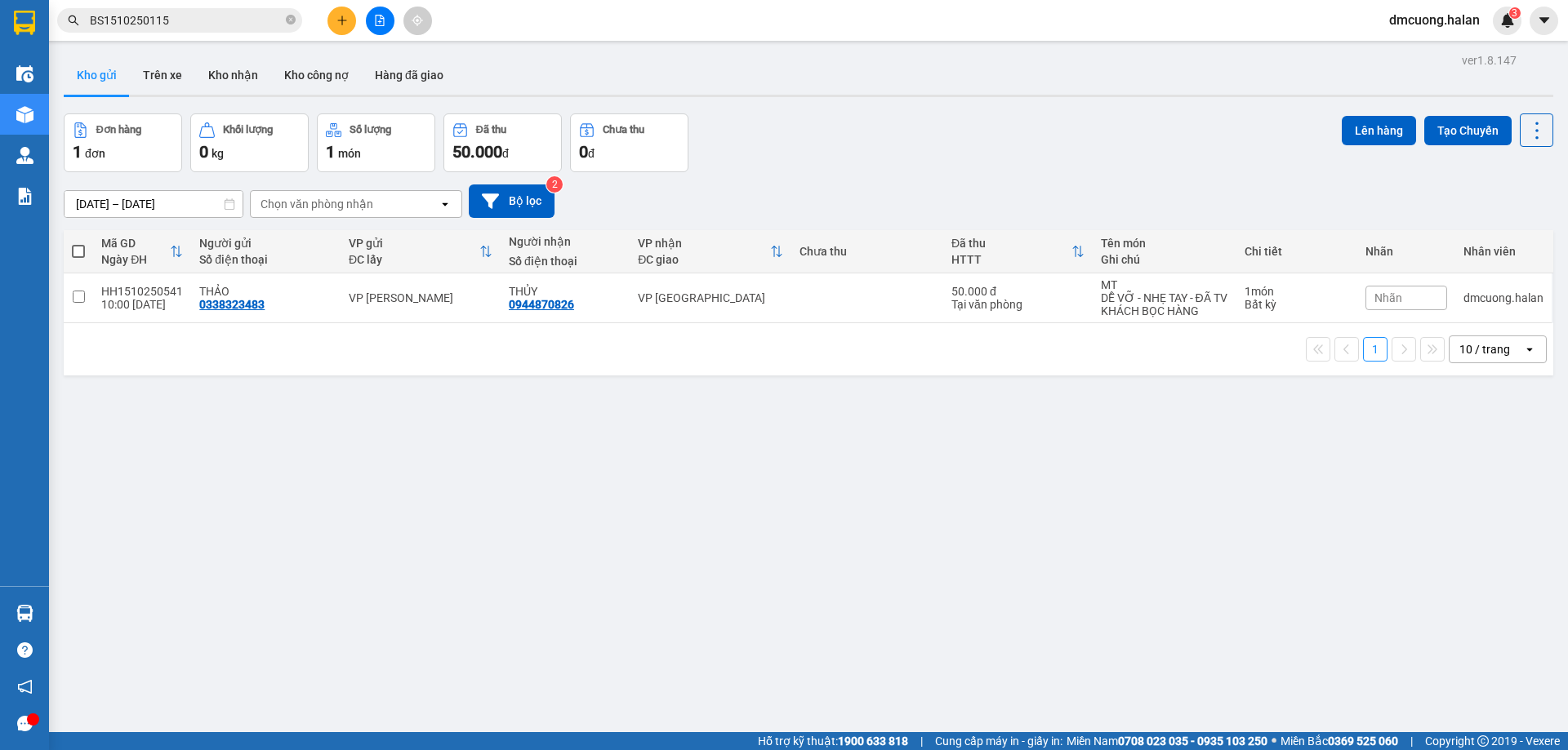
click at [125, 65] on button "Kho gửi" at bounding box center [96, 75] width 66 height 39
click at [148, 65] on button "Trên xe" at bounding box center [162, 75] width 65 height 39
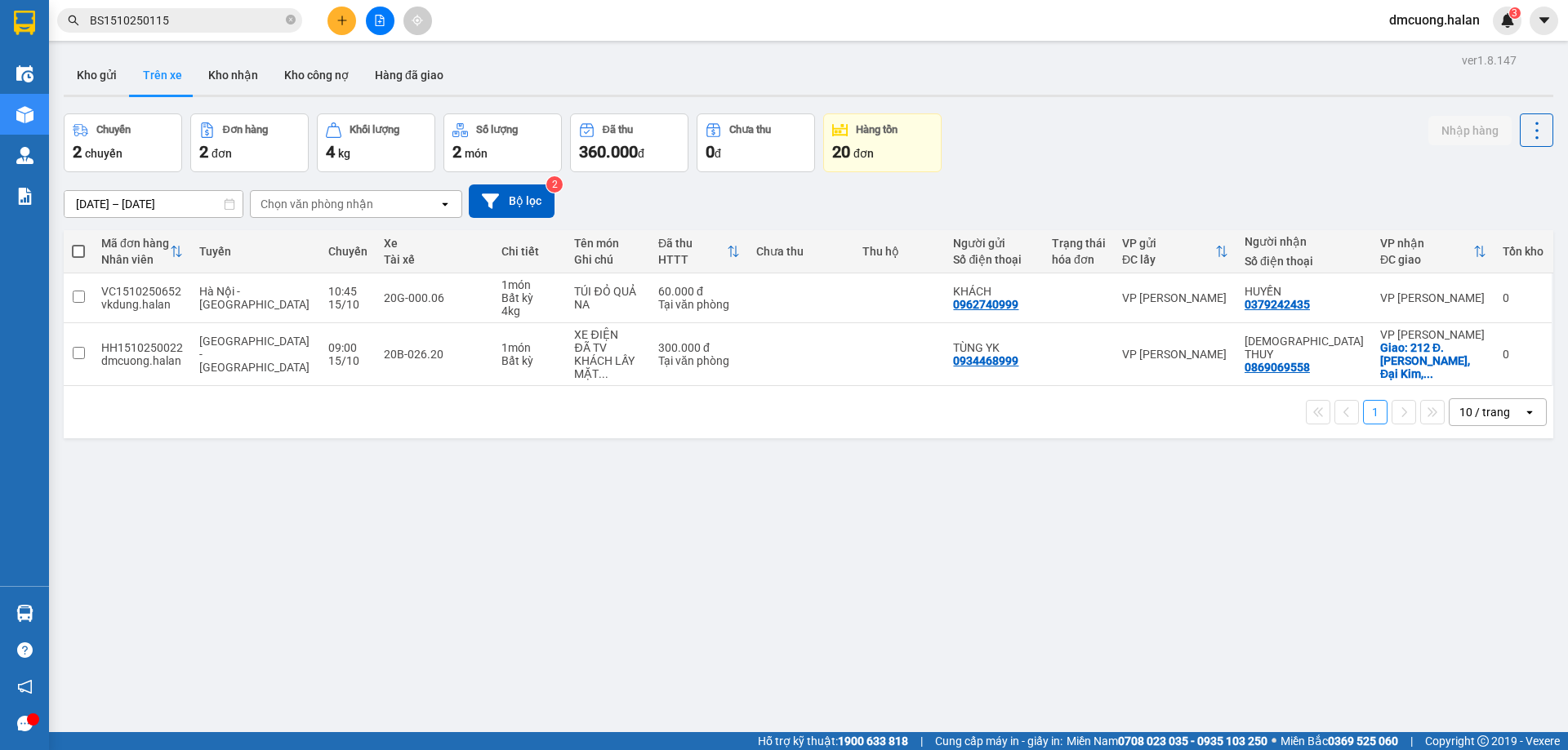
click at [249, 52] on div "ver 1.8.147 Kho gửi Trên xe Kho nhận Kho công nợ Hàng đã giao Chuyến 2 chuyến Đ…" at bounding box center [808, 423] width 1502 height 750
click at [247, 76] on button "Kho nhận" at bounding box center [233, 75] width 76 height 39
type input "17/08/2025 – 15/10/2025"
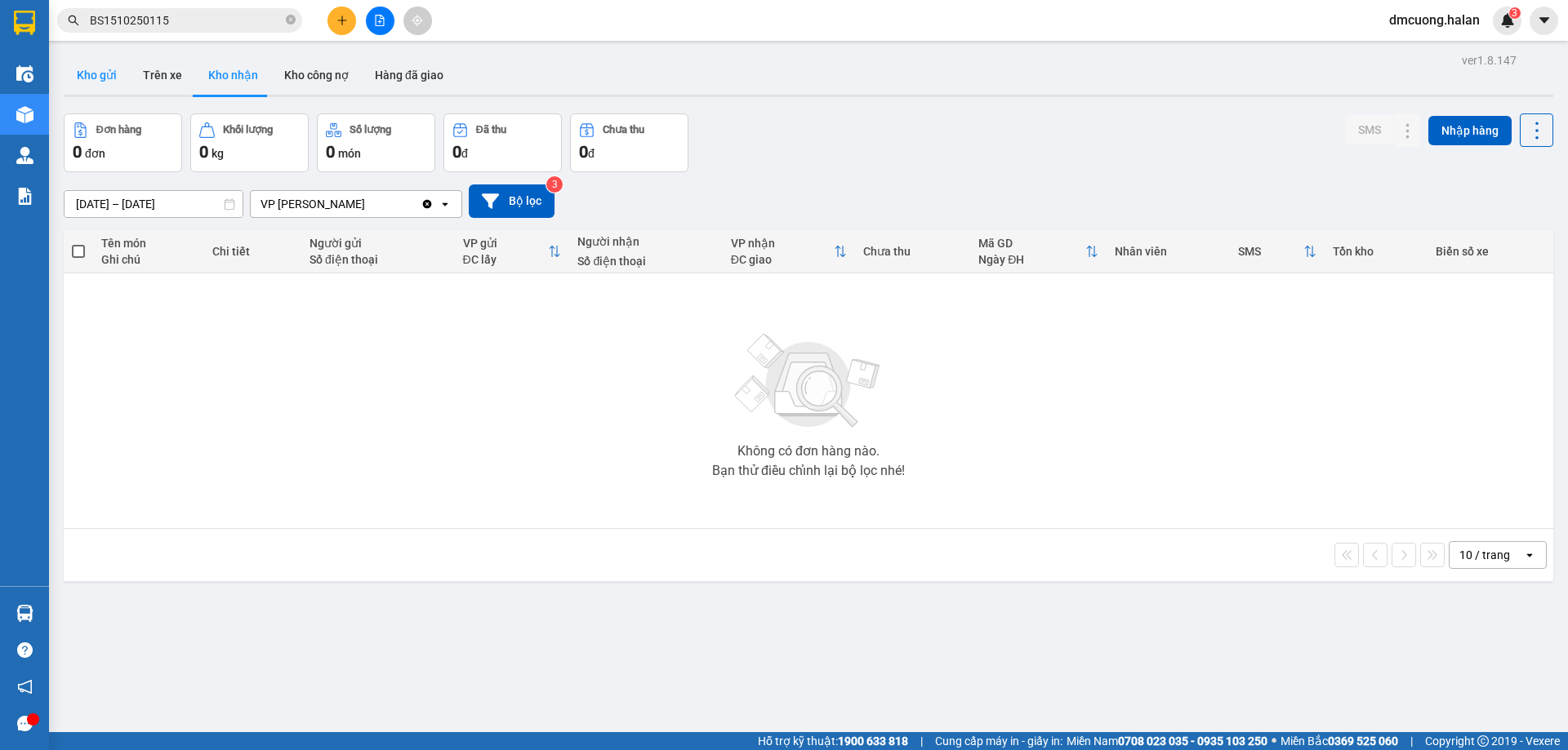
click at [127, 76] on button "Kho gửi" at bounding box center [96, 75] width 66 height 39
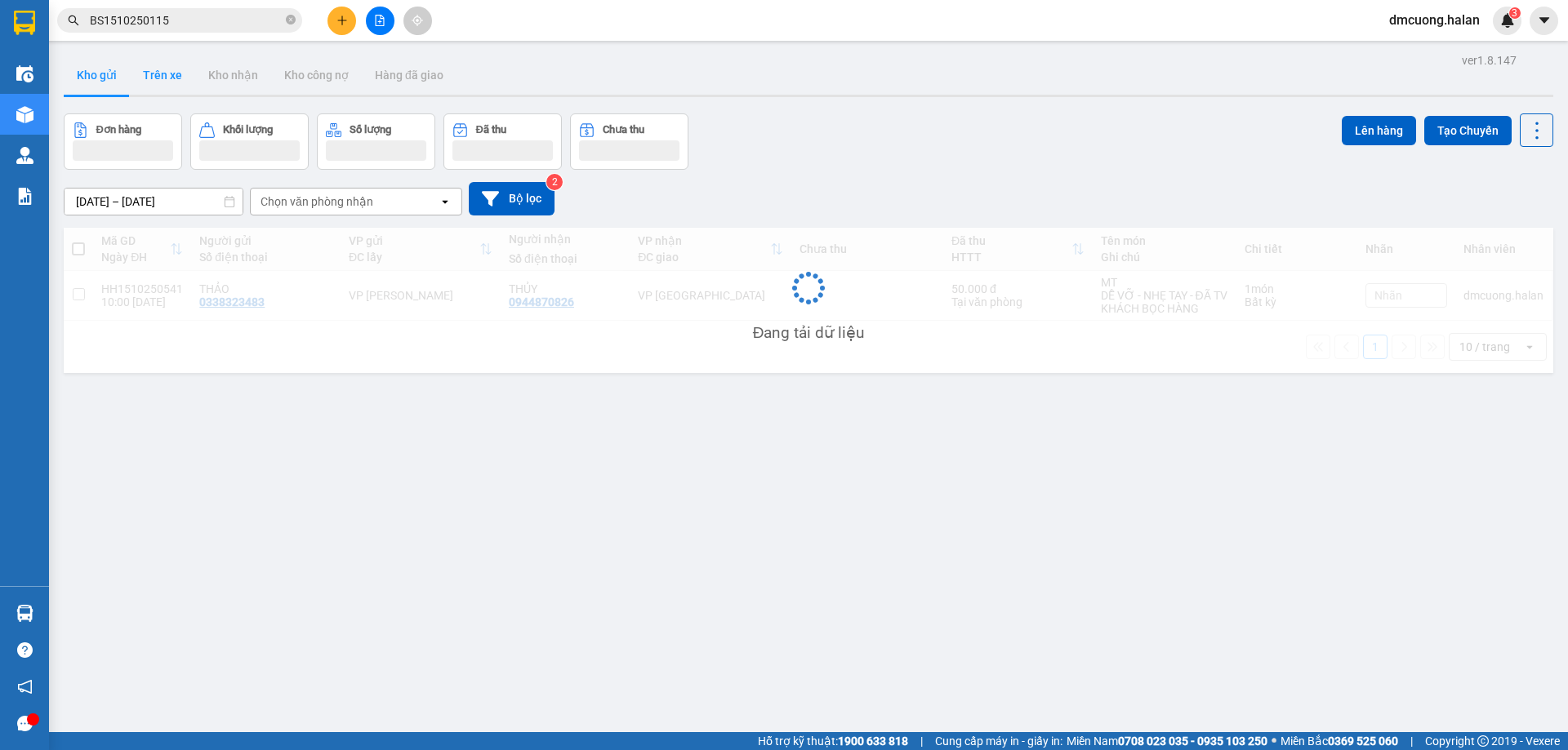
click at [154, 75] on button "Trên xe" at bounding box center [162, 75] width 65 height 39
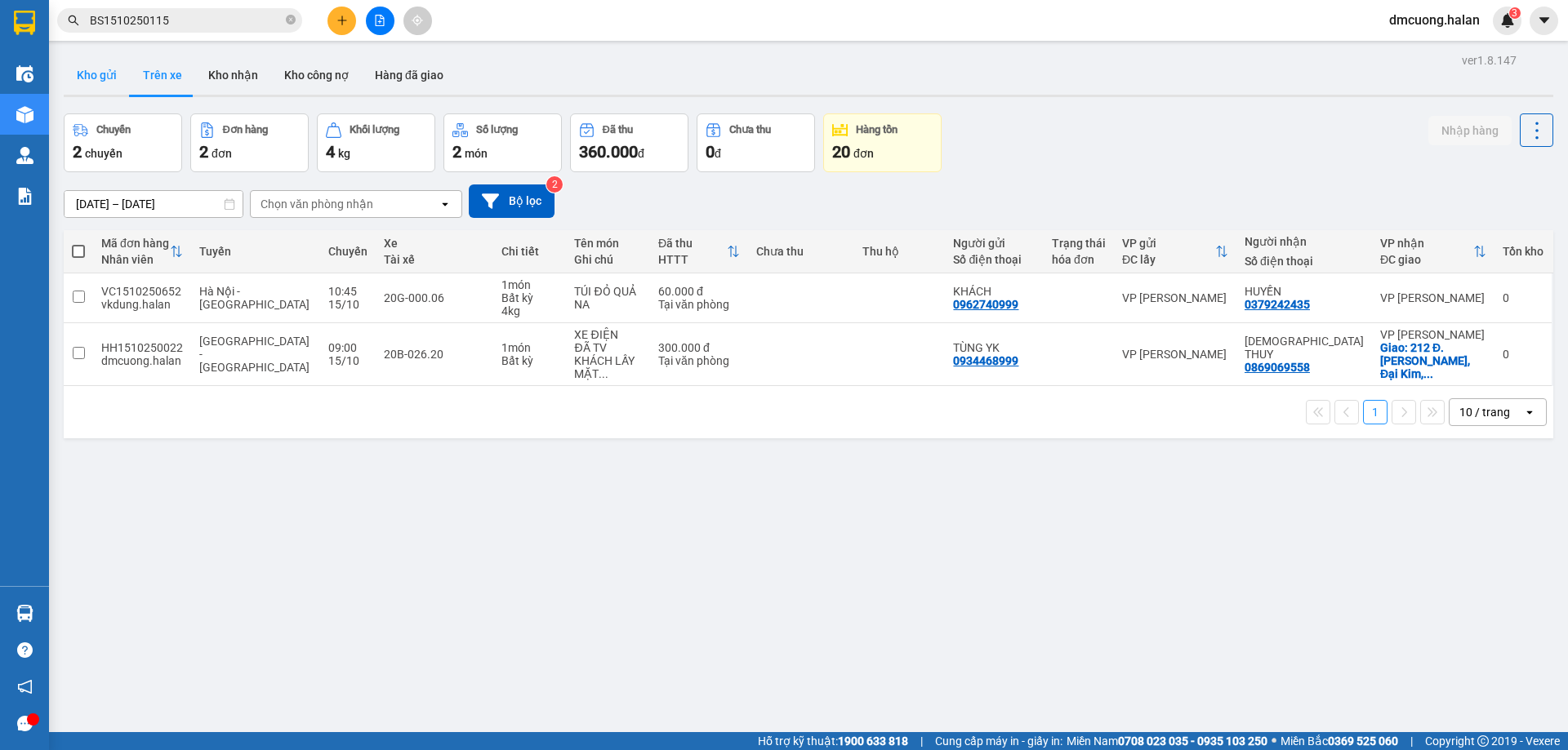
click at [85, 74] on button "Kho gửi" at bounding box center [96, 75] width 66 height 39
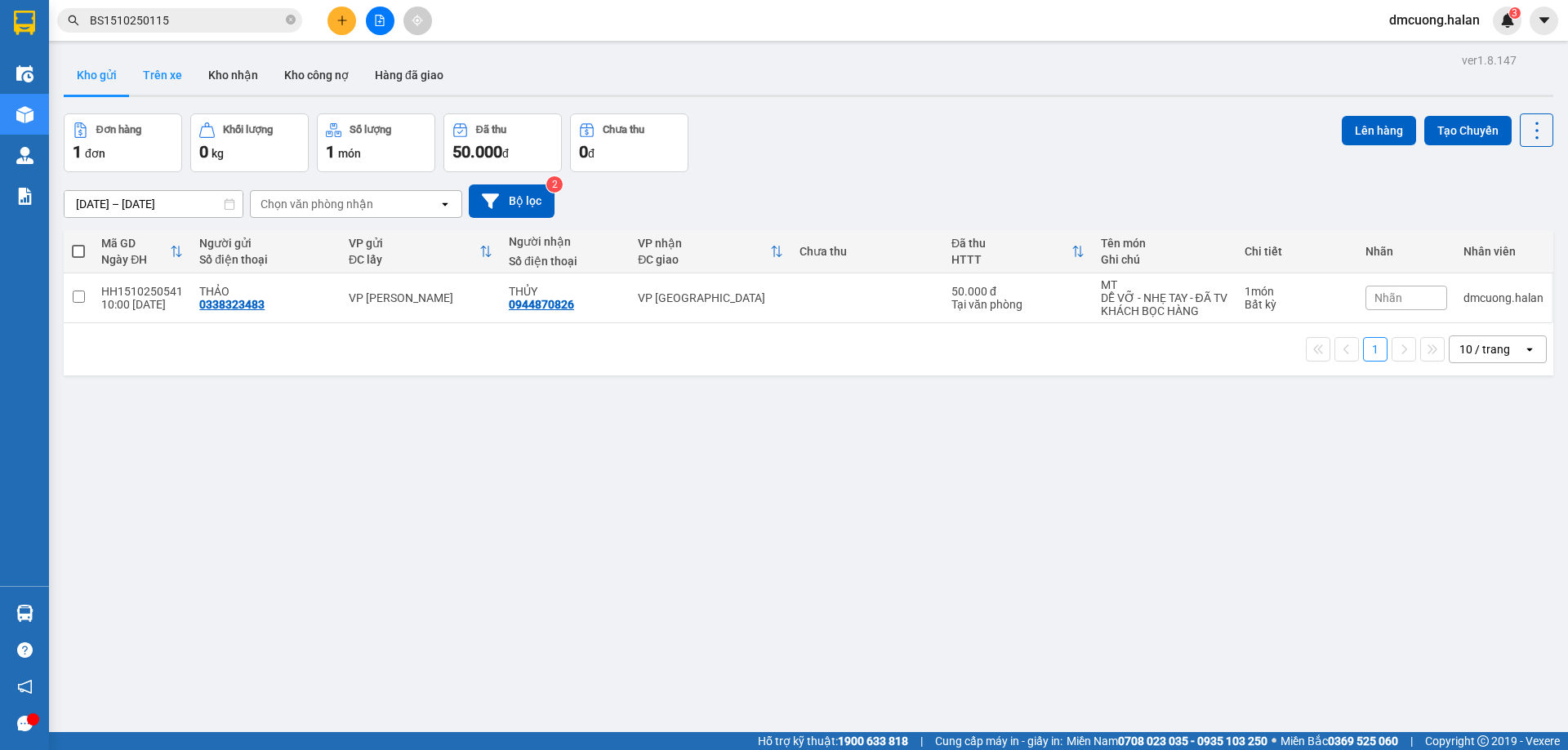
click at [173, 71] on button "Trên xe" at bounding box center [162, 75] width 65 height 39
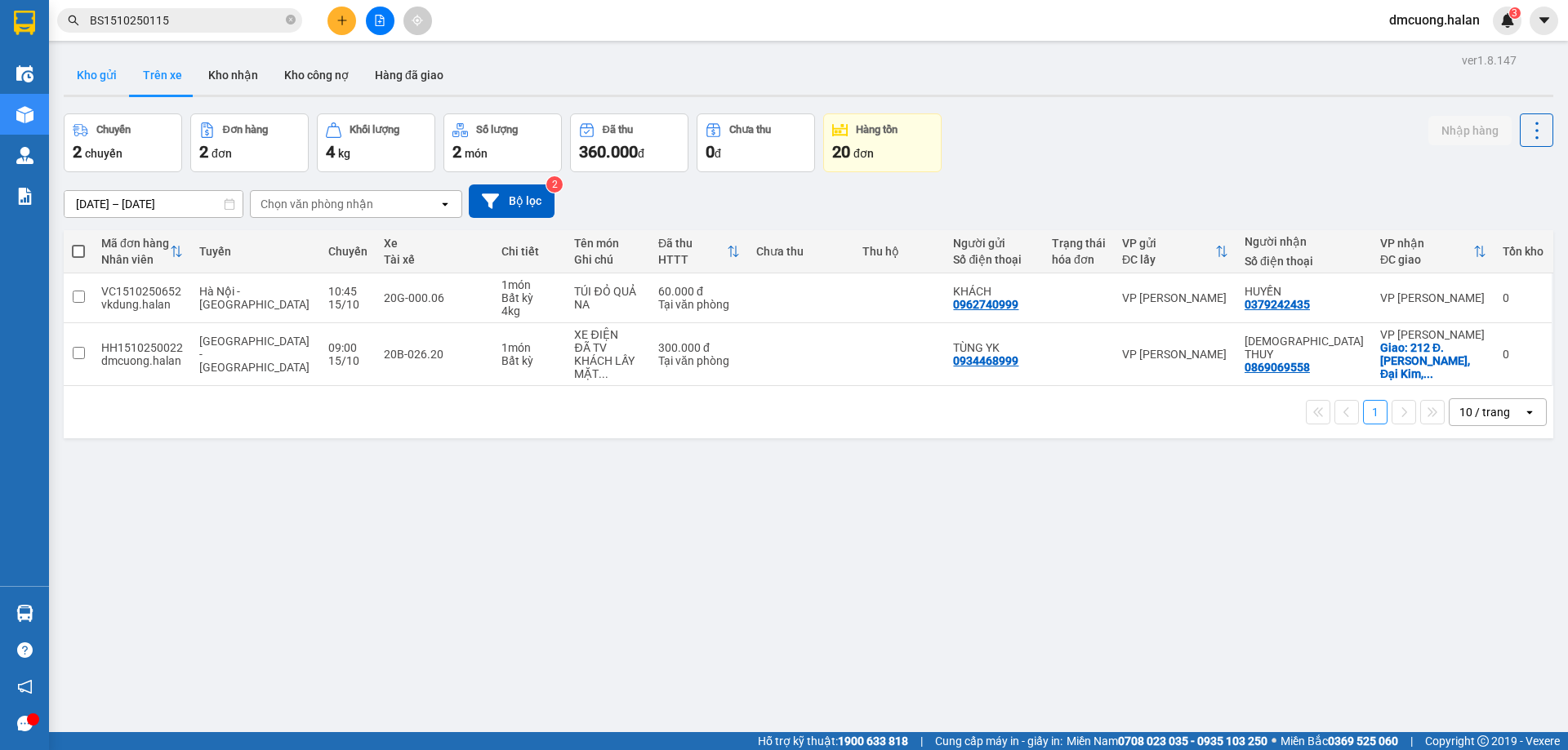
click at [98, 69] on button "Kho gửi" at bounding box center [96, 75] width 66 height 39
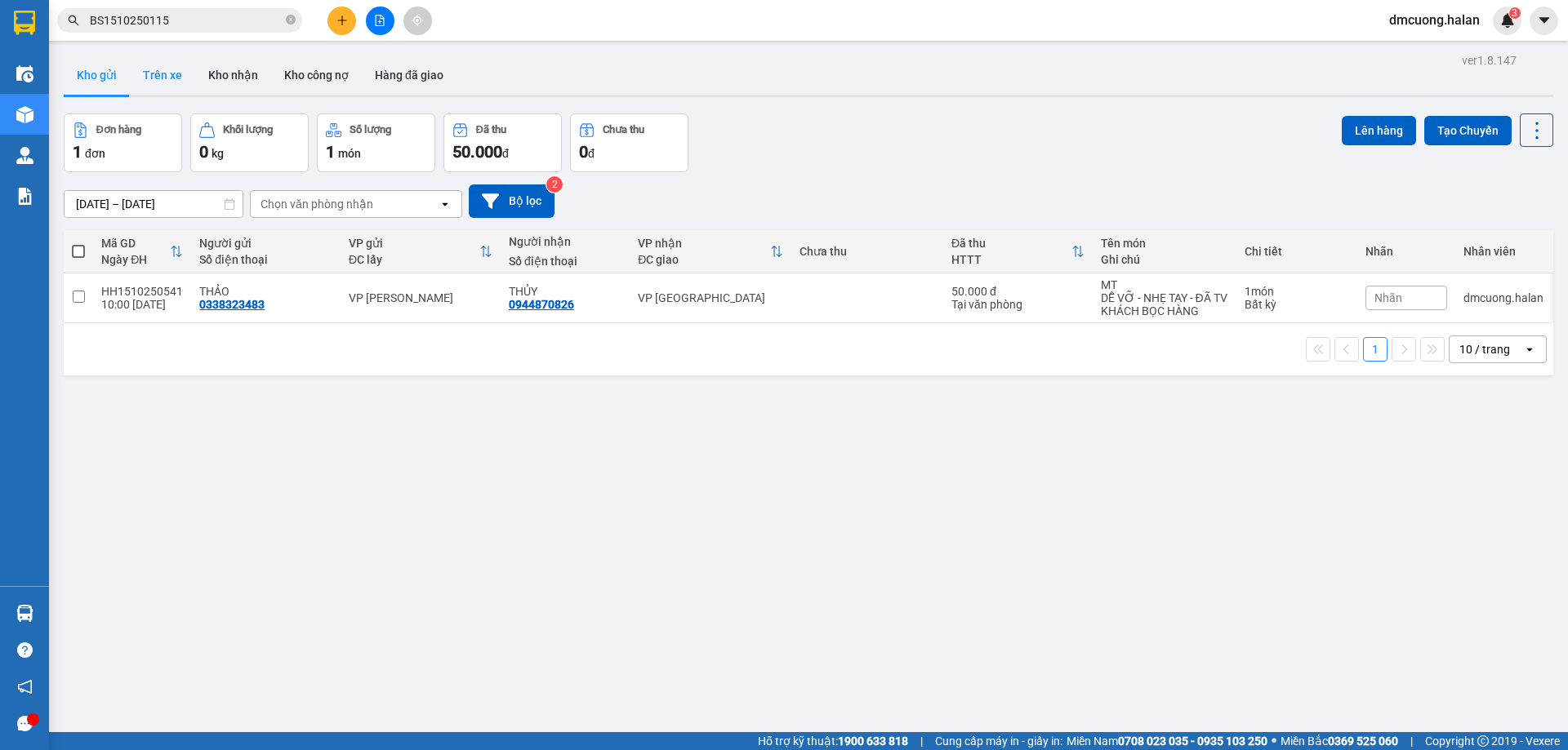
click at [156, 76] on button "Trên xe" at bounding box center [162, 75] width 65 height 39
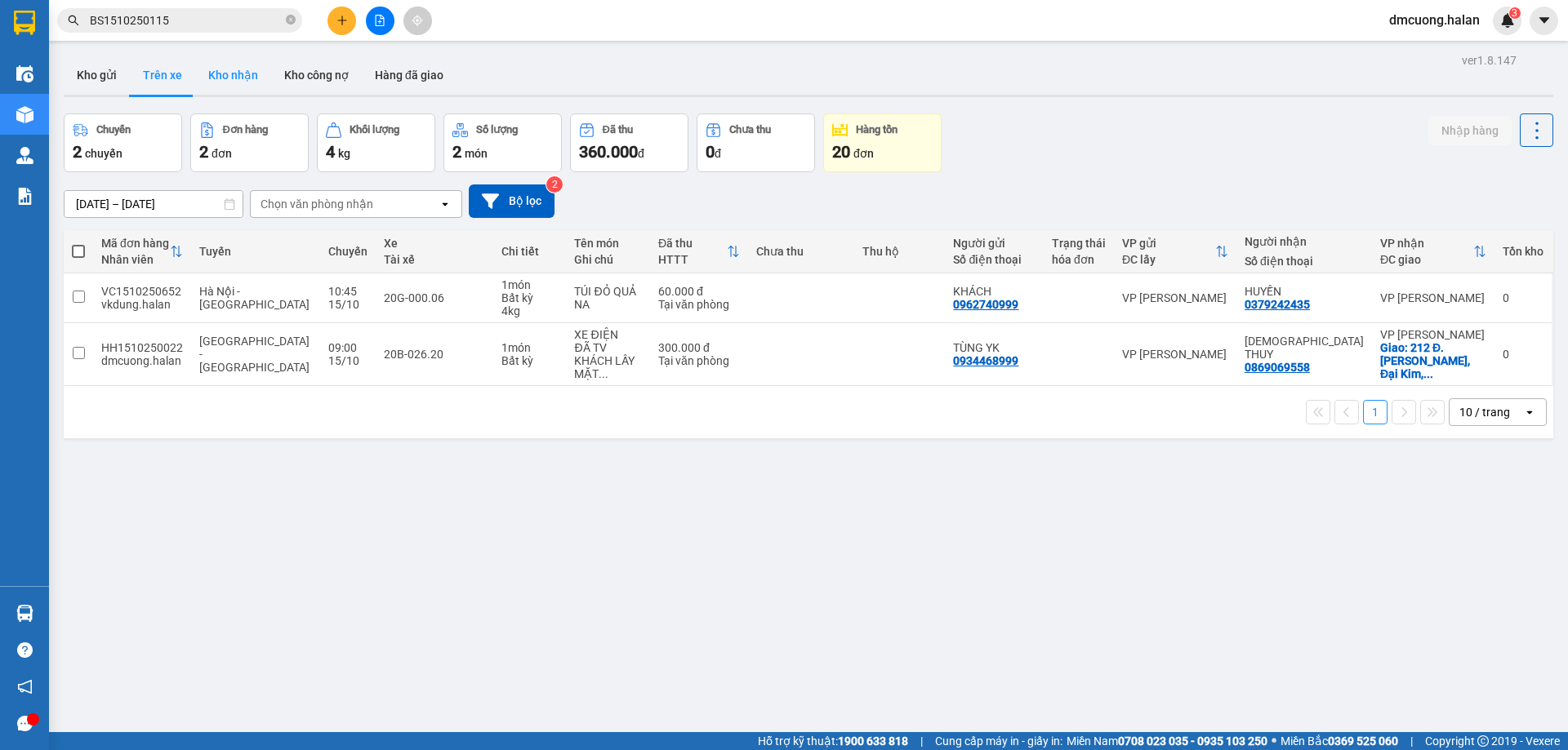
click at [208, 76] on button "Kho nhận" at bounding box center [233, 75] width 76 height 39
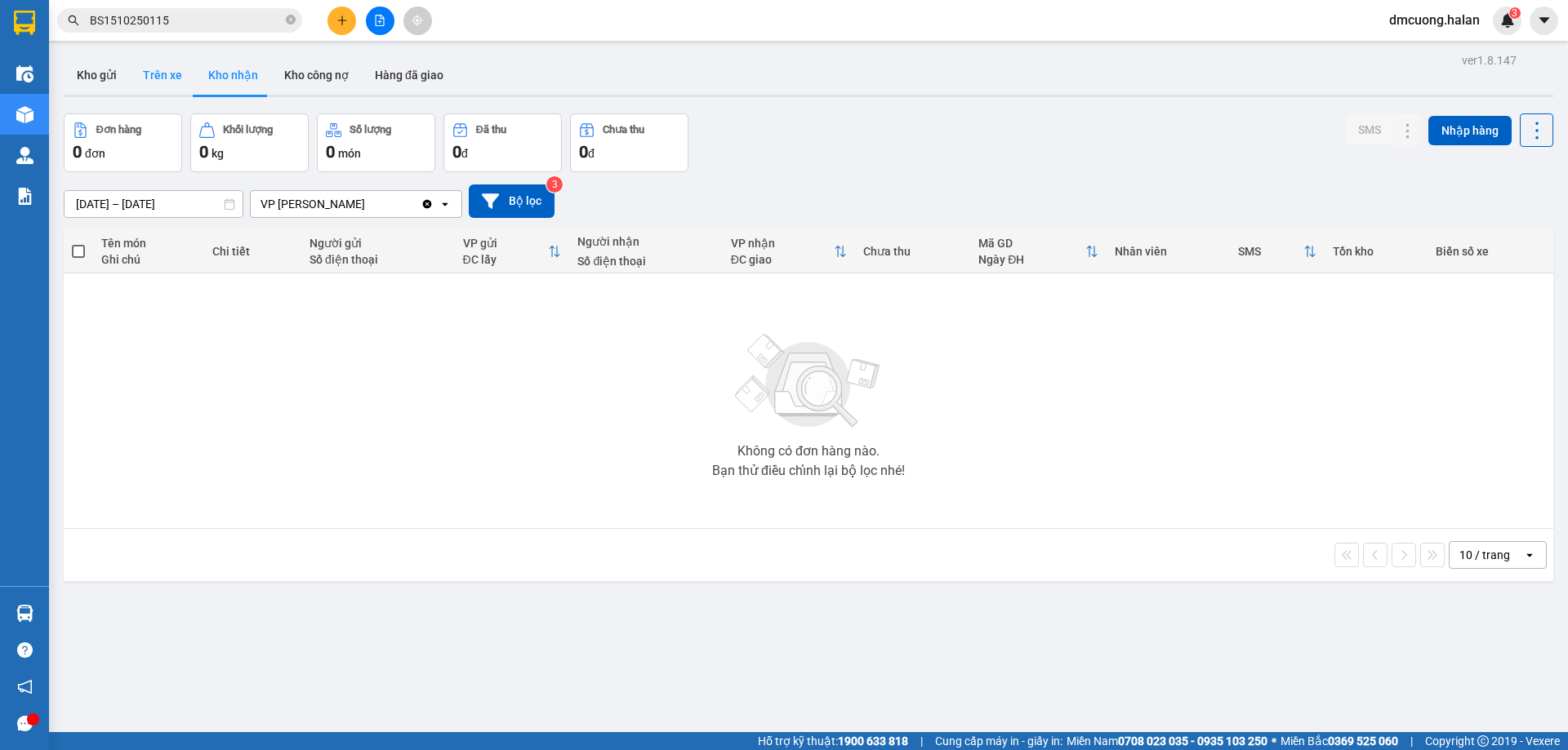
click at [144, 65] on button "Trên xe" at bounding box center [162, 75] width 65 height 39
type input "07/02/2012 – 15/10/2025"
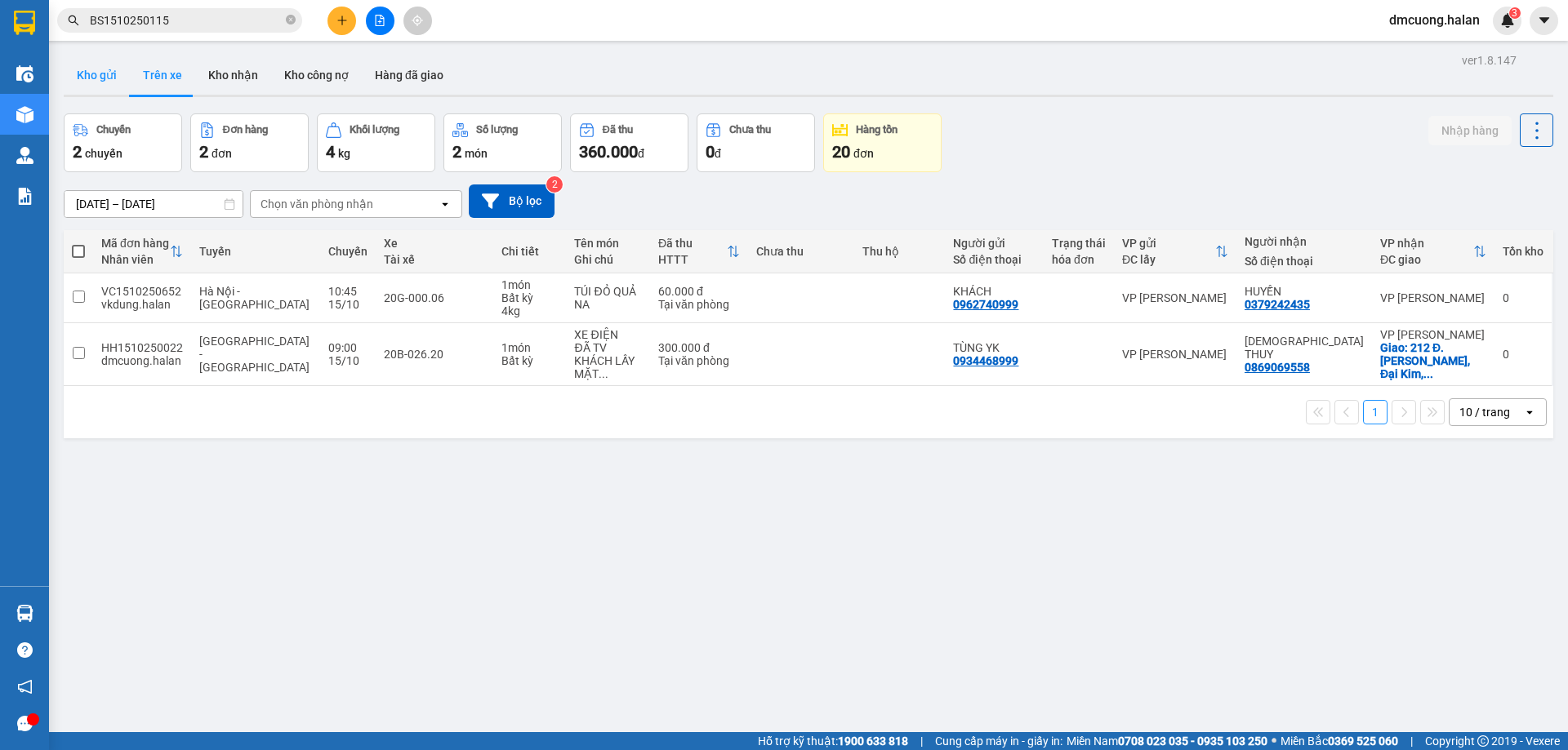
click at [84, 77] on button "Kho gửi" at bounding box center [96, 75] width 66 height 39
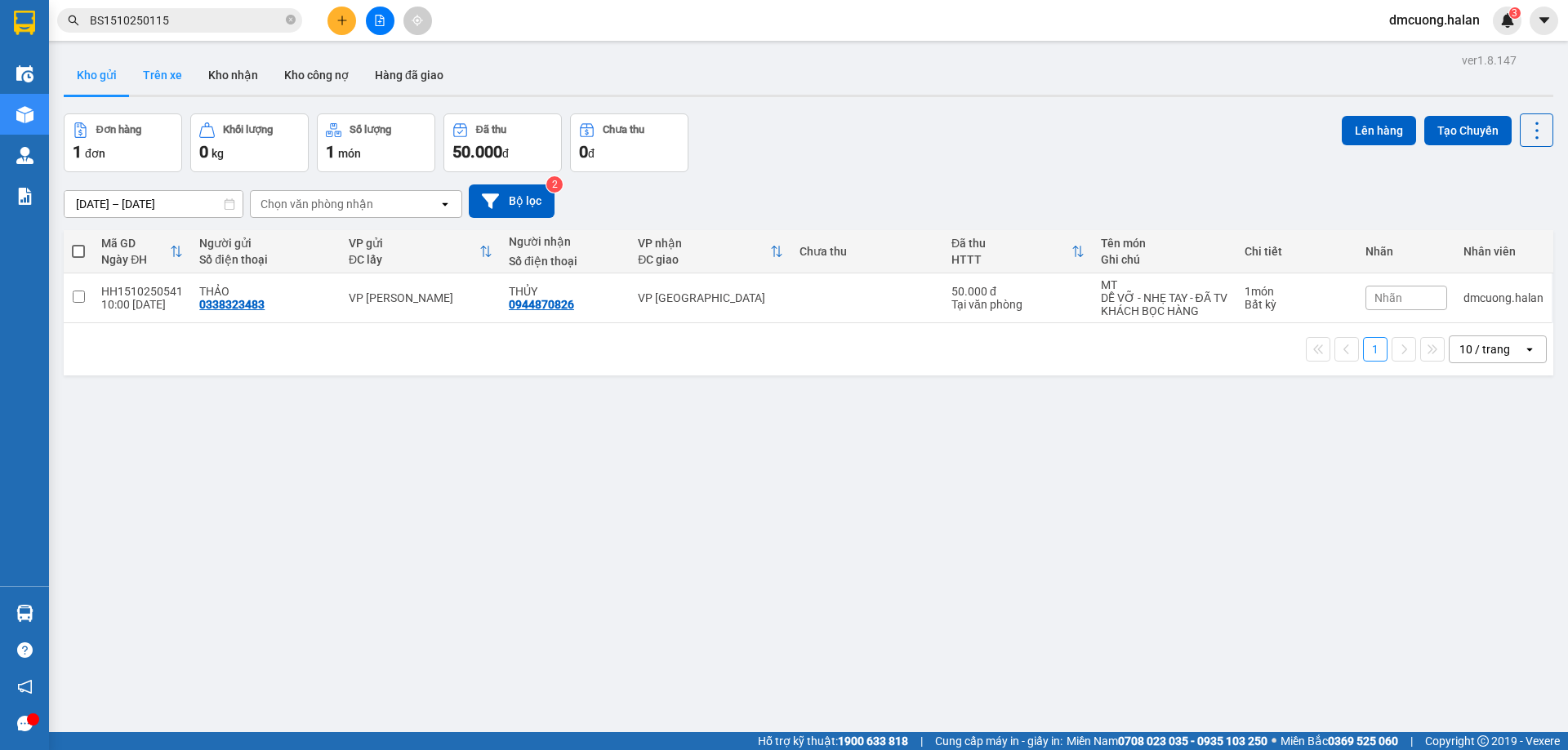
click at [148, 77] on button "Trên xe" at bounding box center [162, 75] width 65 height 39
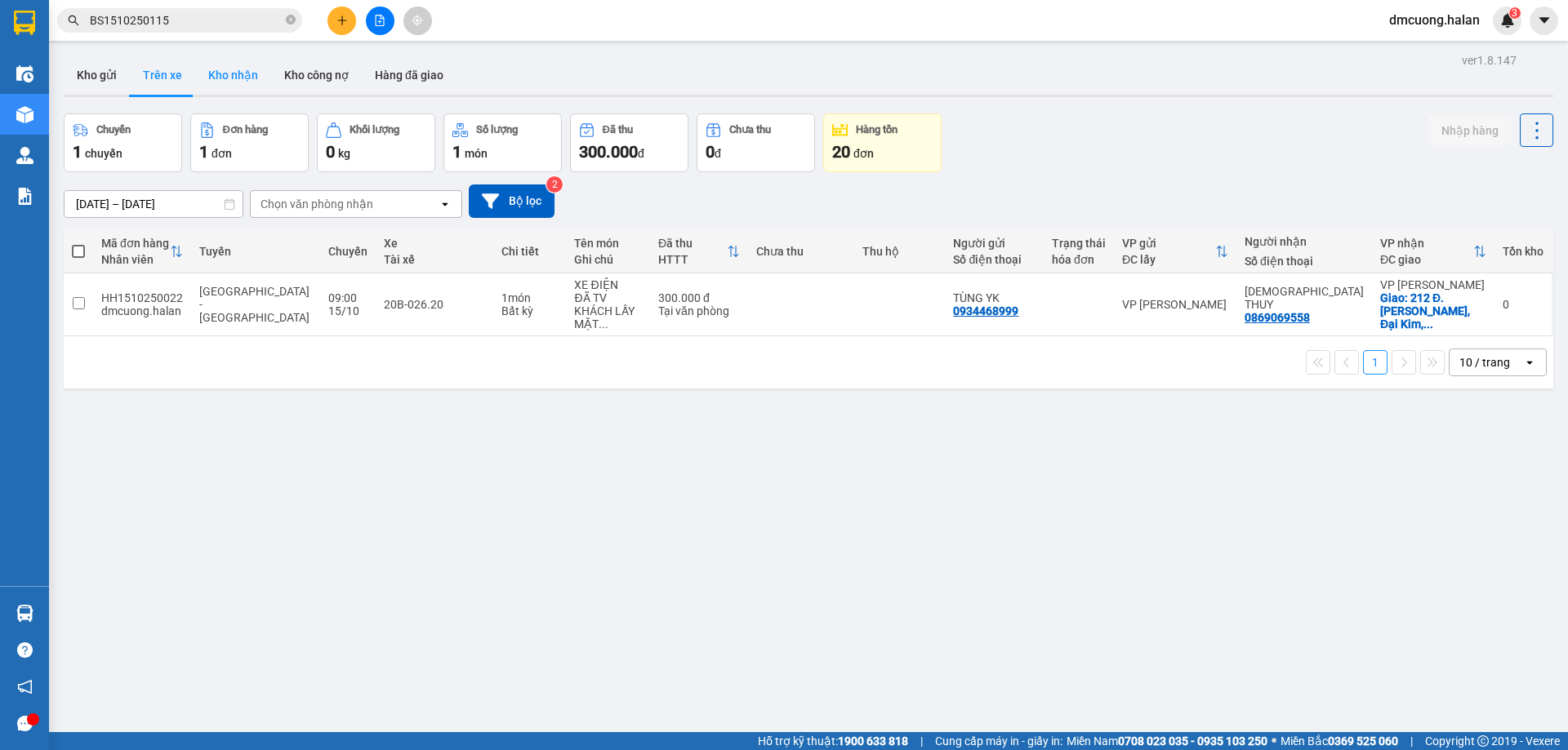
click at [224, 68] on button "Kho nhận" at bounding box center [233, 75] width 76 height 39
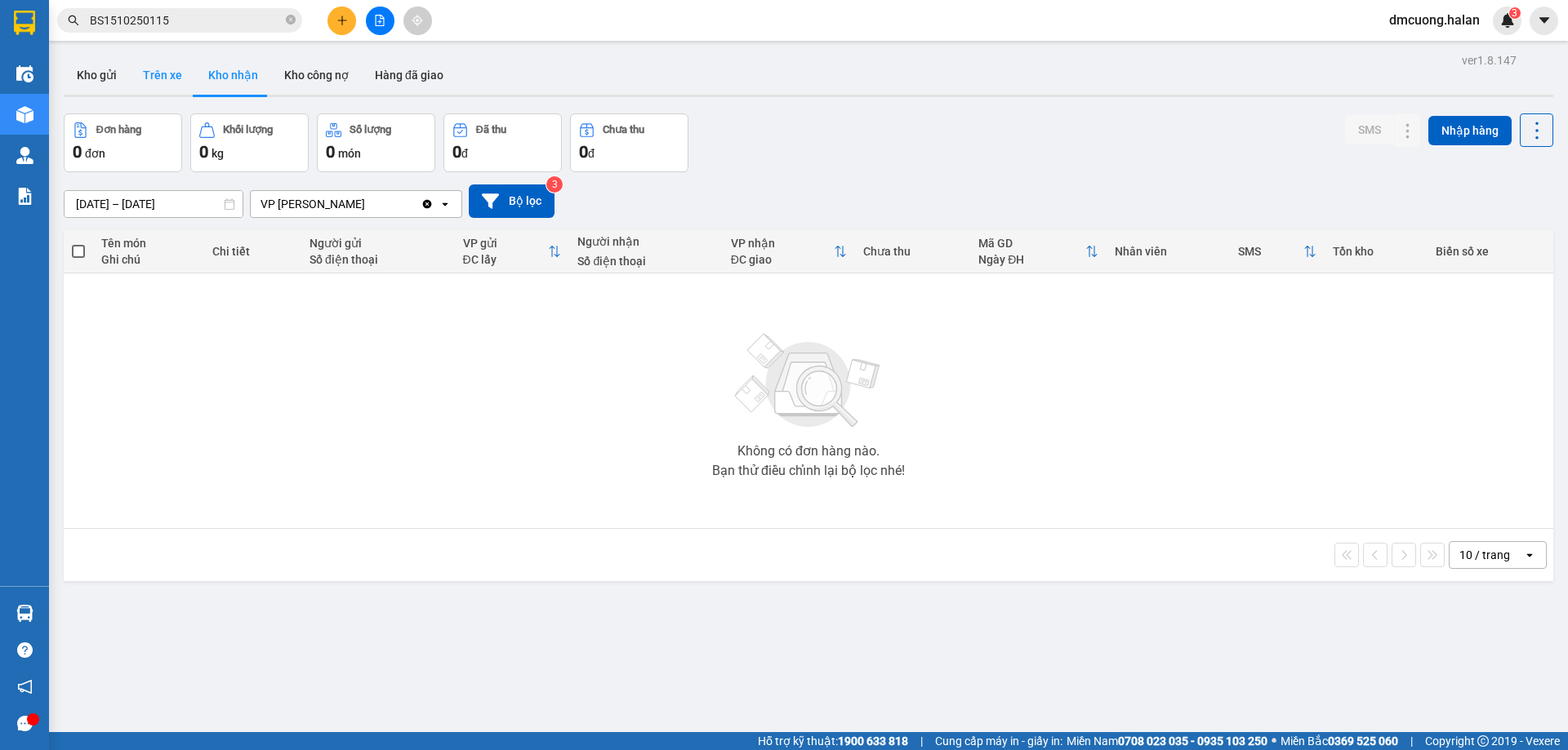
click at [173, 70] on button "Trên xe" at bounding box center [162, 75] width 65 height 39
type input "07/02/2012 – 15/10/2025"
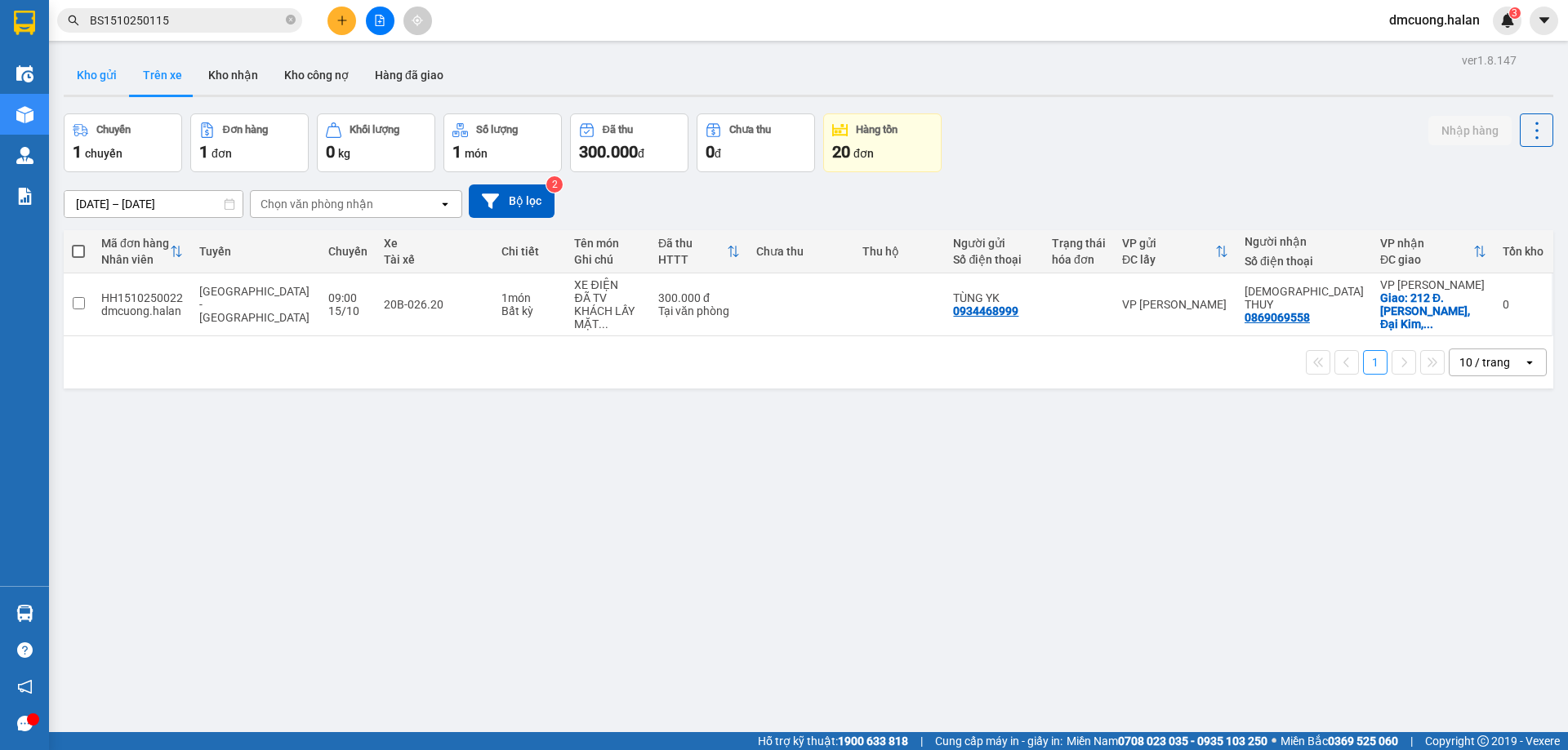
click at [91, 77] on button "Kho gửi" at bounding box center [96, 75] width 66 height 39
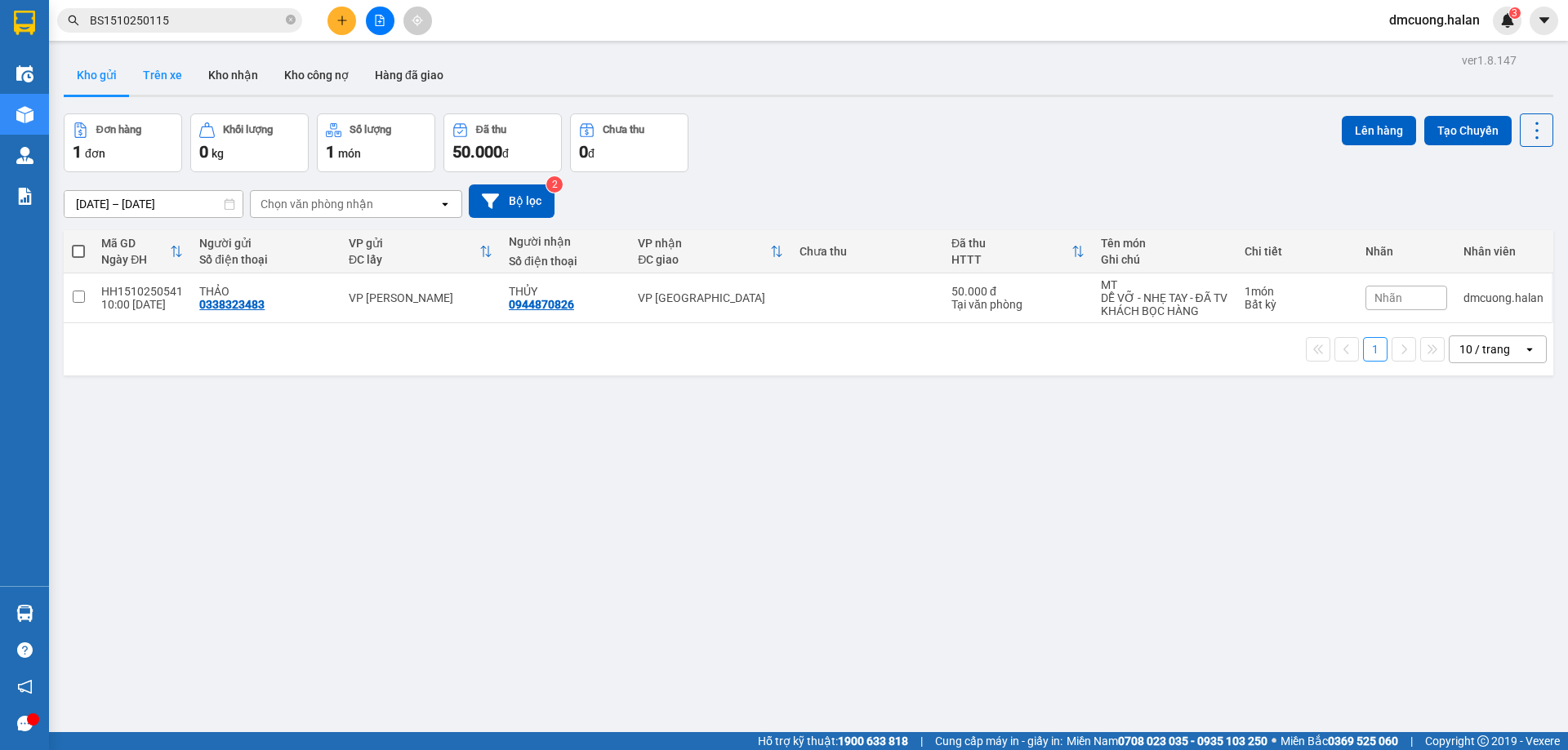
click at [172, 75] on button "Trên xe" at bounding box center [162, 75] width 65 height 39
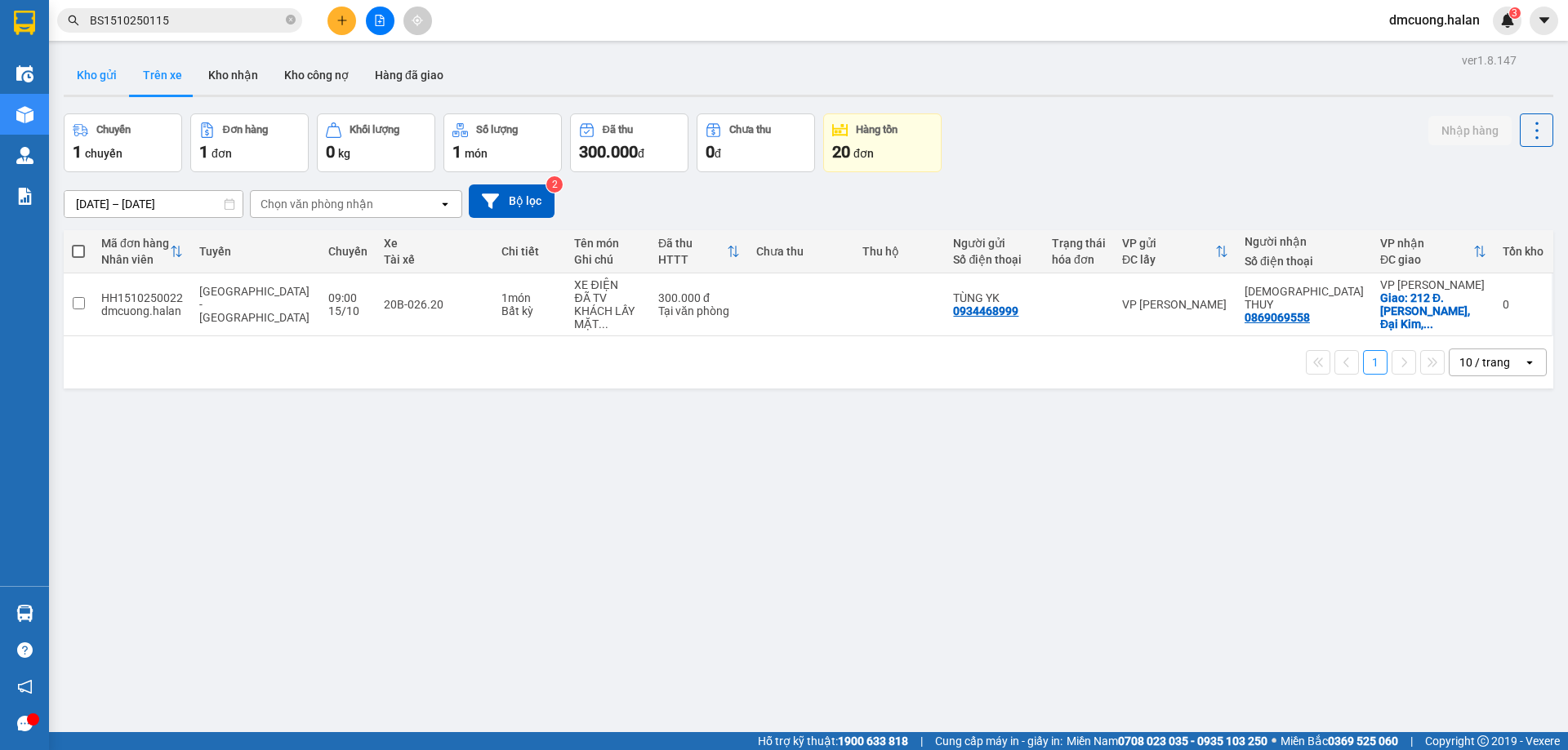
click at [99, 62] on button "Kho gửi" at bounding box center [96, 75] width 66 height 39
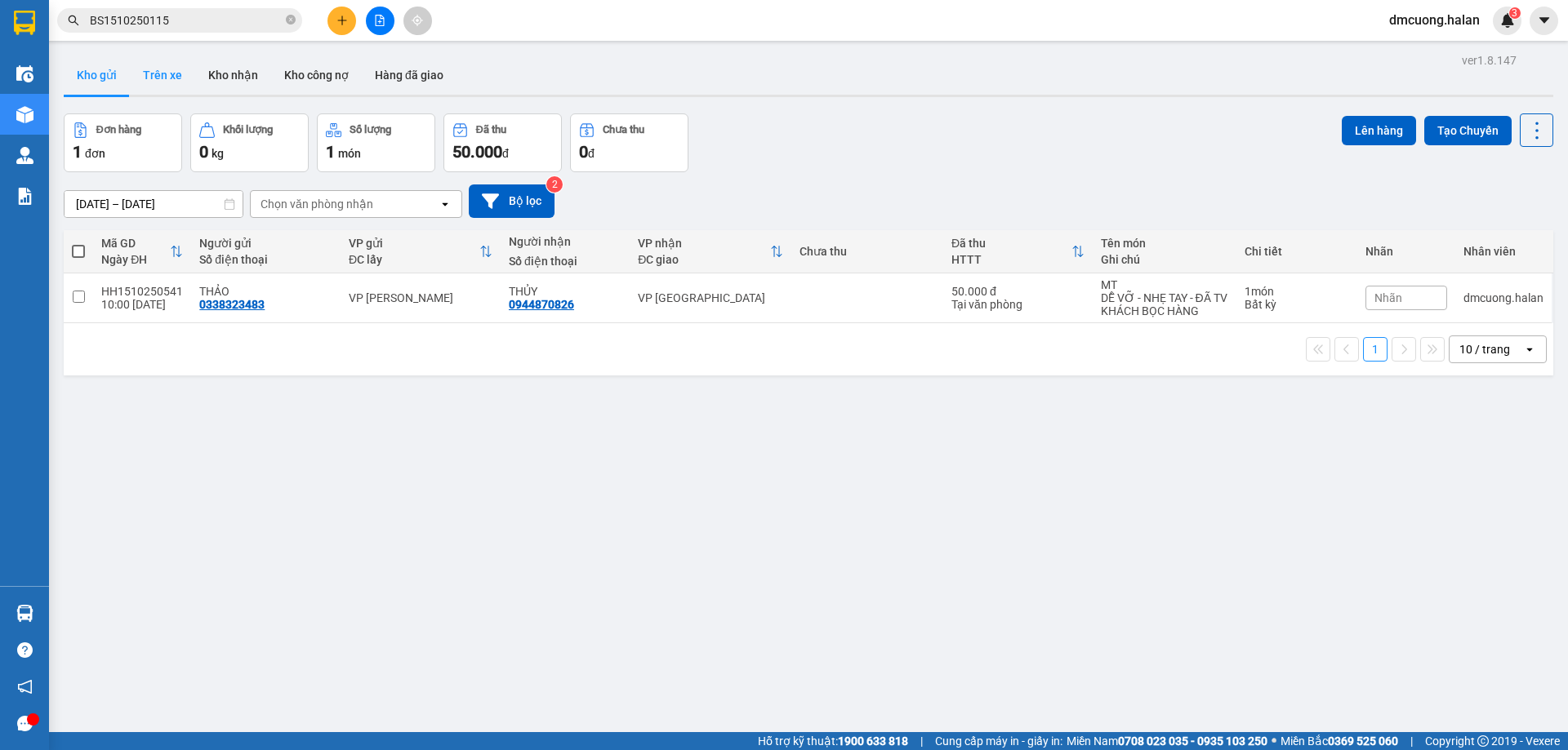
click at [162, 68] on button "Trên xe" at bounding box center [162, 75] width 65 height 39
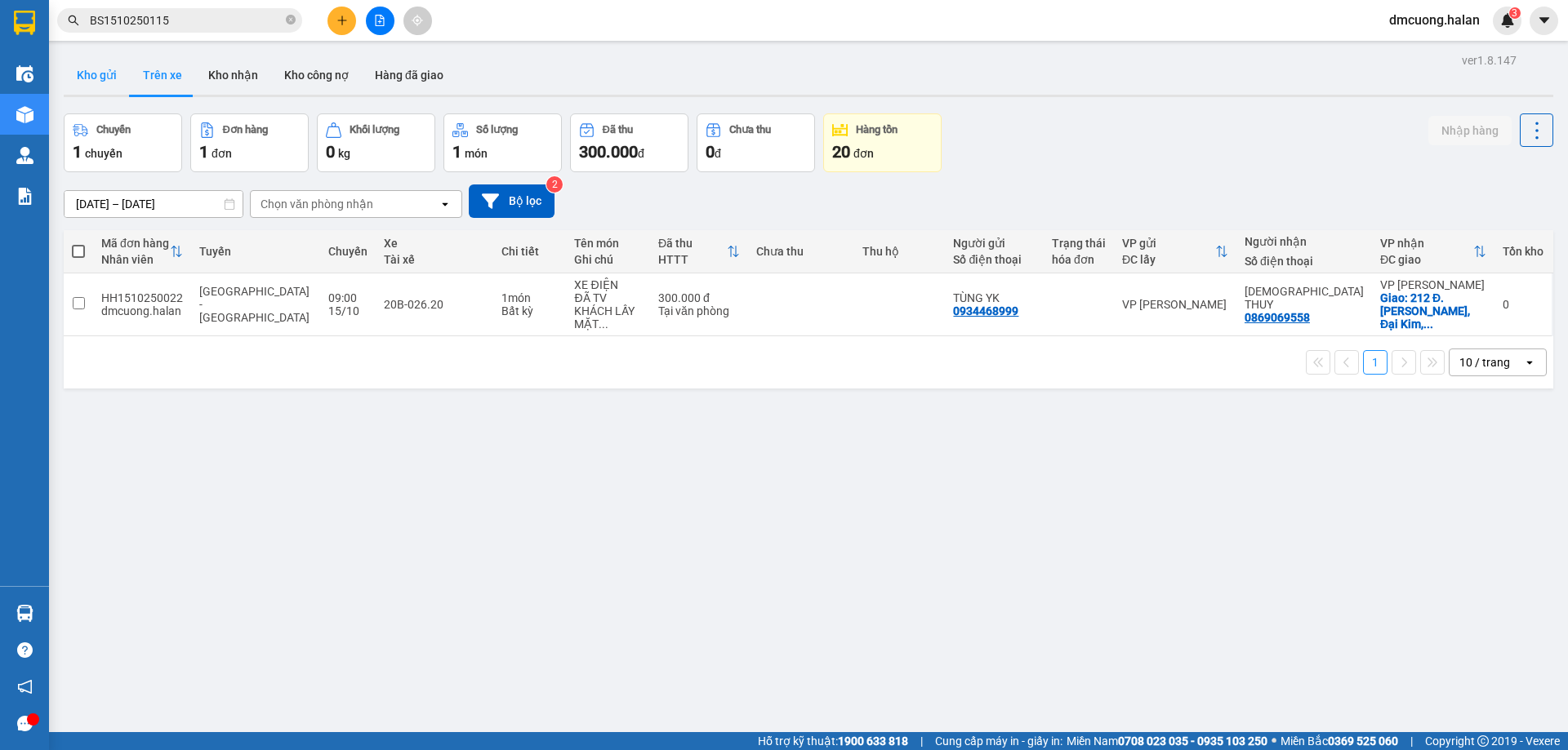
click at [95, 74] on button "Kho gửi" at bounding box center [96, 75] width 66 height 39
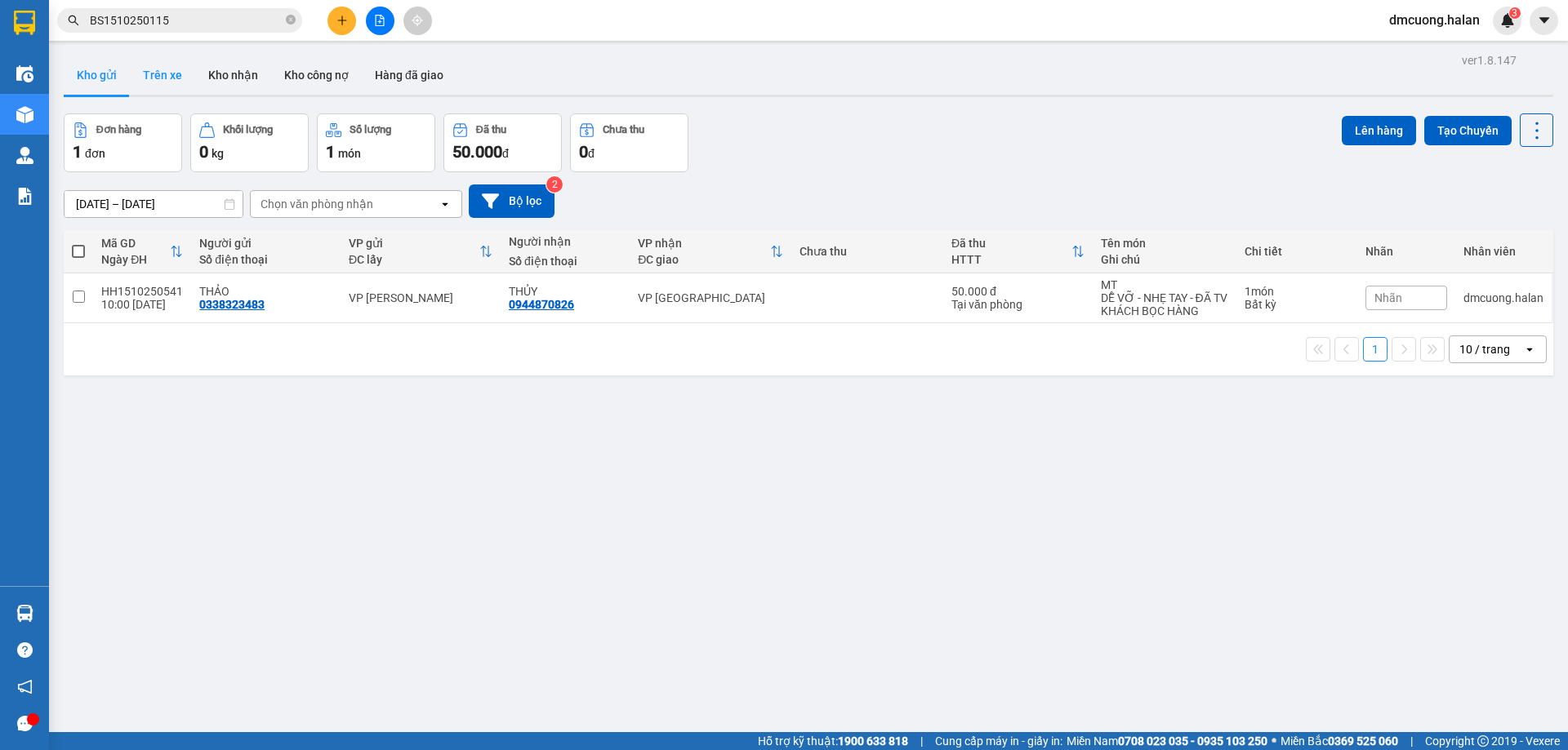
click at [185, 76] on button "Trên xe" at bounding box center [162, 75] width 65 height 39
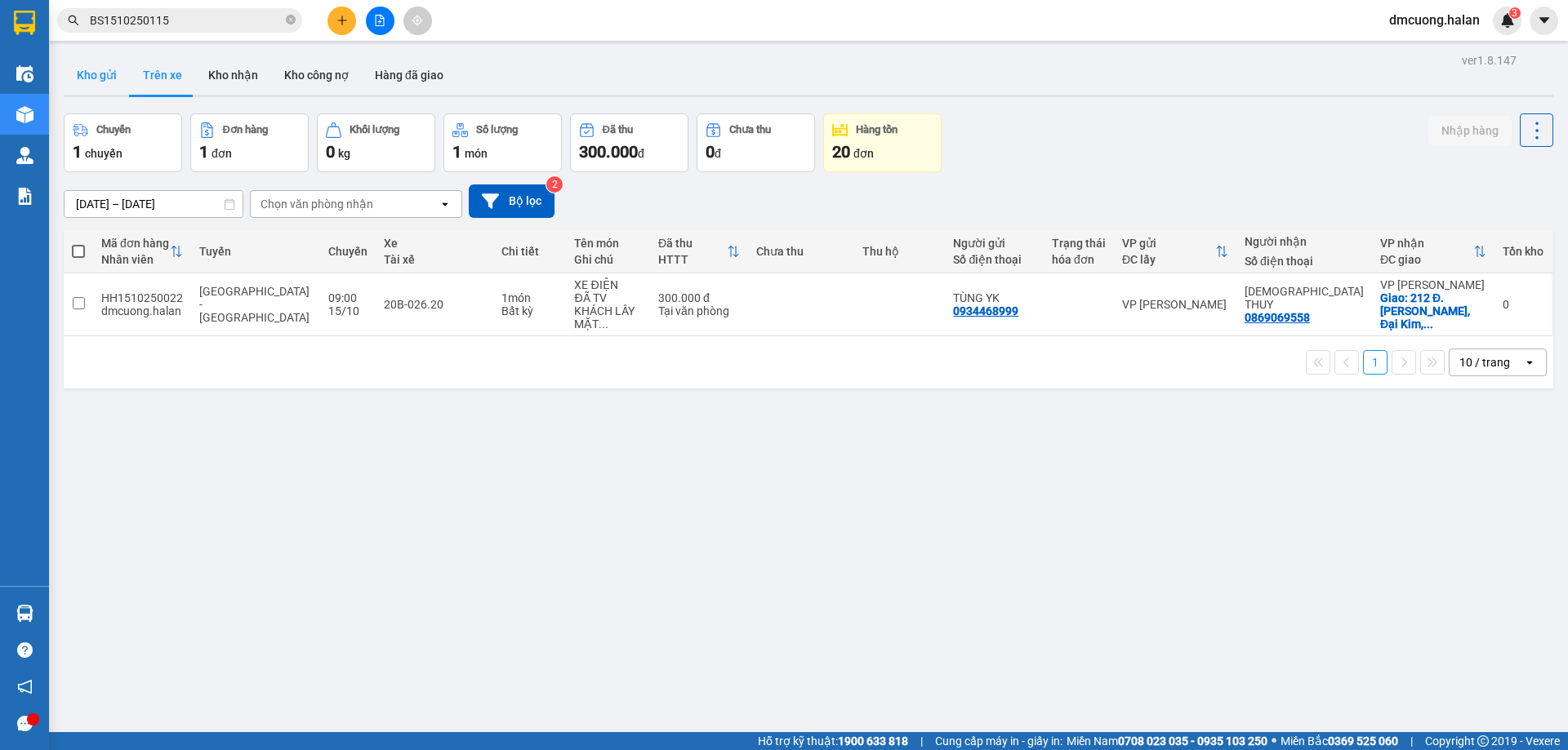
click at [101, 72] on button "Kho gửi" at bounding box center [96, 75] width 66 height 39
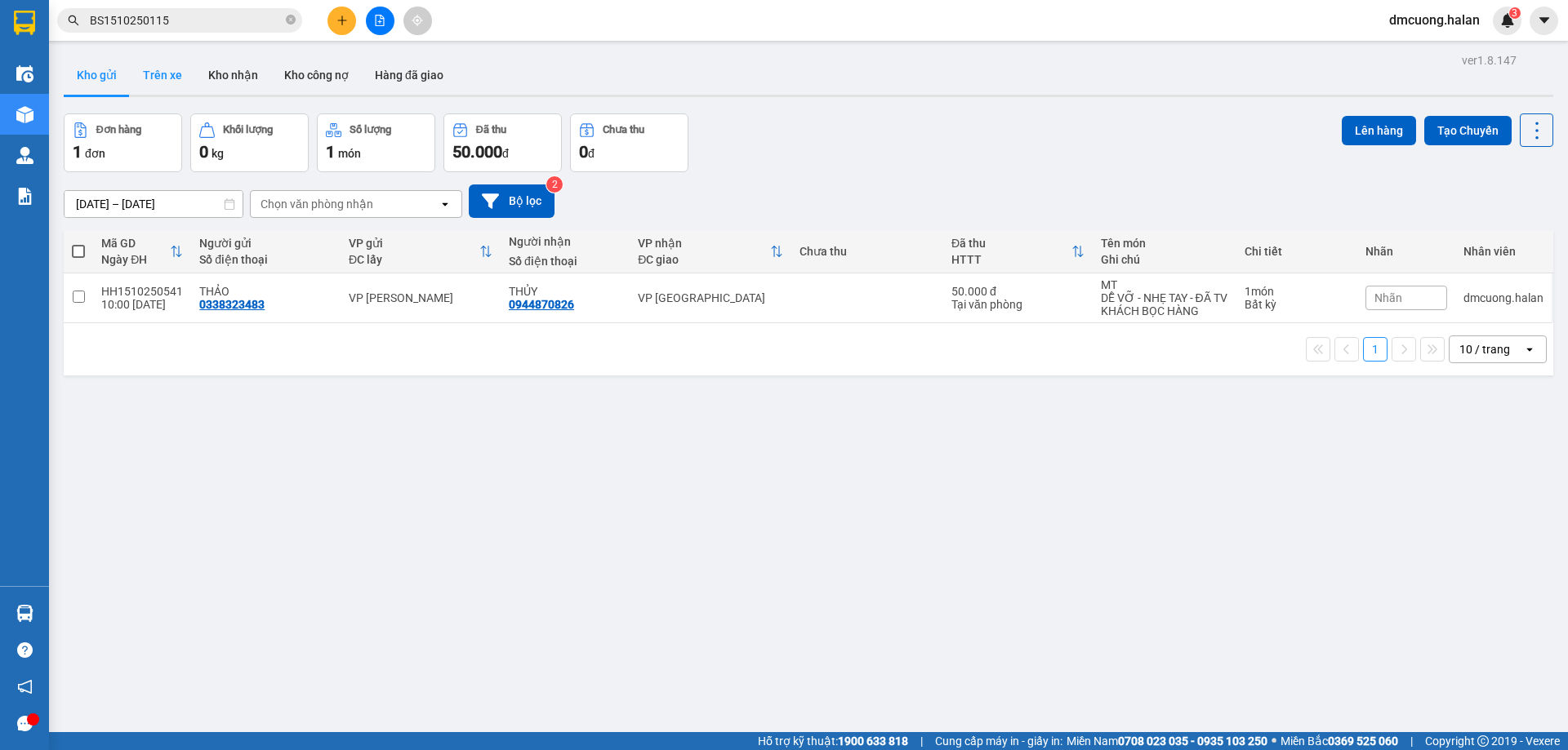
click at [173, 72] on button "Trên xe" at bounding box center [162, 75] width 65 height 39
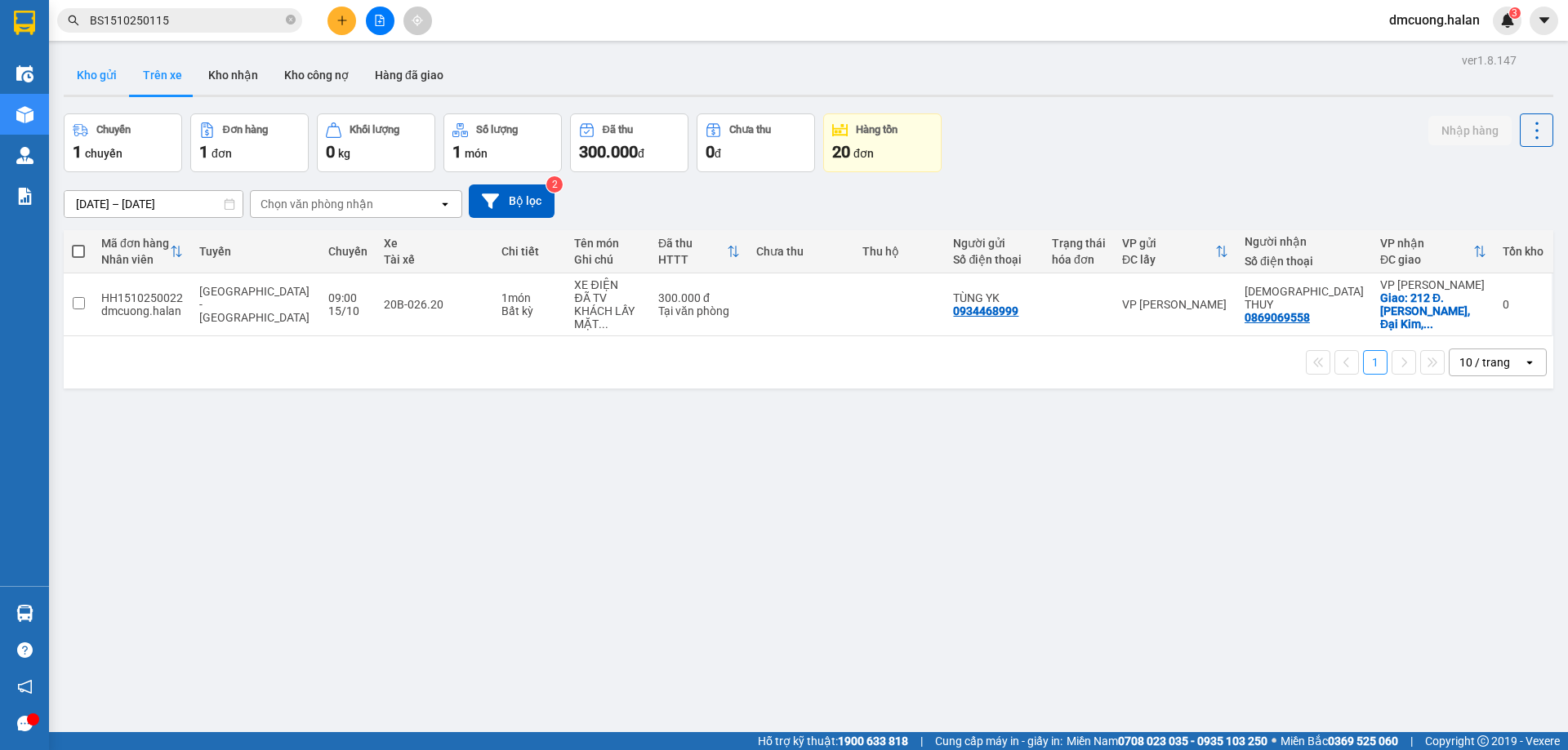
click at [88, 72] on button "Kho gửi" at bounding box center [96, 75] width 66 height 39
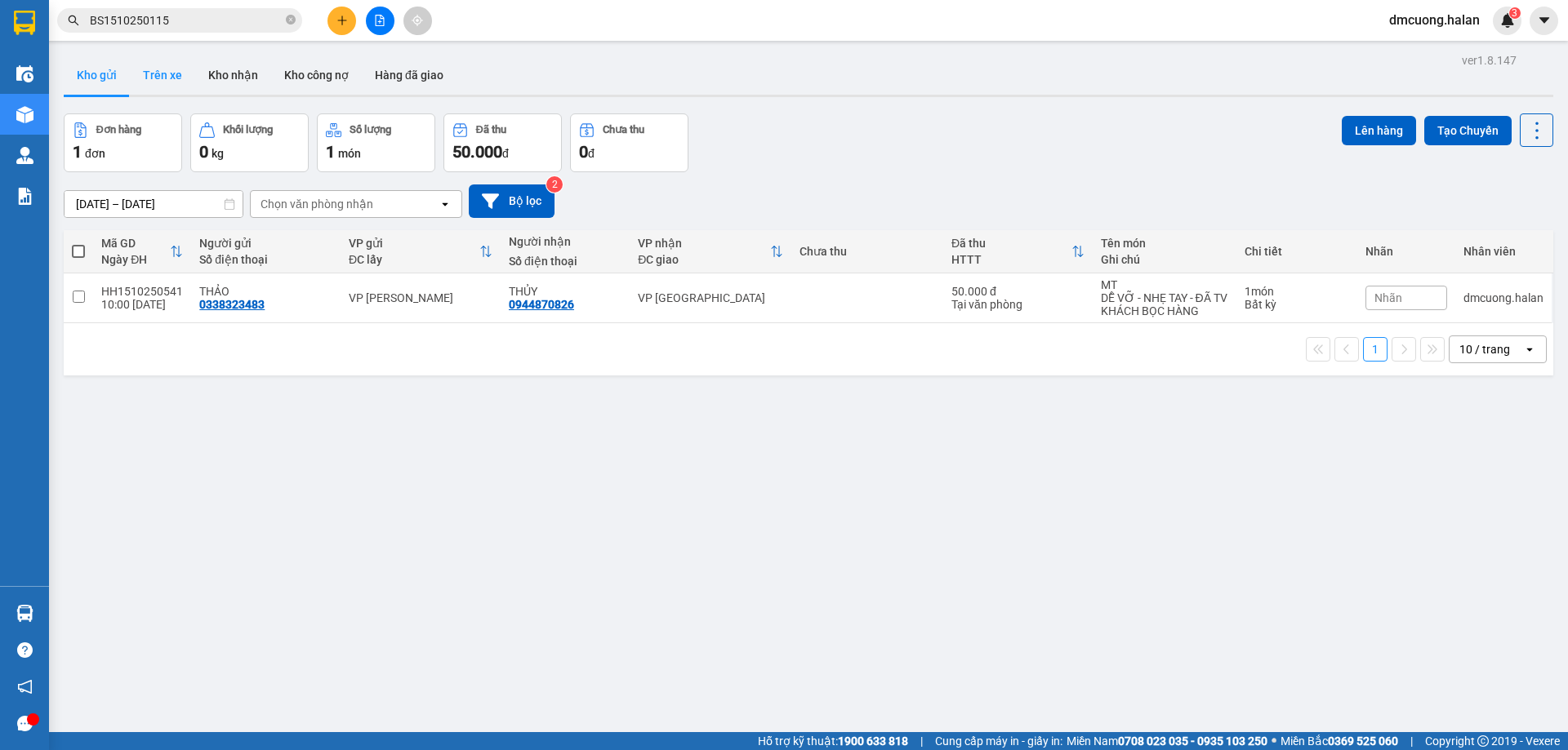
click at [137, 72] on button "Trên xe" at bounding box center [162, 75] width 65 height 39
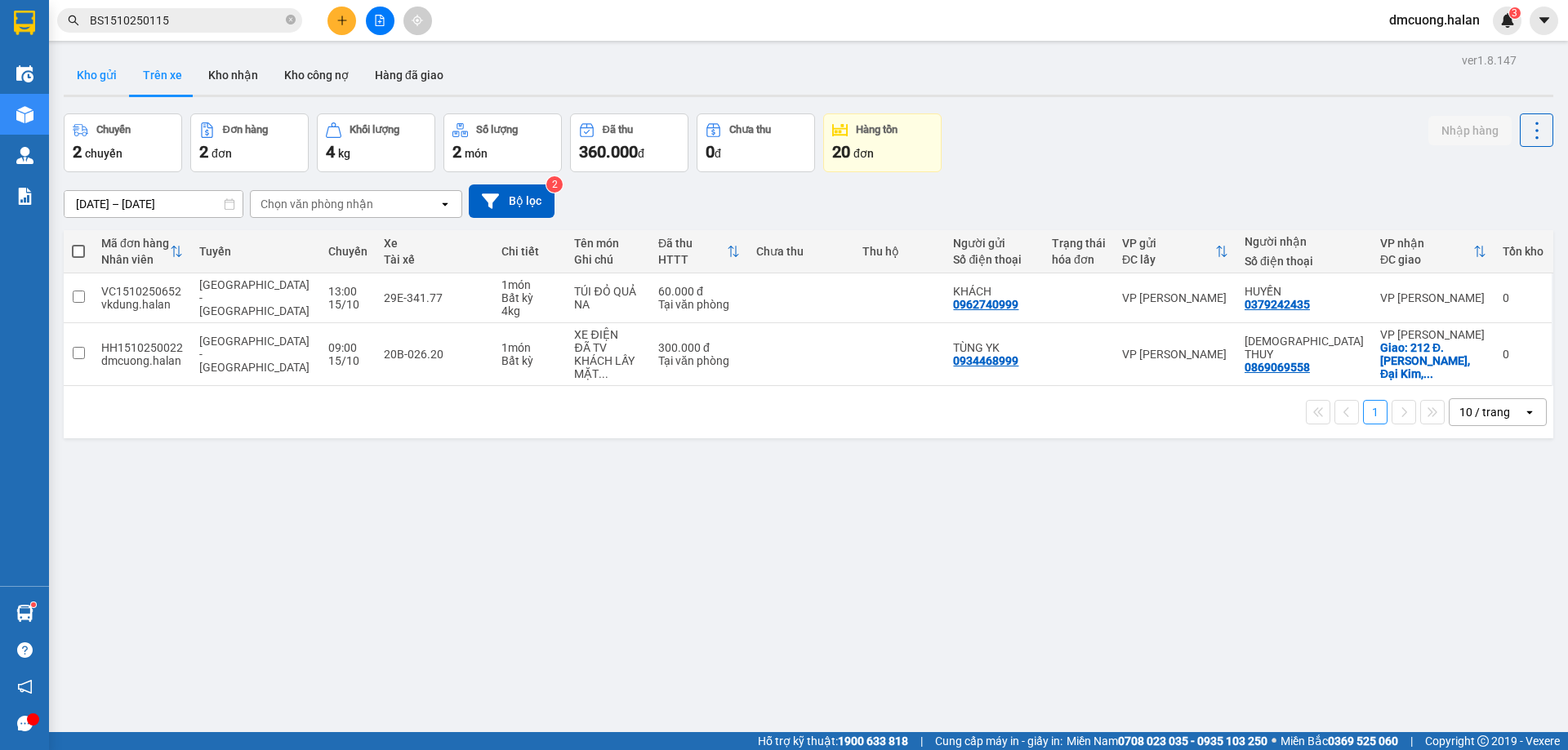
click at [113, 76] on button "Kho gửi" at bounding box center [96, 75] width 66 height 39
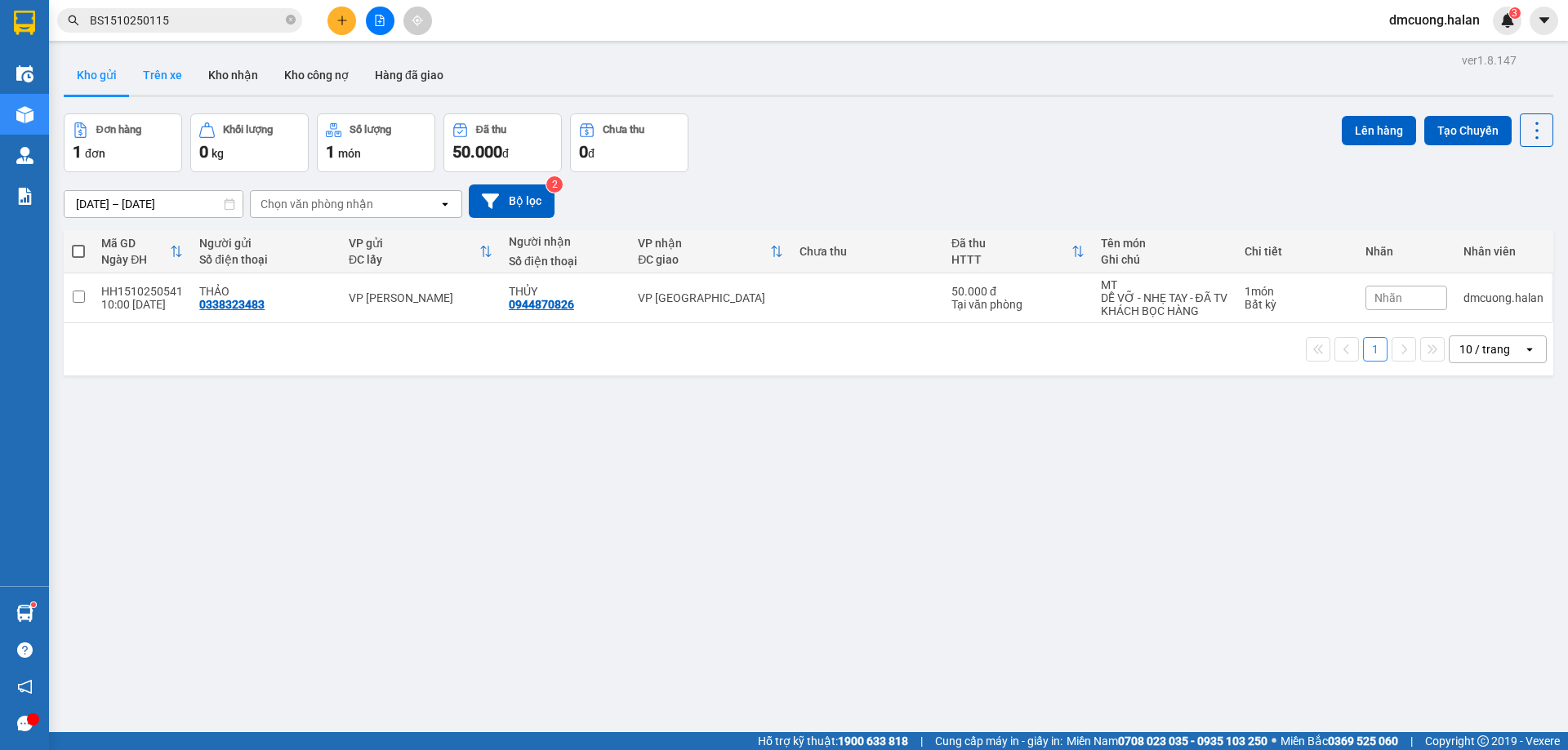
click at [160, 75] on button "Trên xe" at bounding box center [162, 75] width 65 height 39
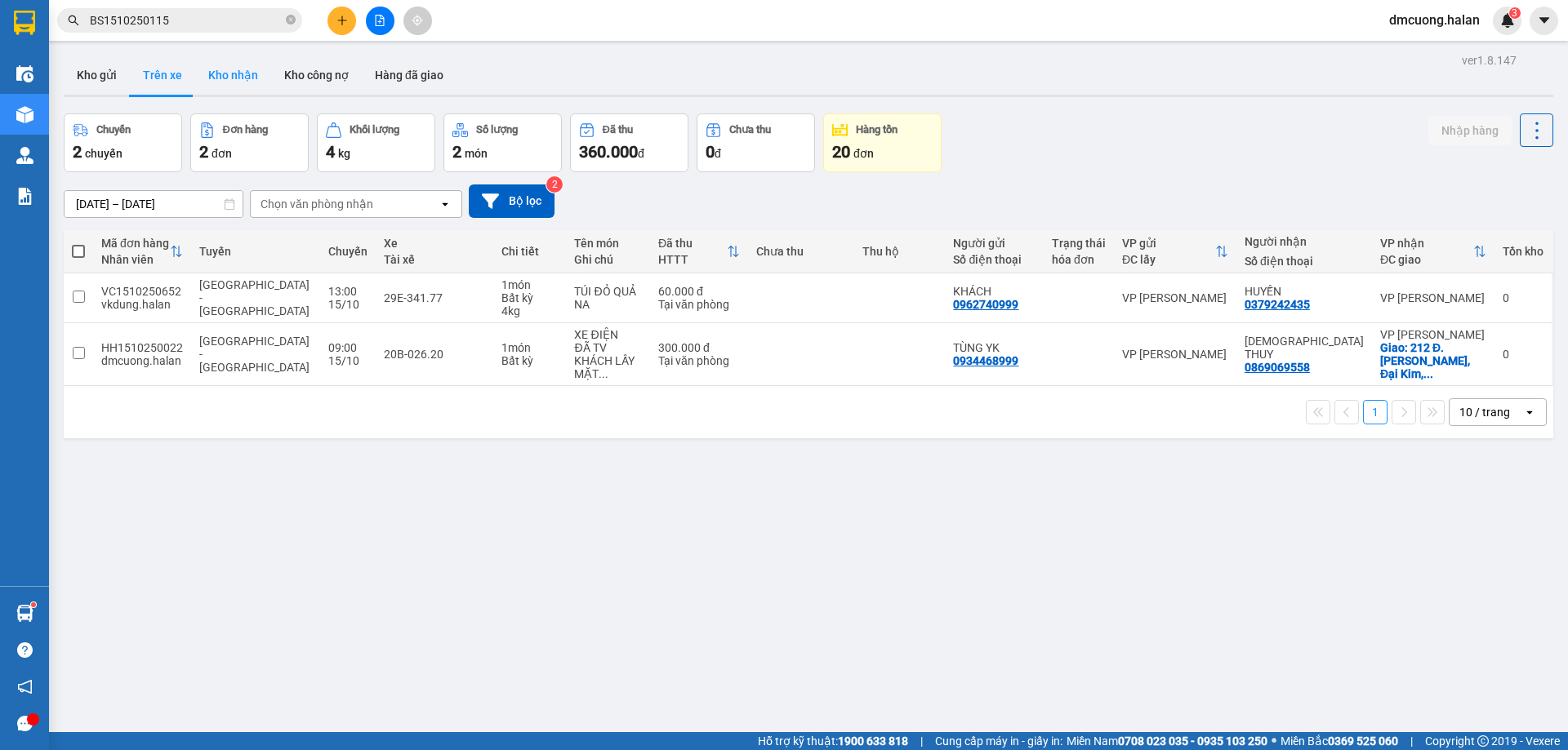
click at [232, 75] on button "Kho nhận" at bounding box center [233, 75] width 76 height 39
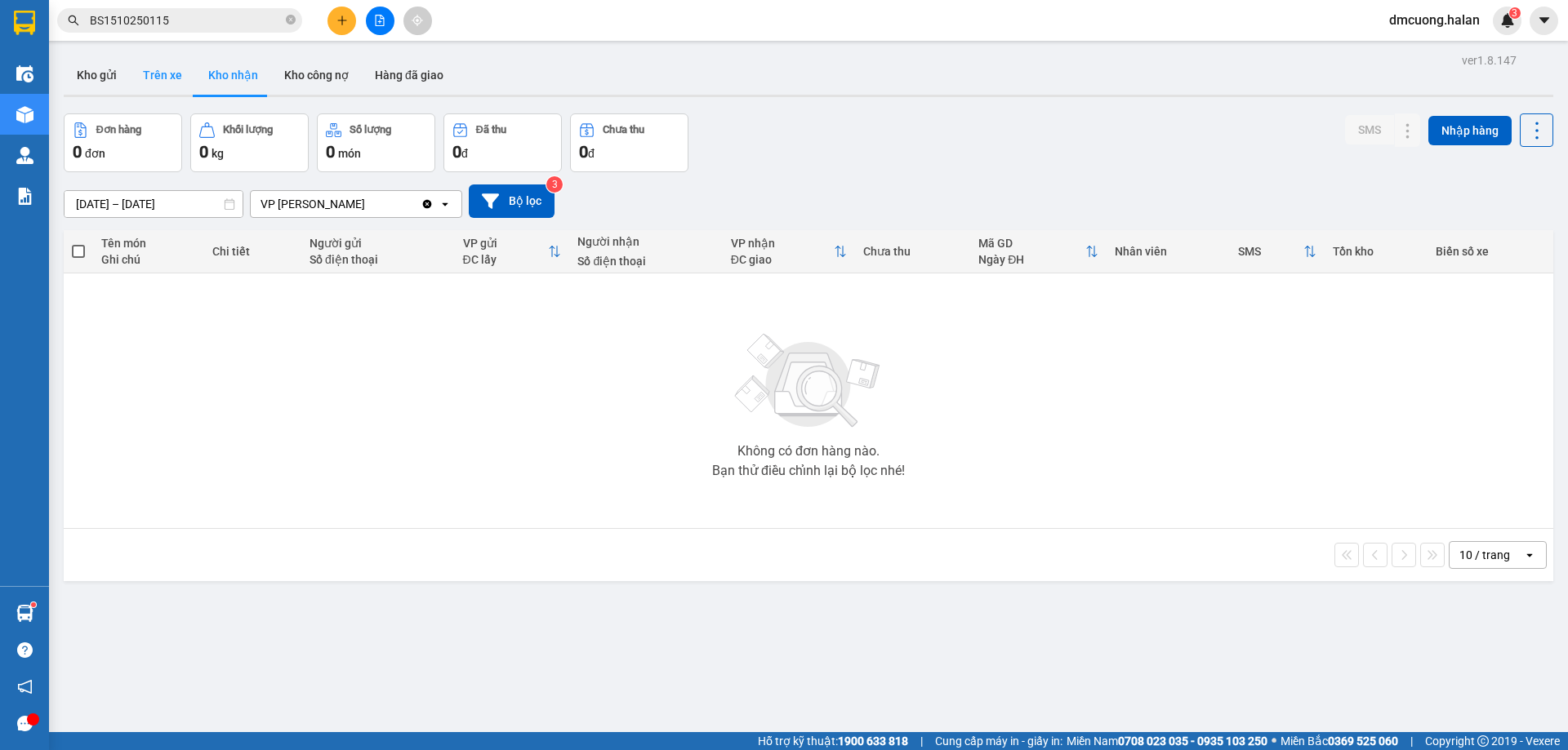
click at [172, 78] on button "Trên xe" at bounding box center [162, 75] width 65 height 39
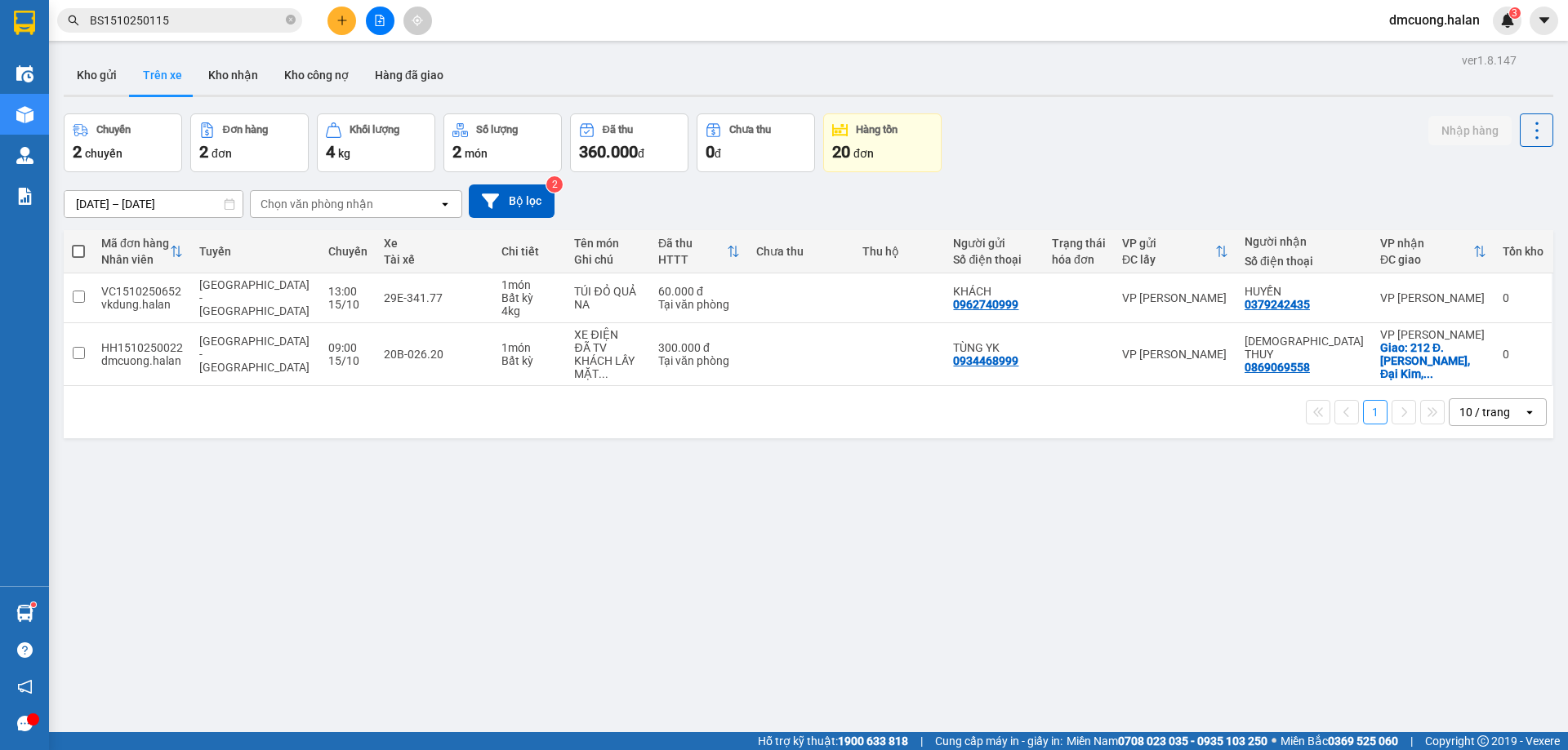
click at [632, 457] on div "ver 1.8.147 Kho gửi Trên xe Kho nhận Kho công nợ Hàng đã giao Chuyến 2 chuyến Đ…" at bounding box center [808, 423] width 1502 height 750
click at [242, 82] on button "Kho nhận" at bounding box center [233, 75] width 76 height 39
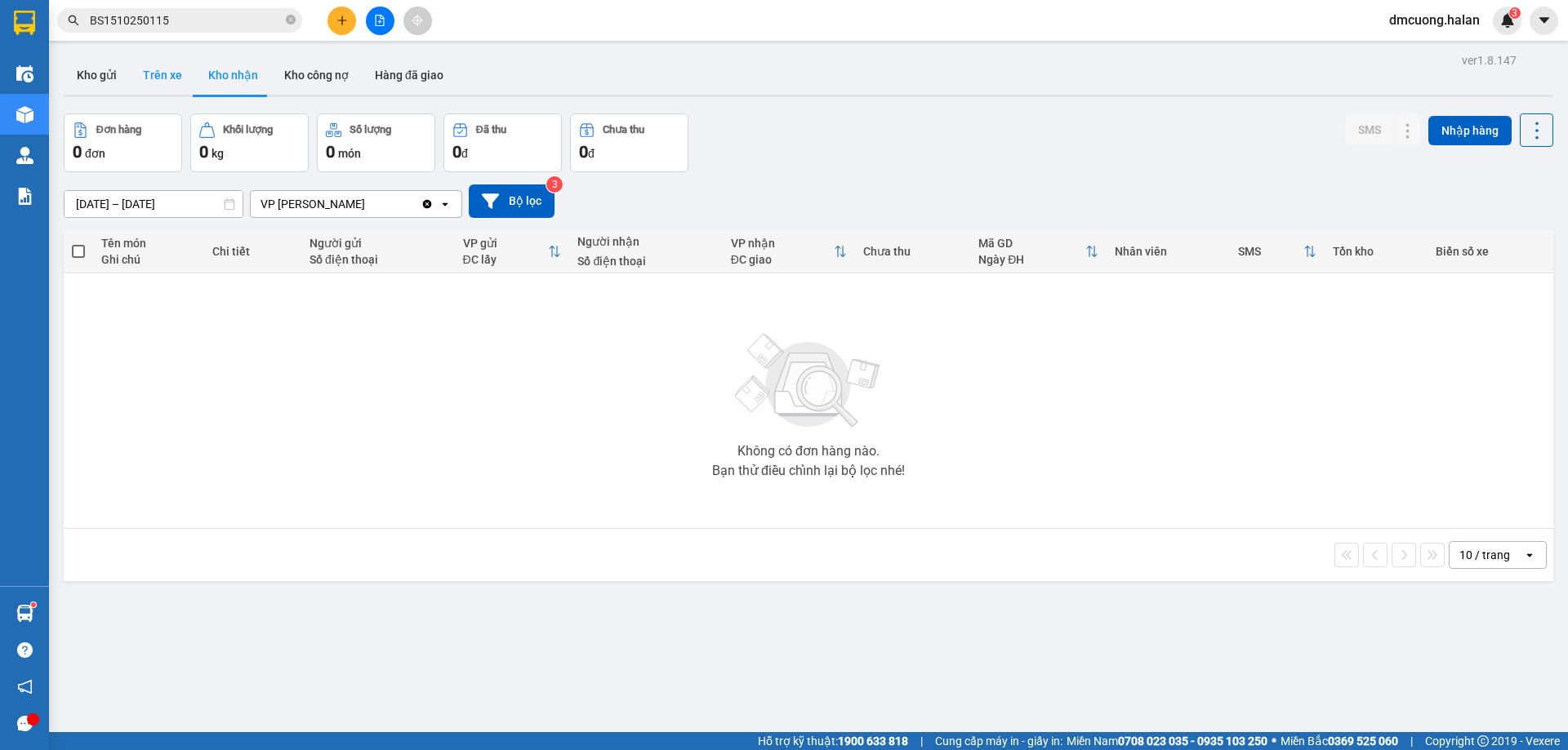
click at [158, 65] on button "Trên xe" at bounding box center [162, 75] width 65 height 39
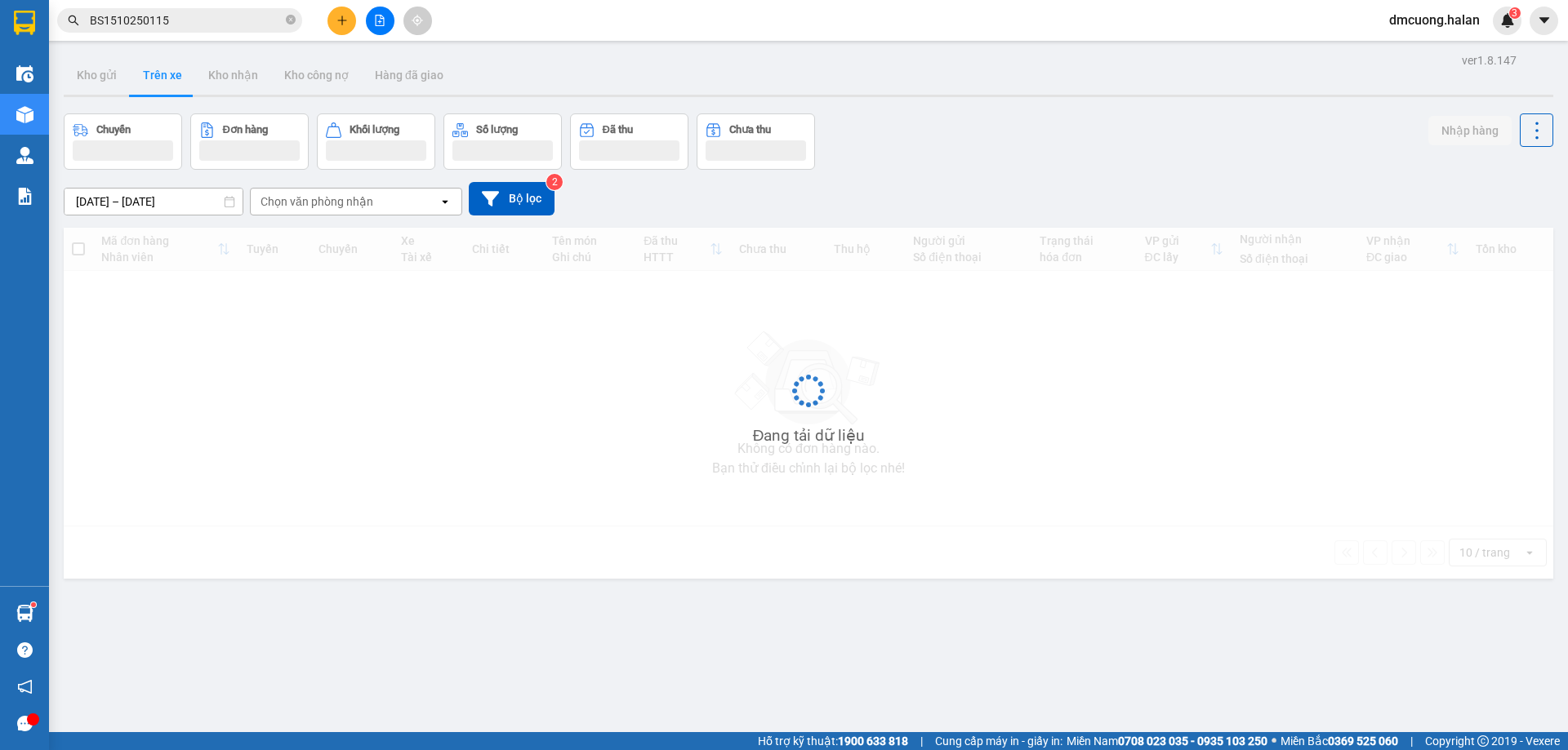
type input "07/02/2012 – 15/10/2025"
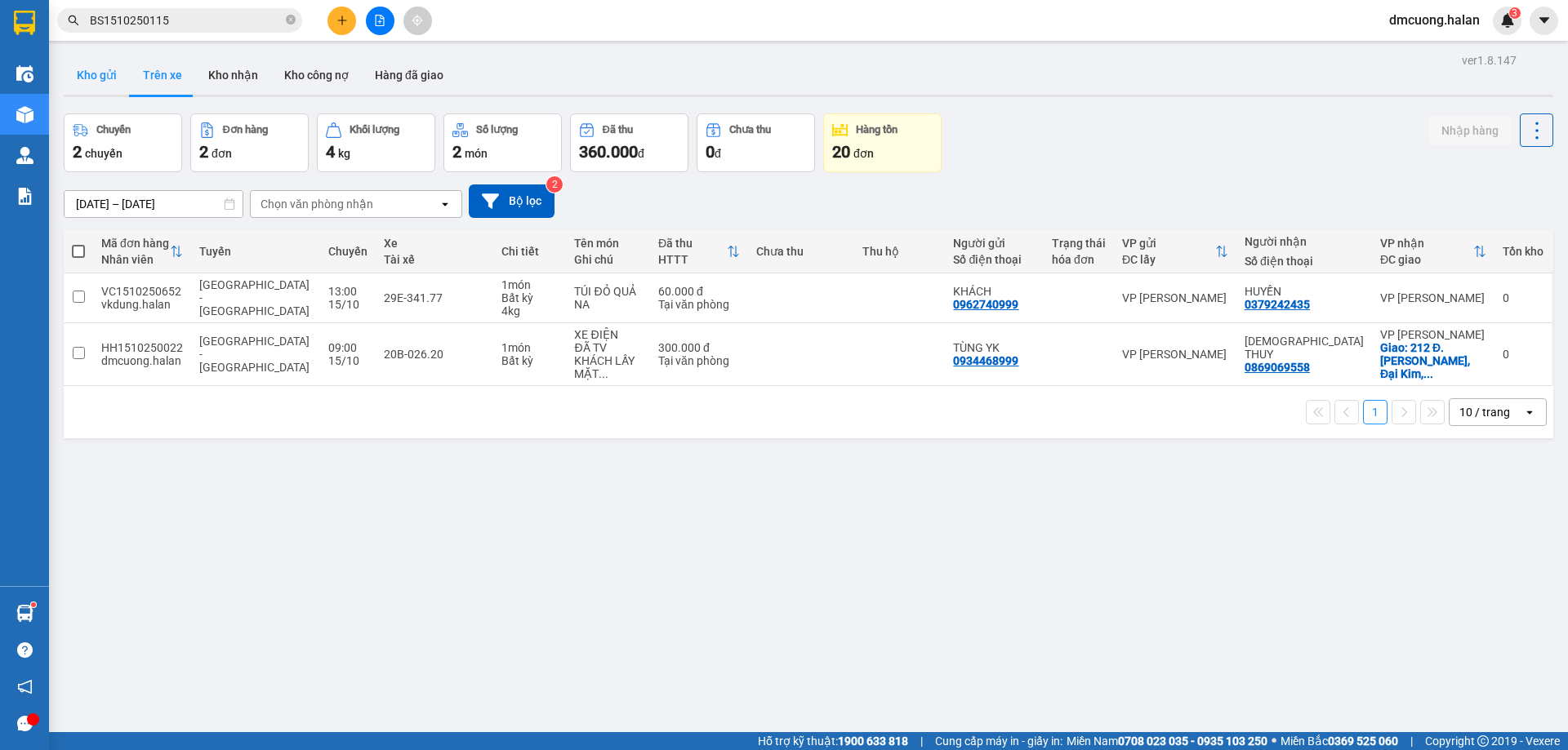
click at [114, 70] on button "Kho gửi" at bounding box center [96, 75] width 66 height 39
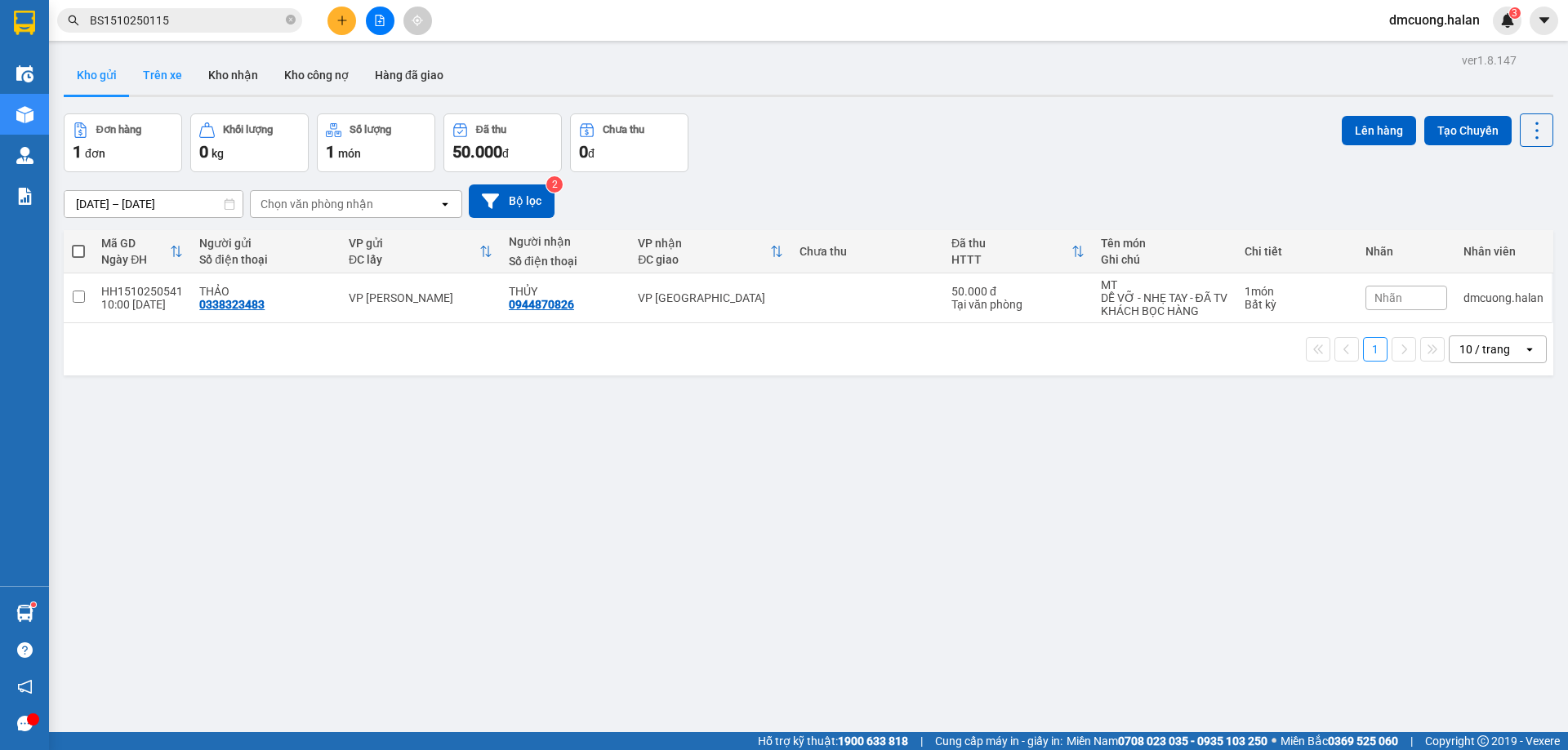
click at [163, 75] on button "Trên xe" at bounding box center [162, 75] width 65 height 39
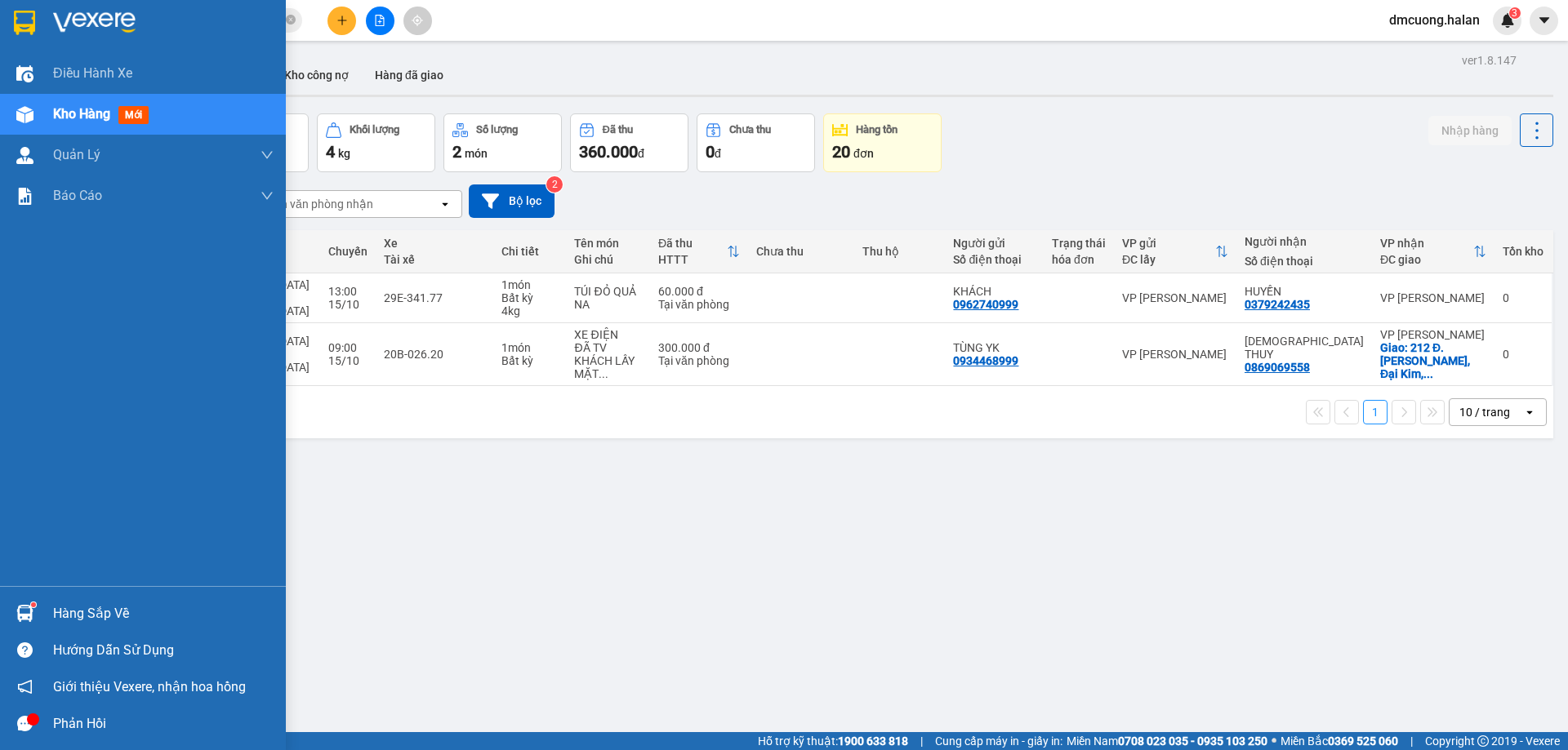
click at [86, 604] on div "Hàng sắp về" at bounding box center [163, 614] width 220 height 24
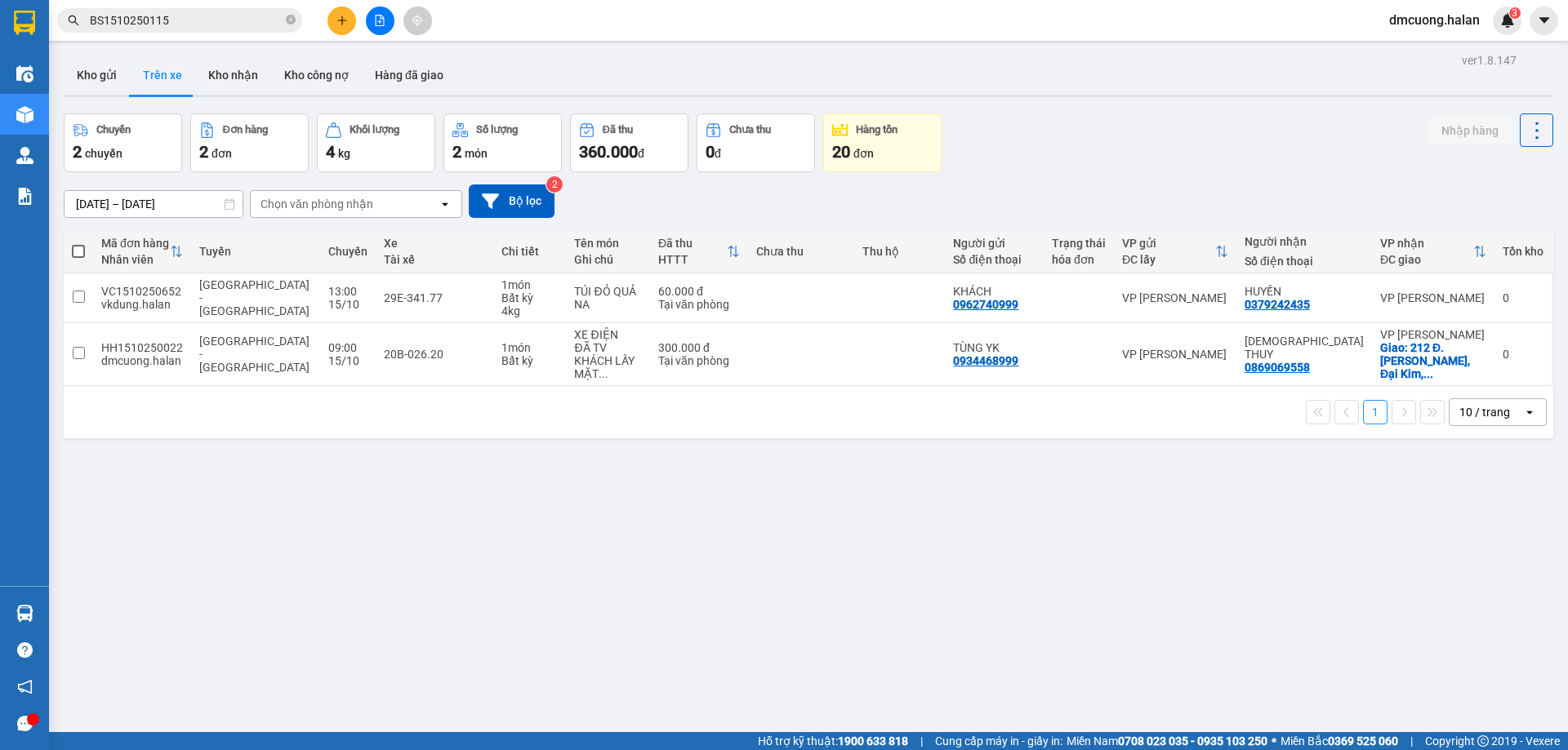
click at [833, 621] on section "Kết quả tìm kiếm ( 1 ) Bộ lọc Mã ĐH Trạng thái Món hàng Thu hộ Tổng cước Chưa c…" at bounding box center [784, 375] width 1568 height 750
click at [88, 85] on button "Kho gửi" at bounding box center [96, 75] width 66 height 39
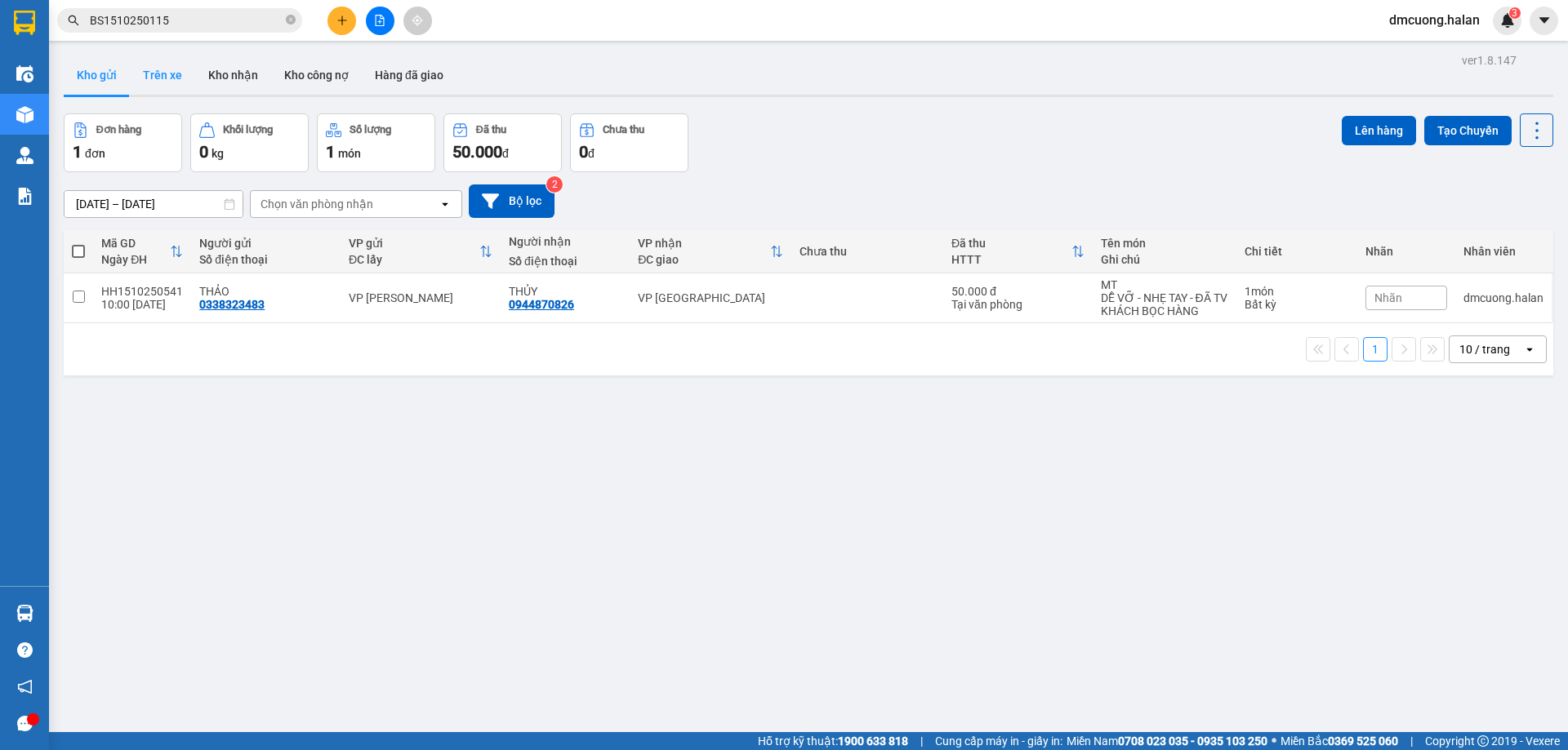
click at [162, 75] on button "Trên xe" at bounding box center [162, 75] width 65 height 39
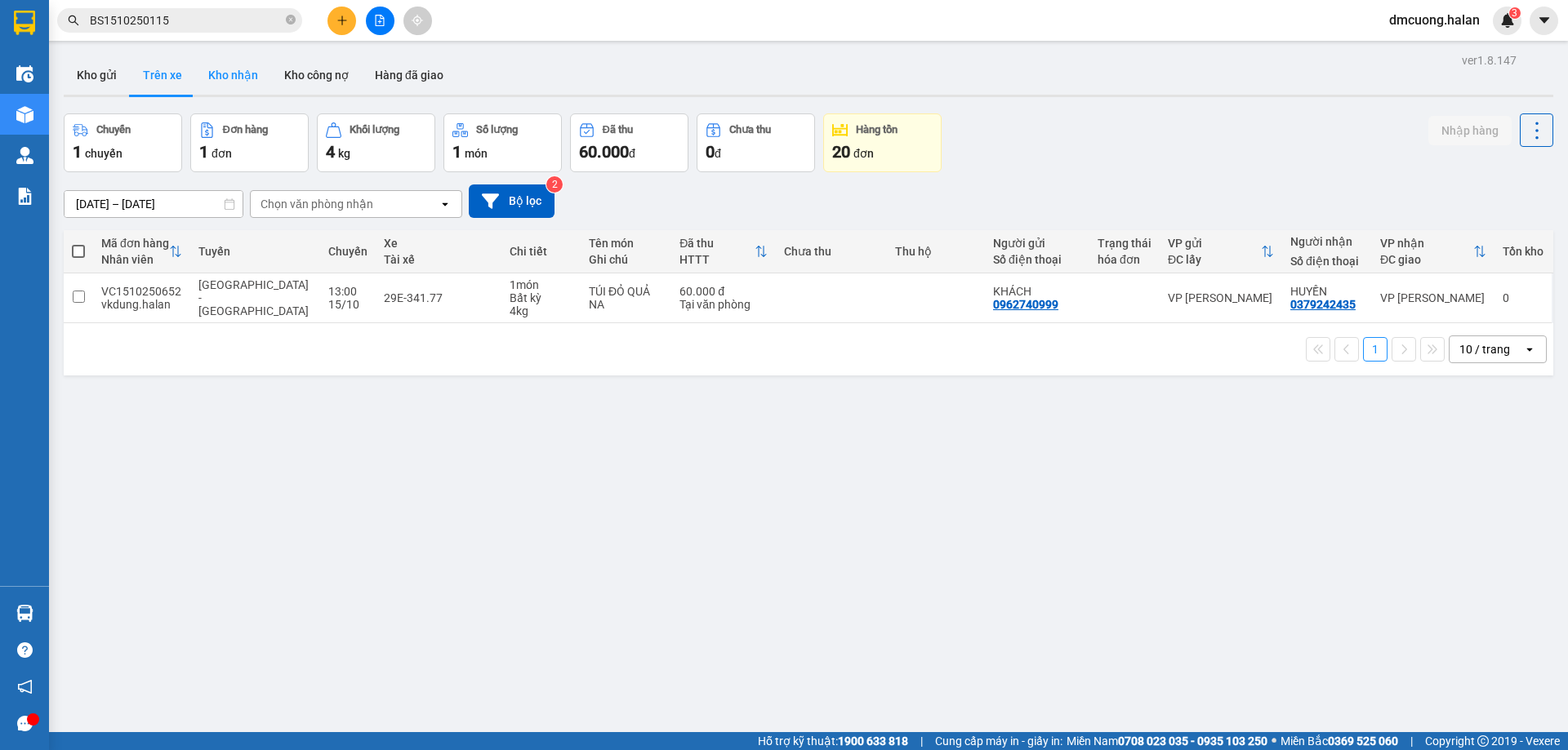
click at [241, 66] on button "Kho nhận" at bounding box center [233, 75] width 76 height 39
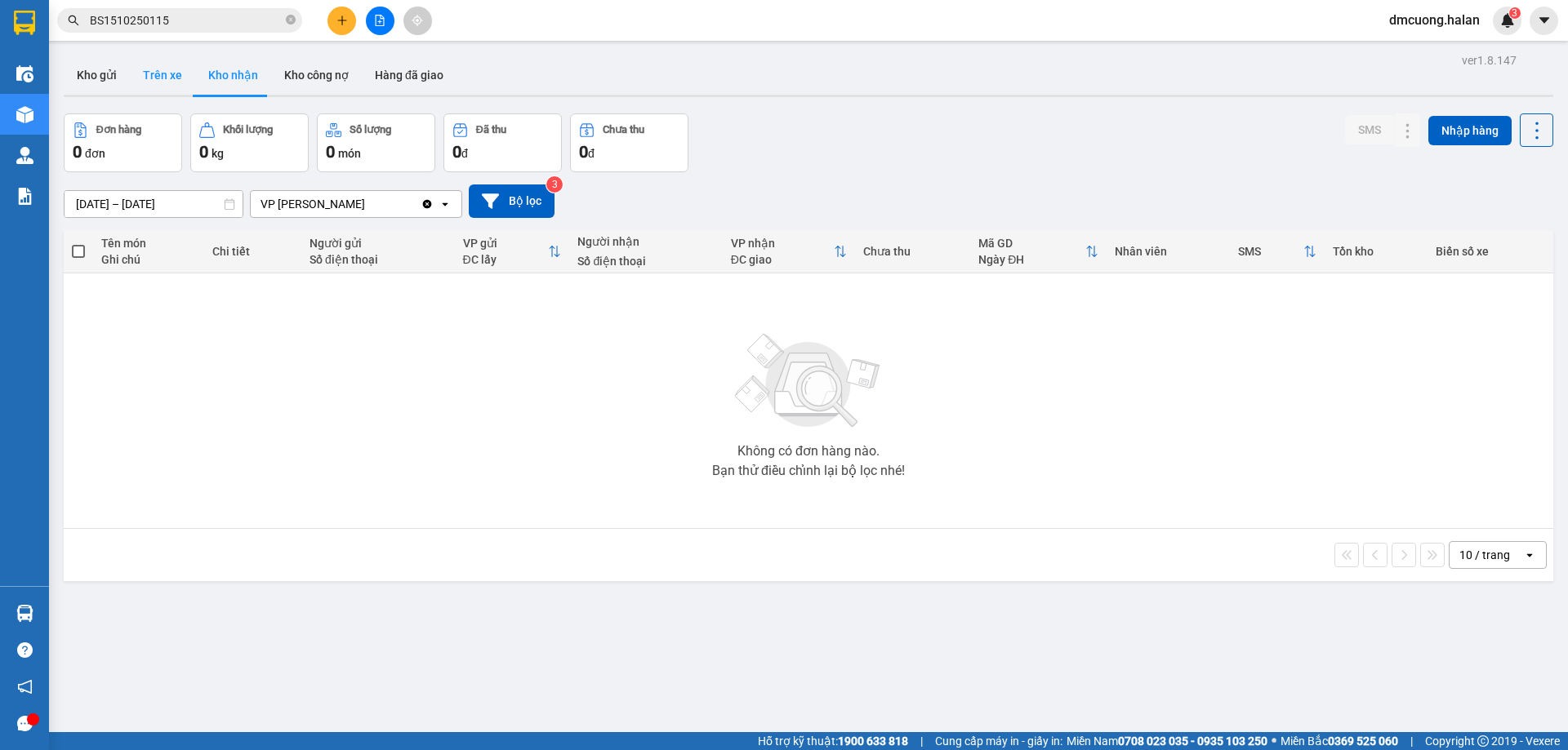
click at [168, 77] on button "Trên xe" at bounding box center [162, 75] width 65 height 39
type input "07/02/2012 – 15/10/2025"
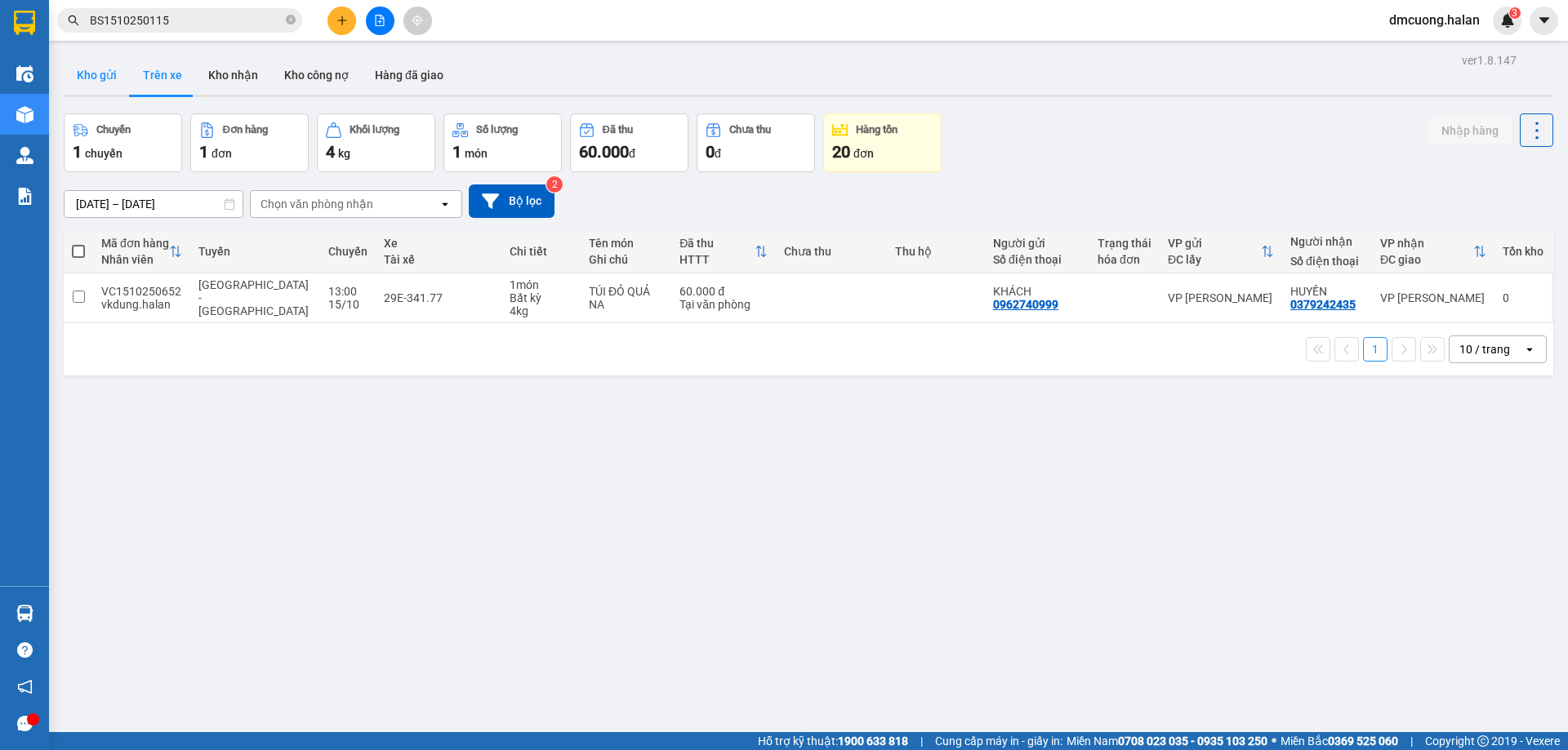
click at [116, 73] on button "Kho gửi" at bounding box center [96, 75] width 66 height 39
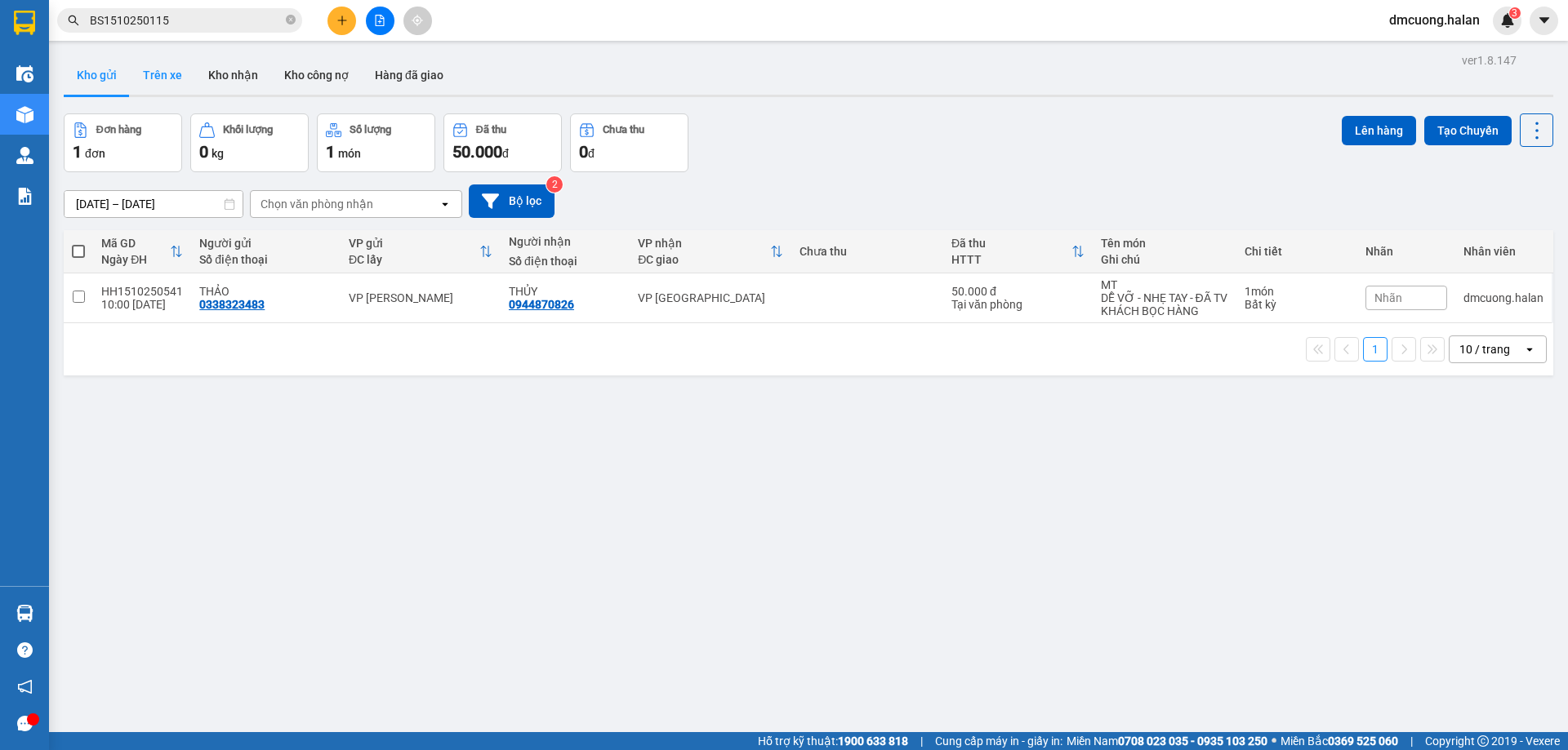
click at [135, 69] on button "Trên xe" at bounding box center [162, 75] width 65 height 39
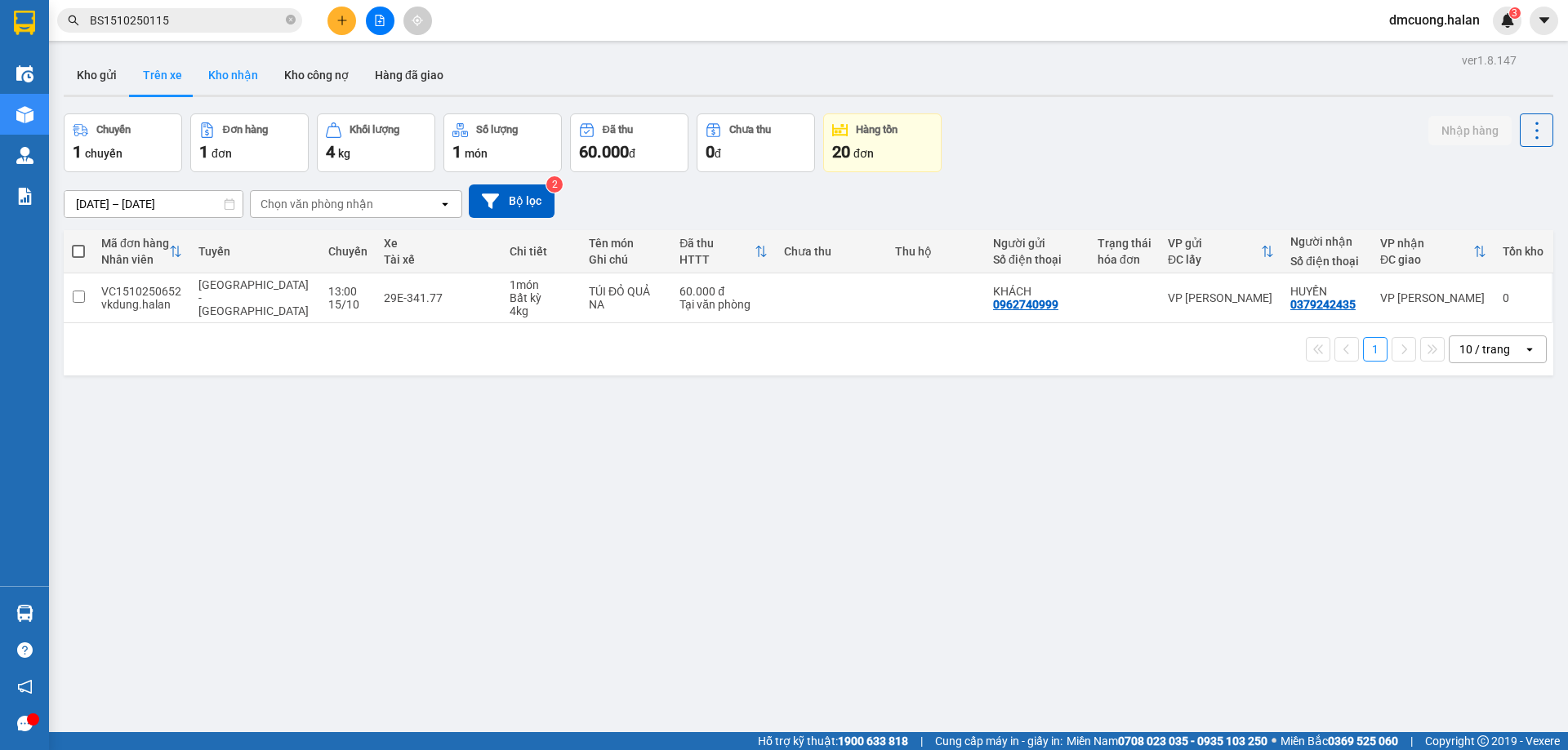
click at [216, 78] on button "Kho nhận" at bounding box center [233, 75] width 76 height 39
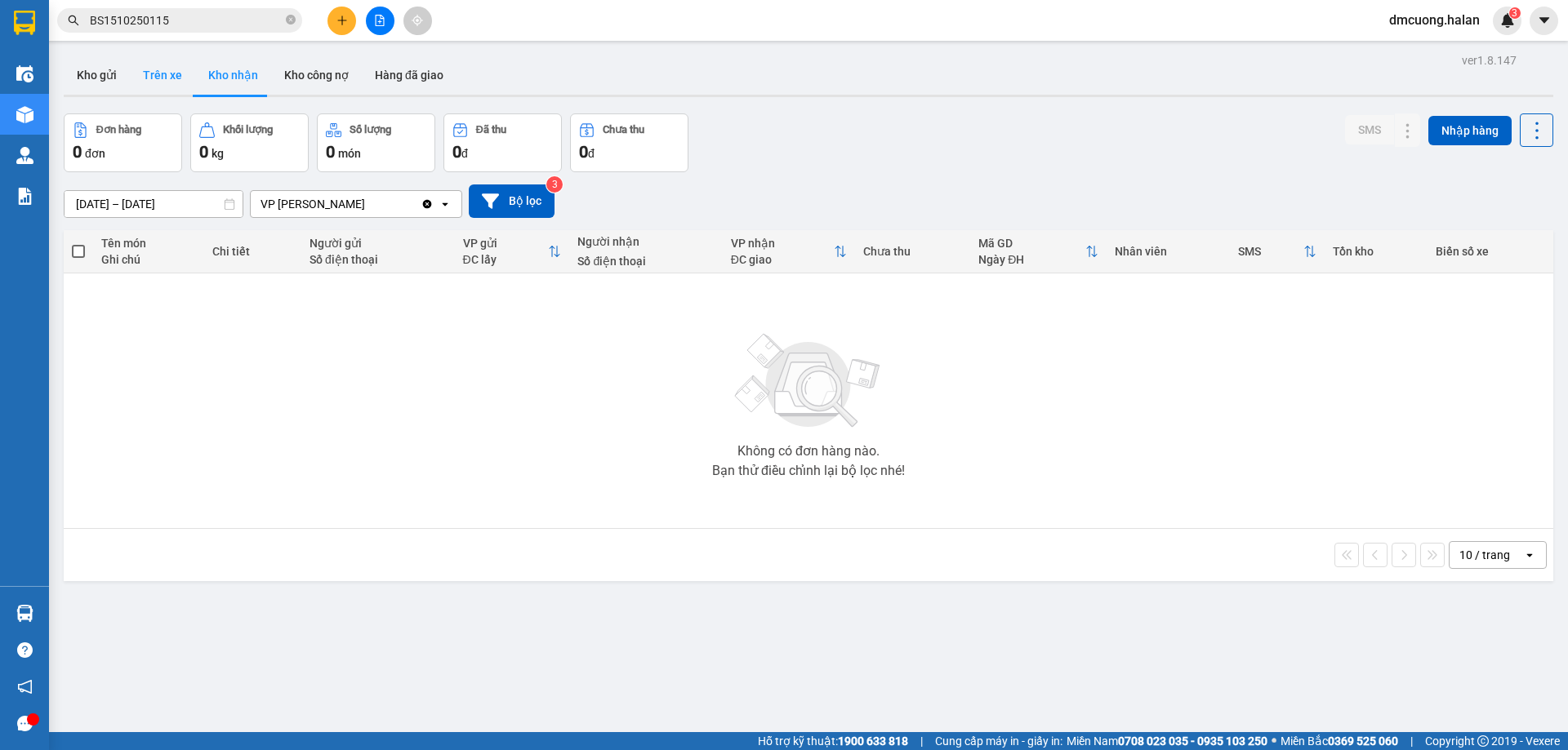
click at [177, 77] on button "Trên xe" at bounding box center [162, 75] width 65 height 39
type input "07/02/2012 – 15/10/2025"
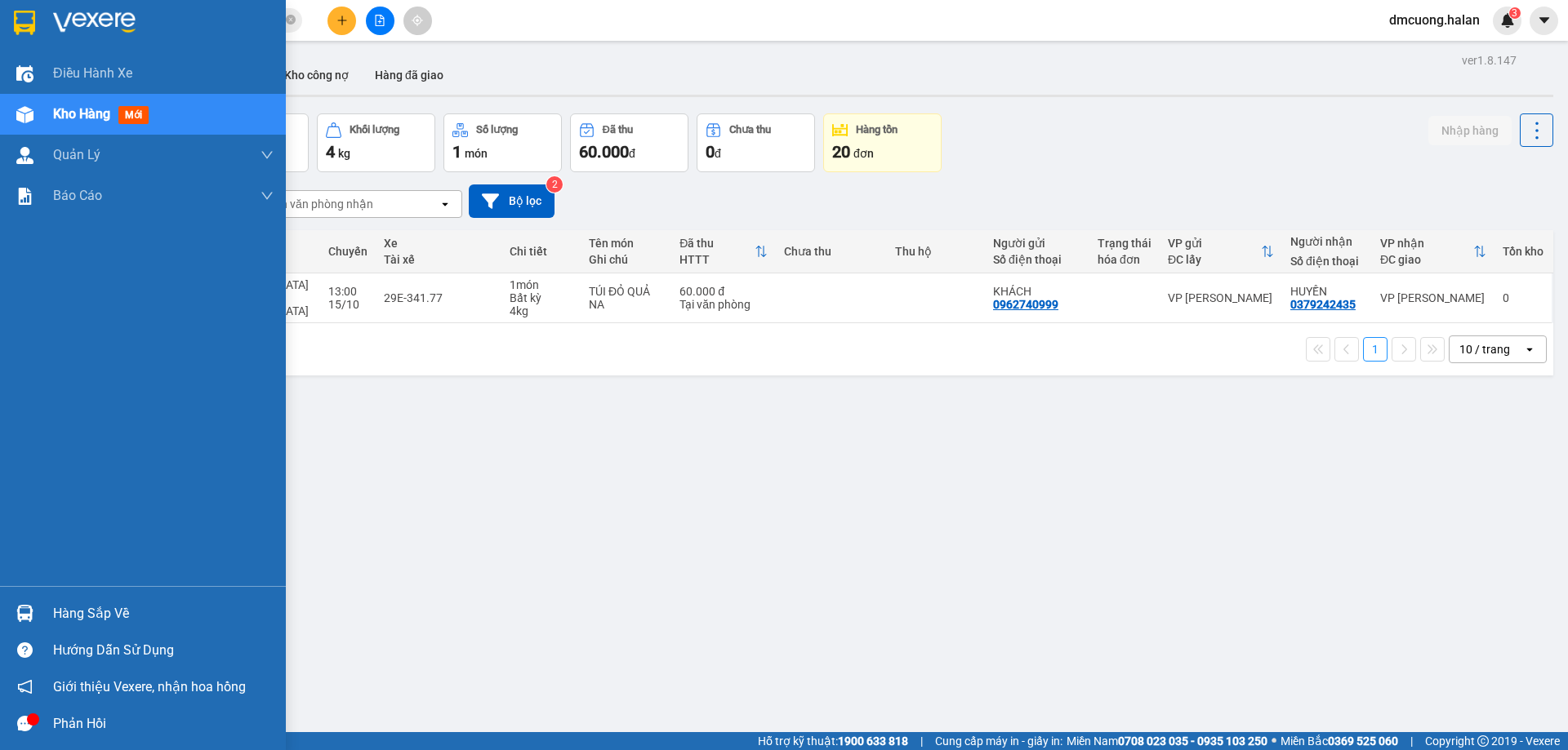
drag, startPoint x: 91, startPoint y: 610, endPoint x: 170, endPoint y: 610, distance: 79.0
click at [93, 610] on div "Hàng sắp về" at bounding box center [163, 614] width 220 height 24
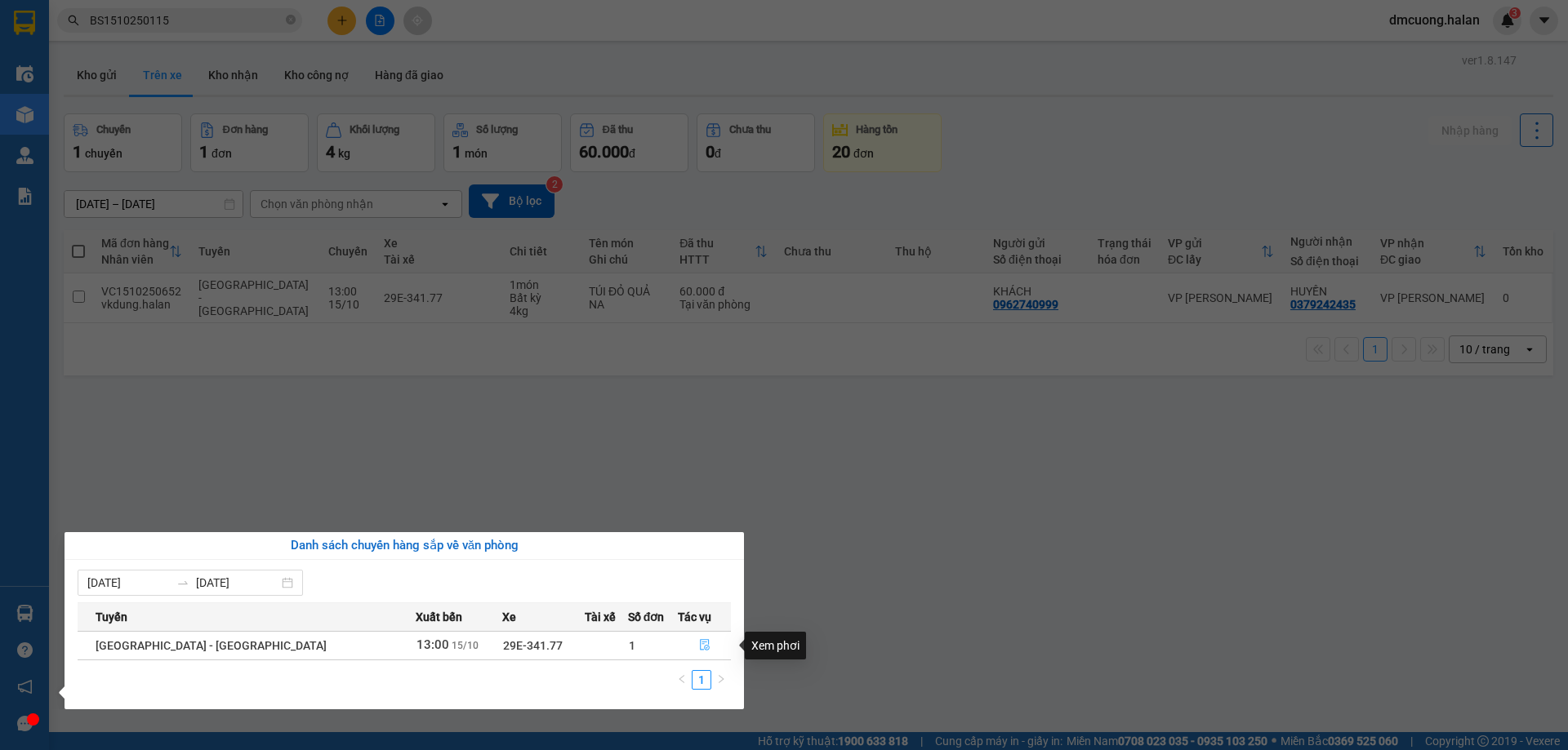
click at [699, 650] on icon "file-done" at bounding box center [704, 644] width 11 height 11
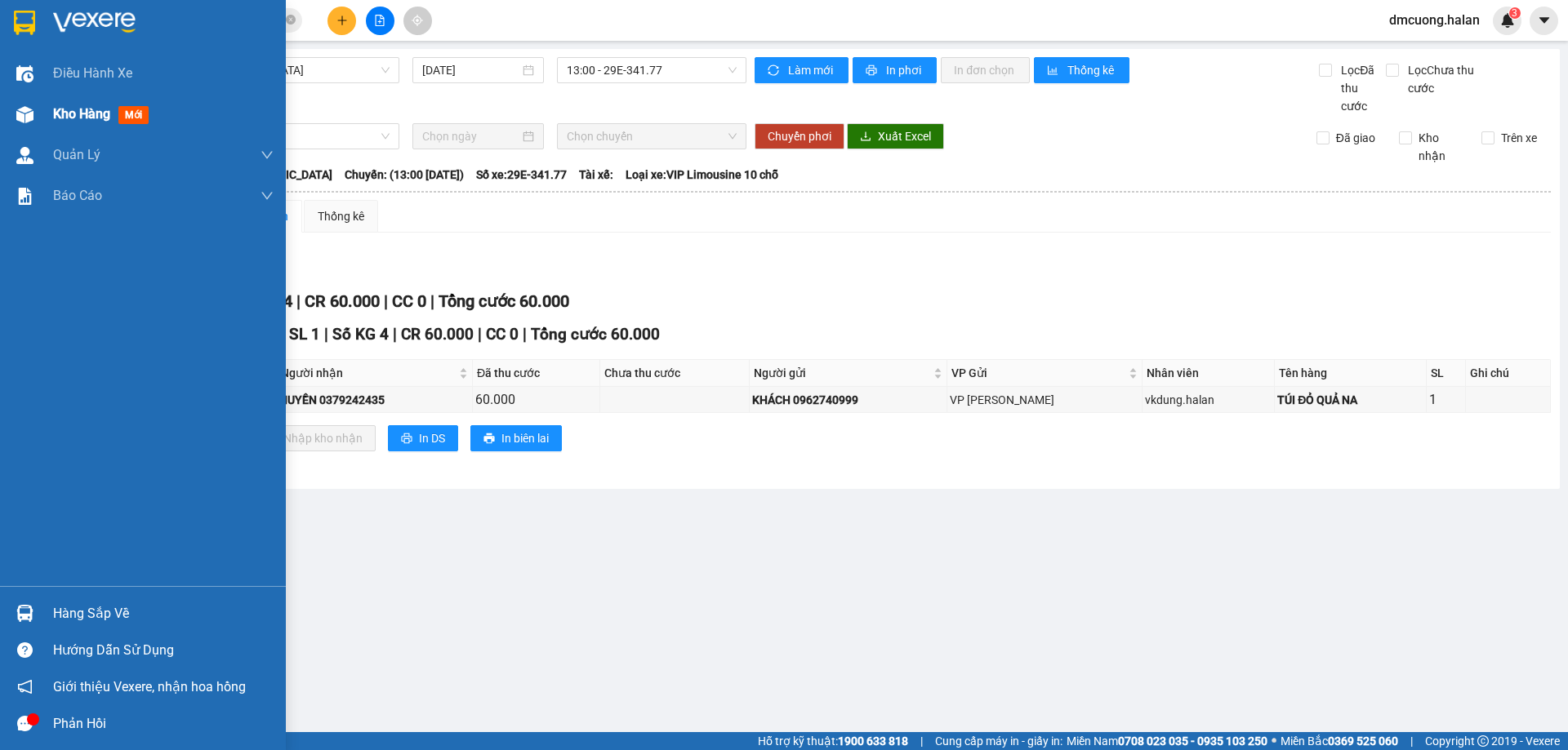
click at [97, 115] on span "Kho hàng" at bounding box center [82, 114] width 57 height 16
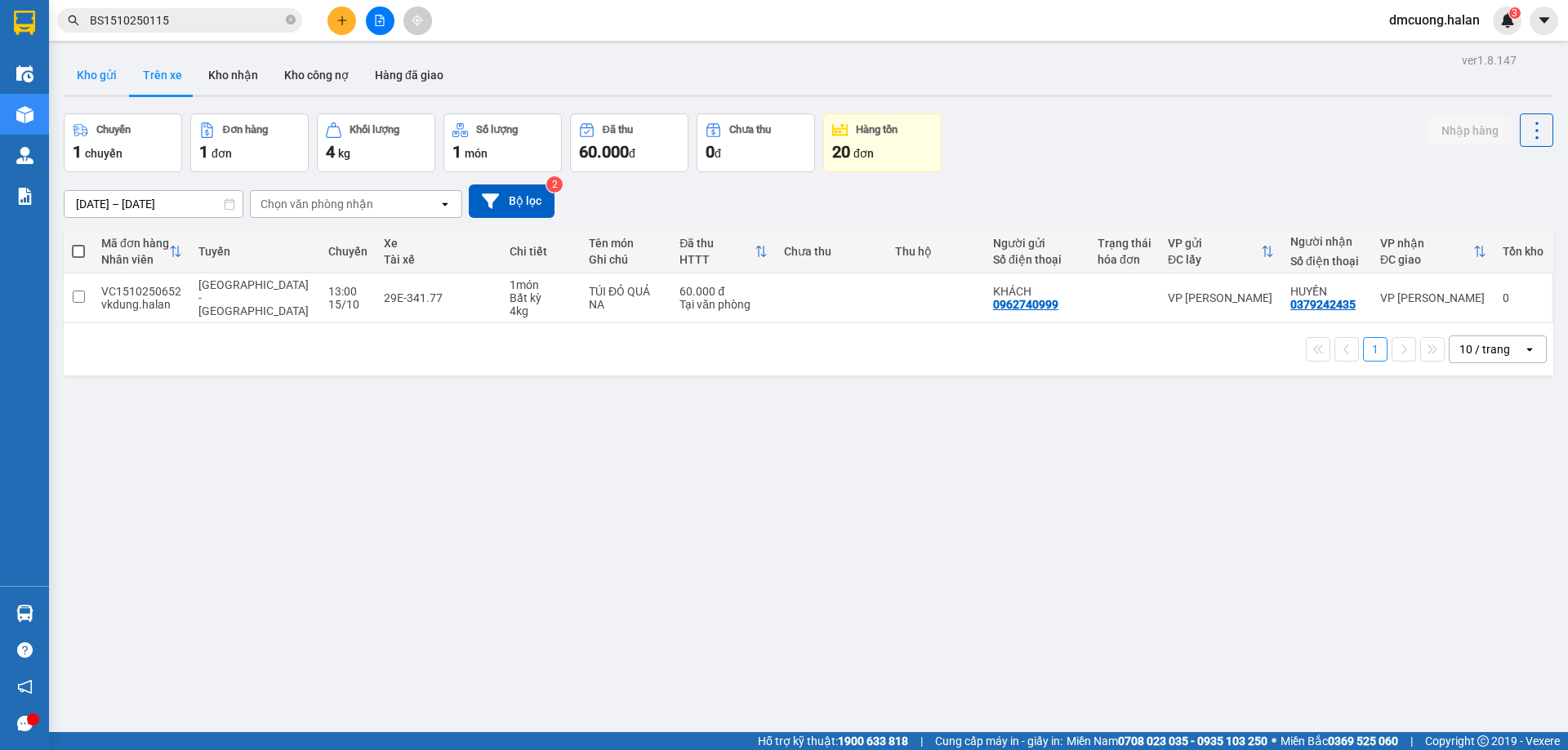
click at [84, 68] on button "Kho gửi" at bounding box center [96, 75] width 66 height 39
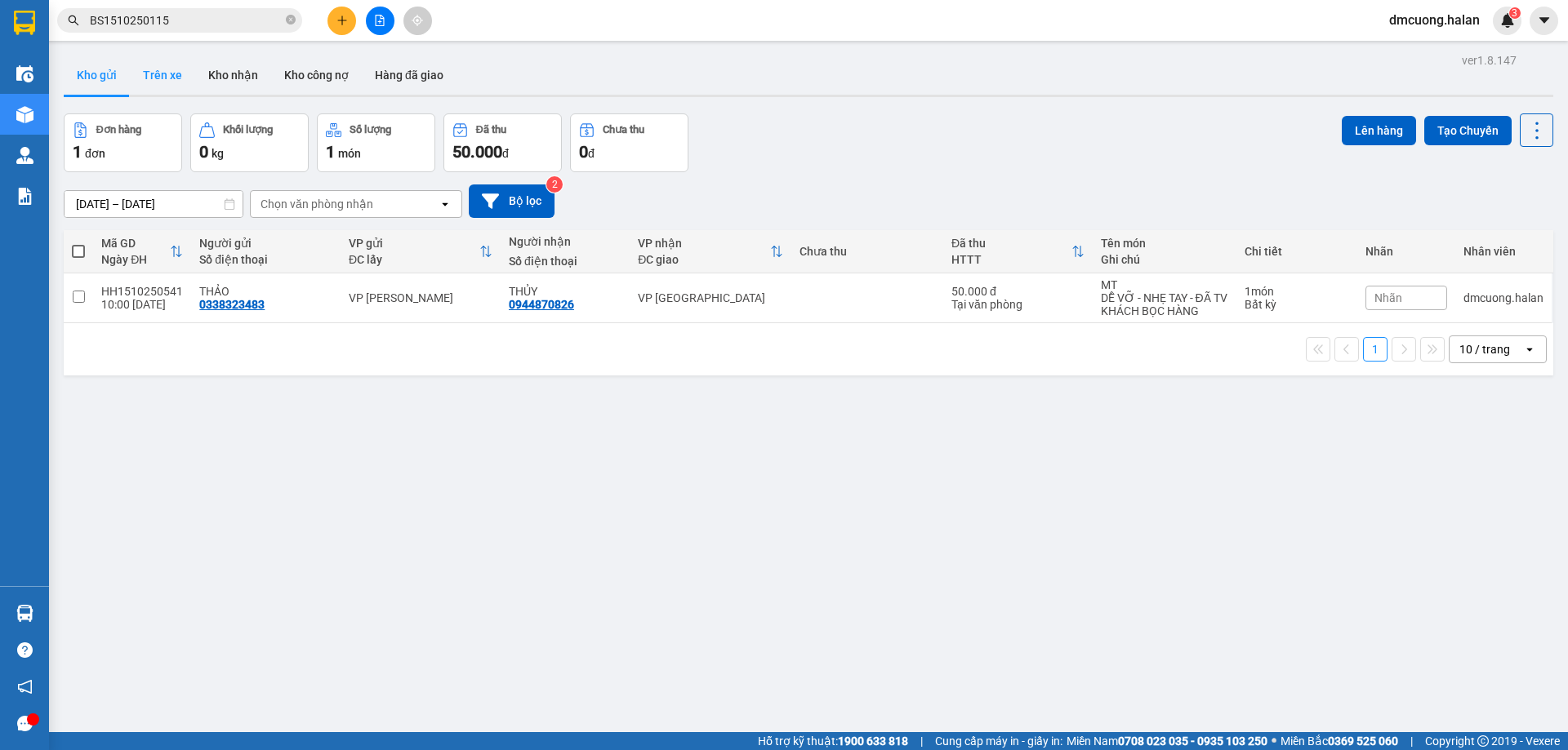
click at [167, 76] on button "Trên xe" at bounding box center [162, 75] width 65 height 39
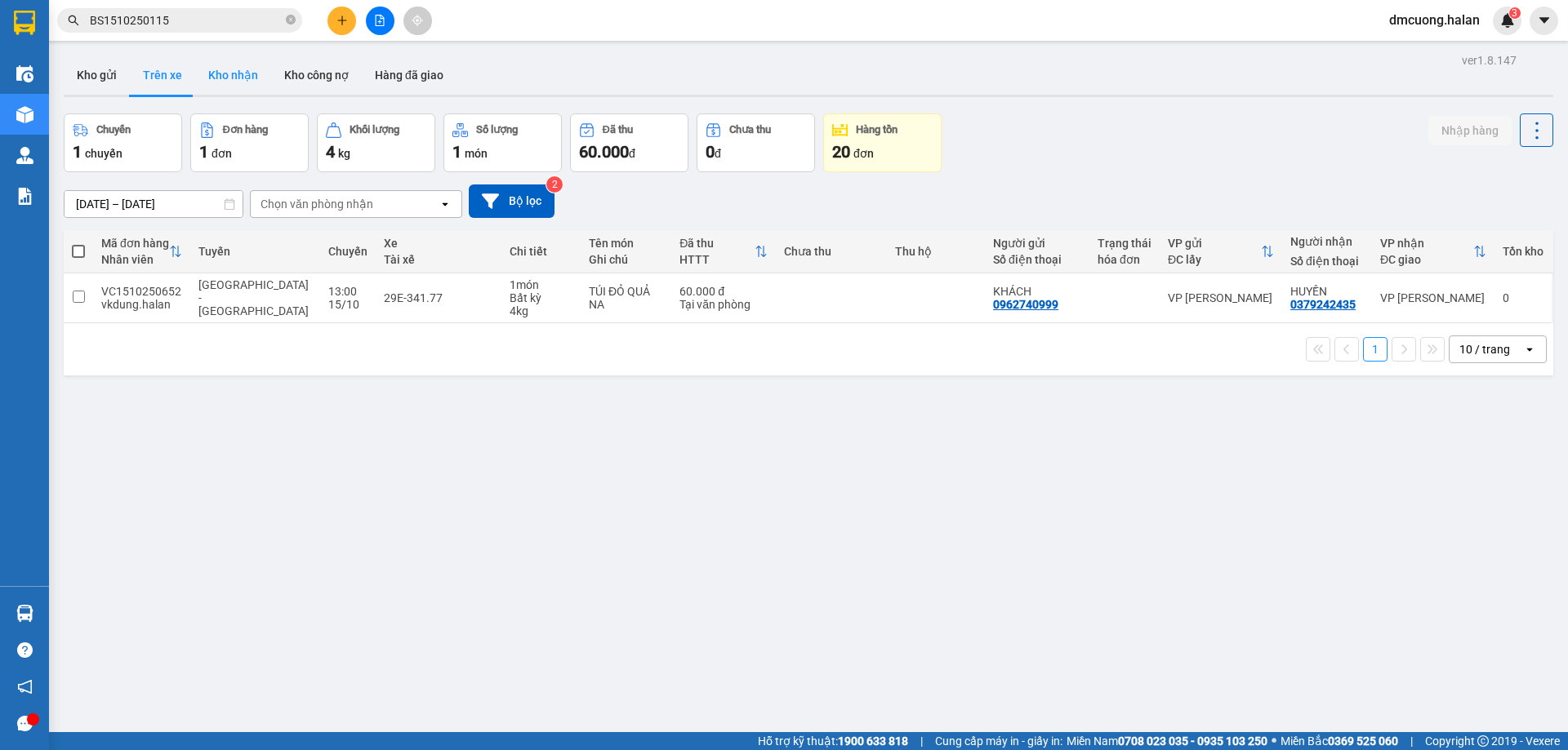
click at [252, 76] on button "Kho nhận" at bounding box center [233, 75] width 76 height 39
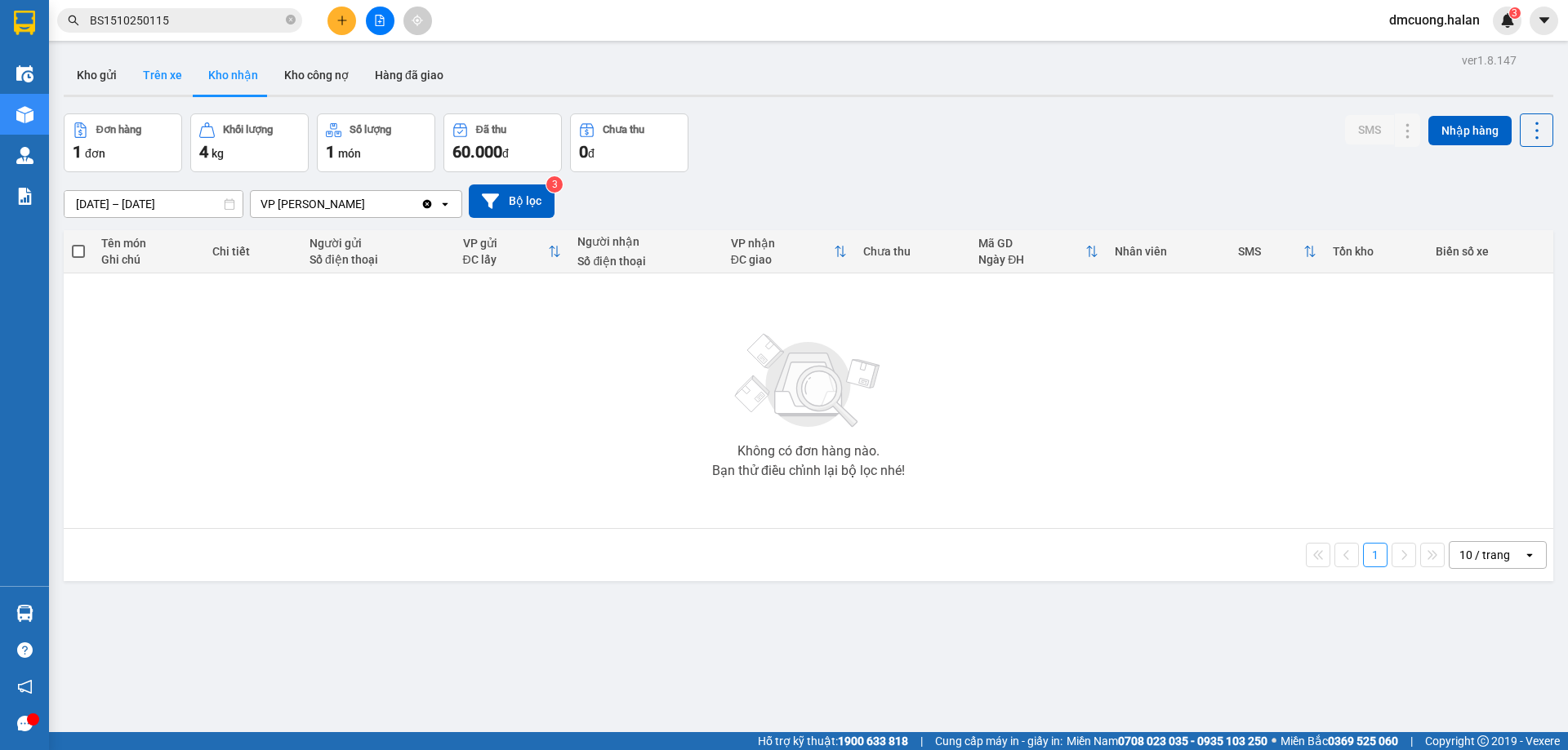
click at [163, 76] on button "Trên xe" at bounding box center [162, 75] width 65 height 39
type input "07/02/2012 – 15/10/2025"
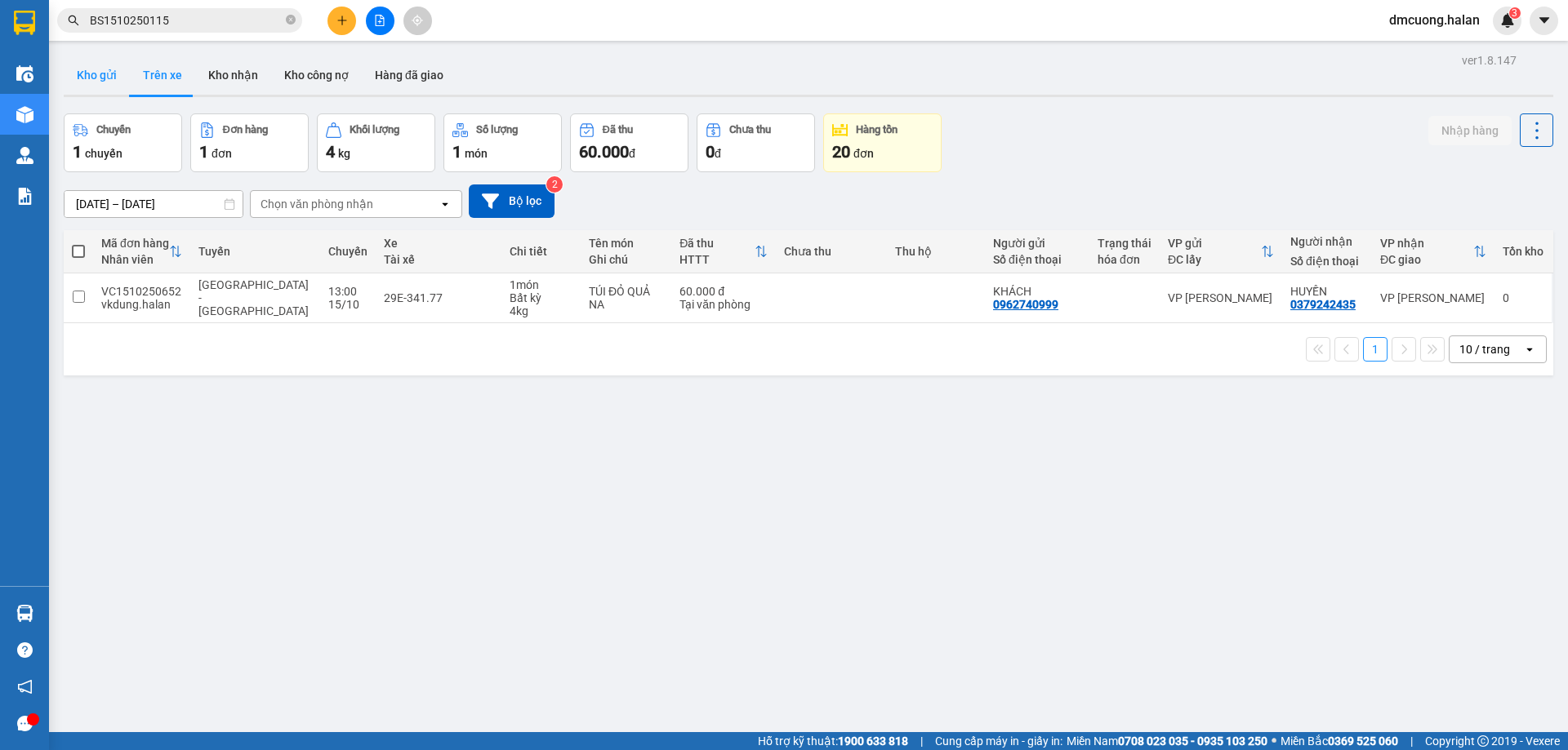
click at [98, 71] on button "Kho gửi" at bounding box center [96, 75] width 66 height 39
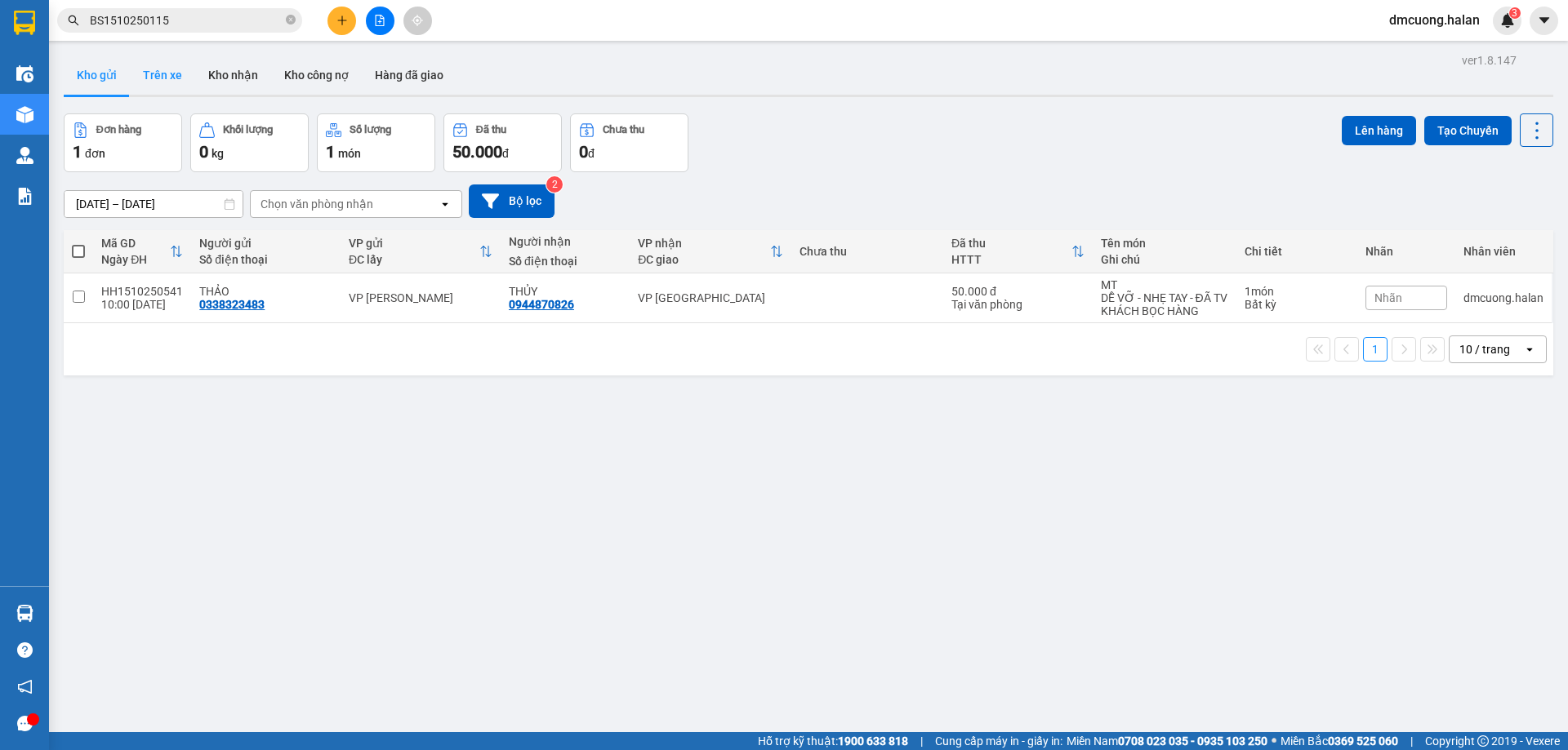
click at [166, 66] on button "Trên xe" at bounding box center [162, 75] width 65 height 39
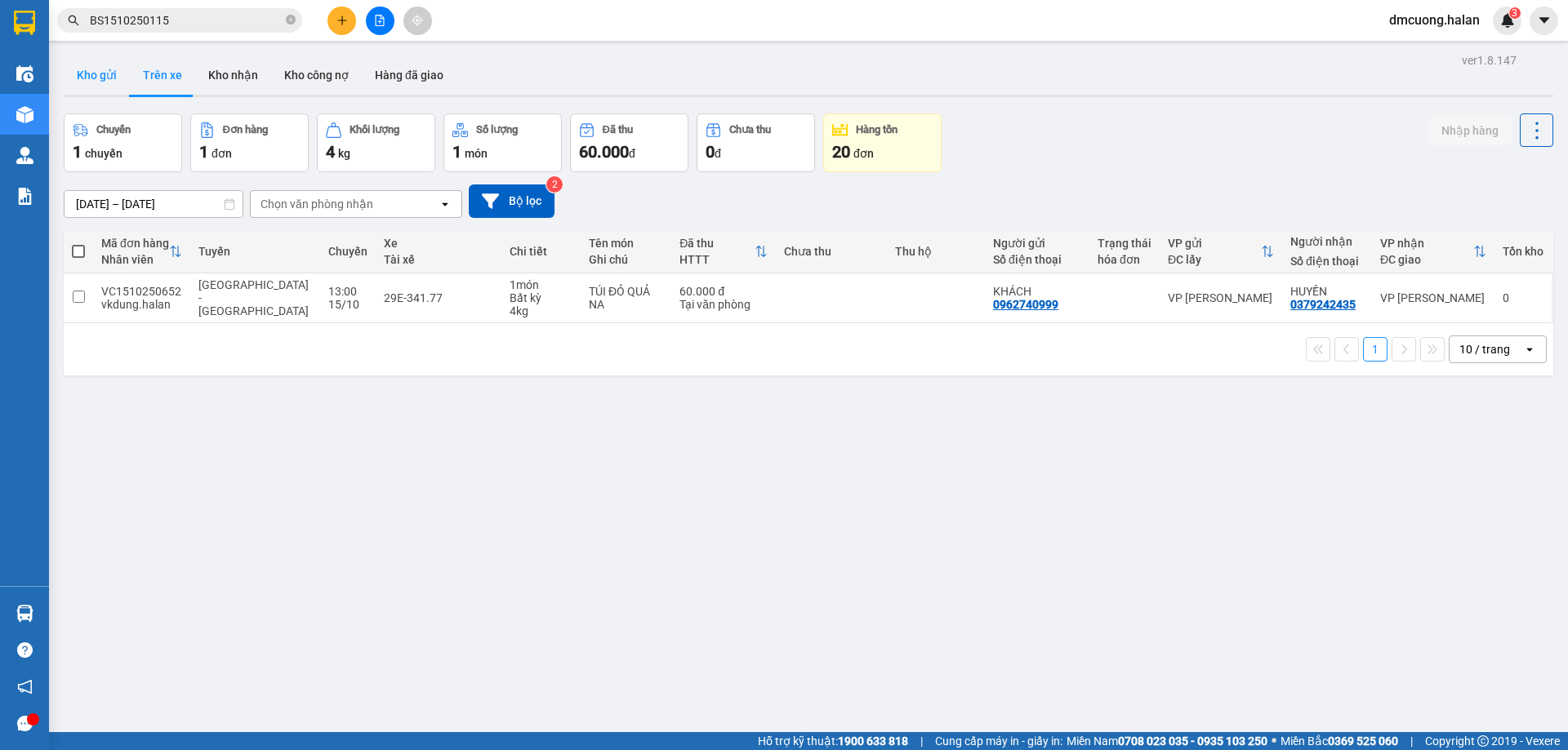
click at [104, 72] on button "Kho gửi" at bounding box center [96, 75] width 66 height 39
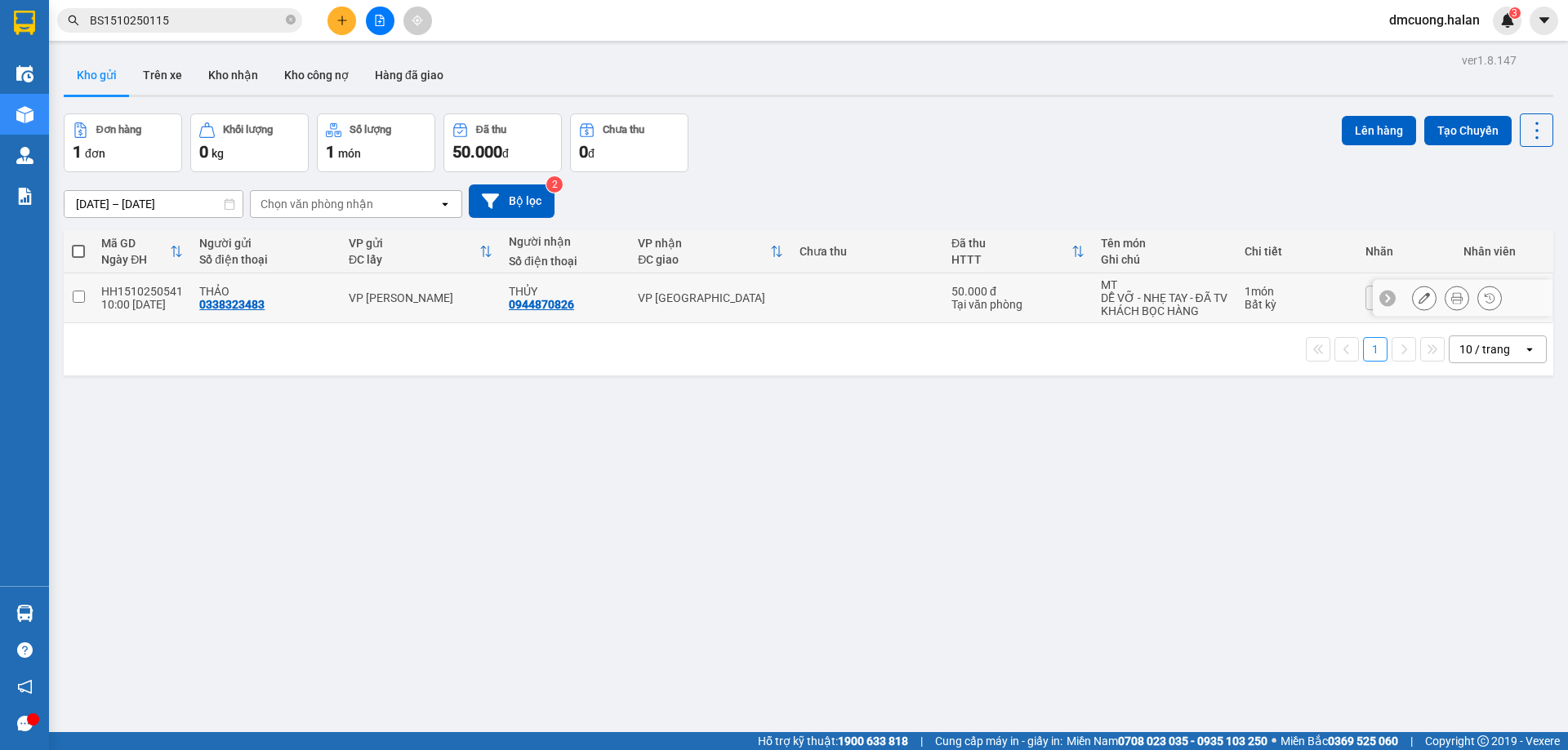
click at [124, 308] on div "10:00 15/10" at bounding box center [142, 304] width 82 height 13
checkbox input "true"
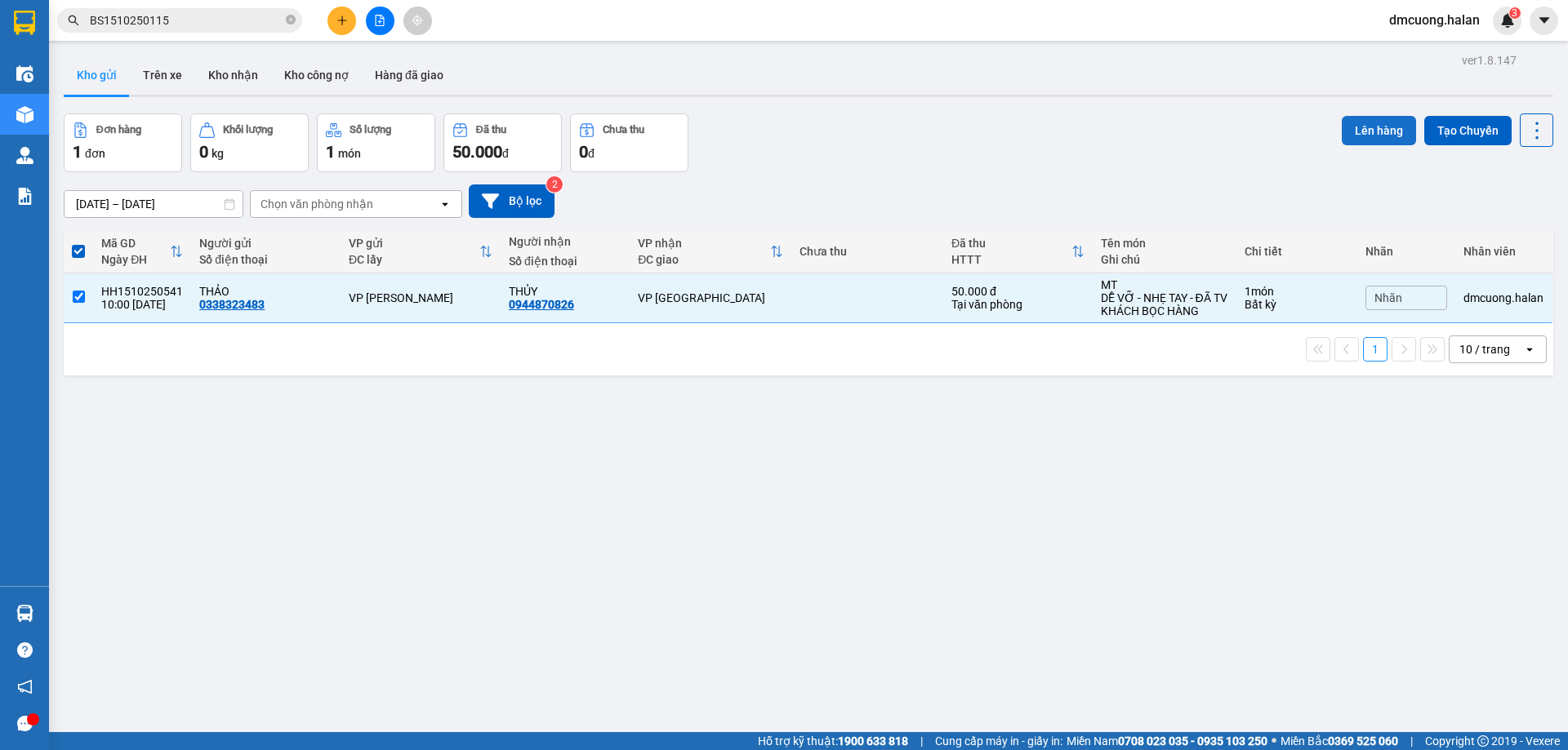
click at [1351, 133] on button "Lên hàng" at bounding box center [1379, 131] width 75 height 29
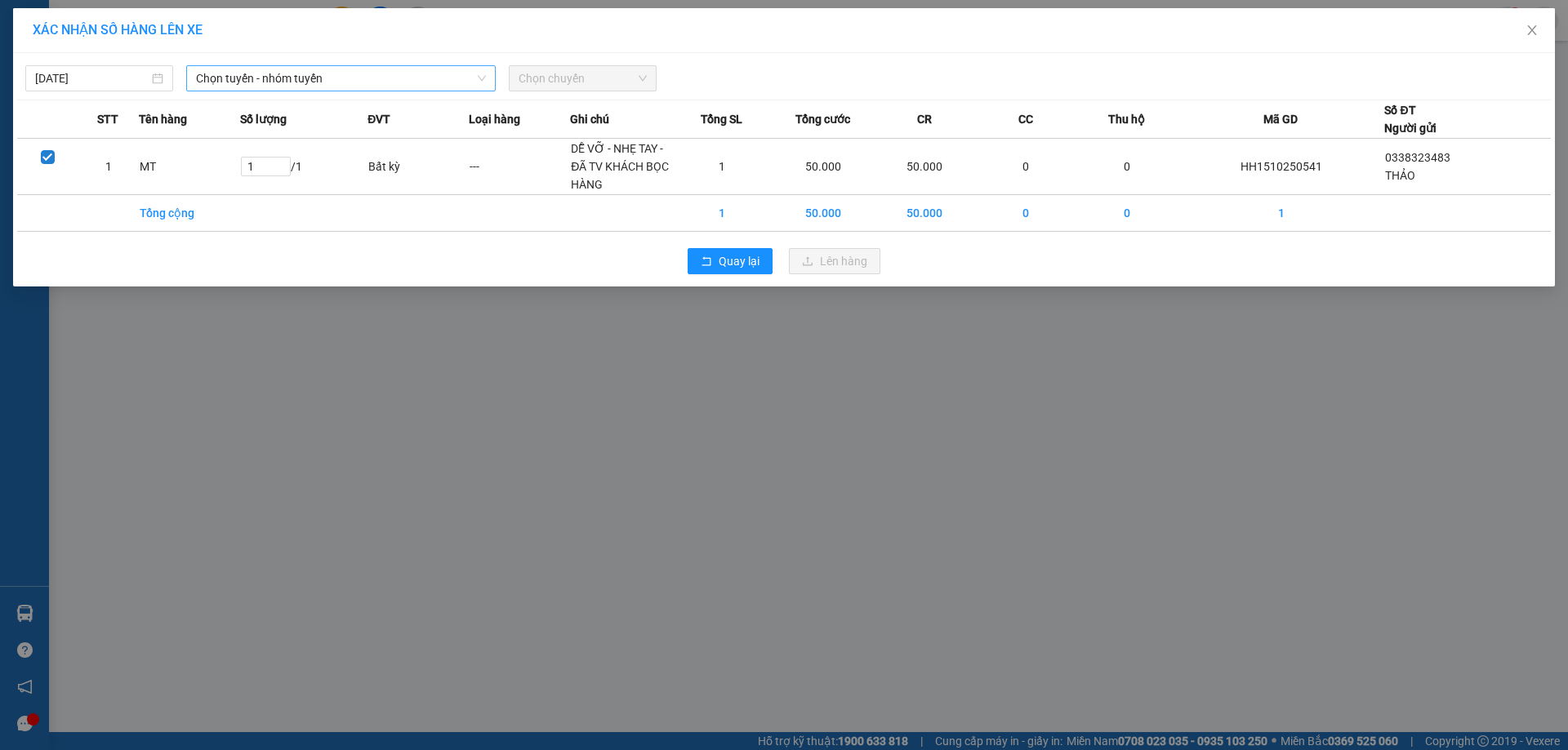
click at [302, 77] on span "Chọn tuyến - nhóm tuyến" at bounding box center [341, 78] width 290 height 24
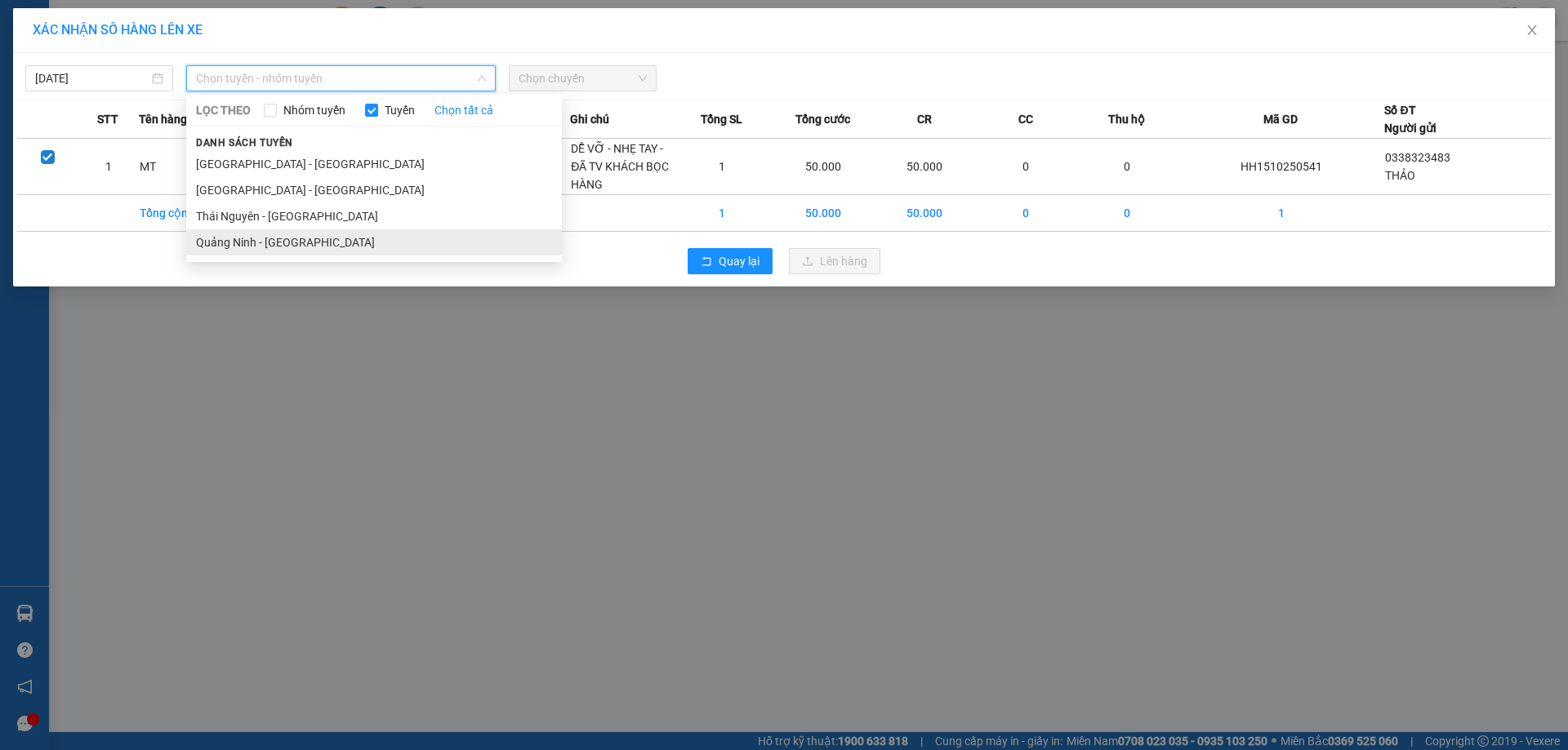
click at [300, 239] on li "Quảng Ninh - Thái Nguyên" at bounding box center [374, 243] width 376 height 26
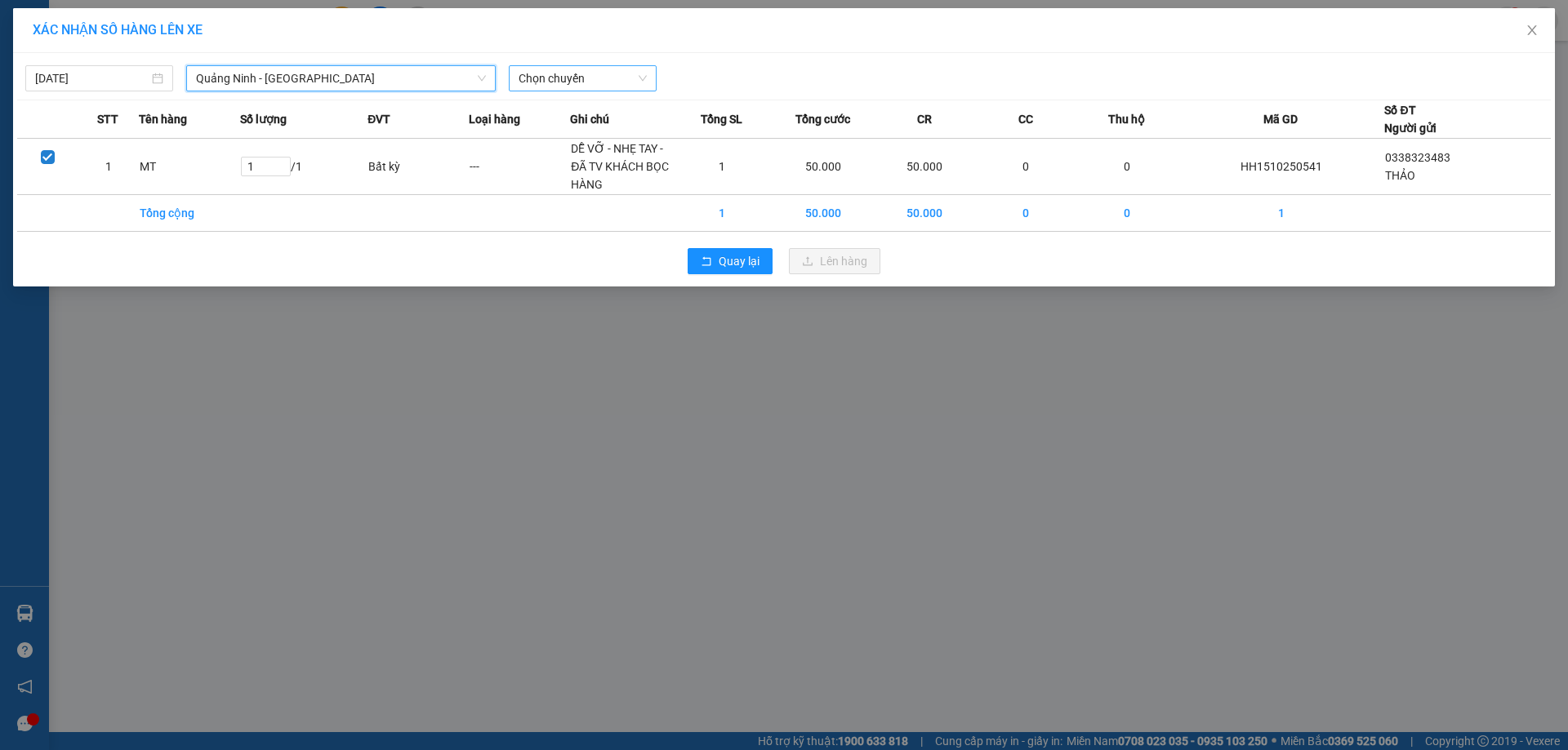
click at [602, 76] on span "Chọn chuyến" at bounding box center [583, 78] width 128 height 24
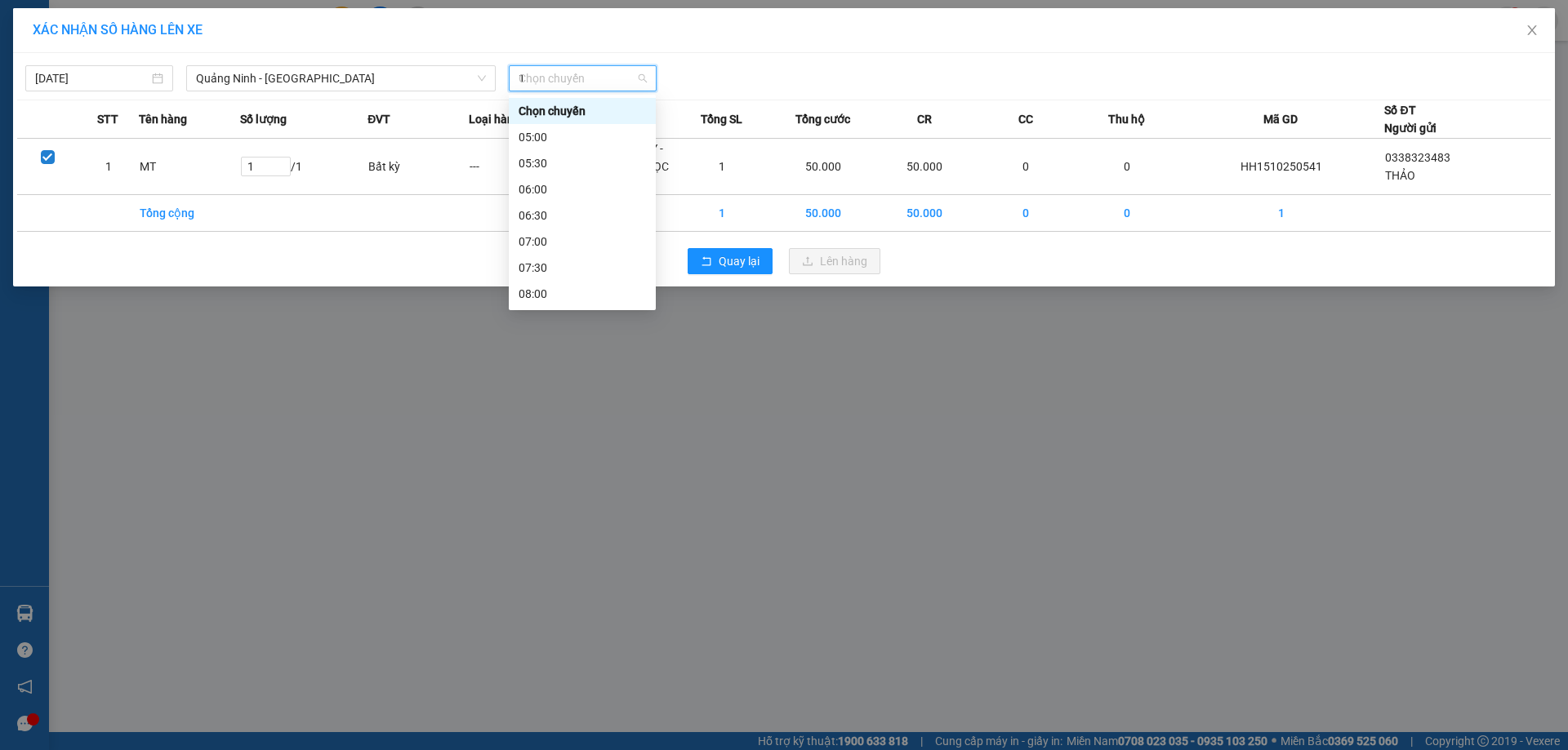
type input "14"
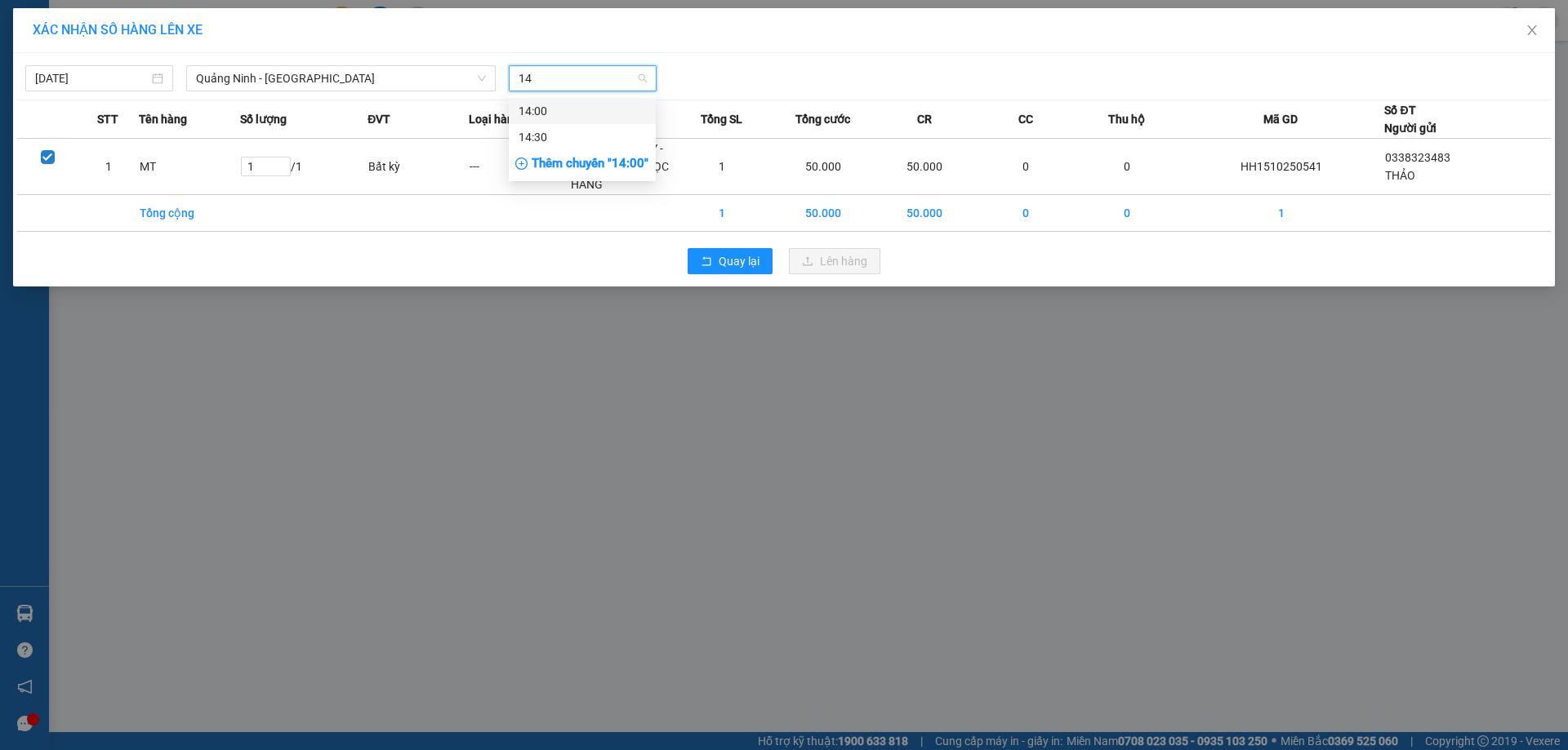
click at [578, 109] on div "14:00" at bounding box center [582, 111] width 127 height 18
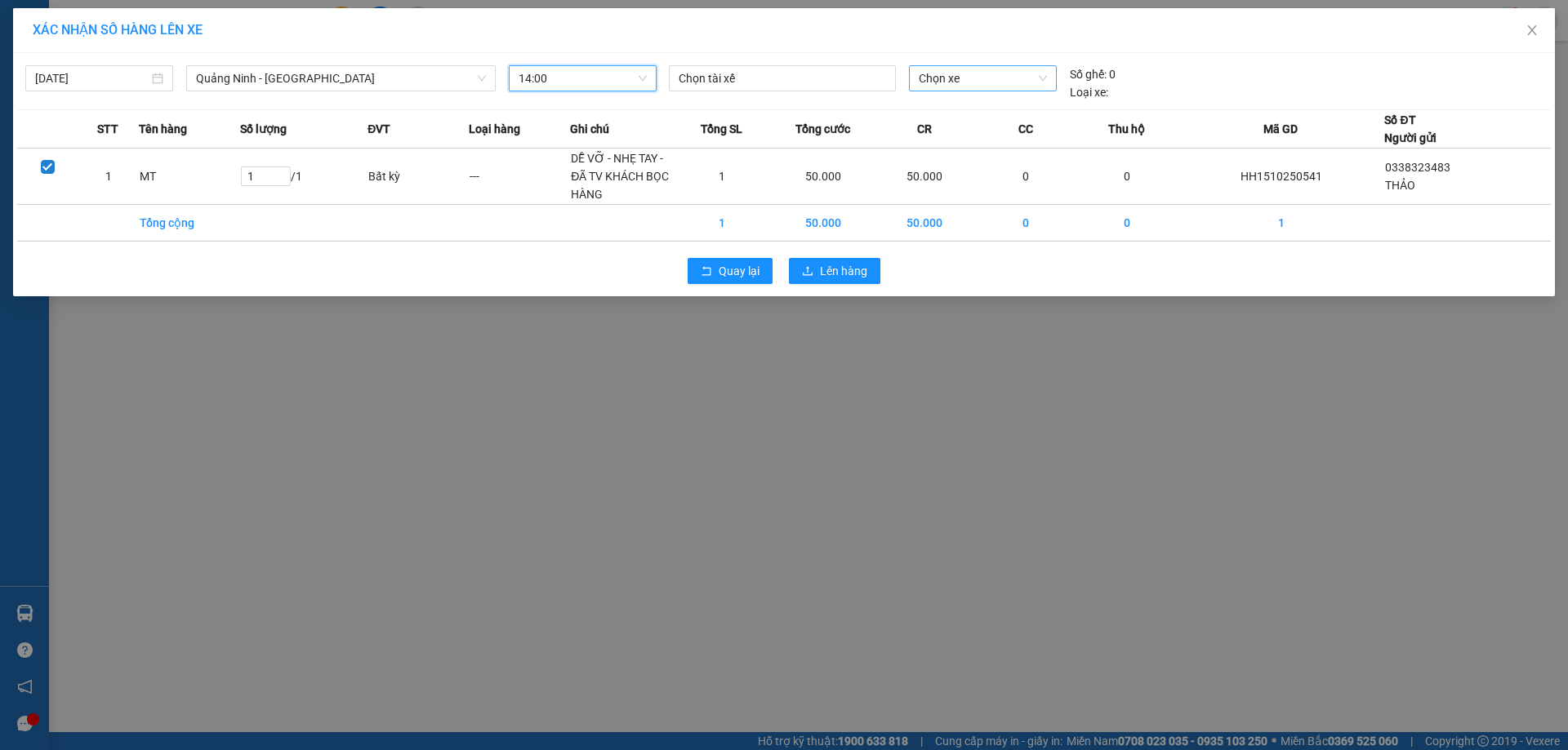
click at [954, 70] on span "Chọn xe" at bounding box center [982, 78] width 127 height 24
type input "1771"
drag, startPoint x: 955, startPoint y: 110, endPoint x: 916, endPoint y: 110, distance: 39.0
click at [955, 109] on div "20H-017.71" at bounding box center [982, 111] width 127 height 18
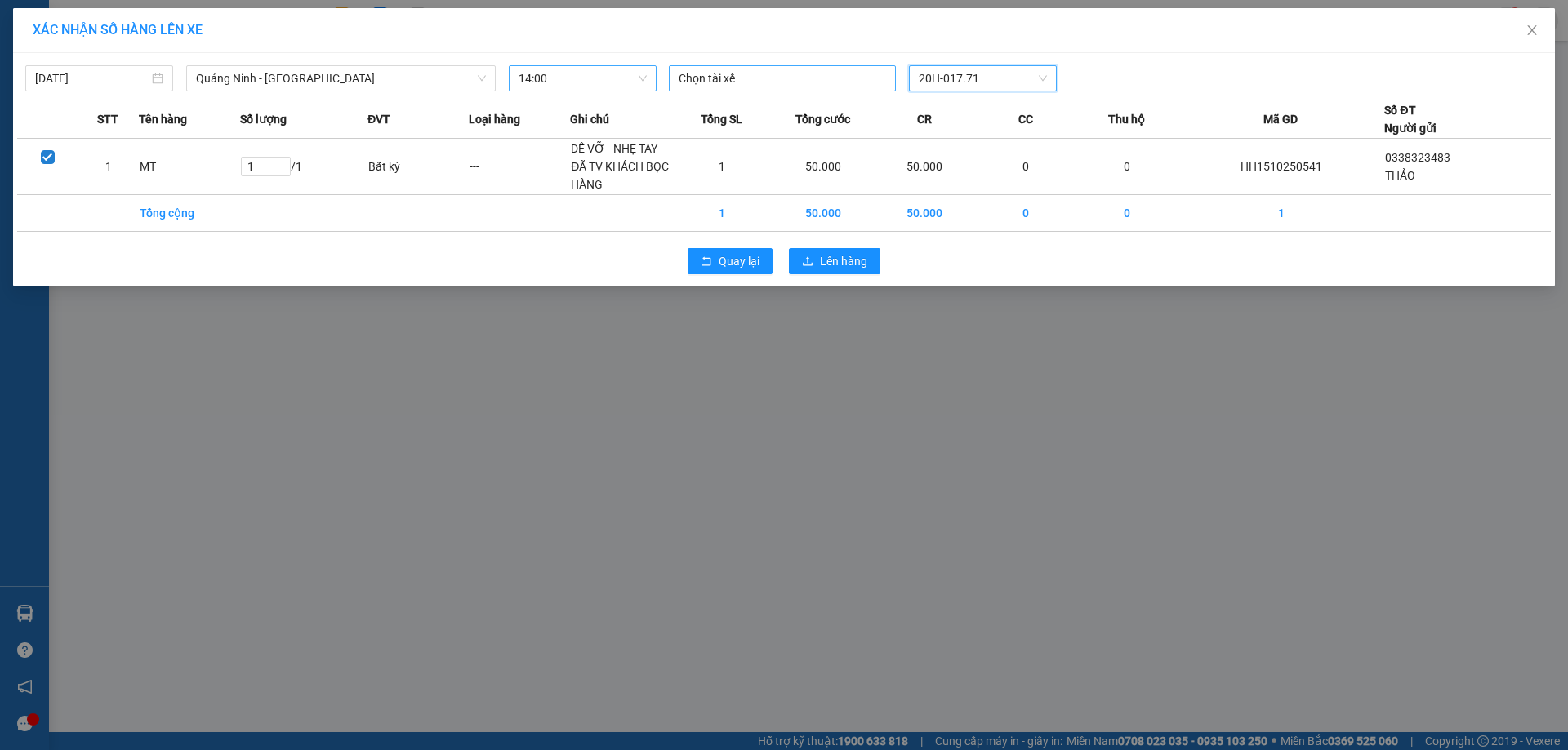
click at [787, 75] on div at bounding box center [782, 78] width 219 height 20
click at [758, 79] on div at bounding box center [782, 78] width 219 height 20
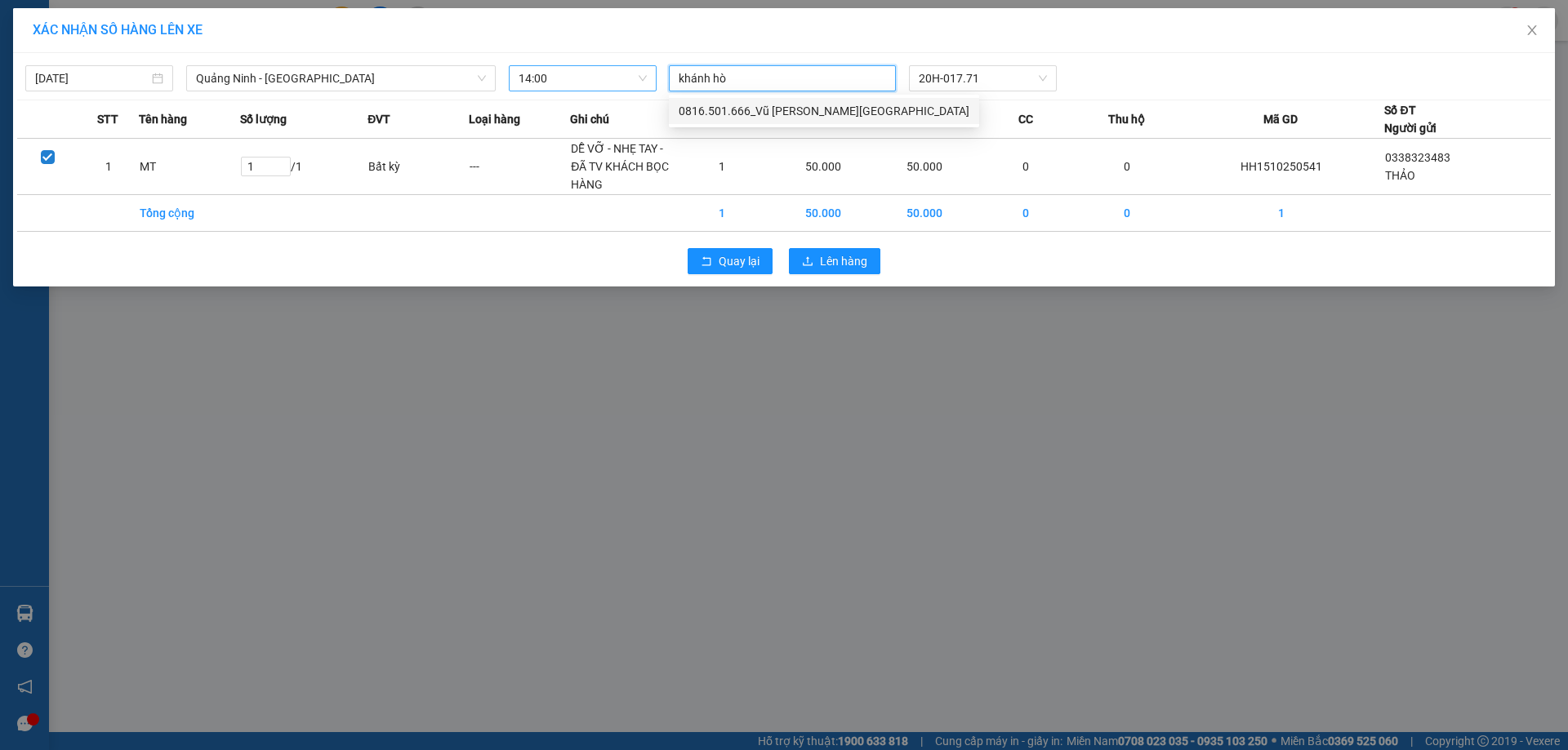
type input "khánh hòa"
click at [831, 105] on div "0816.501.666_Vũ Thị Khánh Hòa" at bounding box center [823, 111] width 291 height 18
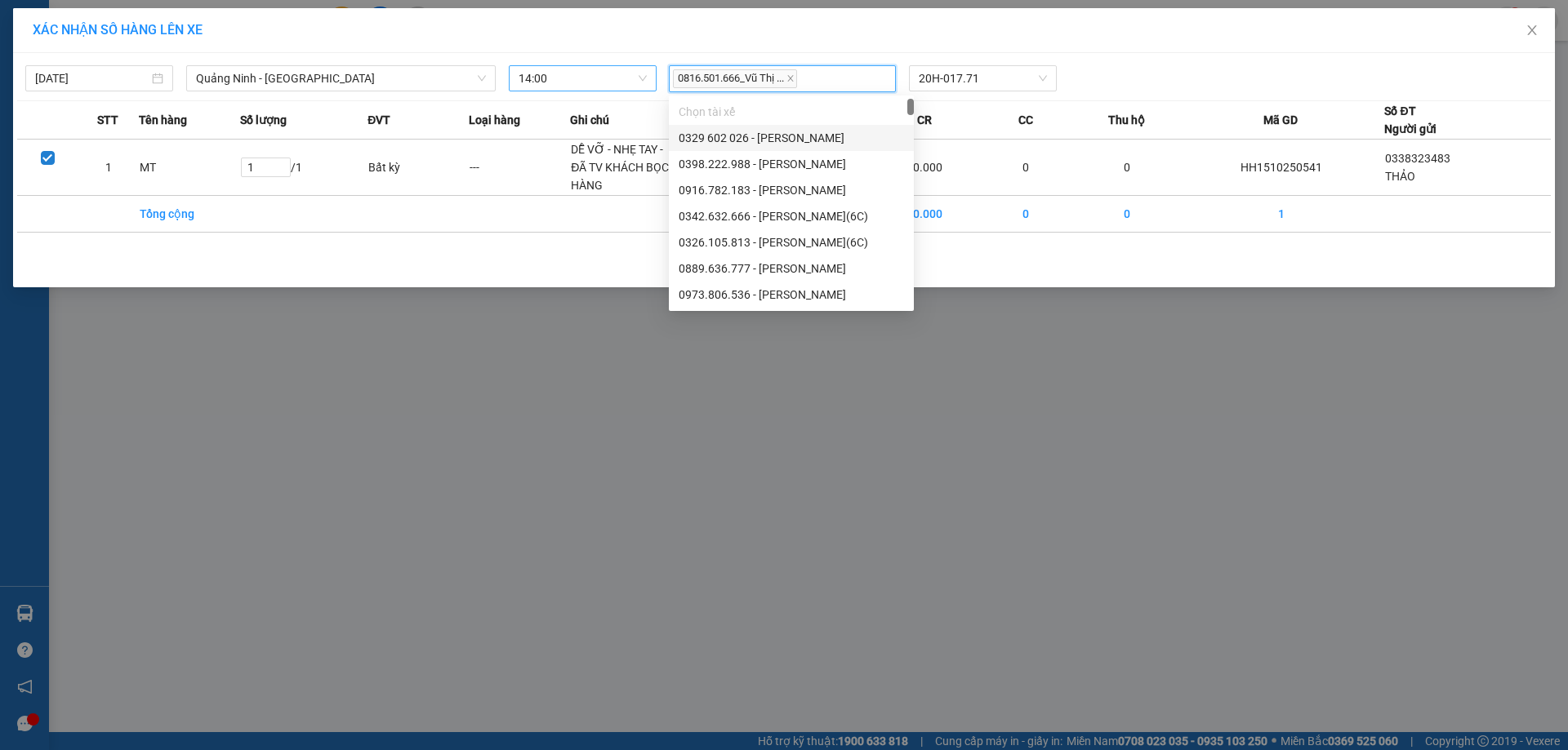
click at [1175, 58] on div "15/10/2025 Quảng Ninh - Thái Nguyên LỌC THEO Nhóm tuyến Tuyến Chọn tất cả Danh …" at bounding box center [784, 75] width 1533 height 35
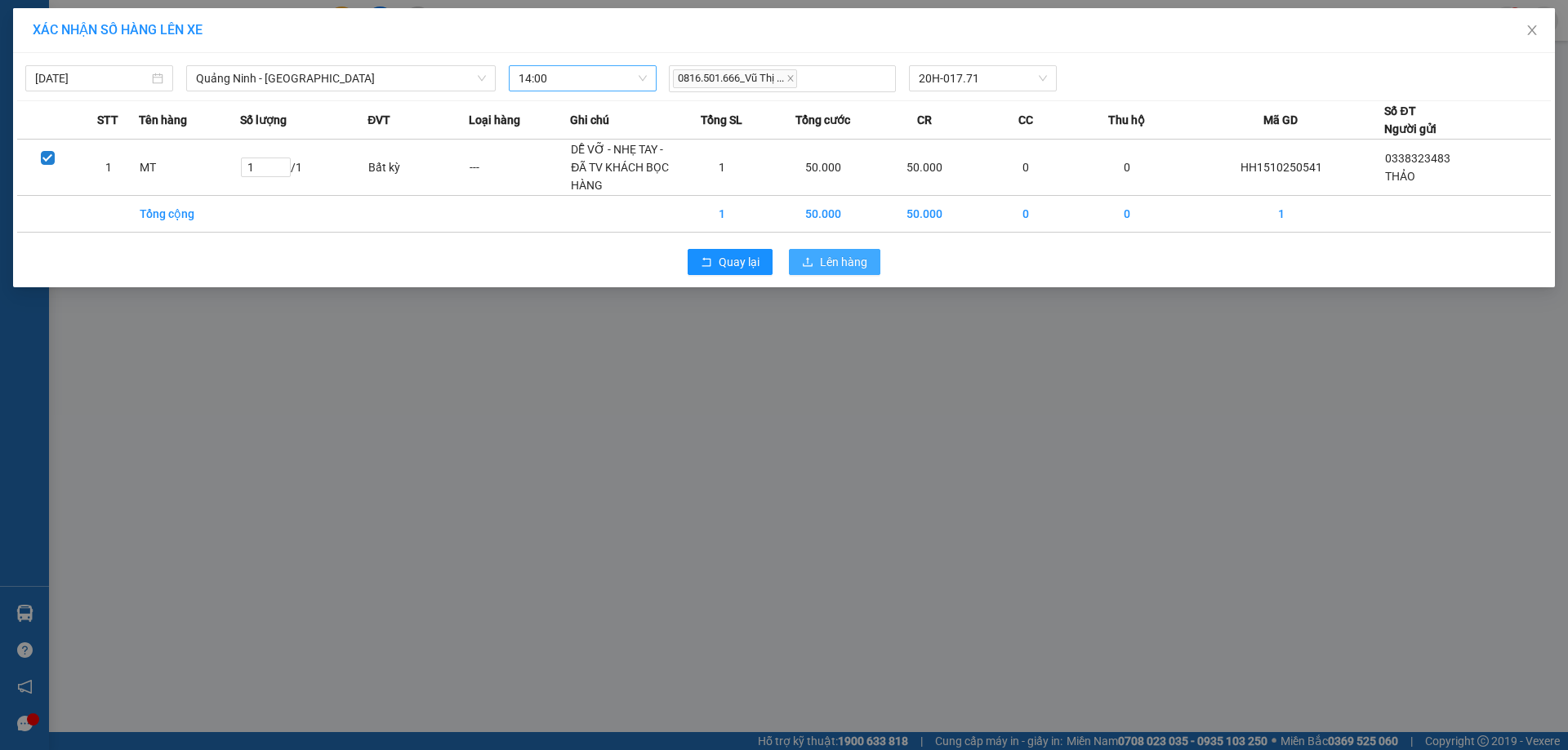
click at [836, 260] on span "Lên hàng" at bounding box center [843, 262] width 48 height 18
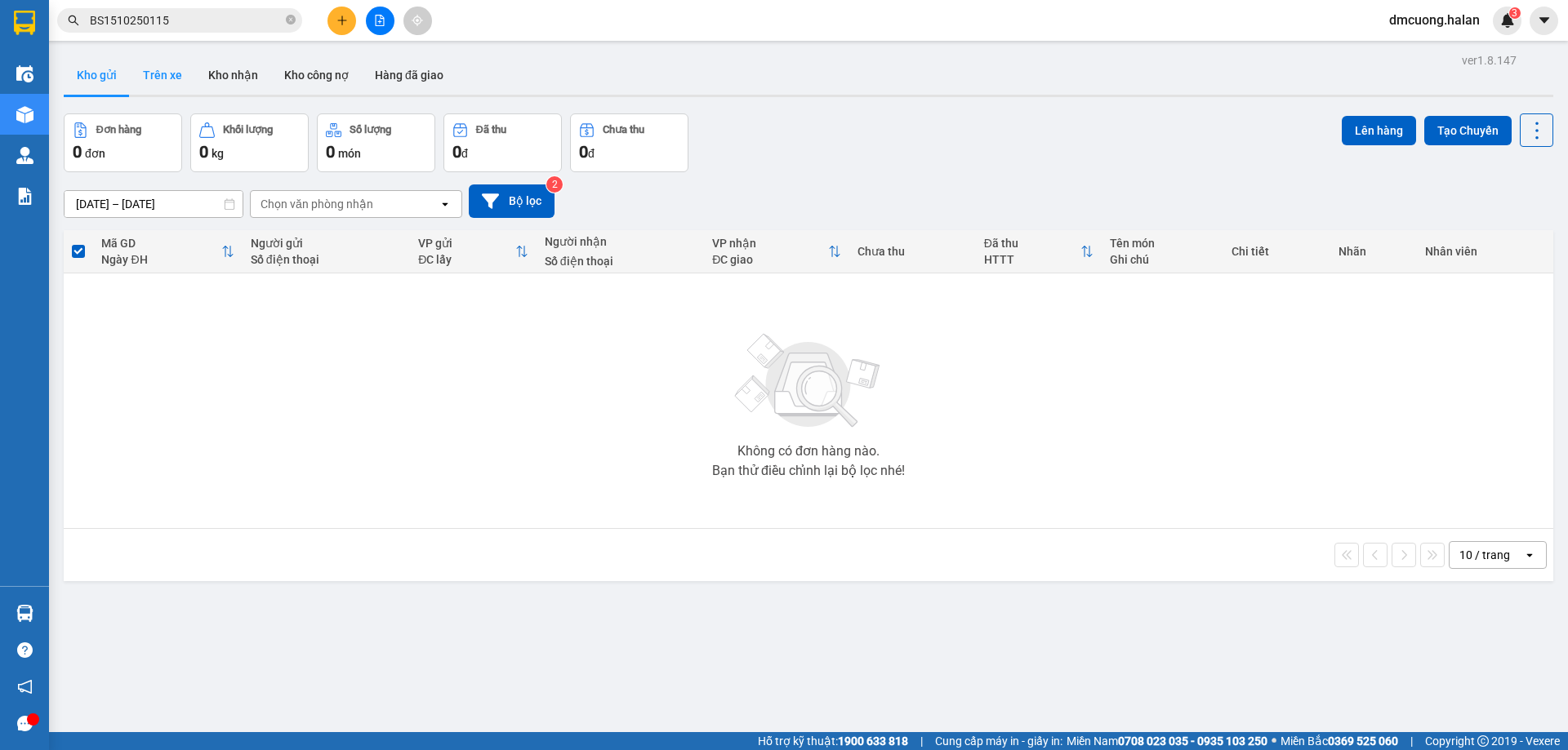
click at [146, 74] on button "Trên xe" at bounding box center [162, 75] width 65 height 39
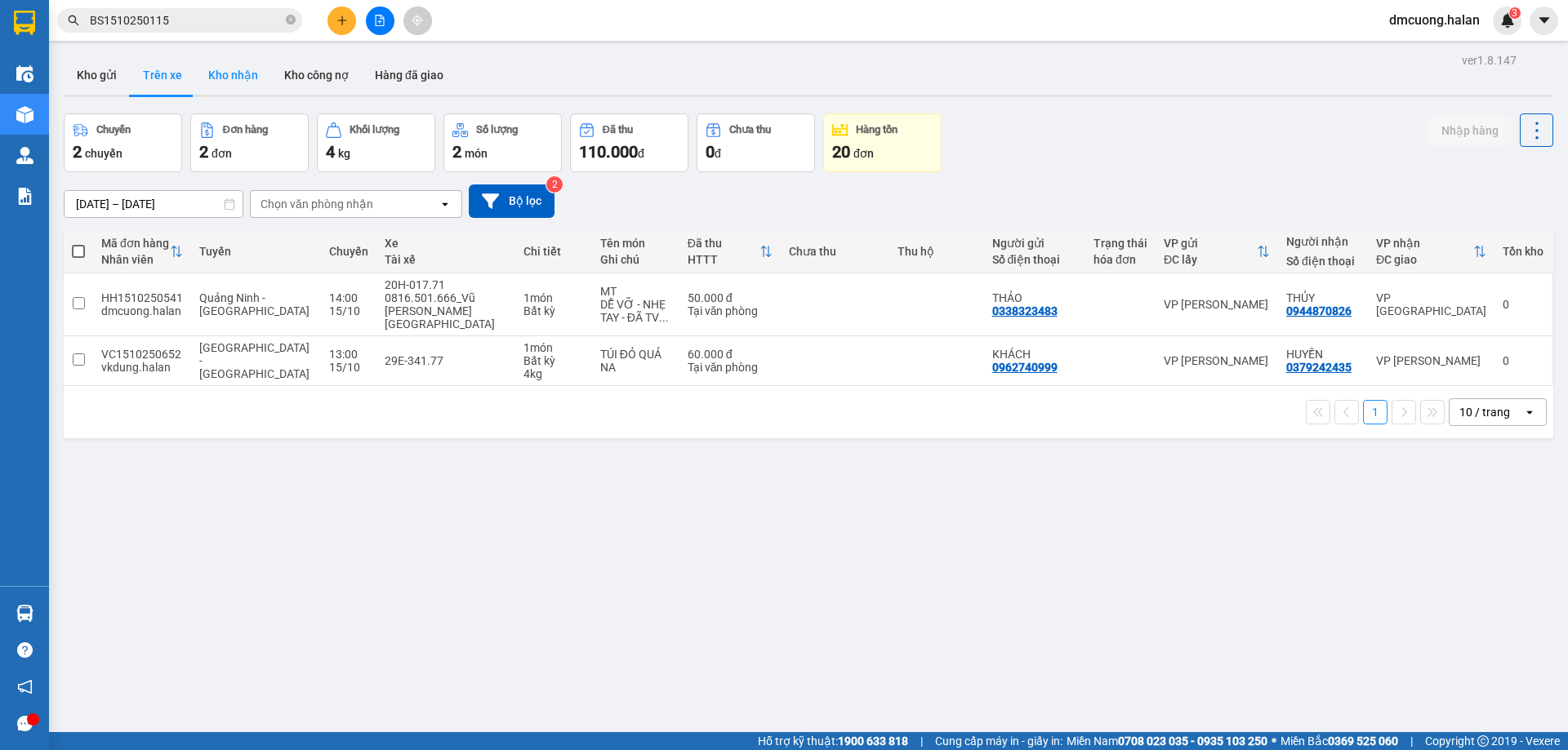
click at [245, 80] on button "Kho nhận" at bounding box center [233, 75] width 76 height 39
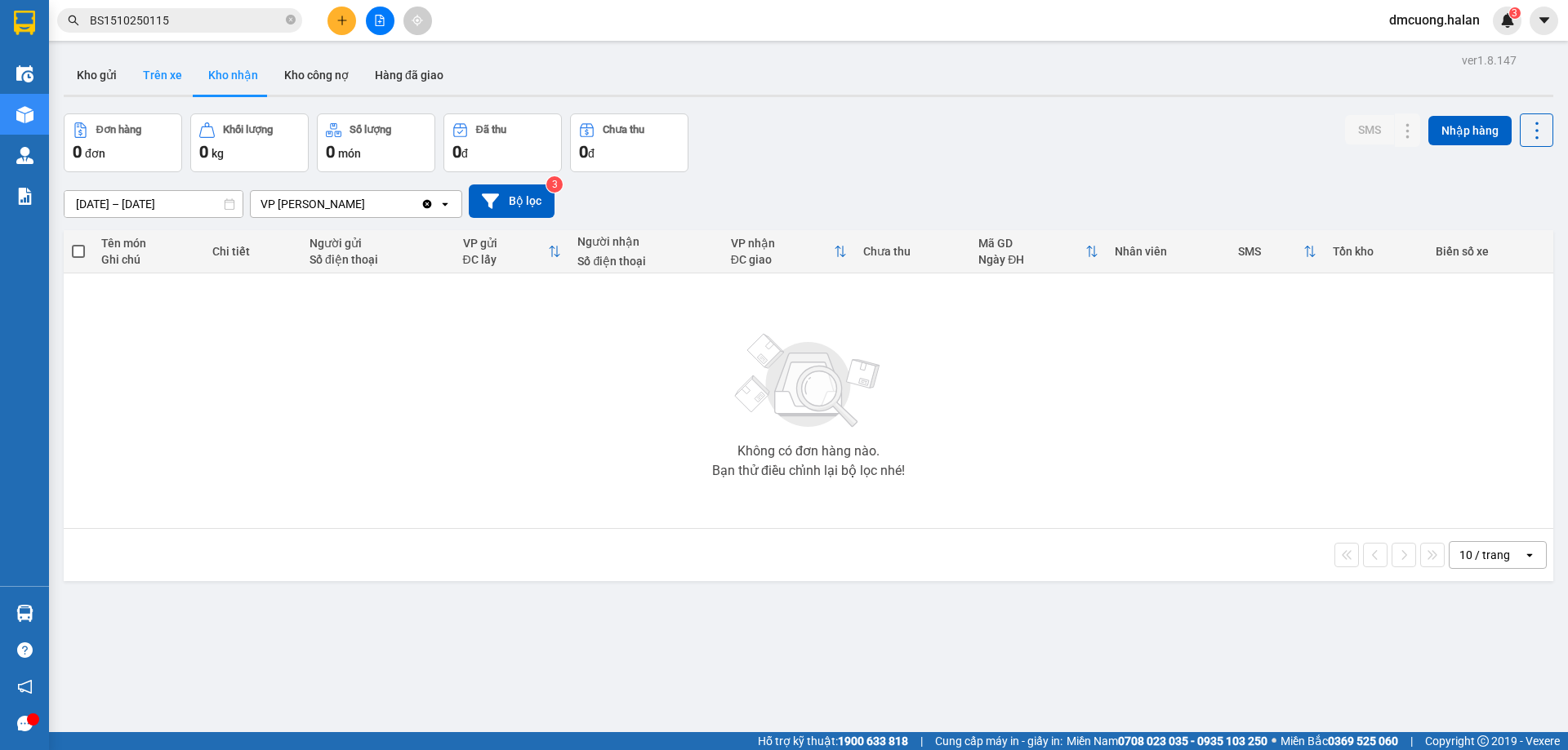
click at [169, 92] on button "Trên xe" at bounding box center [162, 75] width 65 height 39
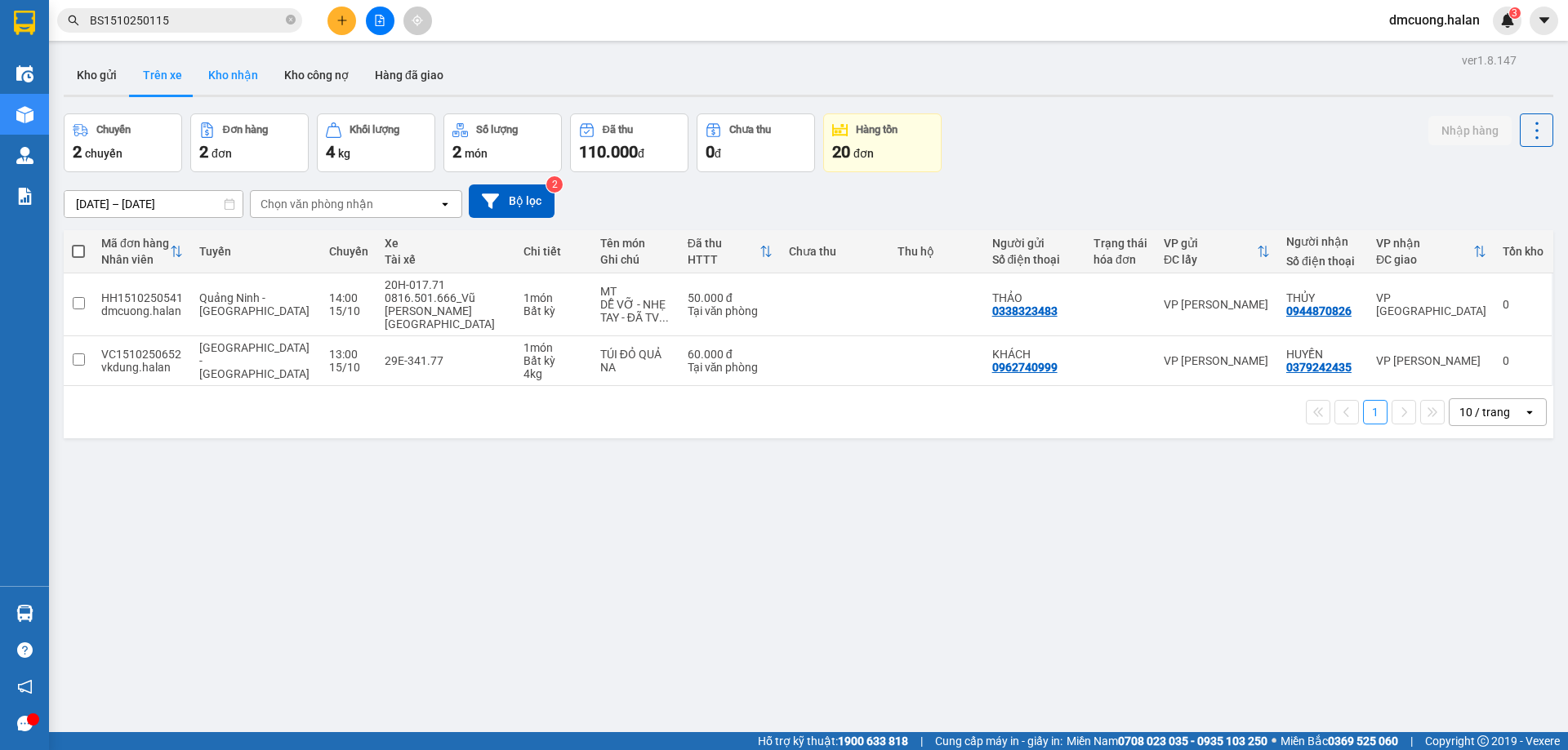
click at [206, 75] on button "Kho nhận" at bounding box center [233, 75] width 76 height 39
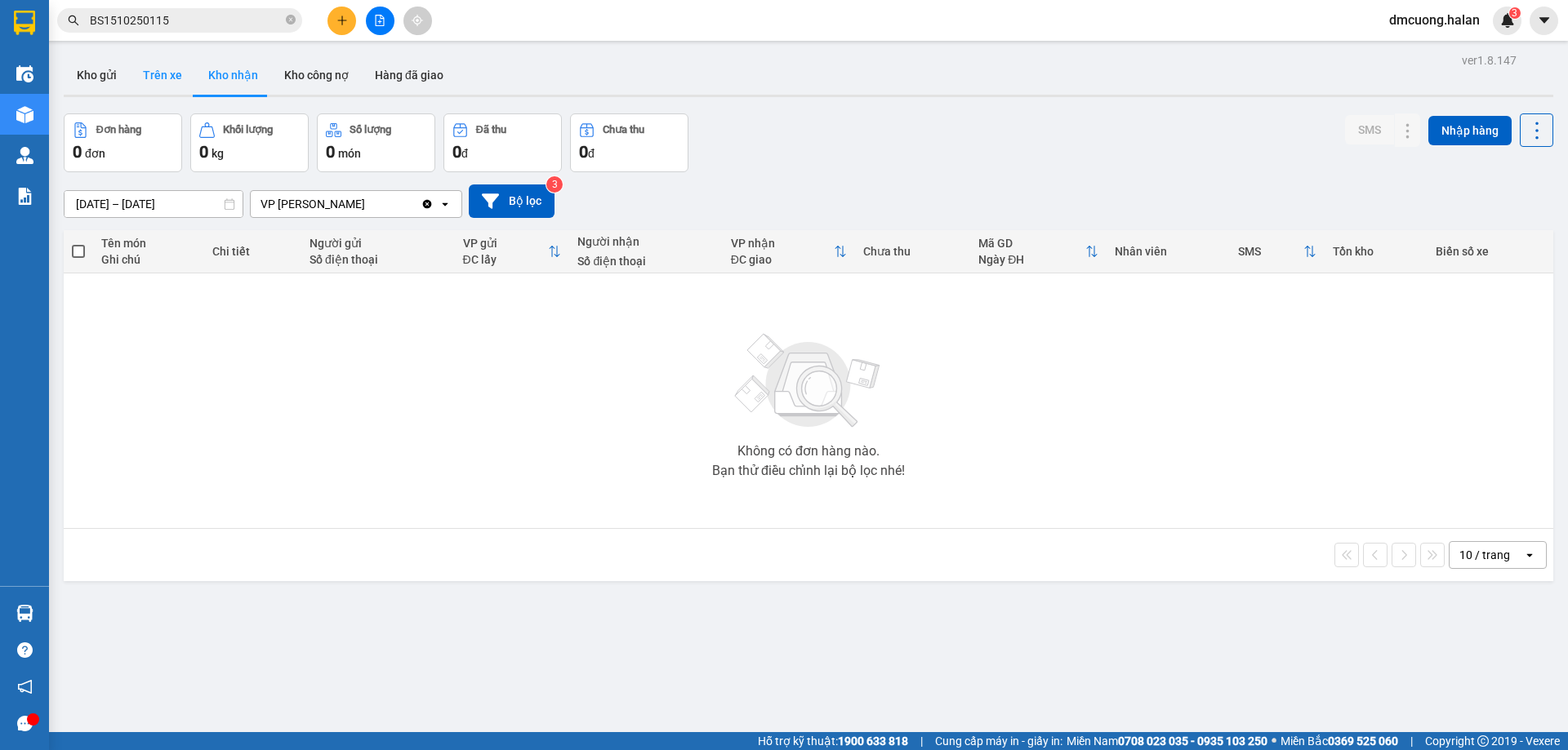
click at [173, 66] on button "Trên xe" at bounding box center [162, 75] width 65 height 39
type input "07/02/2012 – 15/10/2025"
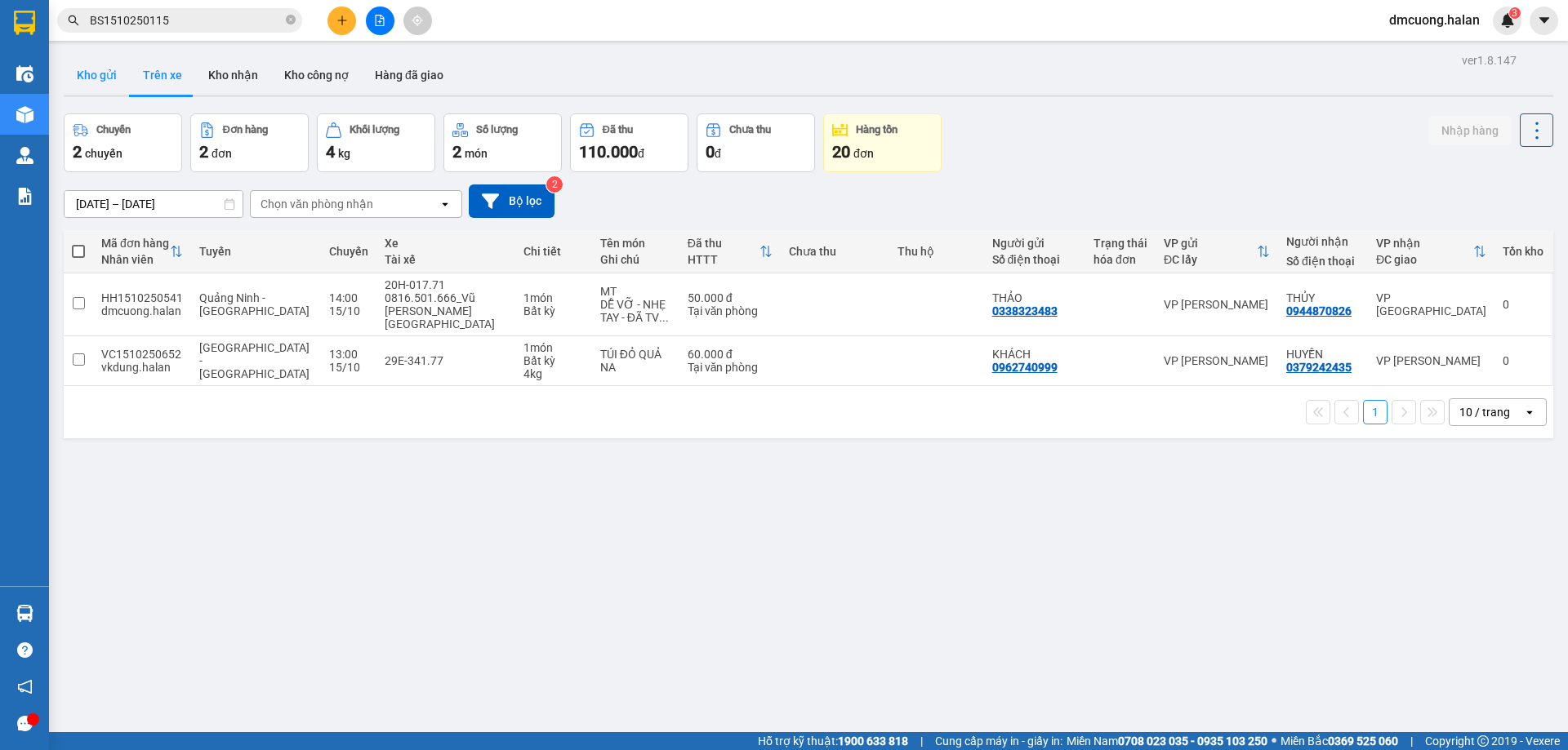
click at [88, 78] on button "Kho gửi" at bounding box center [96, 75] width 66 height 39
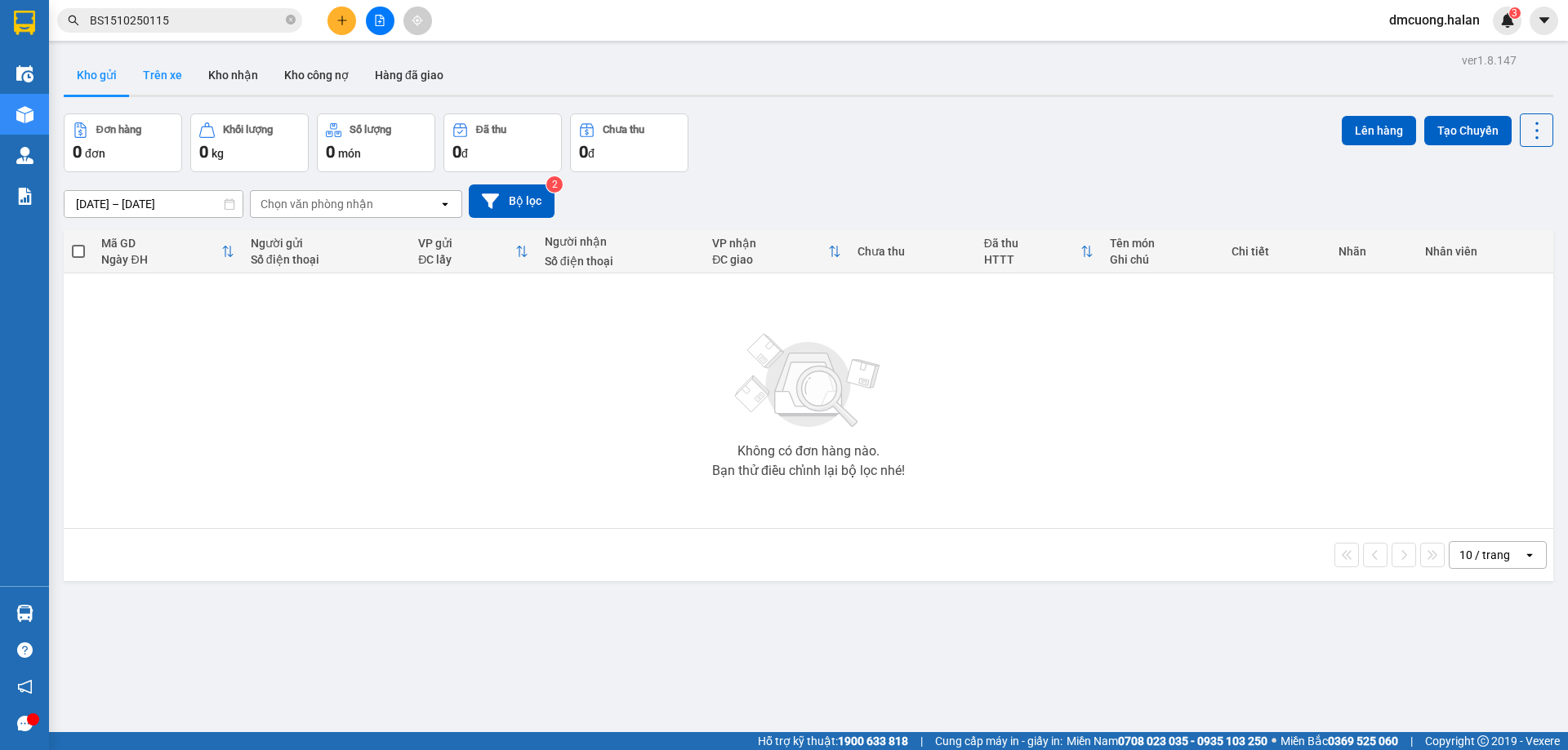
click at [159, 73] on button "Trên xe" at bounding box center [162, 75] width 65 height 39
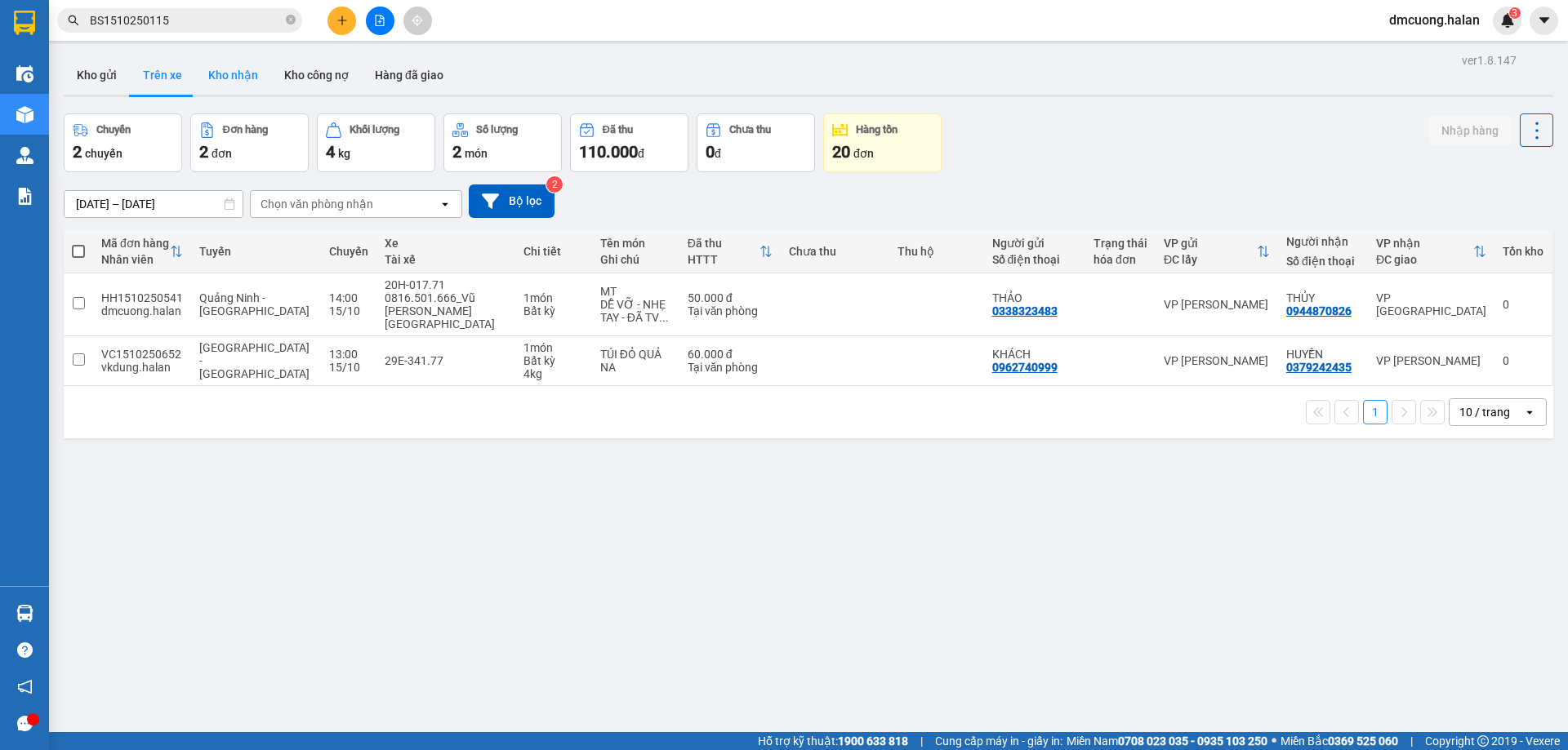
click at [238, 71] on button "Kho nhận" at bounding box center [233, 75] width 76 height 39
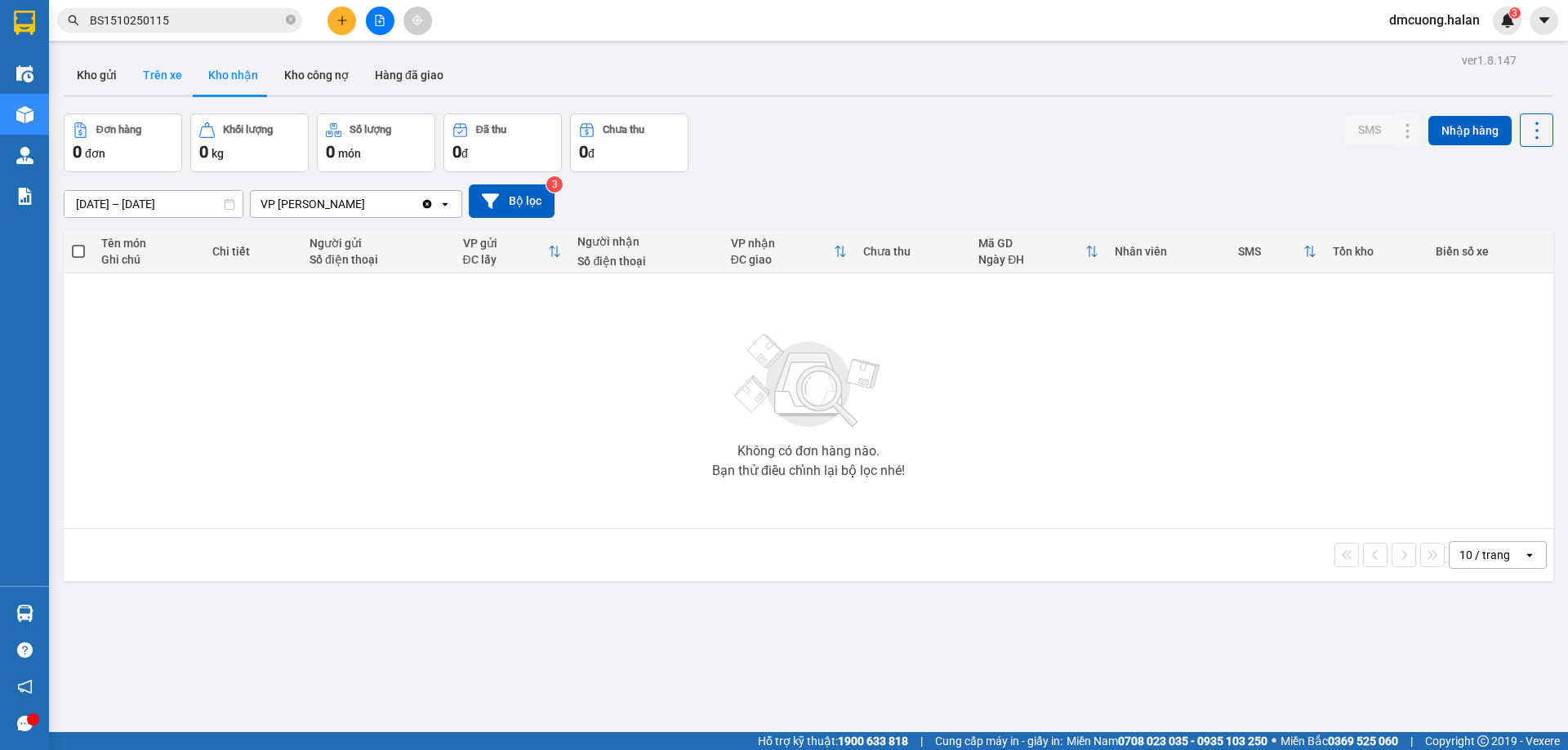
click at [167, 71] on button "Trên xe" at bounding box center [162, 75] width 65 height 39
type input "07/02/2012 – 15/10/2025"
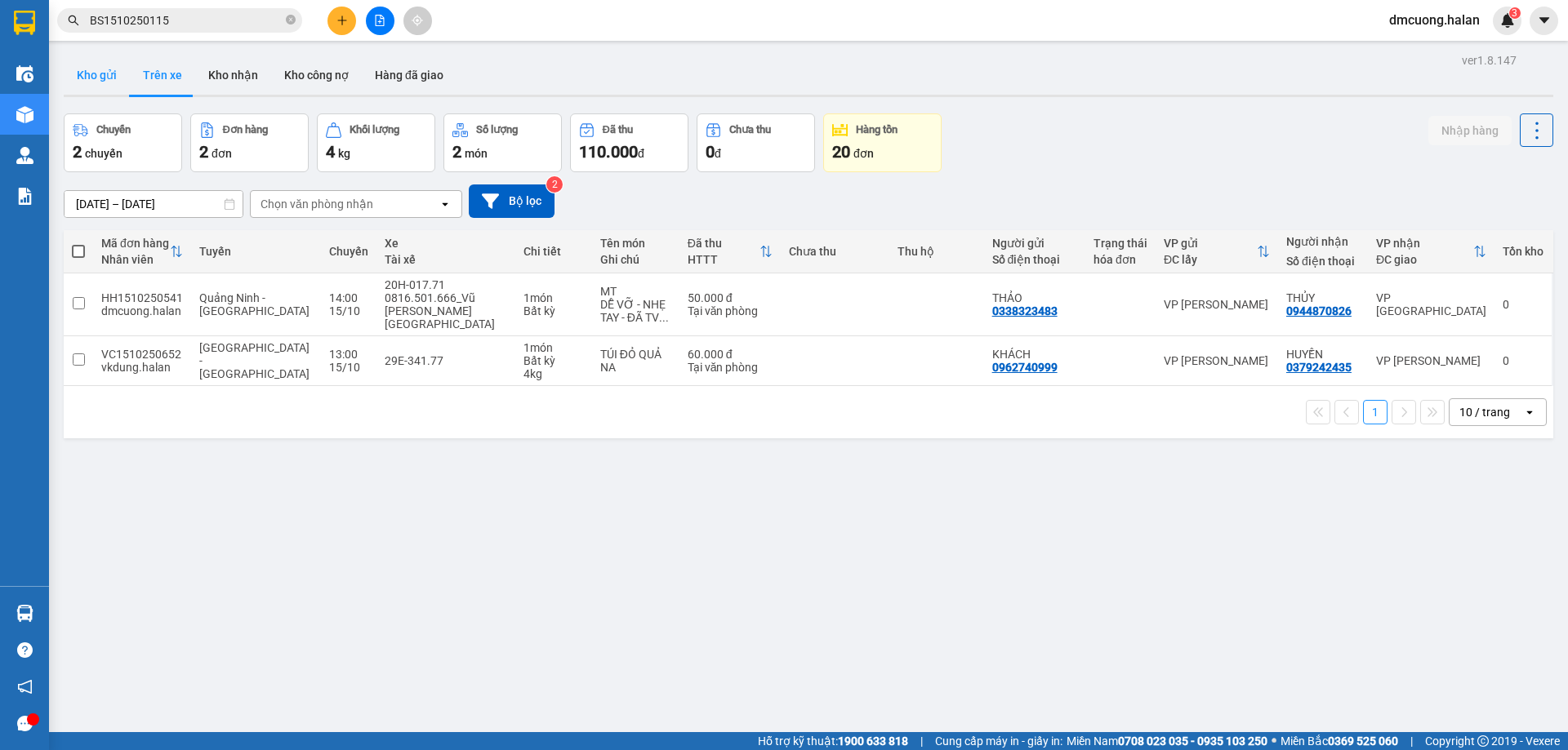
click at [128, 69] on button "Kho gửi" at bounding box center [96, 75] width 66 height 39
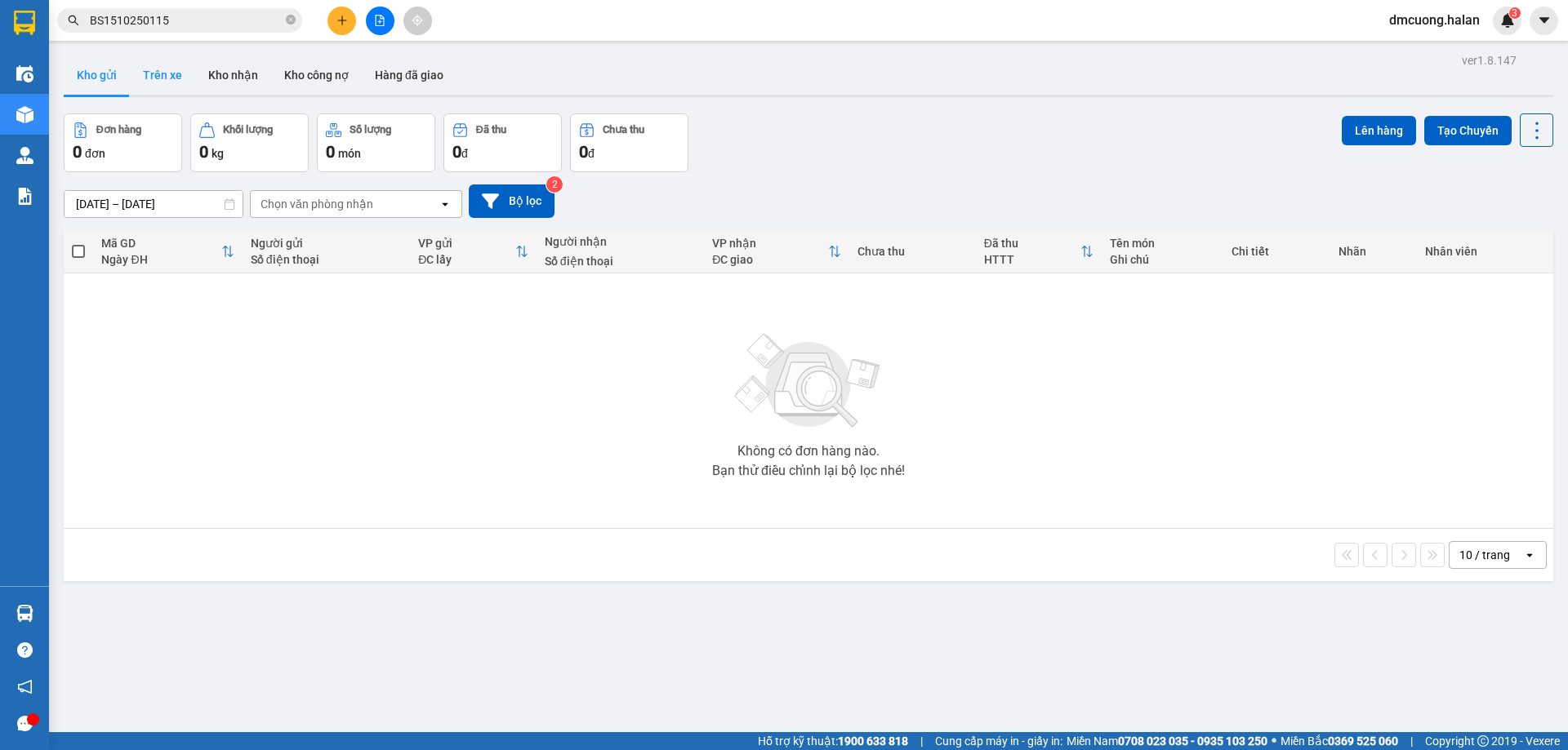
click at [162, 72] on button "Trên xe" at bounding box center [162, 75] width 65 height 39
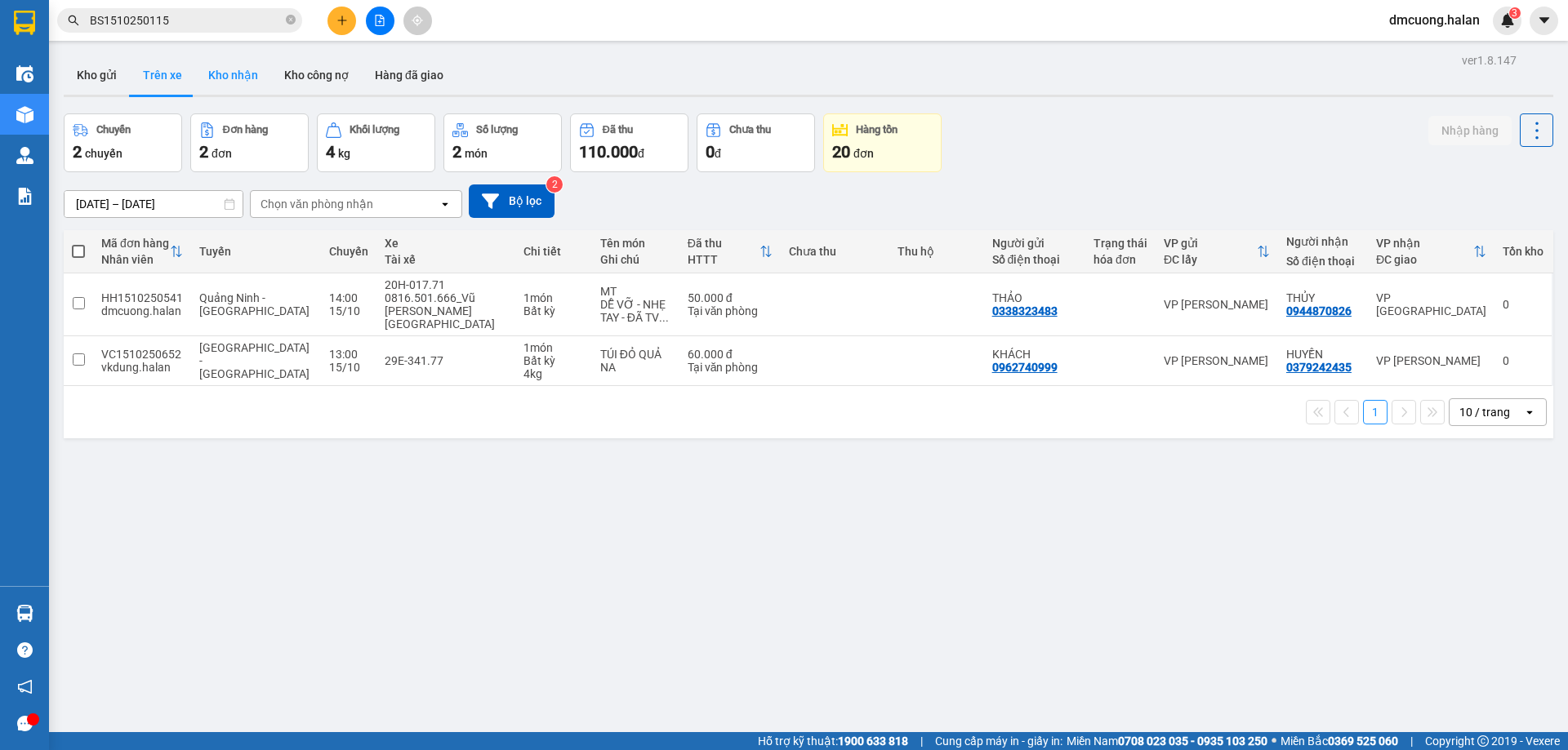
click at [222, 75] on button "Kho nhận" at bounding box center [233, 75] width 76 height 39
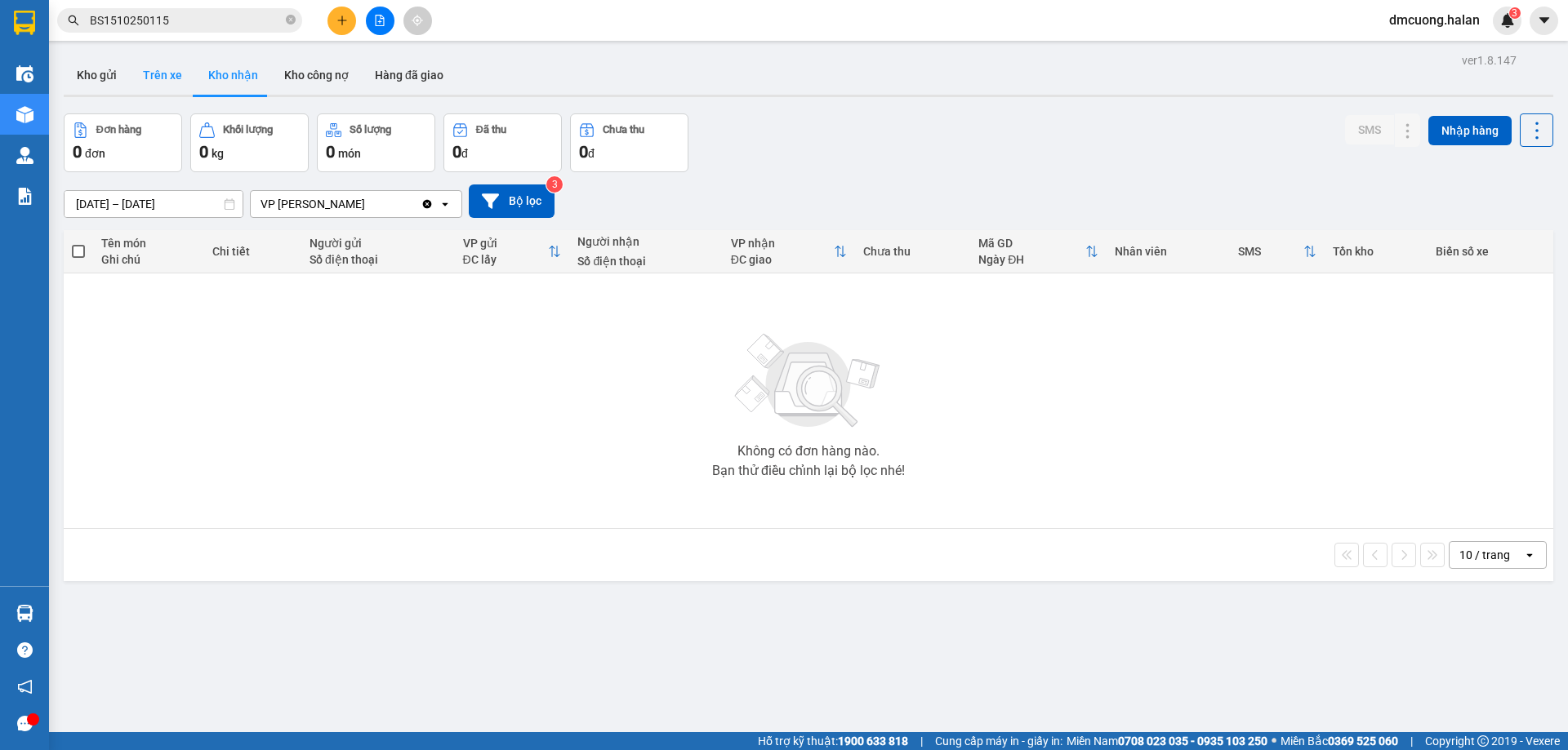
click at [172, 73] on button "Trên xe" at bounding box center [162, 75] width 65 height 39
type input "07/02/2012 – 15/10/2025"
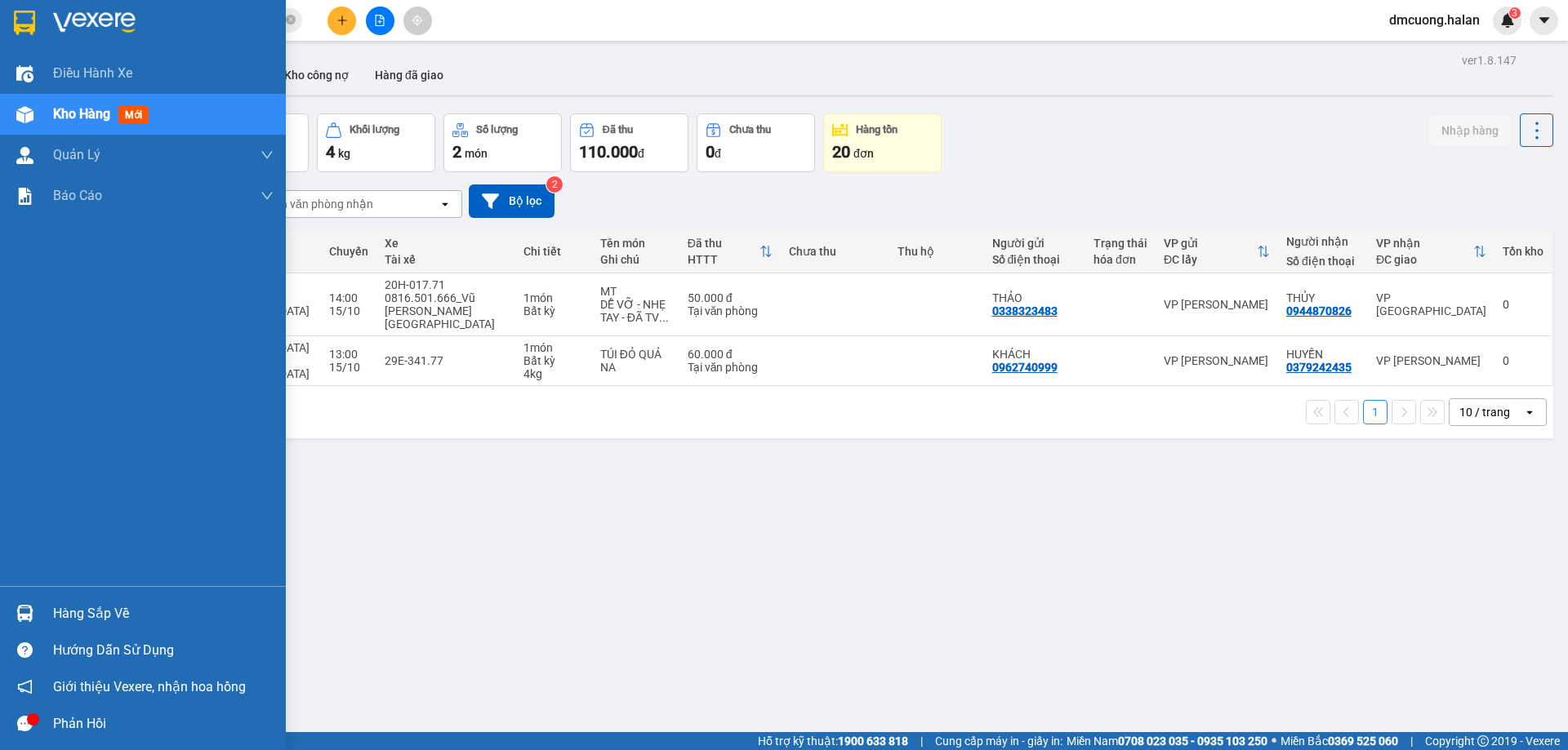
click at [111, 605] on div "Hàng sắp về" at bounding box center [163, 614] width 220 height 24
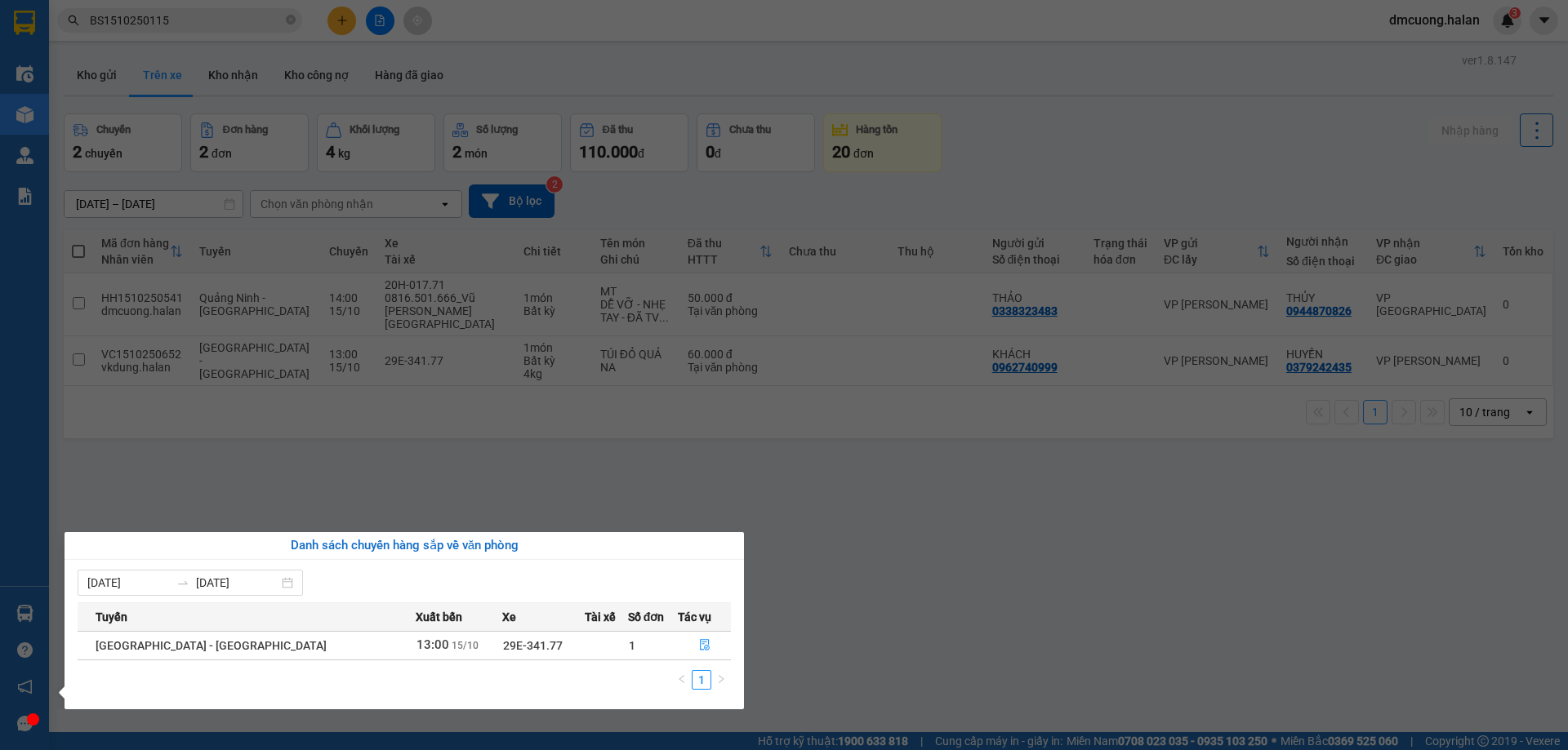
click at [784, 555] on section "Kết quả tìm kiếm ( 1 ) Bộ lọc Mã ĐH Trạng thái Món hàng Thu hộ Tổng cước Chưa c…" at bounding box center [784, 375] width 1568 height 750
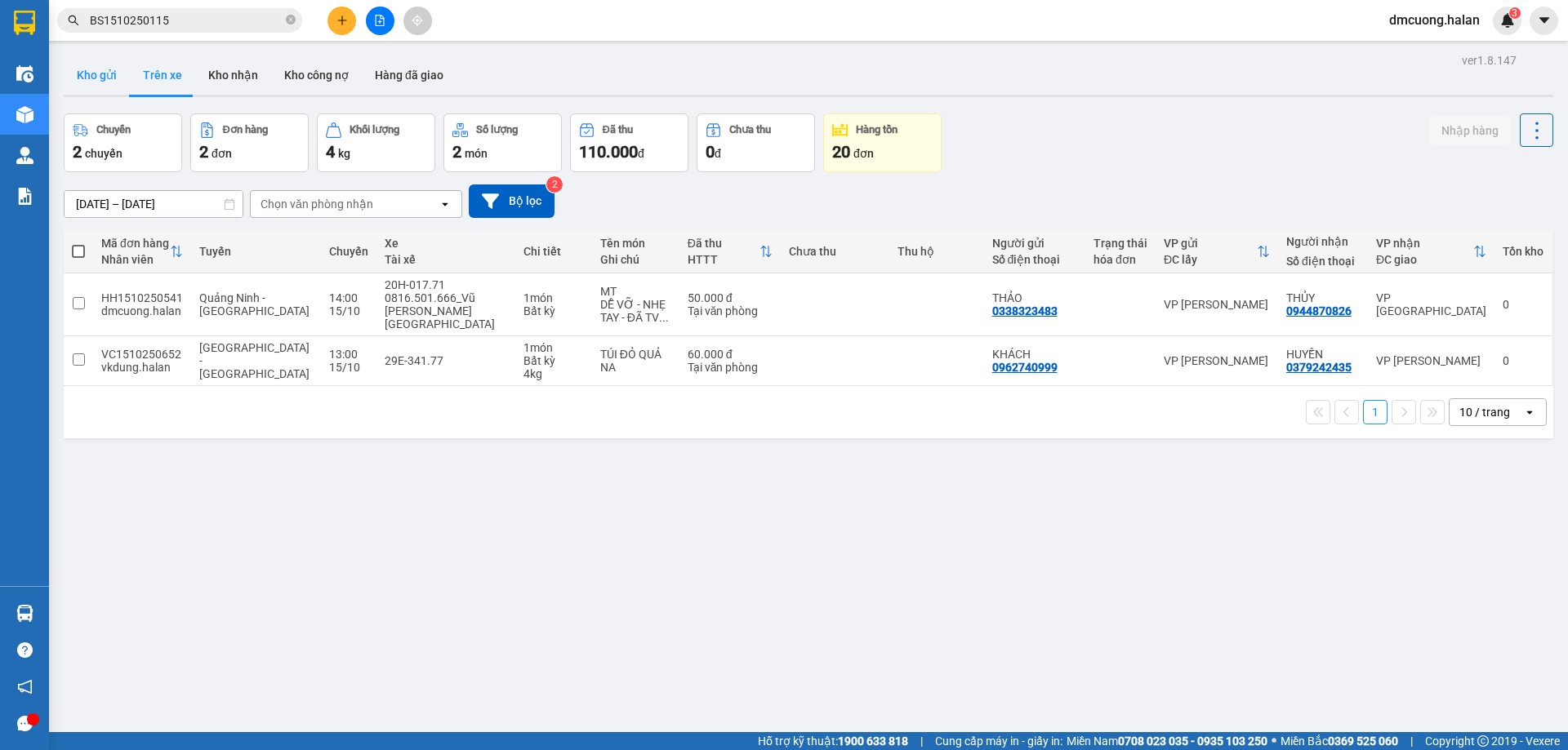
click at [99, 74] on button "Kho gửi" at bounding box center [96, 75] width 66 height 39
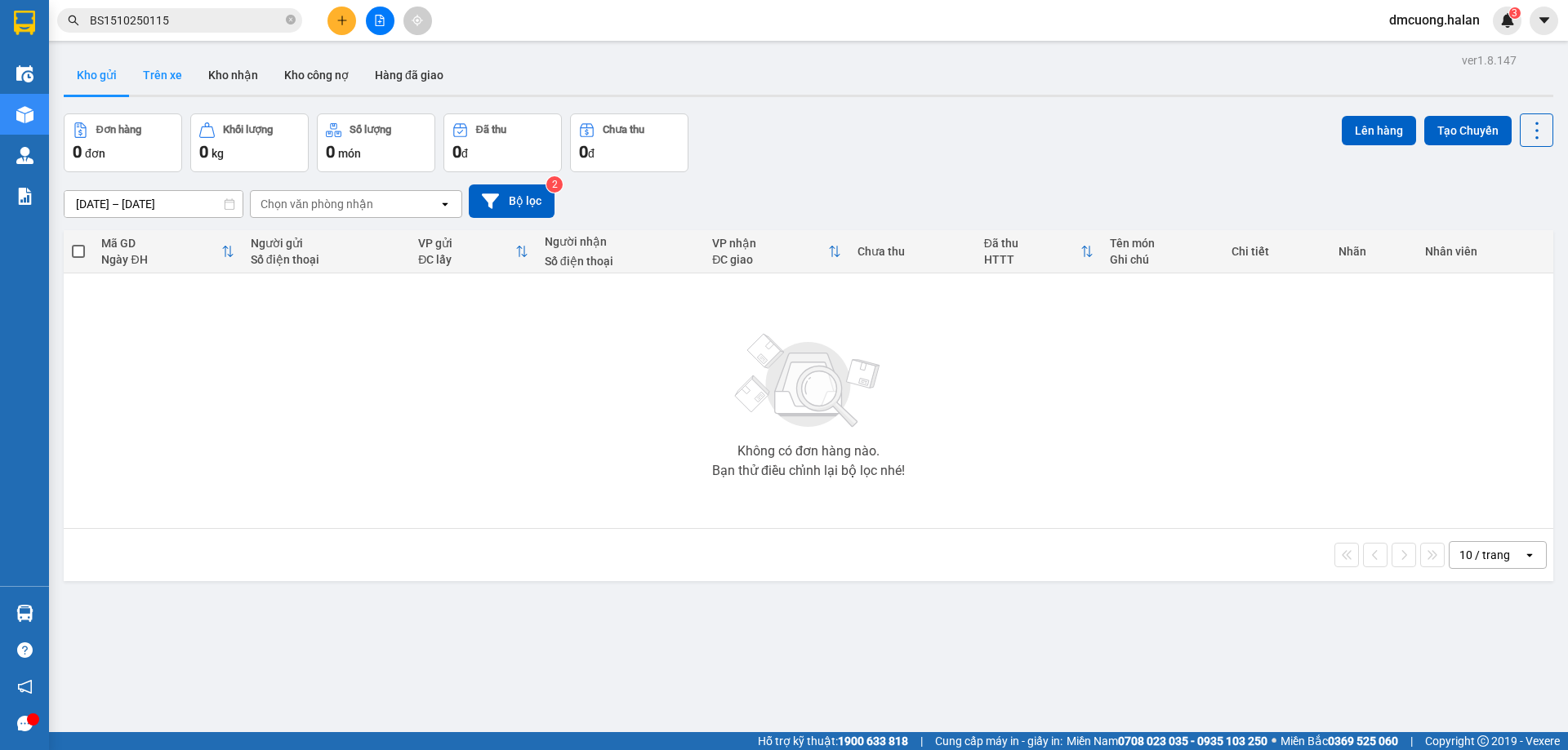
click at [143, 75] on button "Trên xe" at bounding box center [162, 75] width 65 height 39
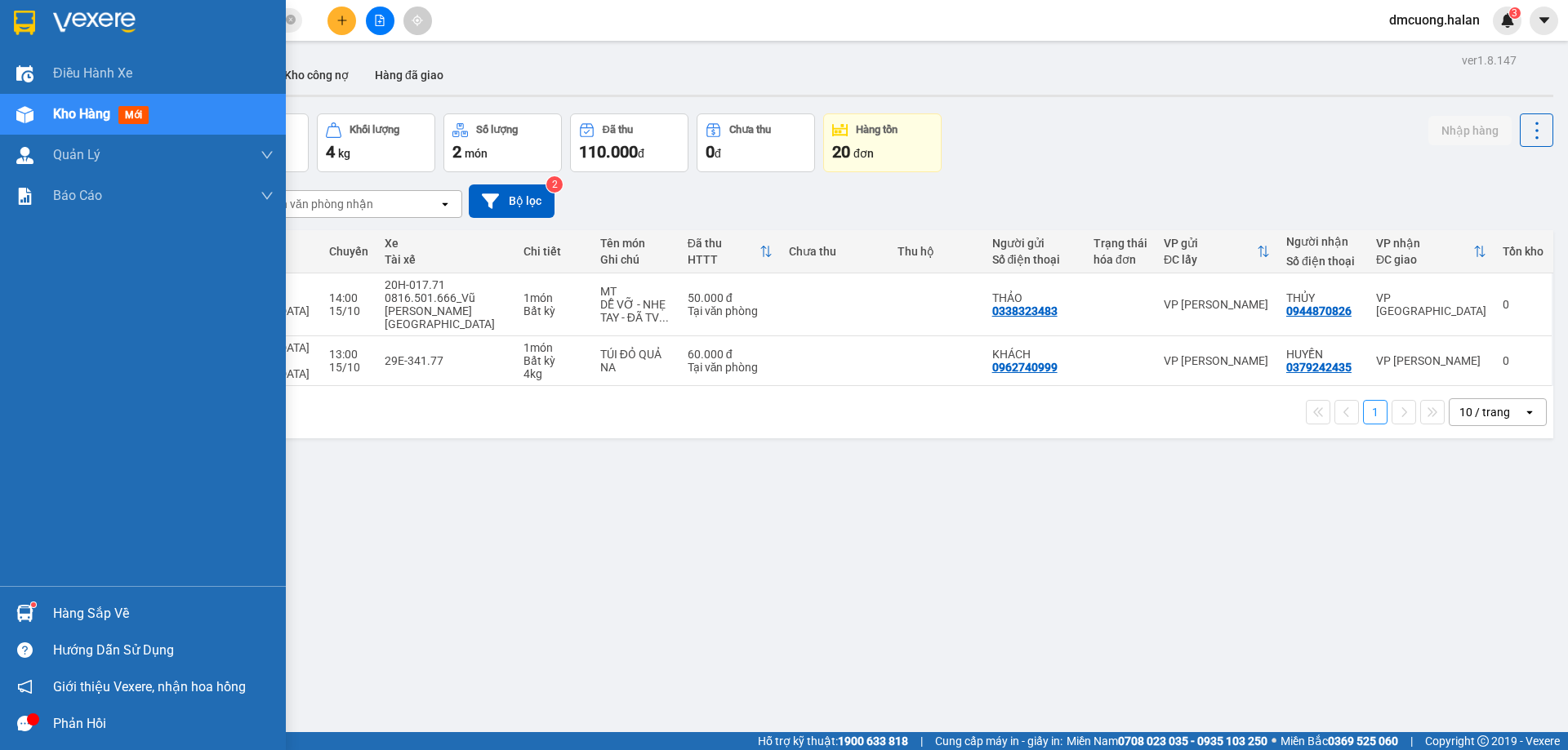
drag, startPoint x: 48, startPoint y: 620, endPoint x: 84, endPoint y: 618, distance: 36.1
click at [49, 620] on div "Hàng sắp về" at bounding box center [143, 613] width 286 height 36
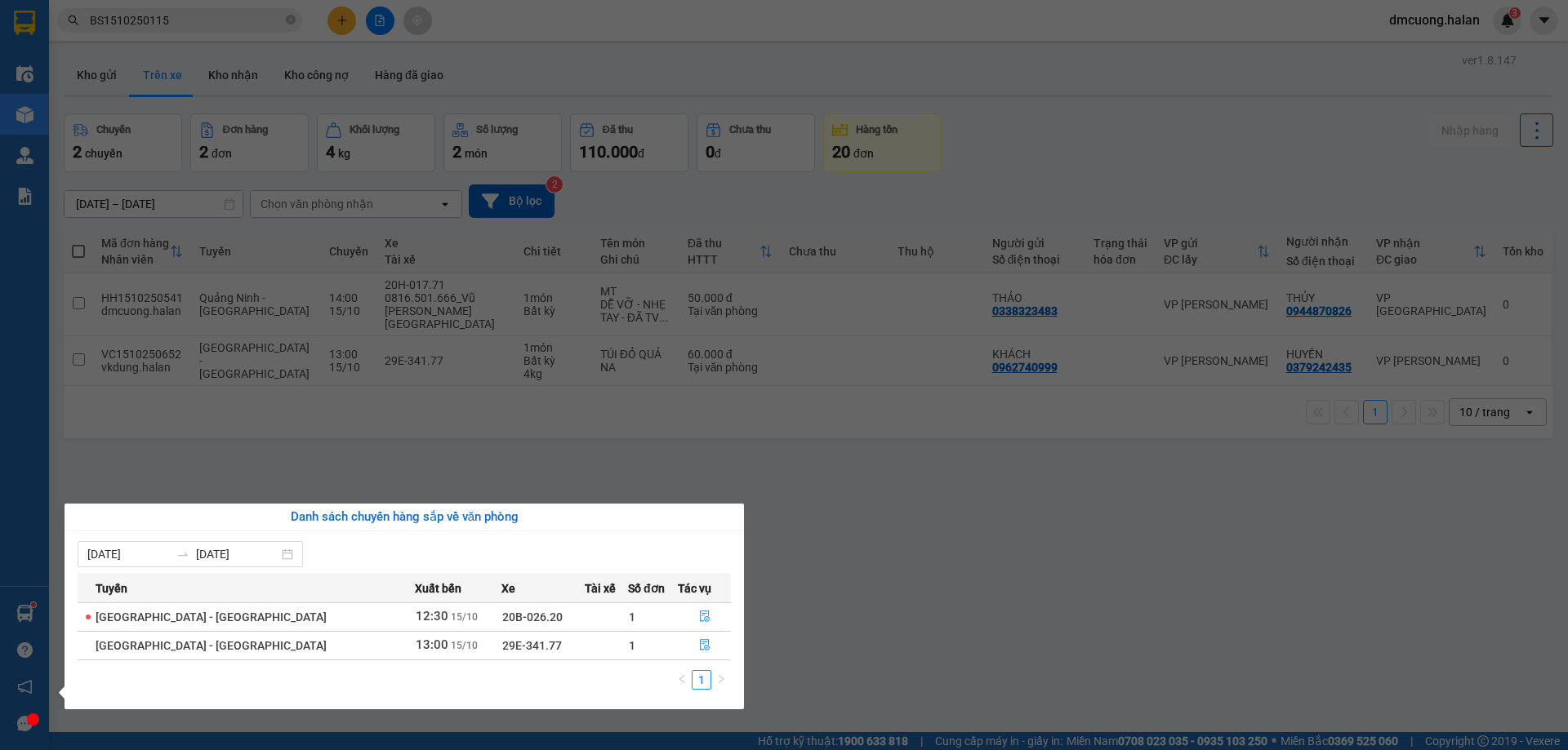
click at [955, 644] on section "Kết quả tìm kiếm ( 1 ) Bộ lọc Mã ĐH Trạng thái Món hàng Thu hộ Tổng cước Chưa c…" at bounding box center [784, 375] width 1568 height 750
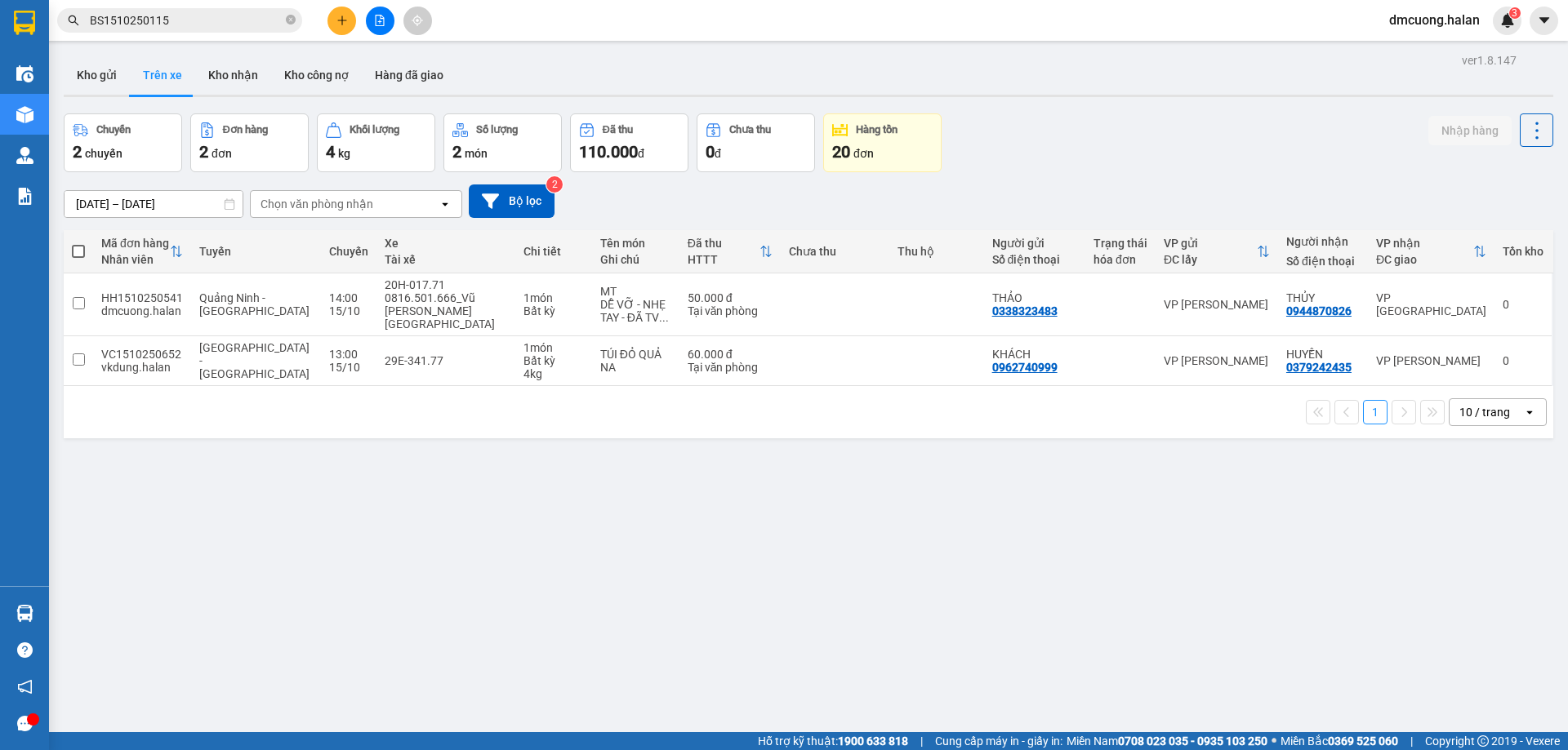
drag, startPoint x: 291, startPoint y: 22, endPoint x: 234, endPoint y: 24, distance: 57.0
click at [291, 21] on icon "close-circle" at bounding box center [291, 19] width 10 height 10
click at [229, 24] on input "text" at bounding box center [186, 20] width 193 height 18
paste input "0979221883"
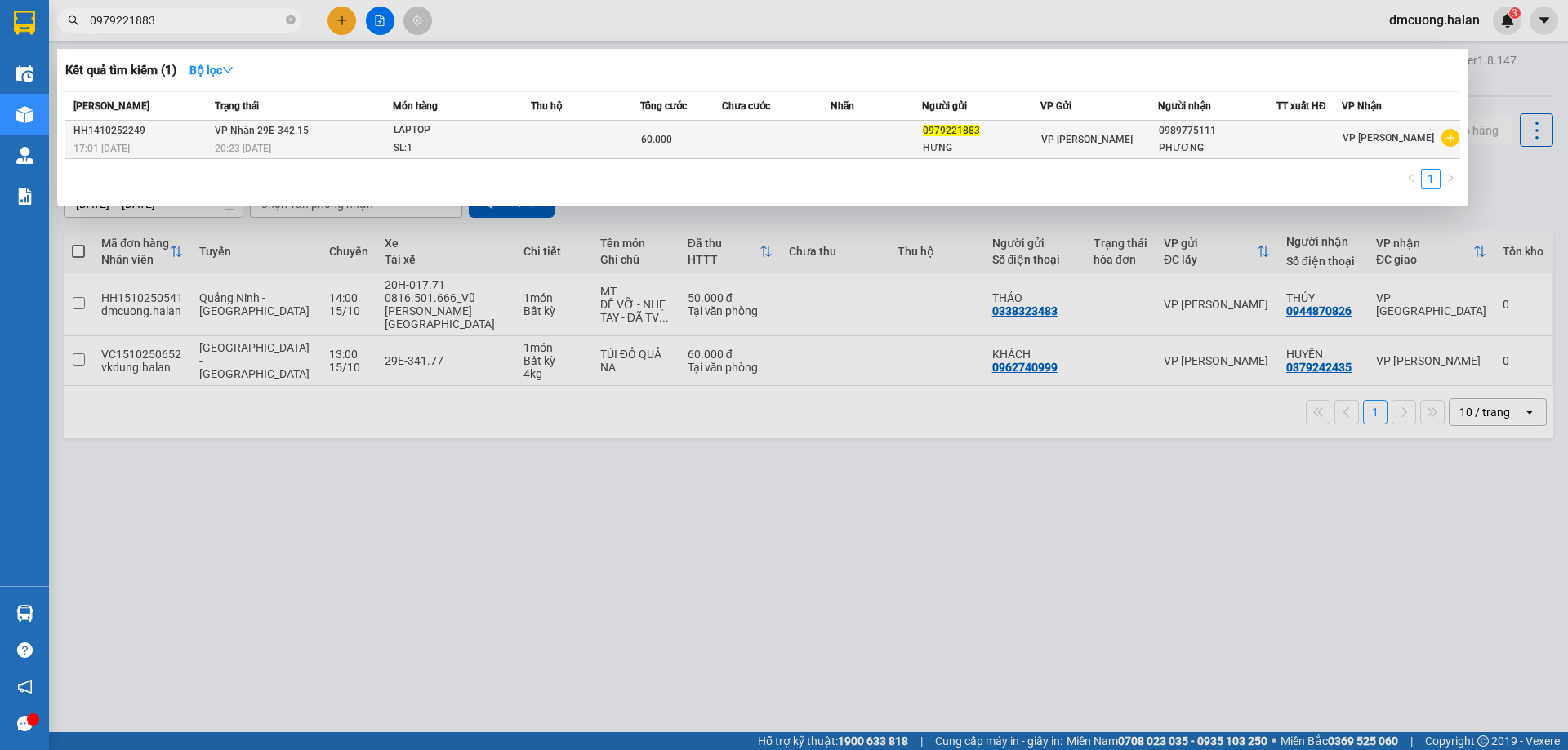
type input "0979221883"
click at [975, 142] on div "HƯNG" at bounding box center [981, 148] width 117 height 17
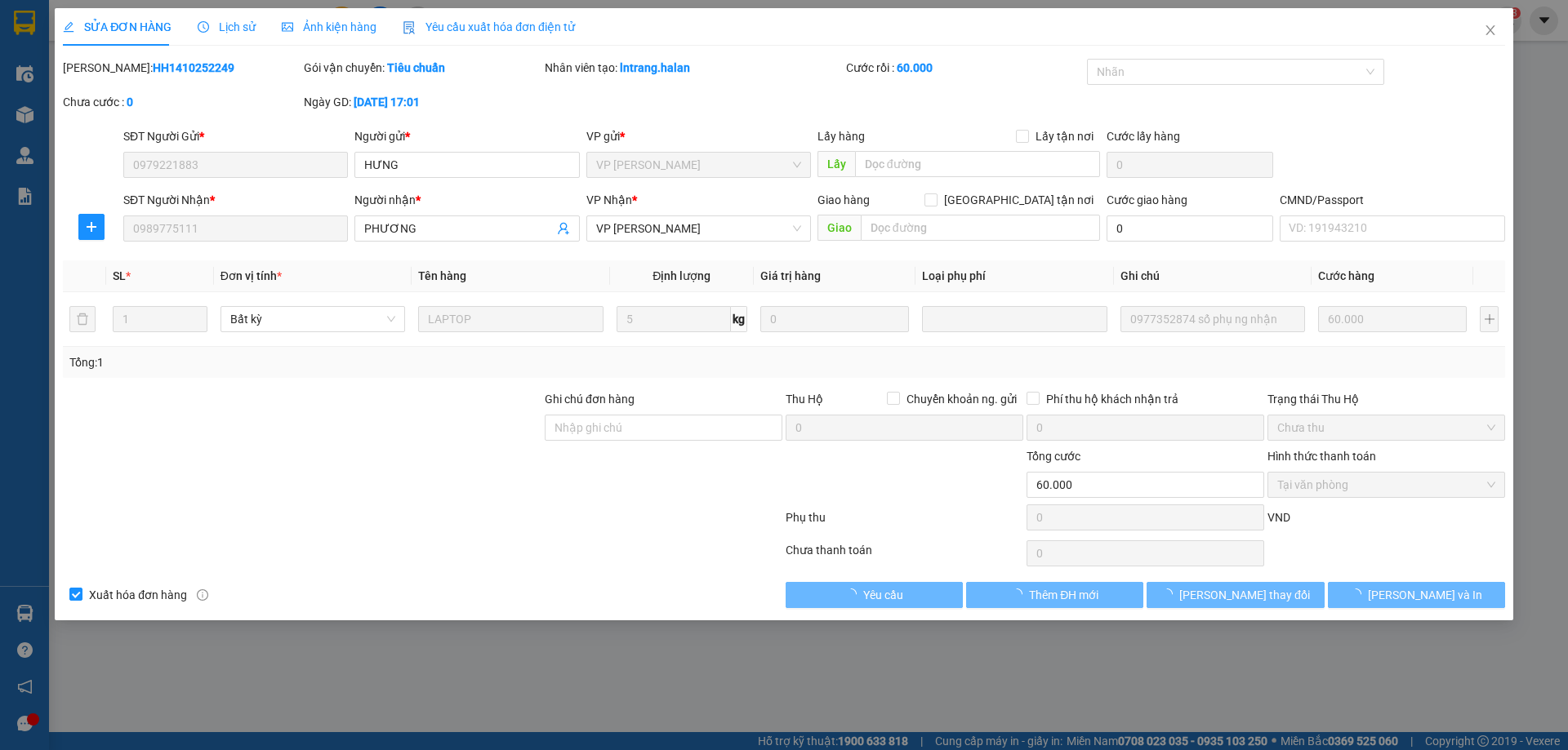
type input "0979221883"
type input "0989775111"
type input "0"
type input "60.000"
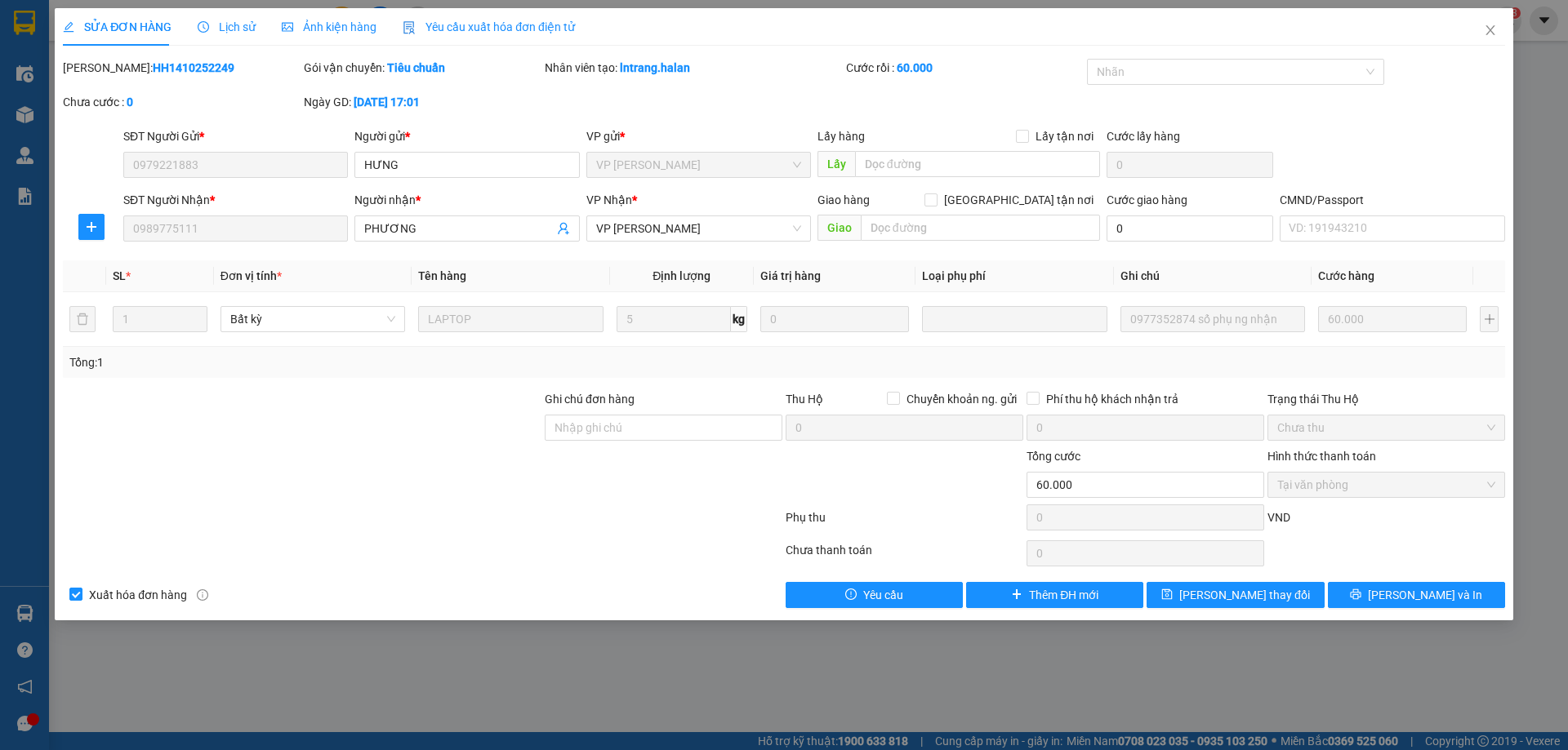
click at [231, 29] on span "Lịch sử" at bounding box center [226, 27] width 58 height 13
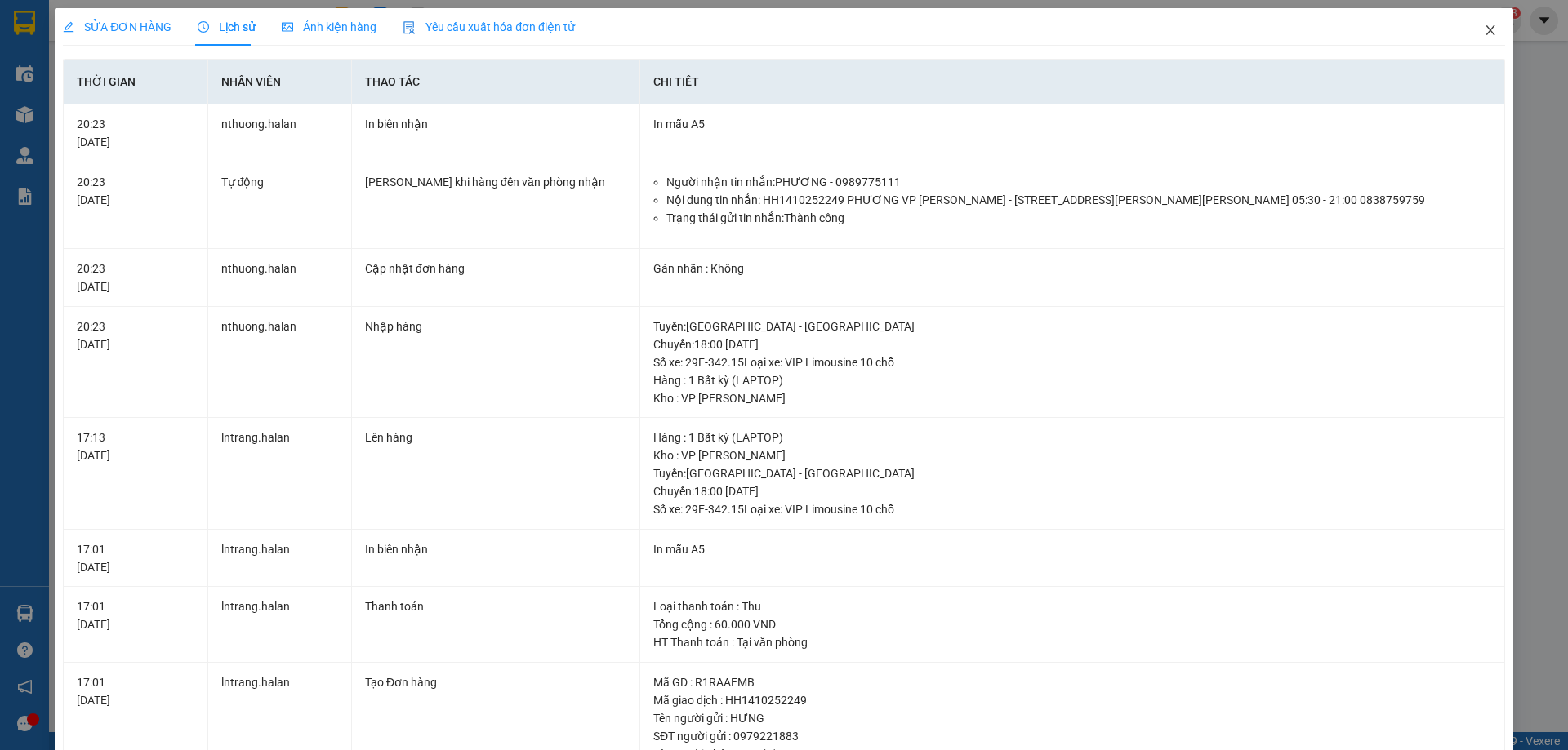
click at [1485, 30] on icon "close" at bounding box center [1489, 29] width 9 height 10
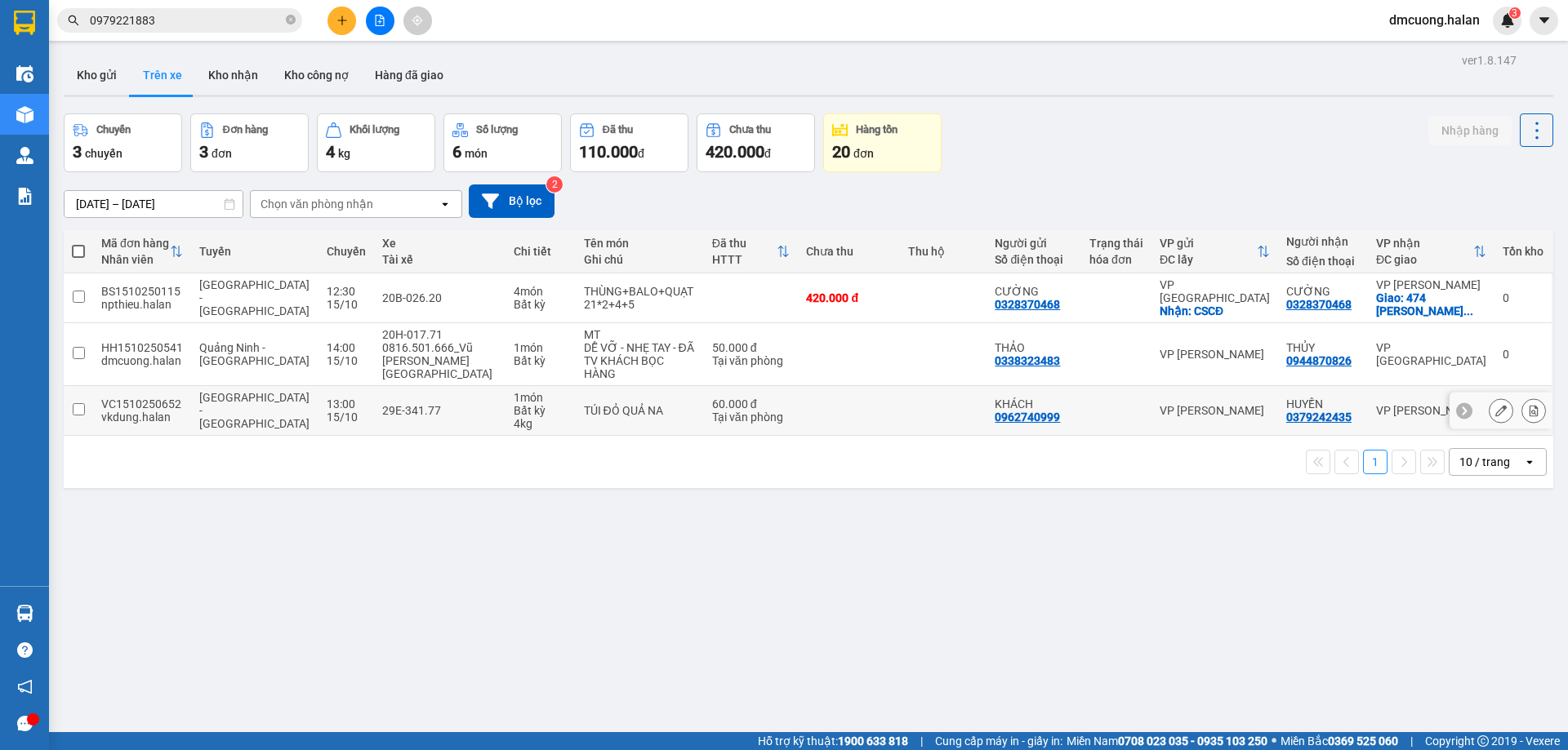
click at [76, 403] on input "checkbox" at bounding box center [79, 409] width 12 height 12
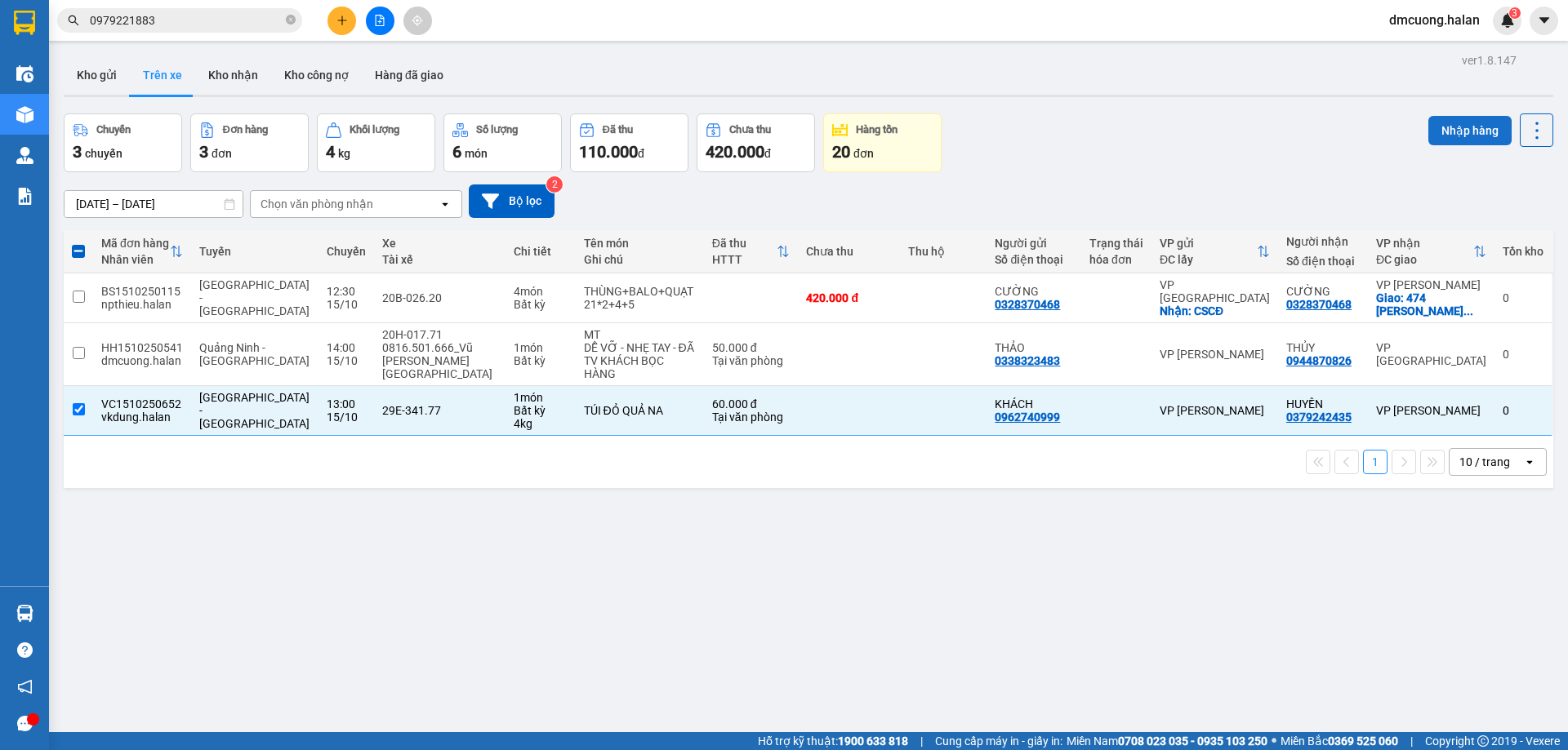
click at [1455, 133] on button "Nhập hàng" at bounding box center [1470, 131] width 83 height 29
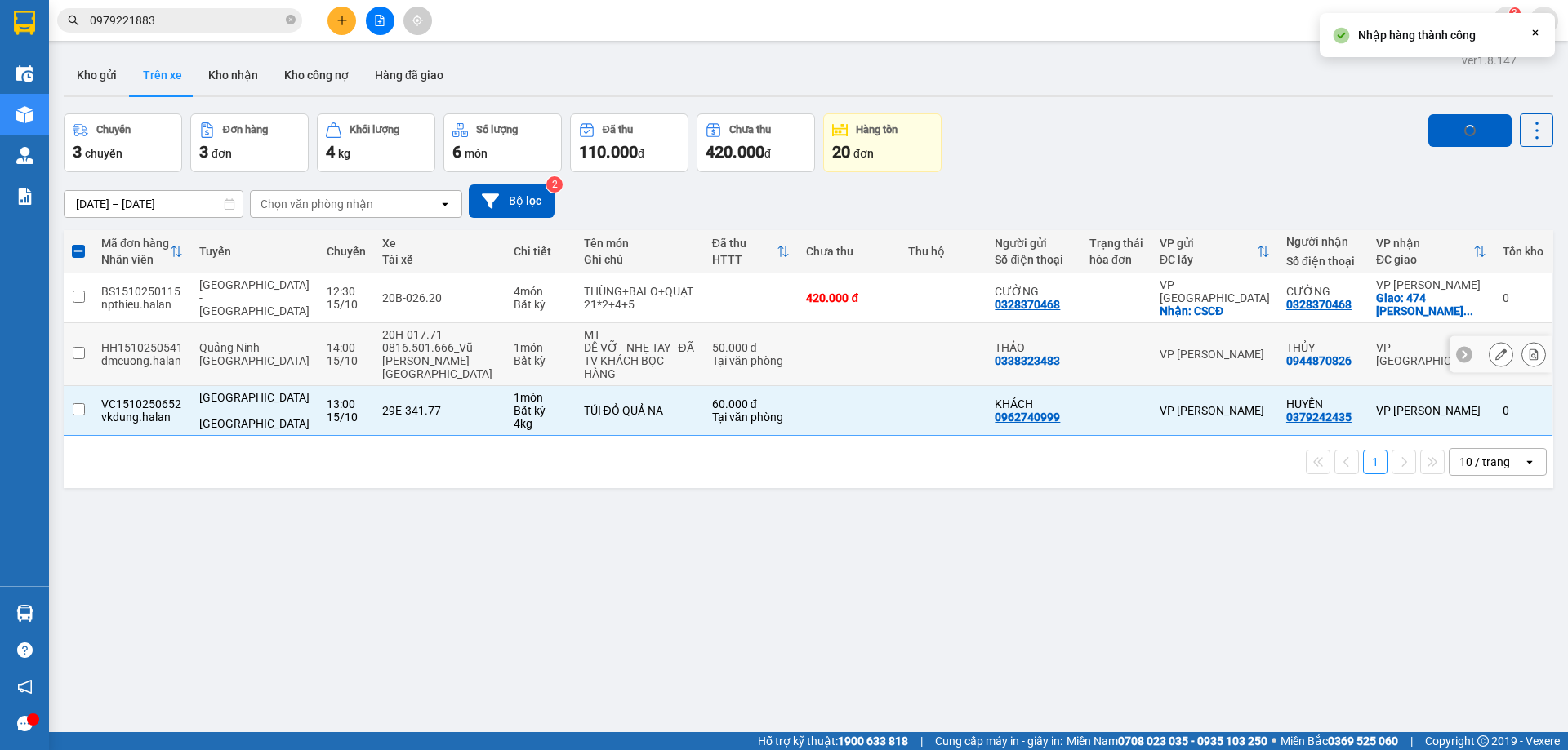
checkbox input "false"
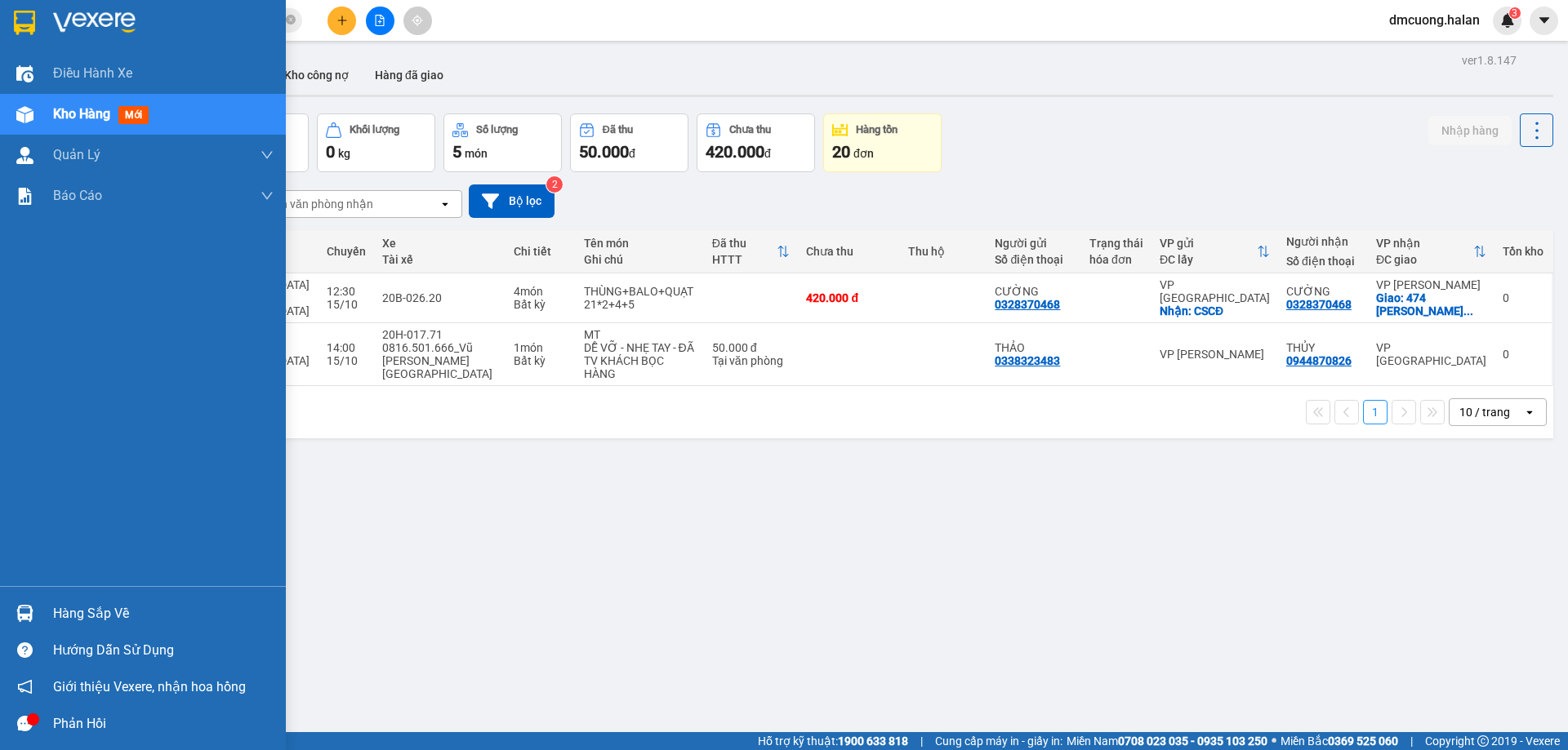
click at [61, 615] on div "Hàng sắp về" at bounding box center [163, 614] width 220 height 24
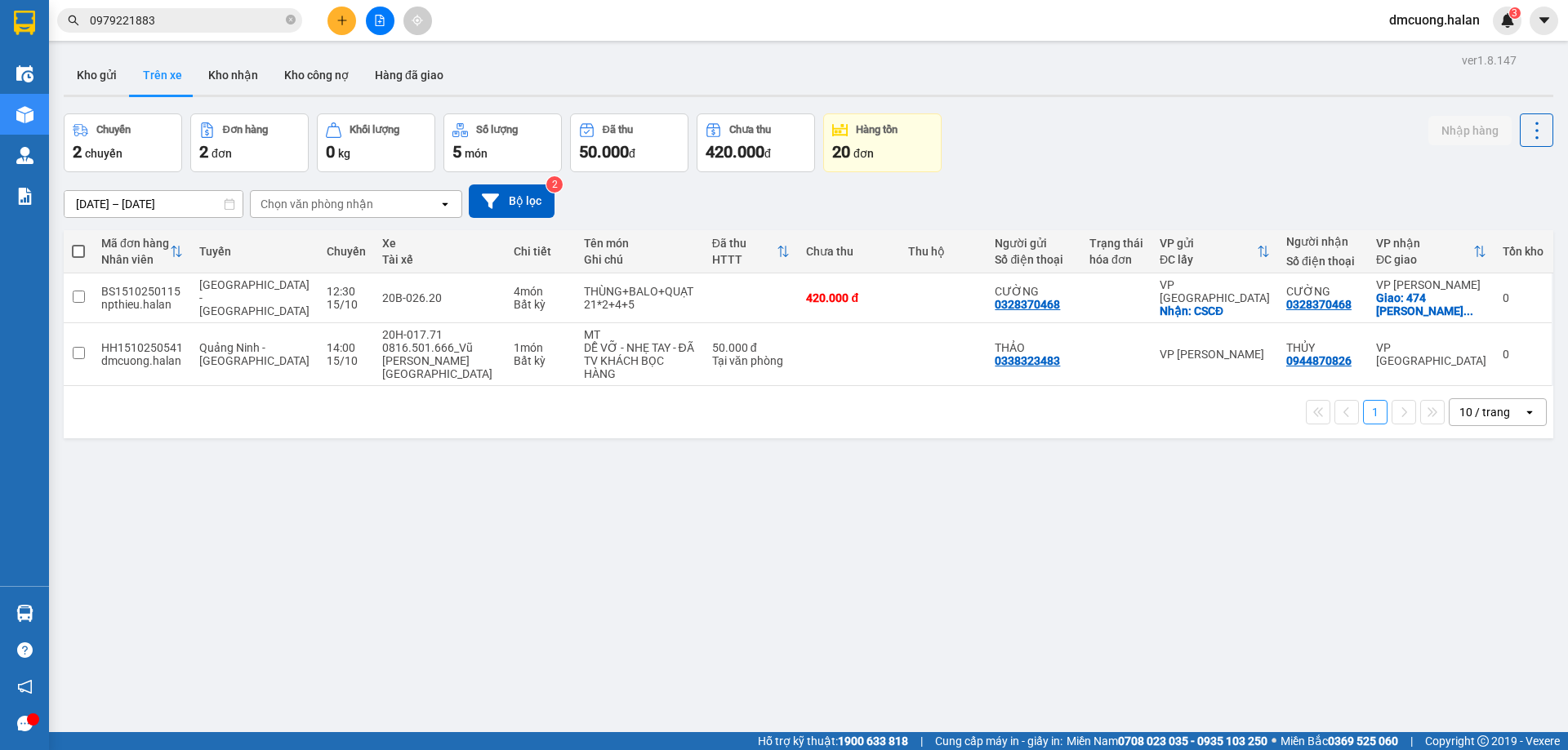
click at [864, 626] on section "Kết quả tìm kiếm ( 1 ) Bộ lọc Mã ĐH Trạng thái Món hàng Thu hộ Tổng cước Chưa c…" at bounding box center [784, 375] width 1568 height 750
click at [245, 69] on button "Kho nhận" at bounding box center [233, 75] width 76 height 39
type input "17/08/2025 – 15/10/2025"
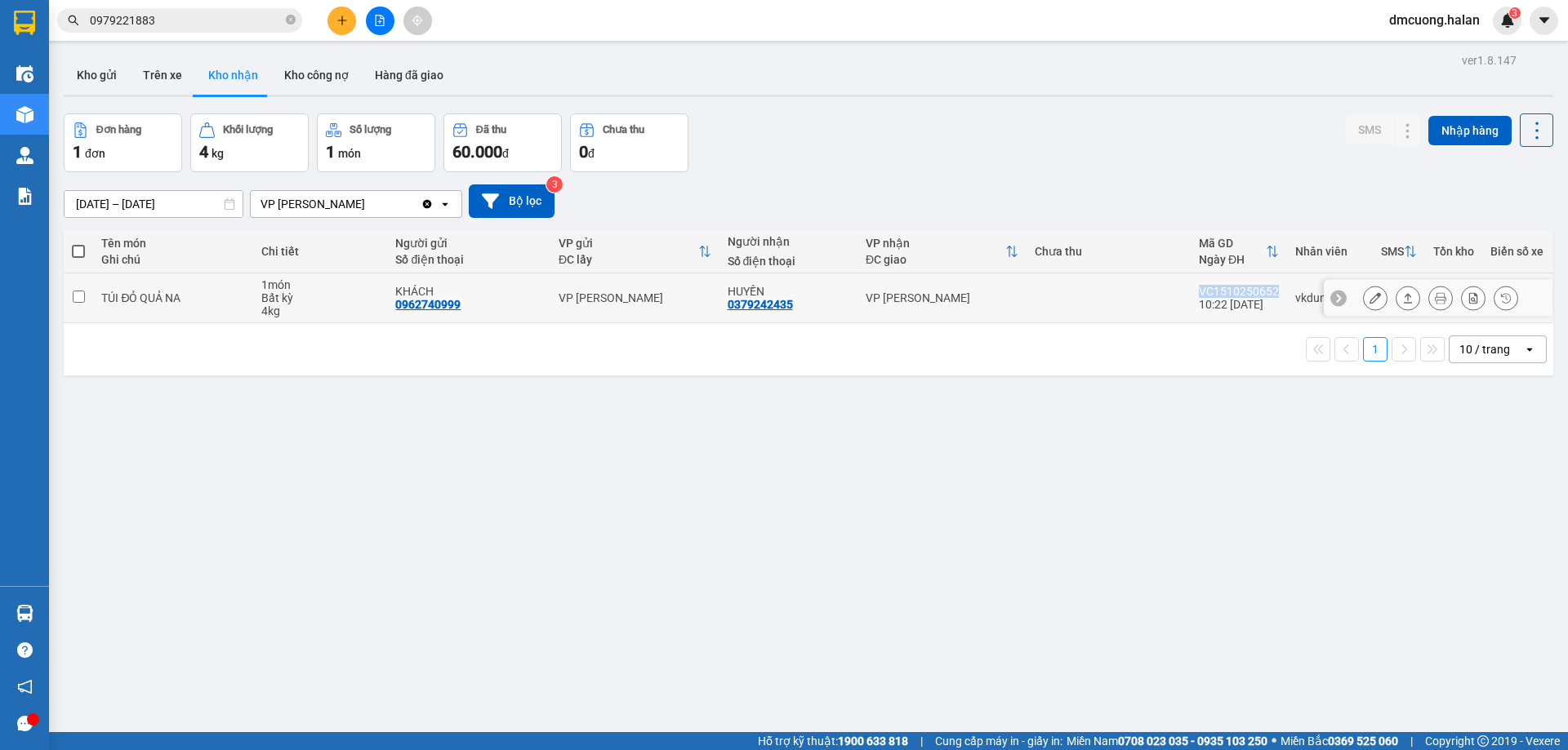
drag, startPoint x: 1184, startPoint y: 292, endPoint x: 1270, endPoint y: 290, distance: 86.0
click at [1270, 290] on td "VC1510250652 10:22 15/10" at bounding box center [1238, 297] width 96 height 49
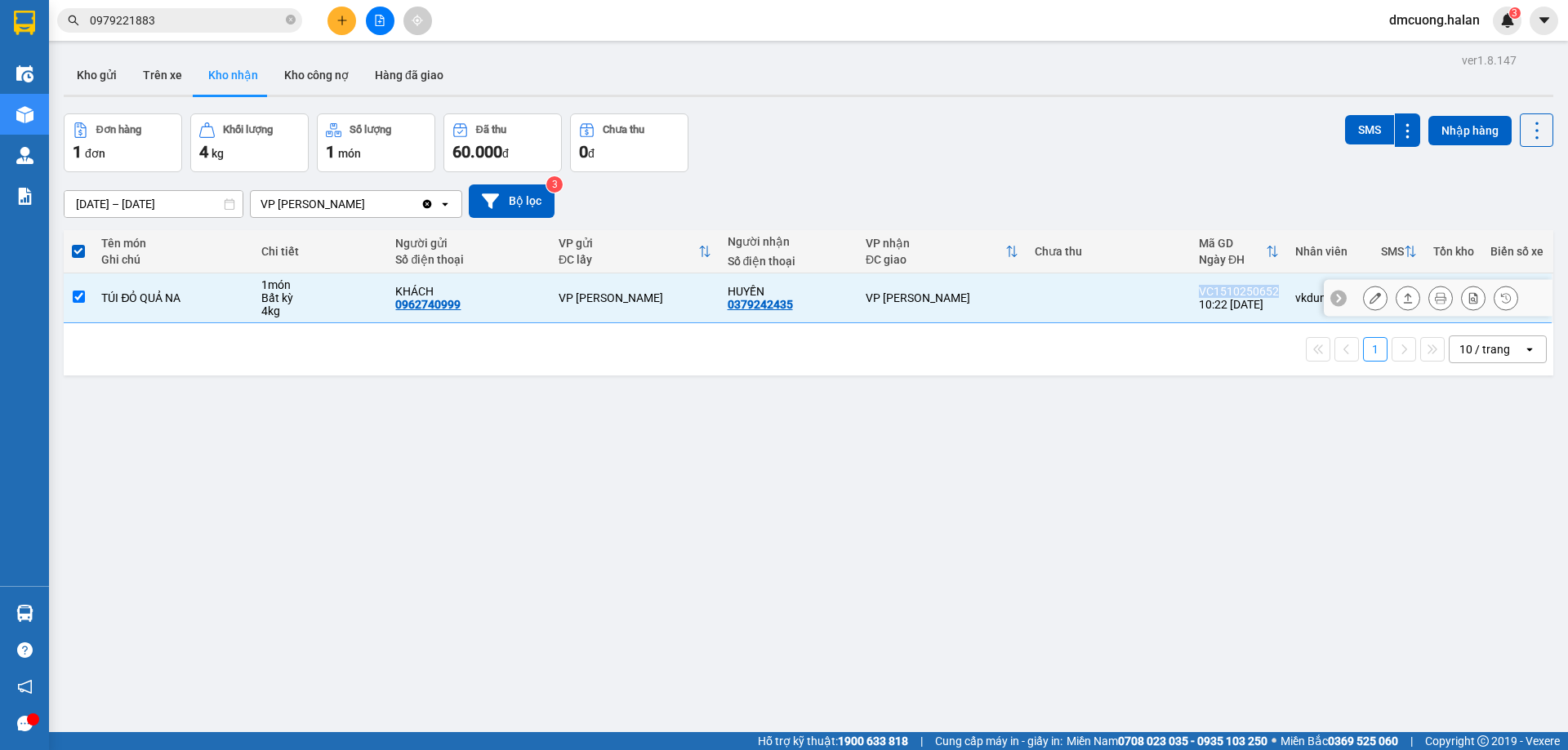
copy div "VC1510250652"
click at [1166, 297] on td at bounding box center [1107, 297] width 164 height 49
checkbox input "false"
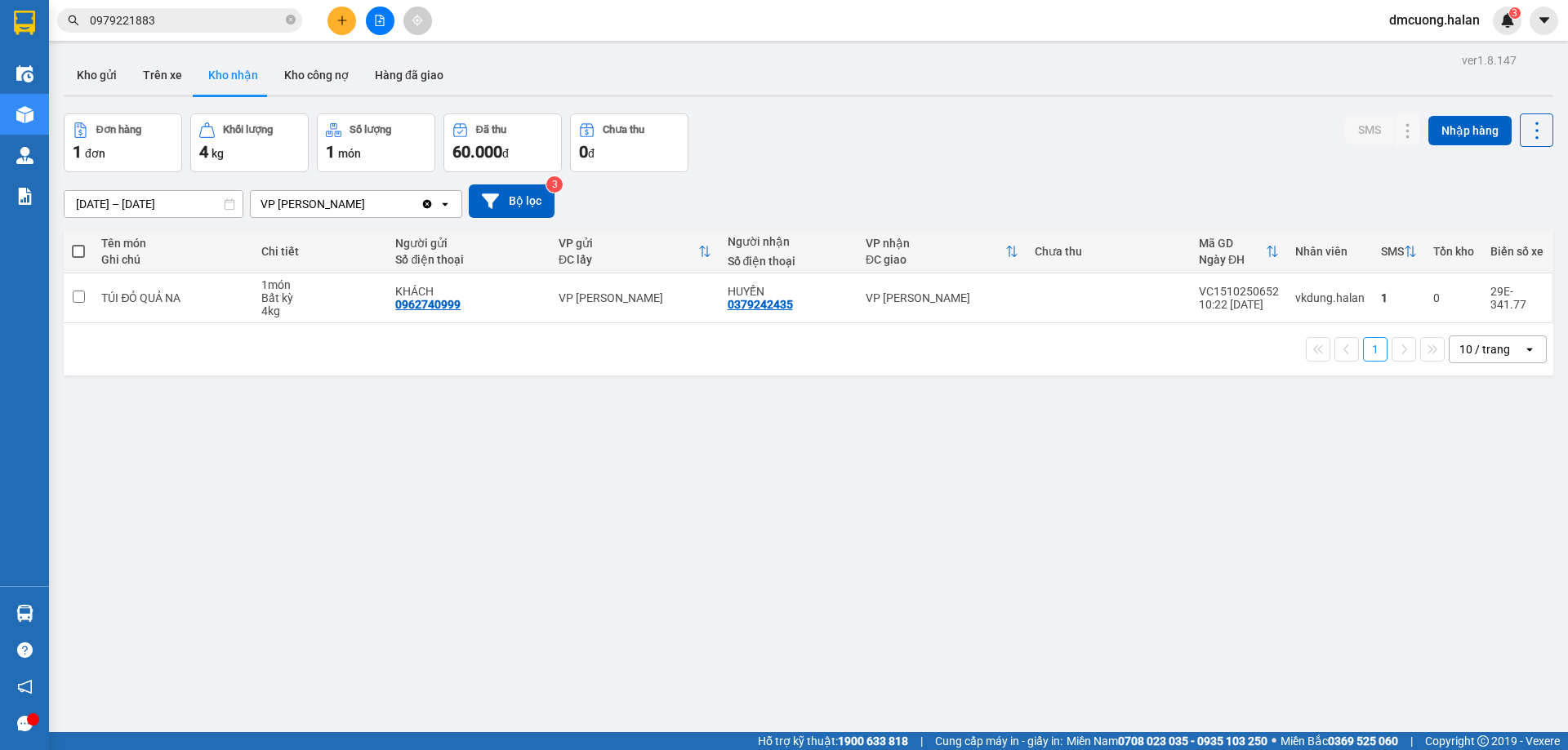
click at [1453, 21] on span "dmcuong.halan" at bounding box center [1434, 20] width 117 height 21
click at [1421, 49] on span "Đăng xuất" at bounding box center [1441, 50] width 82 height 18
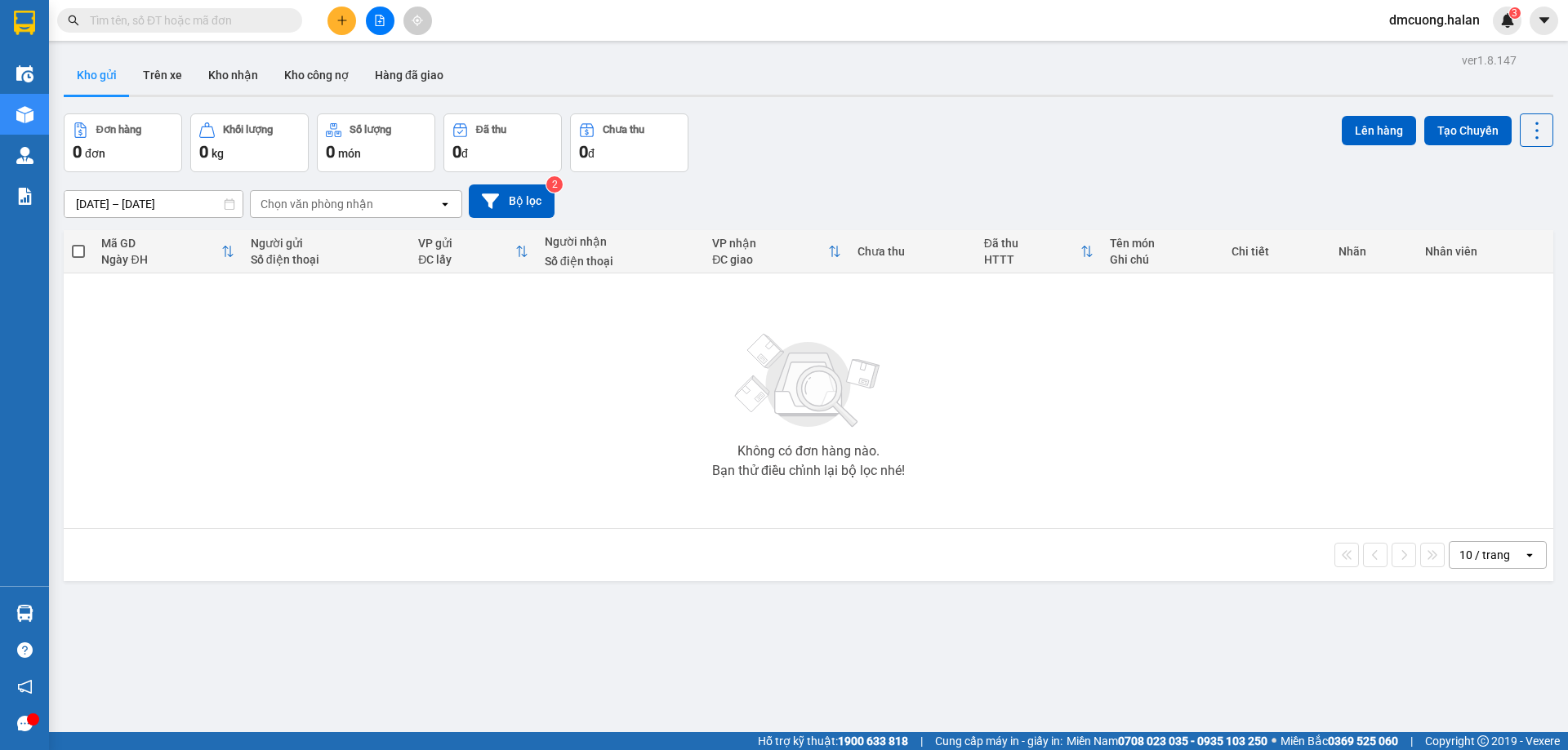
paste input "VC1510250652"
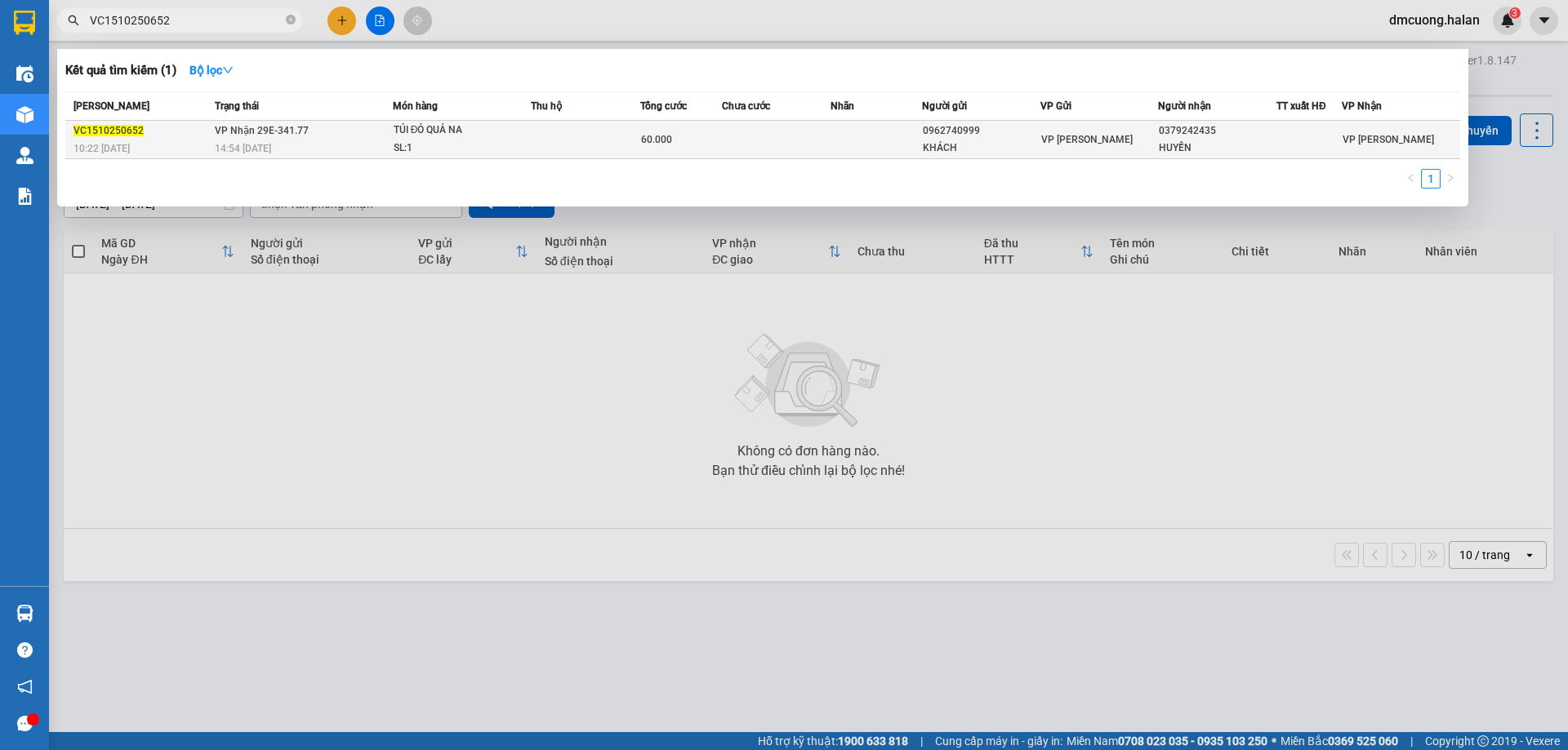
type input "VC1510250652"
click at [885, 143] on td at bounding box center [875, 140] width 91 height 38
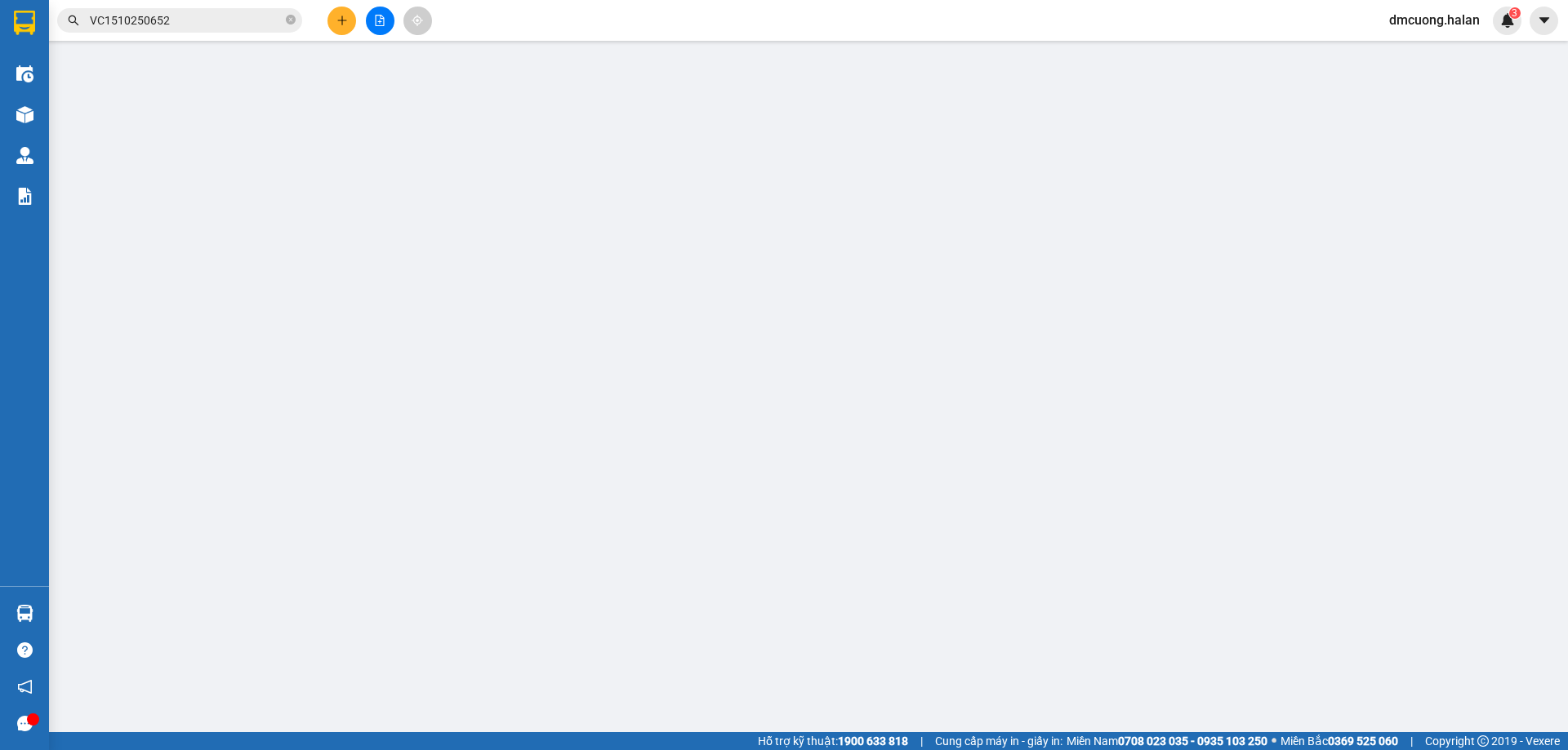
type input "0962740999"
type input "KHÁCH"
type input "0379242435"
type input "HUYỀN"
type input "0"
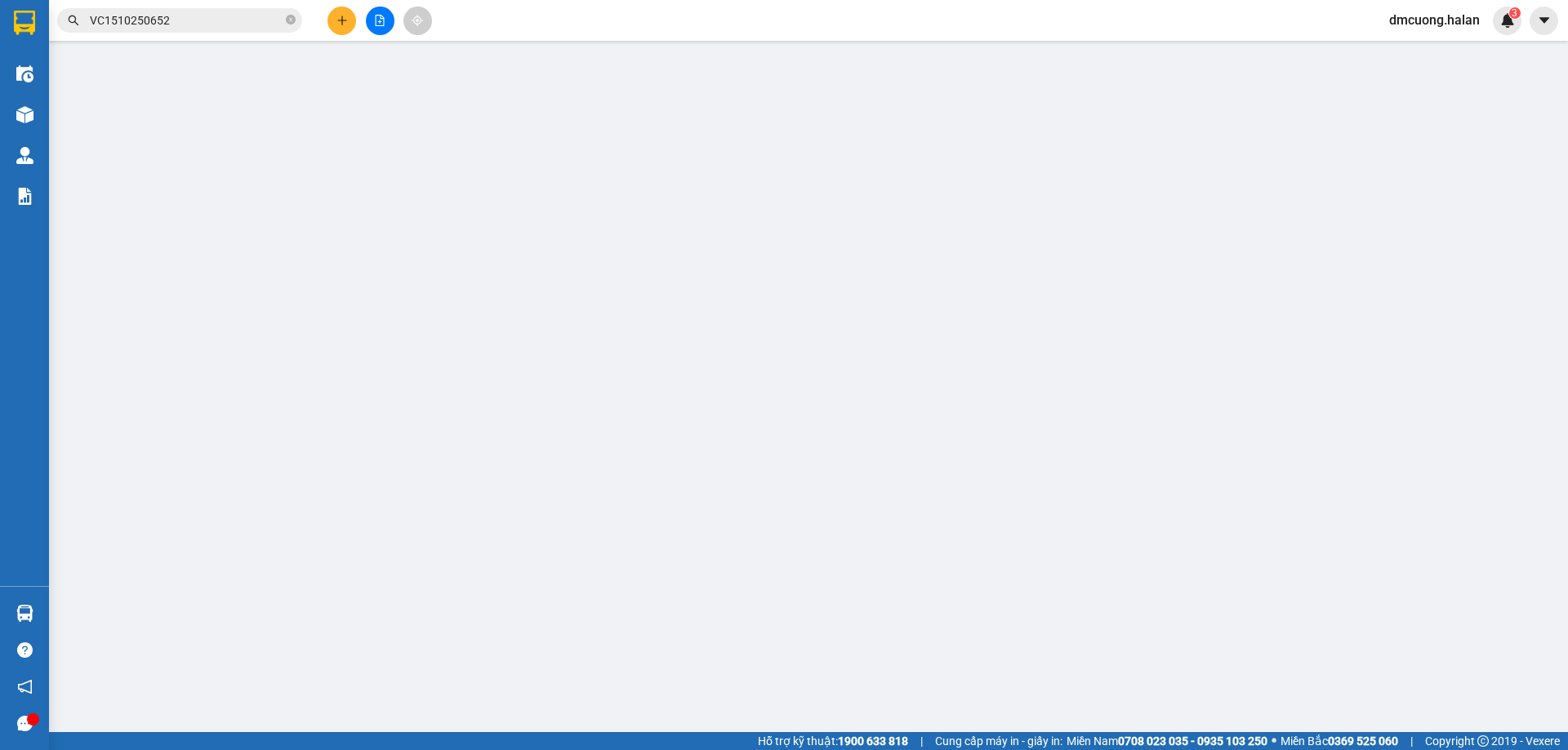
type input "60.000"
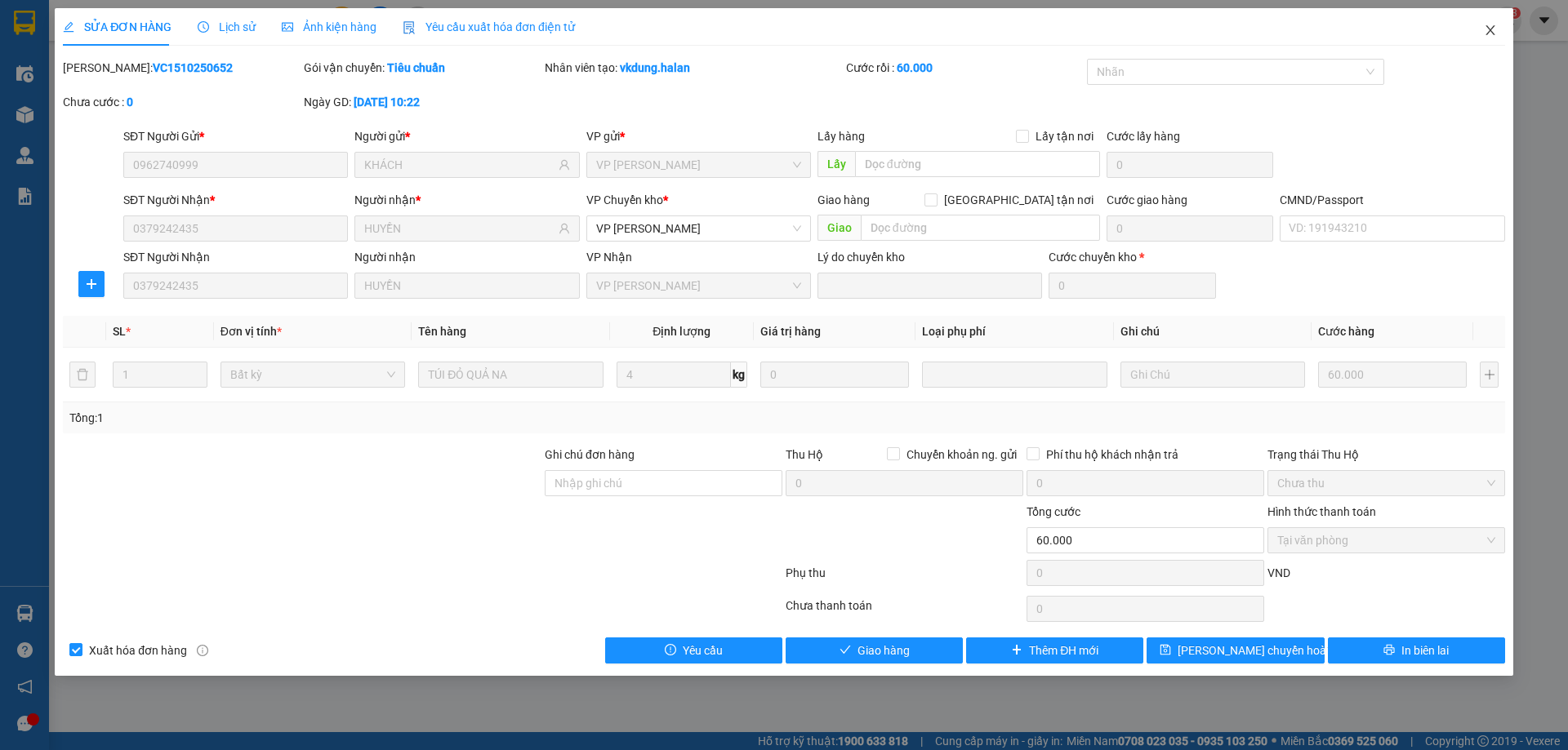
click at [1490, 32] on icon "close" at bounding box center [1489, 29] width 9 height 10
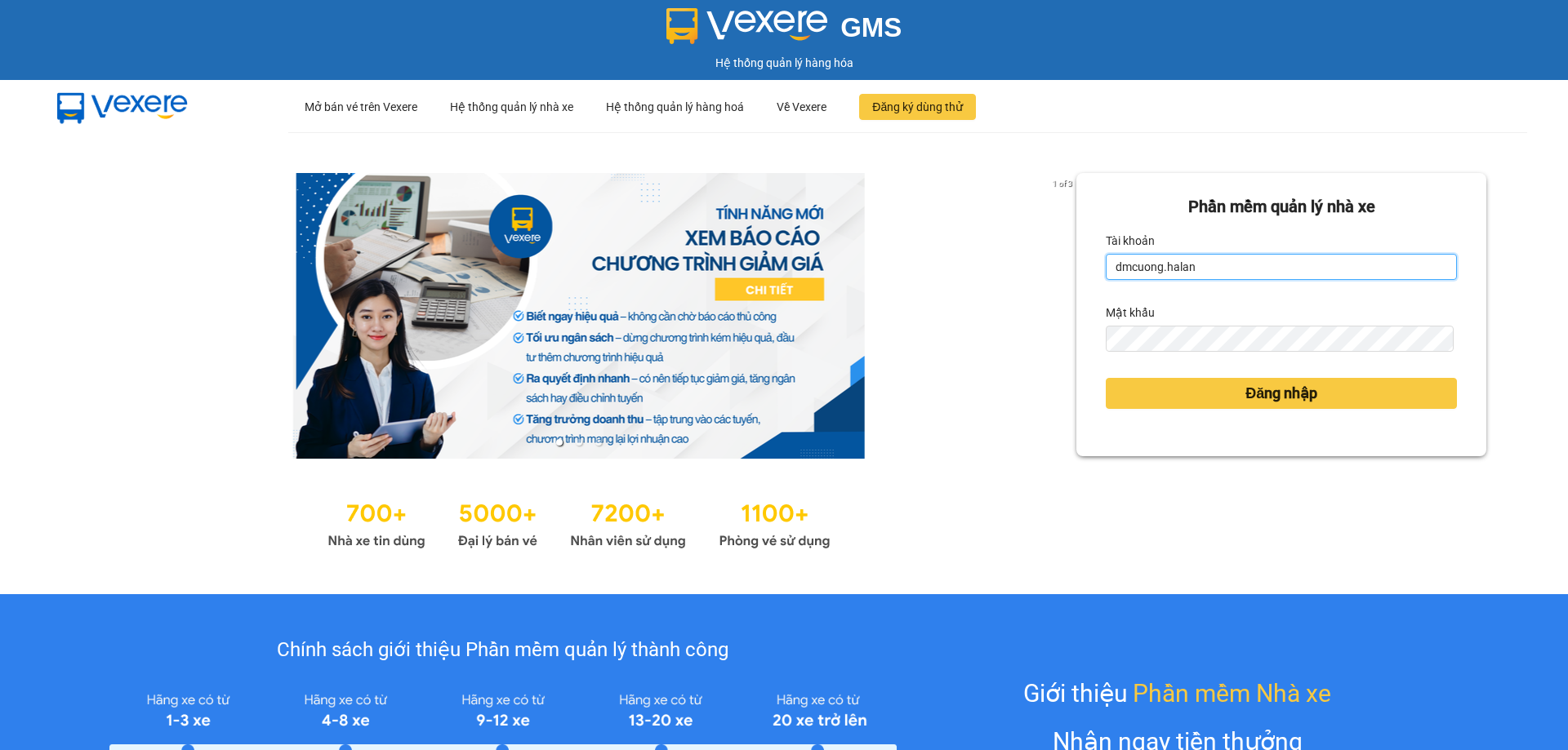
drag, startPoint x: 1206, startPoint y: 270, endPoint x: 1090, endPoint y: 286, distance: 117.1
click at [1090, 286] on div "Phần mềm quản lý nhà xe Tài khoản dmcuong.halan Mật khẩu Đăng nhập" at bounding box center [1281, 315] width 410 height 284
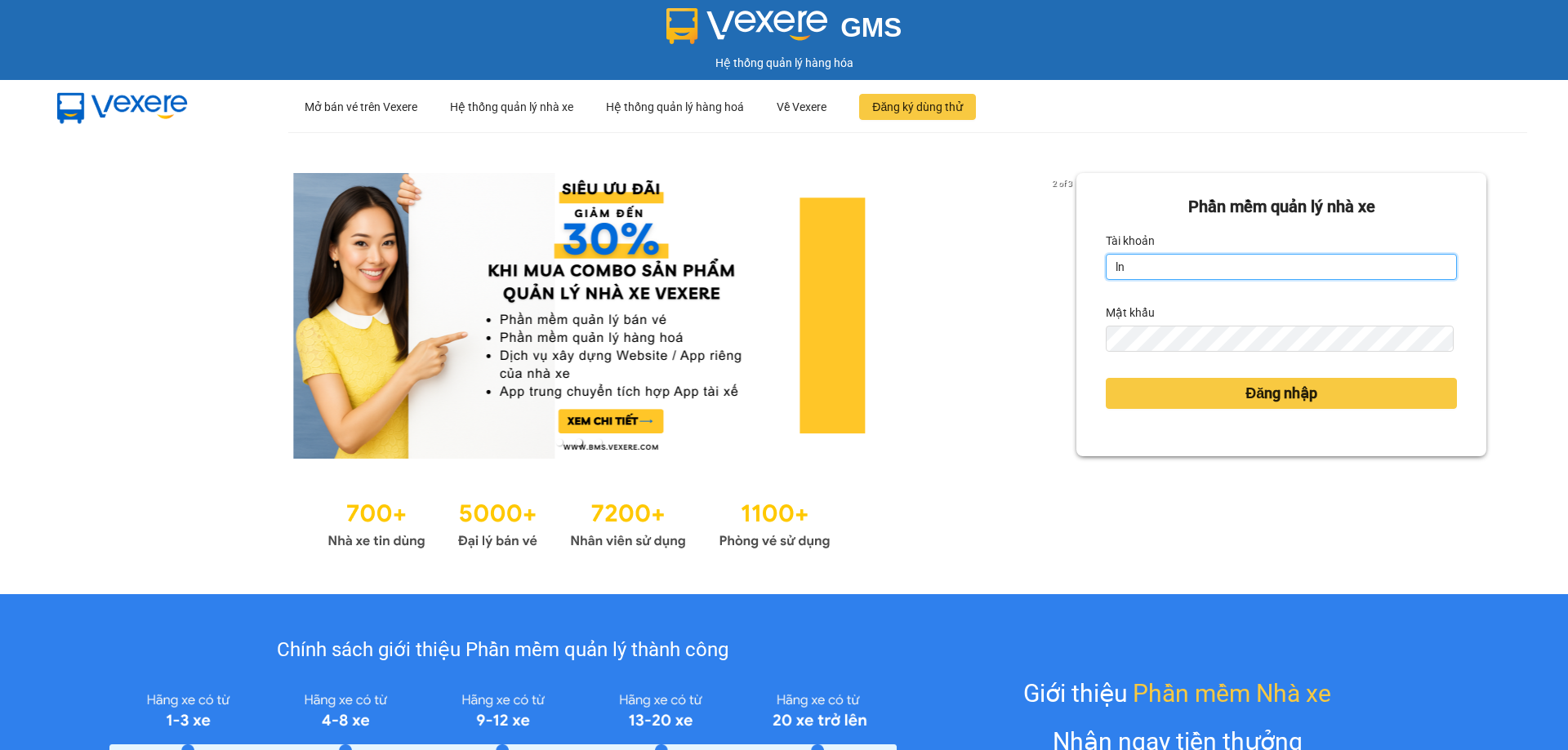
type input "lntrang.halan"
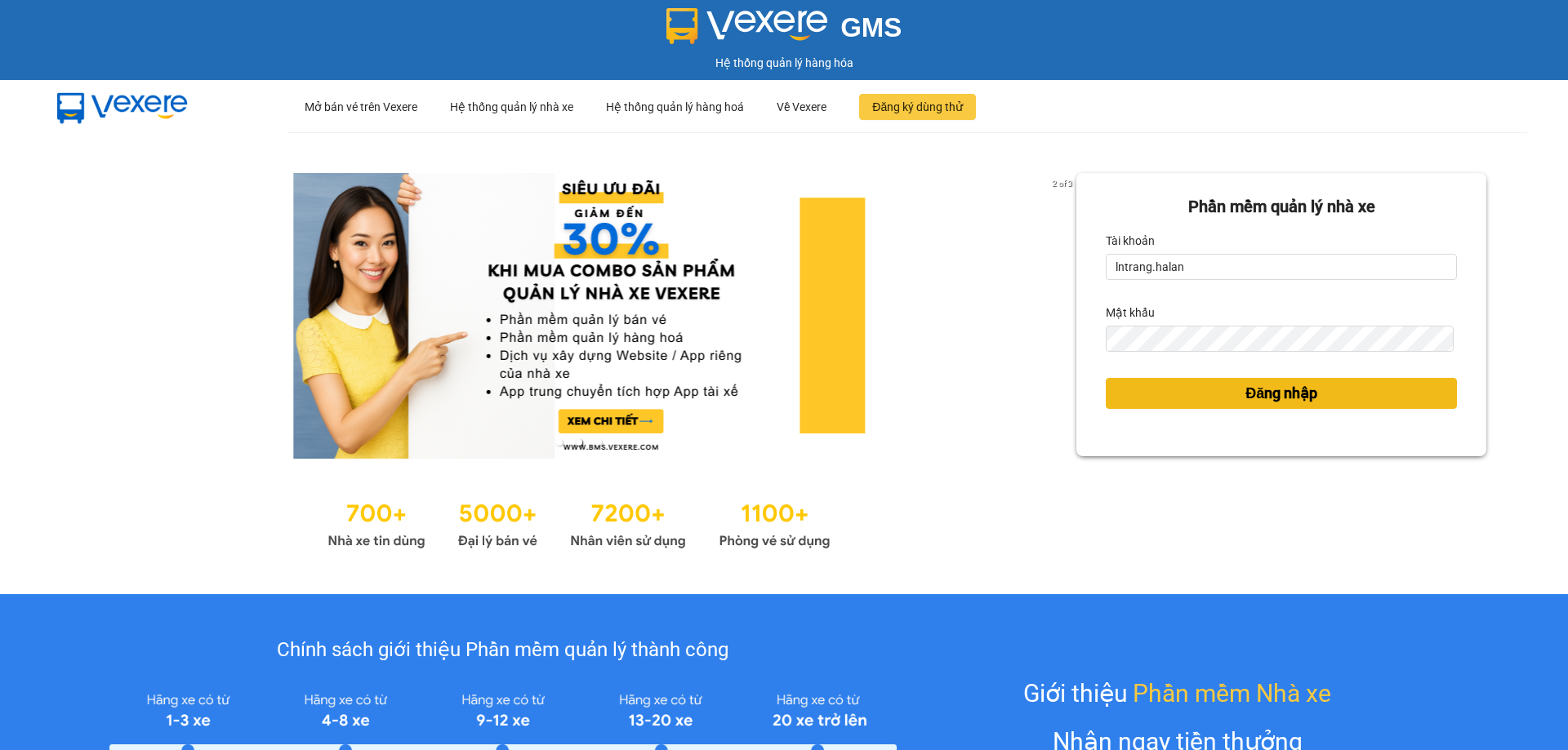
click at [1143, 400] on button "Đăng nhập" at bounding box center [1281, 394] width 351 height 31
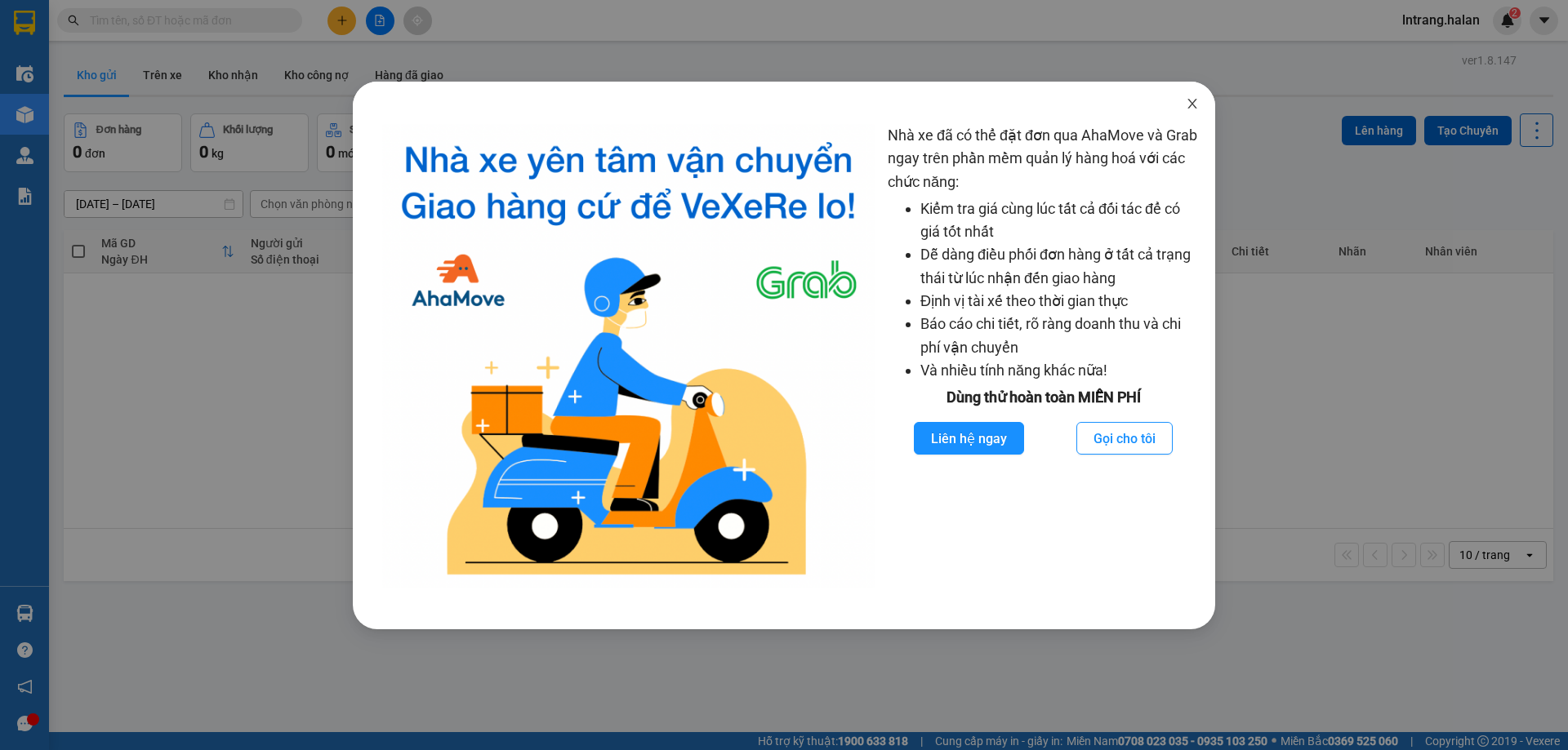
click at [1188, 105] on icon "close" at bounding box center [1192, 103] width 13 height 13
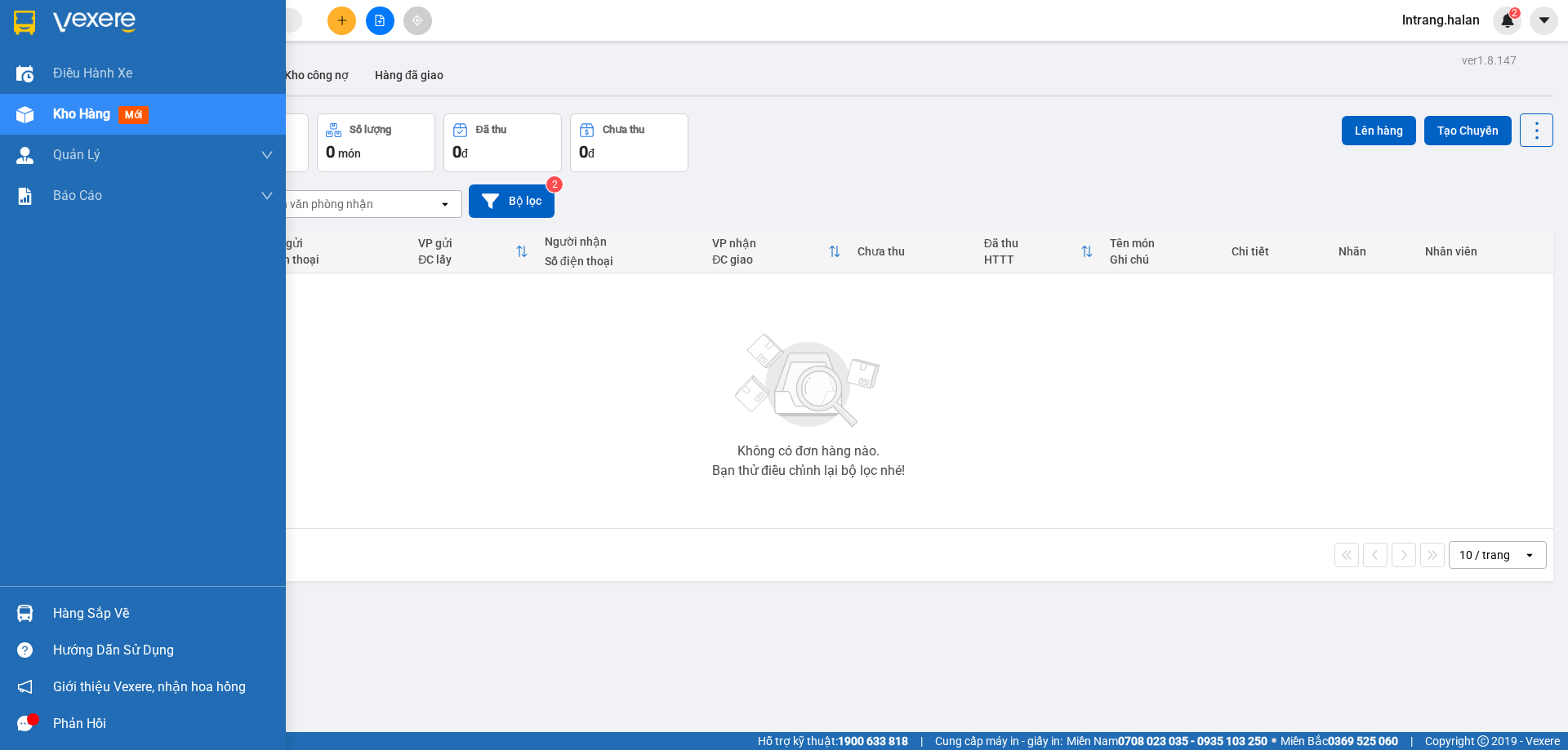
click at [63, 620] on div "Hàng sắp về" at bounding box center [163, 614] width 220 height 24
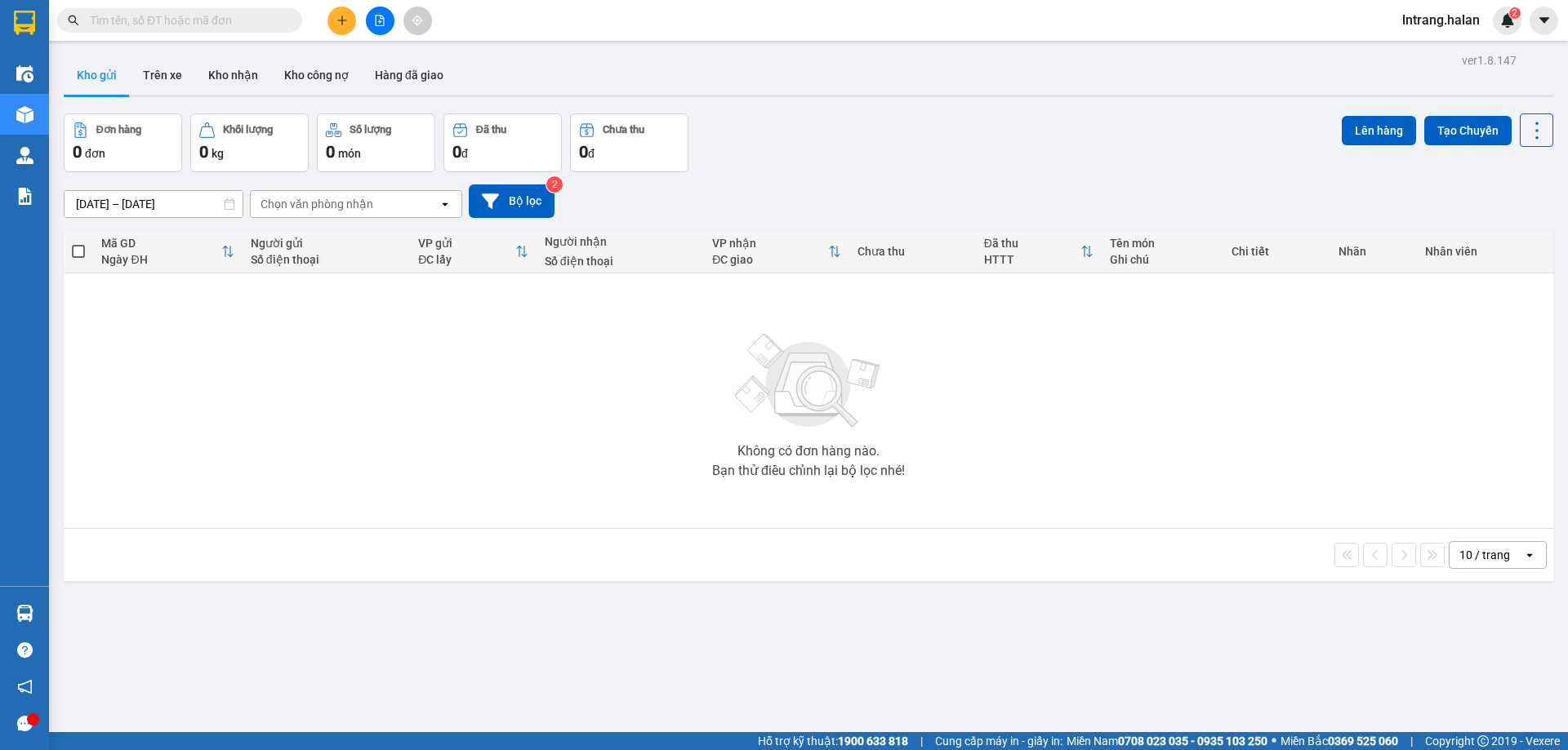
click at [167, 435] on section "Kết quả tìm kiếm ( 0 ) Bộ lọc No Data lntrang.halan 2 Điều hành xe Kho hàng mới…" at bounding box center [784, 375] width 1568 height 750
click at [174, 69] on button "Trên xe" at bounding box center [162, 75] width 65 height 39
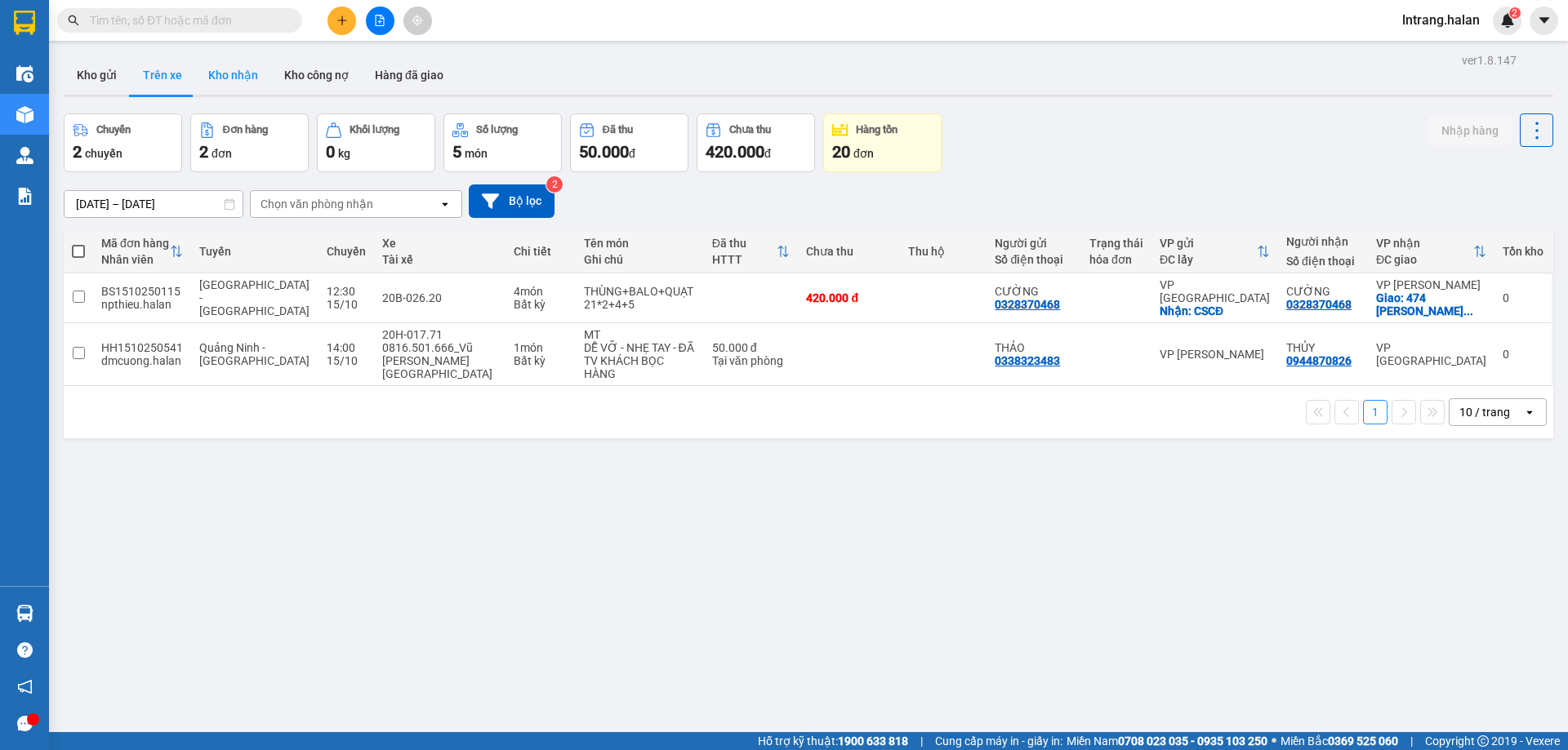
click at [256, 78] on button "Kho nhận" at bounding box center [233, 75] width 76 height 39
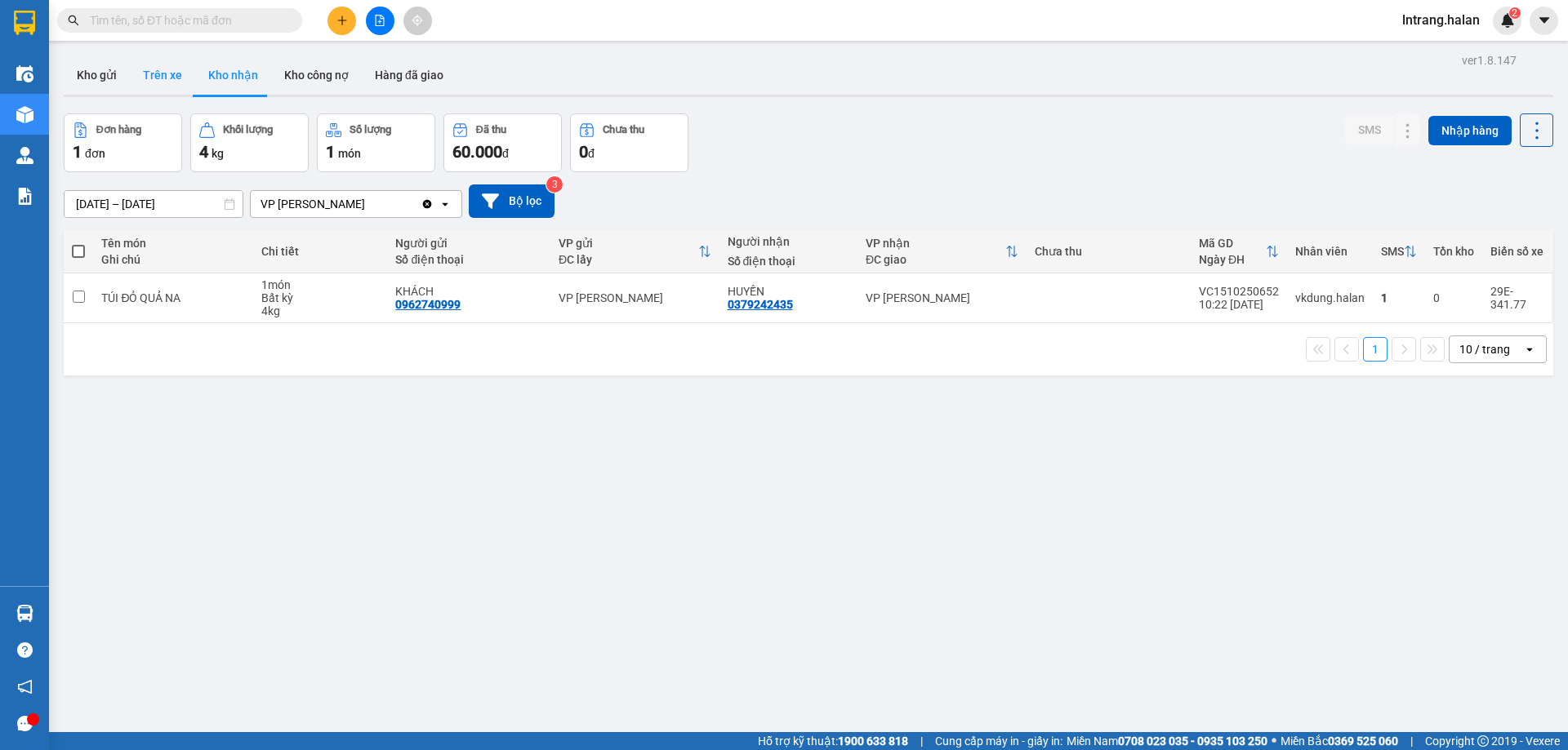
click at [157, 77] on button "Trên xe" at bounding box center [162, 75] width 65 height 39
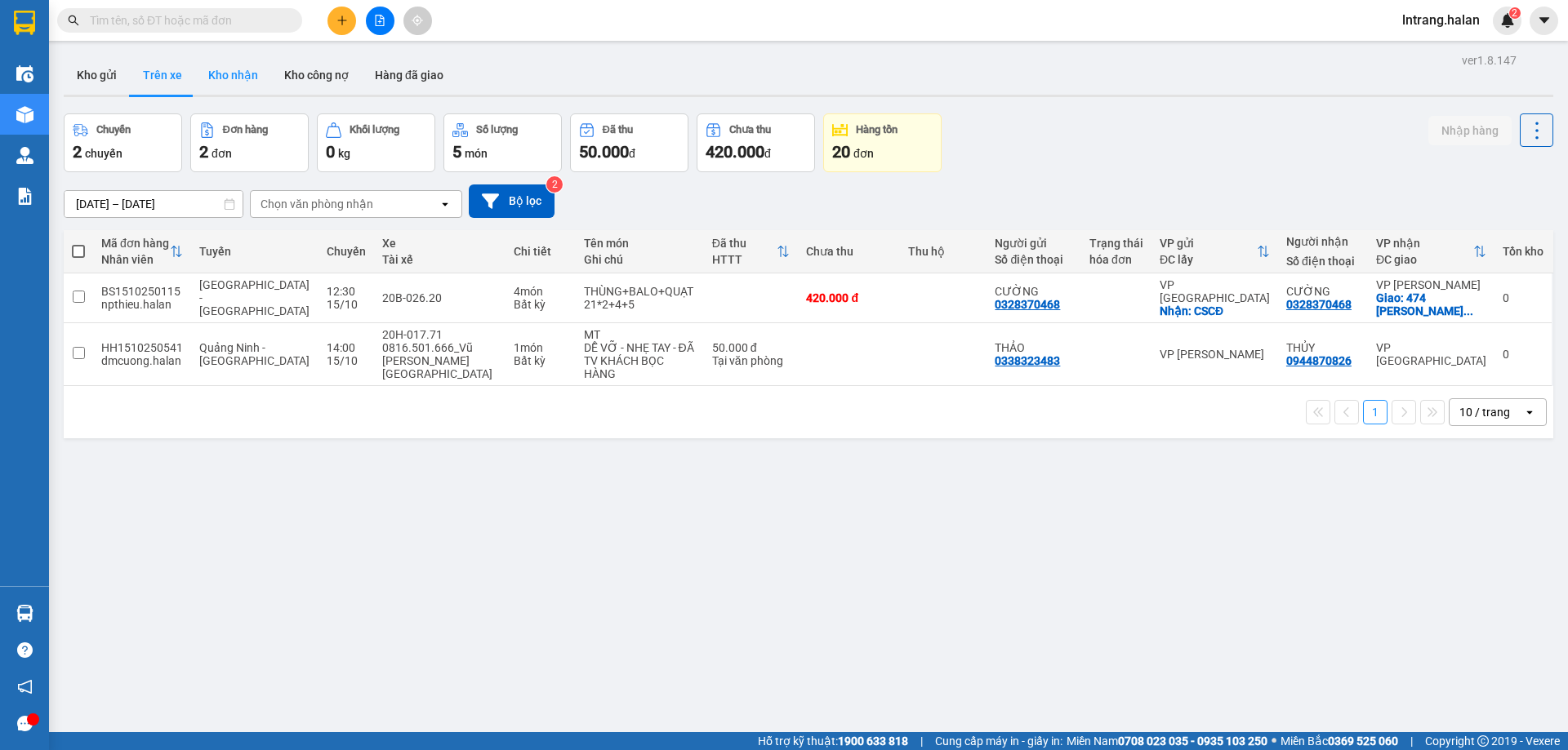
click at [213, 81] on button "Kho nhận" at bounding box center [233, 75] width 76 height 39
type input "17/08/2025 – 15/10/2025"
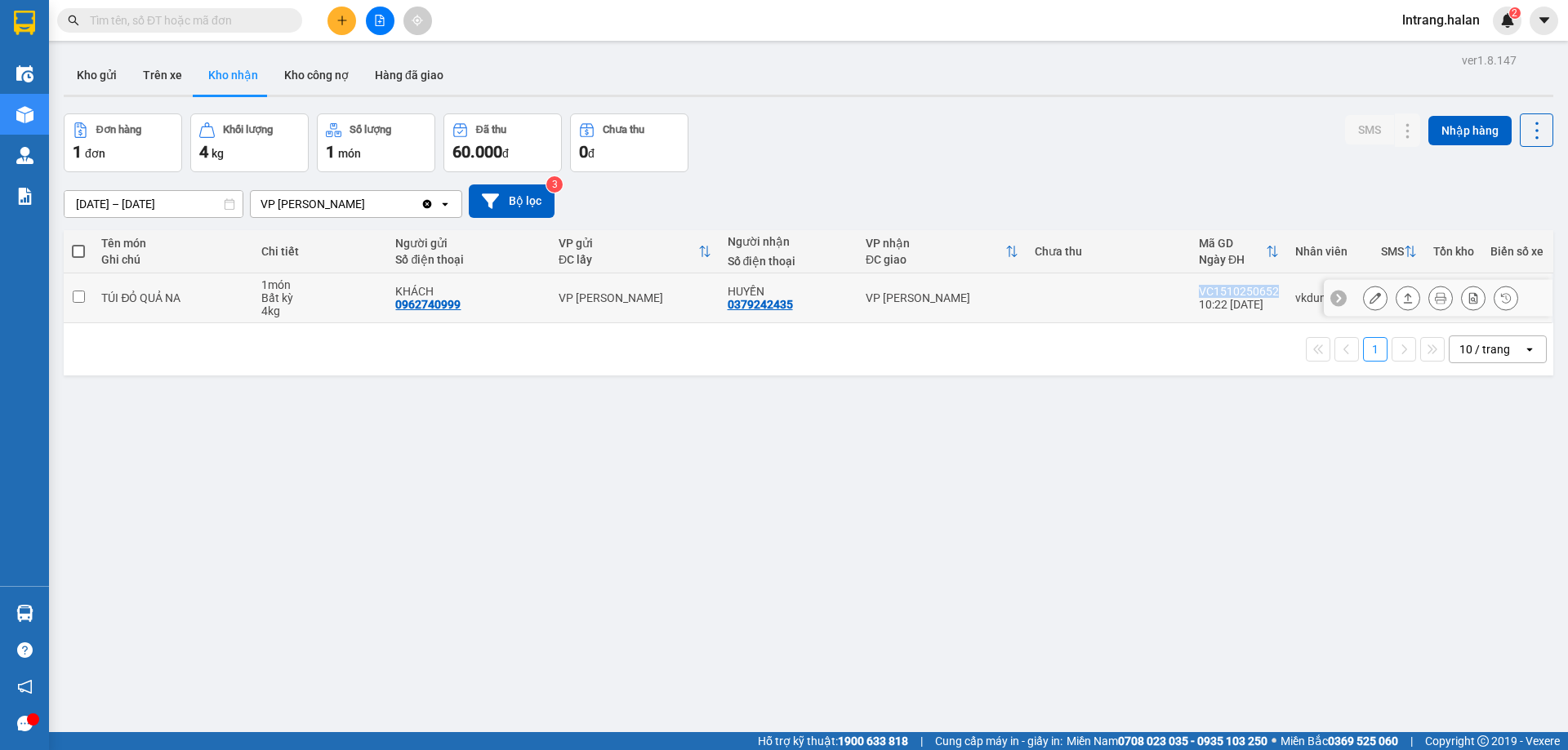
drag, startPoint x: 1191, startPoint y: 292, endPoint x: 1272, endPoint y: 295, distance: 81.1
click at [1272, 295] on td "VC1510250652 10:22 15/10" at bounding box center [1238, 297] width 96 height 49
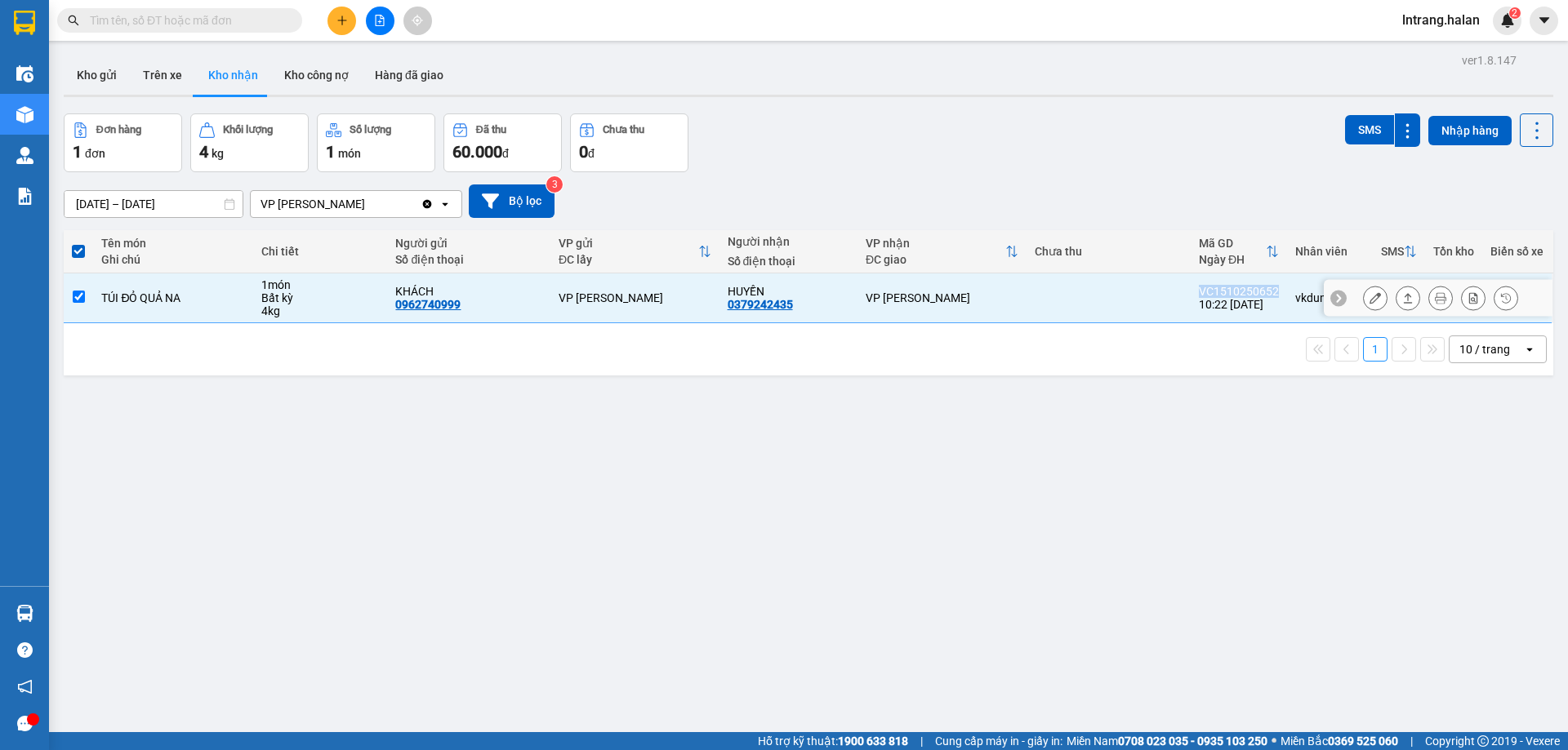
copy div "VC1510250652"
click at [1163, 299] on td at bounding box center [1107, 297] width 164 height 49
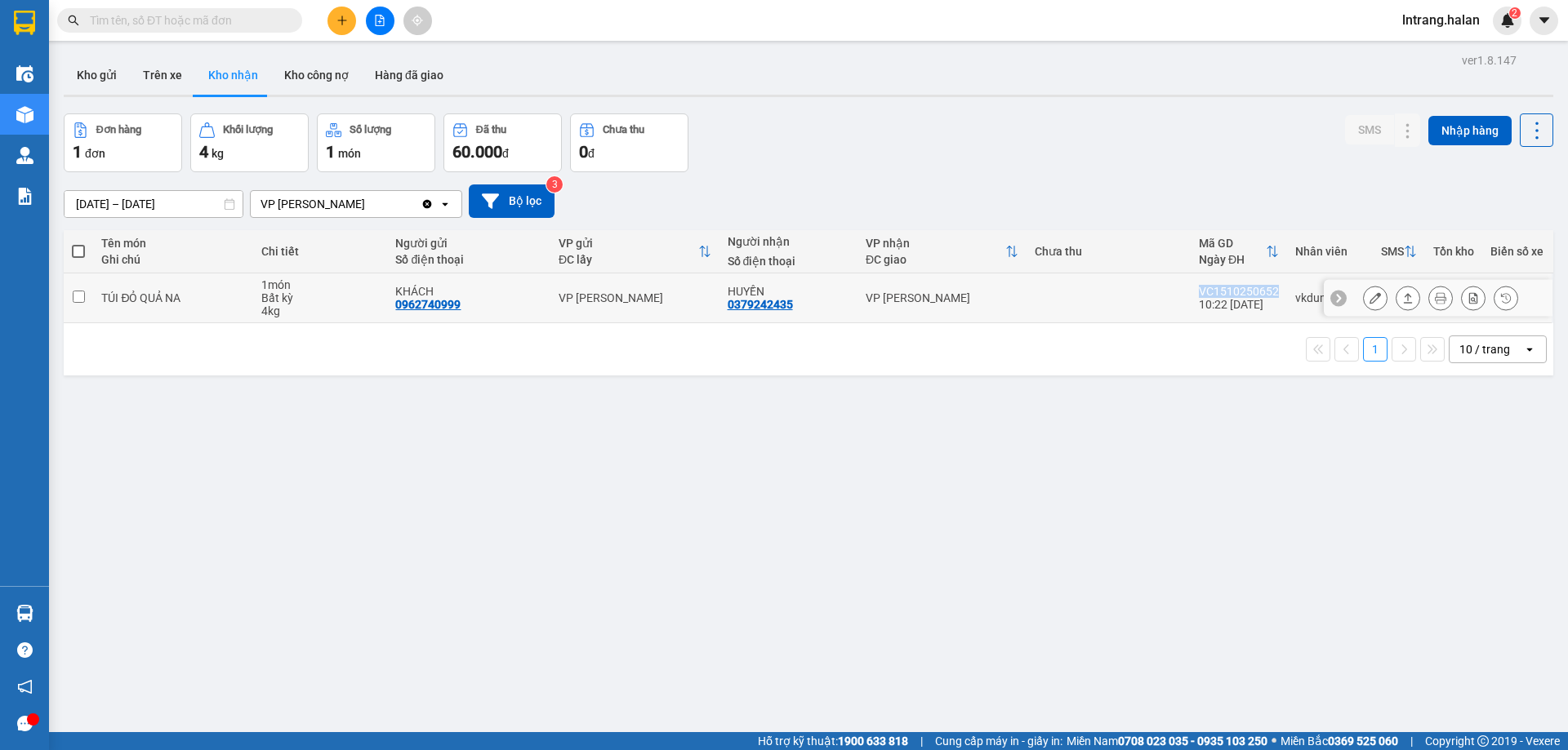
copy div "VC1510250652"
drag, startPoint x: 1186, startPoint y: 290, endPoint x: 1272, endPoint y: 290, distance: 86.0
click at [1272, 290] on td "VC1510250652 10:22 15/10" at bounding box center [1238, 297] width 96 height 49
checkbox input "true"
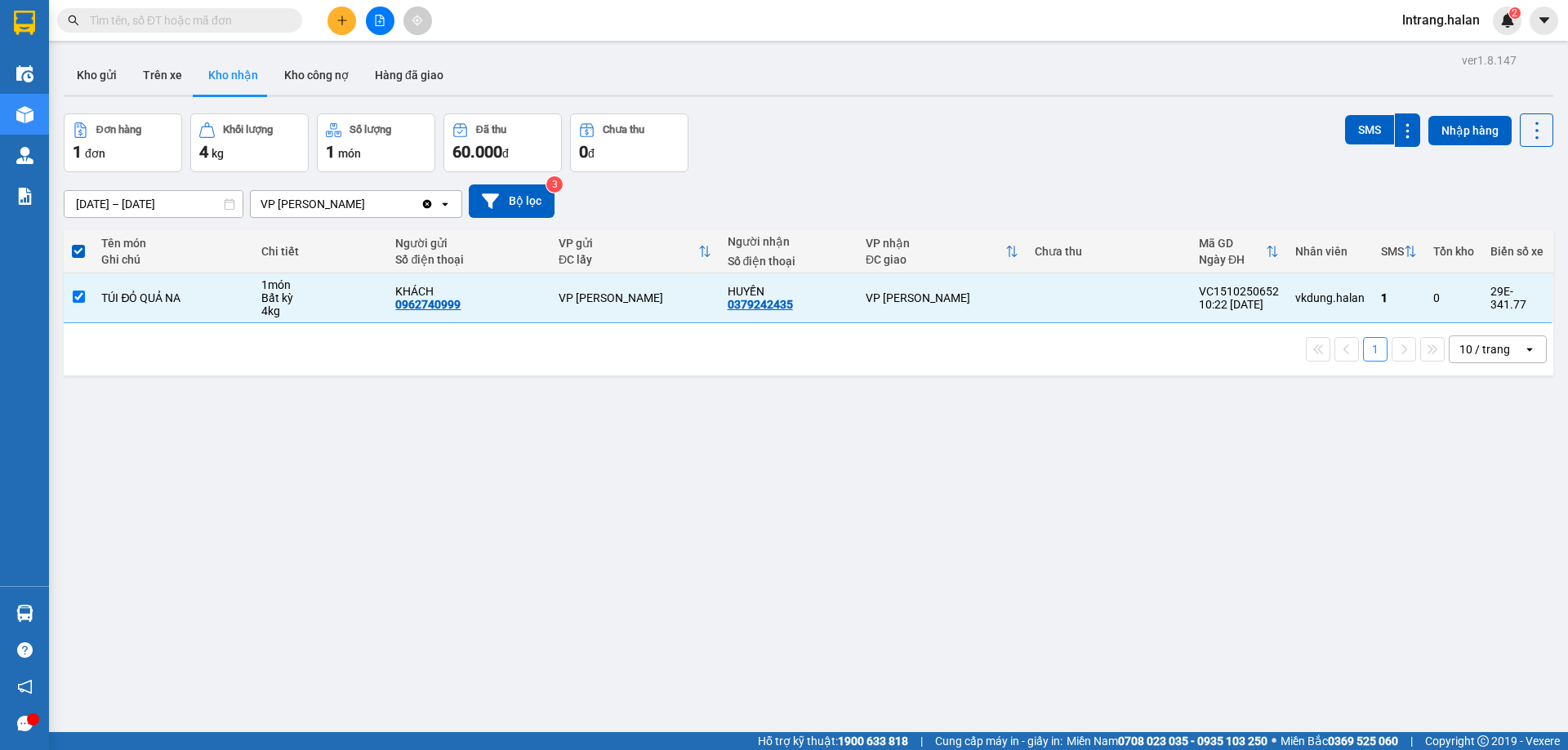
click at [226, 21] on input "text" at bounding box center [186, 20] width 193 height 18
paste input "VC1510250652"
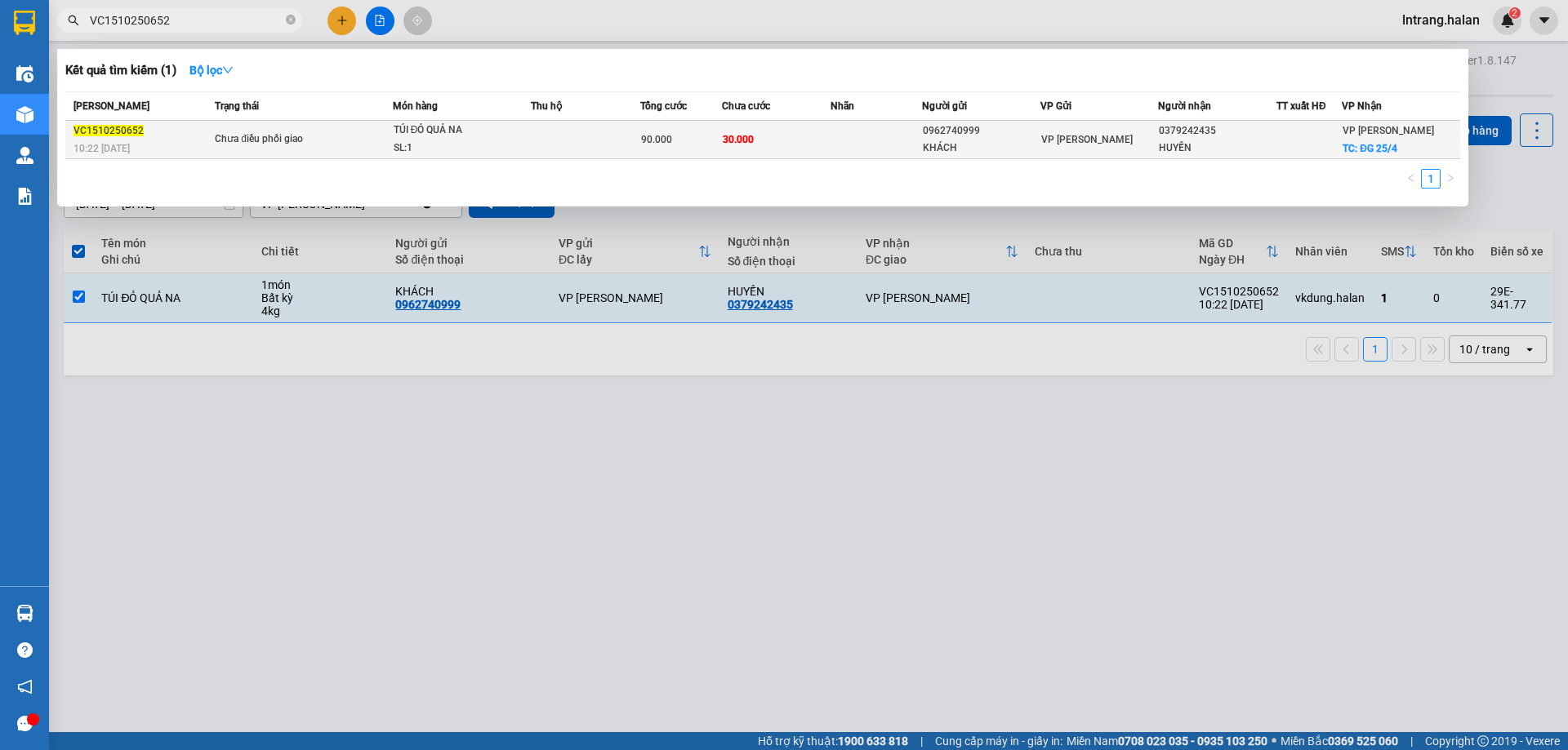
type input "VC1510250652"
click at [853, 139] on td at bounding box center [875, 140] width 91 height 38
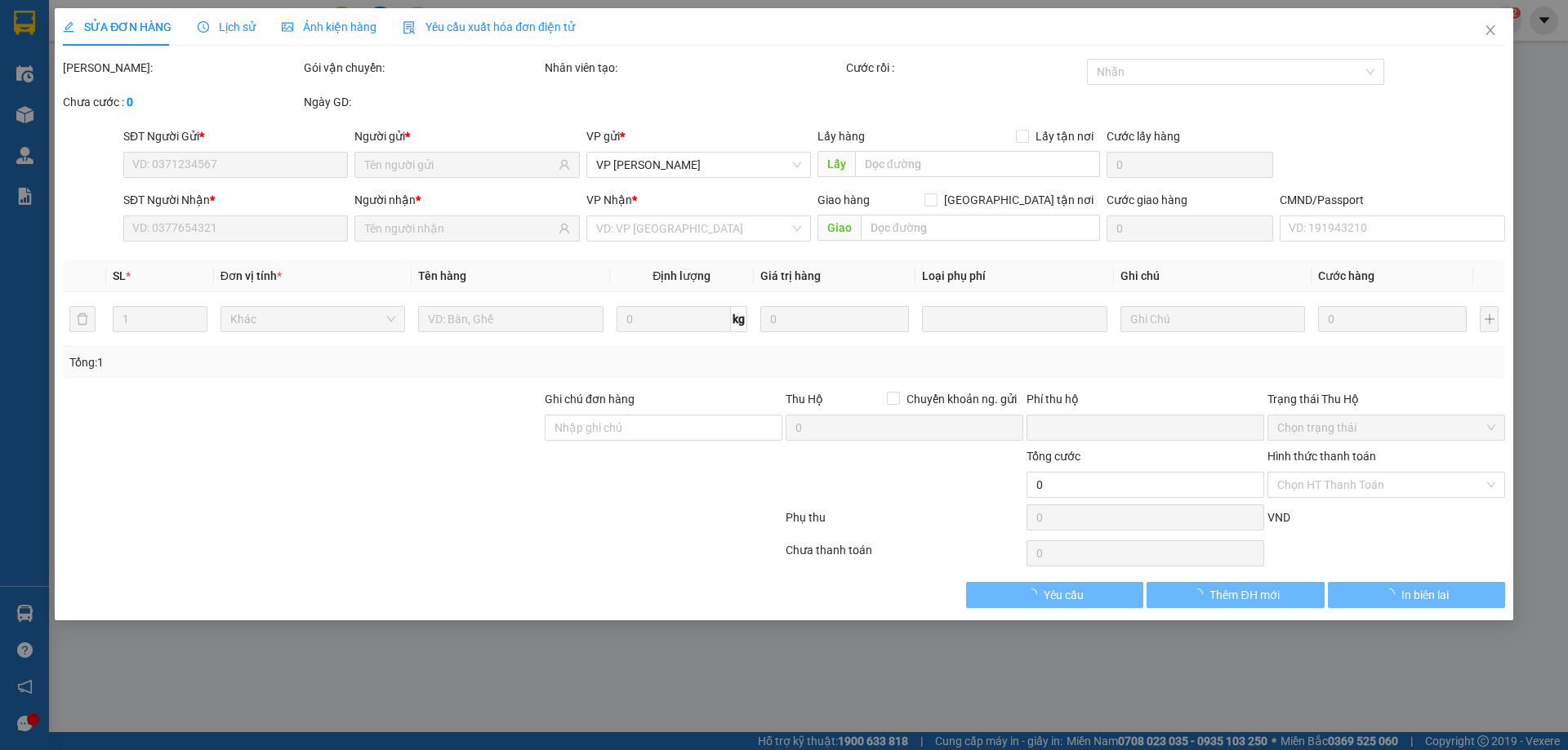
type input "0962740999"
type input "KHÁCH"
type input "0379242435"
type input "HUYỀN"
checkbox input "true"
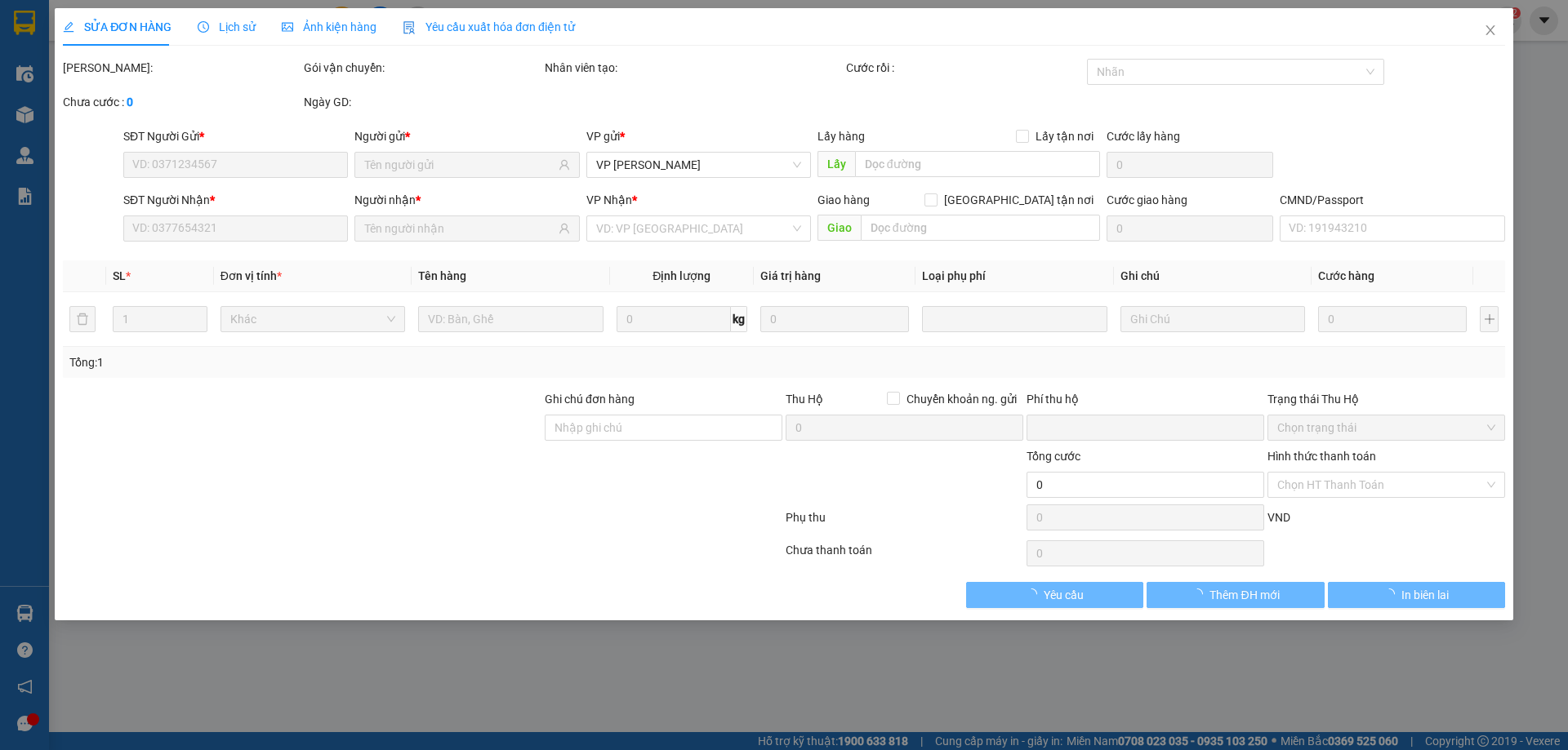
type input "ĐG 25/4"
type input "30.000"
type input "0"
type input "90.000"
type input "60.000"
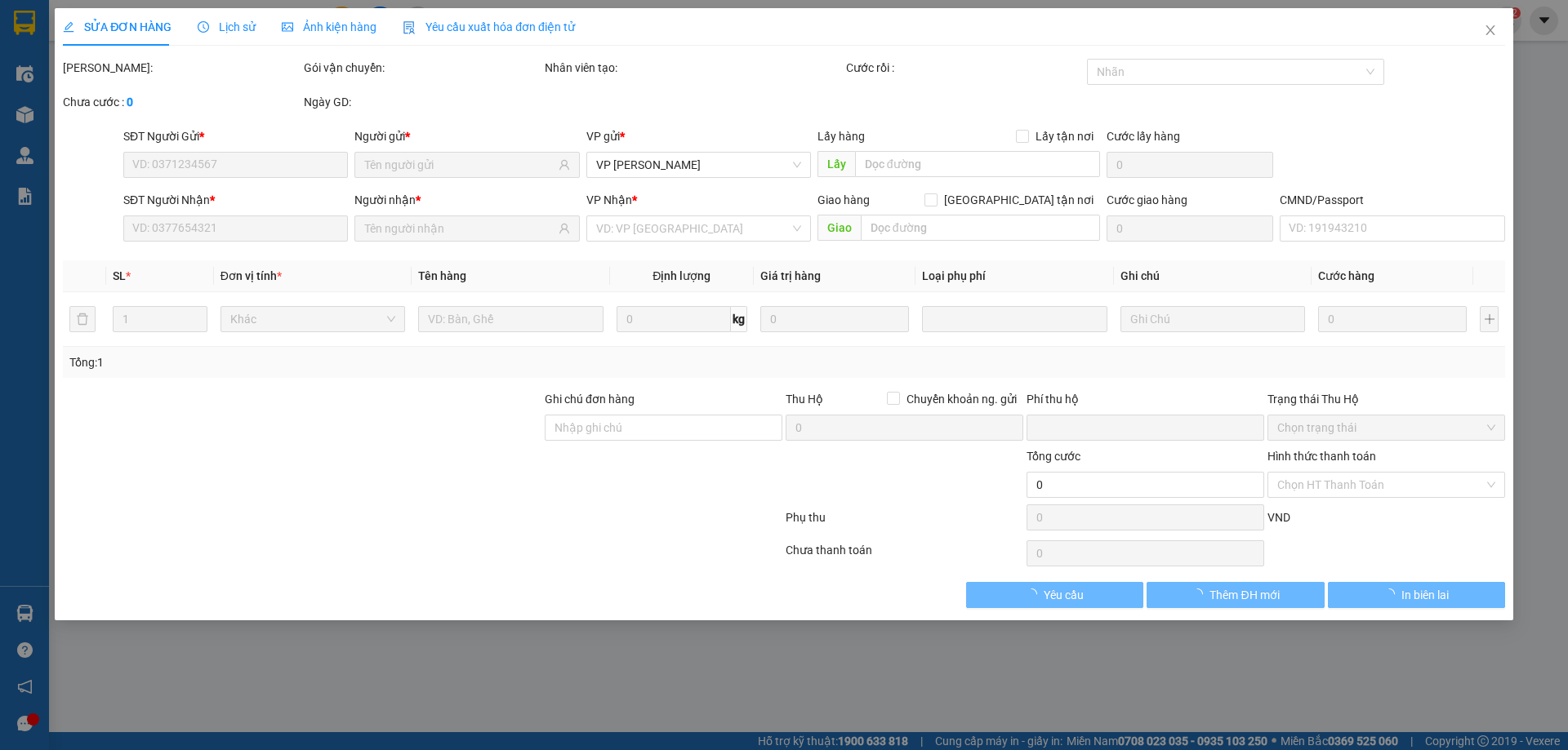
type input "30.000"
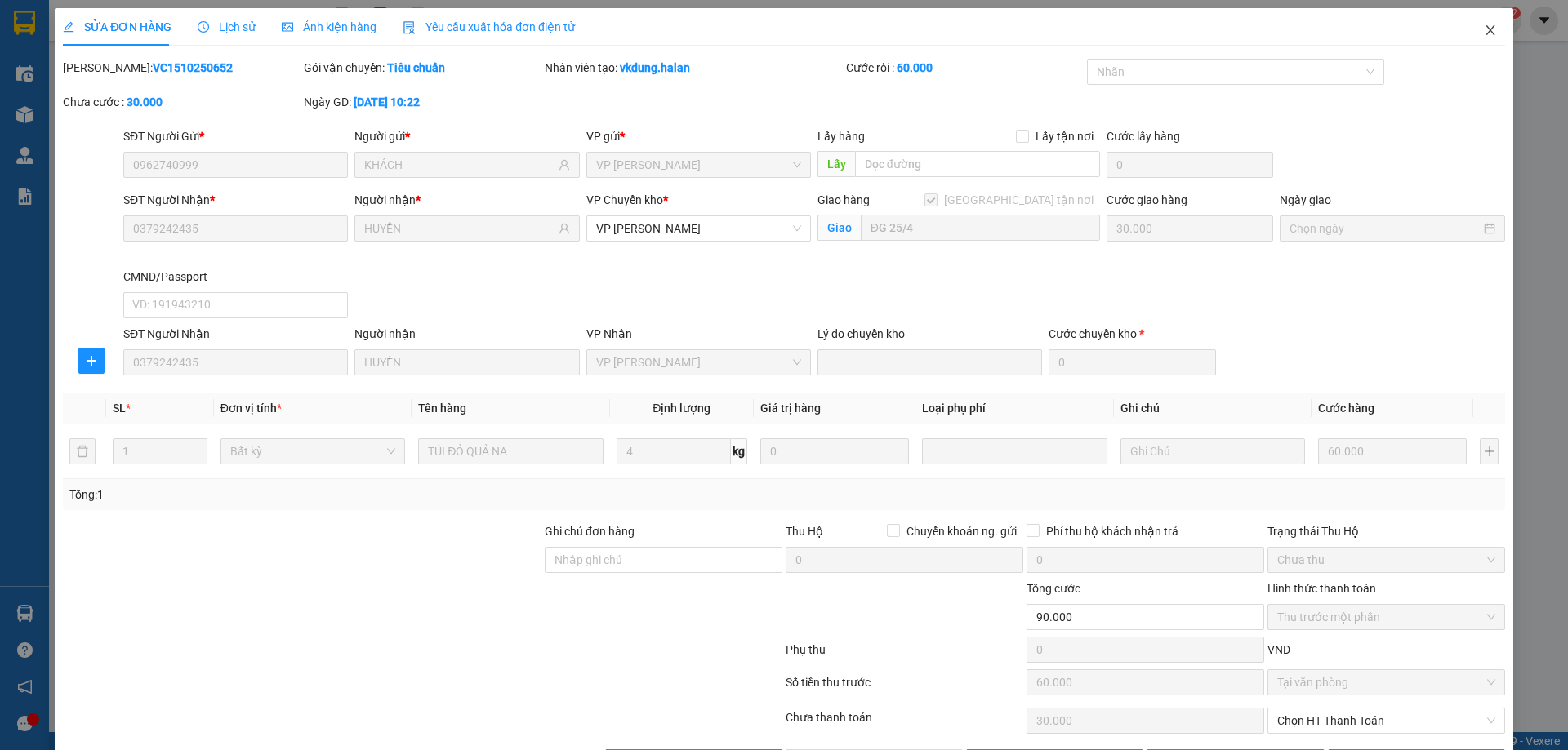
click at [1484, 34] on icon "close" at bounding box center [1490, 29] width 13 height 13
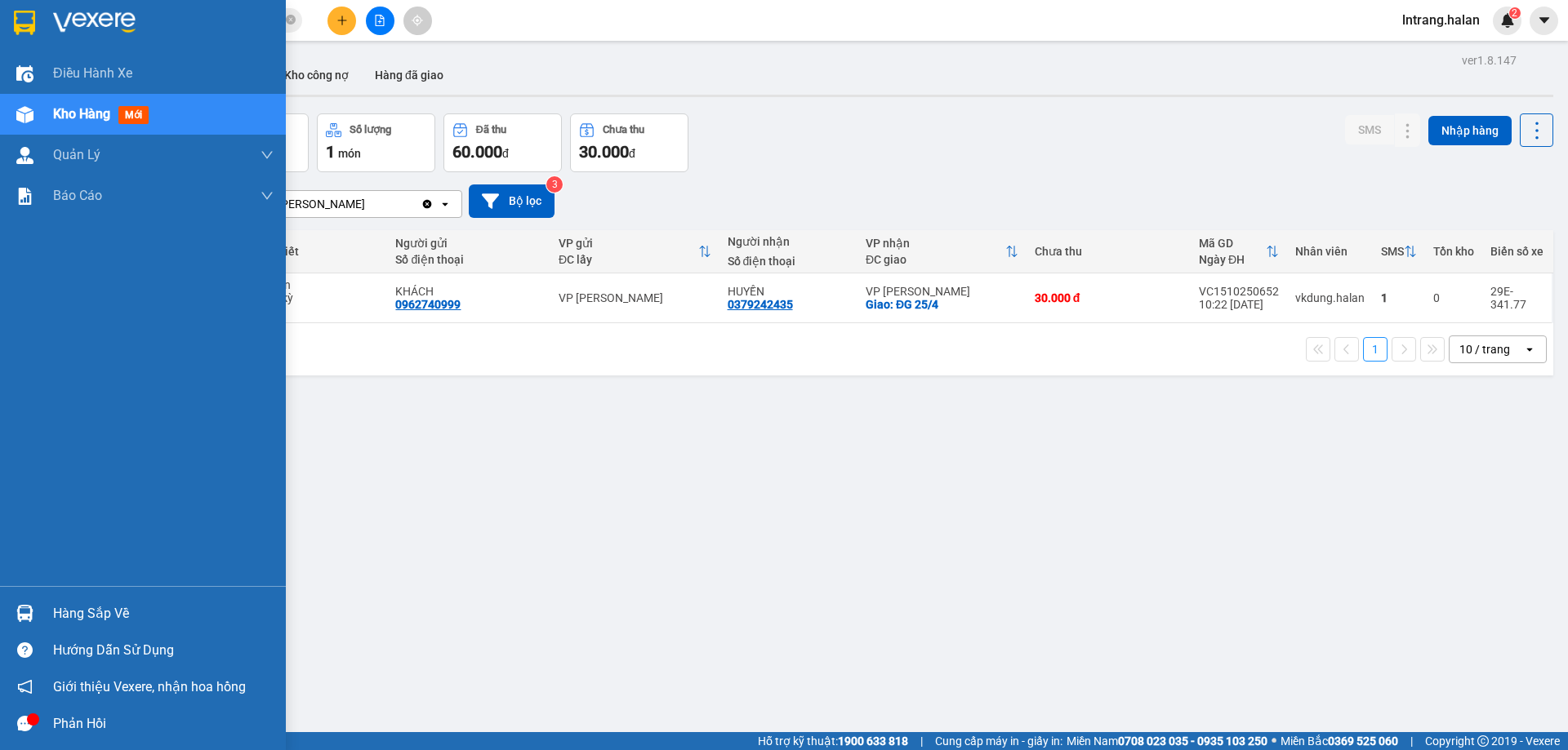
click at [96, 616] on div "Hàng sắp về" at bounding box center [163, 614] width 220 height 24
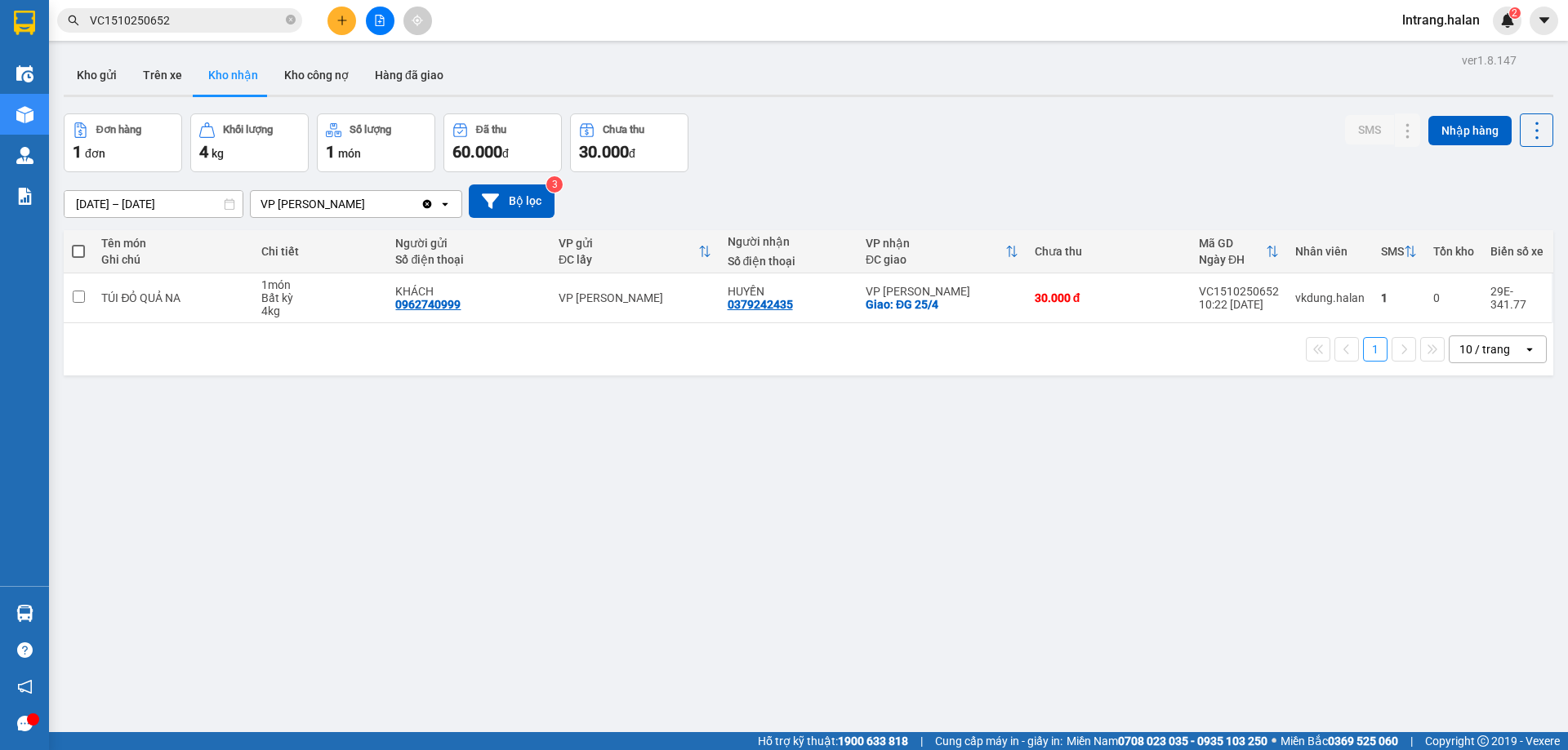
click at [303, 450] on section "Kết quả tìm kiếm ( 1 ) Bộ lọc Mã ĐH Trạng thái Món hàng Thu hộ Tổng cước Chưa c…" at bounding box center [784, 375] width 1568 height 750
click at [160, 76] on button "Trên xe" at bounding box center [162, 75] width 65 height 39
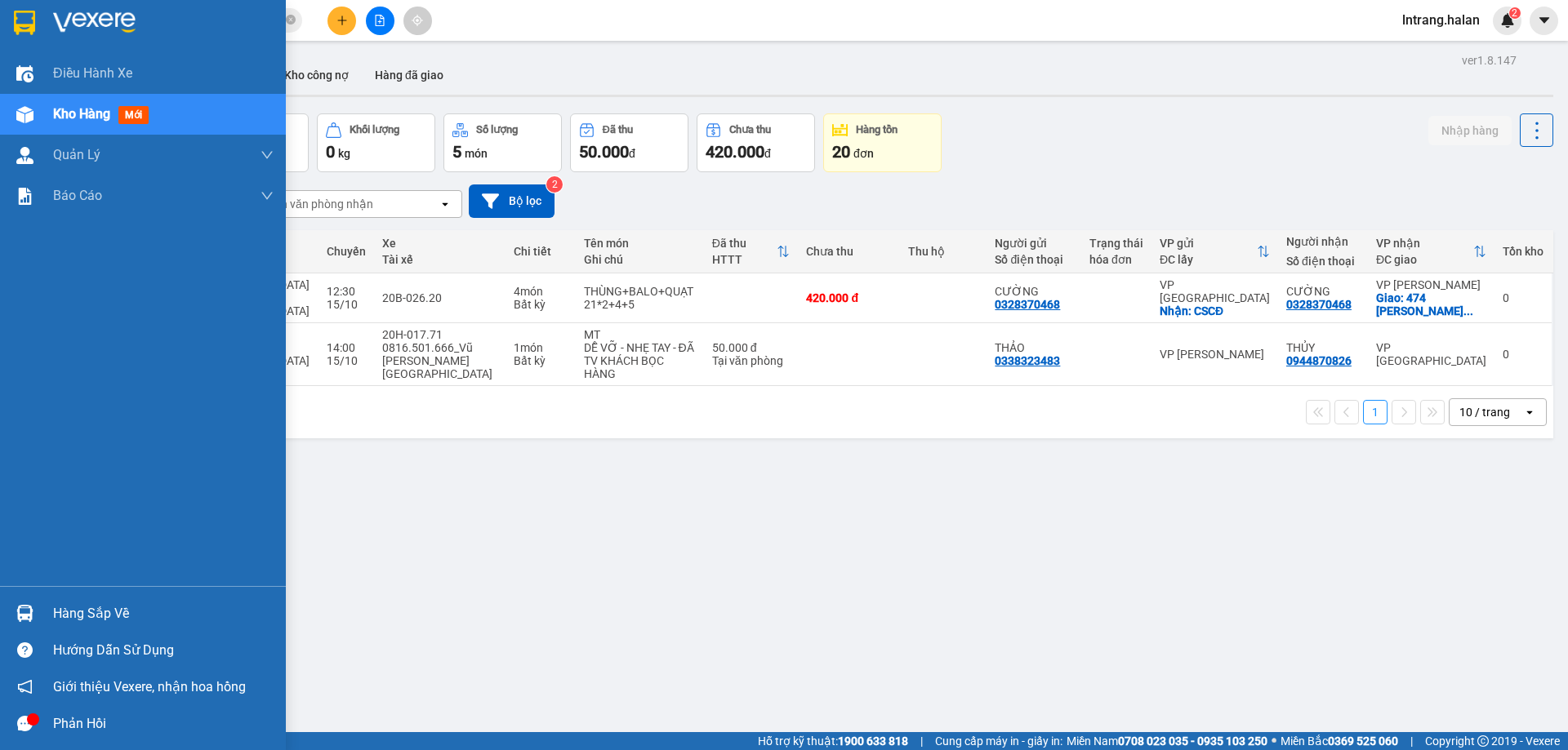
click at [82, 613] on div "Hàng sắp về" at bounding box center [163, 614] width 220 height 24
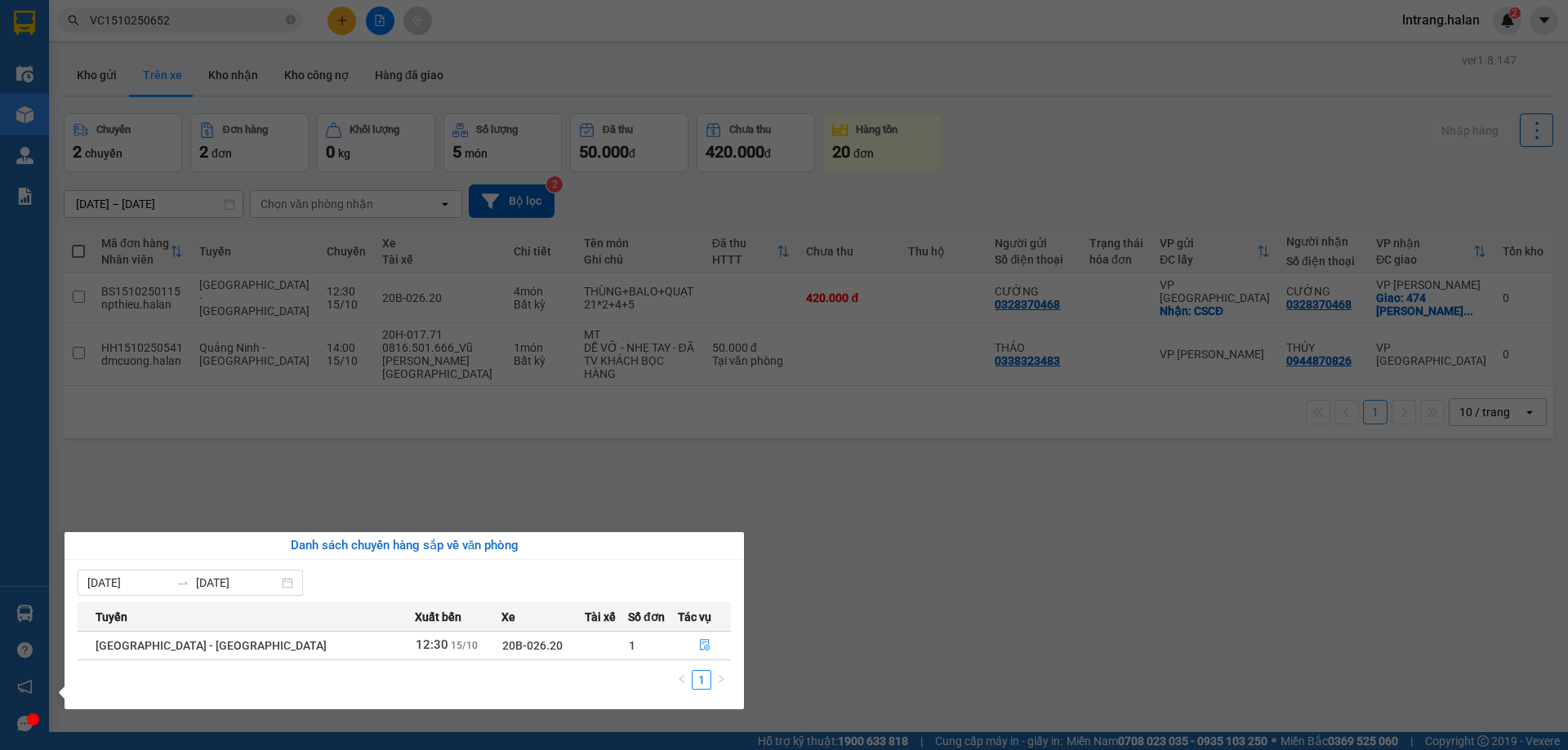
click at [1016, 589] on section "Kết quả tìm kiếm ( 1 ) Bộ lọc Mã ĐH Trạng thái Món hàng Thu hộ Tổng cước Chưa c…" at bounding box center [784, 375] width 1568 height 750
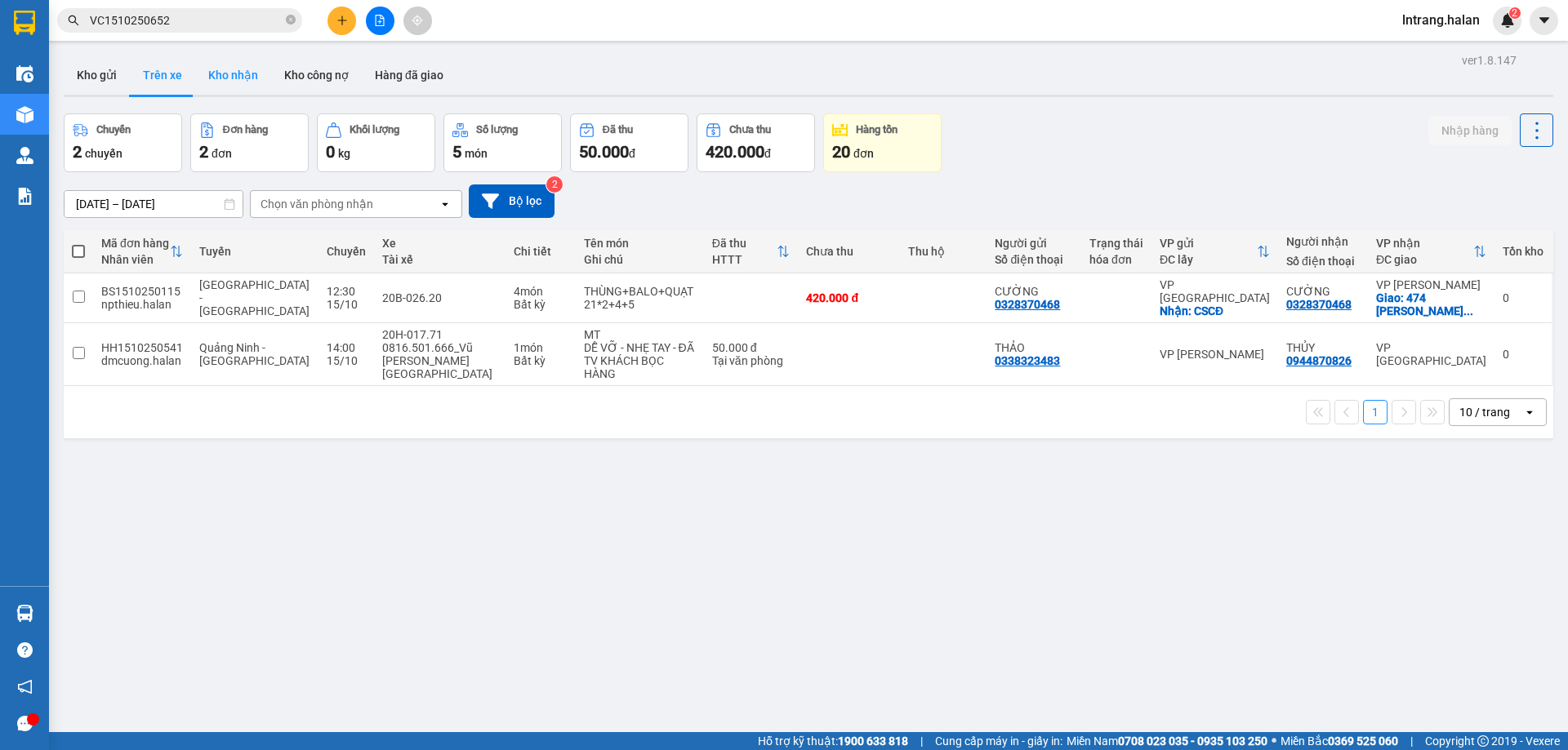
click at [238, 69] on button "Kho nhận" at bounding box center [233, 75] width 76 height 39
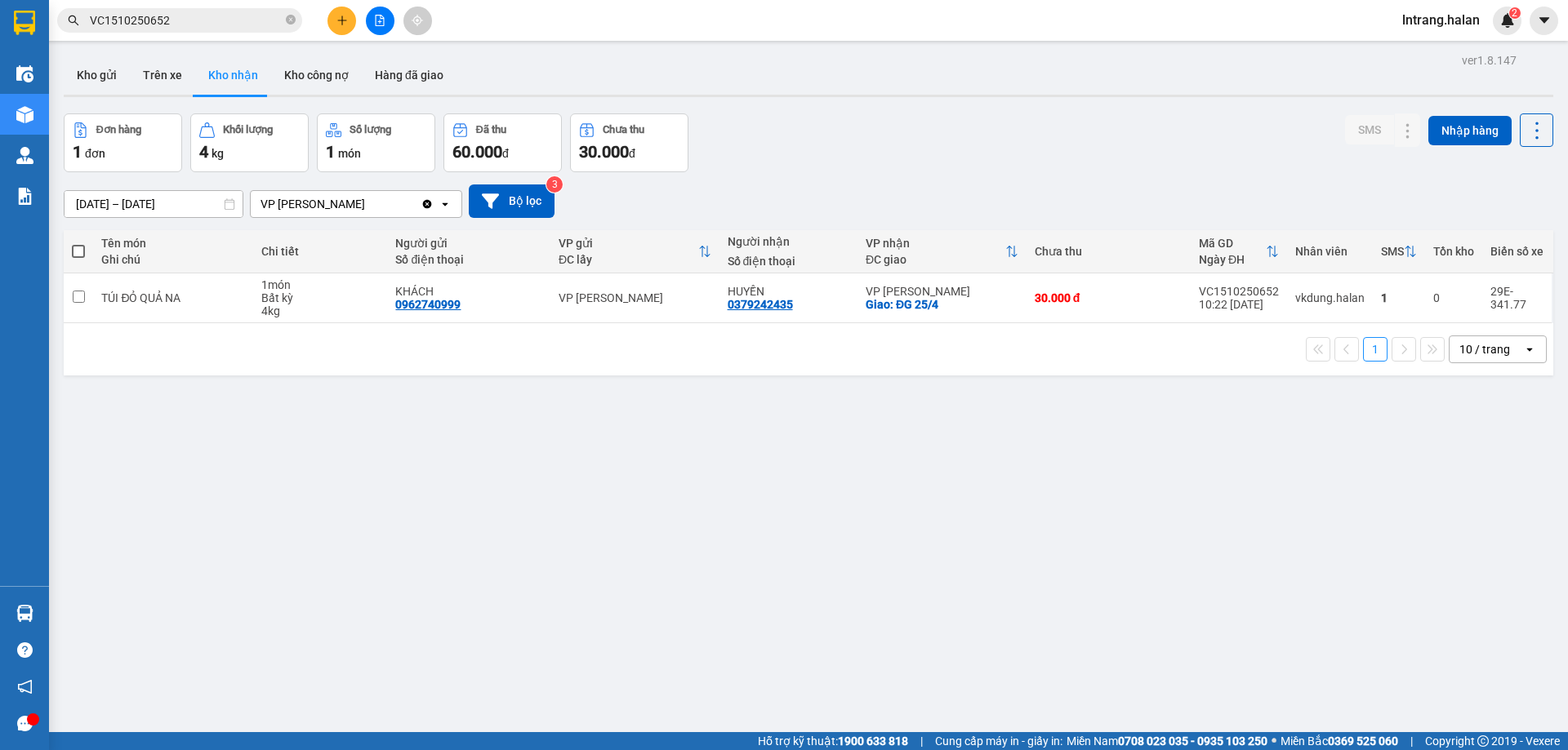
click at [134, 53] on div "ver 1.8.147 Kho gửi Trên xe Kho nhận Kho công nợ Hàng đã giao Đơn hàng 1 đơn Kh…" at bounding box center [808, 423] width 1502 height 750
click at [150, 64] on button "Trên xe" at bounding box center [162, 75] width 65 height 39
type input "07/02/2012 – 15/10/2025"
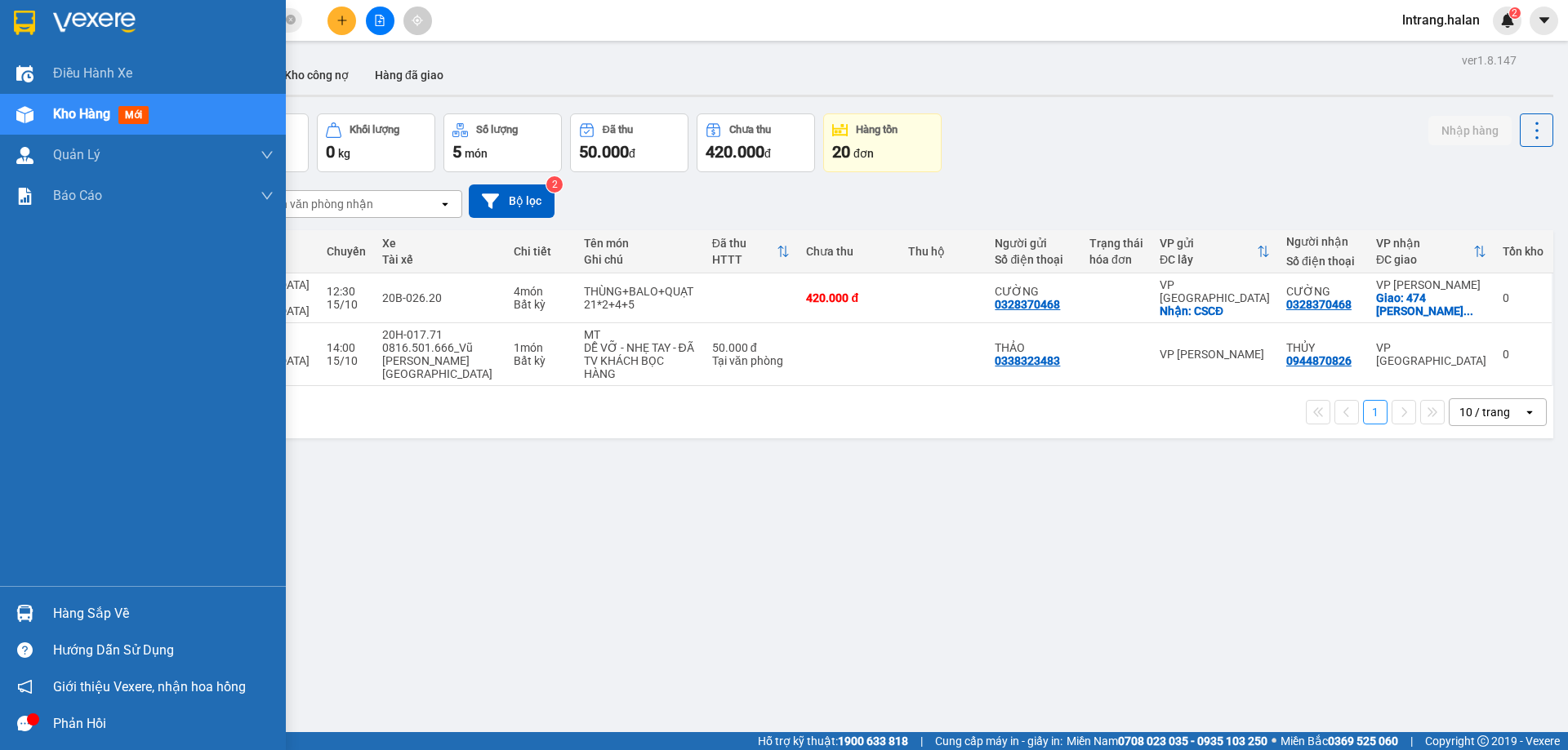
click at [88, 620] on div "Hàng sắp về" at bounding box center [163, 614] width 220 height 24
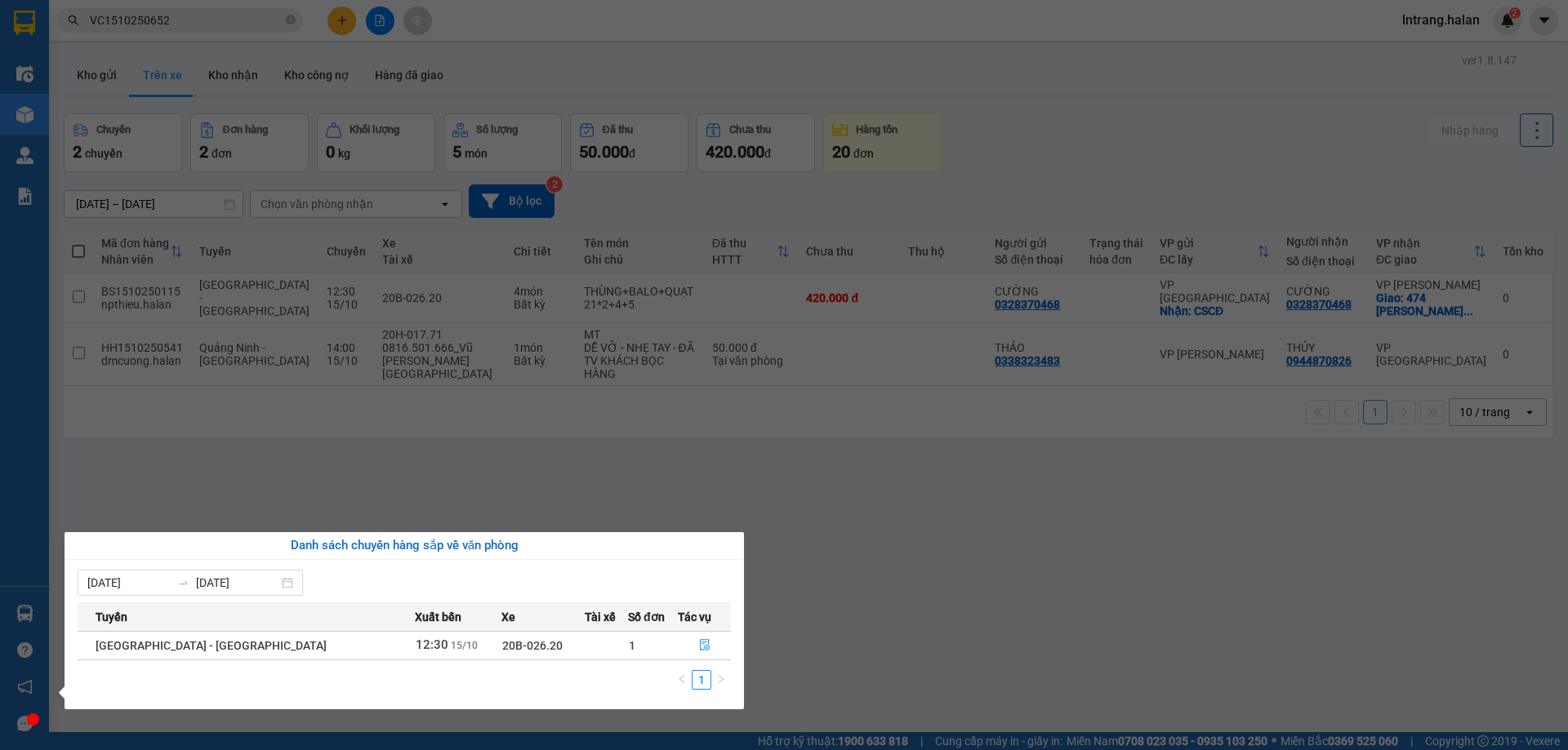
click at [219, 479] on section "Kết quả tìm kiếm ( 1 ) Bộ lọc Mã ĐH Trạng thái Món hàng Thu hộ Tổng cước Chưa c…" at bounding box center [784, 375] width 1568 height 750
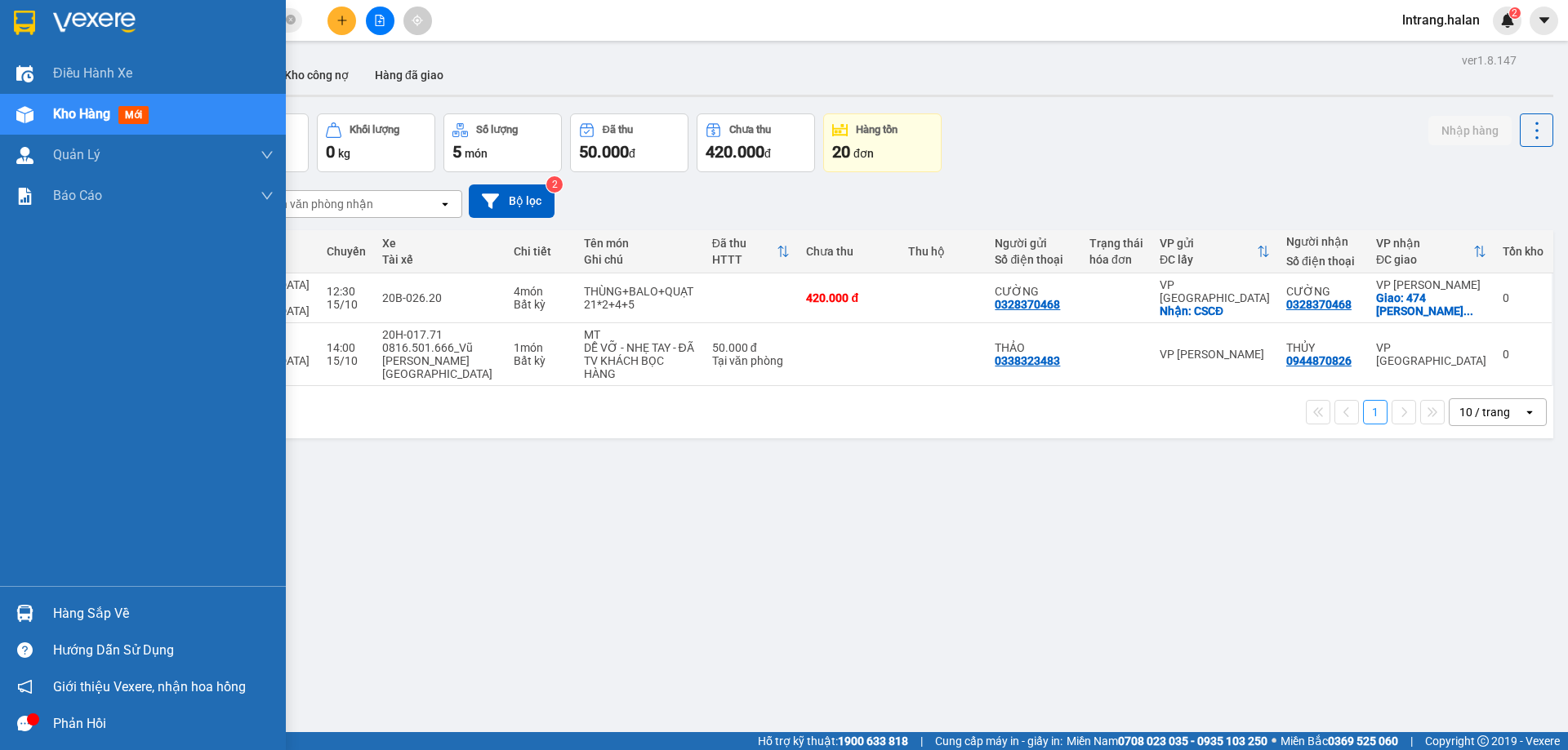
click at [73, 615] on div "Hàng sắp về" at bounding box center [163, 614] width 220 height 24
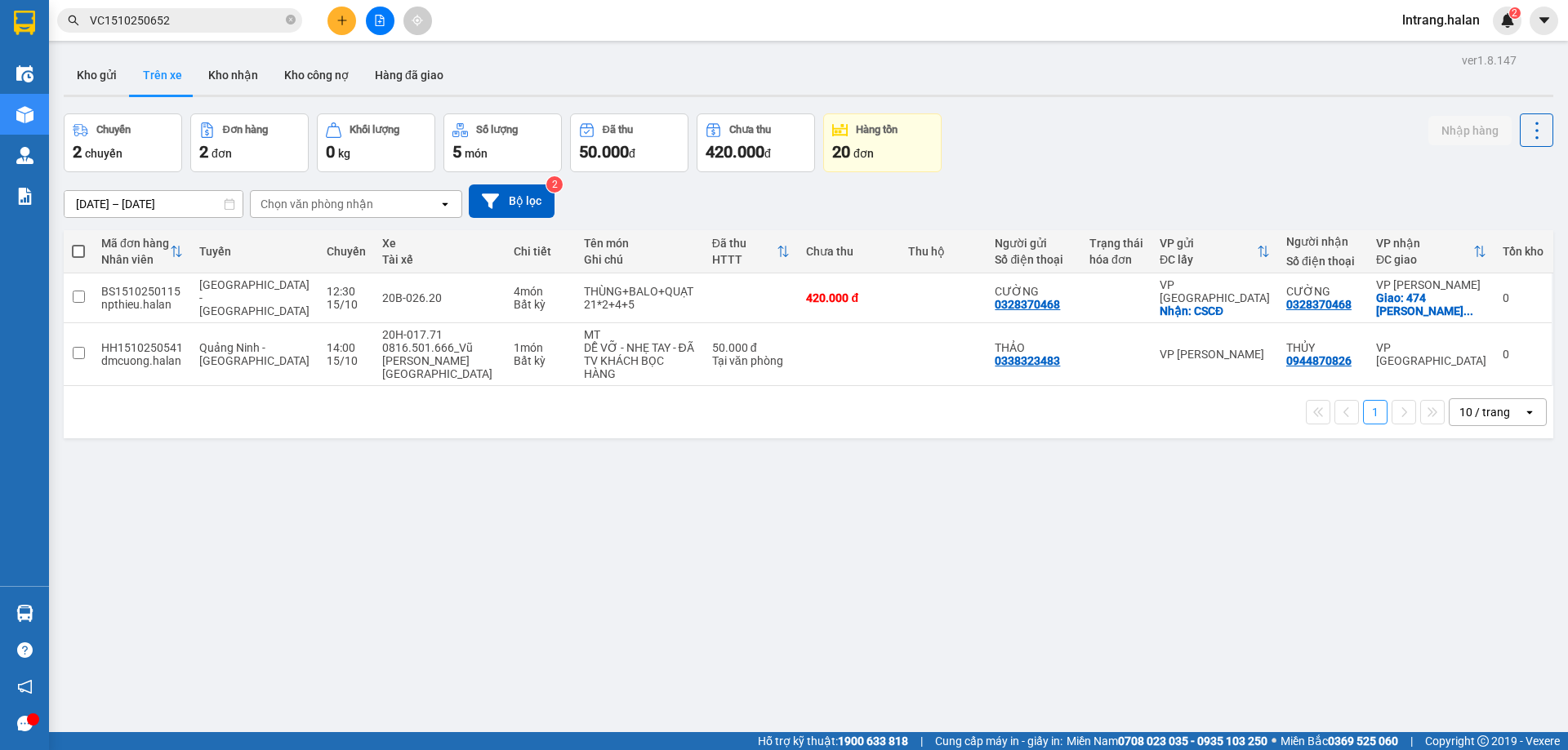
click at [972, 609] on section "Kết quả tìm kiếm ( 1 ) Bộ lọc Mã ĐH Trạng thái Món hàng Thu hộ Tổng cước Chưa c…" at bounding box center [784, 375] width 1568 height 750
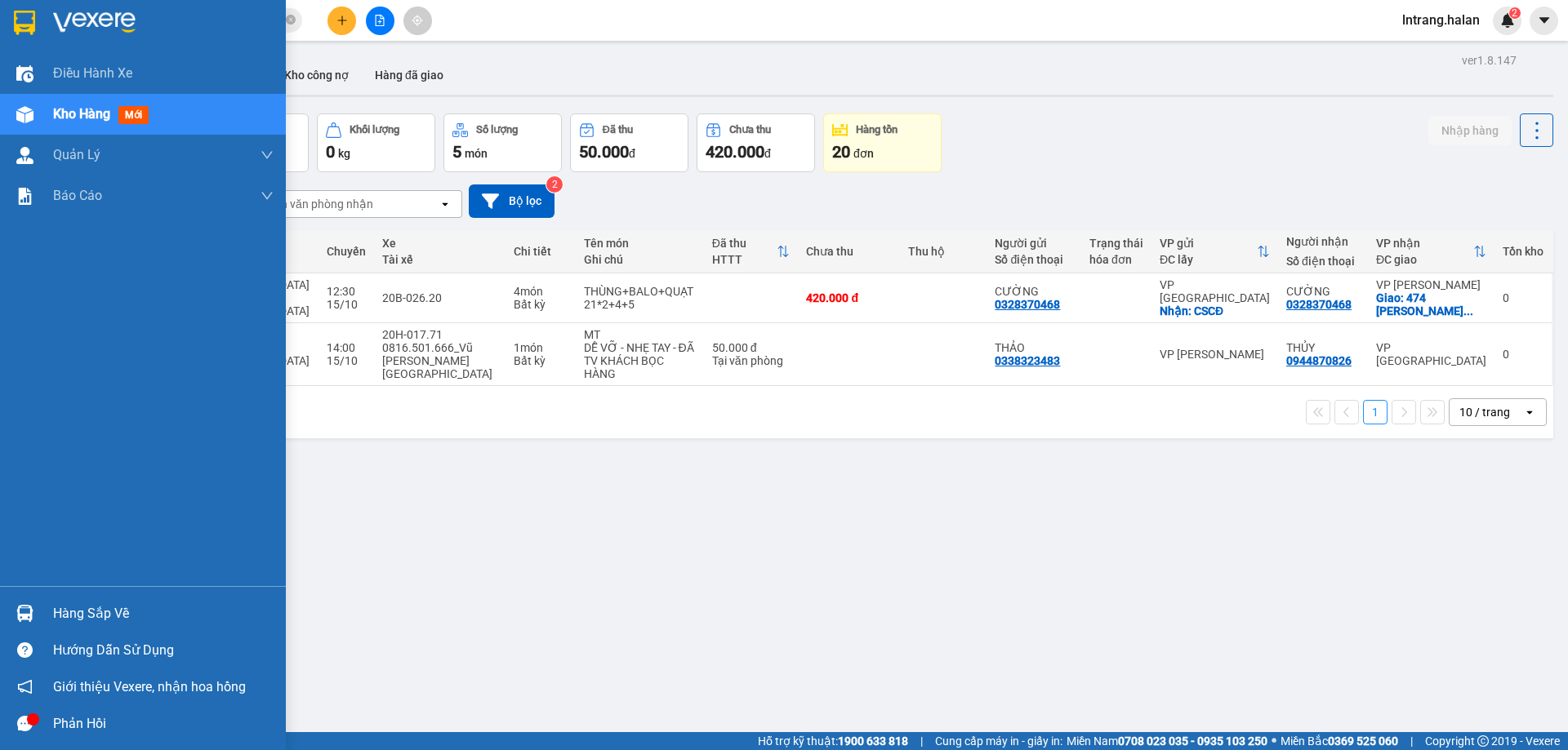
click at [56, 608] on div "Hàng sắp về" at bounding box center [163, 614] width 220 height 24
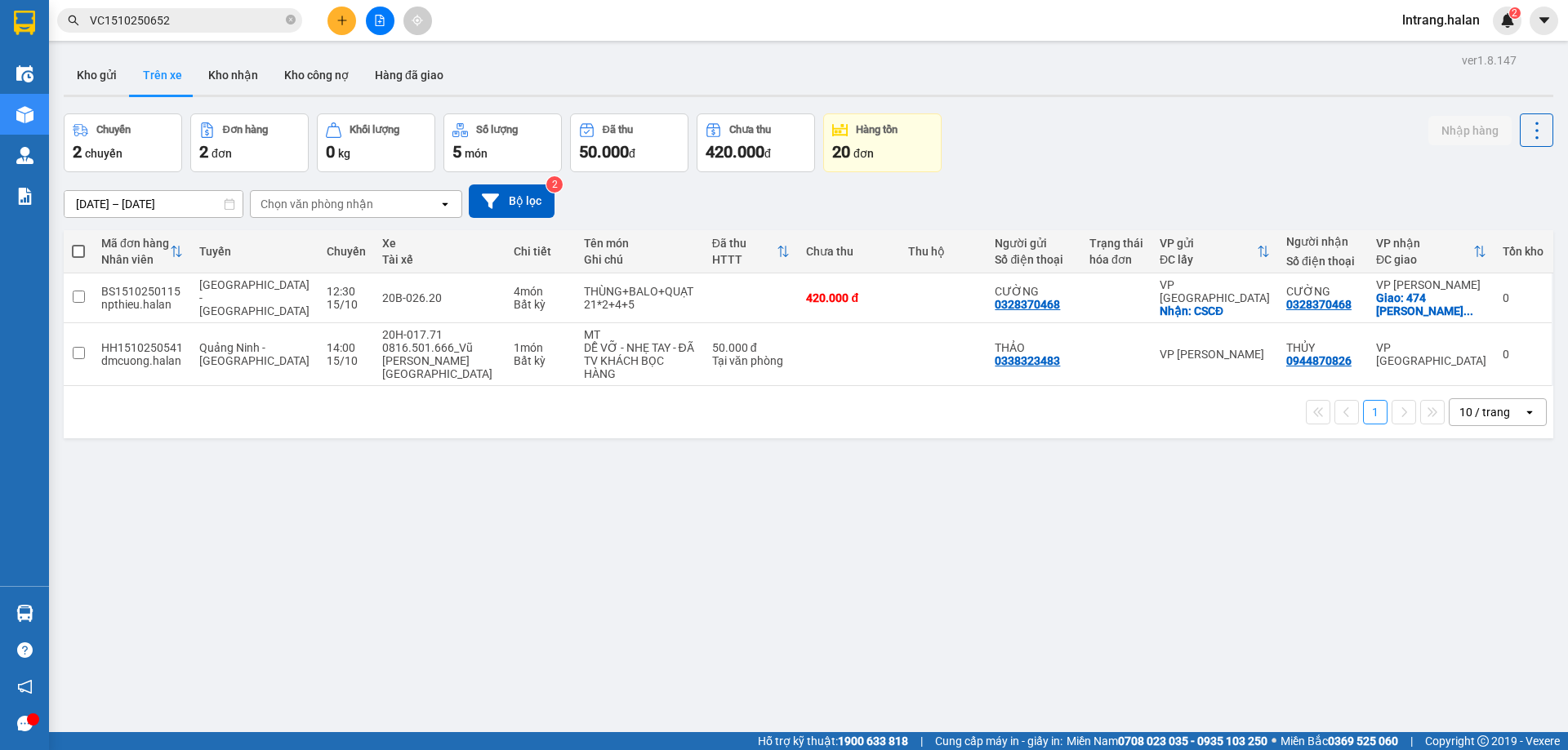
click at [953, 571] on section "Kết quả tìm kiếm ( 1 ) Bộ lọc Mã ĐH Trạng thái Món hàng Thu hộ Tổng cước Chưa c…" at bounding box center [784, 375] width 1568 height 750
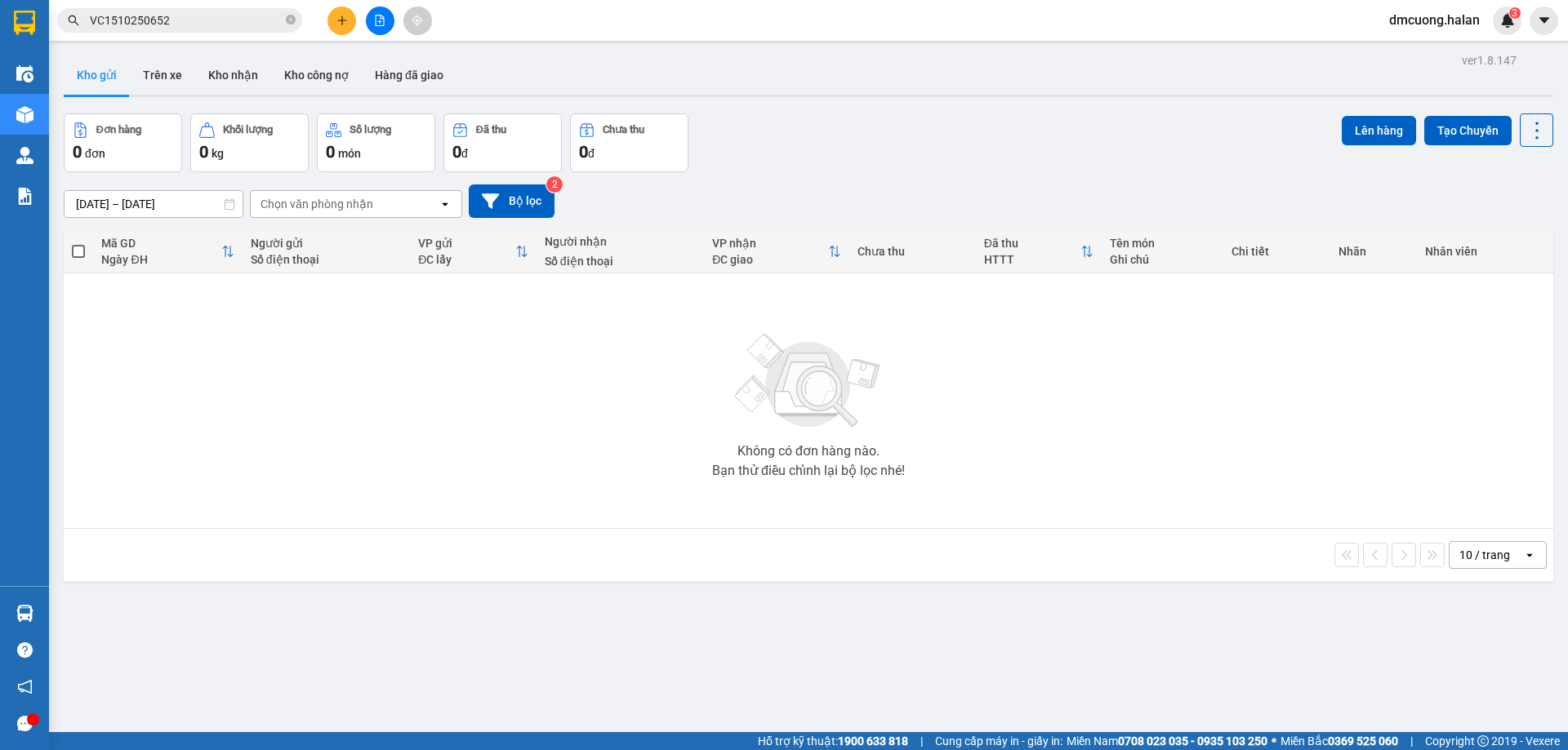
click at [284, 21] on span "VC1510250652" at bounding box center [180, 20] width 245 height 24
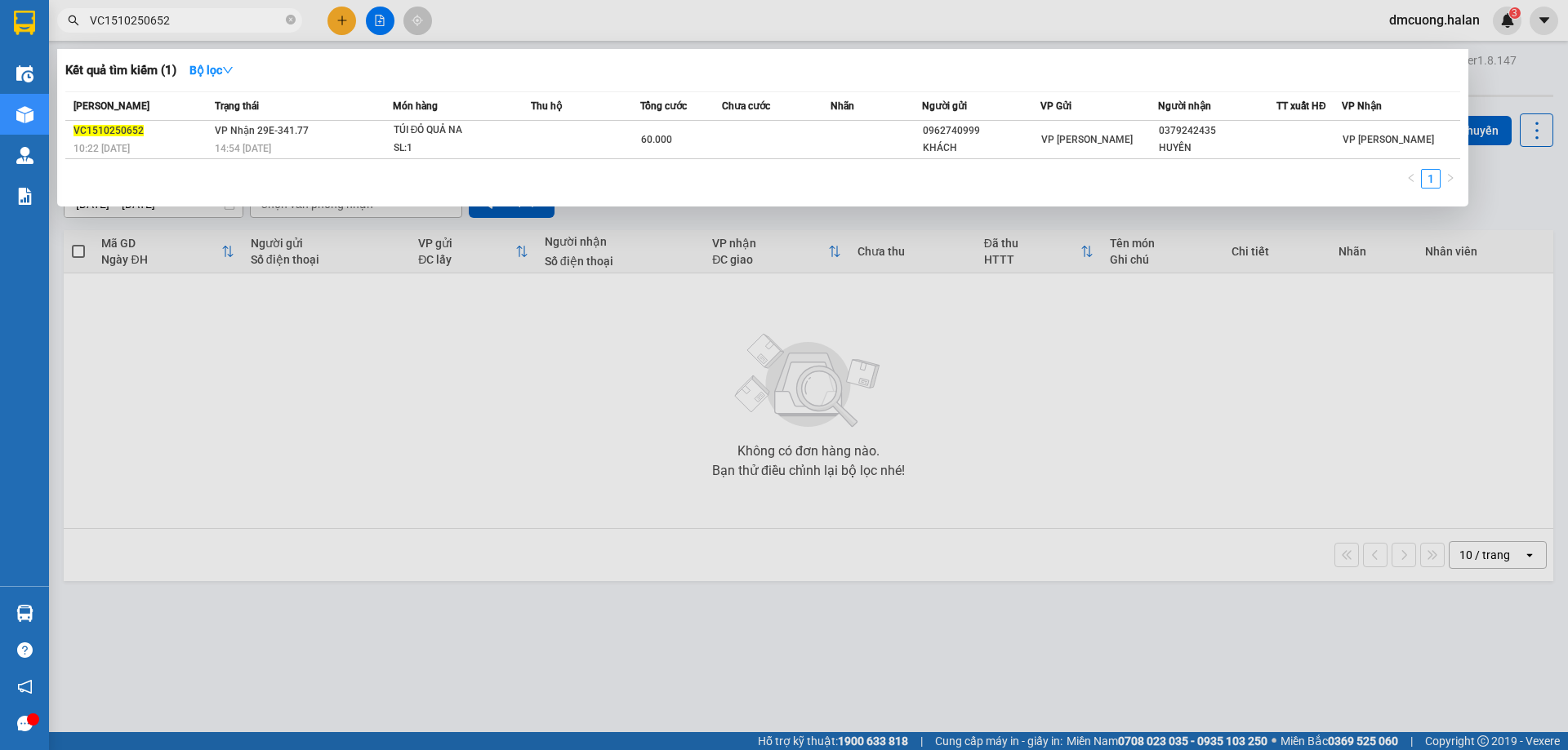
click at [255, 22] on input "VC1510250652" at bounding box center [186, 20] width 193 height 18
click at [286, 21] on icon "close-circle" at bounding box center [291, 19] width 10 height 10
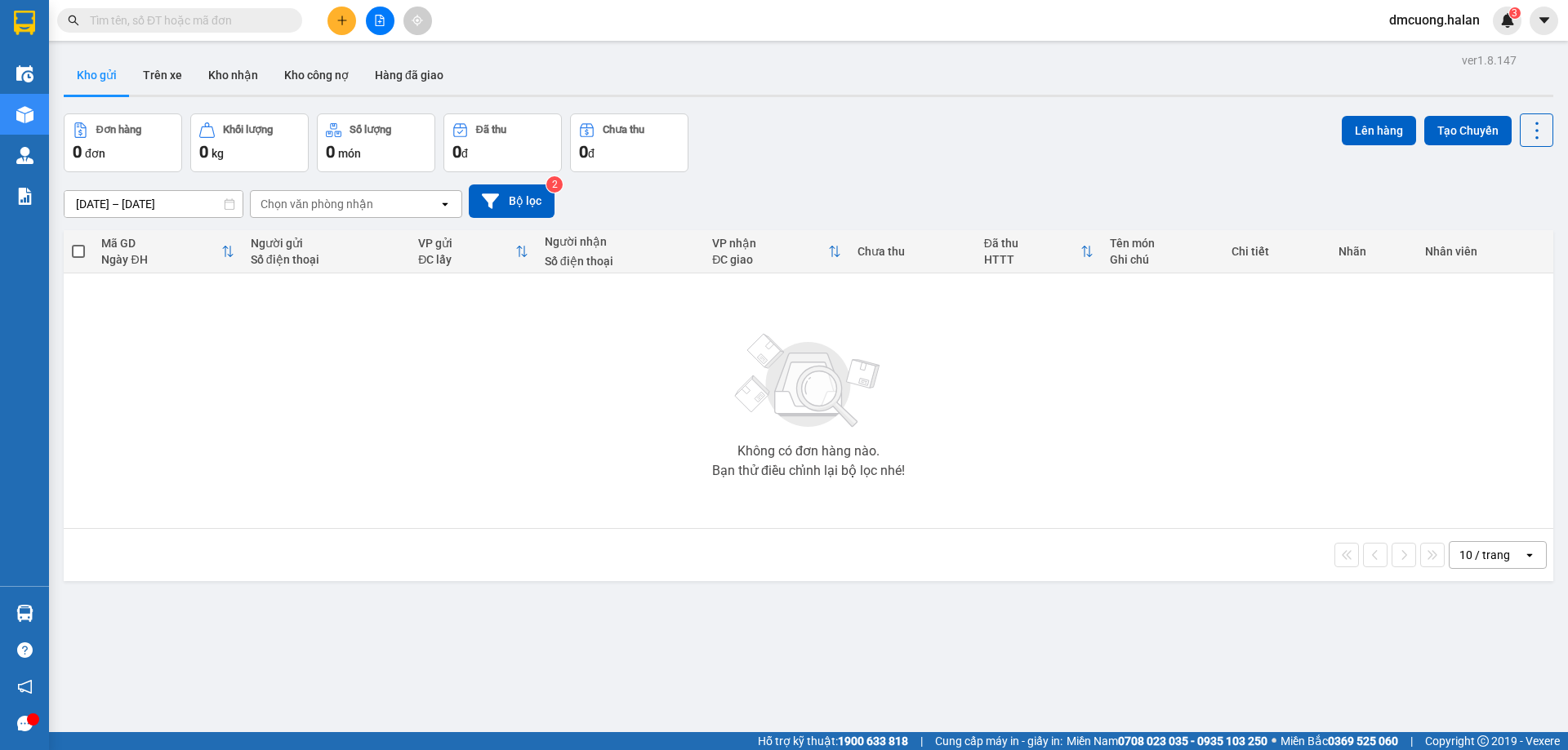
click at [266, 21] on input "text" at bounding box center [186, 20] width 193 height 18
click at [342, 21] on icon "plus" at bounding box center [342, 20] width 1 height 9
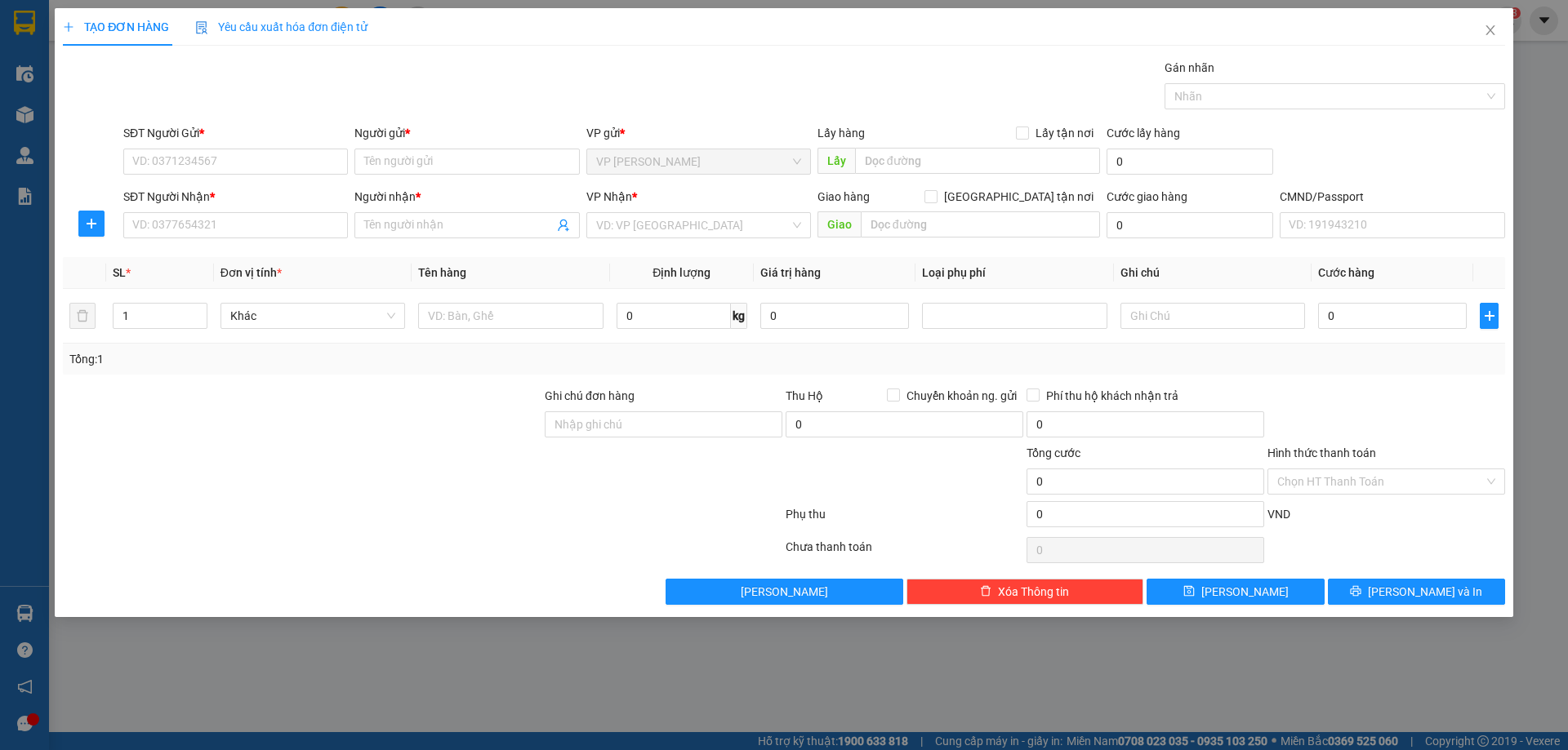
click at [214, 146] on div "SĐT Người Gửi *" at bounding box center [235, 136] width 225 height 24
click at [218, 160] on input "SĐT Người Gửi *" at bounding box center [235, 161] width 225 height 26
click at [1493, 29] on icon "close" at bounding box center [1490, 29] width 13 height 13
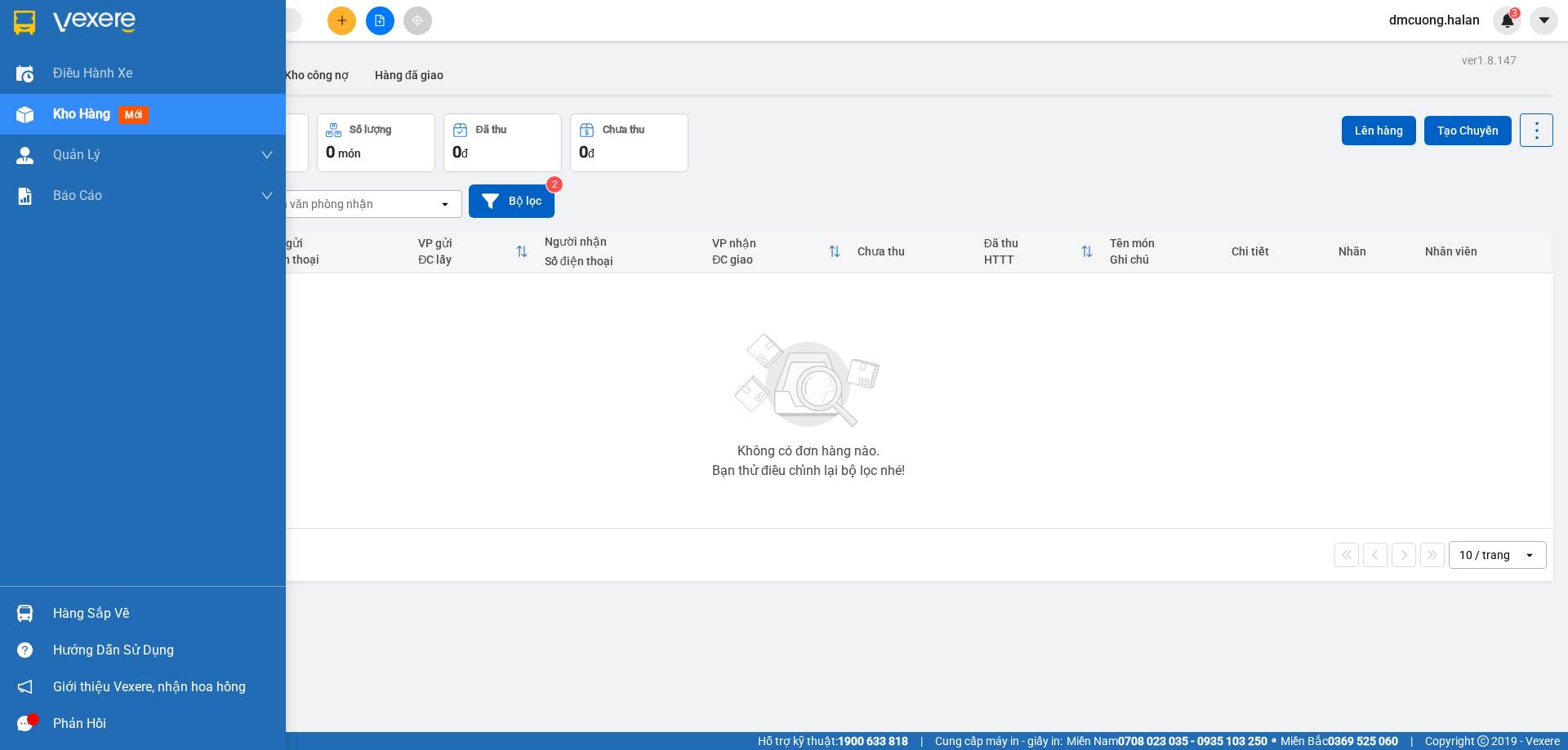
click at [93, 615] on div "Hàng sắp về" at bounding box center [163, 614] width 220 height 24
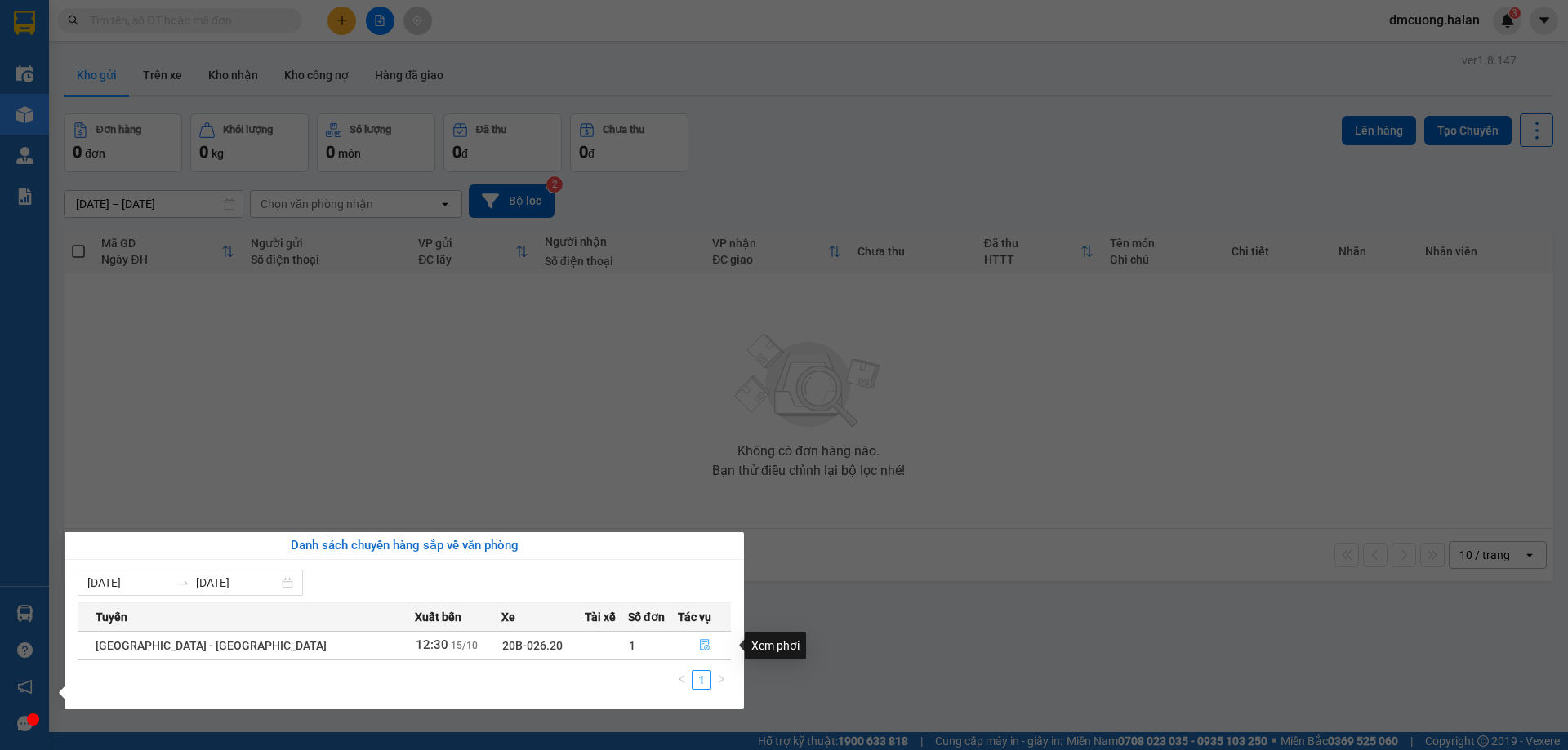
click at [699, 646] on icon "file-done" at bounding box center [704, 644] width 11 height 11
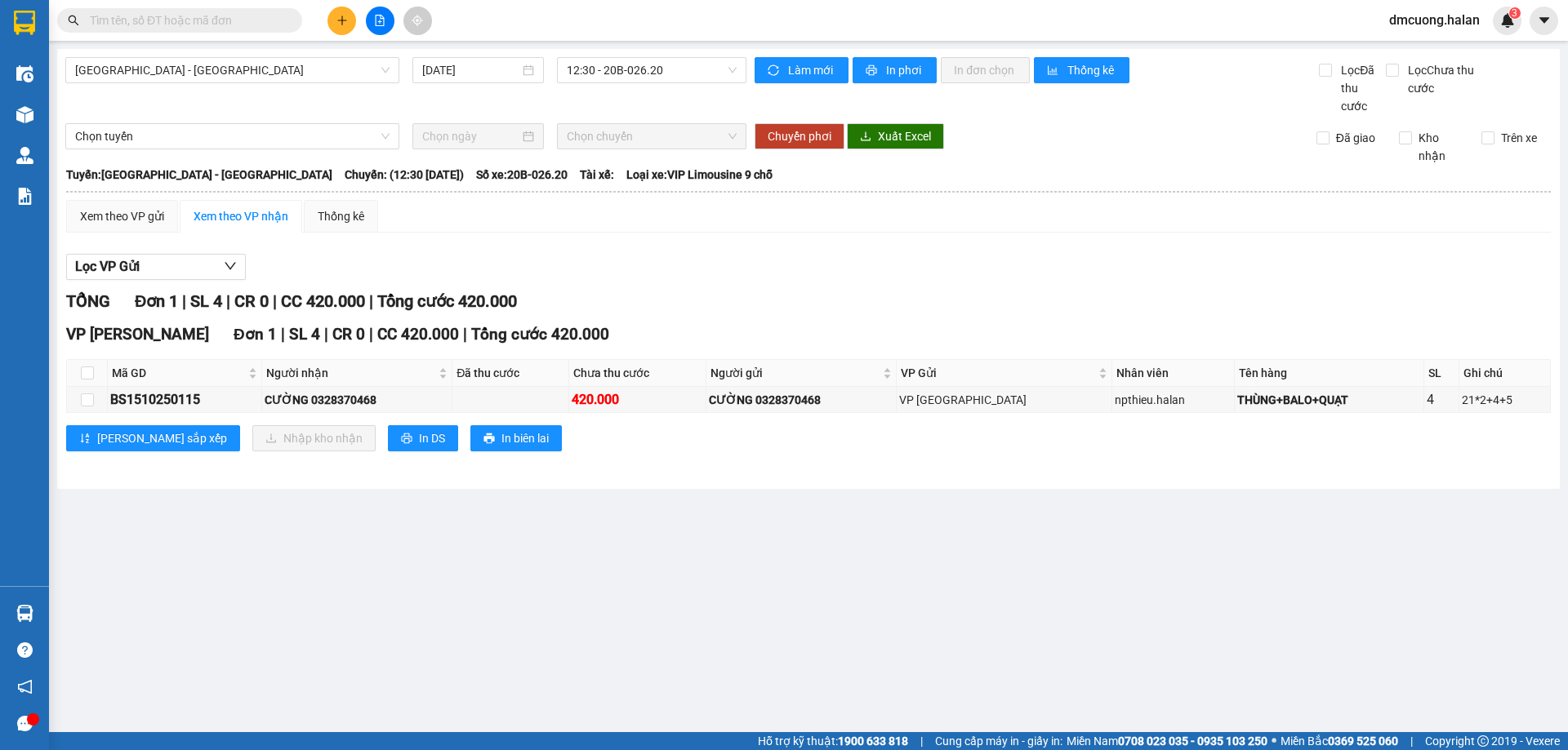
click at [338, 21] on icon "plus" at bounding box center [342, 20] width 9 height 1
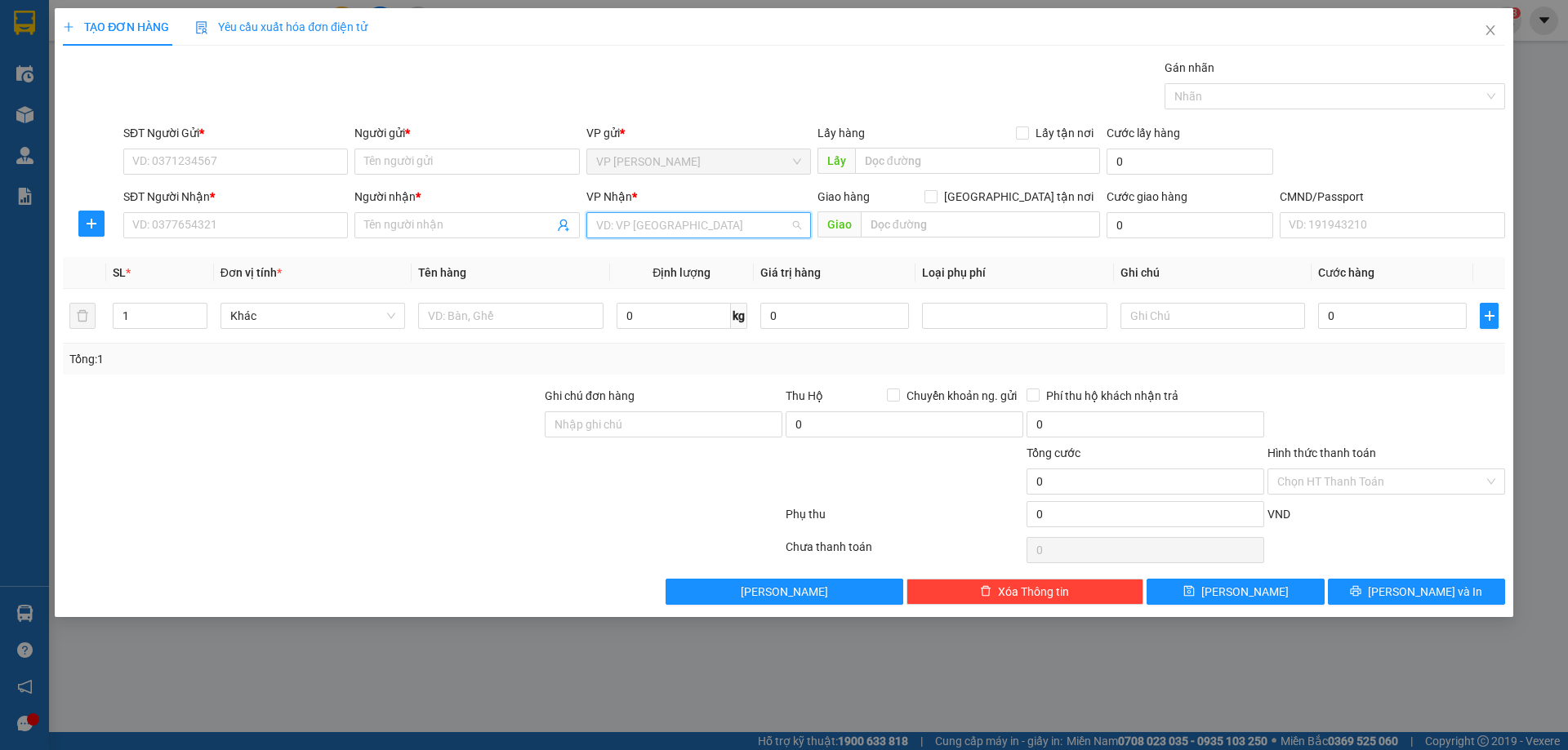
click at [663, 225] on input "search" at bounding box center [692, 225] width 193 height 24
type input "võ"
click at [681, 252] on div "VP [PERSON_NAME]" at bounding box center [698, 258] width 205 height 18
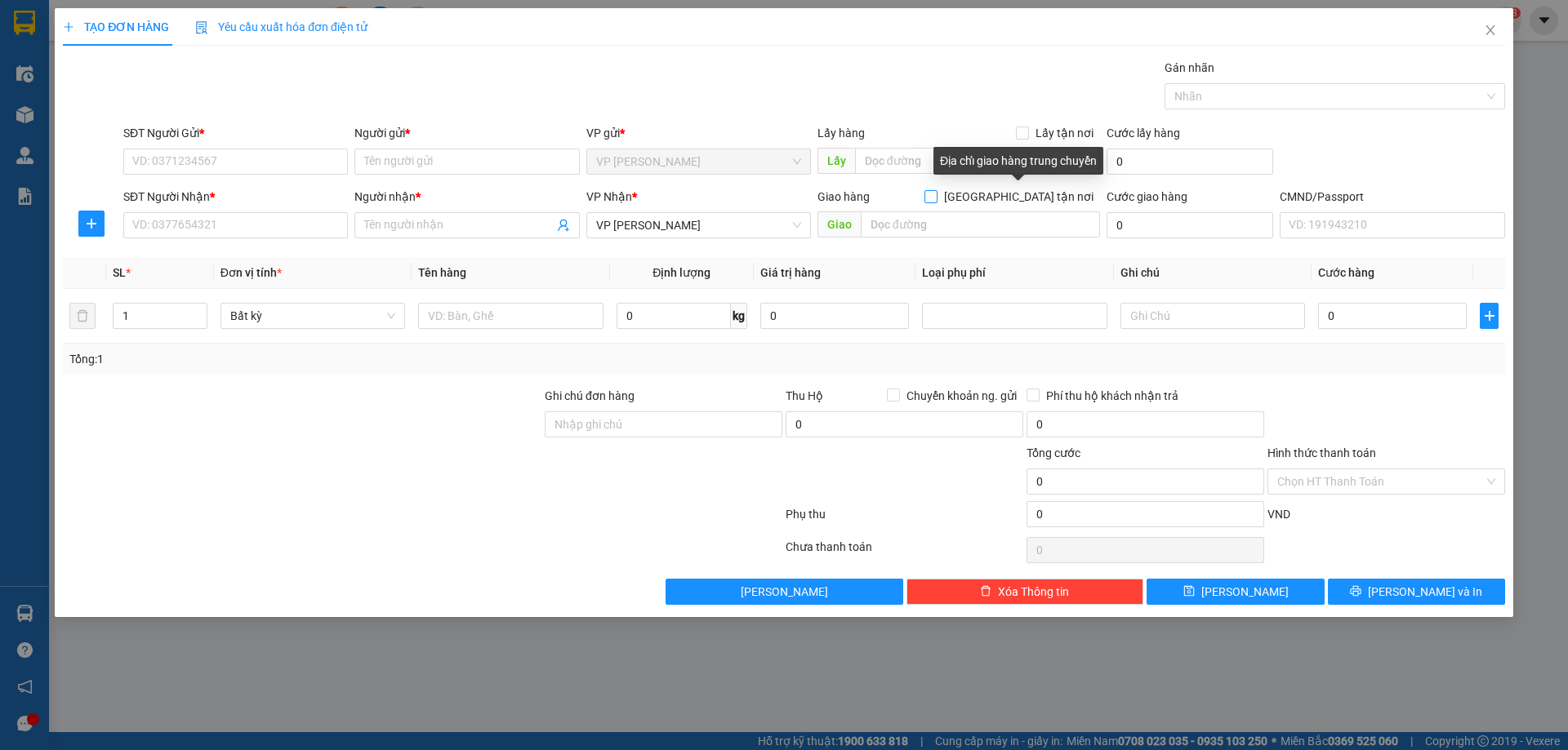
click at [936, 195] on input "[GEOGRAPHIC_DATA] tận nơi" at bounding box center [930, 195] width 11 height 11
checkbox input "true"
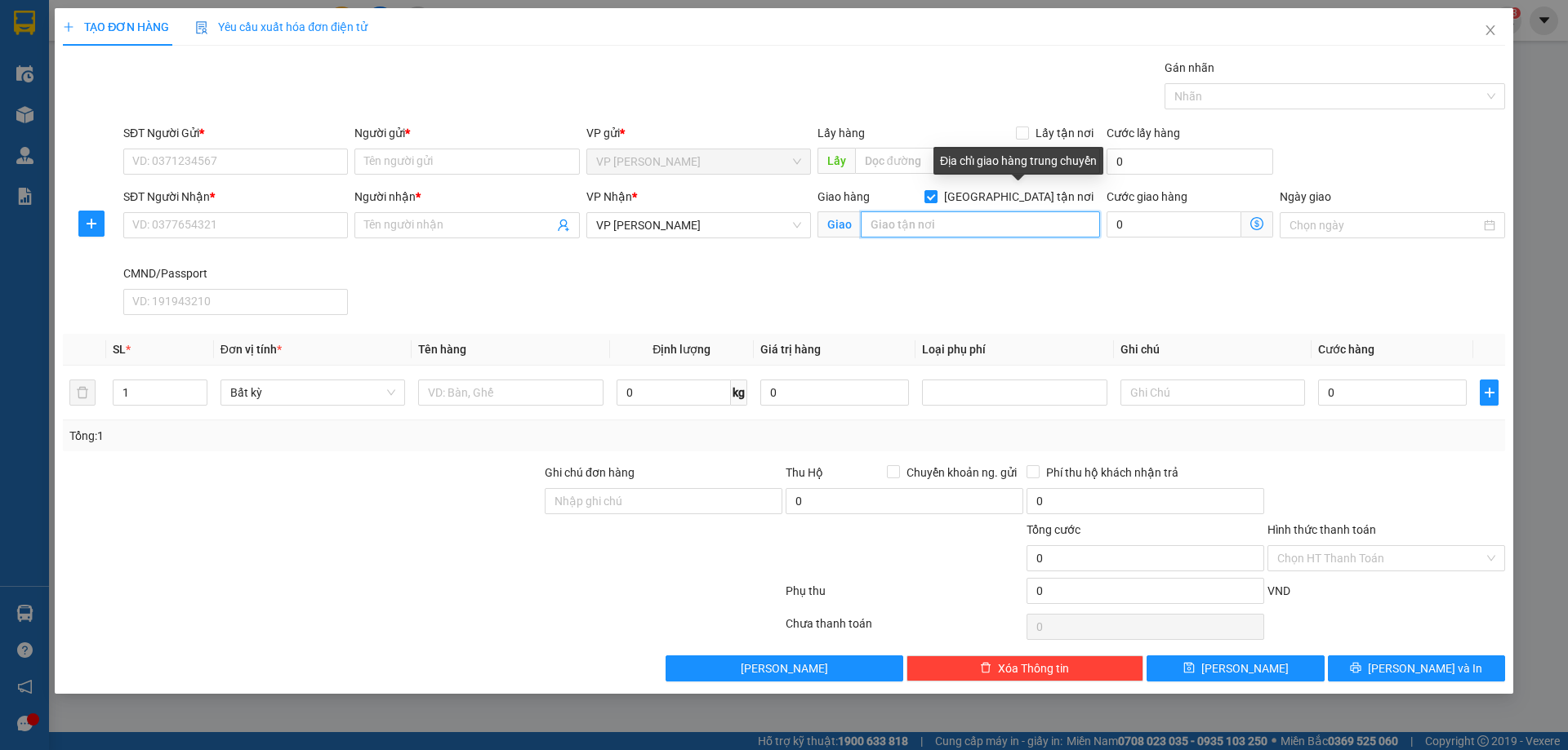
click at [1014, 216] on input "text" at bounding box center [980, 225] width 239 height 26
paste input "21/6/106 Hoàng Quốc Việt, Tổ [STREET_ADDRESS]"
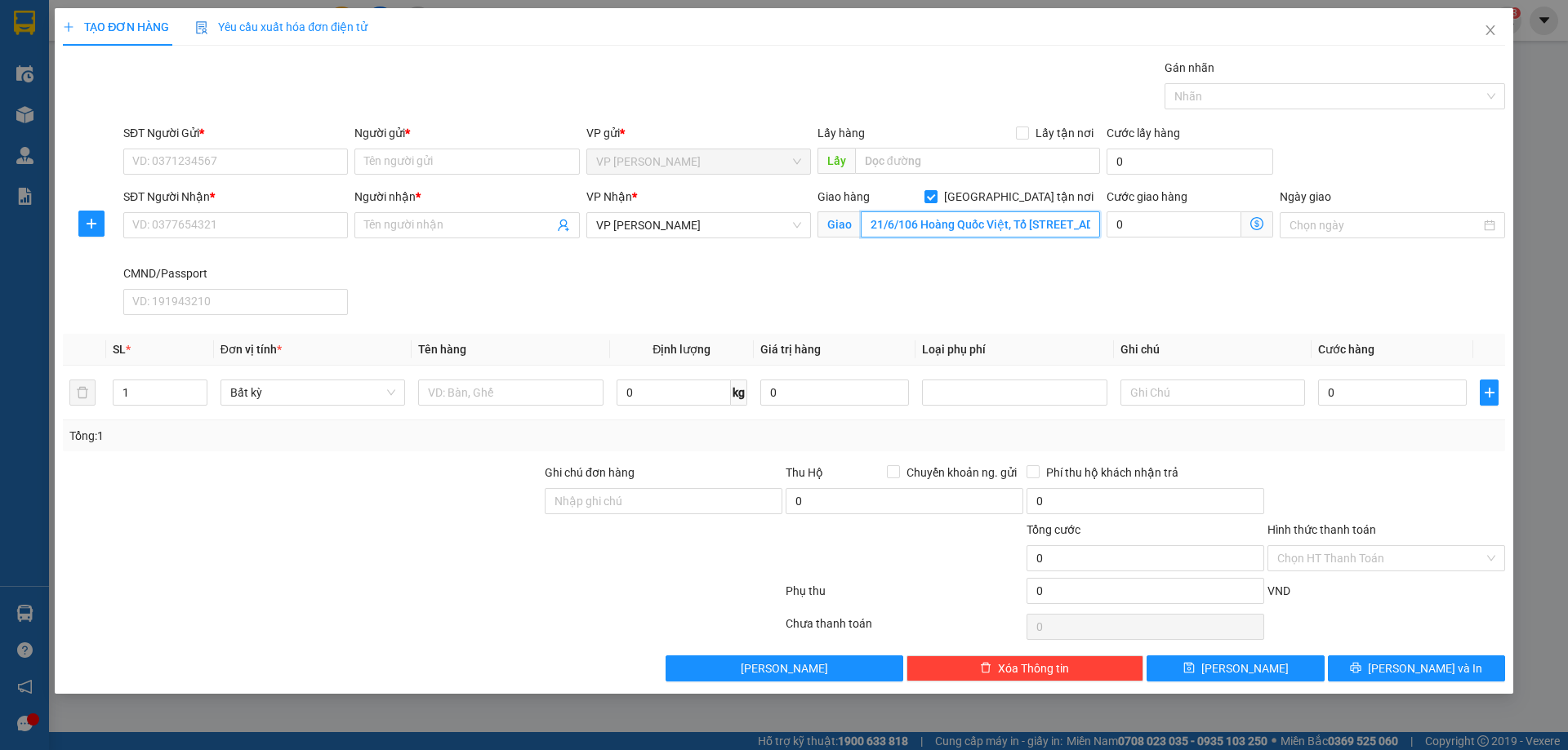
scroll to position [0, 161]
type input "21/6/106 Hoàng Quốc Việt, Tổ [STREET_ADDRESS]"
click at [1256, 220] on icon "dollar-circle" at bounding box center [1256, 223] width 13 height 13
